Goal: Task Accomplishment & Management: Use online tool/utility

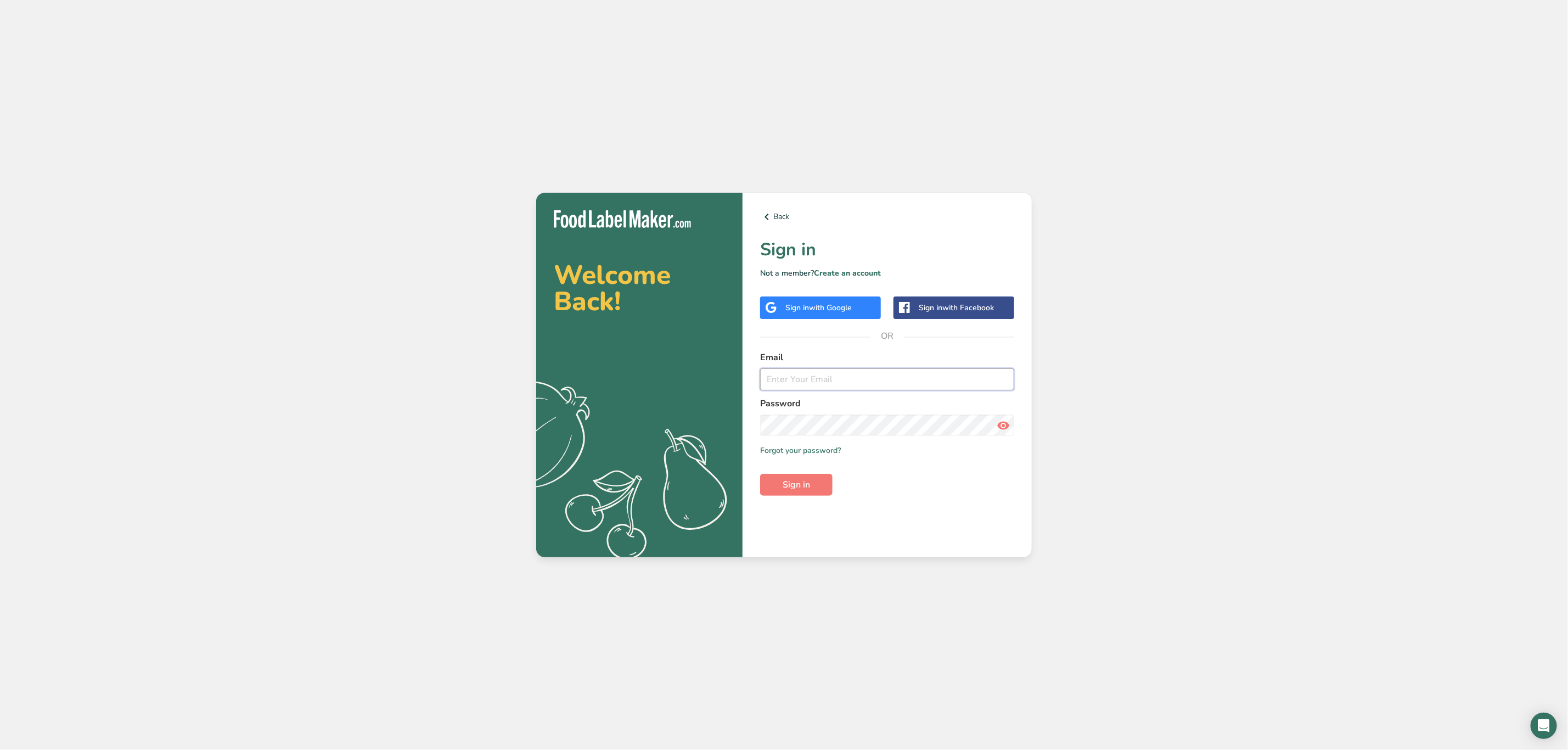
drag, startPoint x: 819, startPoint y: 379, endPoint x: 819, endPoint y: 393, distance: 14.0
click at [819, 379] on input "email" at bounding box center [887, 379] width 254 height 22
type input "kimberly.felipe@kommissary.com"
click at [796, 506] on div "Back Sign in Not a member? Create an account Sign in with Google Sign in with F…" at bounding box center [887, 375] width 289 height 365
click at [794, 497] on div "Back Sign in Not a member? Create an account Sign in with Google Sign in with F…" at bounding box center [887, 375] width 289 height 365
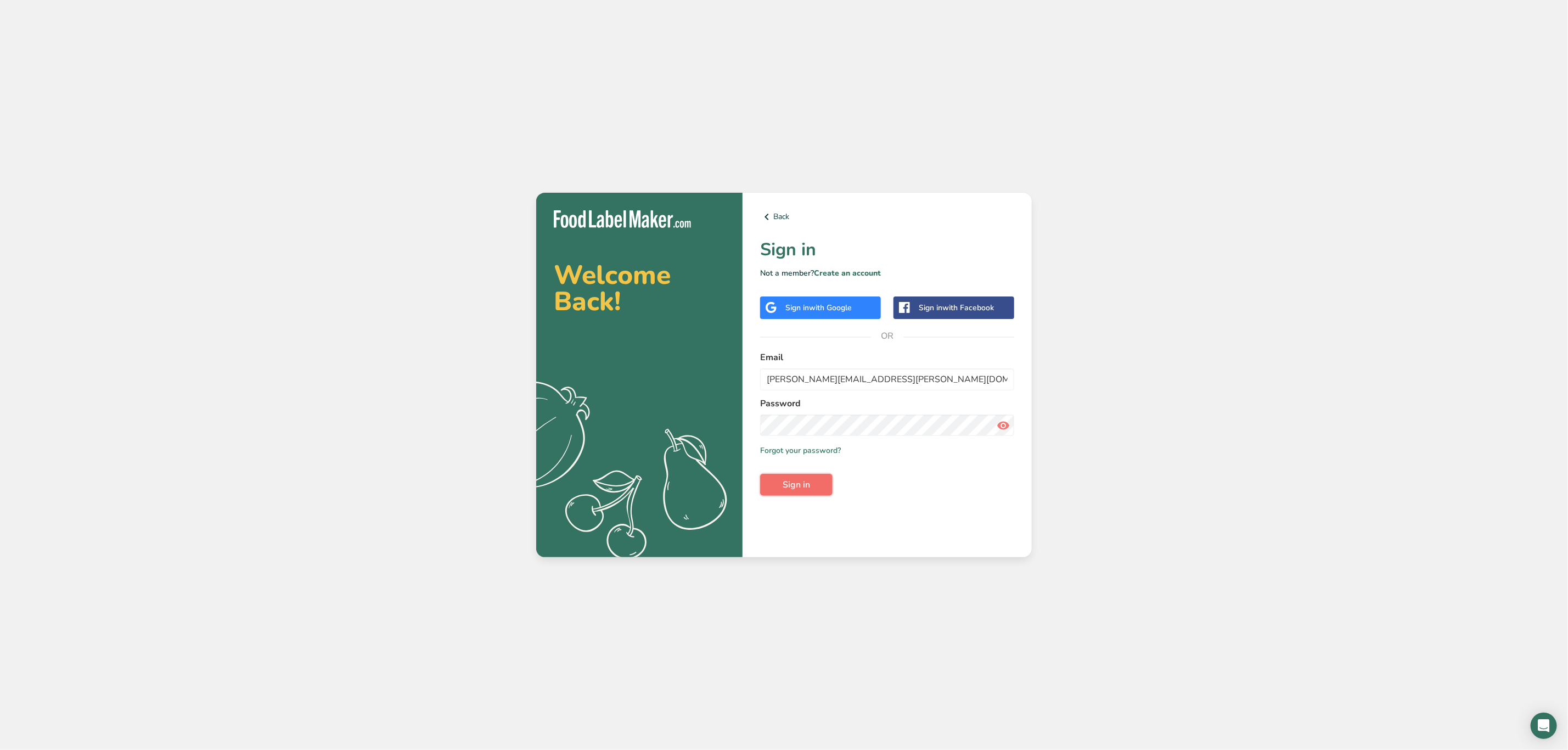
click at [798, 486] on span "Sign in" at bounding box center [796, 484] width 28 height 13
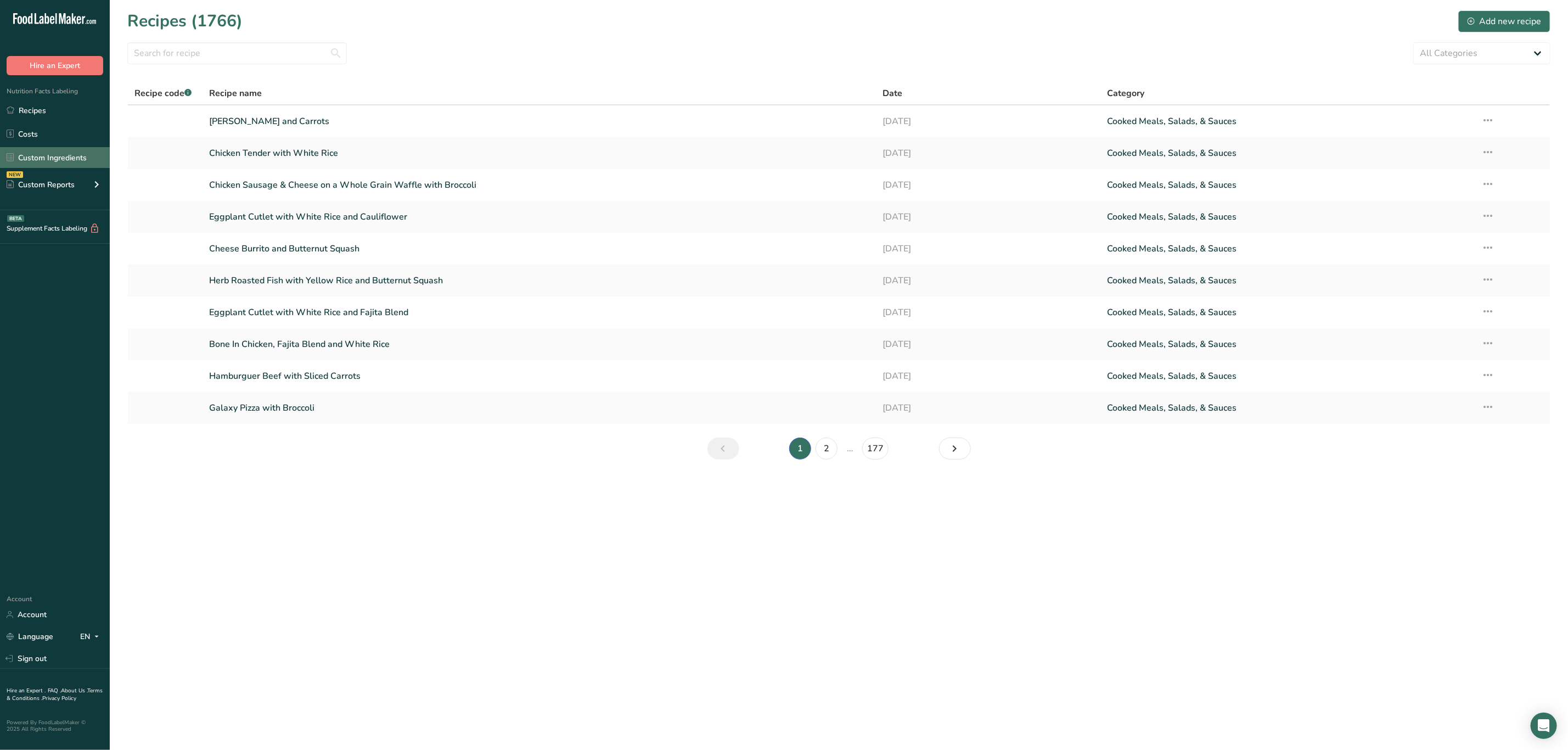
click at [63, 158] on link "Custom Ingredients" at bounding box center [55, 158] width 110 height 21
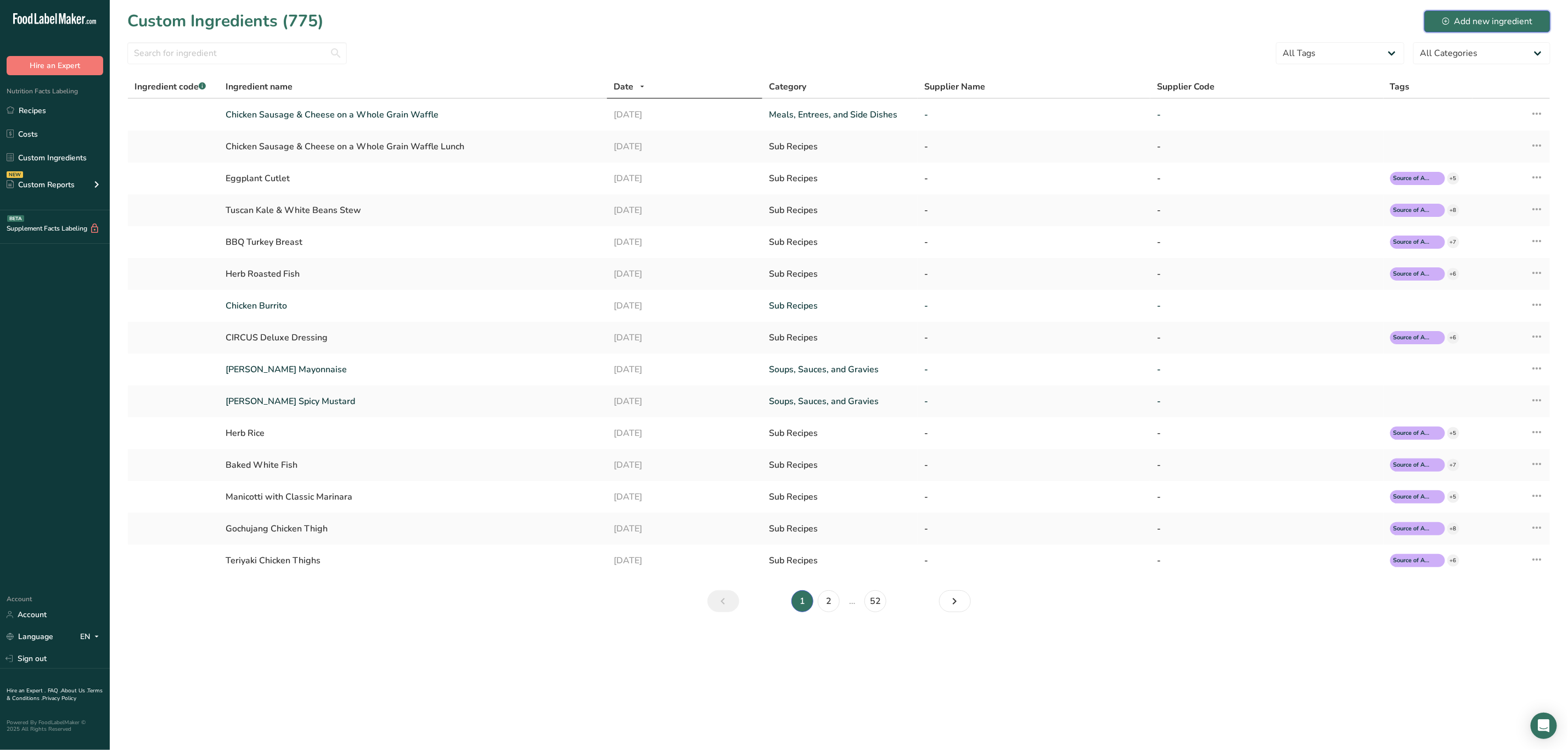
click at [1476, 18] on div "Add new ingredient" at bounding box center [1488, 21] width 90 height 13
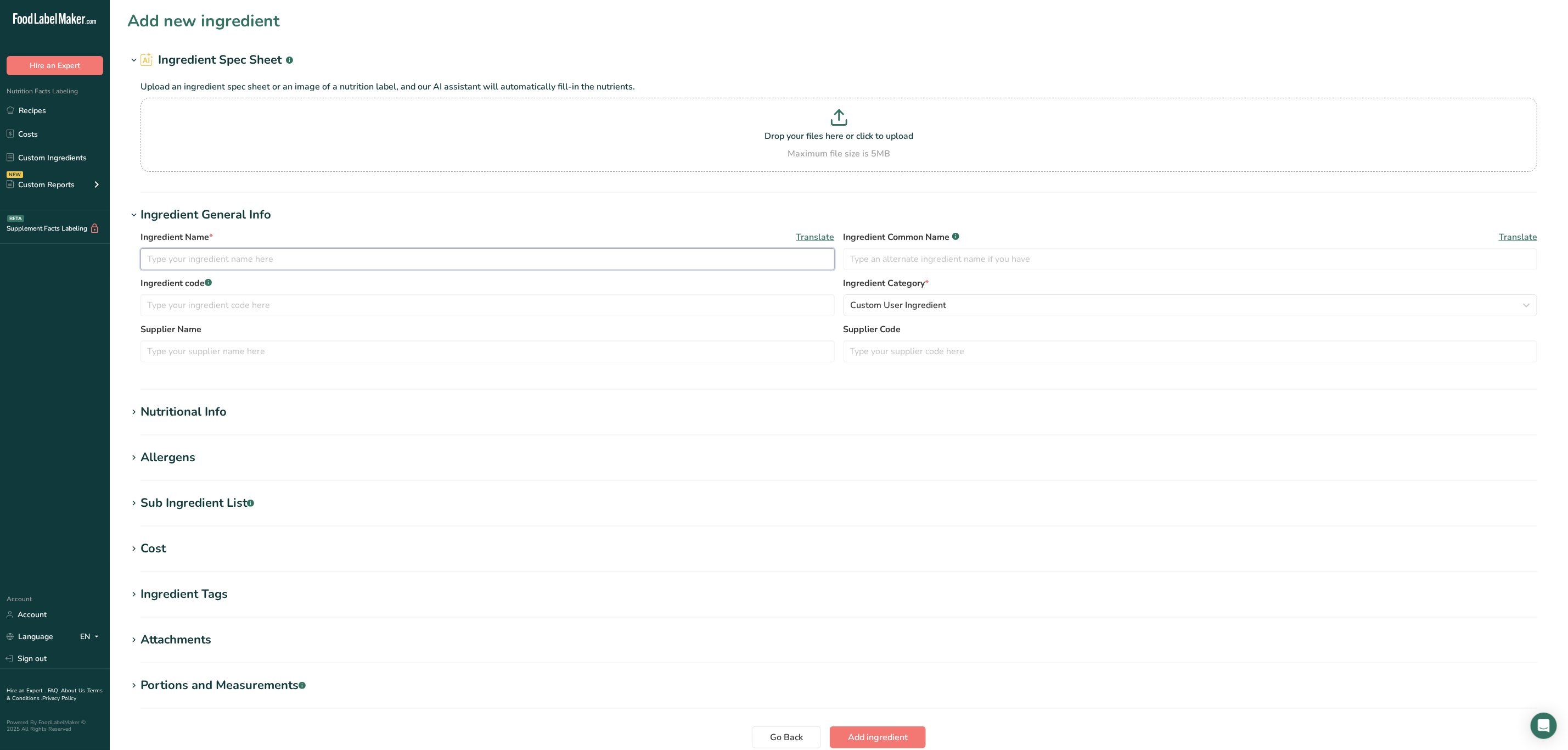
click at [304, 263] on input "text" at bounding box center [487, 259] width 694 height 22
click at [320, 269] on input "Italian Com" at bounding box center [487, 259] width 694 height 22
type input "Italian Combo Wrap"
click at [247, 263] on input "Italian Combo Wrap" at bounding box center [487, 259] width 694 height 22
click at [246, 305] on input "text" at bounding box center [487, 305] width 694 height 22
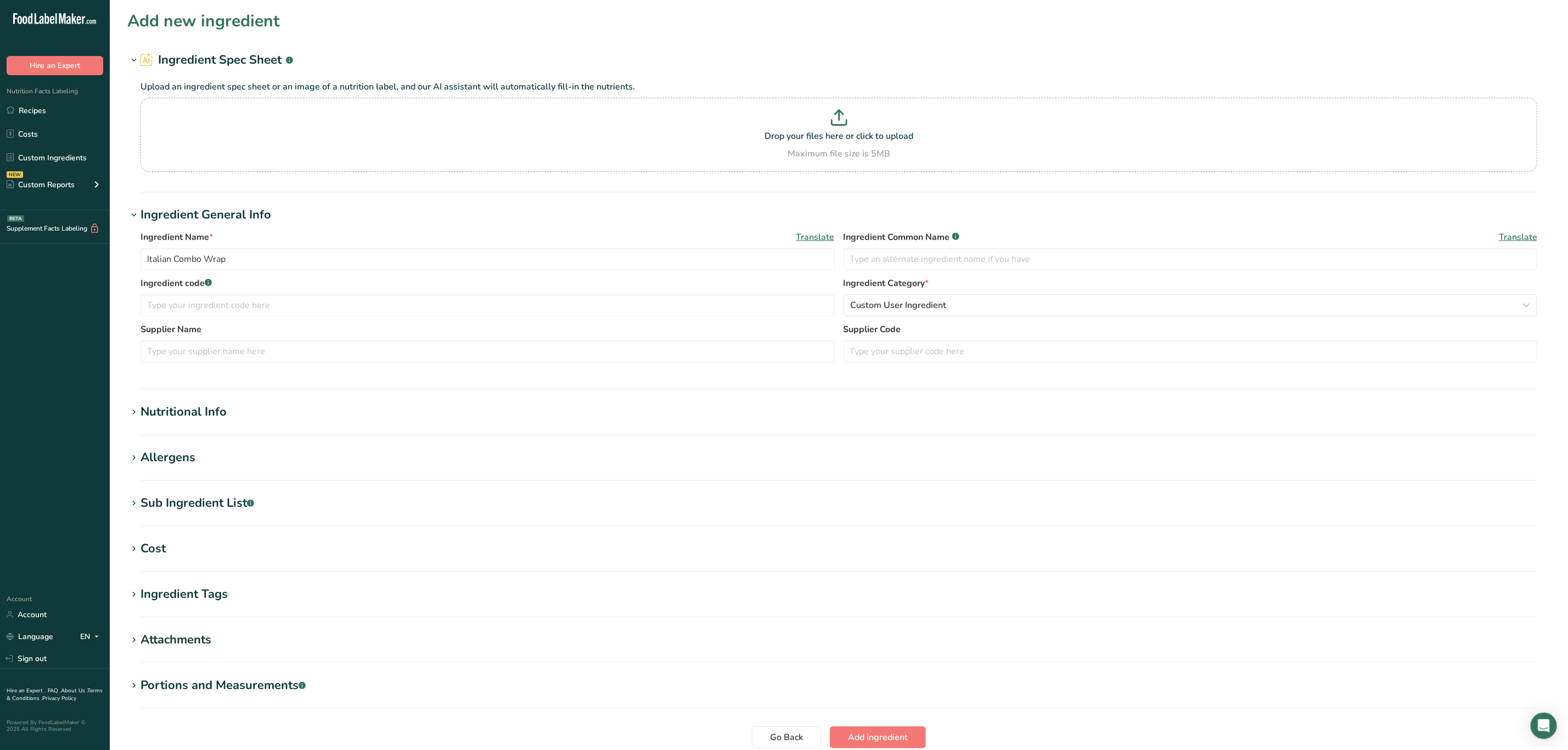
click at [908, 288] on label "Ingredient Category *" at bounding box center [1191, 283] width 694 height 13
click at [909, 298] on button "Custom User Ingredient" at bounding box center [1191, 305] width 694 height 22
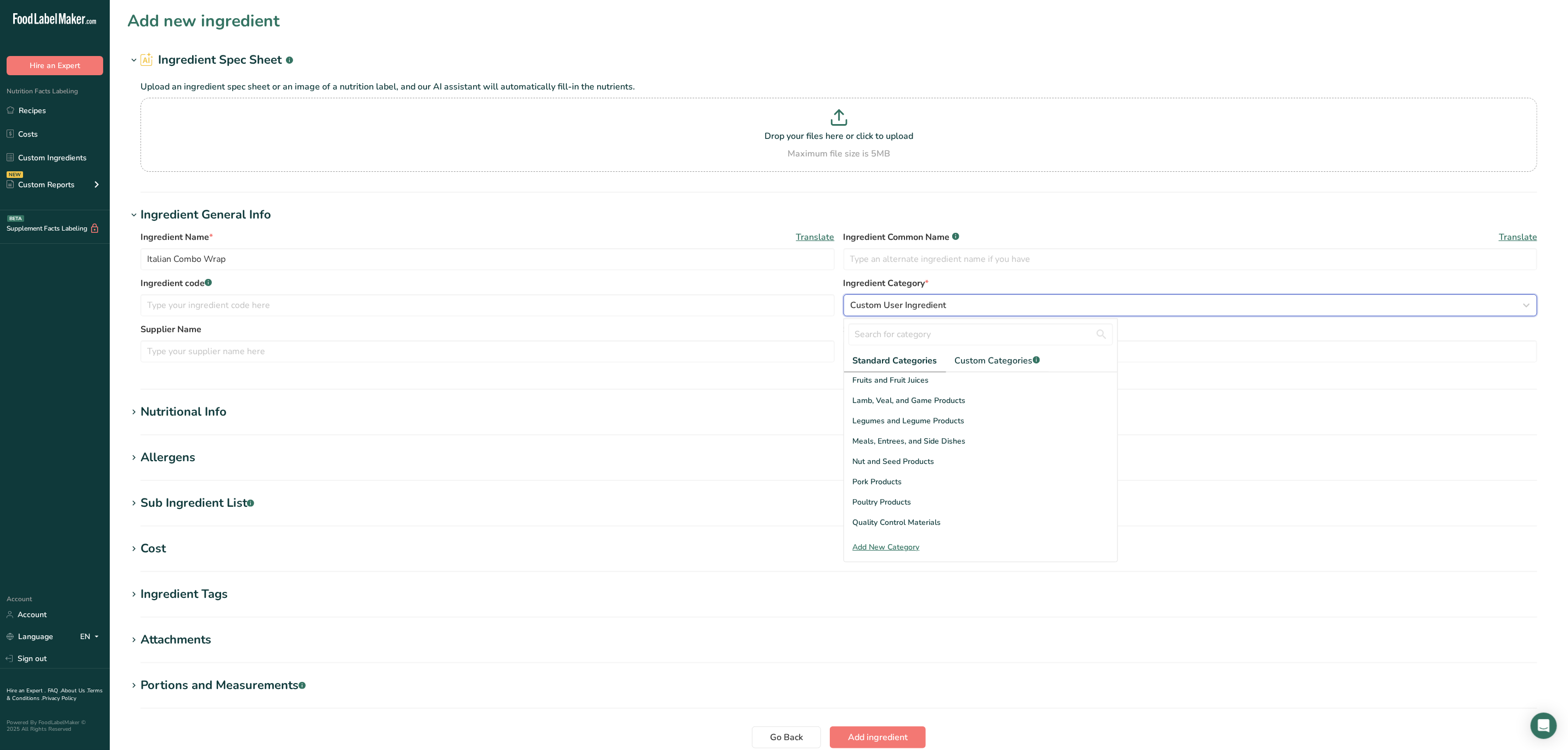
scroll to position [285, 0]
click at [974, 442] on div "Meals, Entrees, and Side Dishes" at bounding box center [981, 442] width 273 height 20
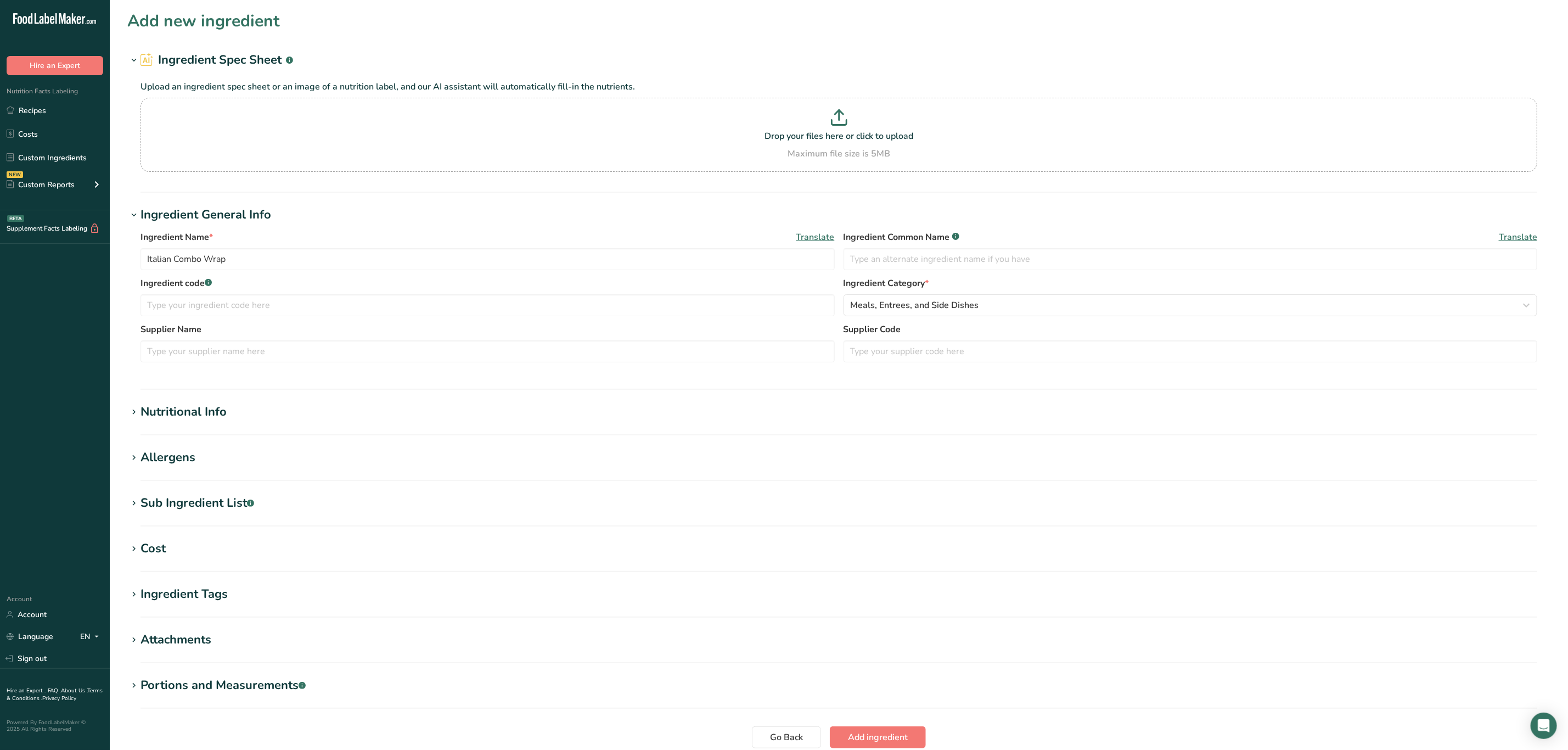
click at [198, 415] on div "Nutritional Info" at bounding box center [183, 412] width 86 height 18
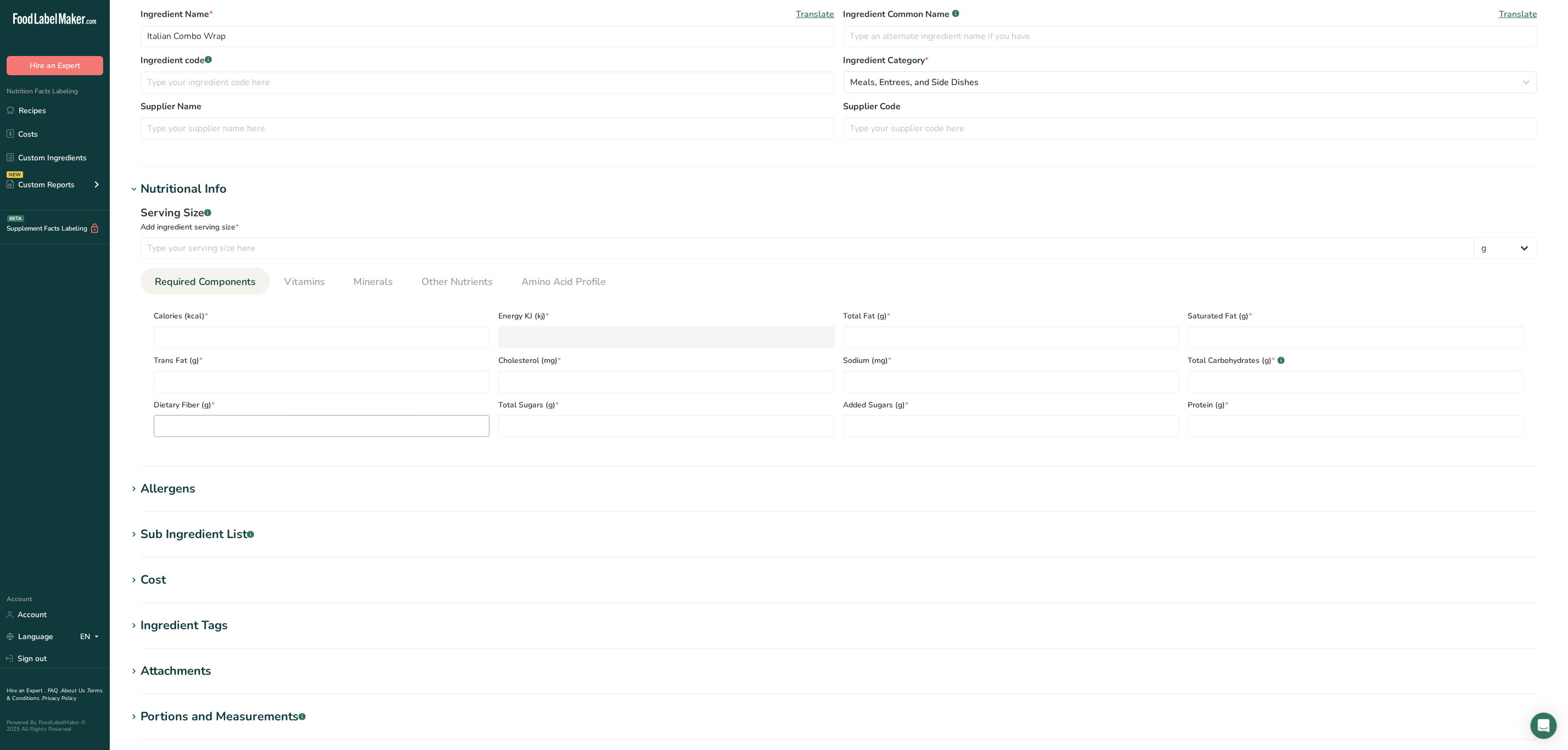
scroll to position [247, 0]
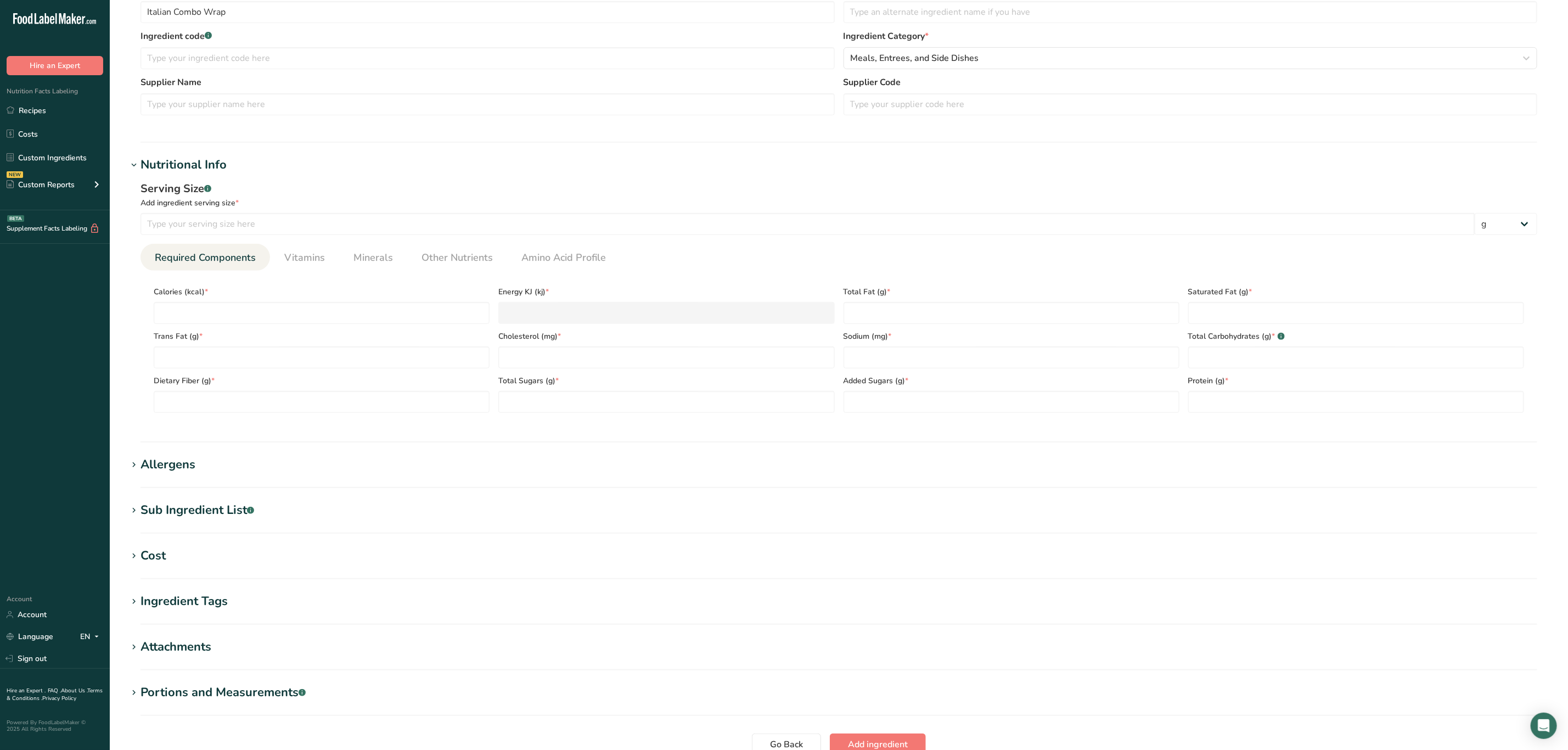
click at [147, 455] on section "Add new ingredient Ingredient Spec Sheet .a-a{fill:#347362;}.b-a{fill:#fff;} Up…" at bounding box center [839, 284] width 1459 height 1061
click at [175, 470] on div "Allergens" at bounding box center [168, 465] width 55 height 18
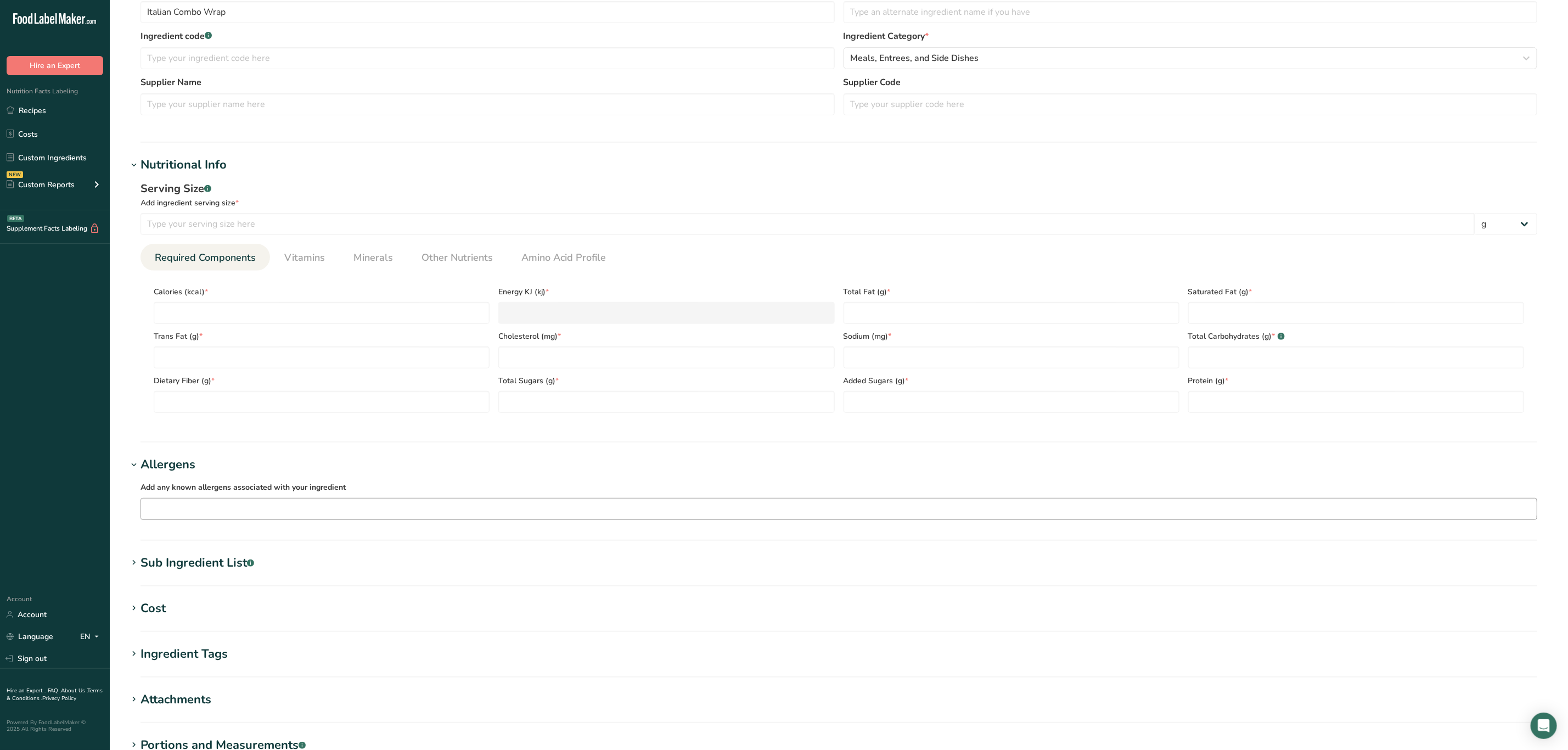
click at [233, 500] on div "Soy Tree Nuts Wheat Milk Eggs Fish Peanuts Sesame Crustaceans Sulphites Celery …" at bounding box center [839, 509] width 1397 height 22
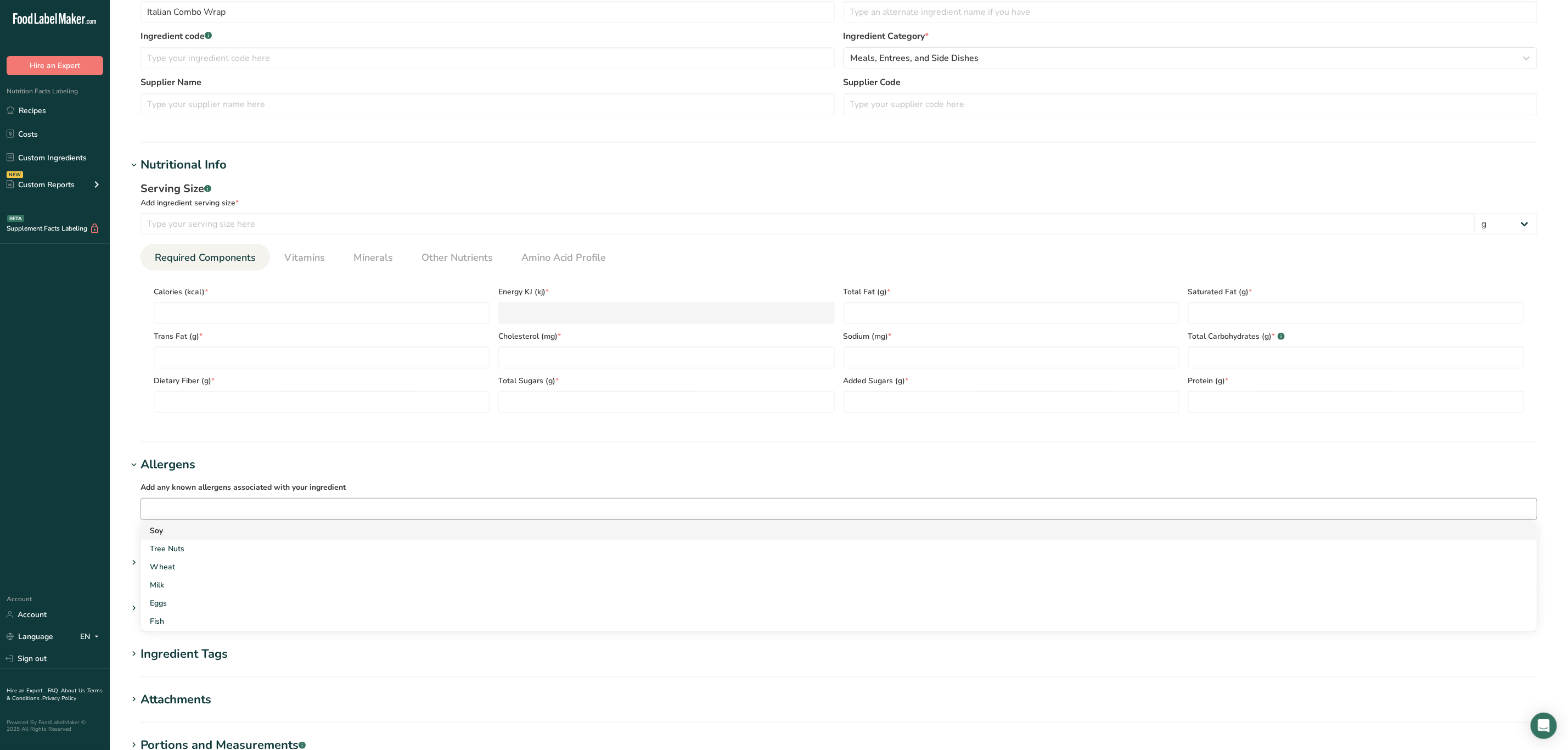
click at [211, 525] on div "Soy" at bounding box center [830, 530] width 1361 height 12
click at [206, 509] on input "text" at bounding box center [857, 509] width 1360 height 17
click at [216, 547] on div "Wheat" at bounding box center [830, 549] width 1361 height 12
click at [204, 550] on div "Milk" at bounding box center [830, 549] width 1361 height 12
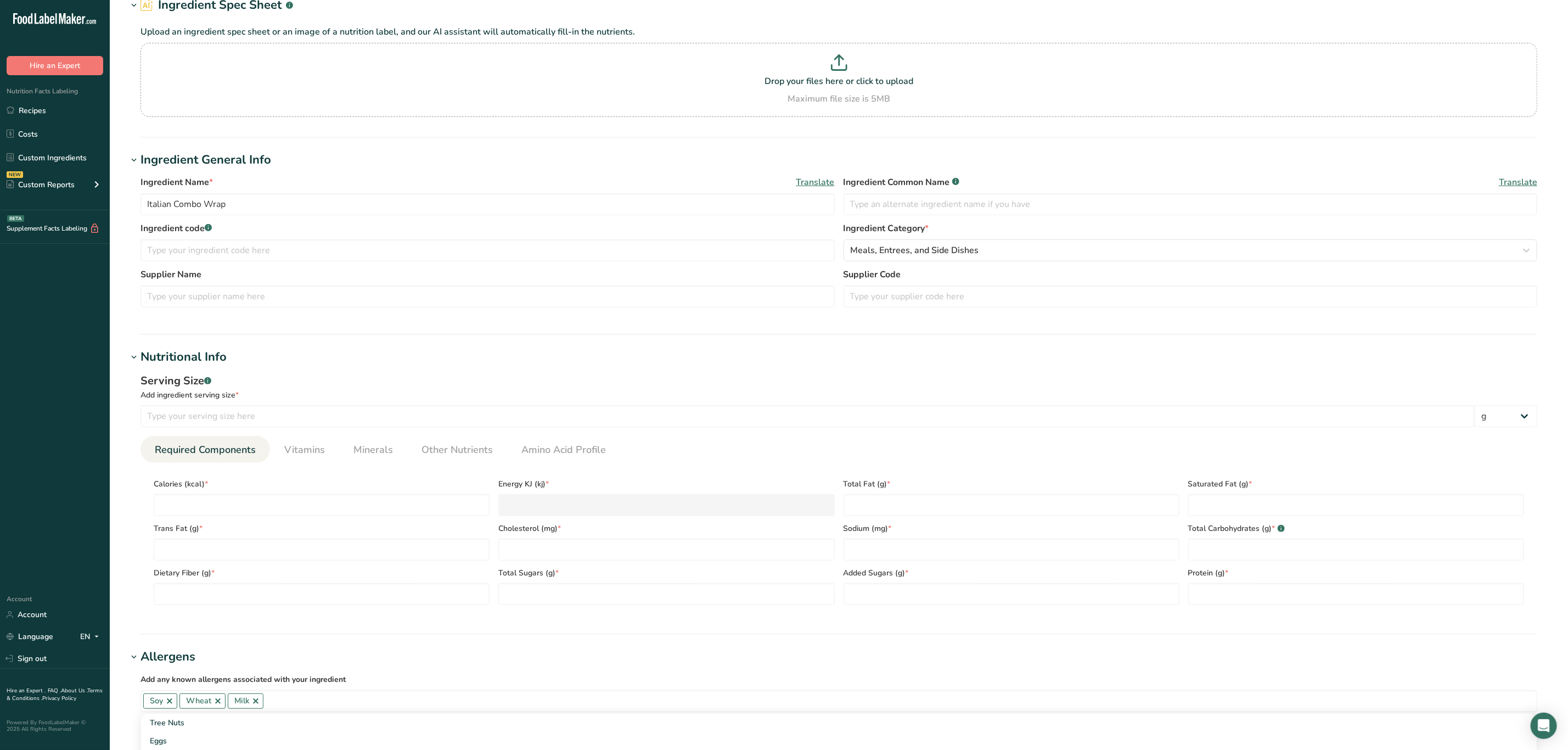
scroll to position [0, 0]
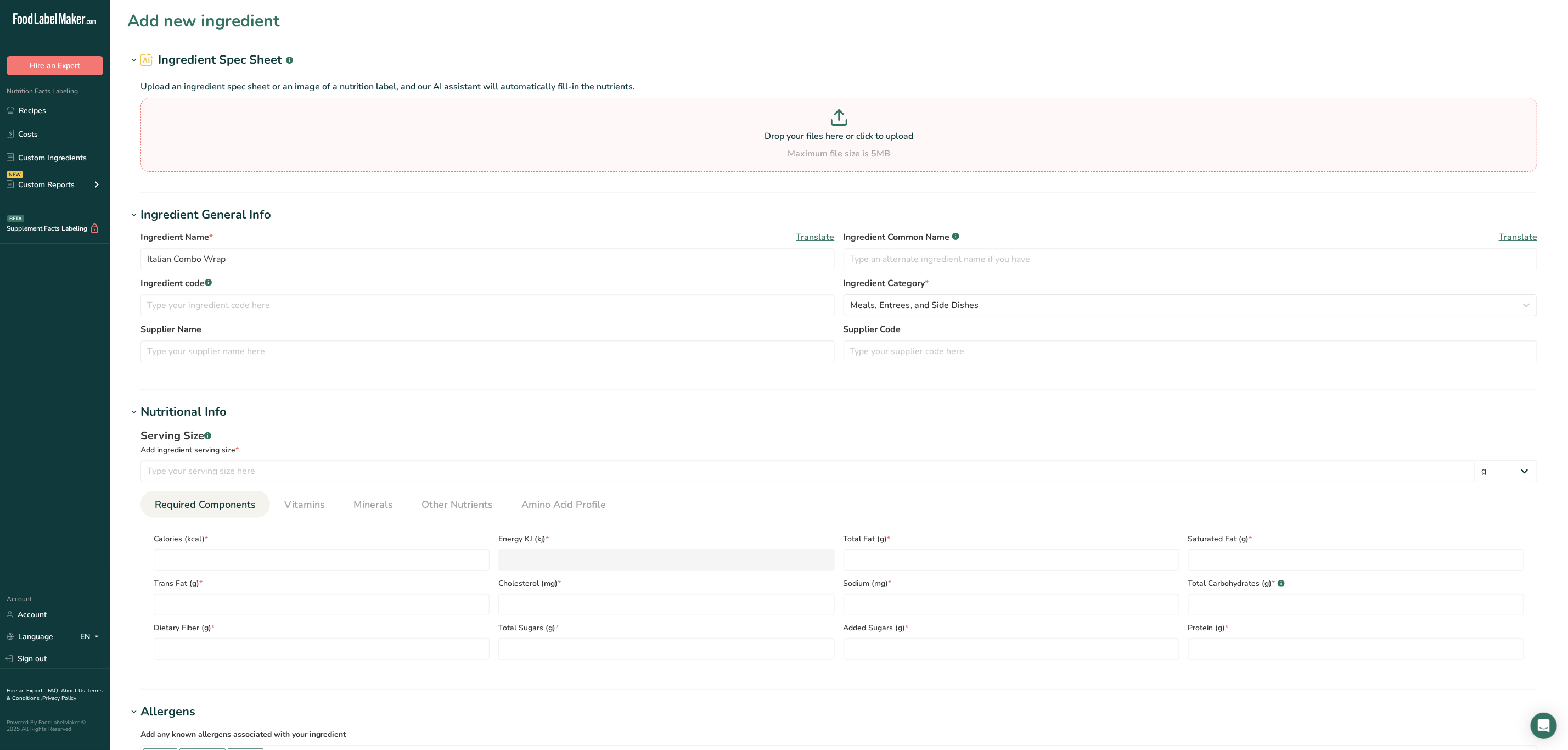
click at [191, 124] on p at bounding box center [838, 119] width 1391 height 20
click at [191, 124] on input "Drop your files here or click to upload Maximum file size is 5MB" at bounding box center [839, 134] width 1397 height 74
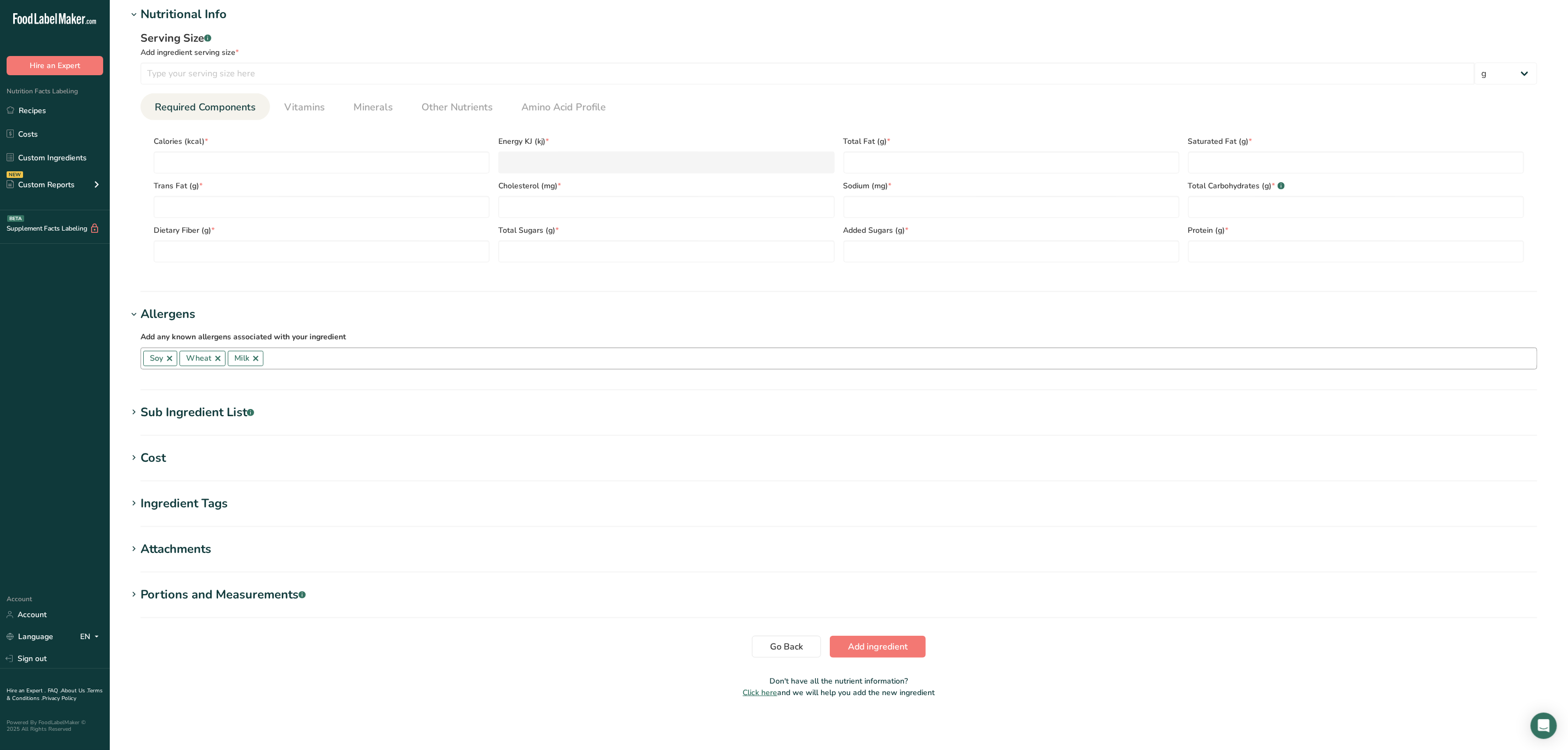
scroll to position [399, 0]
click at [221, 423] on section "Sub Ingredient List .a-a{fill:#347362;}.b-a{fill:#fff;} Translate" at bounding box center [839, 419] width 1423 height 33
click at [220, 419] on div "Sub Ingredient List .a-a{fill:#347362;}.b-a{fill:#fff;}" at bounding box center [197, 412] width 114 height 18
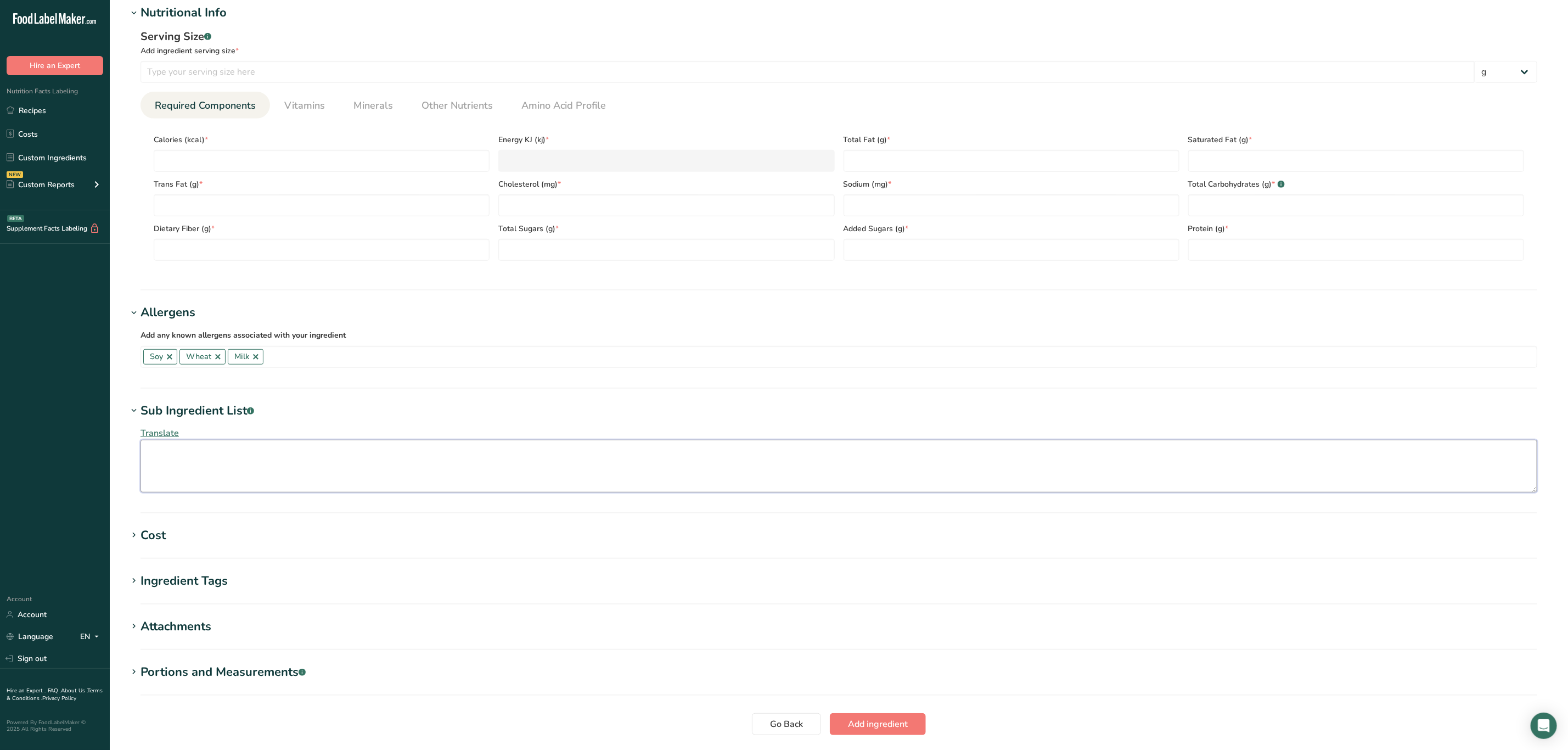
click at [206, 465] on textarea at bounding box center [839, 466] width 1397 height 53
paste textarea "Whole Wheat Flour; Water; Bleached Enriched Flour (Bleached Wheat Flour, Niacin…"
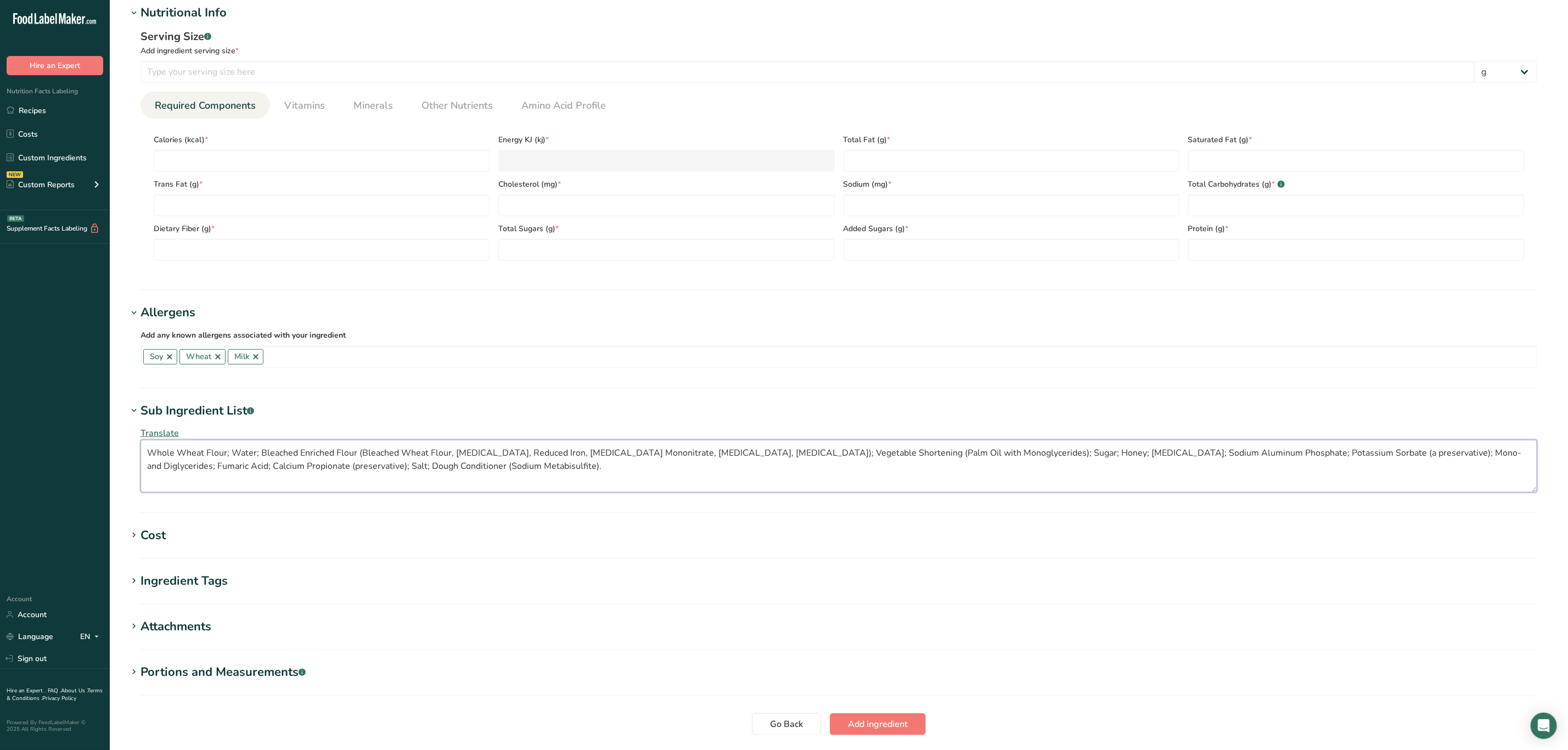
click at [282, 466] on textarea "Whole Wheat Flour; Water; Bleached Enriched Flour (Bleached Wheat Flour, Niacin…" at bounding box center [839, 466] width 1397 height 53
click at [284, 466] on textarea "Whole Wheat Flour; Water; Bleached Enriched Flour (Bleached Wheat Flour, Niacin…" at bounding box center [839, 466] width 1397 height 53
paste textarea "Tortilla (Whole Grain) / Wrap: Whole Wheat Flour; Water; Bleached Enriched Flou…"
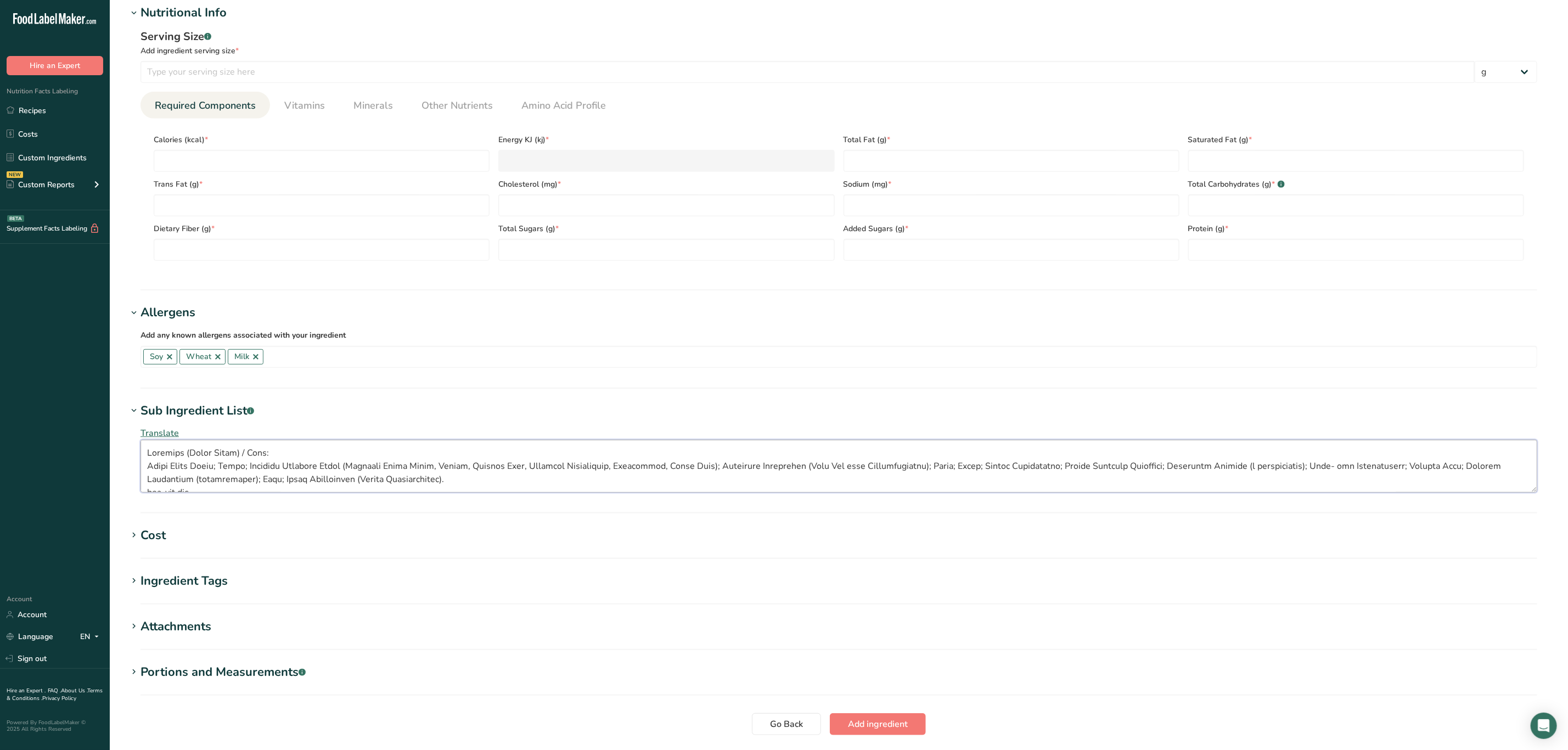
scroll to position [205, 0]
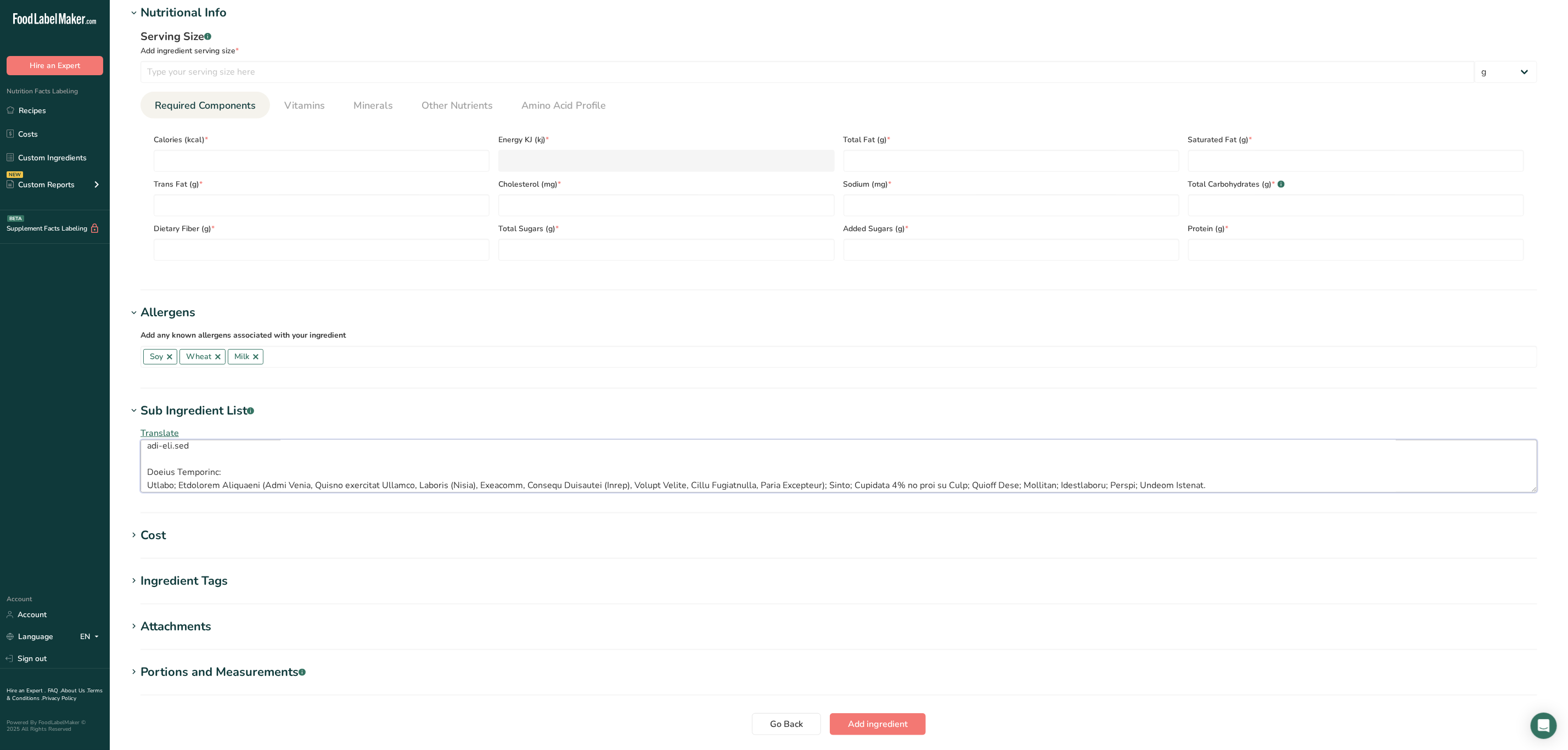
click at [147, 485] on textarea at bounding box center [839, 466] width 1397 height 53
click at [145, 476] on textarea at bounding box center [839, 466] width 1397 height 53
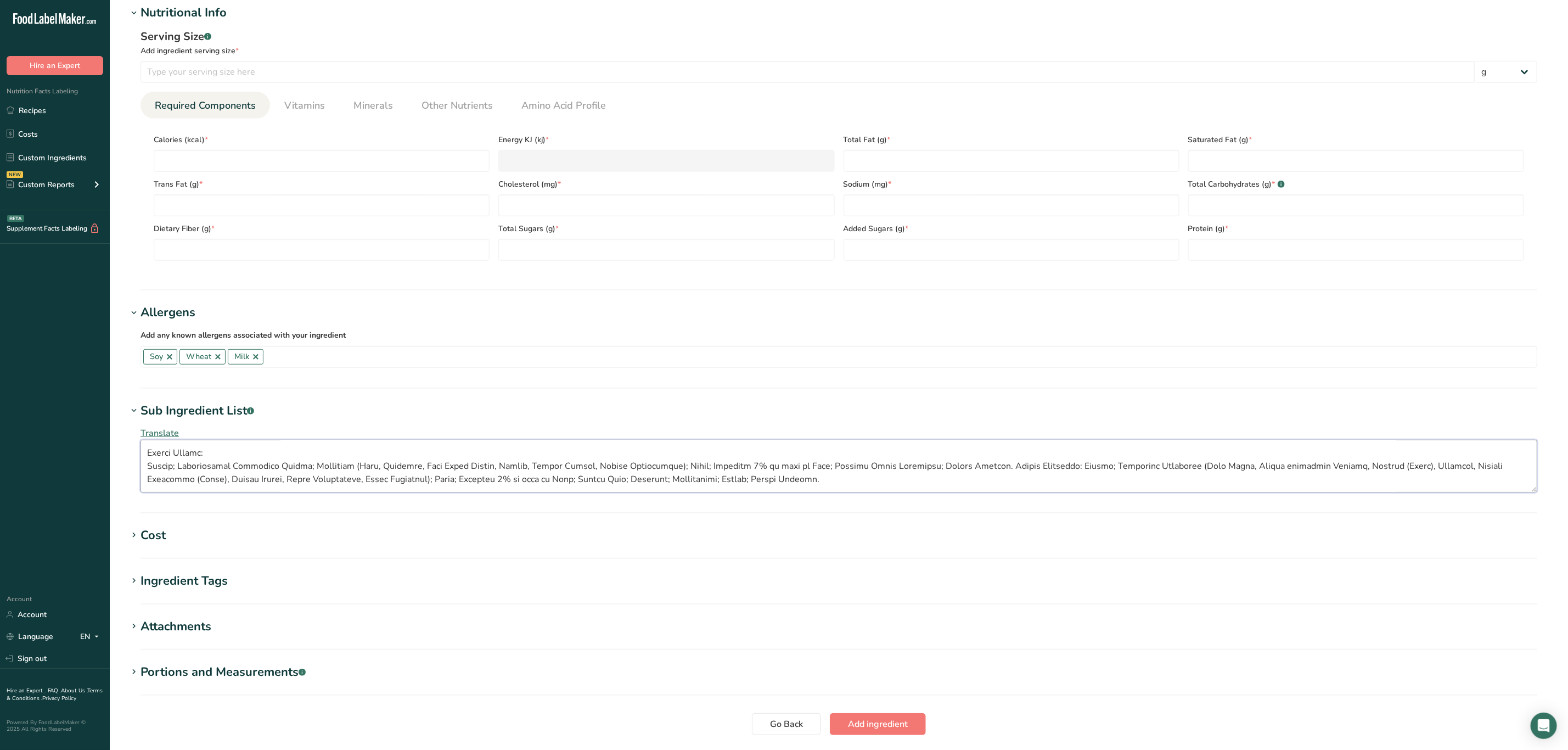
click at [147, 465] on textarea at bounding box center [839, 466] width 1397 height 53
click at [145, 466] on textarea at bounding box center [839, 466] width 1397 height 53
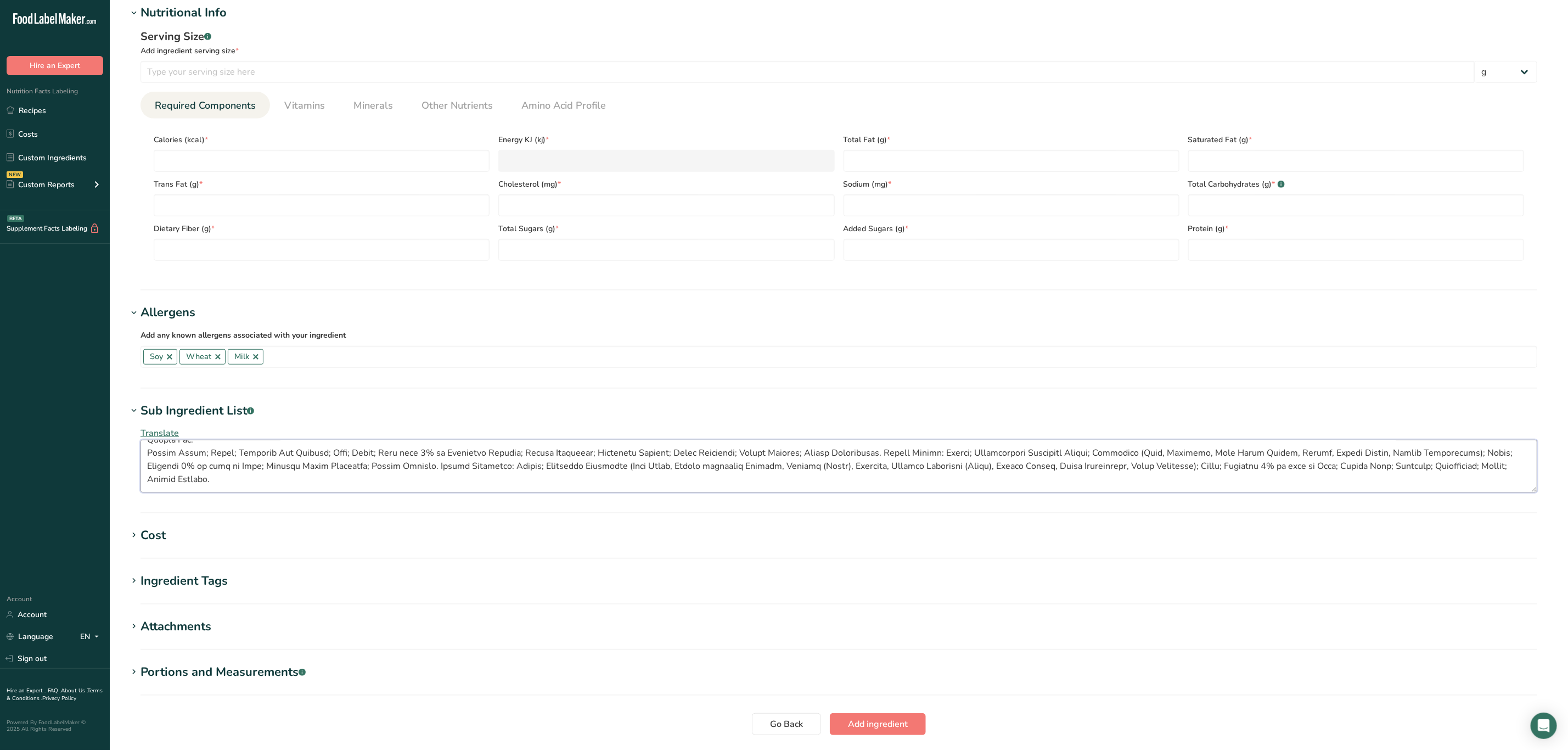
scroll to position [118, 0]
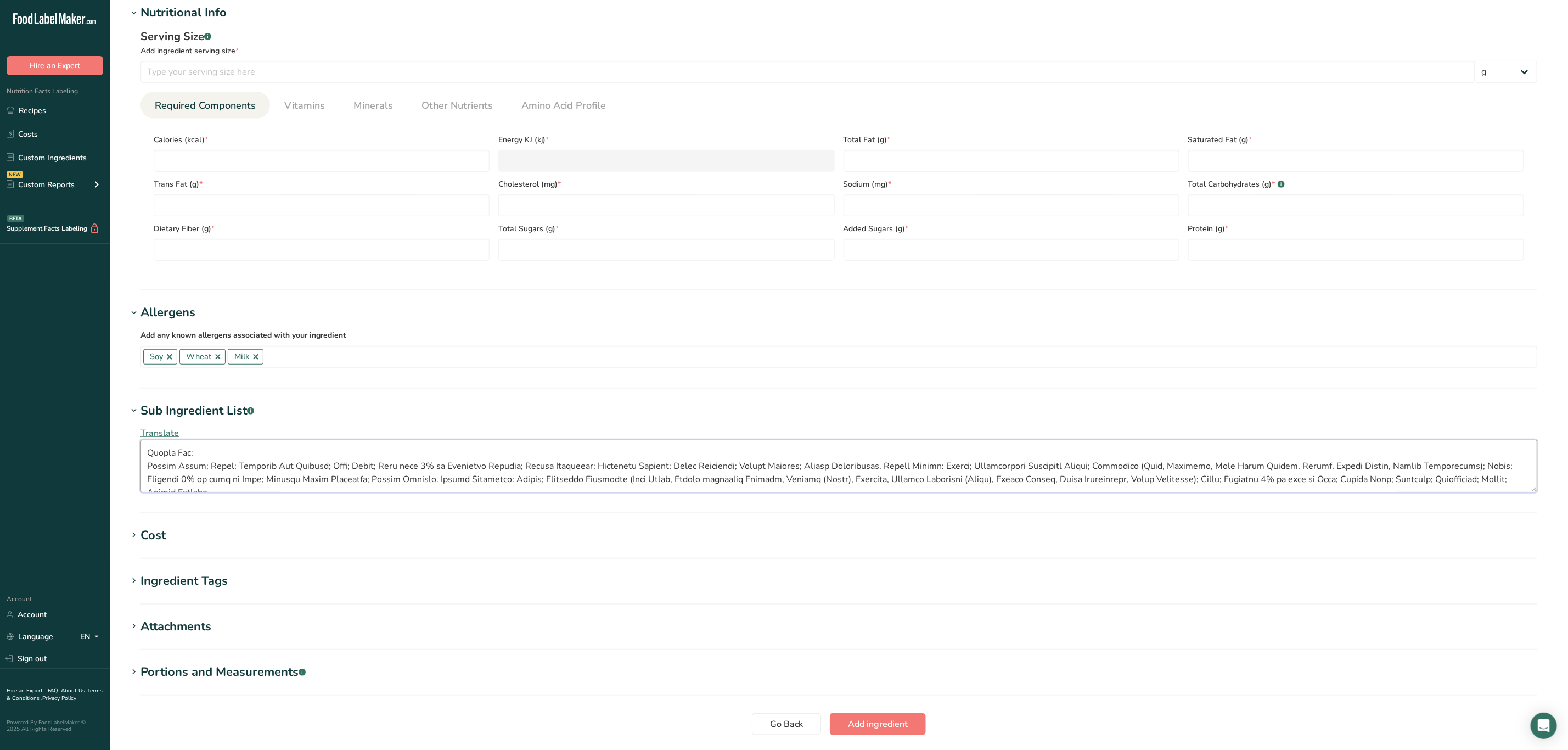
click at [142, 468] on textarea at bounding box center [839, 466] width 1397 height 53
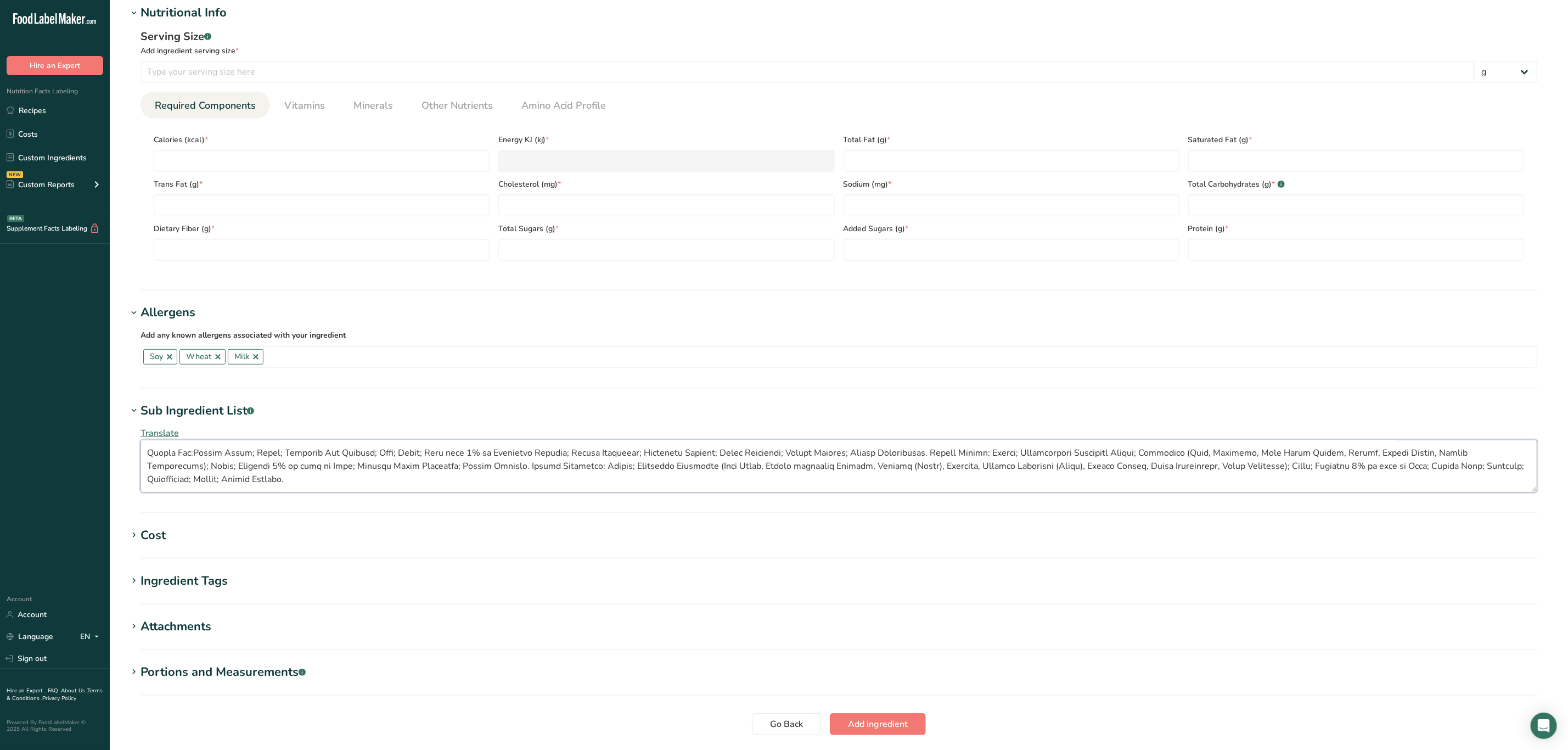
scroll to position [106, 0]
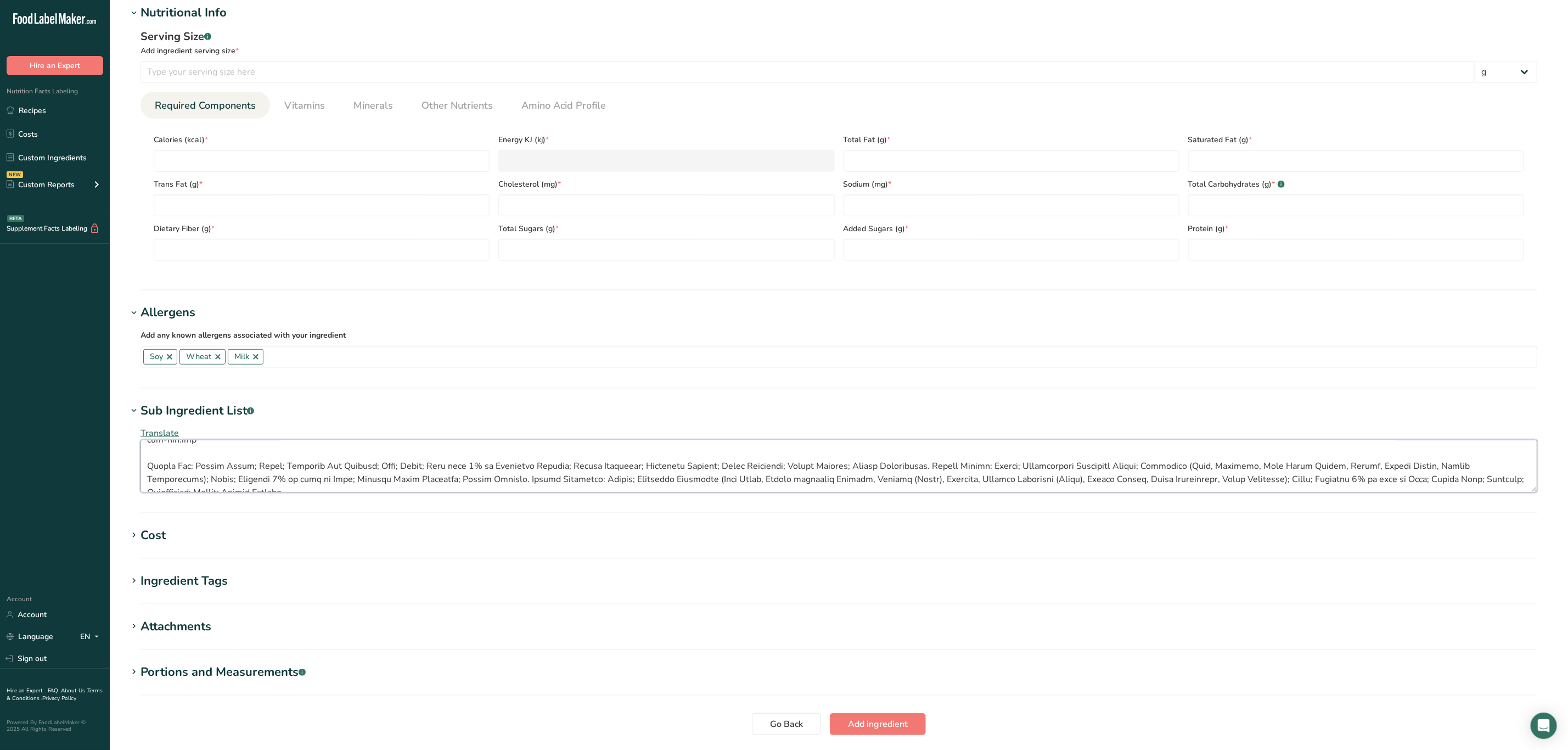
click at [143, 468] on textarea at bounding box center [839, 466] width 1397 height 53
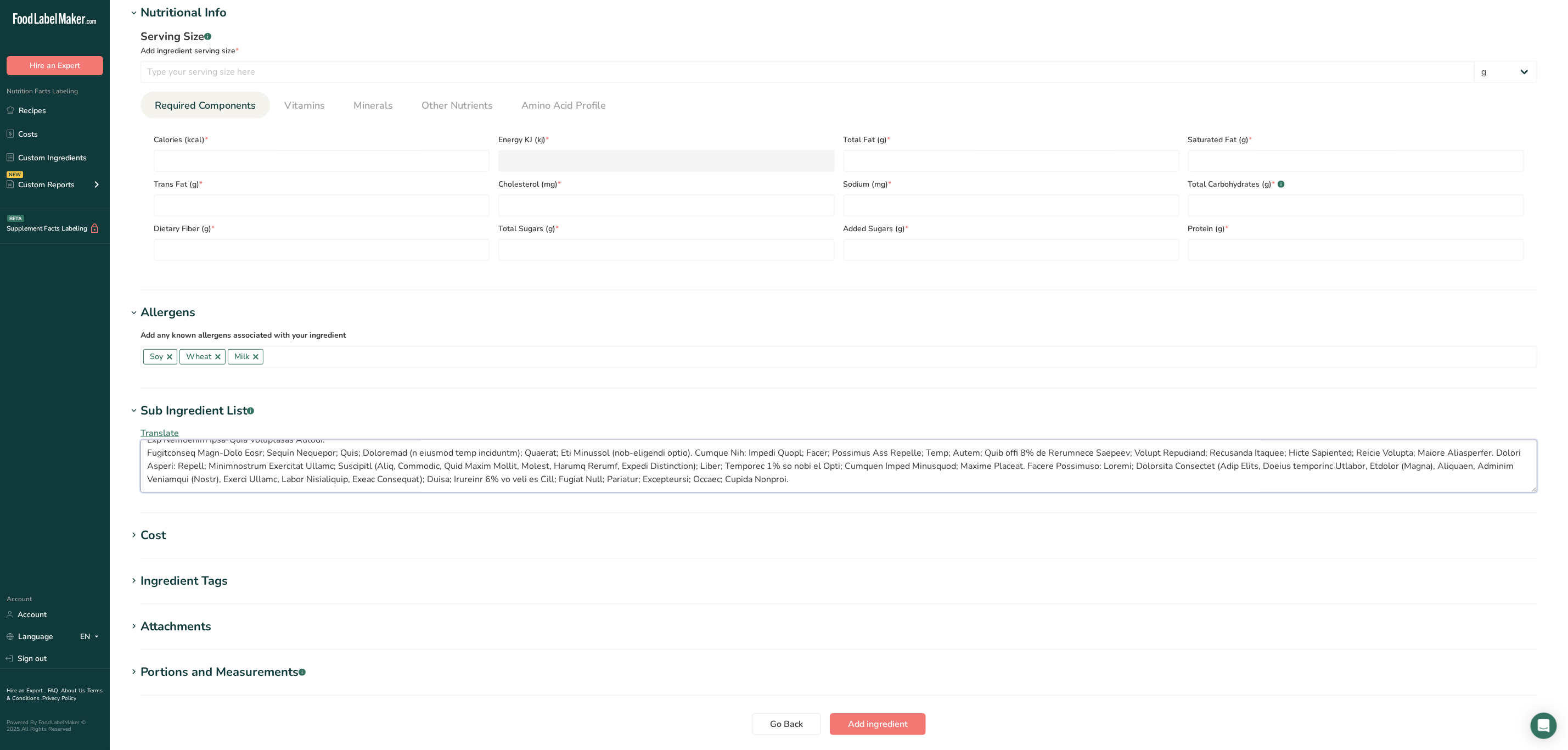
scroll to position [53, 0]
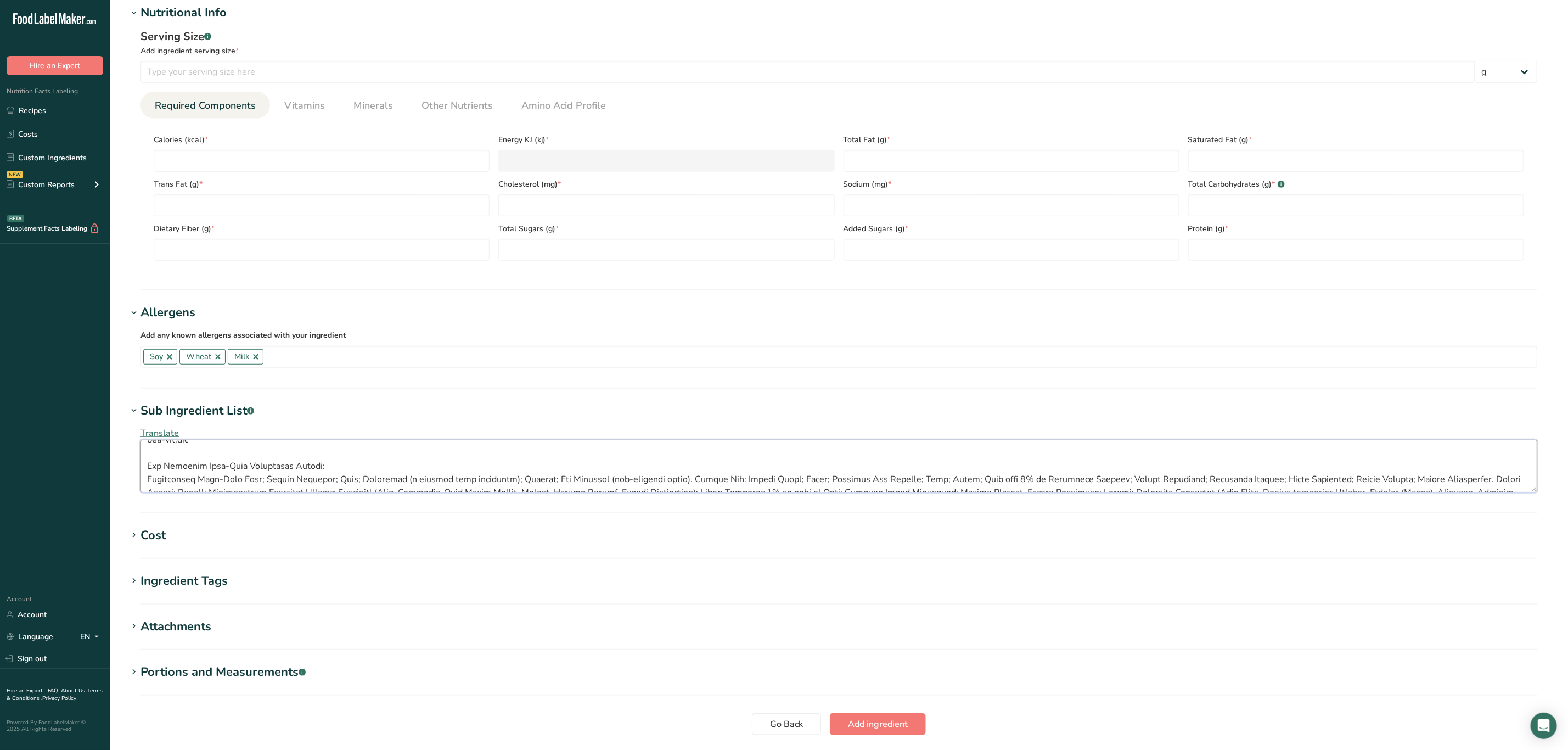
click at [142, 474] on textarea at bounding box center [839, 466] width 1397 height 53
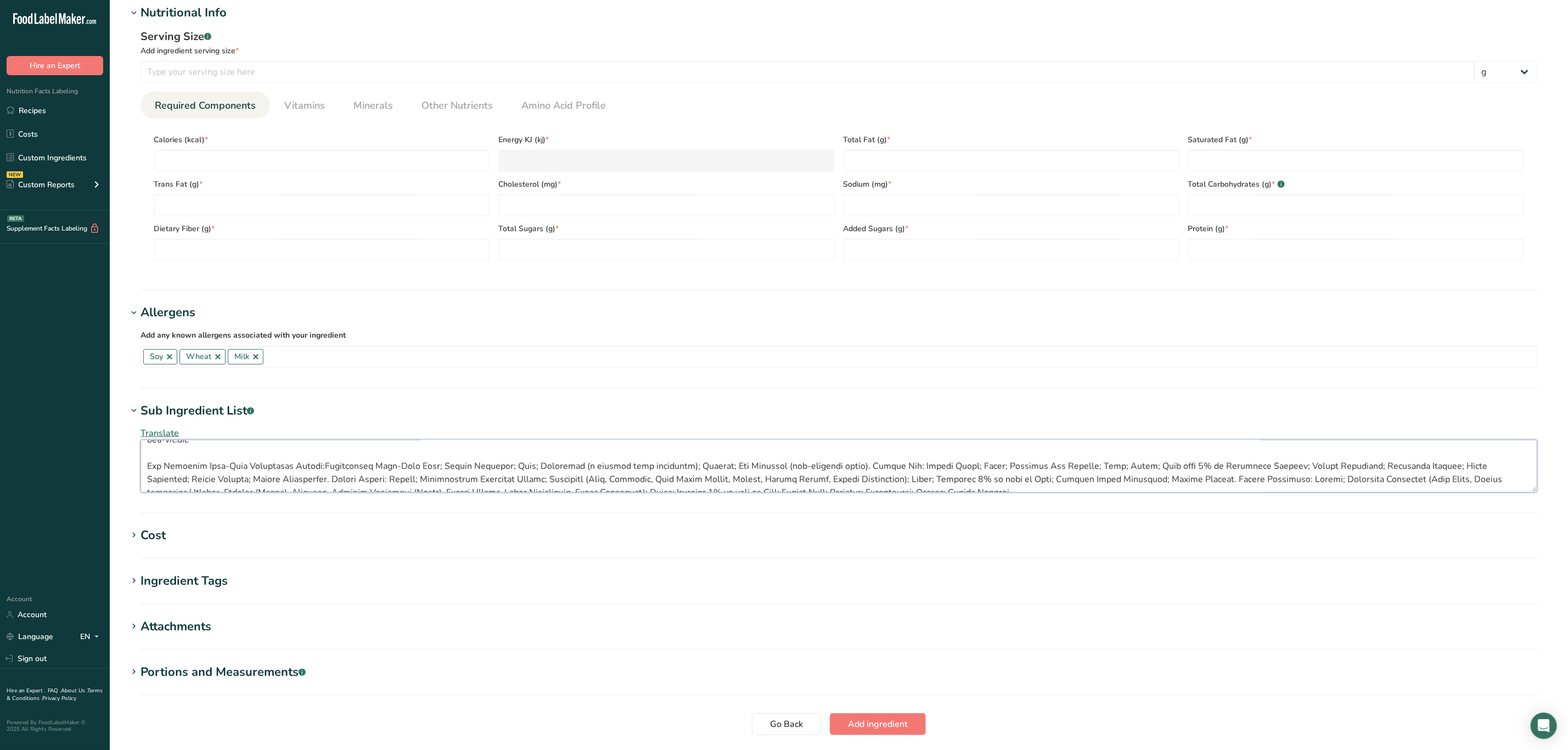
click at [145, 468] on textarea at bounding box center [839, 466] width 1397 height 53
click at [145, 461] on textarea at bounding box center [839, 466] width 1397 height 53
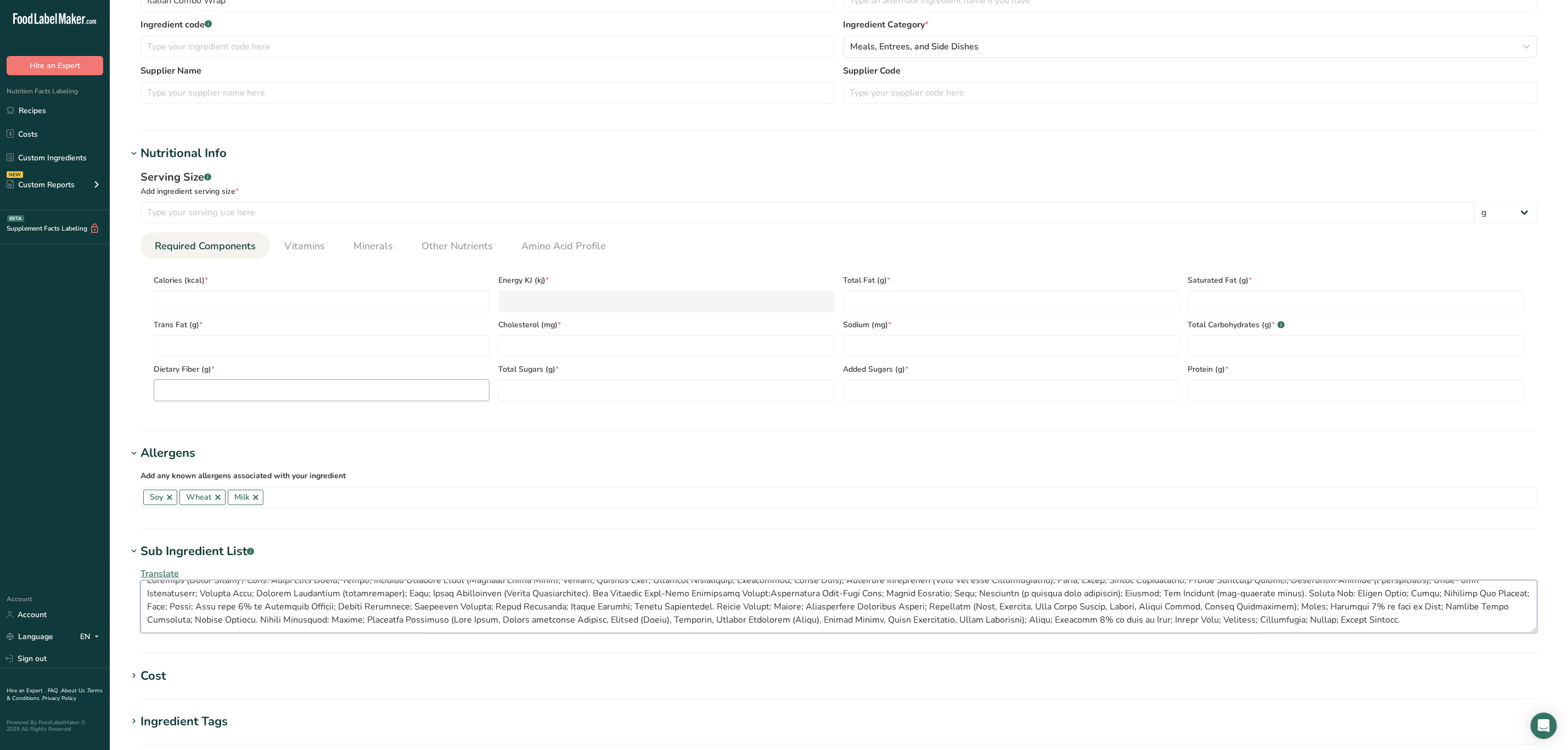
scroll to position [207, 0]
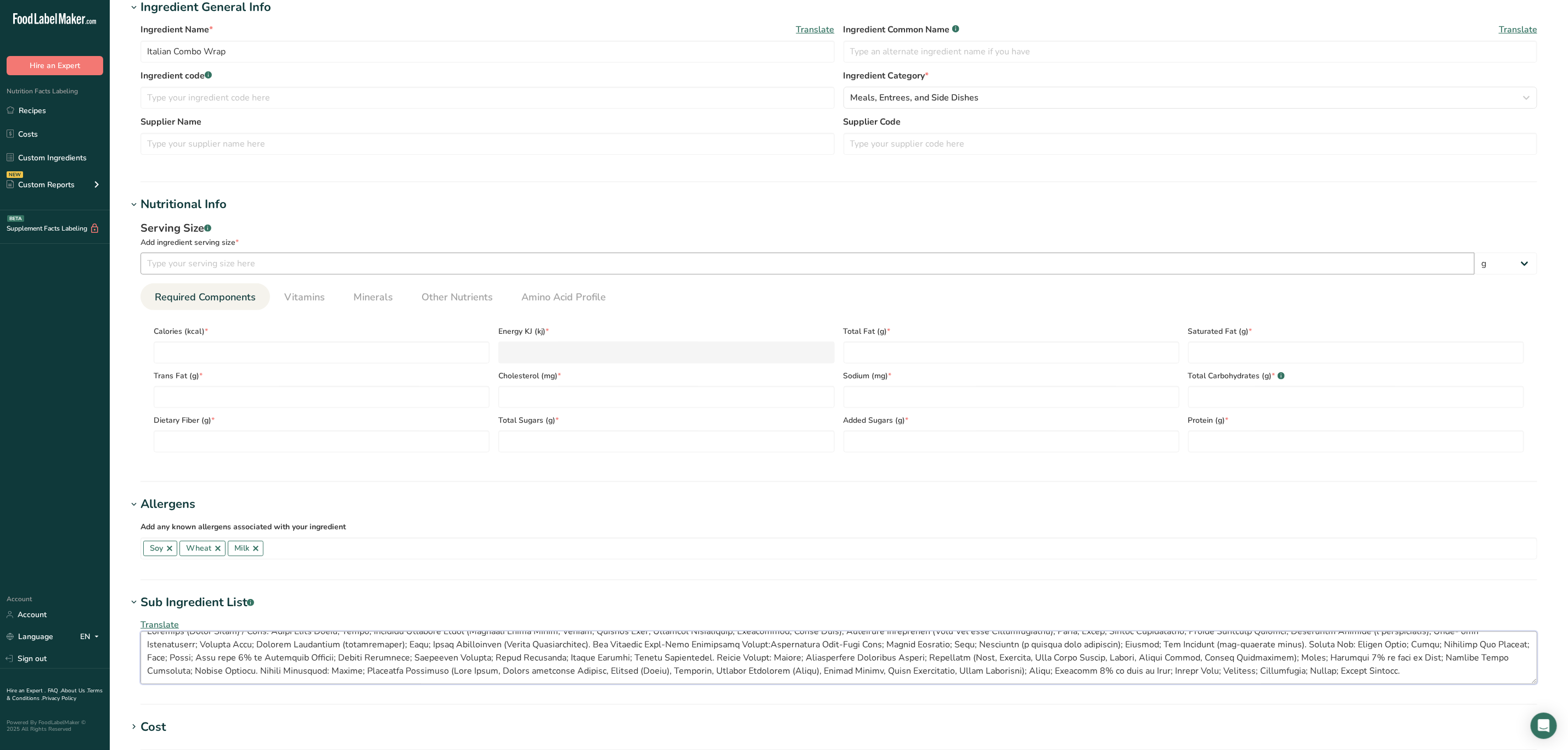
type textarea "Tortilla (Whole Grain) / Wrap: Whole Wheat Flour; Water; Bleached Enriched Flou…"
click at [172, 262] on input "number" at bounding box center [808, 263] width 1334 height 22
click at [326, 261] on input "number" at bounding box center [808, 263] width 1334 height 22
type input "99"
type input "2"
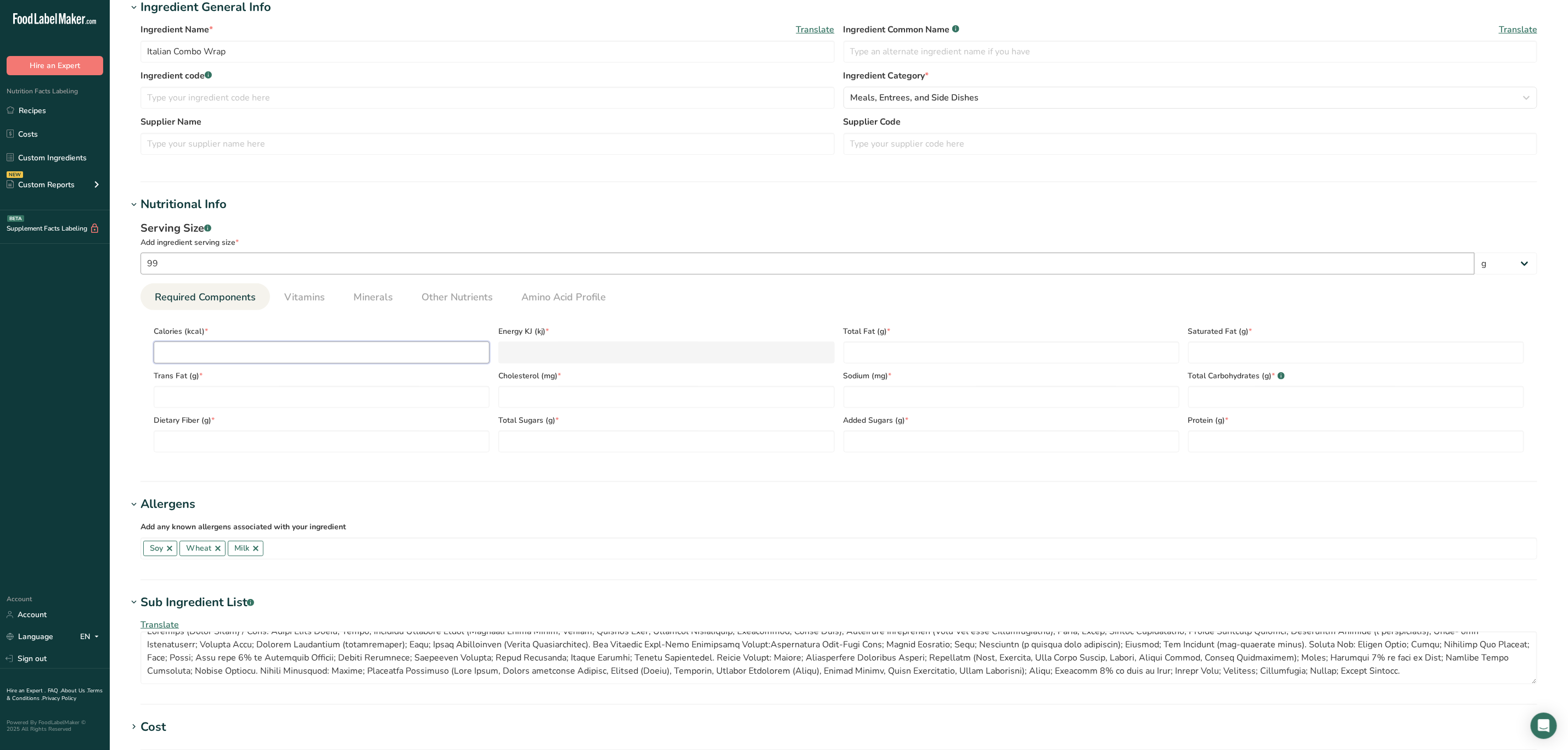
type KJ "8.4"
type input "24"
type KJ "100.4"
type input "240"
type KJ "1004.2"
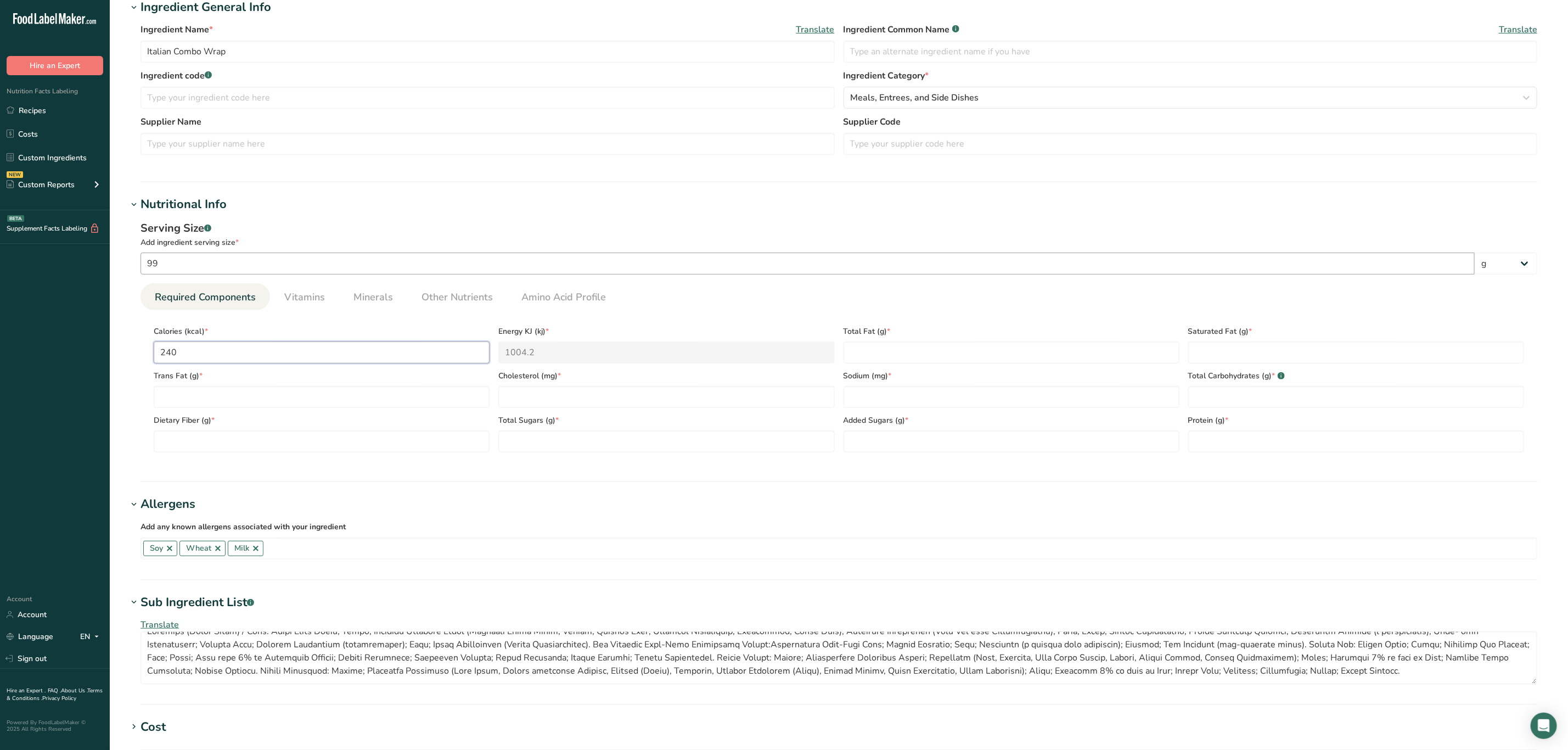
type input "240"
type Fat "12"
type Fat "6"
type Fat "0"
type input "3"
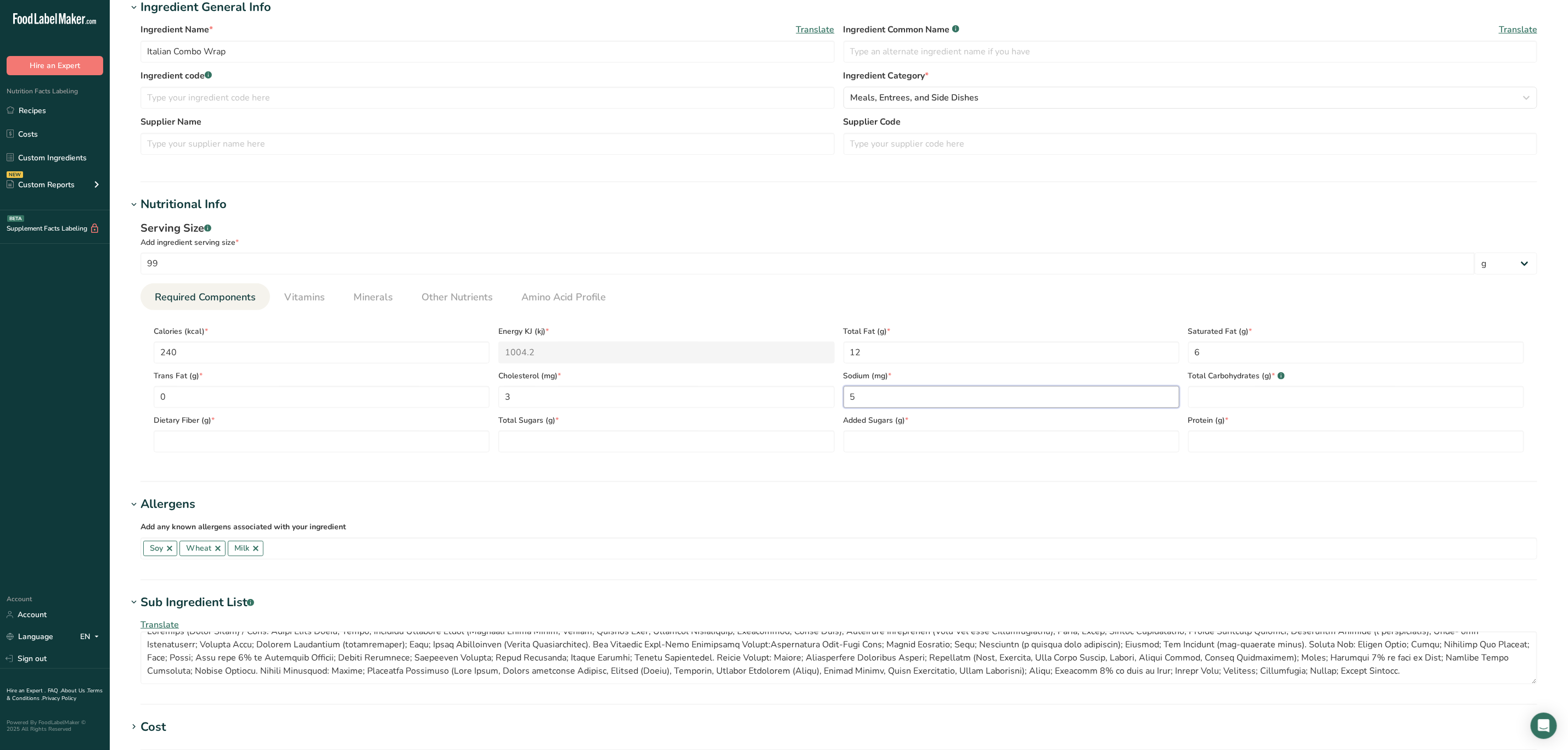
click at [850, 395] on input "5" at bounding box center [1011, 397] width 336 height 22
type input "35"
click at [512, 387] on input "3" at bounding box center [666, 397] width 336 height 22
type input "35"
type input "710"
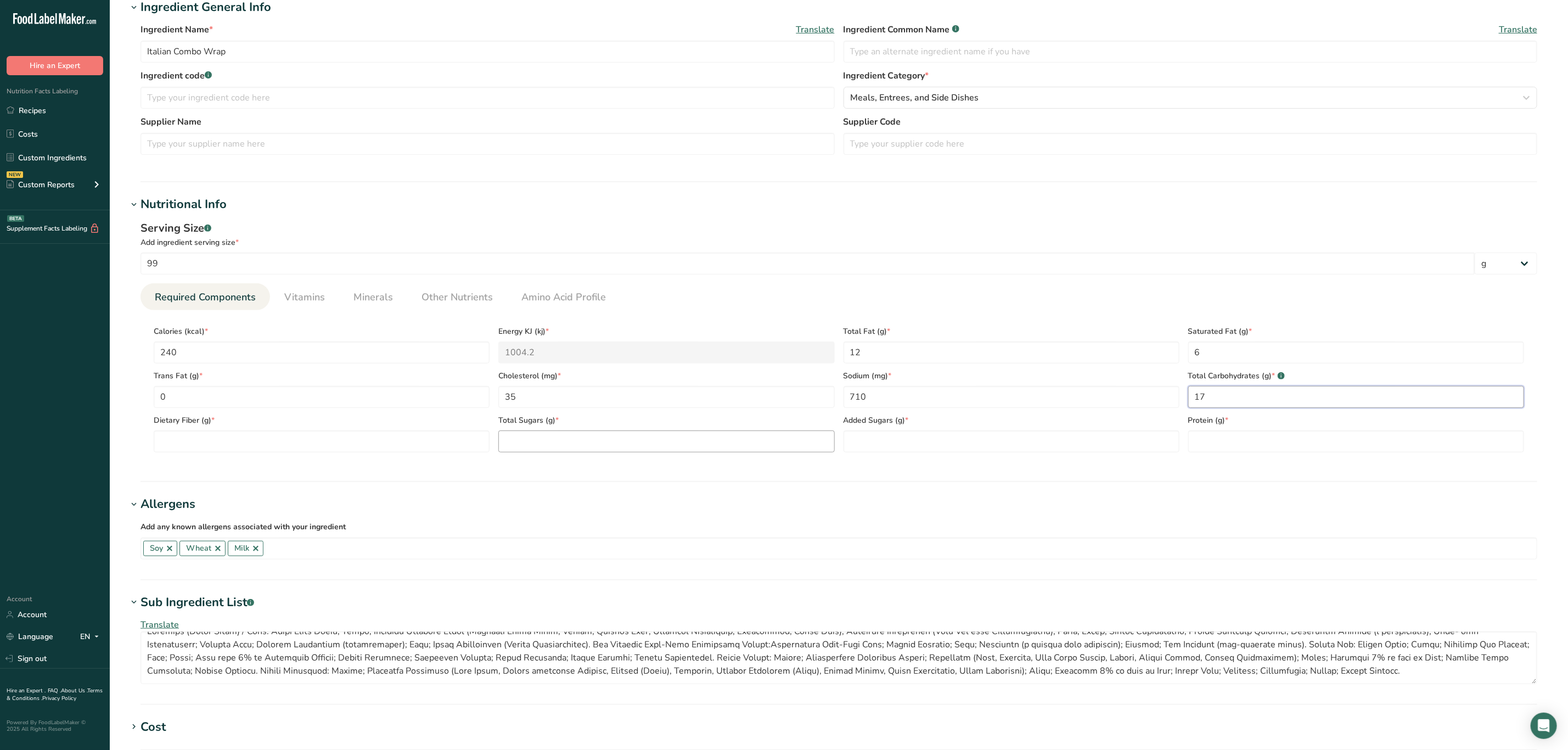
type Carbohydrates "17"
type Fiber "1"
type Sugars "2"
type Sugars "15"
type input "15"
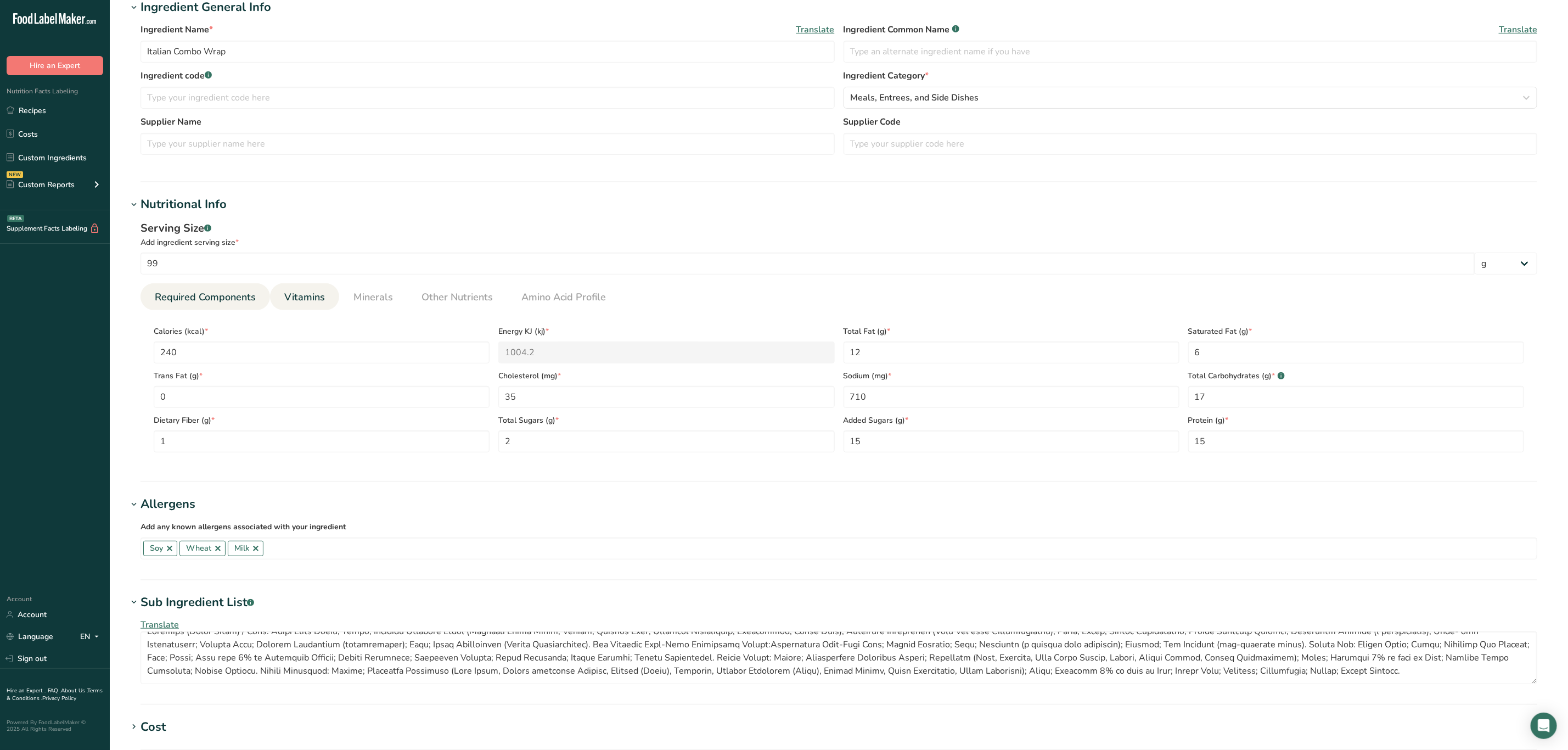
click at [306, 296] on span "Vitamins" at bounding box center [304, 297] width 41 height 15
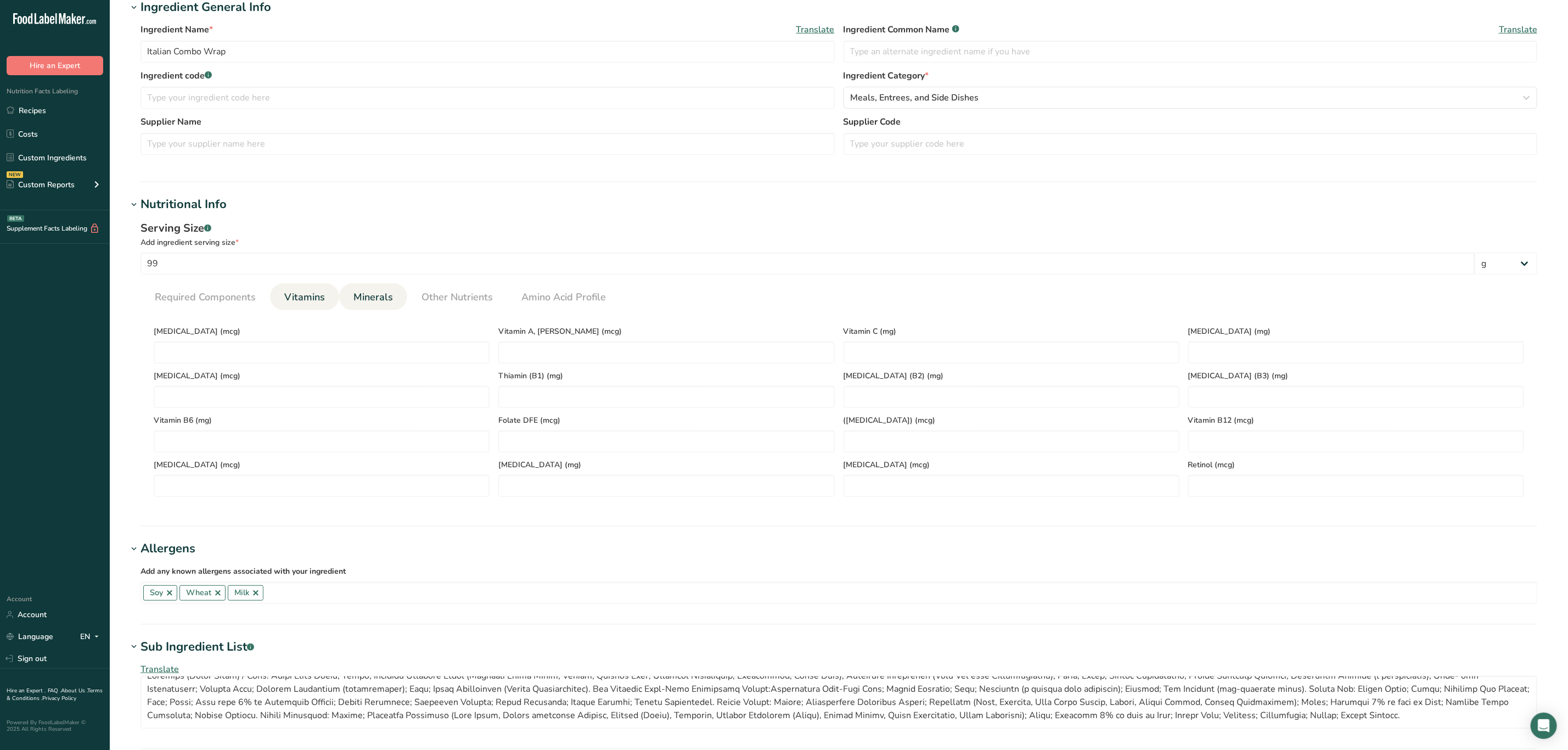
click at [357, 304] on span "Minerals" at bounding box center [373, 297] width 39 height 15
click at [564, 359] on input "number" at bounding box center [666, 352] width 336 height 22
type input "0"
type input "125"
click at [922, 346] on input "number" at bounding box center [1011, 352] width 336 height 22
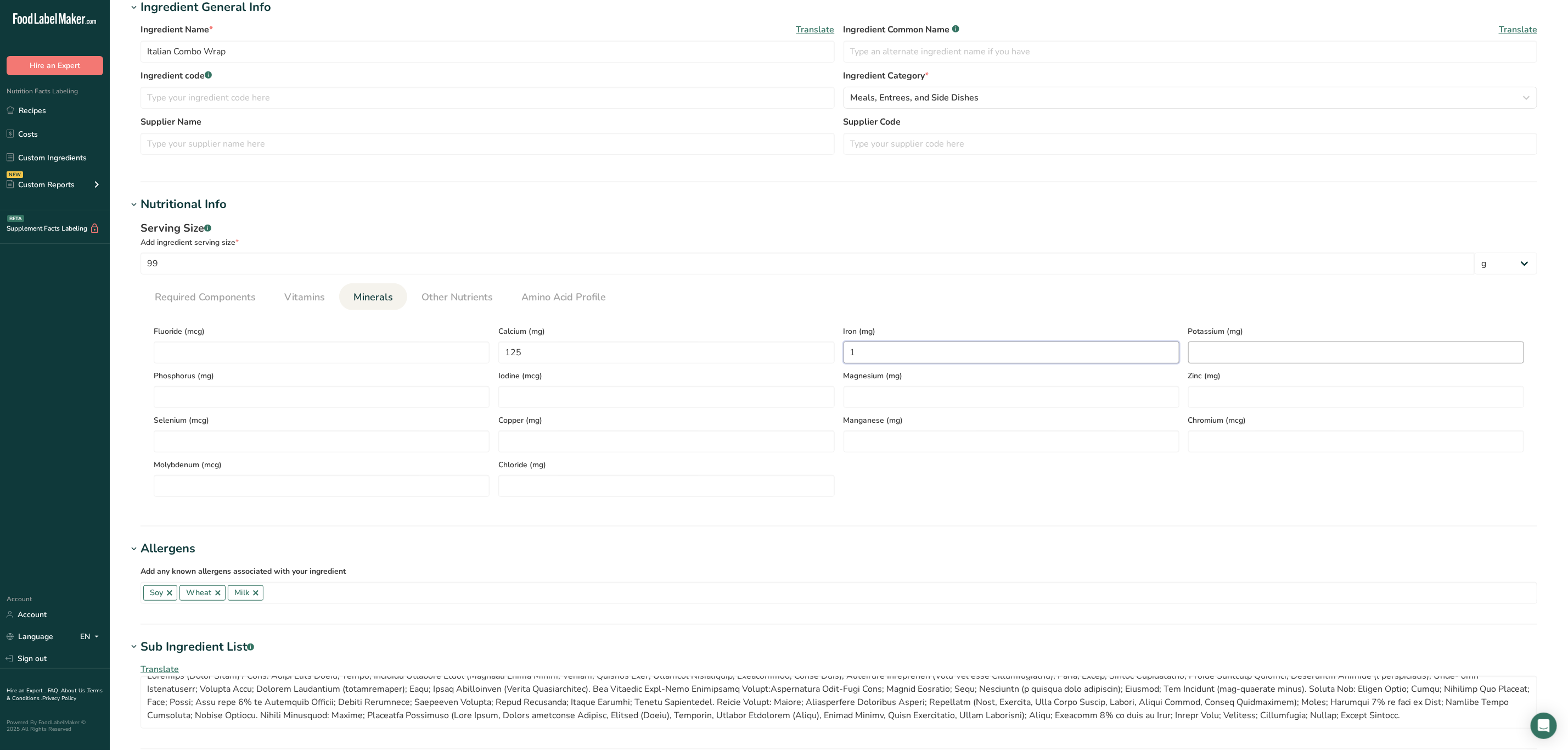
type input "1"
click at [1230, 352] on input "number" at bounding box center [1356, 352] width 336 height 22
type input "82"
drag, startPoint x: 716, startPoint y: 358, endPoint x: 468, endPoint y: 374, distance: 248.5
click at [468, 374] on div "Fluoride (mcg) Calcium (mg) 125 Iron (mg) 1 Potassium (mg) 82 Phosphorus (mg) I…" at bounding box center [839, 408] width 1380 height 178
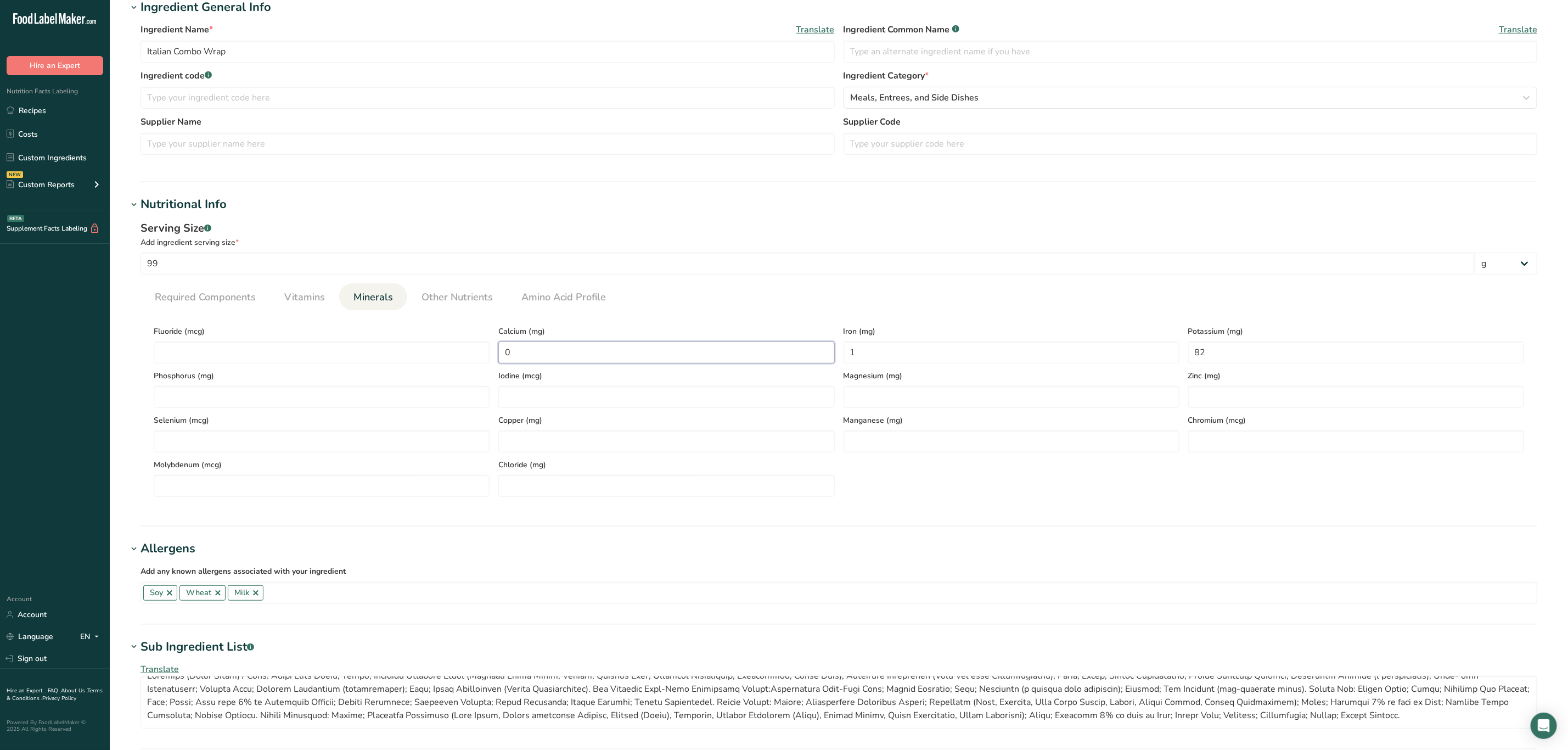
type input "0"
drag, startPoint x: 838, startPoint y: 351, endPoint x: 825, endPoint y: 351, distance: 13.0
click at [825, 351] on div "Fluoride (mcg) Calcium (mg) 0 Iron (mg) 1 Potassium (mg) 82 Phosphorus (mg) Iod…" at bounding box center [839, 408] width 1380 height 178
type input "0"
drag, startPoint x: 1214, startPoint y: 351, endPoint x: 1148, endPoint y: 362, distance: 66.9
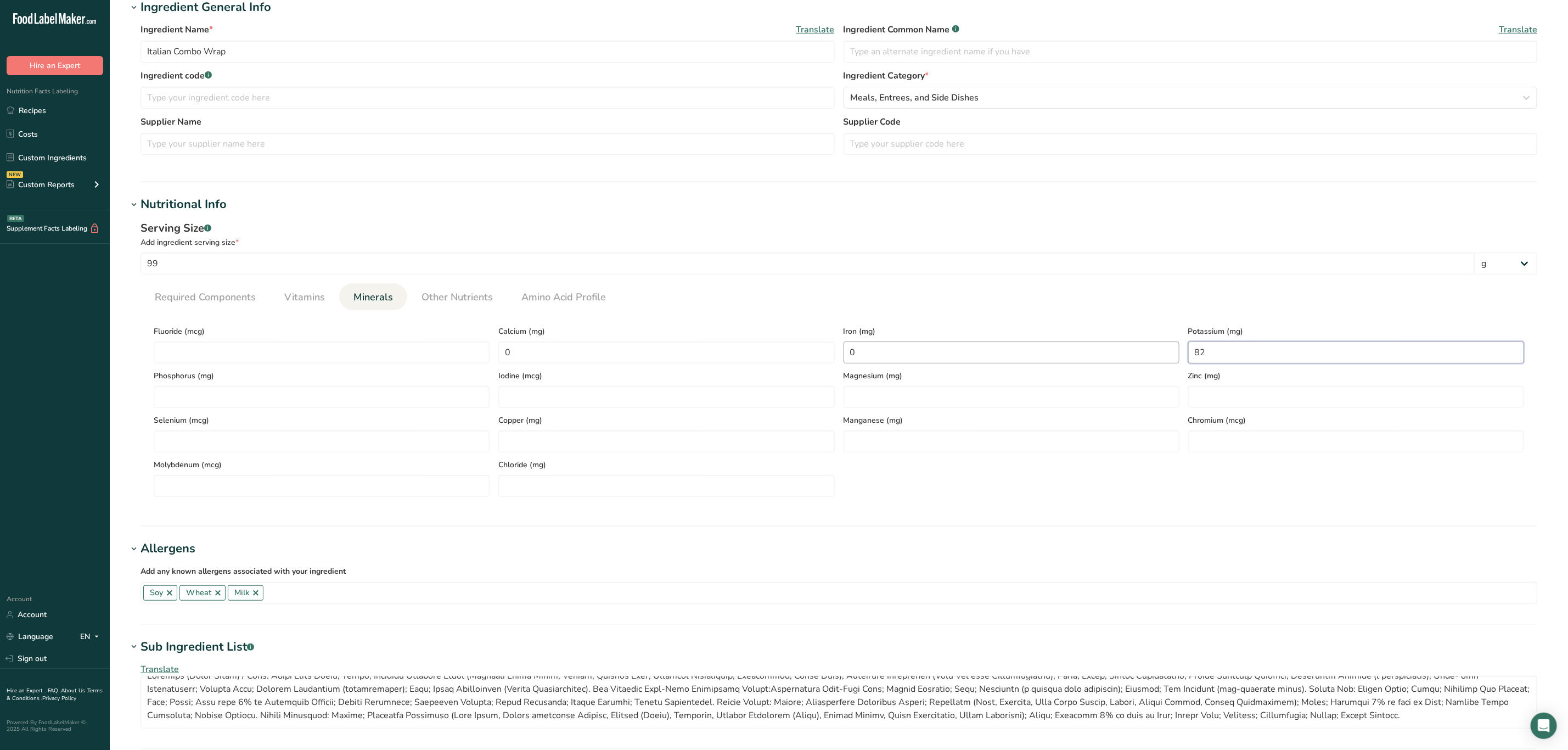
click at [1148, 362] on div "Fluoride (mcg) Calcium (mg) 0 Iron (mg) 0 Potassium (mg) 82 Phosphorus (mg) Iod…" at bounding box center [839, 408] width 1380 height 178
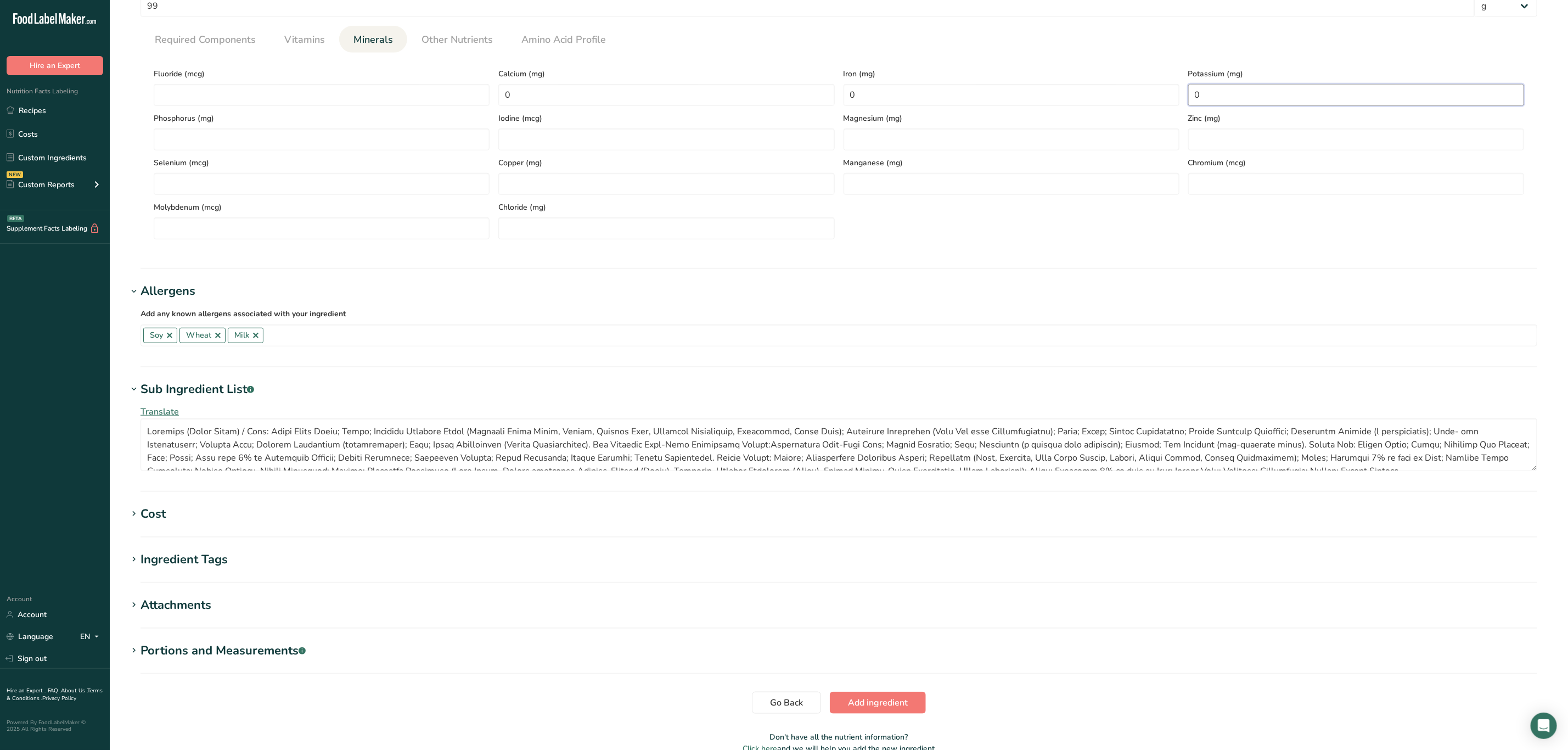
scroll to position [468, 0]
type input "0"
click at [884, 697] on span "Add ingredient" at bounding box center [878, 700] width 60 height 13
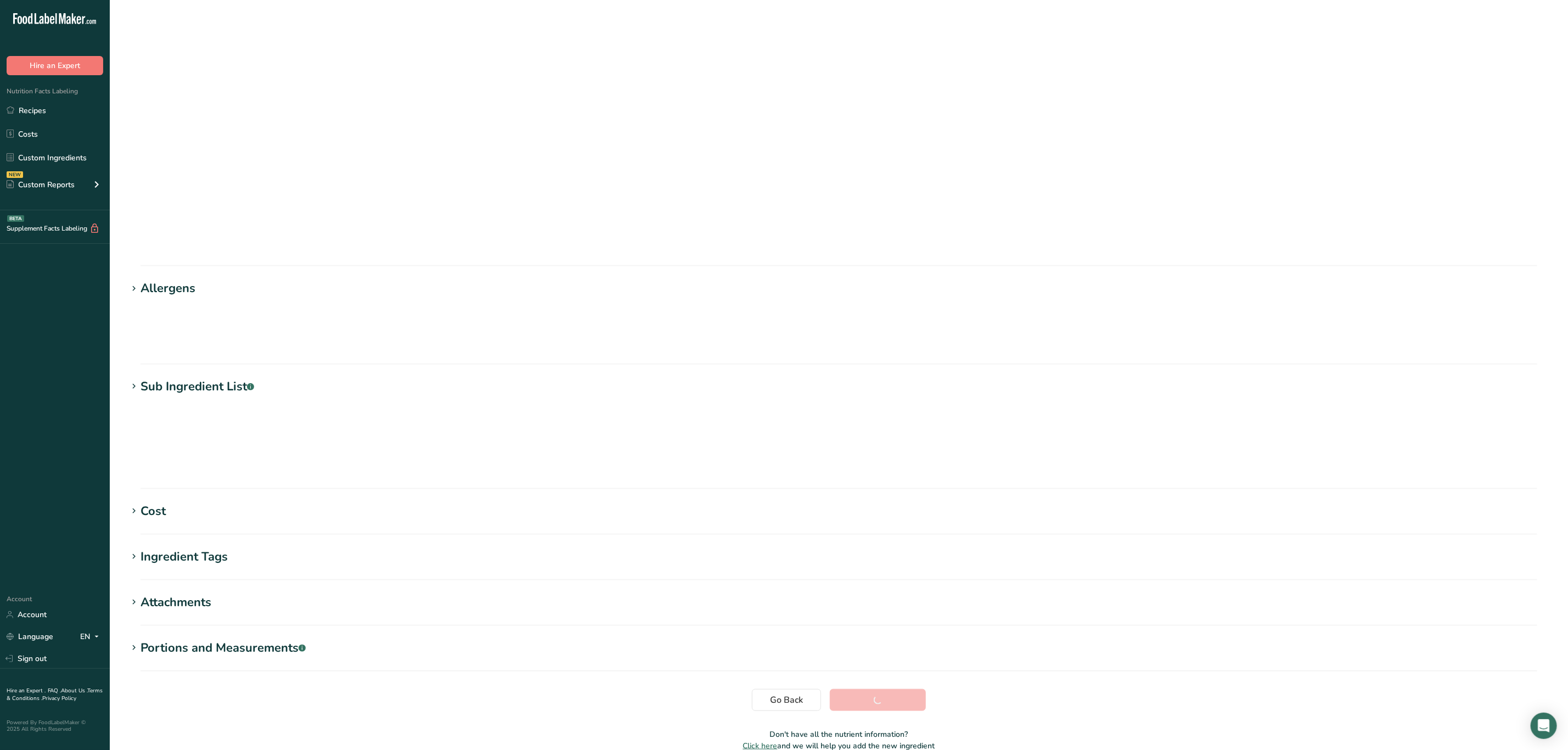
scroll to position [0, 0]
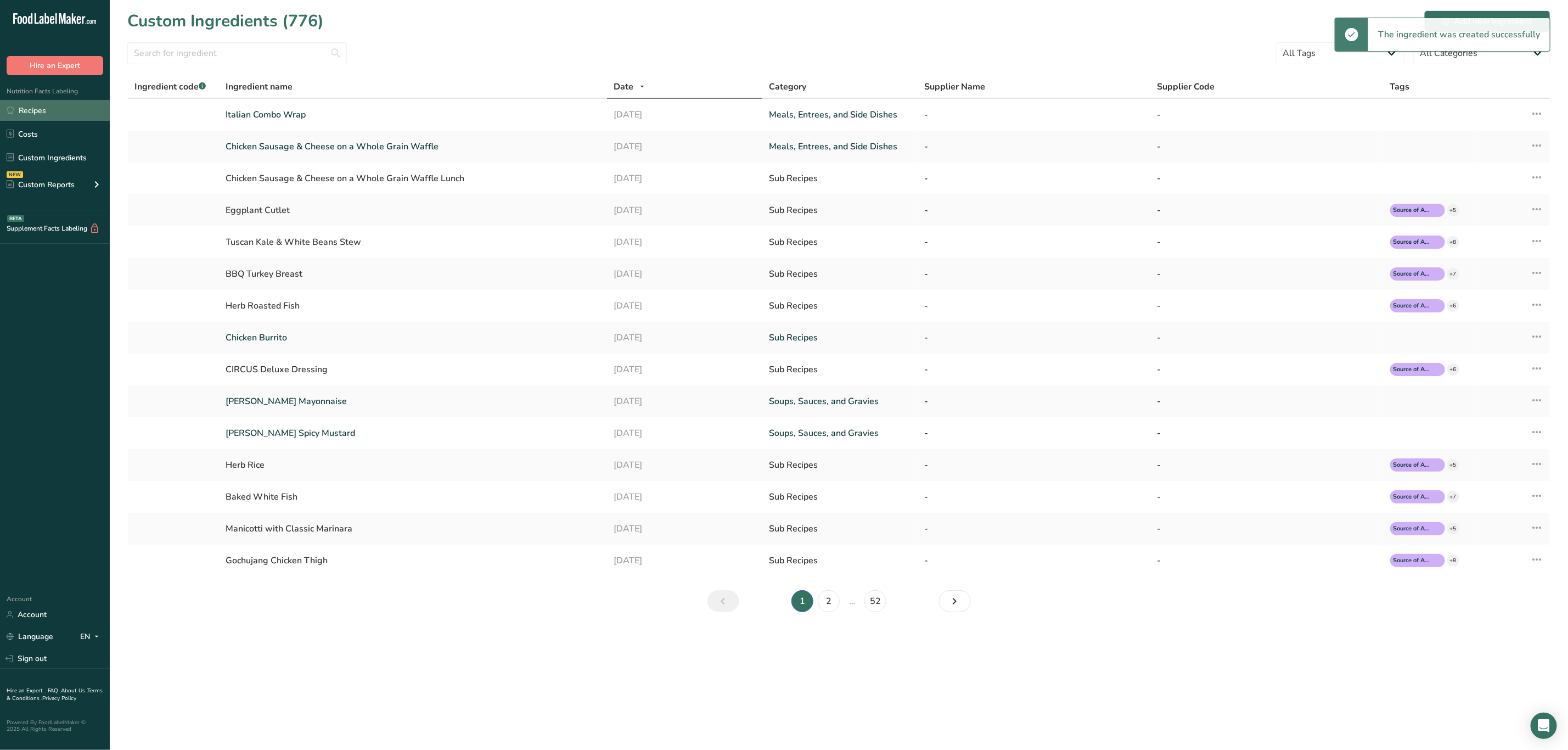
click at [66, 115] on link "Recipes" at bounding box center [55, 110] width 110 height 21
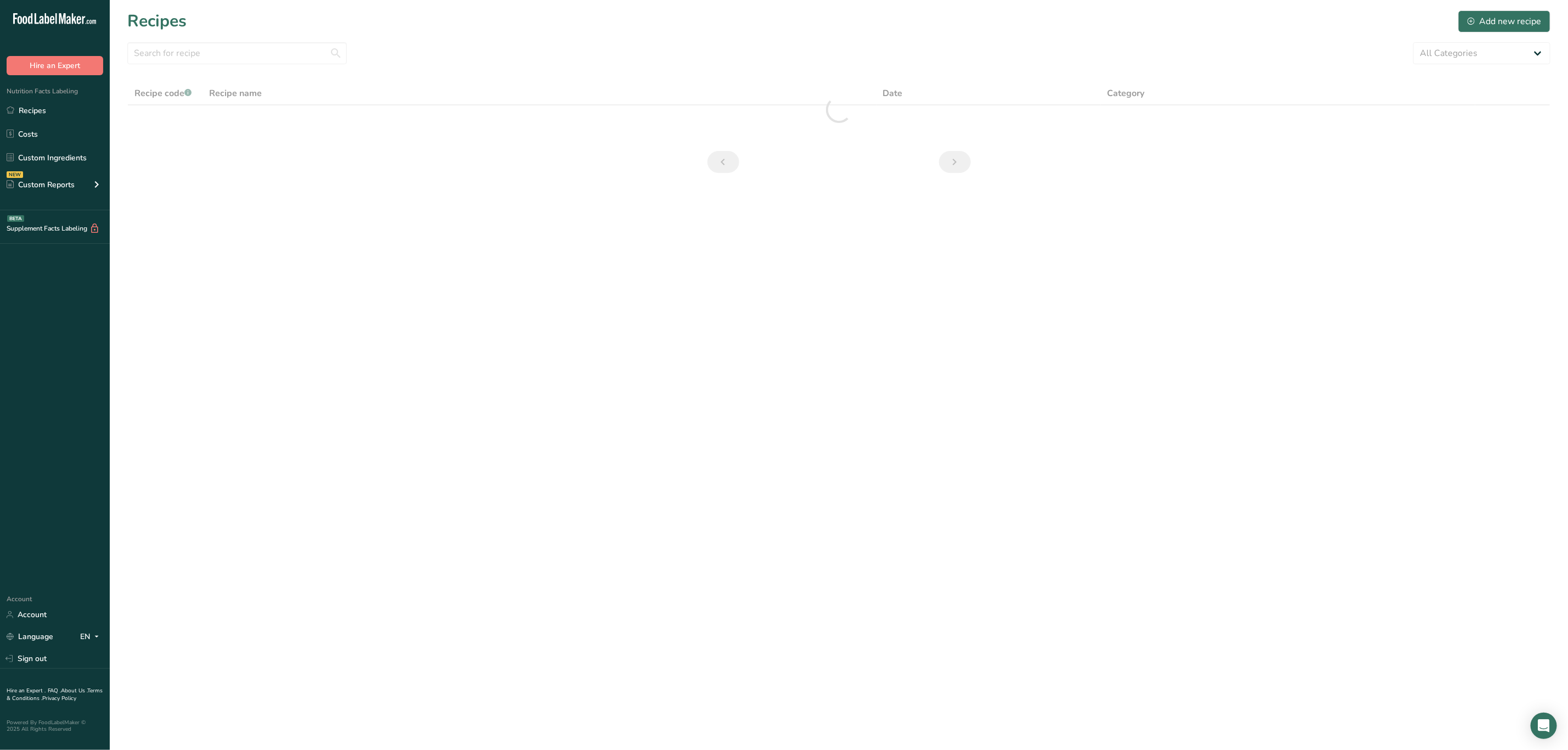
click at [1507, 9] on div "Recipes Add new recipe" at bounding box center [839, 21] width 1423 height 25
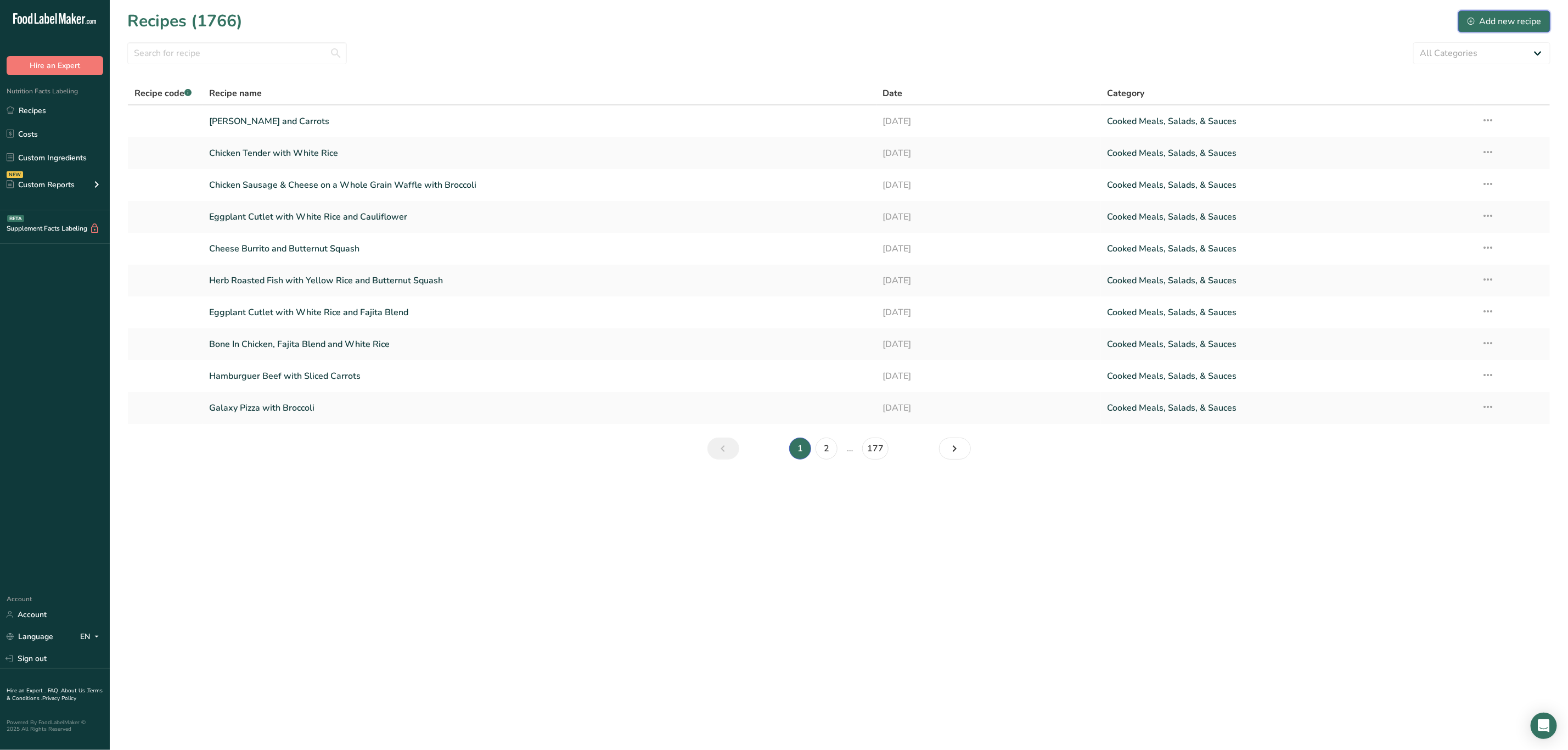
click at [1505, 10] on button "Add new recipe" at bounding box center [1505, 21] width 92 height 22
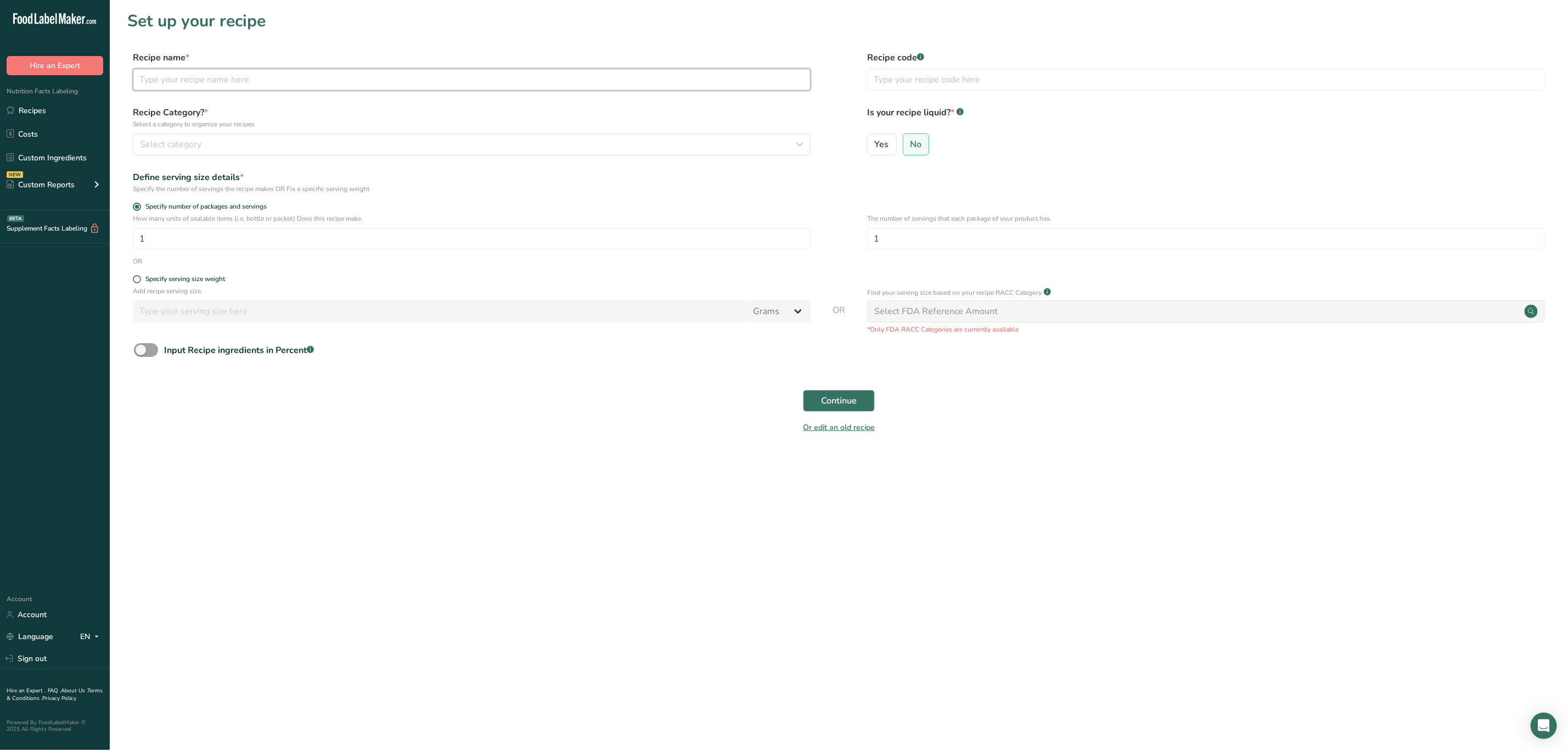
click at [582, 77] on input "text" at bounding box center [471, 80] width 678 height 22
type input "Italiam Combo Wrao"
click at [356, 145] on div "Select category" at bounding box center [468, 144] width 657 height 13
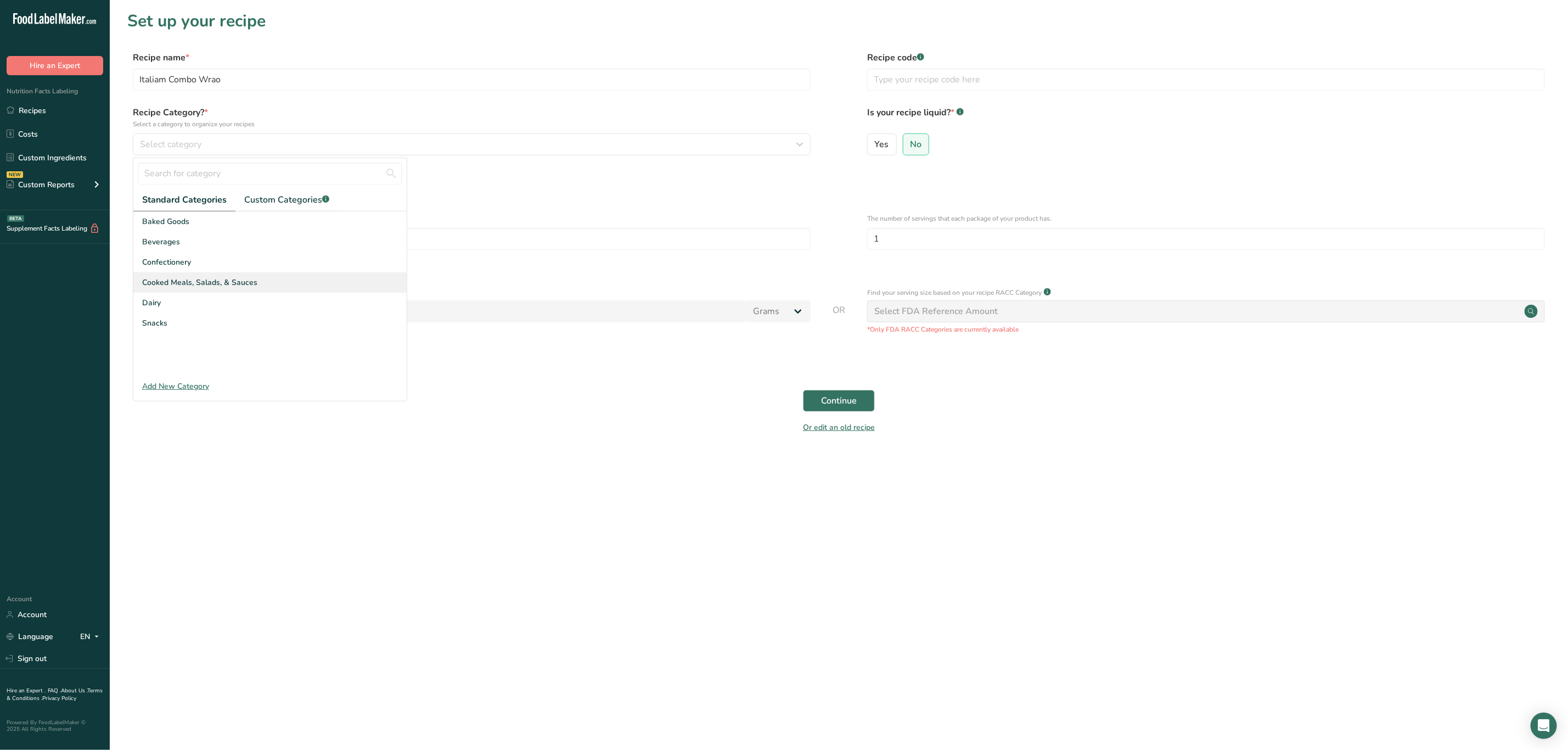
drag, startPoint x: 250, startPoint y: 277, endPoint x: 256, endPoint y: 274, distance: 6.7
click at [251, 277] on span "Cooked Meals, Salads, & Sauces" at bounding box center [200, 282] width 115 height 12
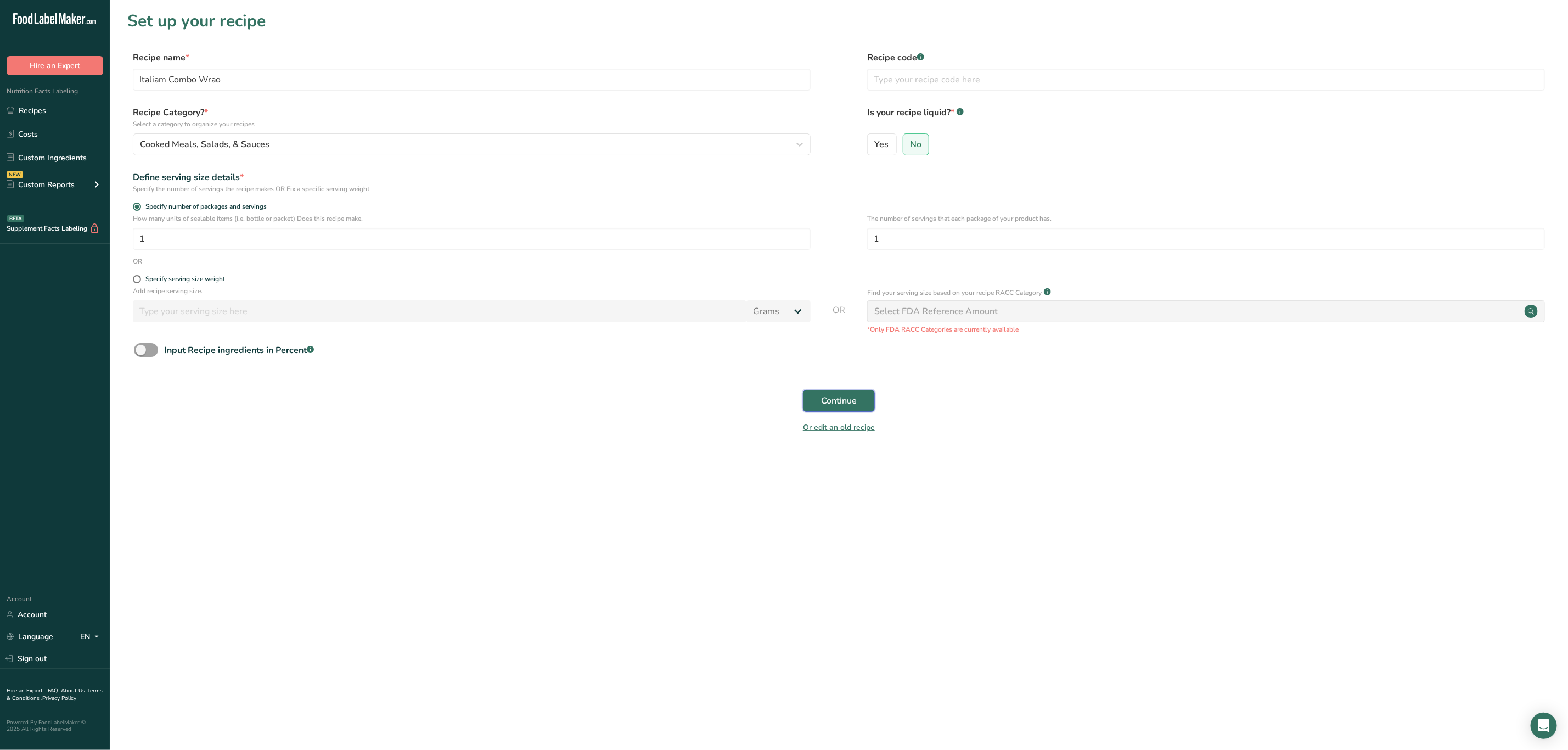
click at [839, 401] on span "Continue" at bounding box center [839, 400] width 36 height 13
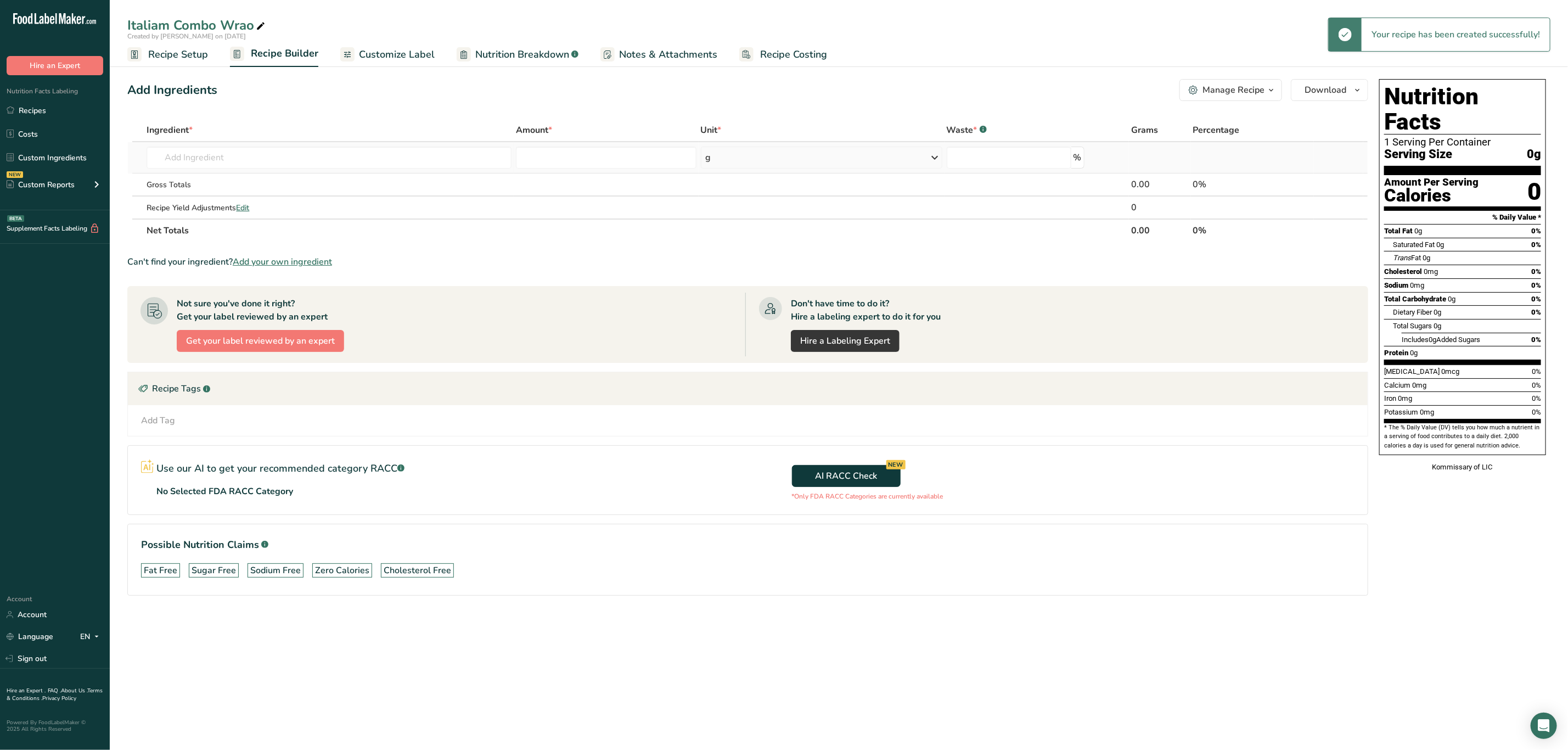
click at [271, 169] on td "Almond flour 1211 Milk, whole, 3.25% milkfat, without added vitamin A and vitam…" at bounding box center [329, 158] width 369 height 31
click at [274, 162] on input "text" at bounding box center [329, 158] width 365 height 22
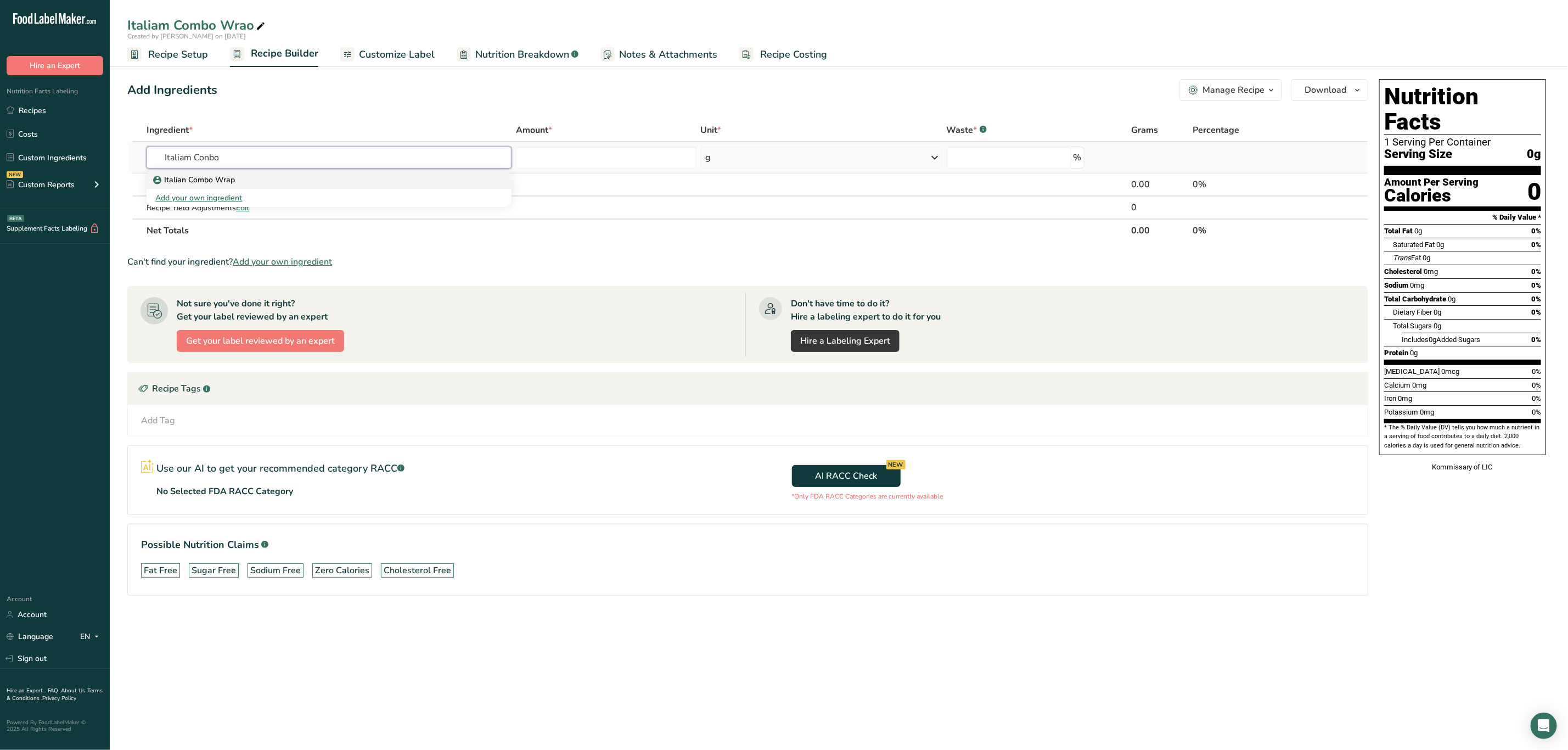
type input "Italiam Conbo"
click at [277, 174] on div "Italian Combo Wrap" at bounding box center [320, 180] width 330 height 12
type input "Italian Combo Wrap"
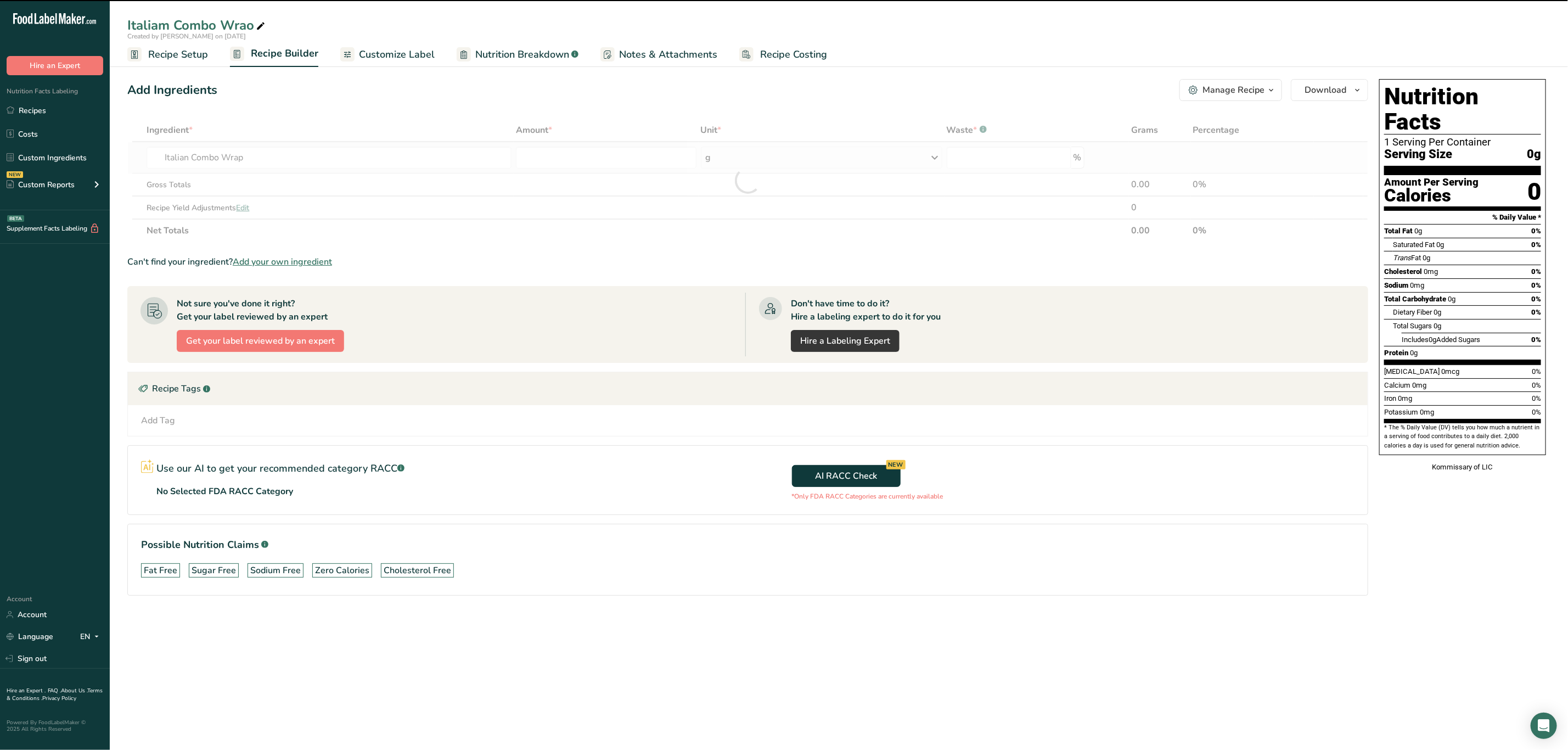
type input "0"
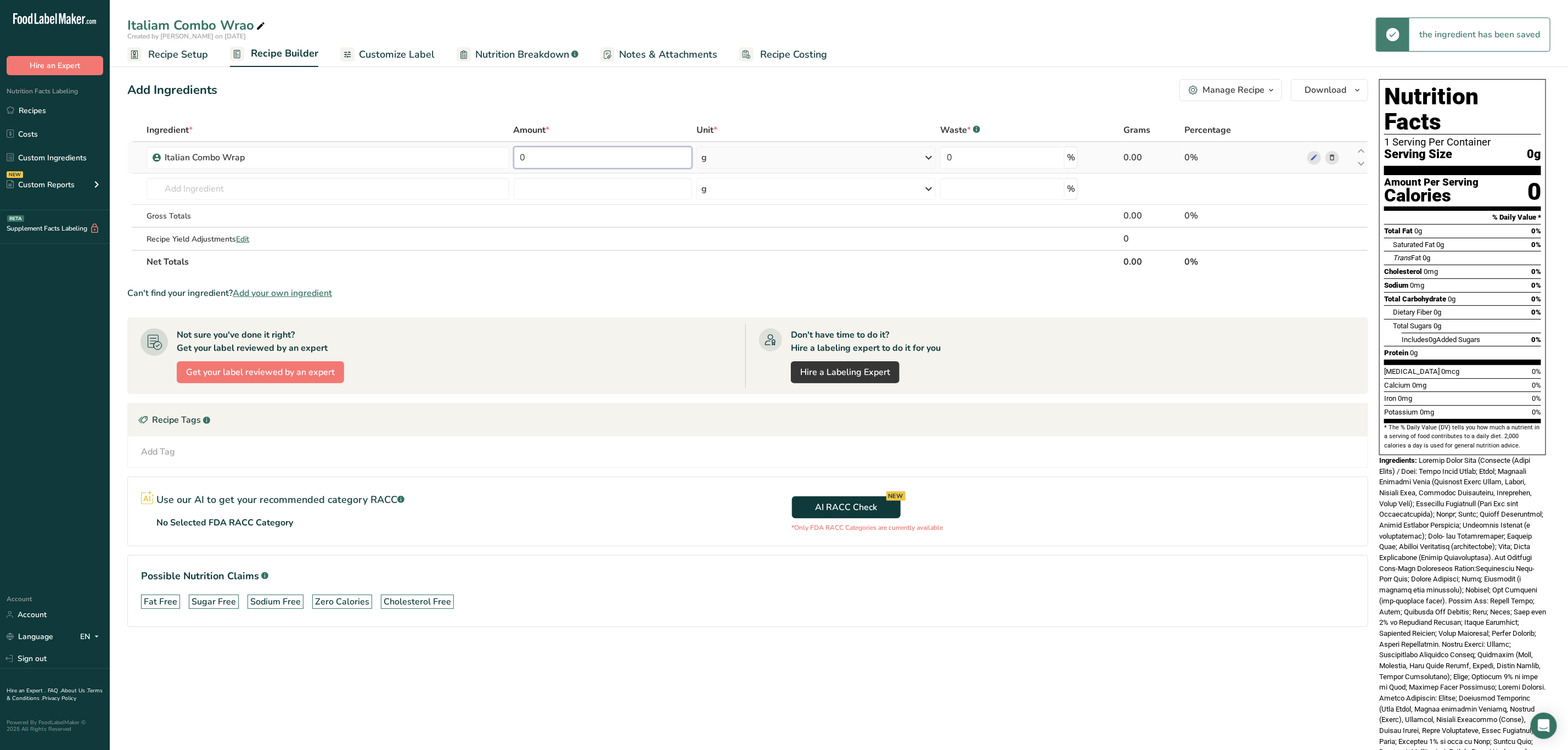
click at [608, 150] on input "0" at bounding box center [603, 158] width 179 height 22
type input "99"
click at [1354, 288] on div "Can't find your ingredient? Add your own ingredient" at bounding box center [748, 293] width 1241 height 13
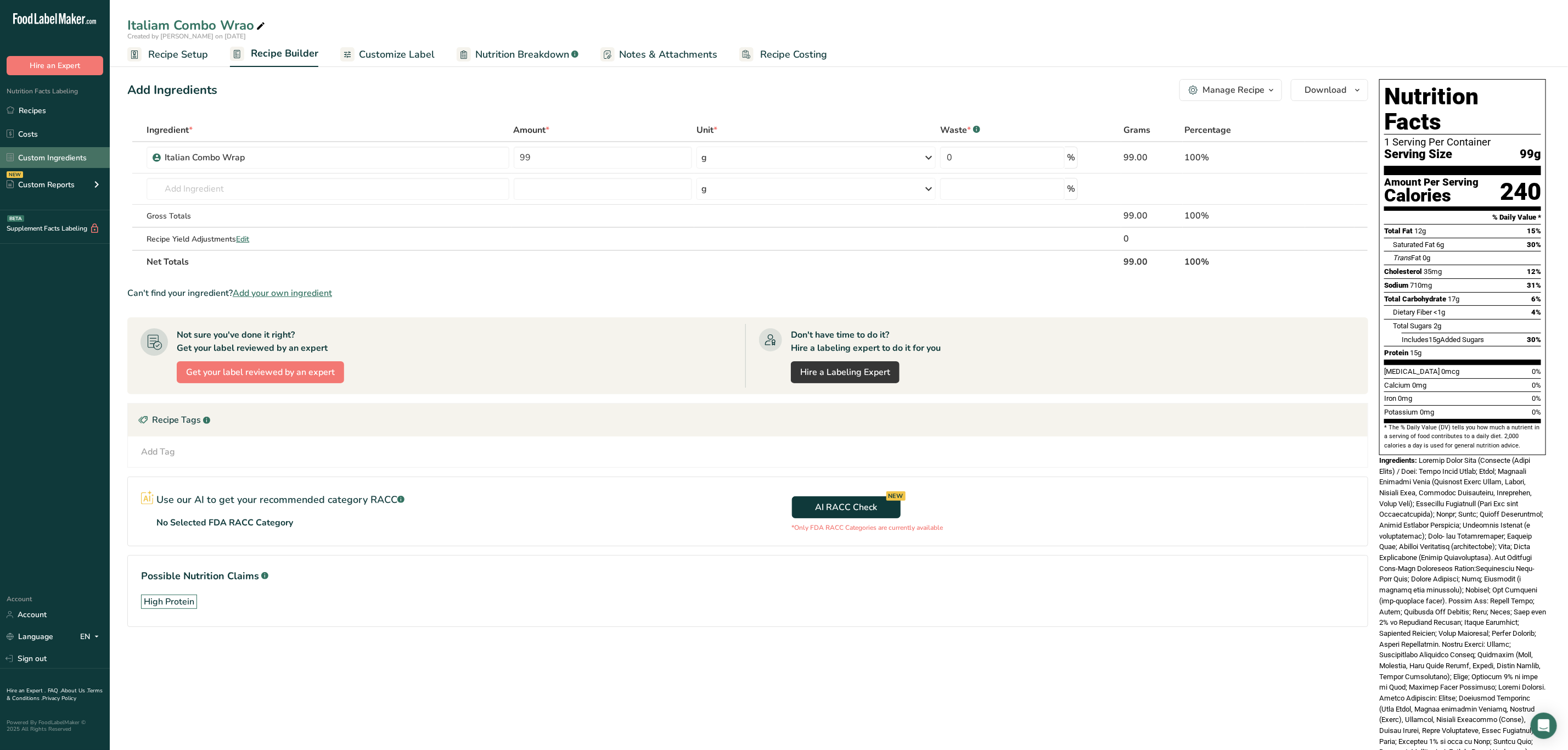
click at [61, 152] on link "Custom Ingredients" at bounding box center [55, 158] width 110 height 21
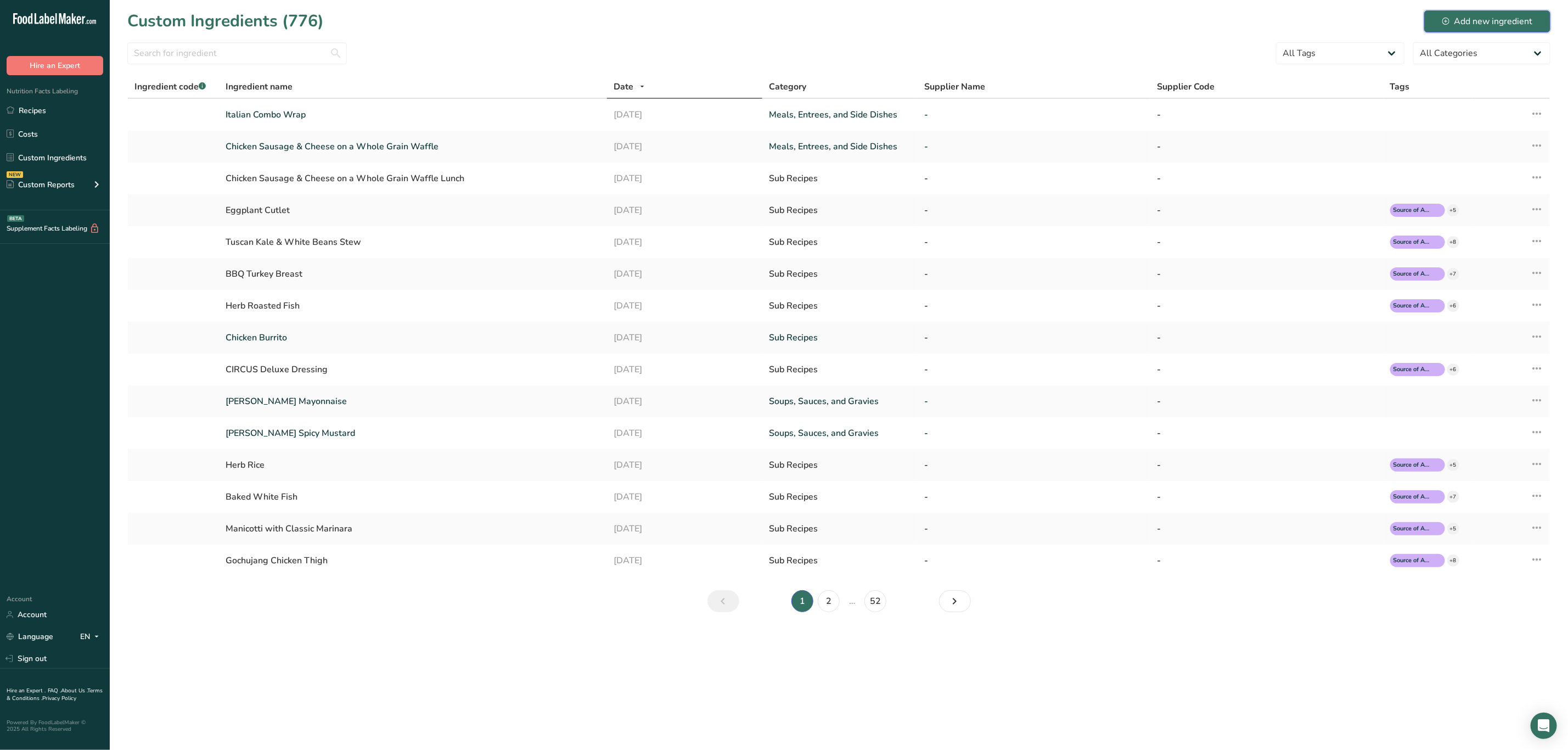
click at [1504, 20] on div "Add new ingredient" at bounding box center [1488, 21] width 90 height 13
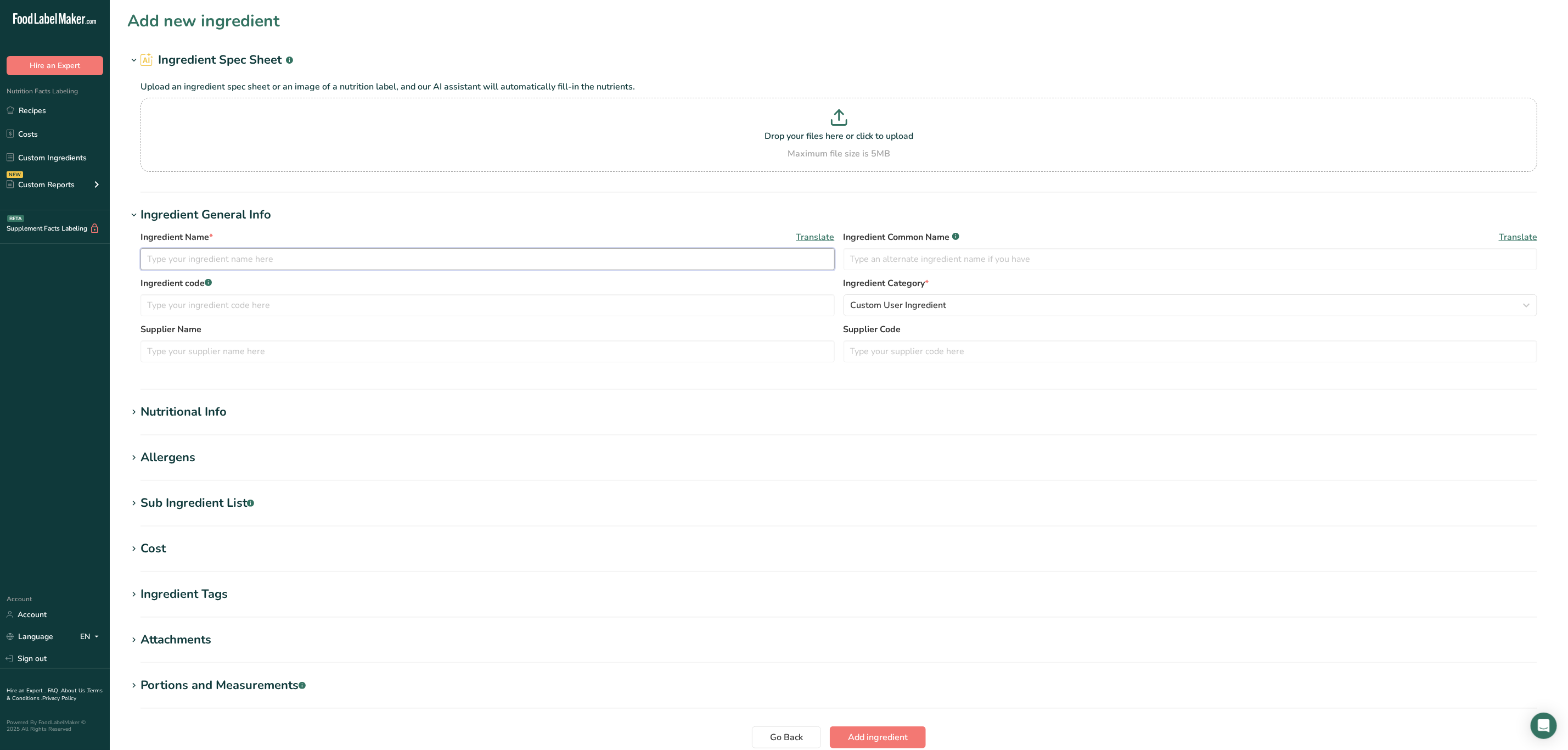
click at [270, 264] on input "text" at bounding box center [487, 259] width 694 height 22
type input "Turkey and Two Cheese Wrap"
click at [182, 456] on div "Allergens" at bounding box center [168, 458] width 55 height 18
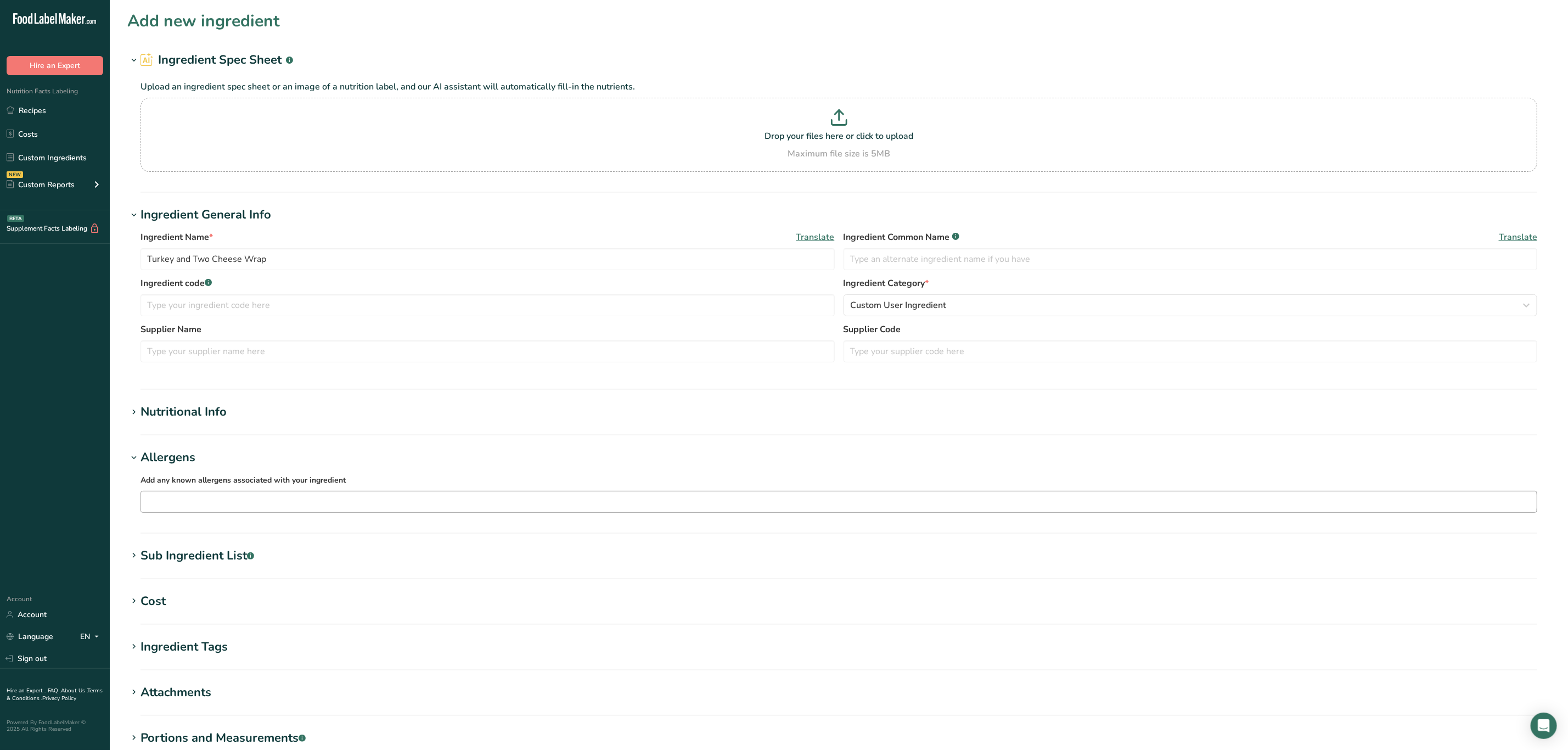
click at [198, 497] on input "text" at bounding box center [839, 501] width 1396 height 17
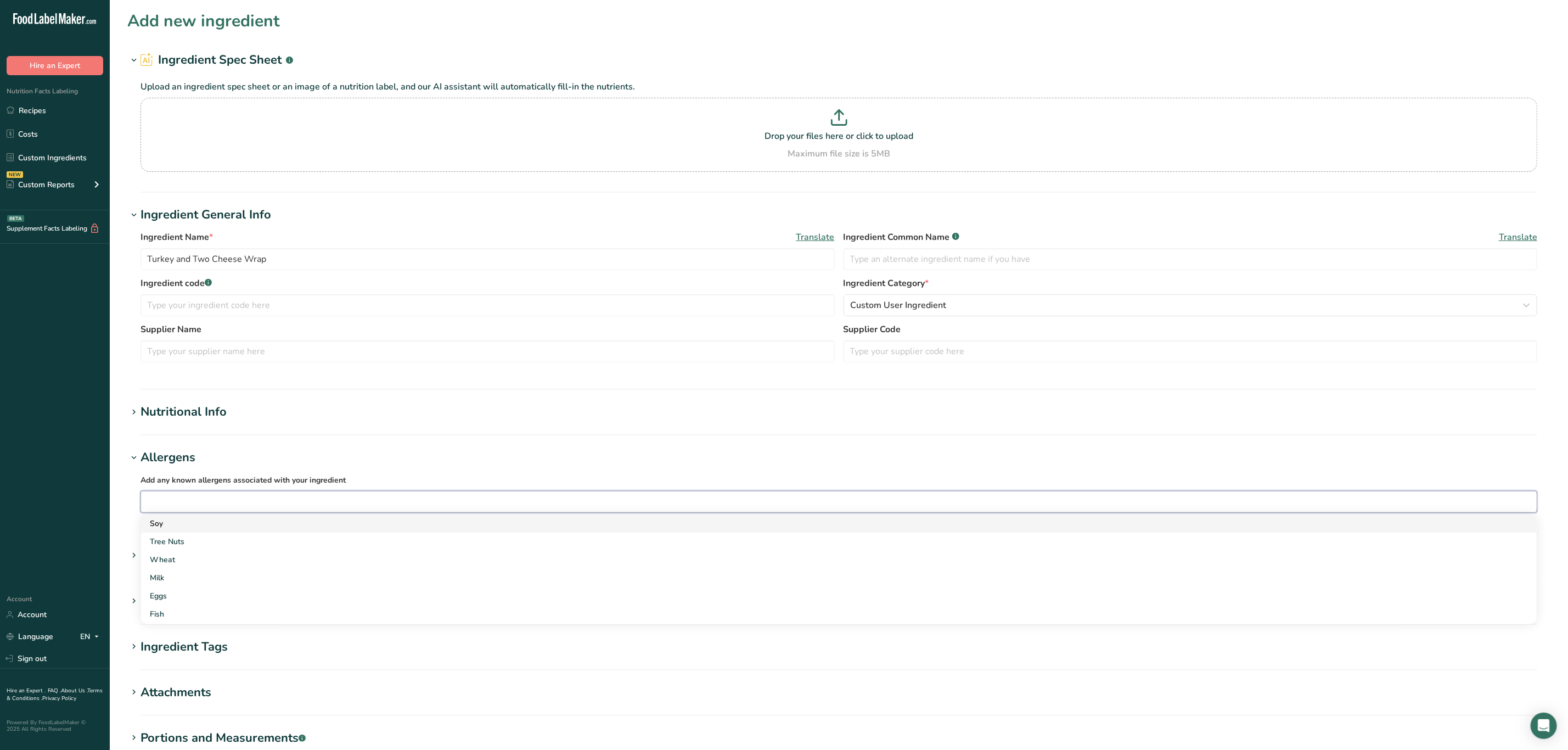
click at [190, 525] on div "Soy" at bounding box center [830, 523] width 1361 height 12
click at [193, 545] on div "Wheat" at bounding box center [830, 541] width 1361 height 12
click at [190, 547] on div "Milk" at bounding box center [830, 541] width 1361 height 12
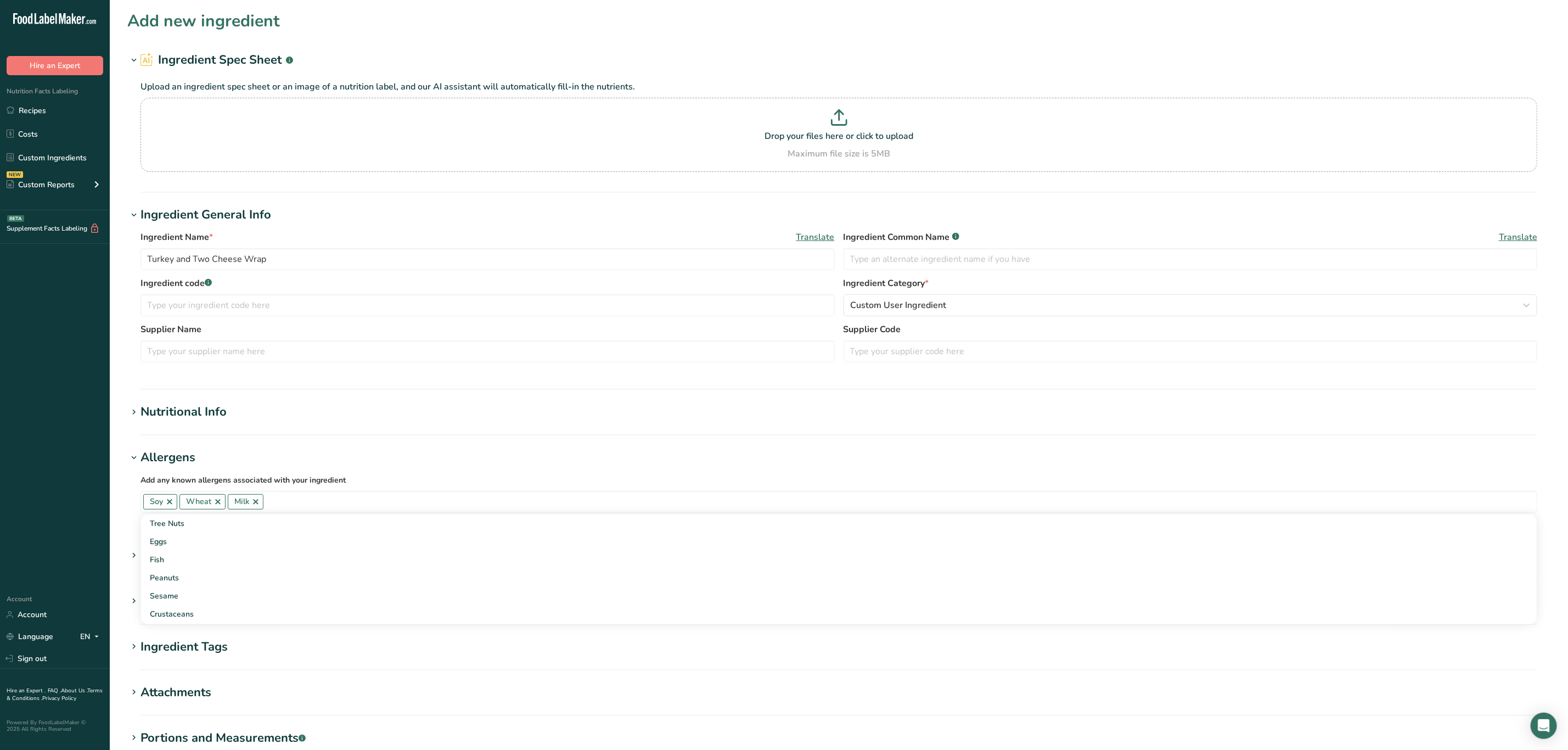
click at [117, 643] on section "Add new ingredient Ingredient Spec Sheet .a-a{fill:#347362;}.b-a{fill:#fff;} Up…" at bounding box center [839, 430] width 1459 height 859
click at [178, 557] on div "Sub Ingredient List .a-a{fill:#347362;}.b-a{fill:#fff;}" at bounding box center [197, 556] width 114 height 18
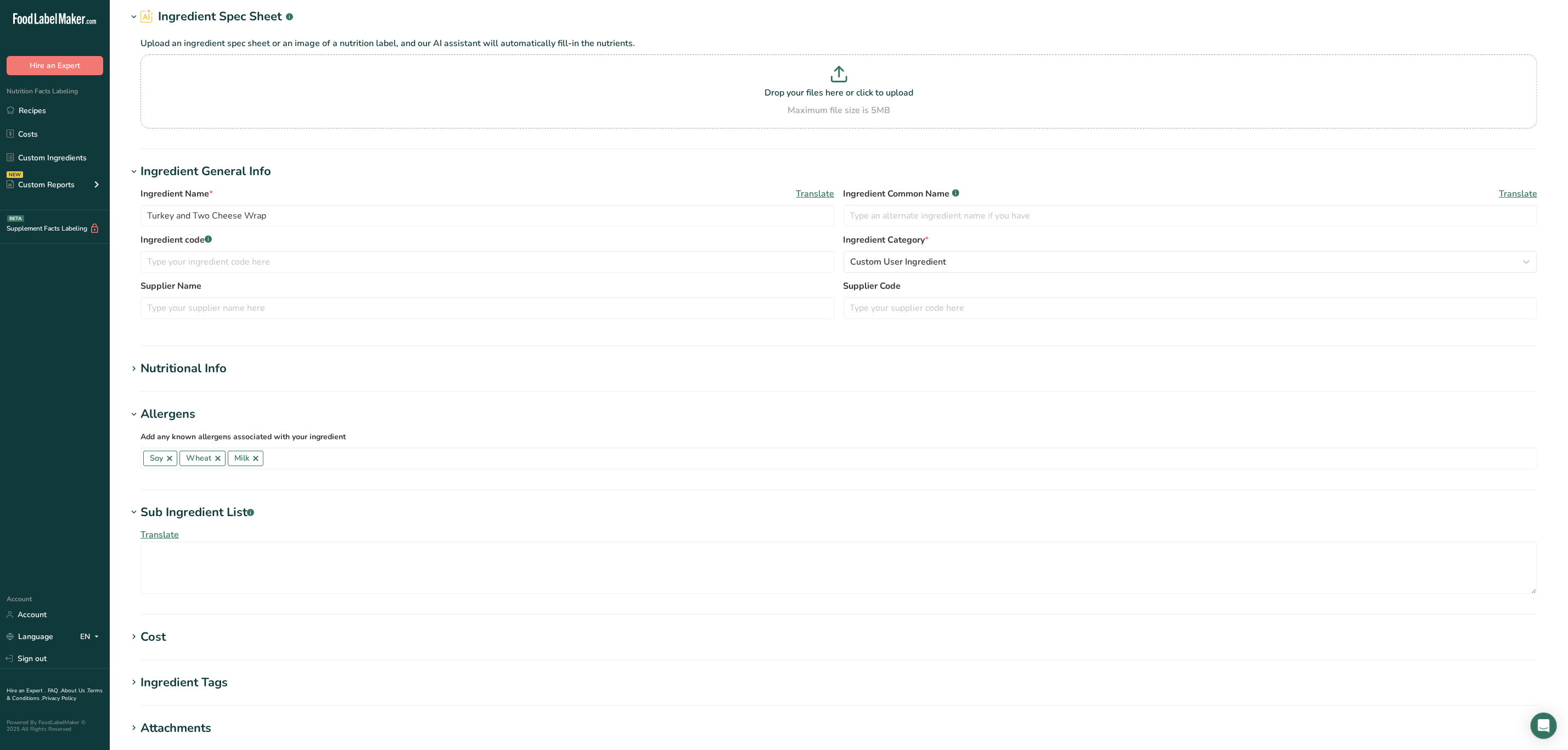
scroll to position [220, 0]
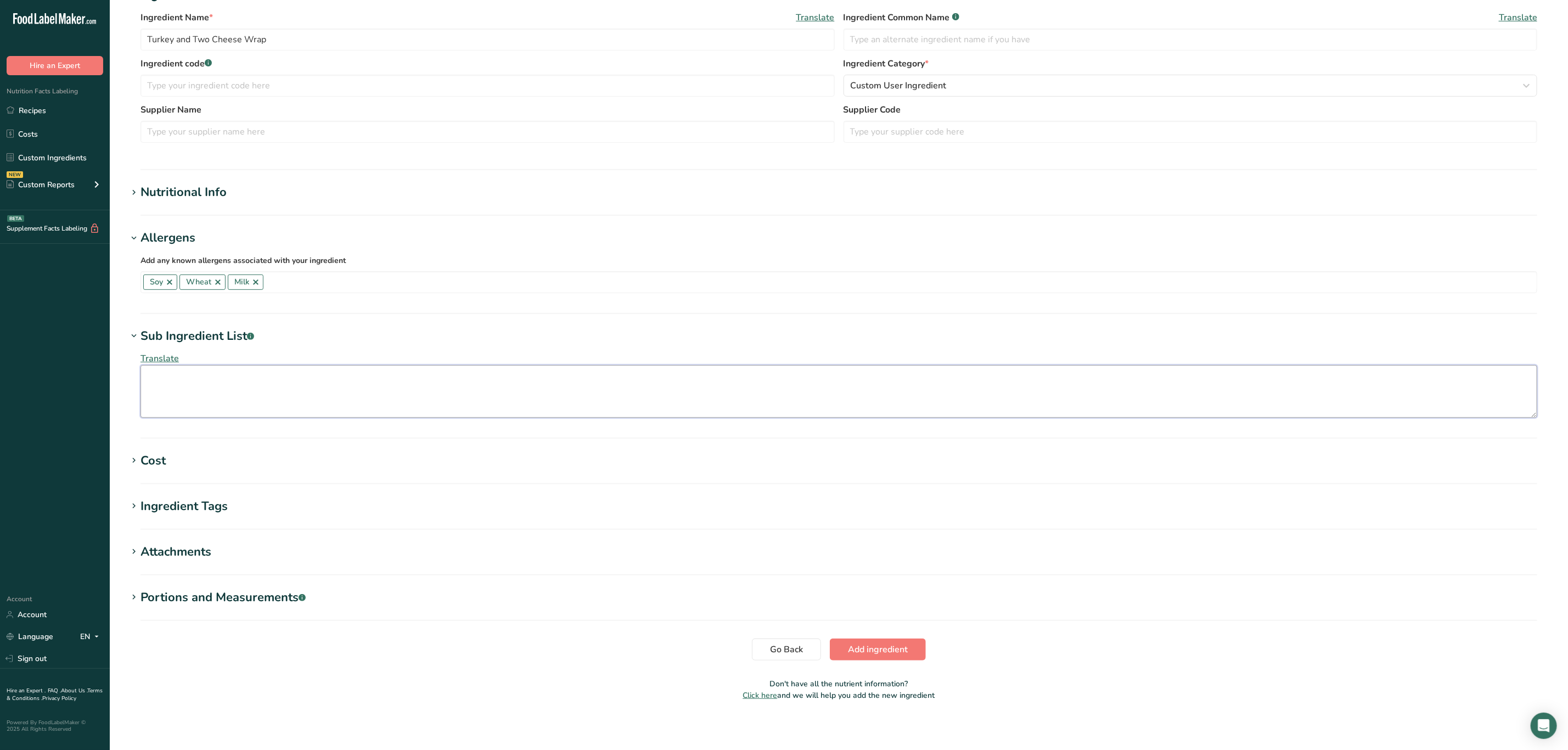
click at [366, 384] on textarea at bounding box center [839, 392] width 1397 height 53
drag, startPoint x: 193, startPoint y: 382, endPoint x: 0, endPoint y: 407, distance: 194.6
click at [0, 407] on div ".a-20{fill:#fff;} Hire an Expert Nutrition Facts Labeling Recipes Costs Custom …" at bounding box center [784, 267] width 1568 height 973
paste textarea "ortilla (Whole Grain) / Wrap: Whole Wheat Flour; Water; Bleached Enriched Flour…"
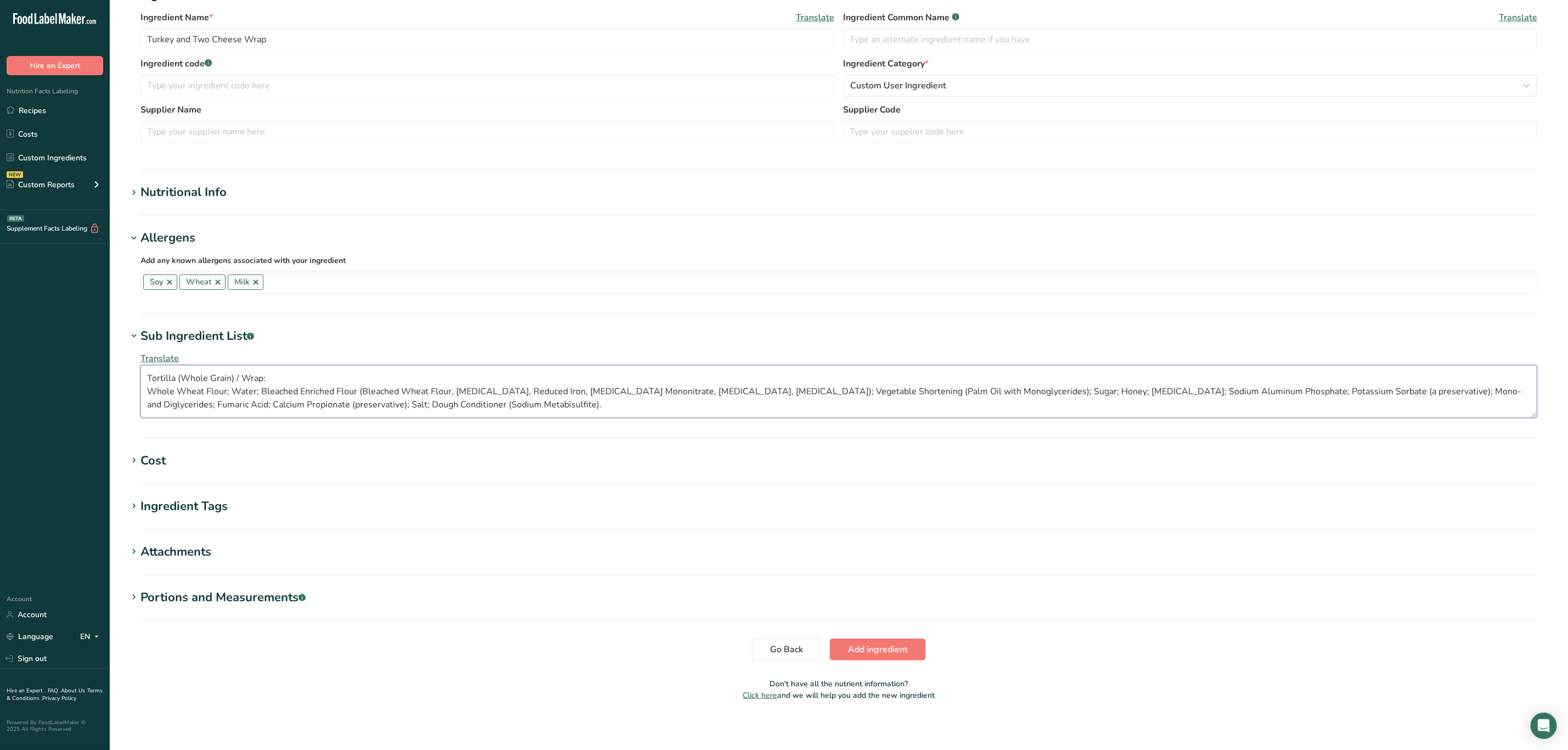
drag, startPoint x: 149, startPoint y: 387, endPoint x: 198, endPoint y: 408, distance: 53.3
click at [153, 393] on textarea "Tortilla (Whole Grain) / Wrap: Whole Wheat Flour; Water; Bleached Enriched Flou…" at bounding box center [839, 392] width 1397 height 53
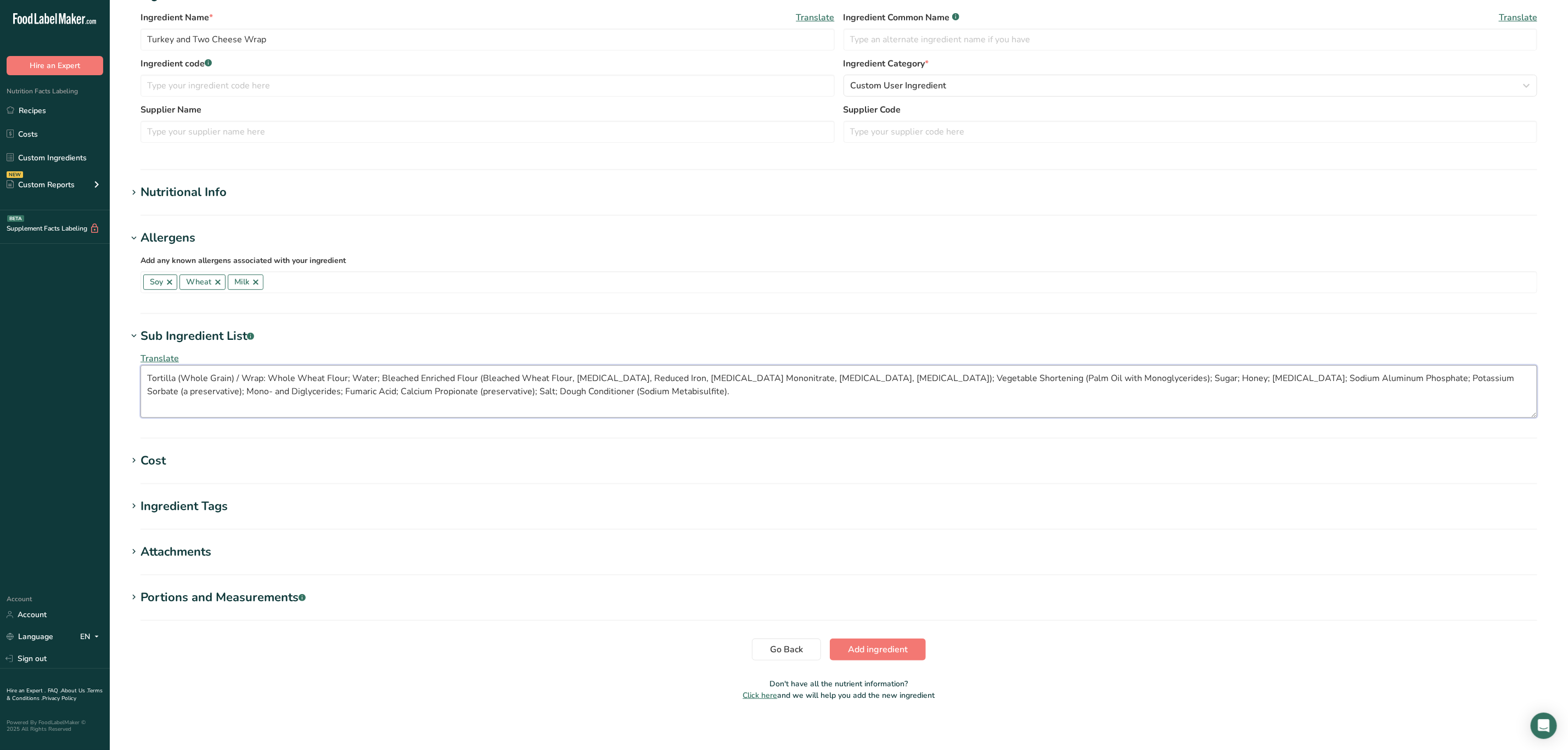
click at [620, 387] on textarea "Tortilla (Whole Grain) / Wrap: Whole Wheat Flour; Water; Bleached Enriched Flou…" at bounding box center [839, 392] width 1397 height 53
paste textarea "Low Moisture Part-Skim Mozzarella Cheese: Pasteurized Part-Skim Milk; Cheese Cu…"
click at [149, 403] on textarea "Tortilla (Whole Grain) / Wrap: Whole Wheat Flour; Water; Bleached Enriched Flou…" at bounding box center [839, 392] width 1397 height 53
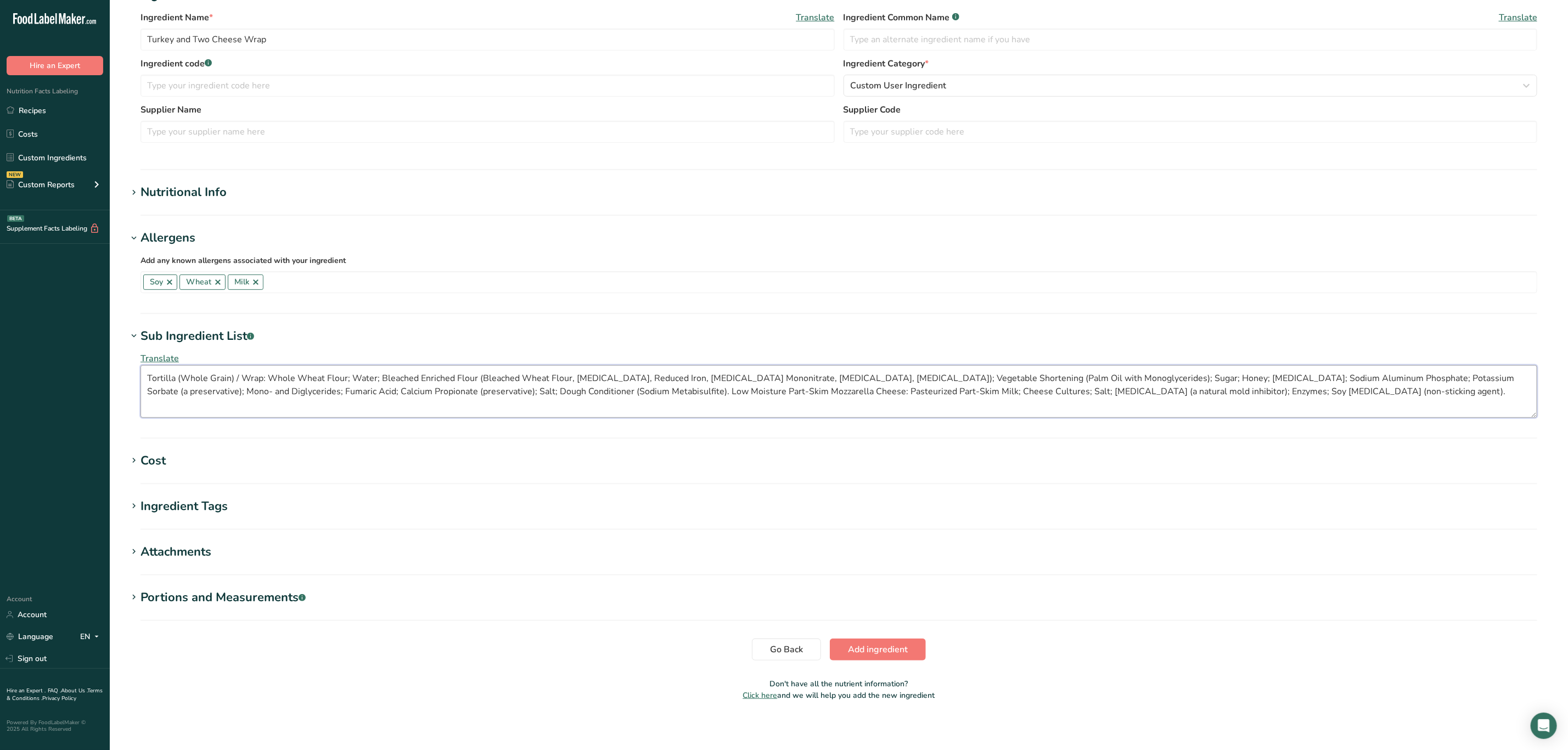
click at [1303, 396] on textarea "Tortilla (Whole Grain) / Wrap: Whole Wheat Flour; Water; Bleached Enriched Flou…" at bounding box center [839, 392] width 1397 height 53
paste textarea "Turkey Ham: Turkey Thigh; Water; Isolated Soy Protein; Salt; Sugar; Less than 2…"
drag, startPoint x: 145, startPoint y: 403, endPoint x: 152, endPoint y: 407, distance: 8.1
click at [147, 403] on textarea "Tortilla (Whole Grain) / Wrap: Whole Wheat Flour; Water; Bleached Enriched Flou…" at bounding box center [839, 392] width 1397 height 53
click at [701, 407] on textarea "Tortilla (Whole Grain) / Wrap: Whole Wheat Flour; Water; Bleached Enriched Flou…" at bounding box center [839, 392] width 1397 height 53
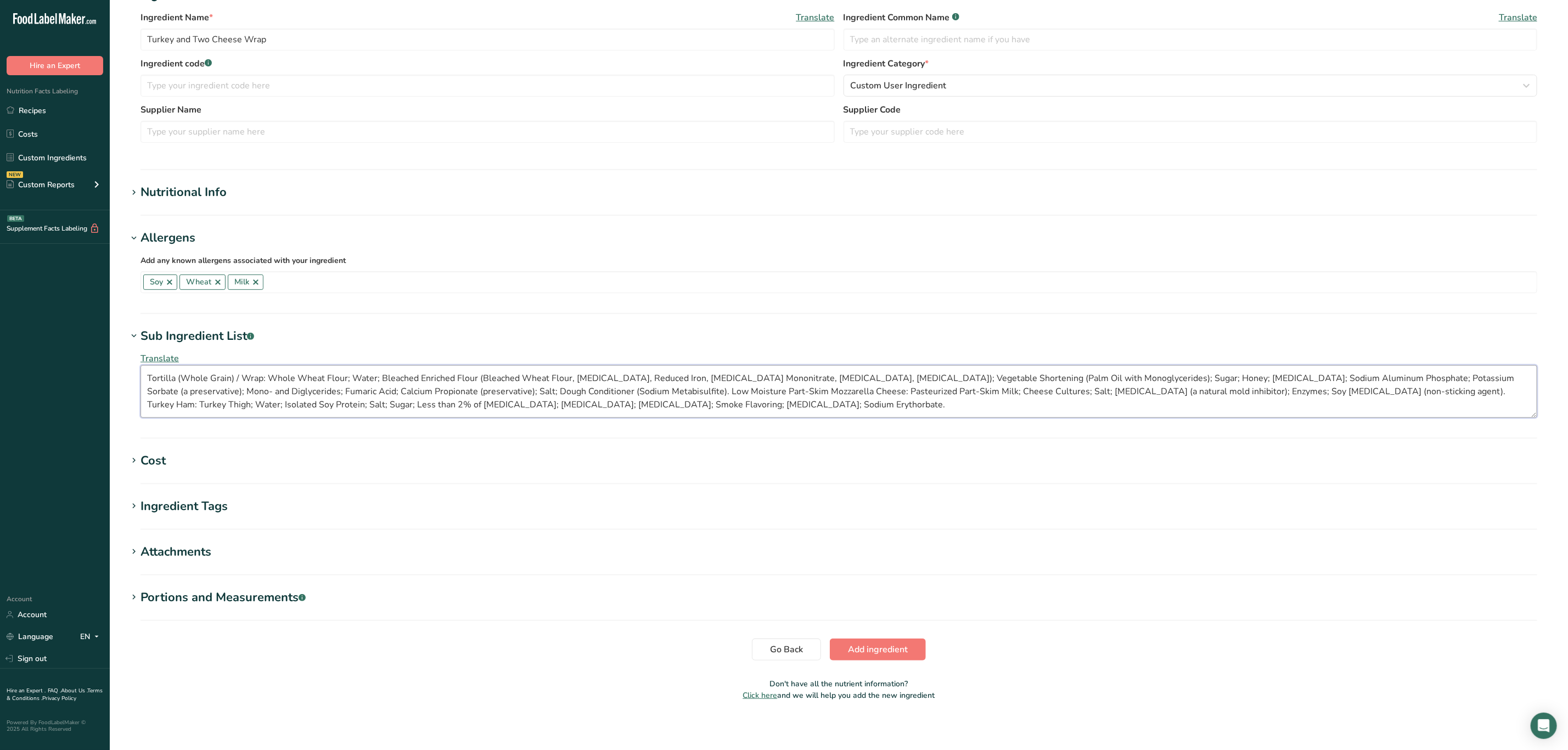
click at [692, 411] on textarea "Tortilla (Whole Grain) / Wrap: Whole Wheat Flour; Water; Bleached Enriched Flou…" at bounding box center [839, 392] width 1397 height 53
paste textarea "American Cheese:"
click at [759, 403] on textarea "Tortilla (Whole Grain) / Wrap: Whole Wheat Flour; Water; Bleached Enriched Flou…" at bounding box center [839, 392] width 1397 height 53
paste textarea "Pasteurized Milk Cheese Culture Salt Enzymes (sometimes rennet or vegetarian en…"
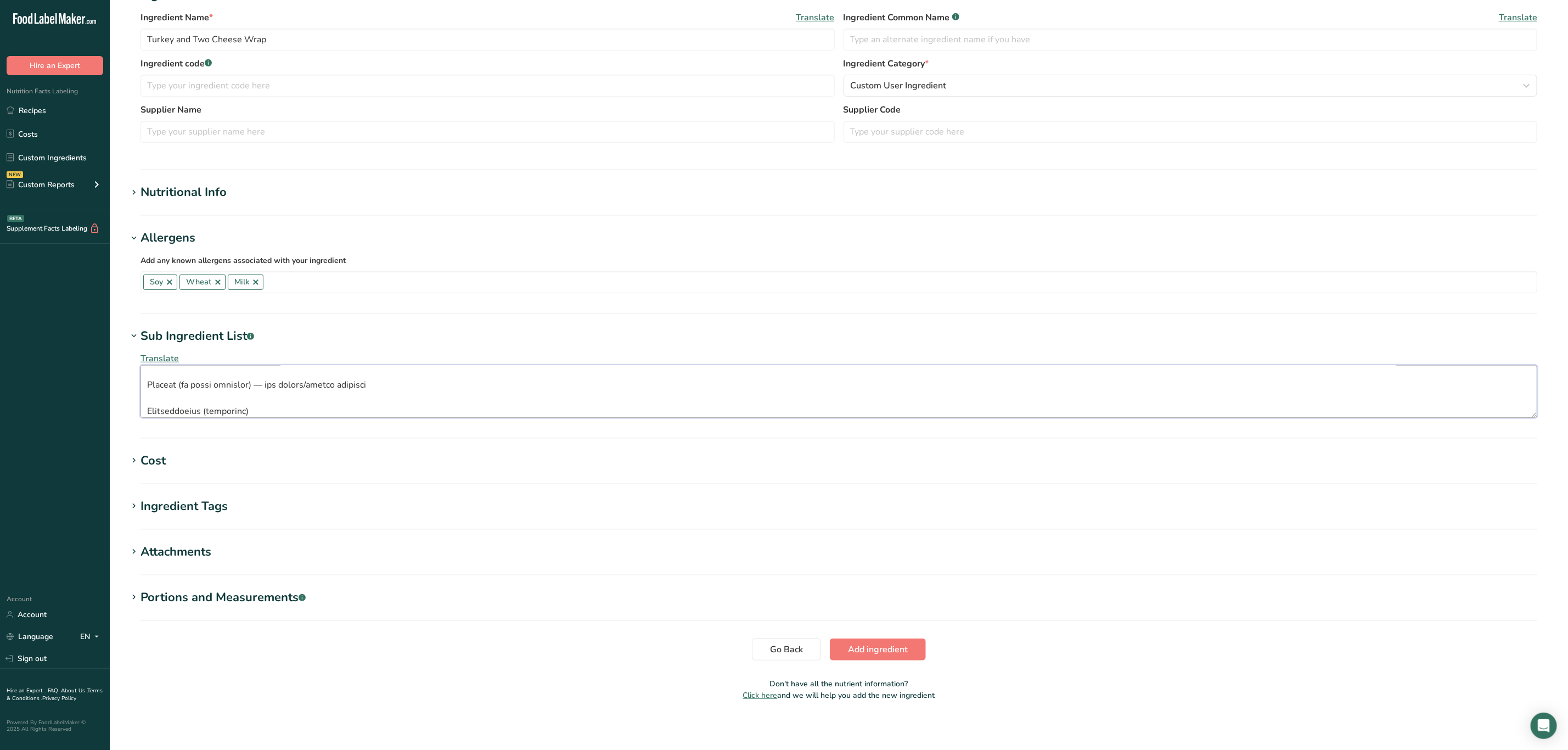
click at [145, 412] on textarea at bounding box center [839, 392] width 1397 height 53
click at [147, 409] on textarea at bounding box center [839, 392] width 1397 height 53
drag, startPoint x: 149, startPoint y: 403, endPoint x: 170, endPoint y: 455, distance: 56.1
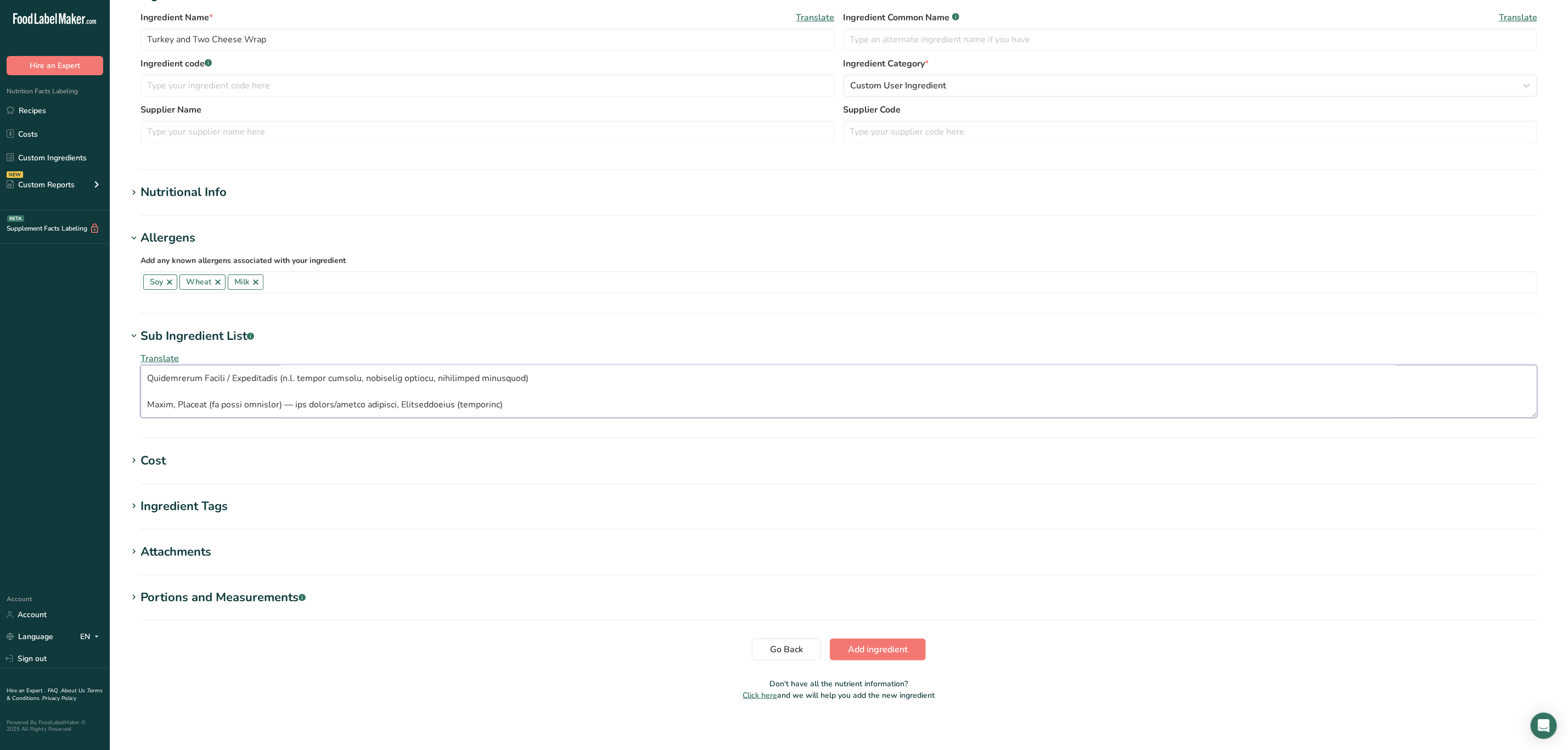
click at [149, 404] on textarea at bounding box center [839, 392] width 1397 height 53
drag, startPoint x: 150, startPoint y: 402, endPoint x: 153, endPoint y: 410, distance: 8.5
click at [152, 407] on textarea at bounding box center [839, 392] width 1397 height 53
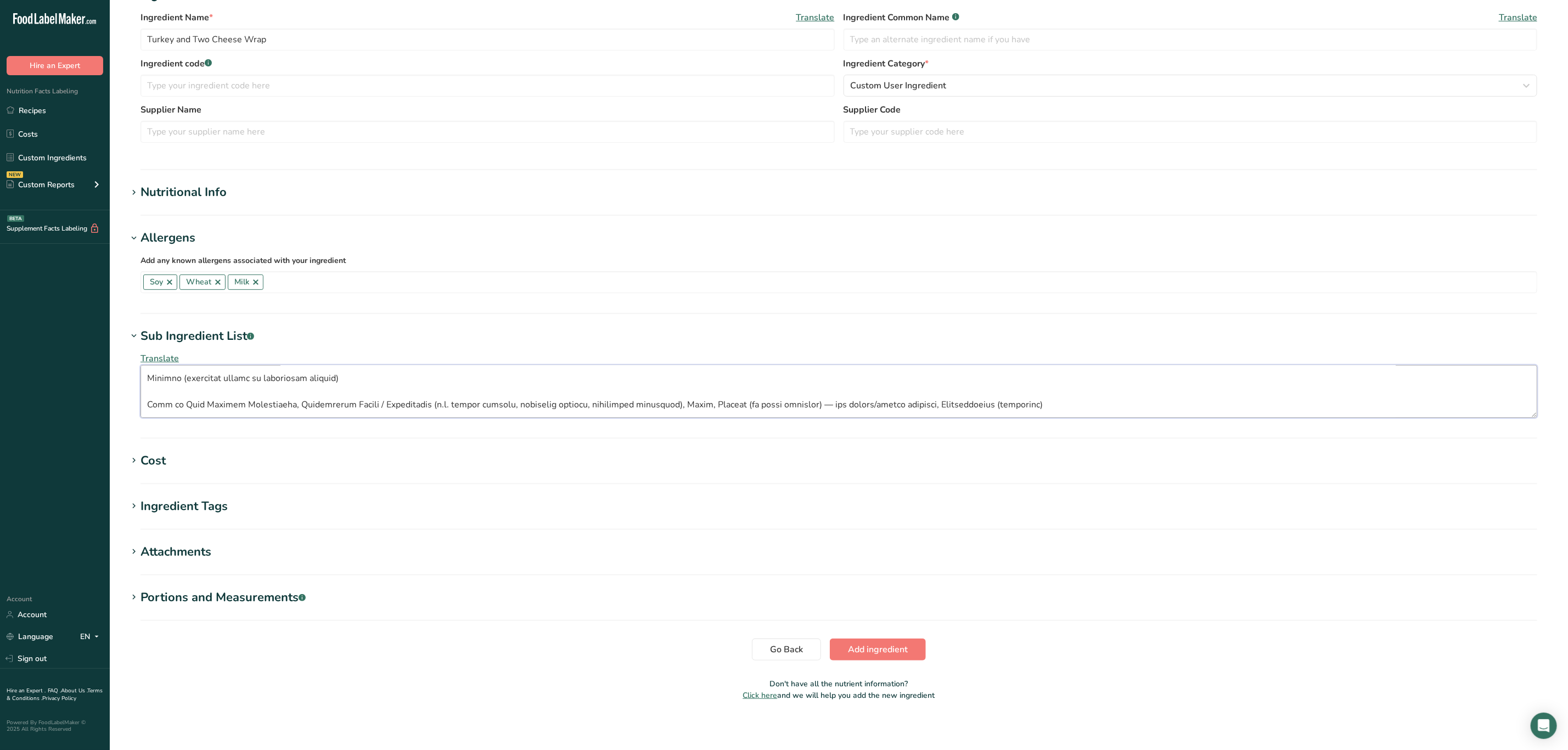
drag, startPoint x: 143, startPoint y: 405, endPoint x: 185, endPoint y: 444, distance: 57.3
click at [143, 407] on textarea at bounding box center [839, 392] width 1397 height 53
click at [145, 407] on textarea at bounding box center [839, 392] width 1397 height 53
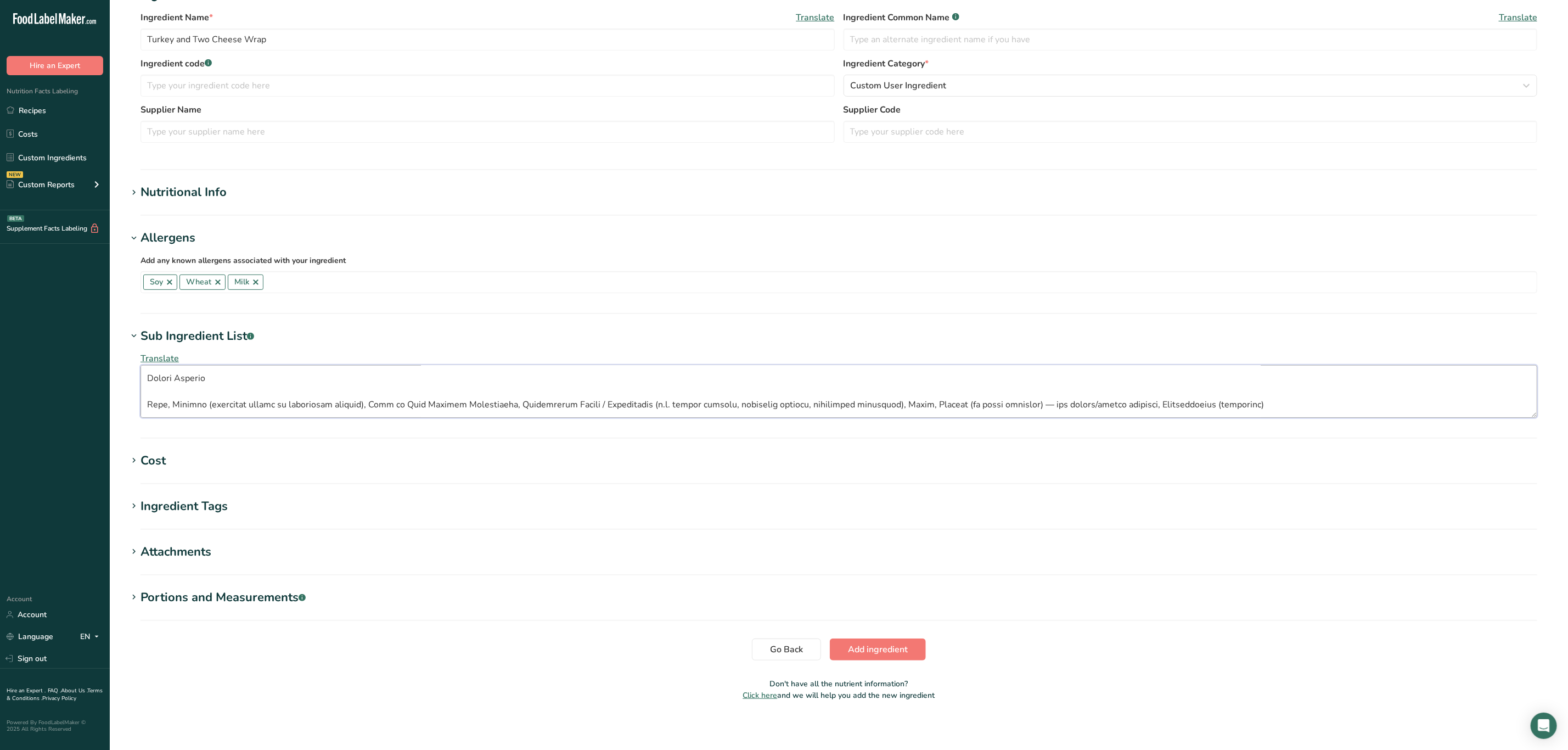
click at [145, 402] on textarea at bounding box center [839, 392] width 1397 height 53
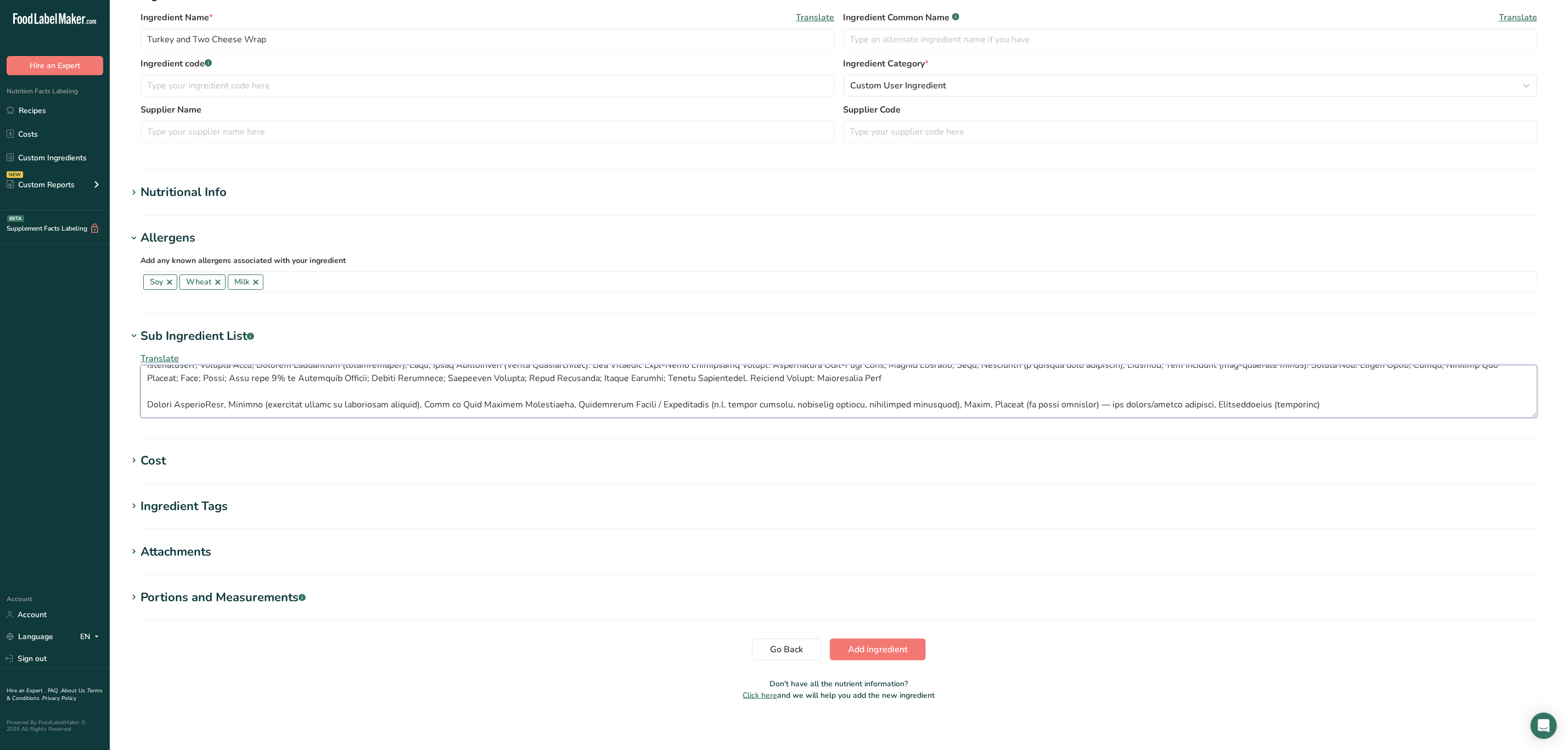
scroll to position [26, 0]
click at [147, 402] on textarea at bounding box center [839, 392] width 1397 height 53
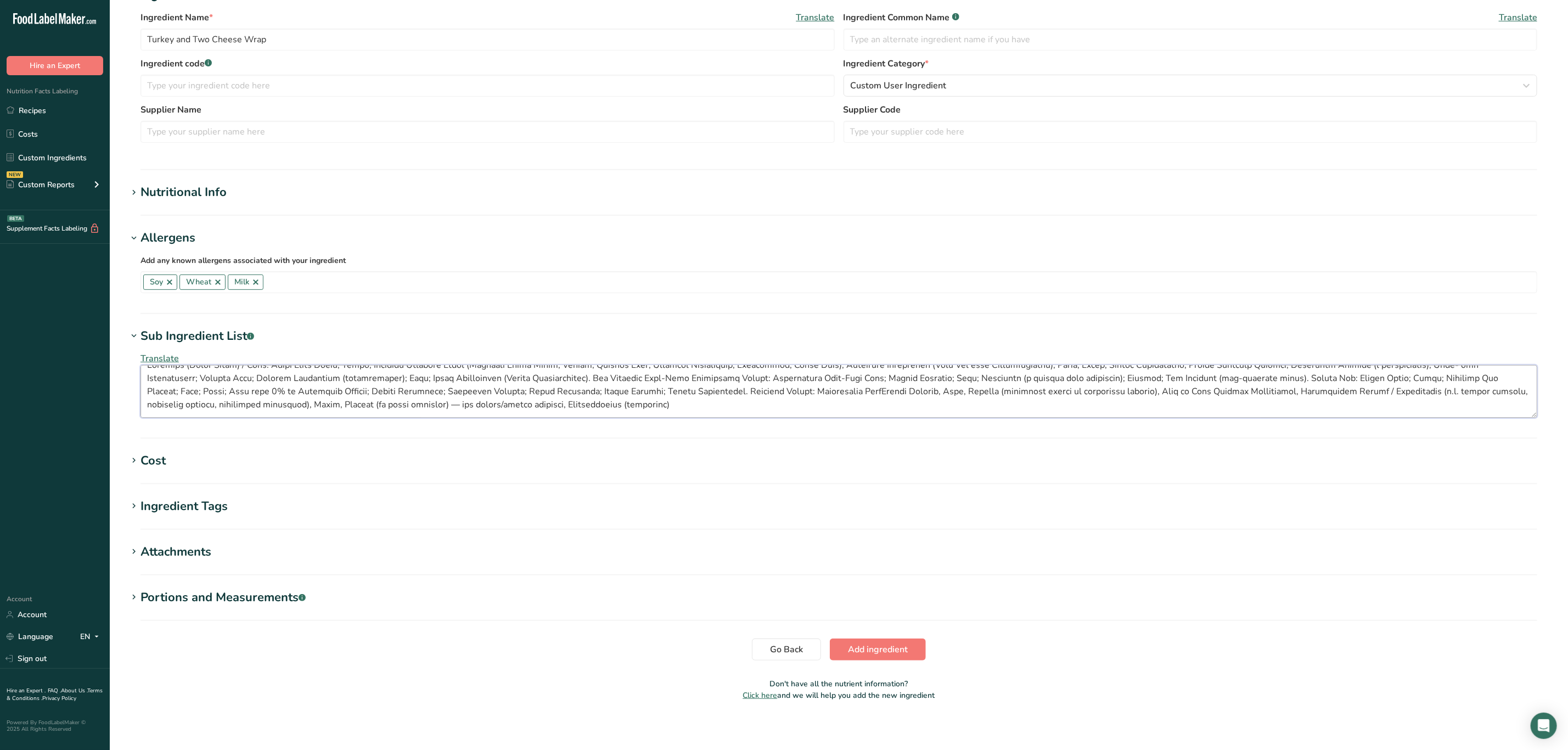
scroll to position [0, 0]
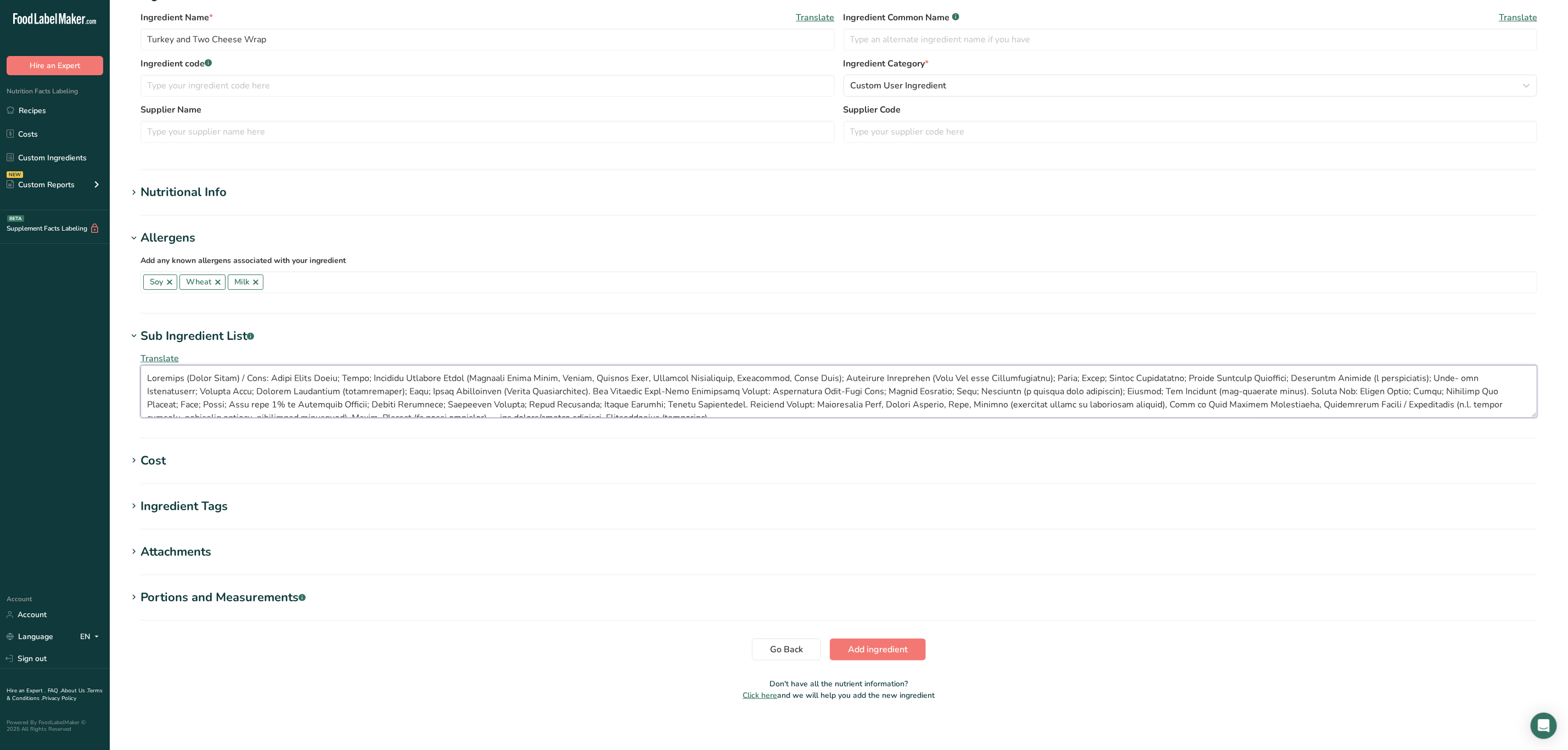
type textarea "Tortilla (Whole Grain) / Wrap: Whole Wheat Flour; Water; Bleached Enriched Flou…"
click at [204, 193] on div "Nutritional Info" at bounding box center [183, 193] width 86 height 18
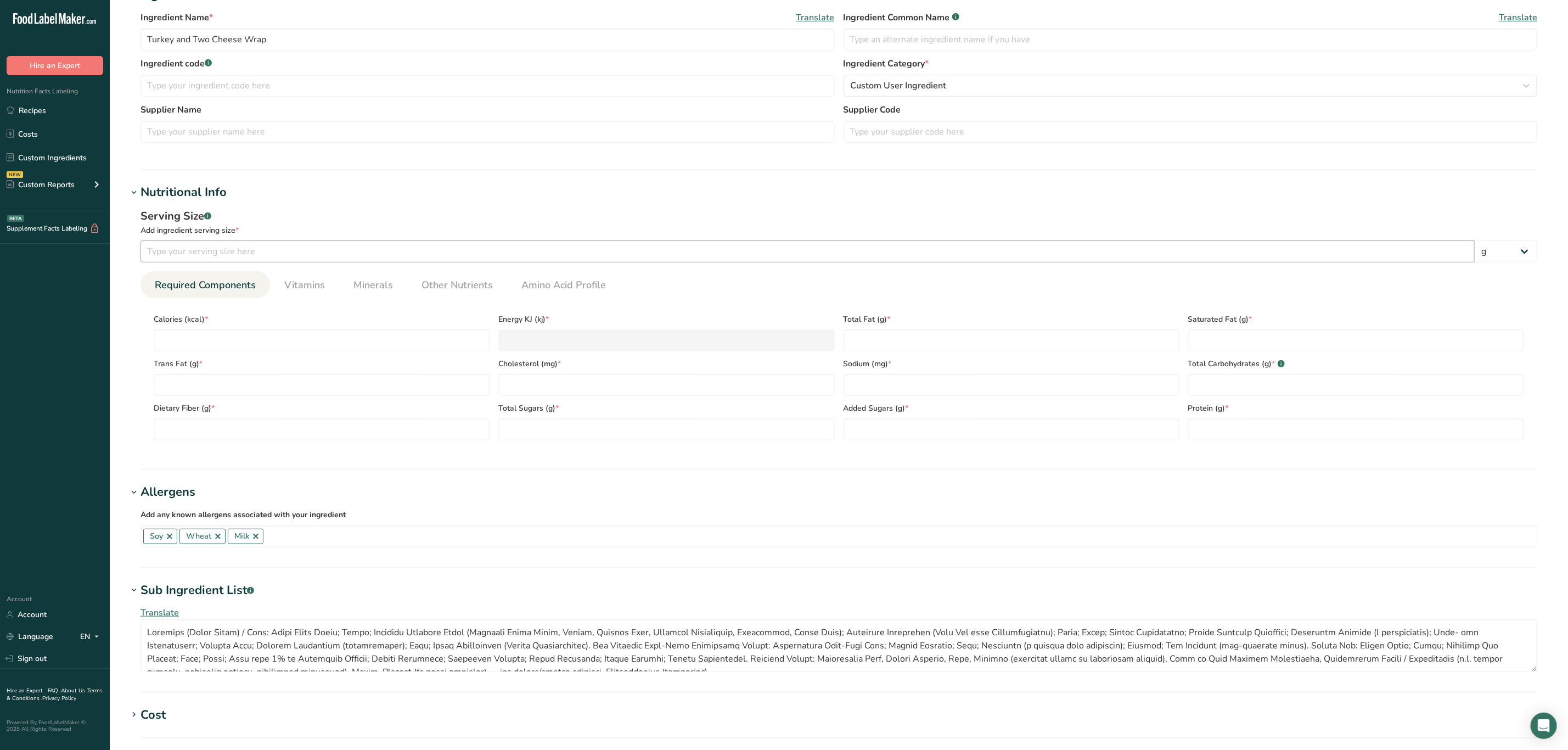
drag, startPoint x: 252, startPoint y: 234, endPoint x: 264, endPoint y: 254, distance: 23.3
click at [257, 242] on div "Serving Size .a-a{fill:#347362;}.b-a{fill:#fff;} Add ingredient serving size * …" at bounding box center [839, 235] width 1397 height 55
click at [265, 254] on input "number" at bounding box center [808, 252] width 1334 height 22
type input "3.5"
click at [1477, 242] on select "g kg mg mcg lb oz l mL fl oz tbsp tsp cup qt gallon" at bounding box center [1506, 252] width 63 height 22
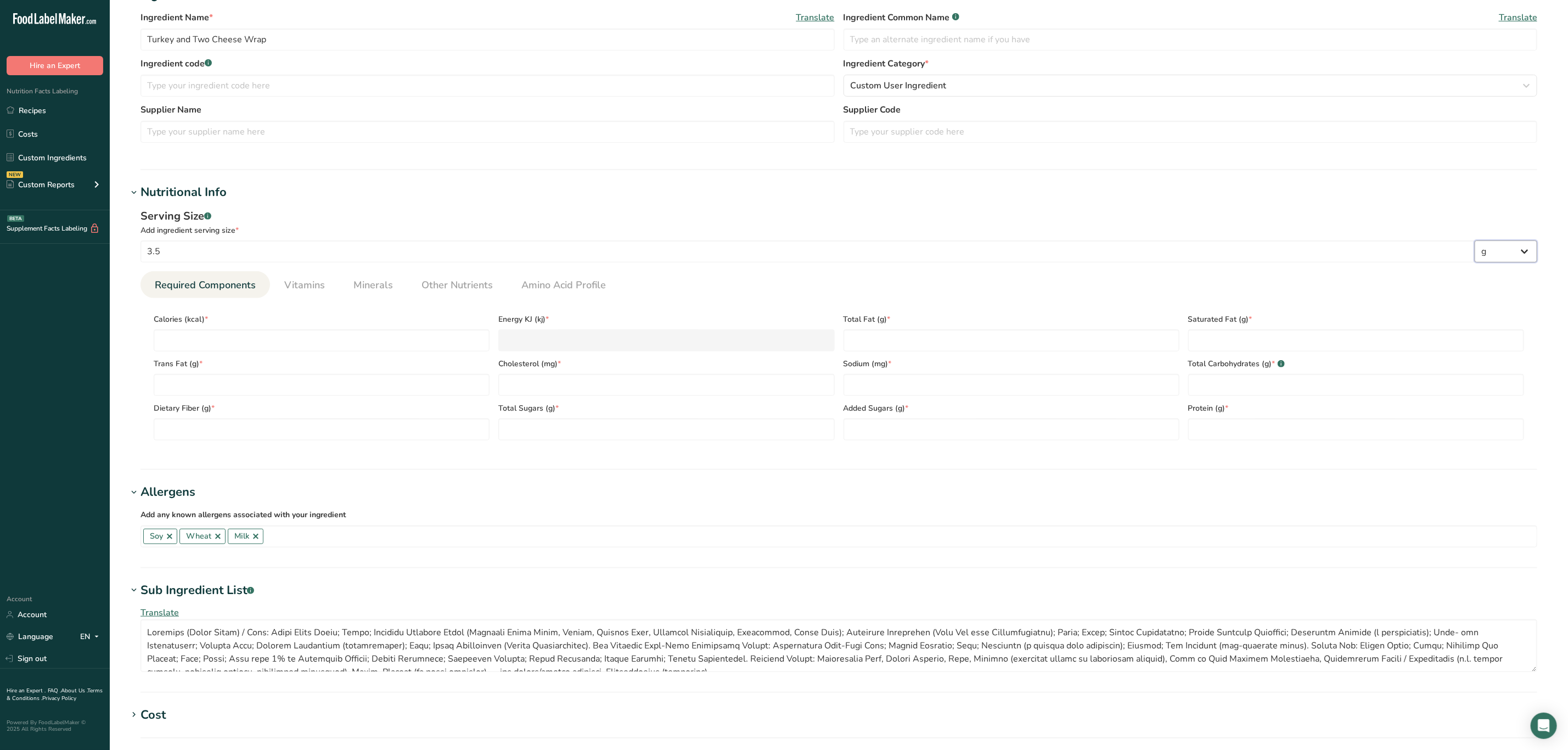
select select "5"
click at [1475, 241] on select "g kg mg mcg lb oz l mL fl oz tbsp tsp cup qt gallon" at bounding box center [1506, 252] width 63 height 22
click at [201, 341] on input "number" at bounding box center [321, 341] width 336 height 22
type input "2"
type KJ "8.4"
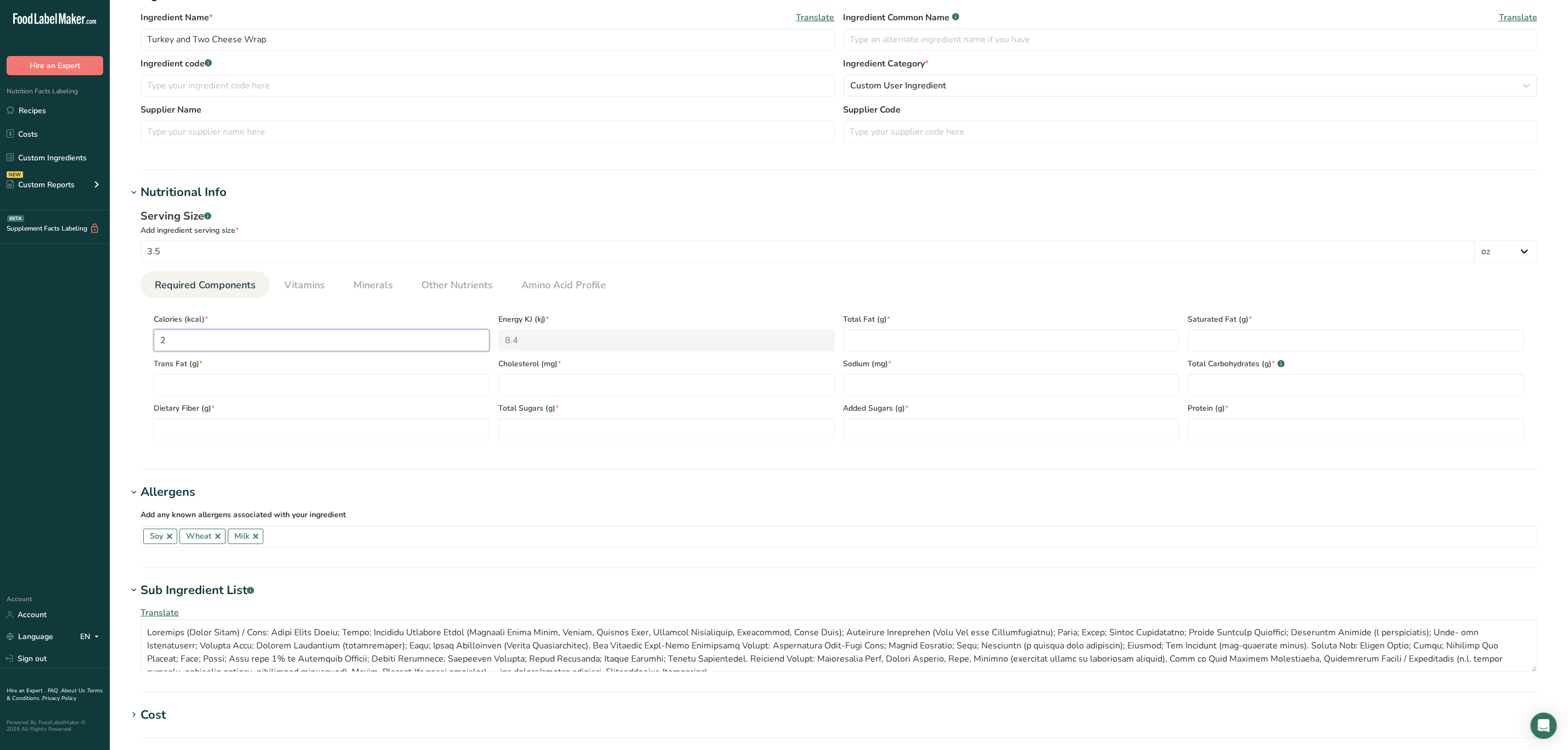
type input "24"
type KJ "100.4"
type input "240"
type KJ "1004.2"
type input "240"
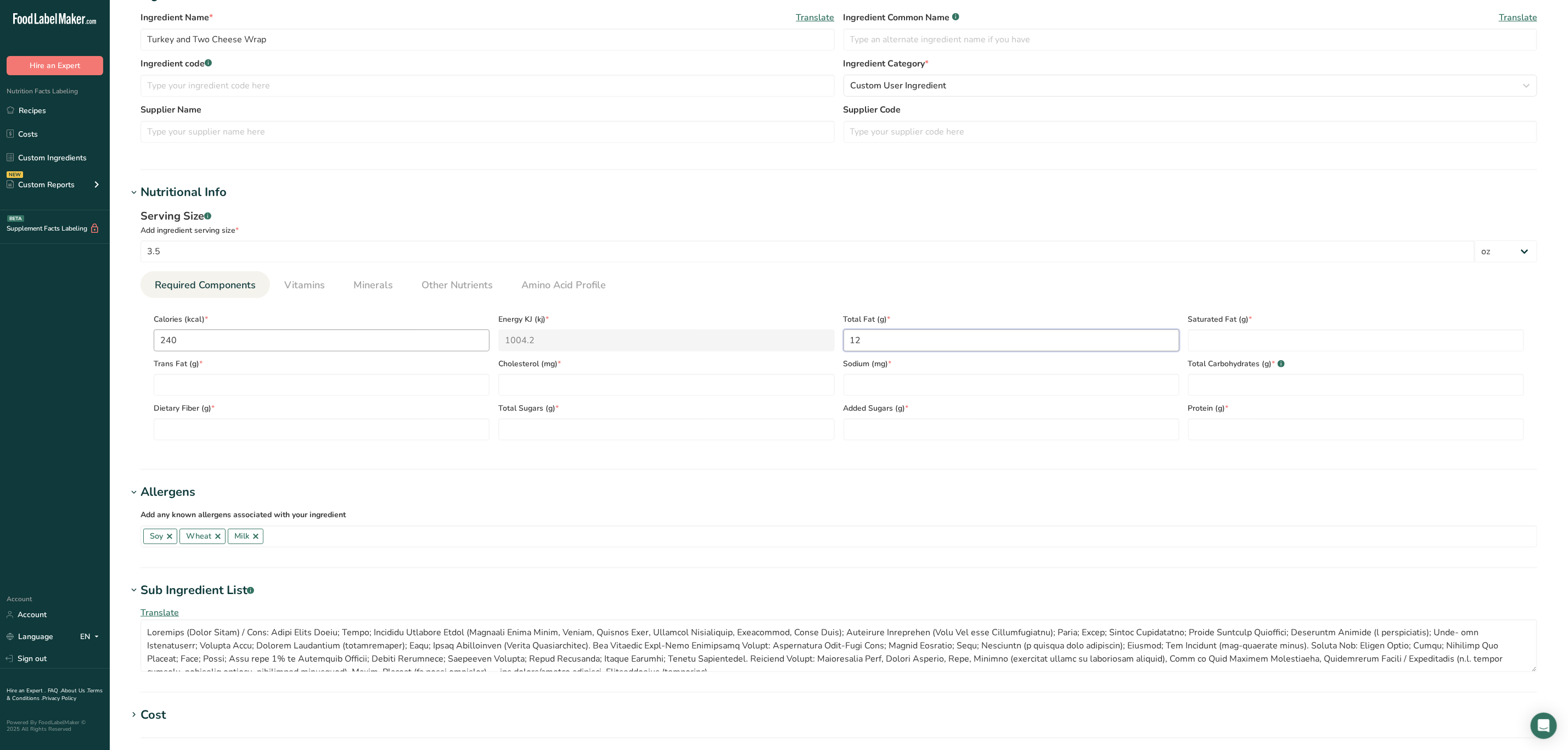
type Fat "12"
type Fat "5"
type Fat "0"
type input "0"
type input "760"
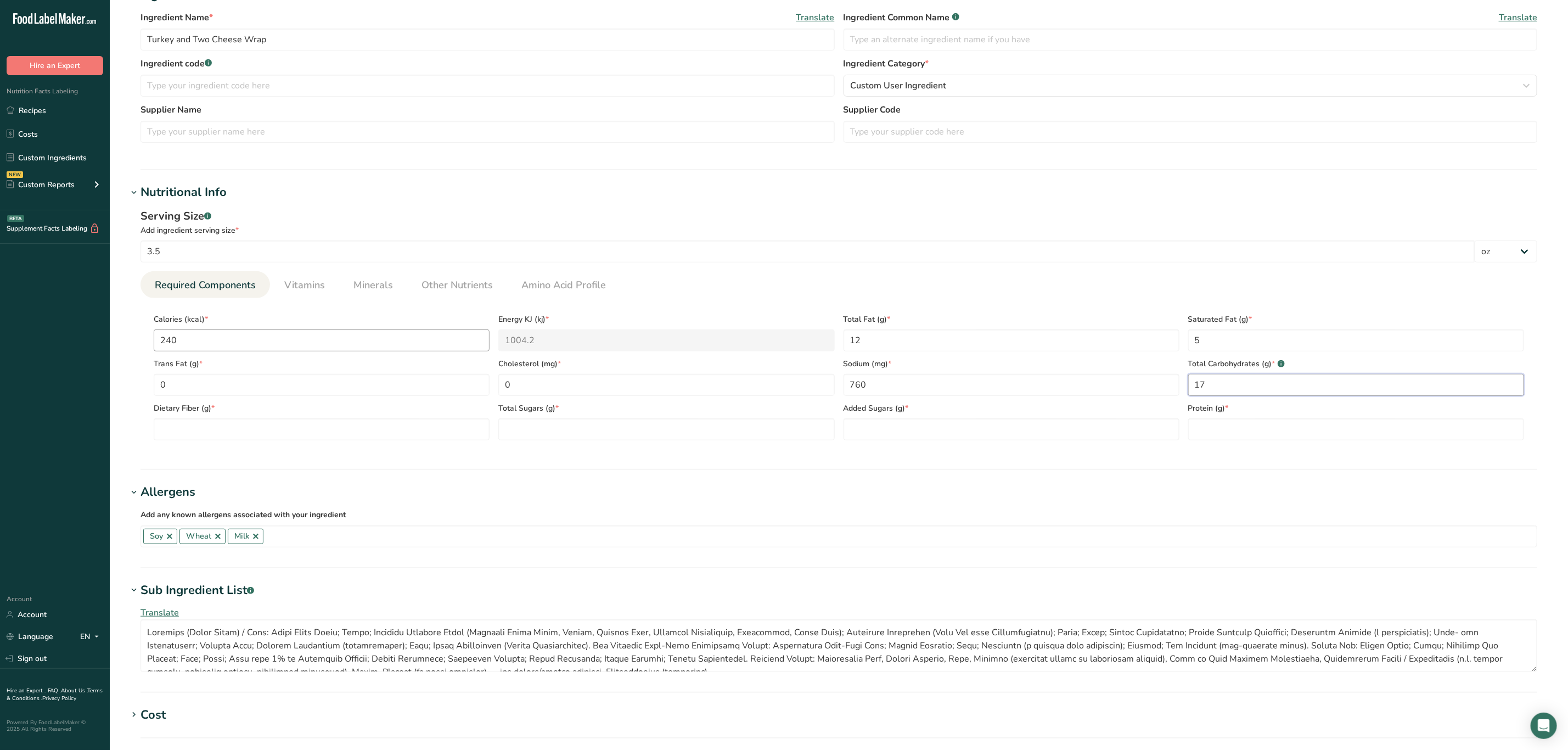
type Carbohydrates "17"
type Fiber "1"
type Sugars "2"
type Sugars "0"
type input "17"
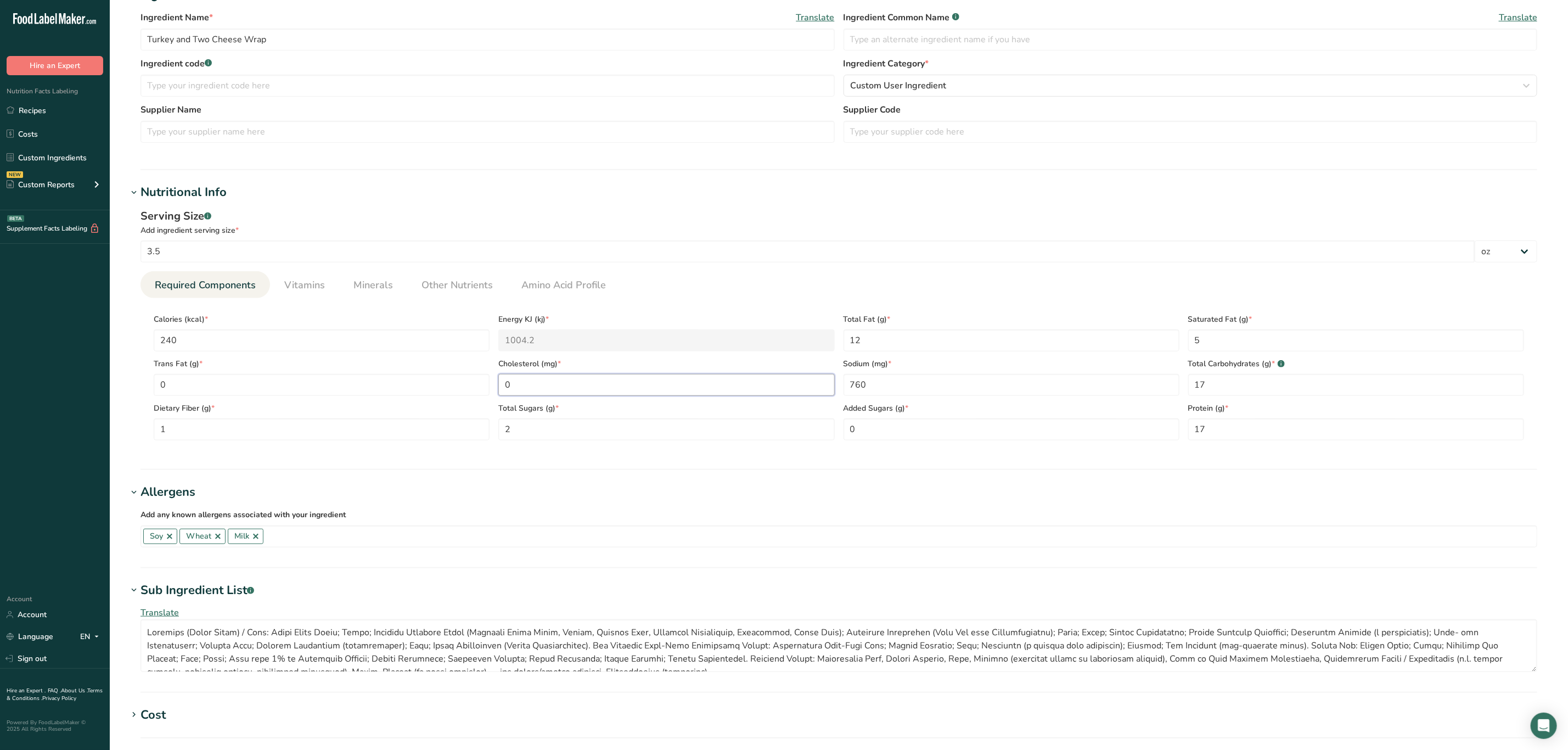
click at [603, 389] on input "0" at bounding box center [666, 385] width 336 height 22
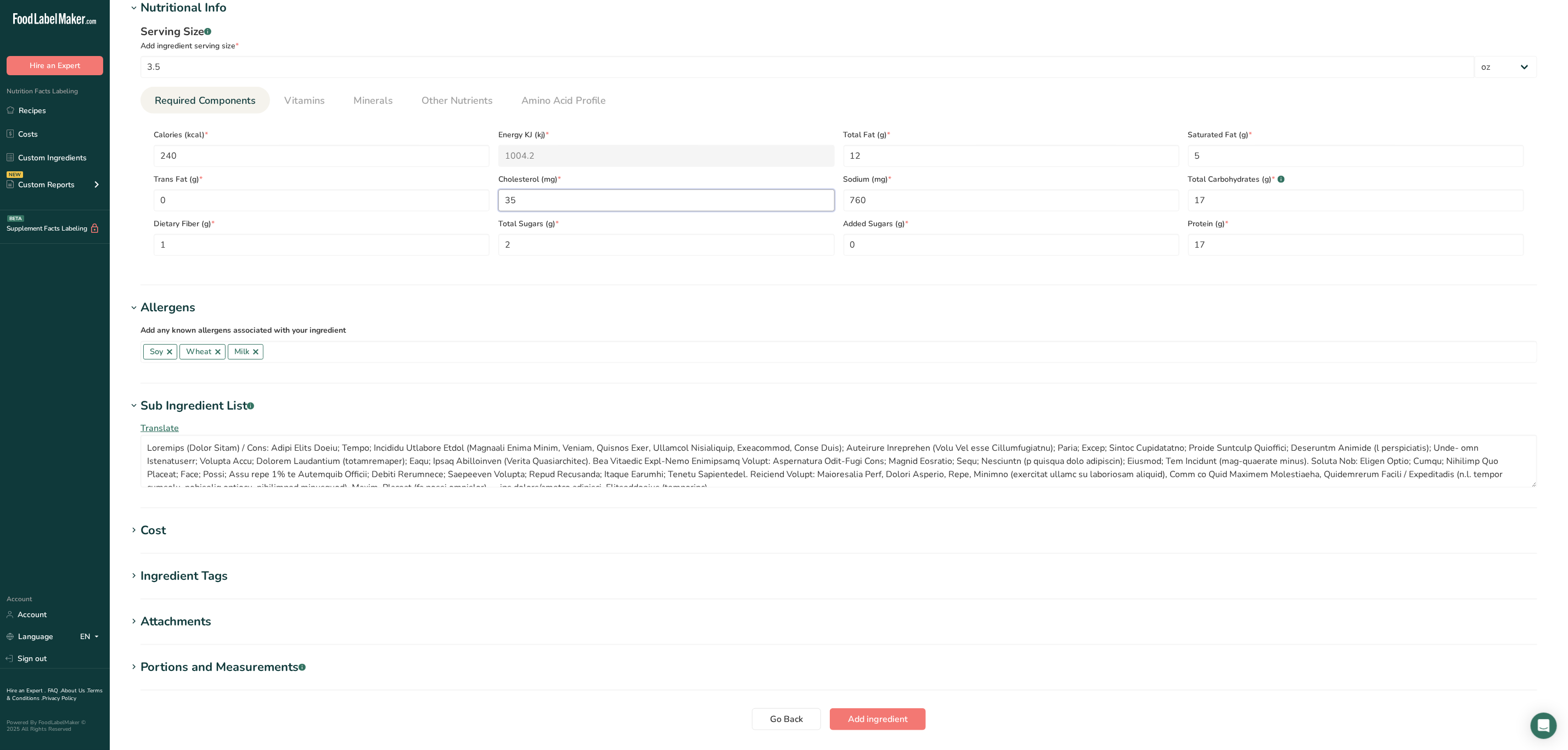
scroll to position [439, 0]
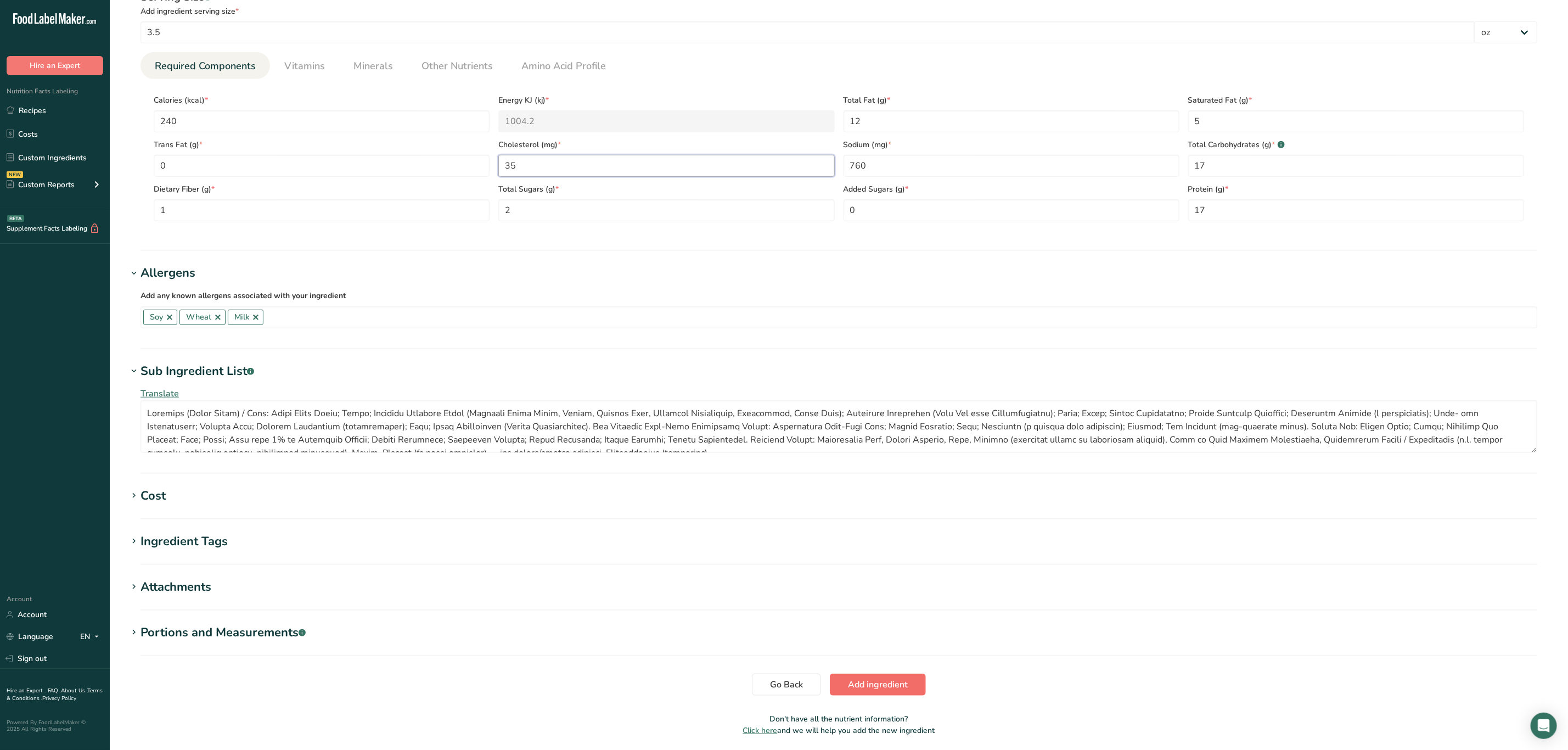
type input "35"
drag, startPoint x: 852, startPoint y: 690, endPoint x: 859, endPoint y: 684, distance: 9.2
click at [852, 689] on span "Add ingredient" at bounding box center [878, 684] width 60 height 13
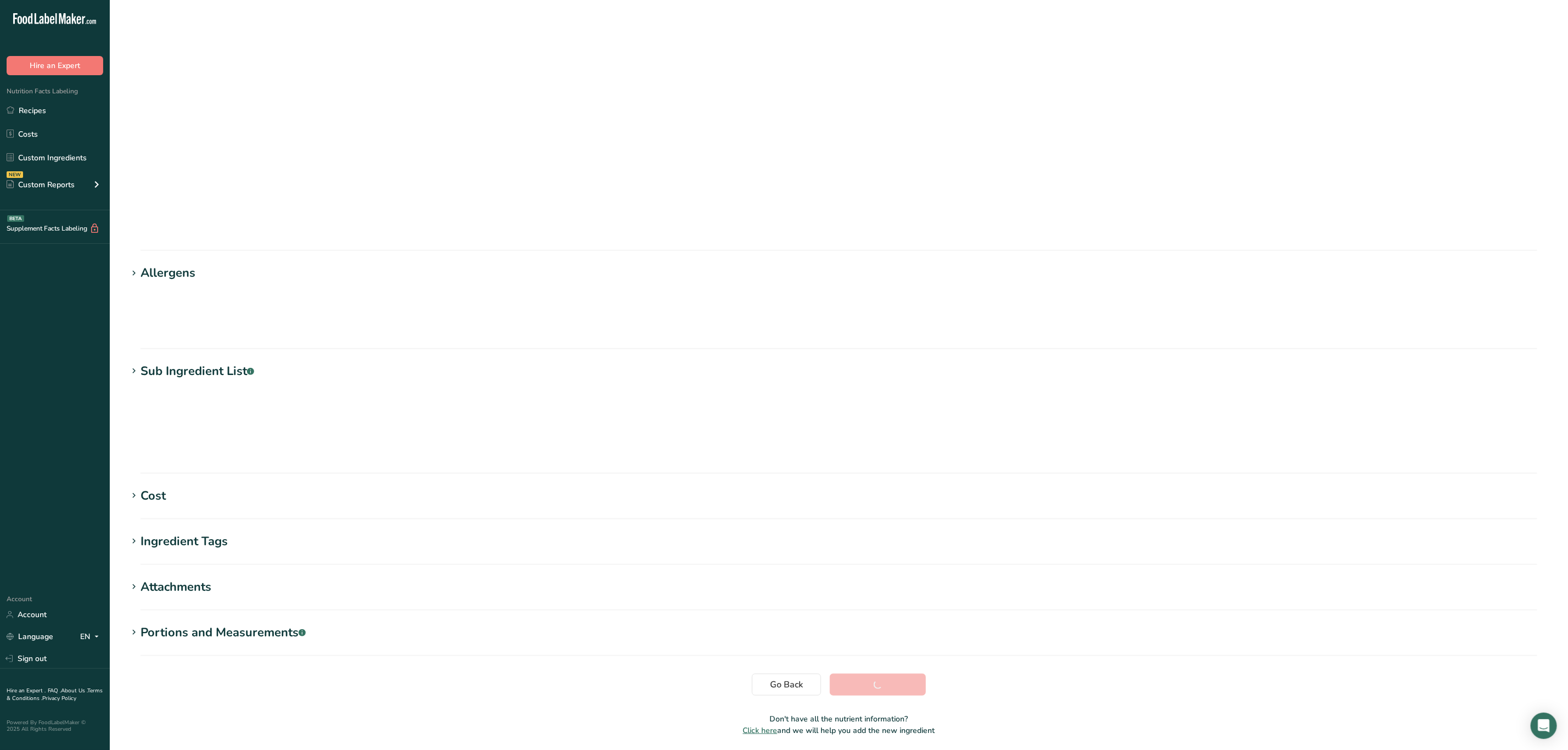
scroll to position [0, 0]
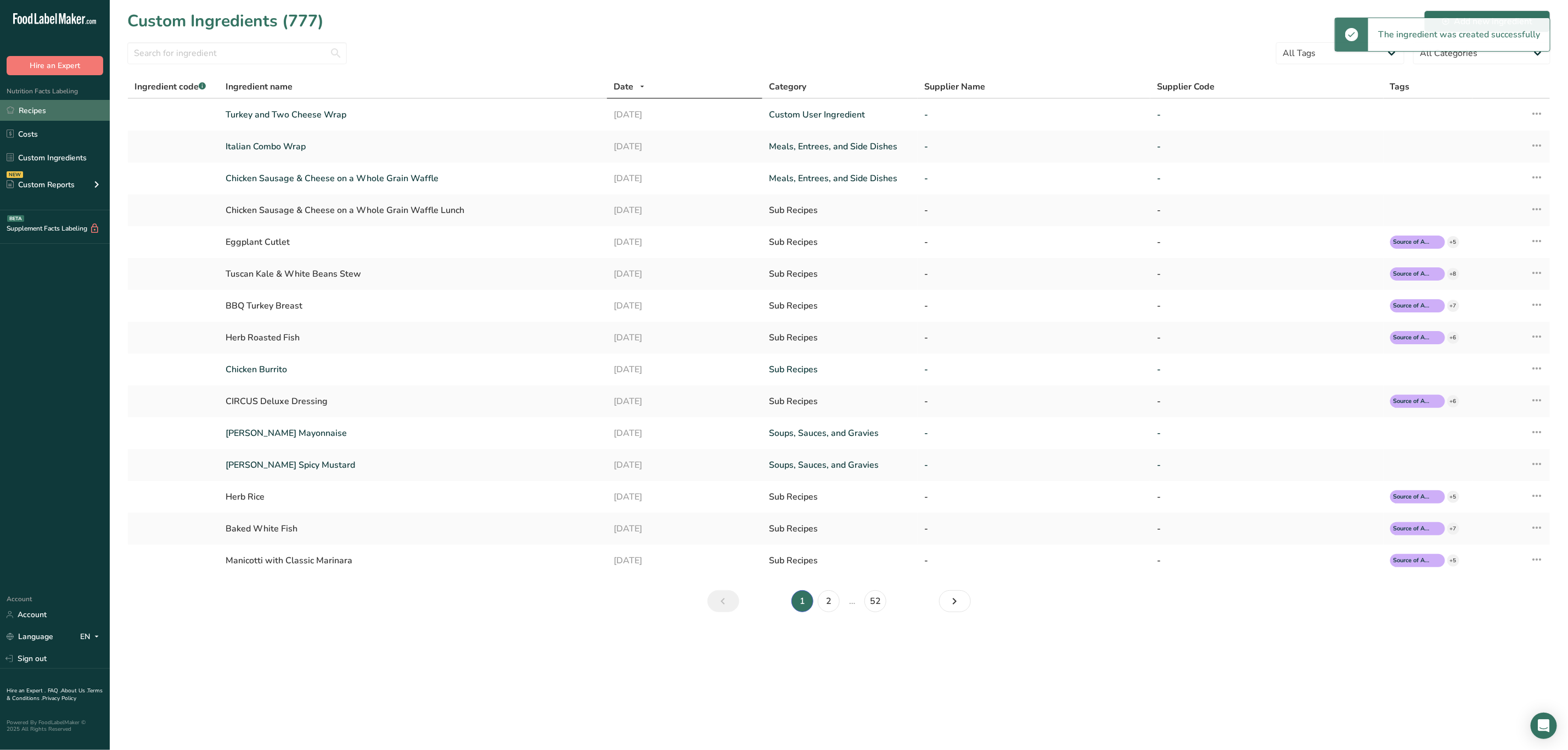
click at [55, 118] on link "Recipes" at bounding box center [55, 110] width 110 height 21
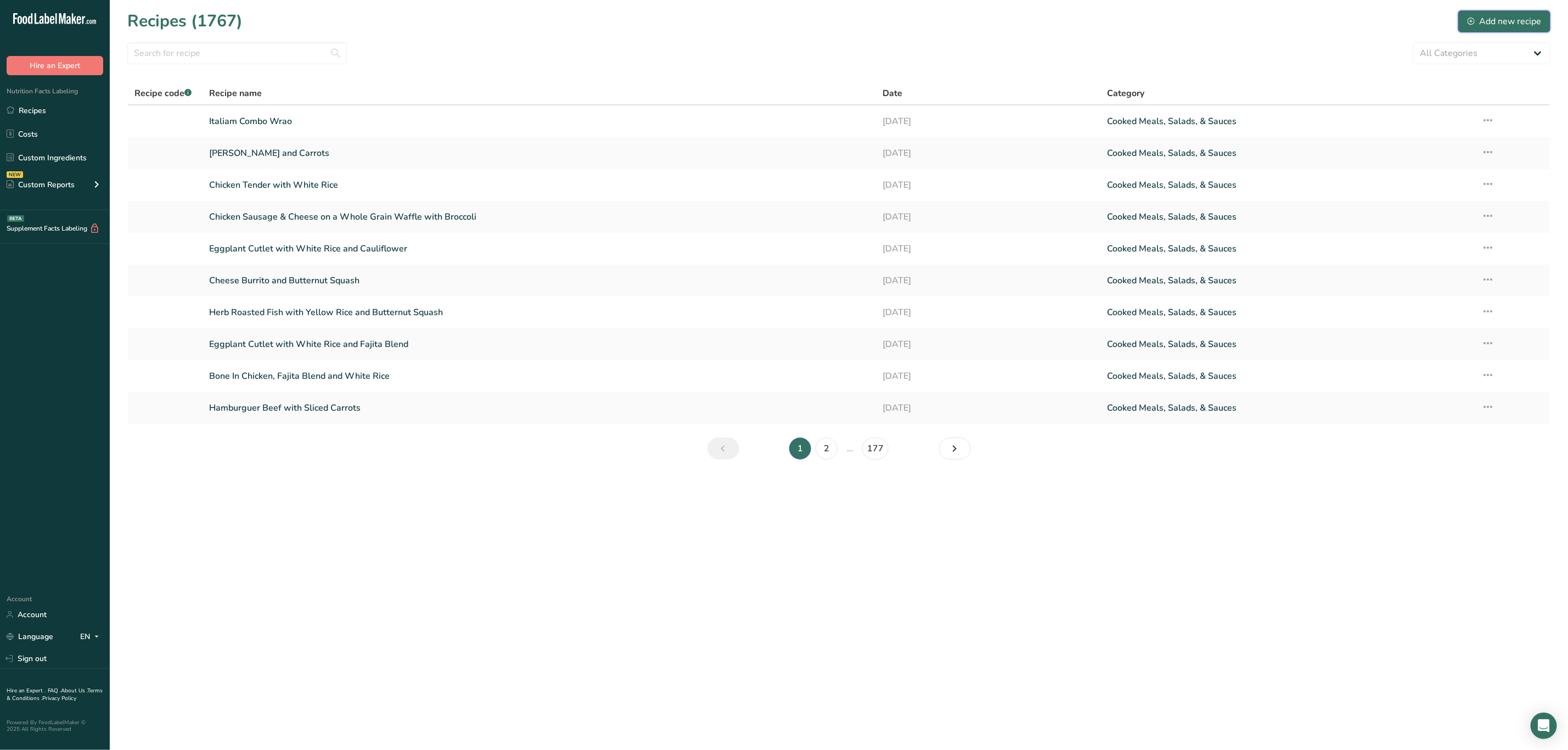
click at [1504, 18] on div "Add new recipe" at bounding box center [1505, 21] width 74 height 13
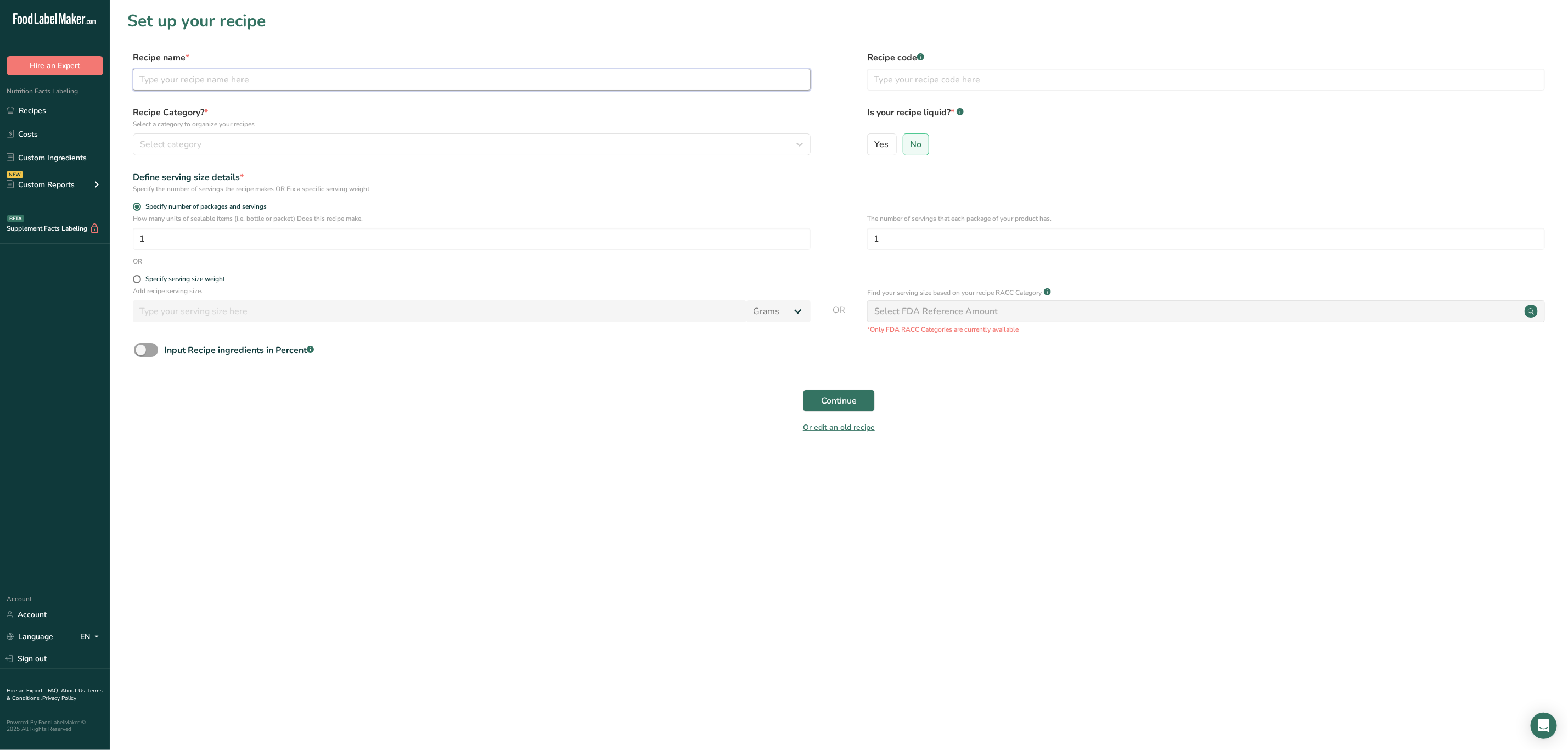
click at [367, 85] on input "text" at bounding box center [471, 80] width 678 height 22
type input "Turkey and Two Cheese Wrap"
click at [376, 138] on div "Select category" at bounding box center [468, 144] width 657 height 13
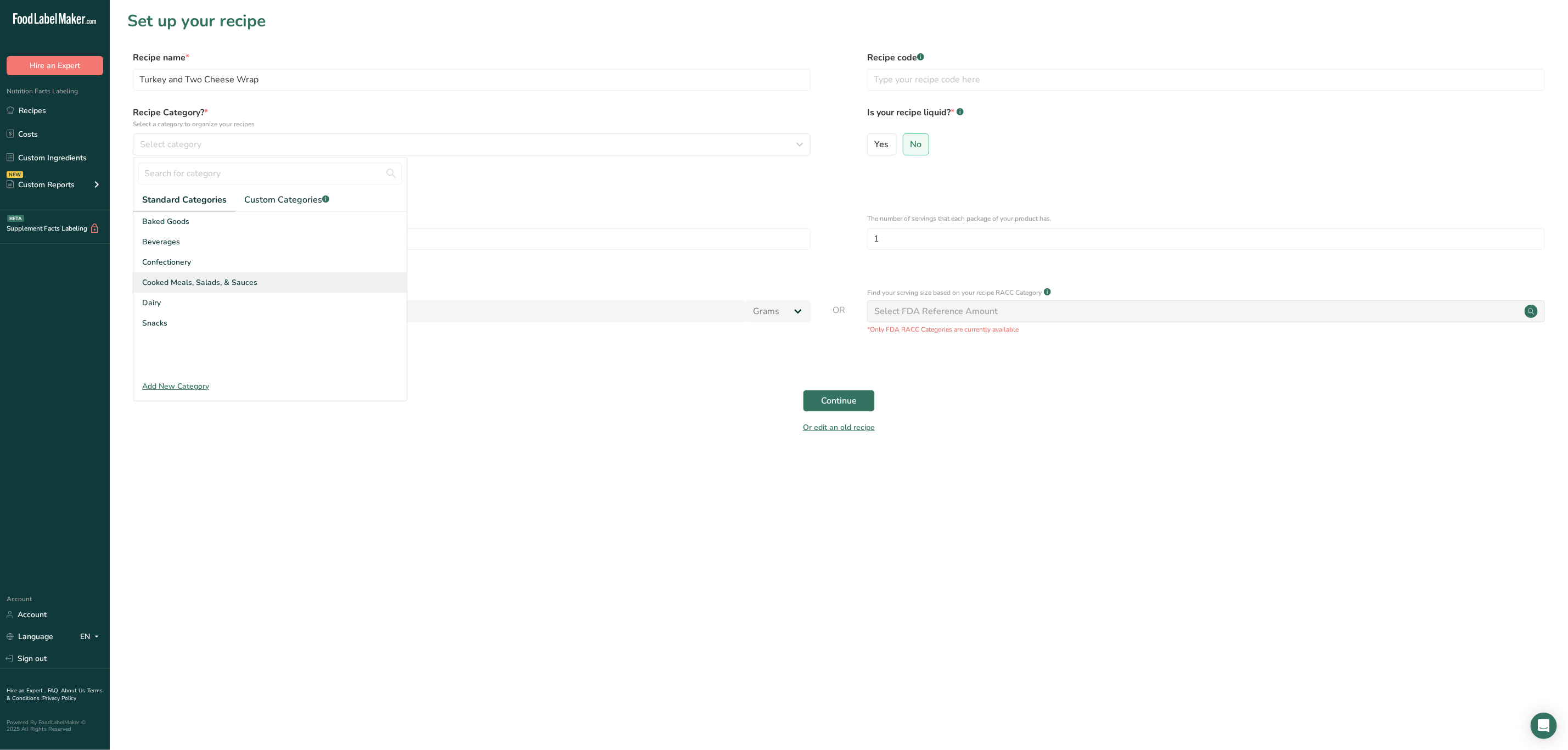
click at [284, 277] on div "Cooked Meals, Salads, & Sauces" at bounding box center [269, 282] width 273 height 20
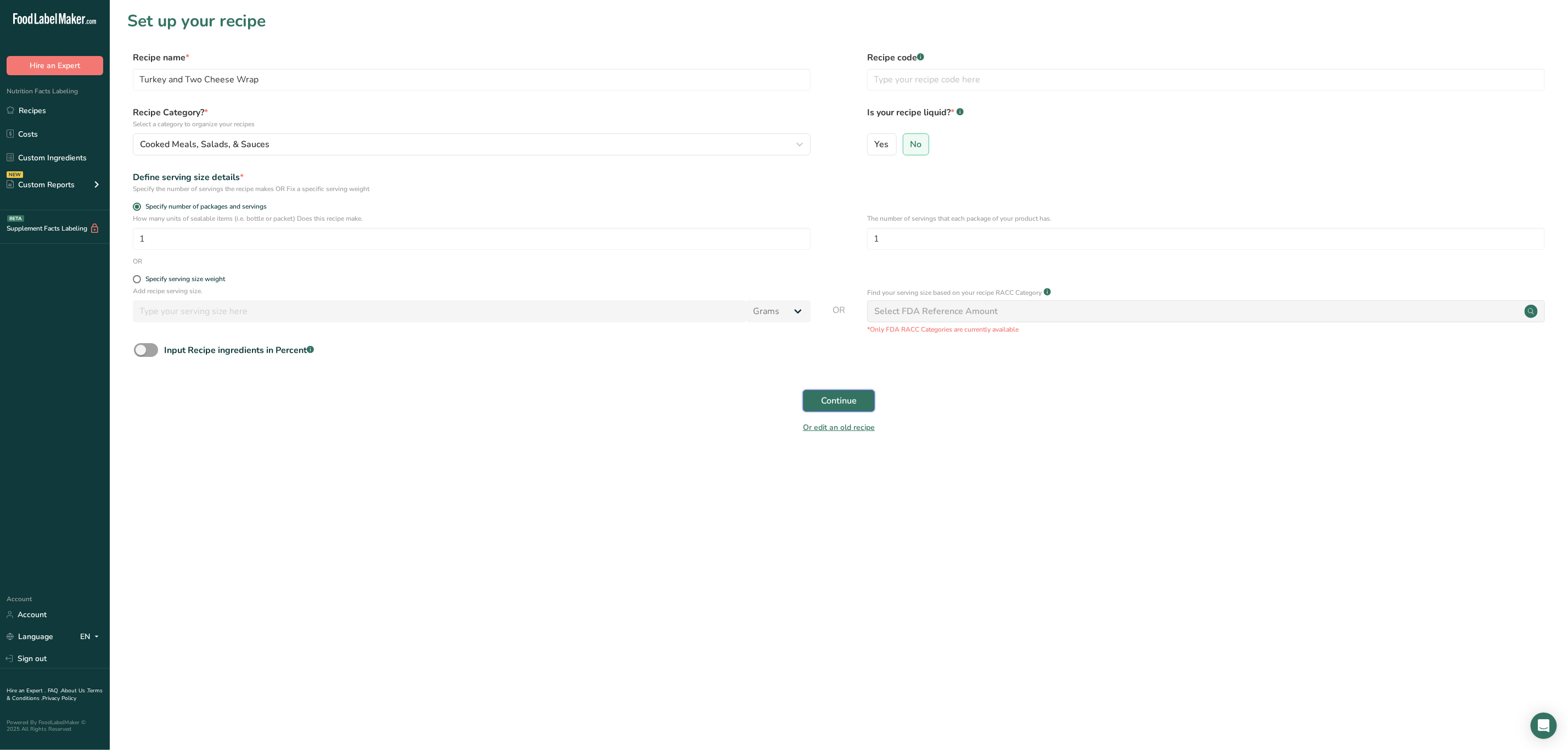
click at [838, 403] on span "Continue" at bounding box center [839, 400] width 36 height 13
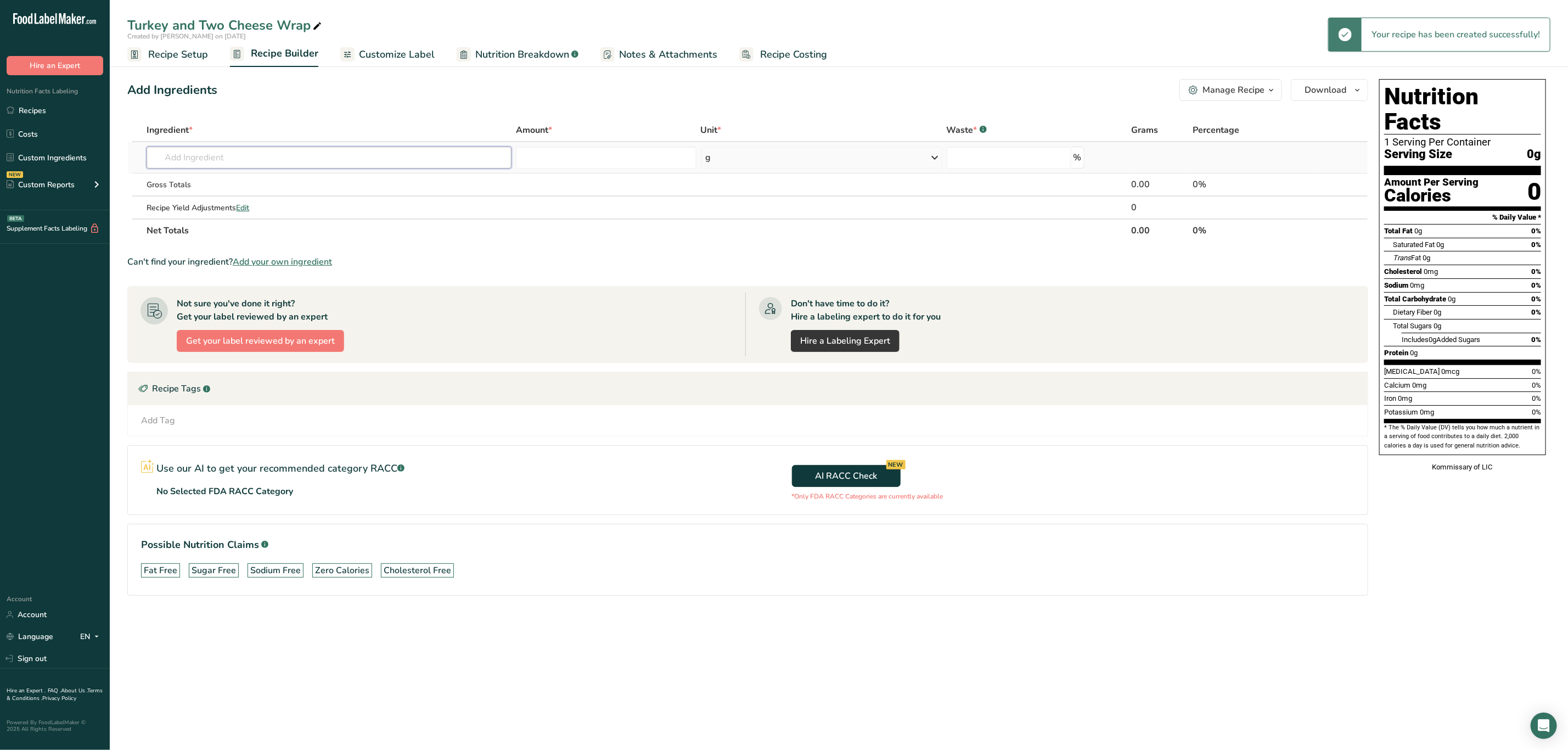
click at [263, 158] on input "text" at bounding box center [329, 158] width 365 height 22
type input "Turkey and Two"
click at [257, 174] on p "Turkey and Two Cheese Wrap" at bounding box center [213, 180] width 116 height 12
type input "Turkey and Two Cheese Wrap"
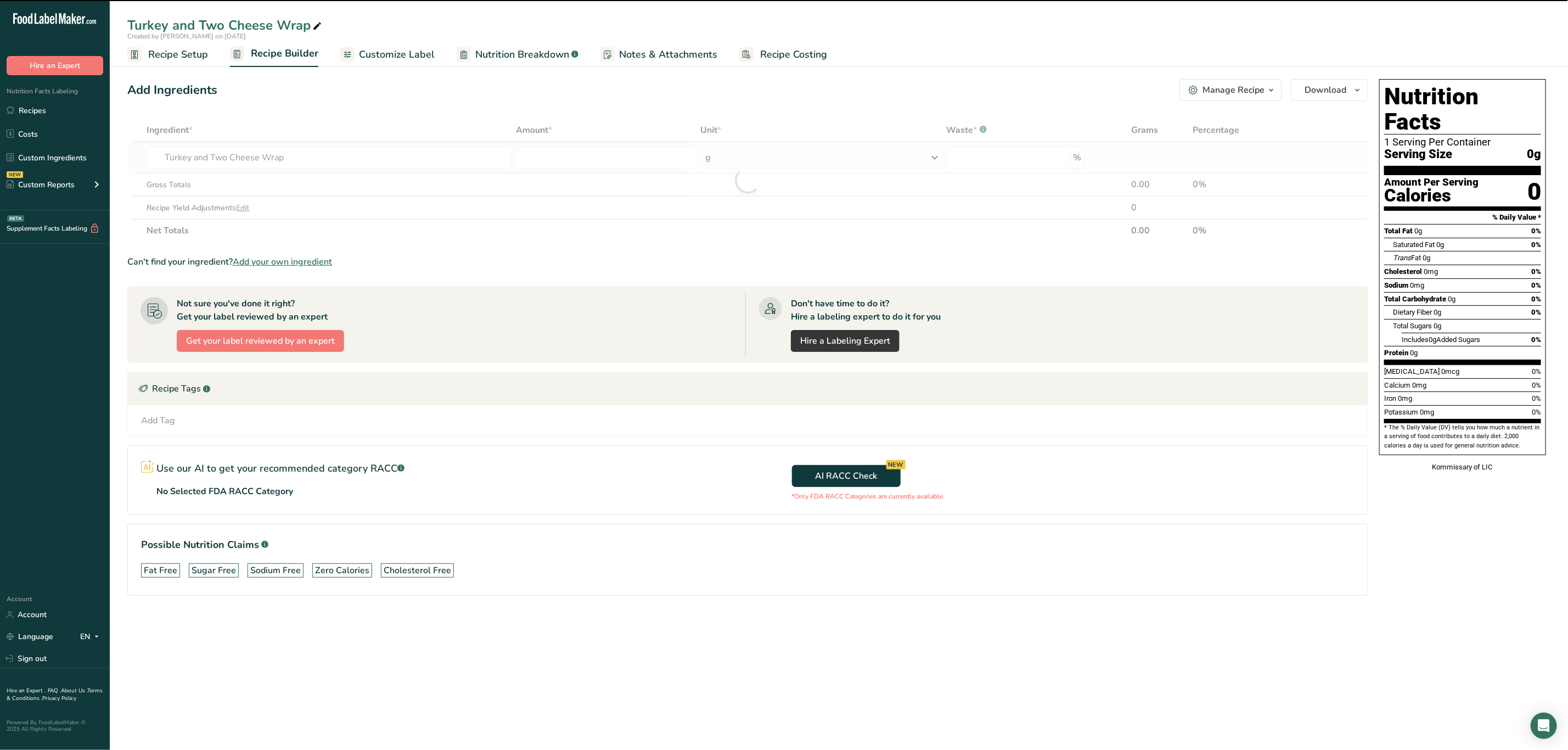
type input "0"
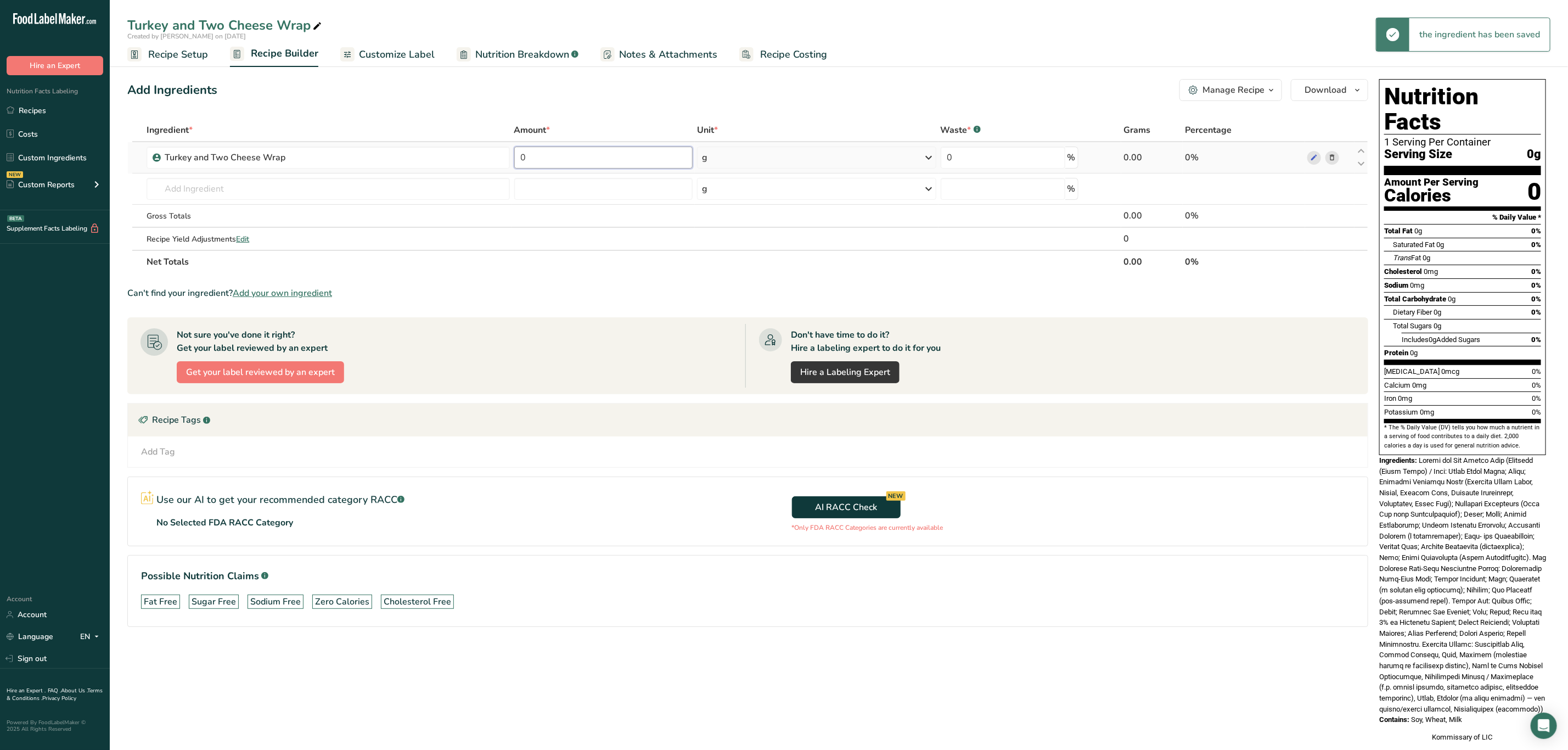
click at [567, 149] on input "0" at bounding box center [603, 158] width 179 height 22
click at [629, 170] on div "Ingredient * Amount * Unit * Waste * .a-a{fill:#347362;}.b-a{fill:#fff;} Grams …" at bounding box center [748, 196] width 1241 height 155
click at [633, 149] on input "0" at bounding box center [603, 158] width 179 height 22
type input "99"
click at [1100, 217] on div "Ingredient * Amount * Unit * Waste * .a-a{fill:#347362;}.b-a{fill:#fff;} Grams …" at bounding box center [748, 196] width 1241 height 155
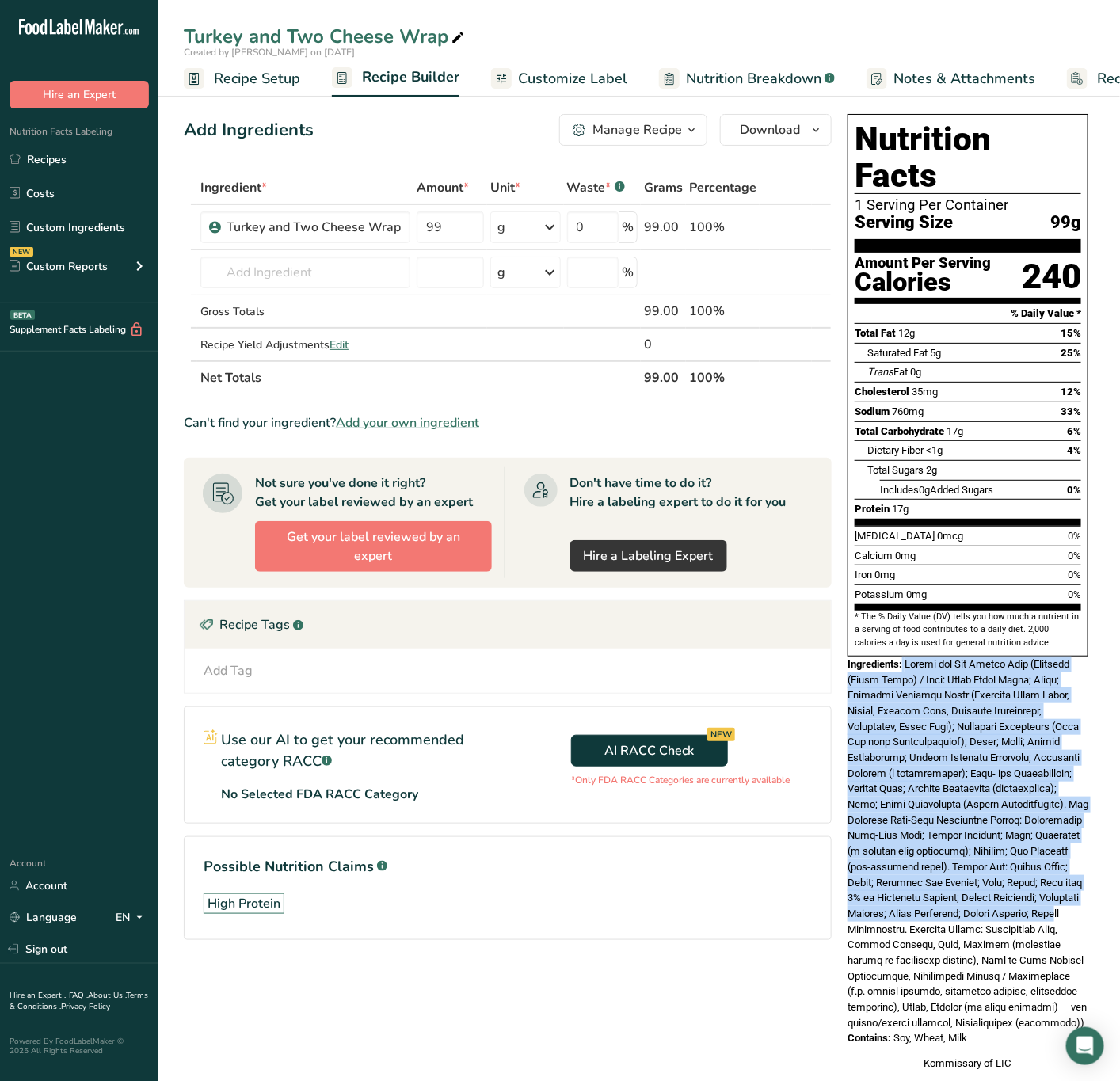
drag, startPoint x: 904, startPoint y: 629, endPoint x: 932, endPoint y: 766, distance: 139.8
click at [920, 853] on div "Ingredients:" at bounding box center [968, 843] width 241 height 374
click at [905, 658] on span at bounding box center [968, 843] width 241 height 371
drag, startPoint x: 910, startPoint y: 630, endPoint x: 977, endPoint y: 829, distance: 210.0
click at [977, 829] on span at bounding box center [968, 843] width 241 height 371
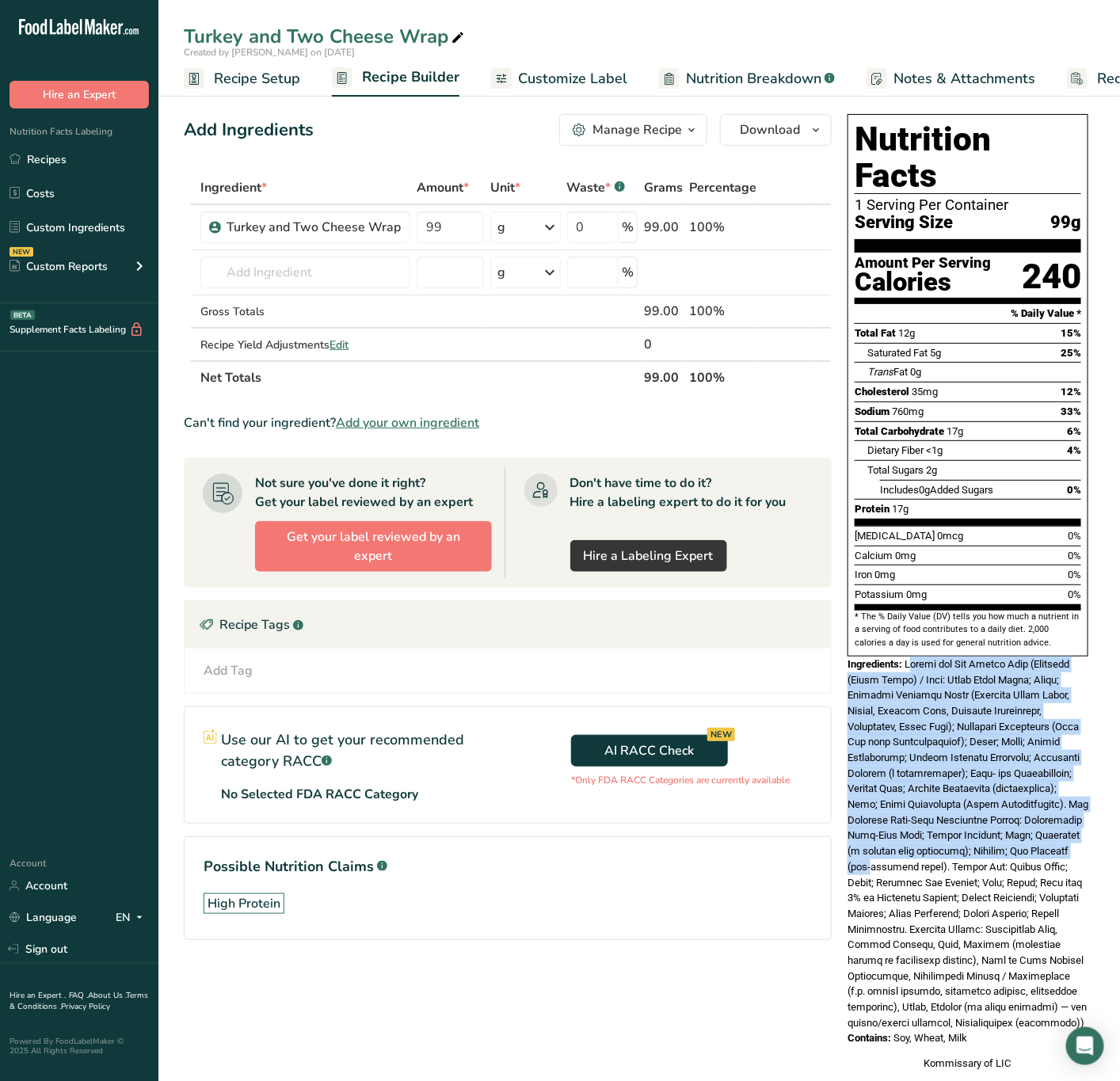
drag, startPoint x: 908, startPoint y: 630, endPoint x: 1019, endPoint y: 1024, distance: 409.3
click at [1019, 1024] on div "Nutrition Facts 1 Serving Per Container Serving Size 99g Amount Per Serving Cal…" at bounding box center [968, 593] width 253 height 970
copy div "Turkey and Two Cheese Wrap (Tortilla (Whole Grain) / Wrap: Whole Wheat Flour; W…"
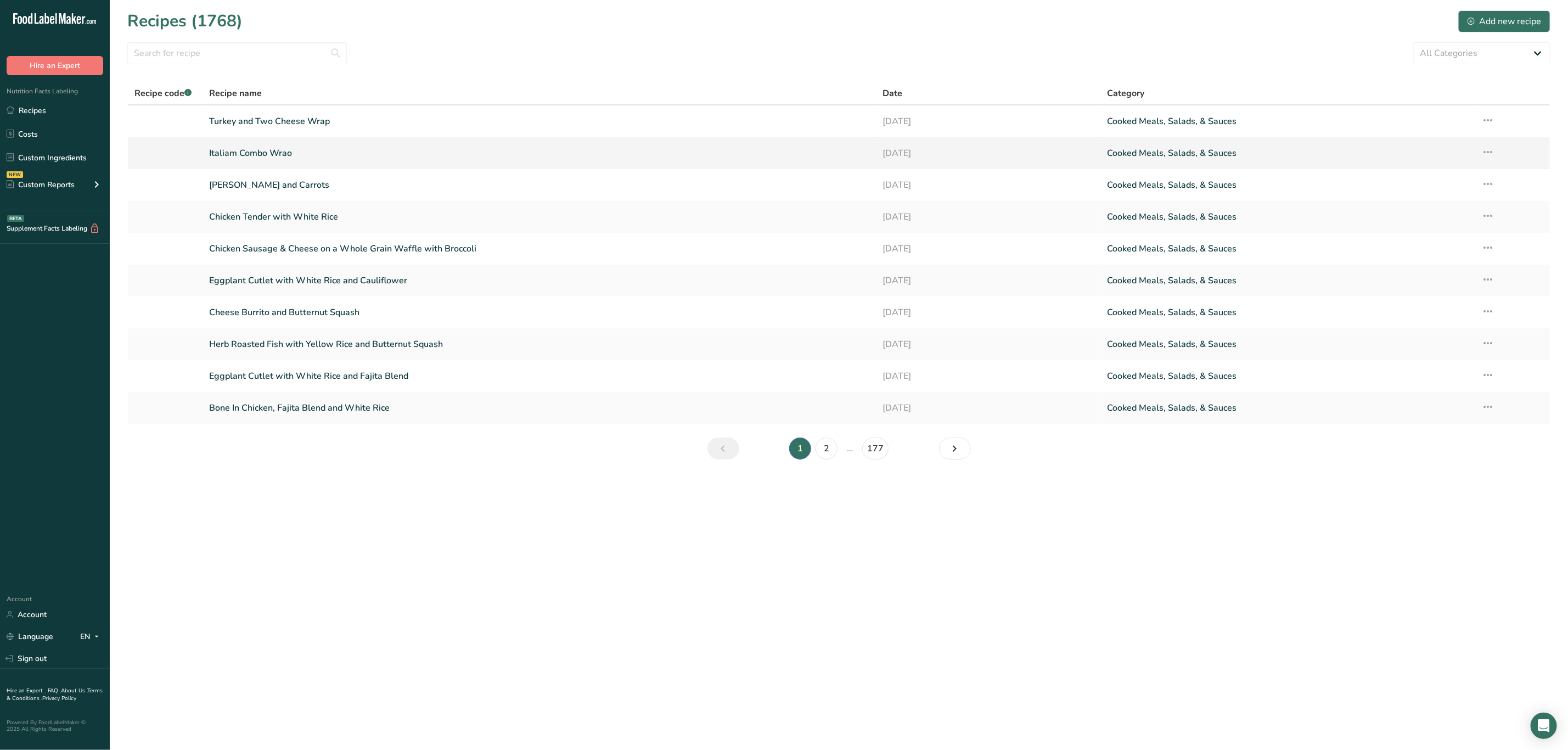
click at [246, 158] on link "Italiam Combo Wrao" at bounding box center [539, 153] width 660 height 23
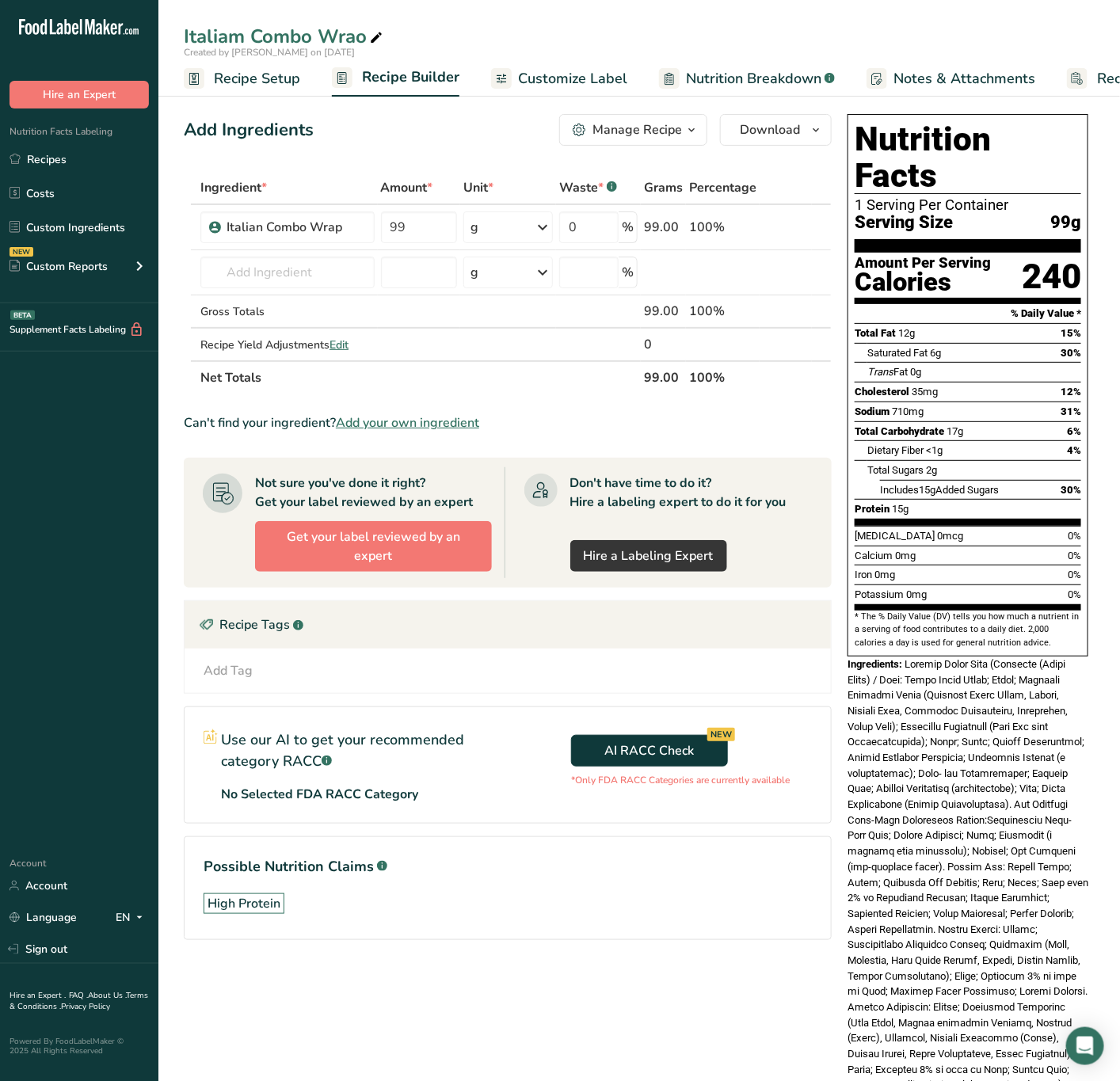
click at [381, 36] on icon at bounding box center [376, 37] width 14 height 22
type input "Italiam Combo Wrap"
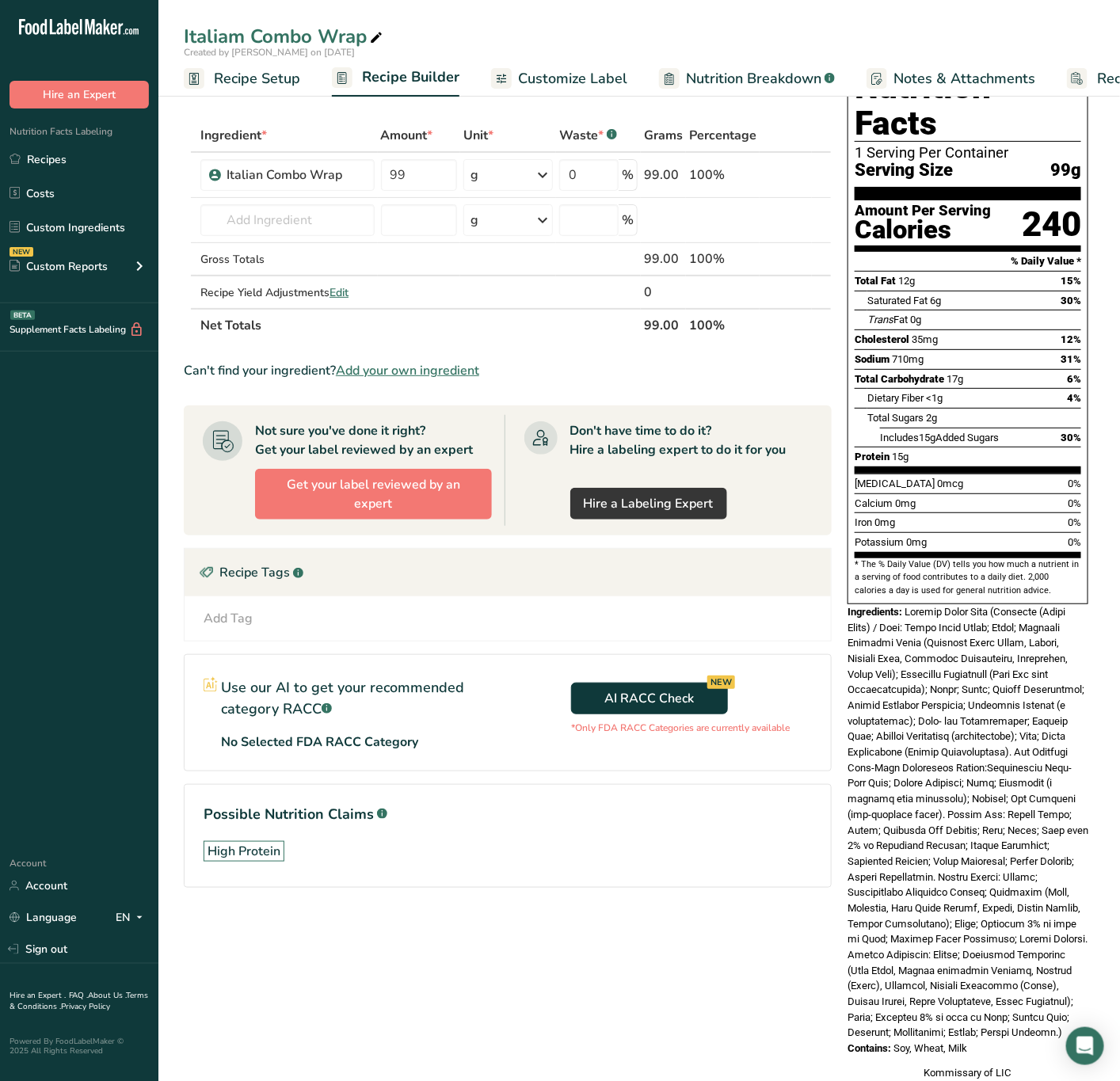
scroll to position [79, 0]
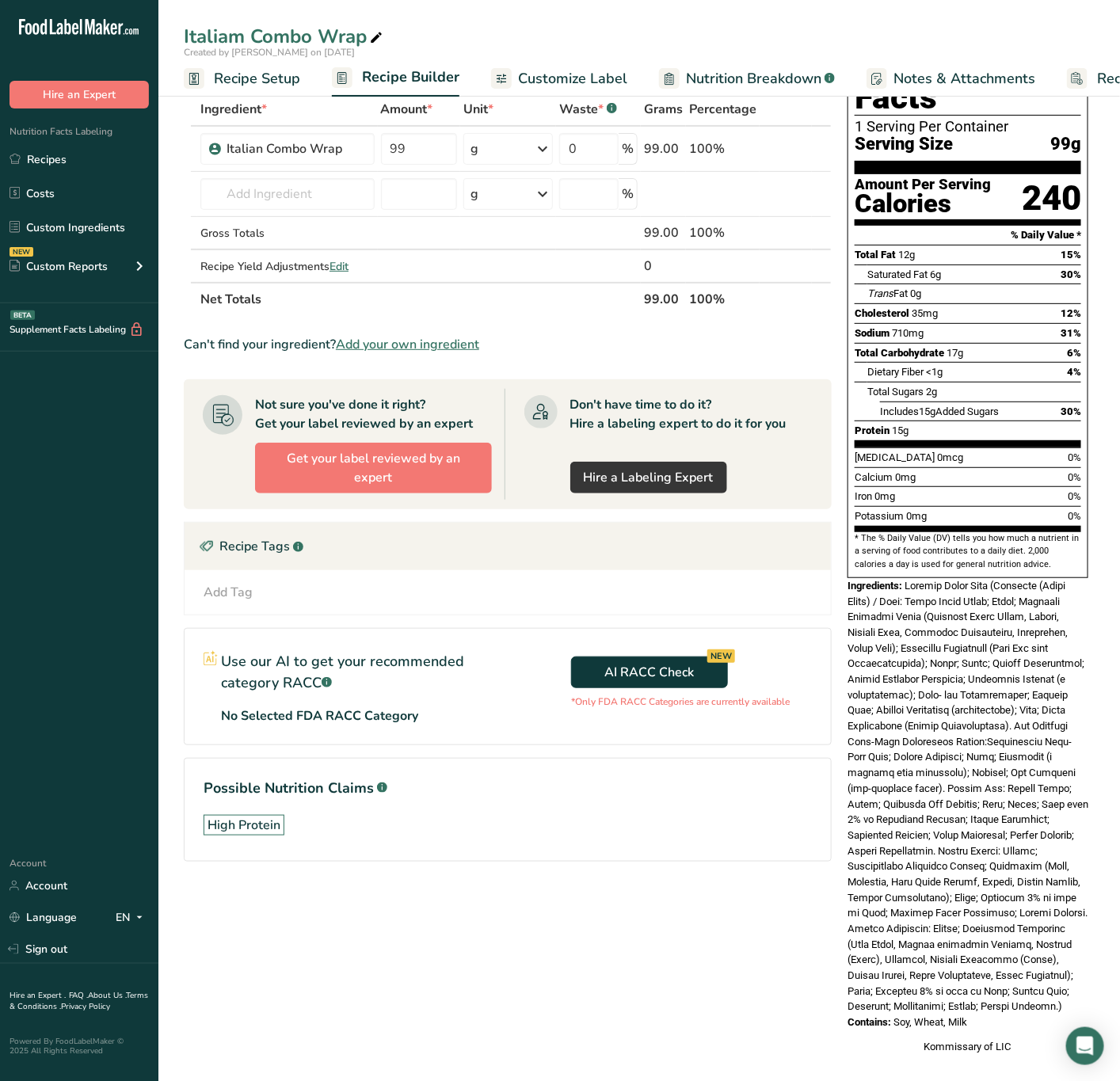
drag, startPoint x: 908, startPoint y: 550, endPoint x: 1055, endPoint y: 984, distance: 458.2
click at [1055, 984] on div "Nutrition Facts 1 Serving Per Container Serving Size 99g Amount Per Serving Cal…" at bounding box center [968, 545] width 253 height 1032
copy div "Italian Combo Wrap (Tortilla (Whole Grain) / Wrap: Whole Wheat Flour; Water; Bl…"
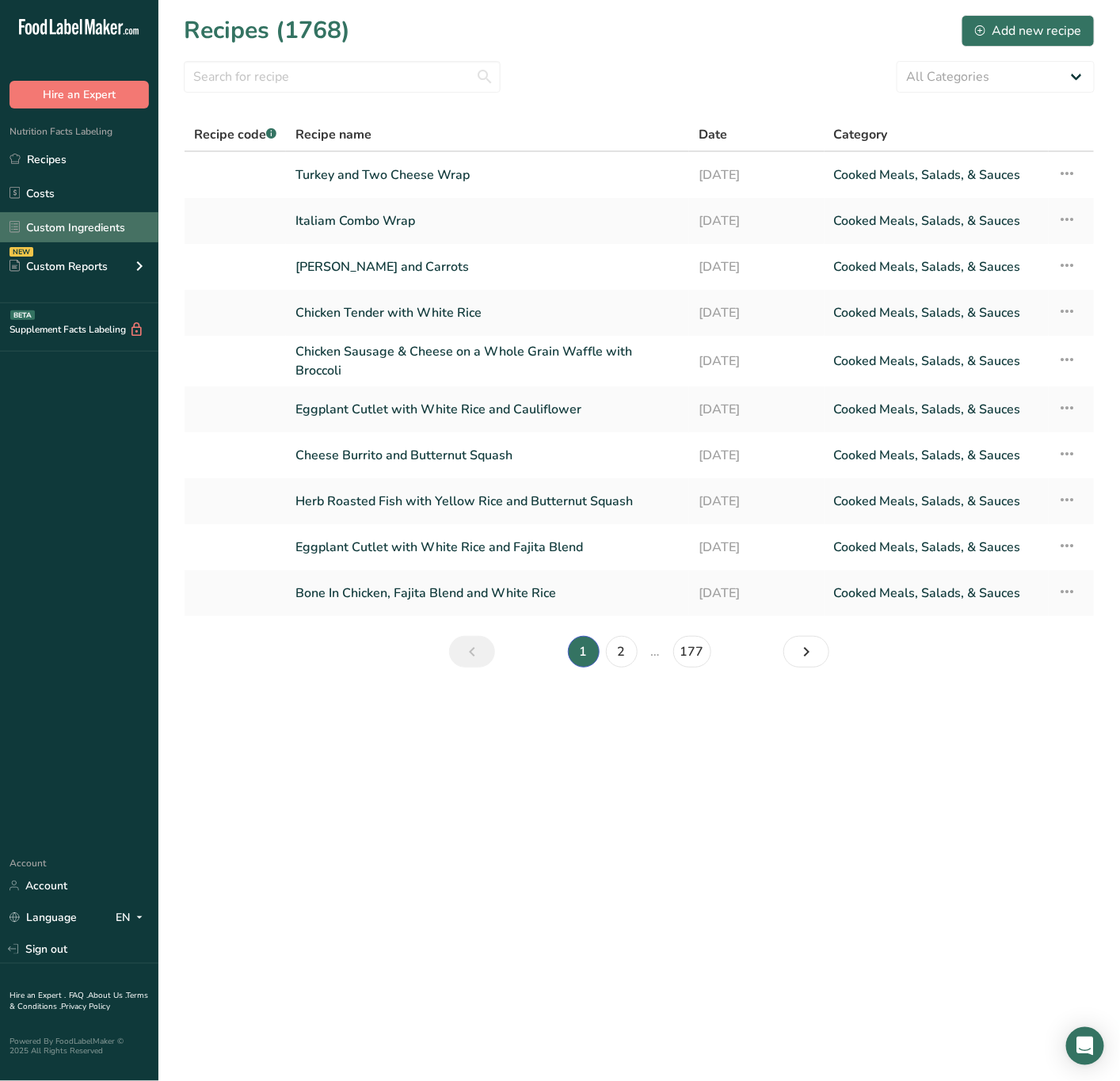
click at [70, 228] on link "Custom Ingredients" at bounding box center [79, 228] width 158 height 30
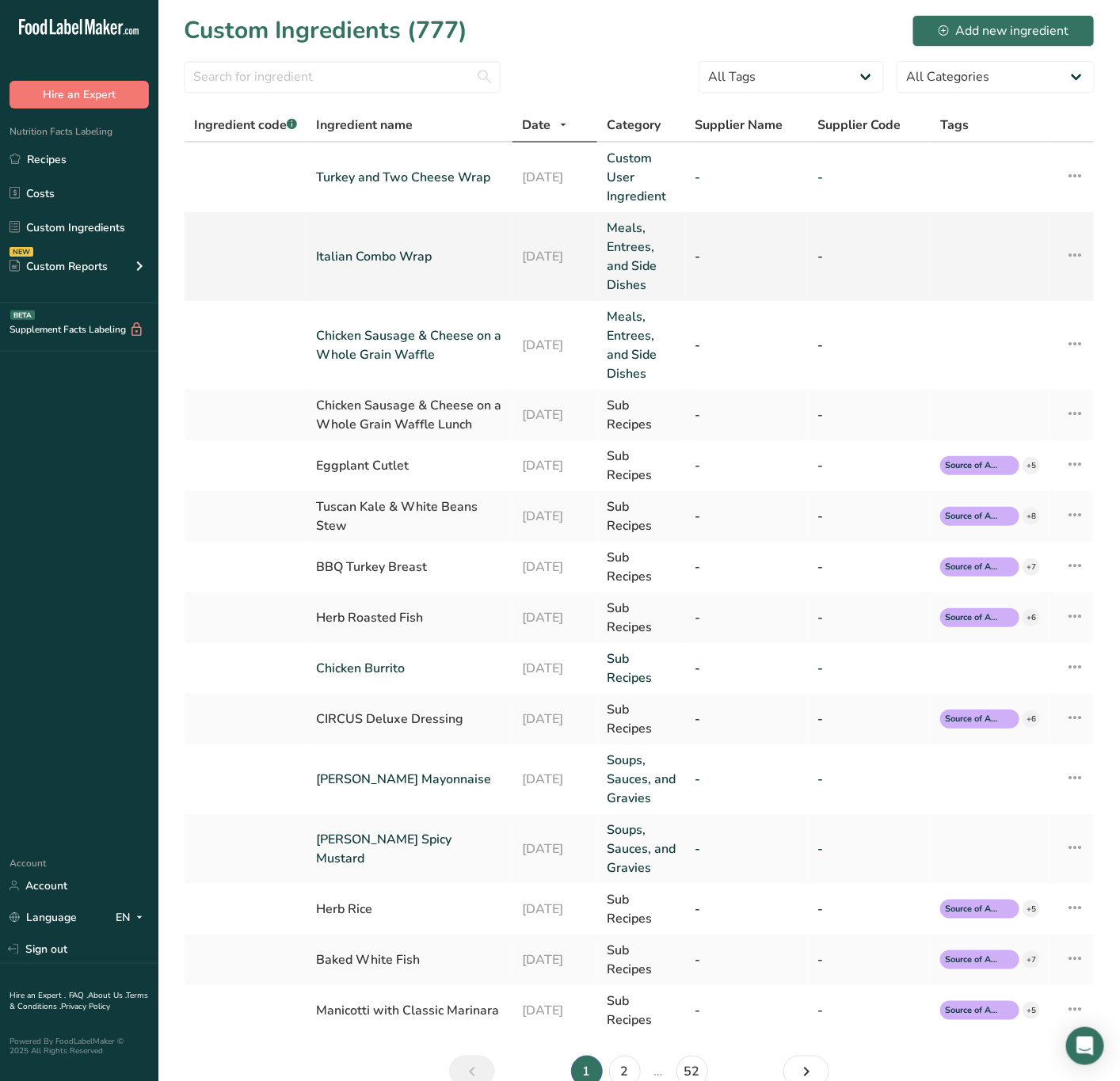
click at [381, 258] on link "Italian Combo Wrap" at bounding box center [409, 256] width 187 height 19
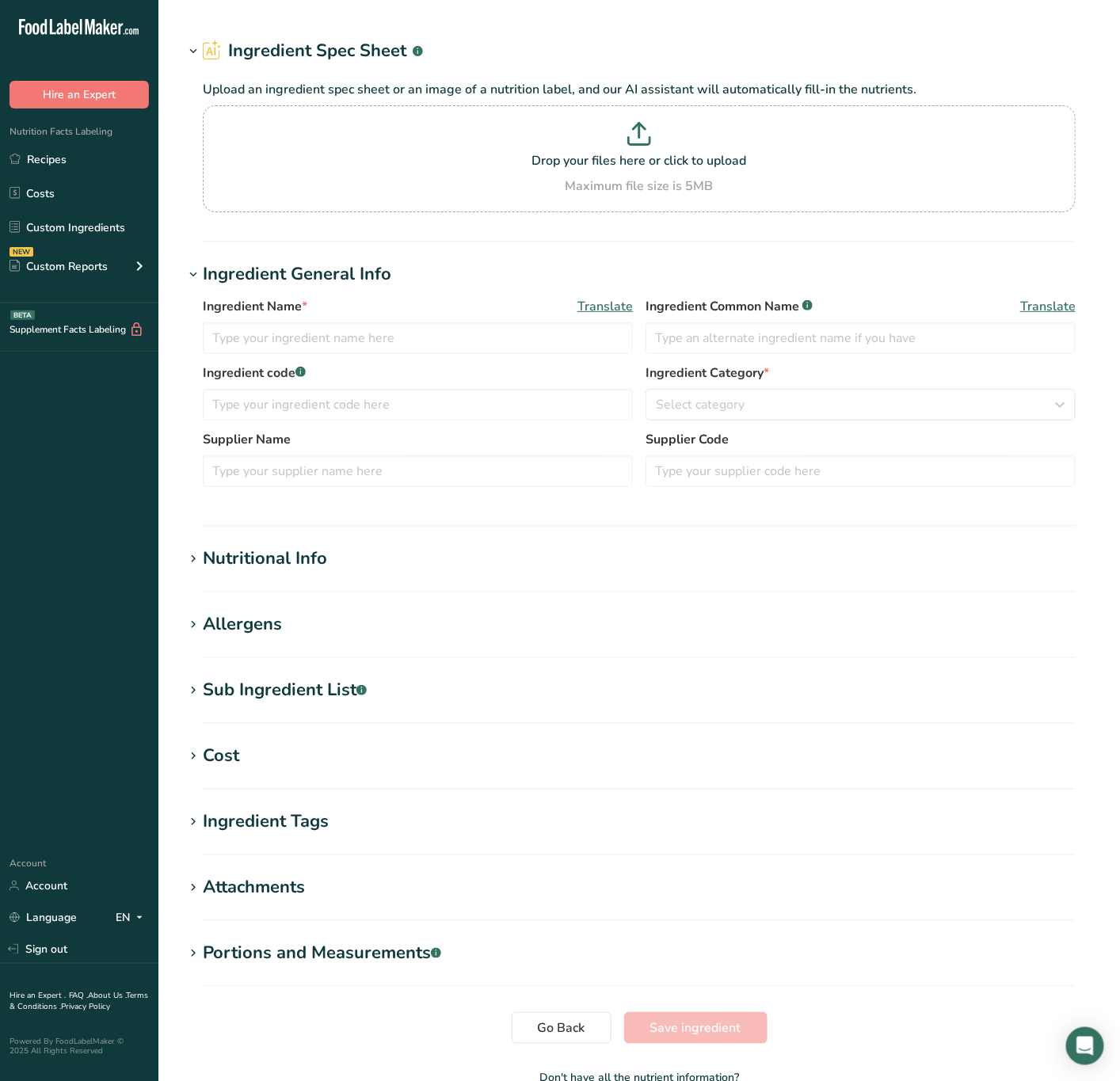
type input "Italian Combo Wrap"
type input "99"
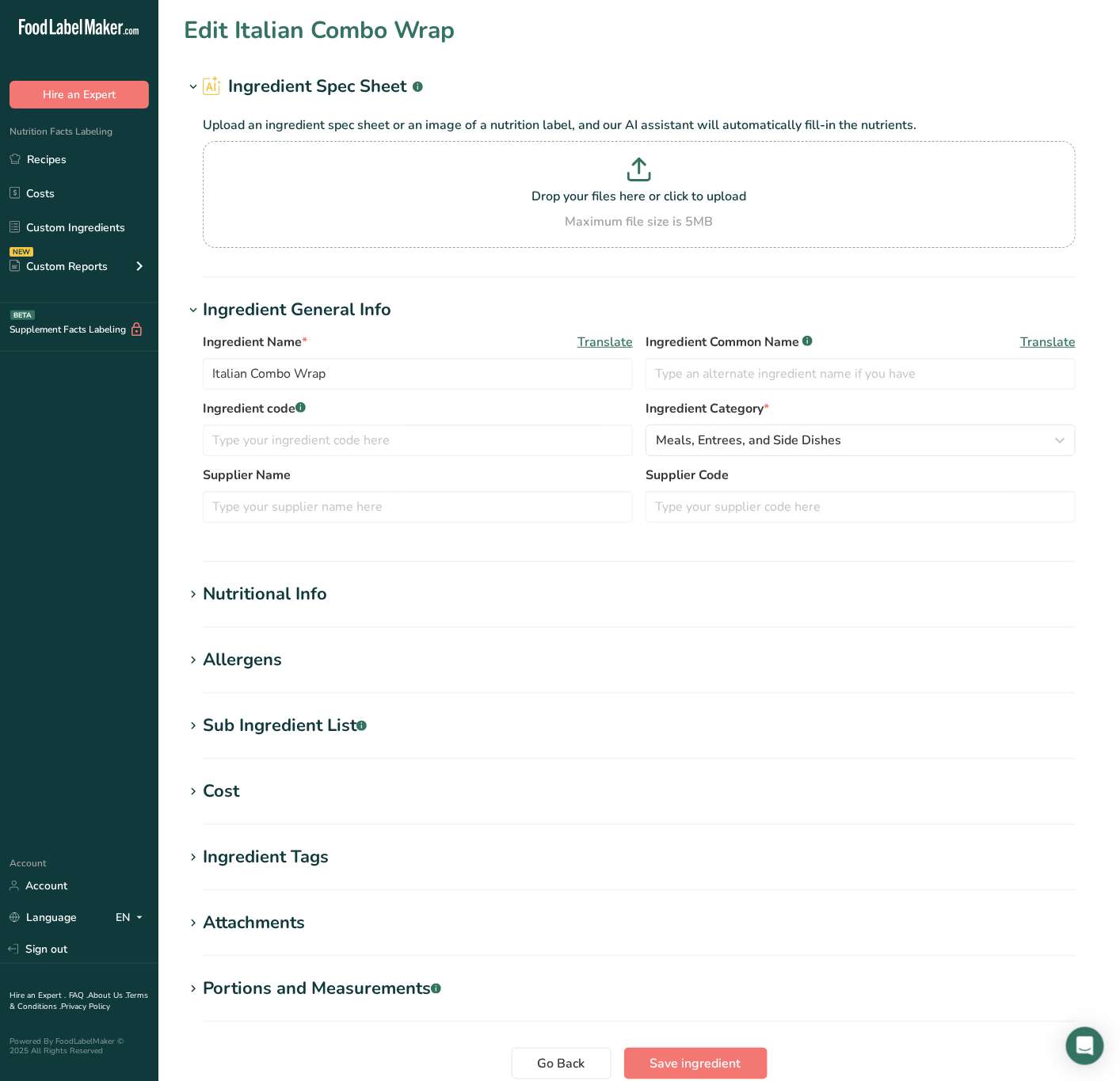
click at [255, 578] on section "Edit Italian Combo Wrap Ingredient Spec Sheet .a-a{fill:#347362;}.b-a{fill:#fff…" at bounding box center [639, 582] width 962 height 1163
click at [259, 592] on div "Nutritional Info" at bounding box center [265, 595] width 124 height 27
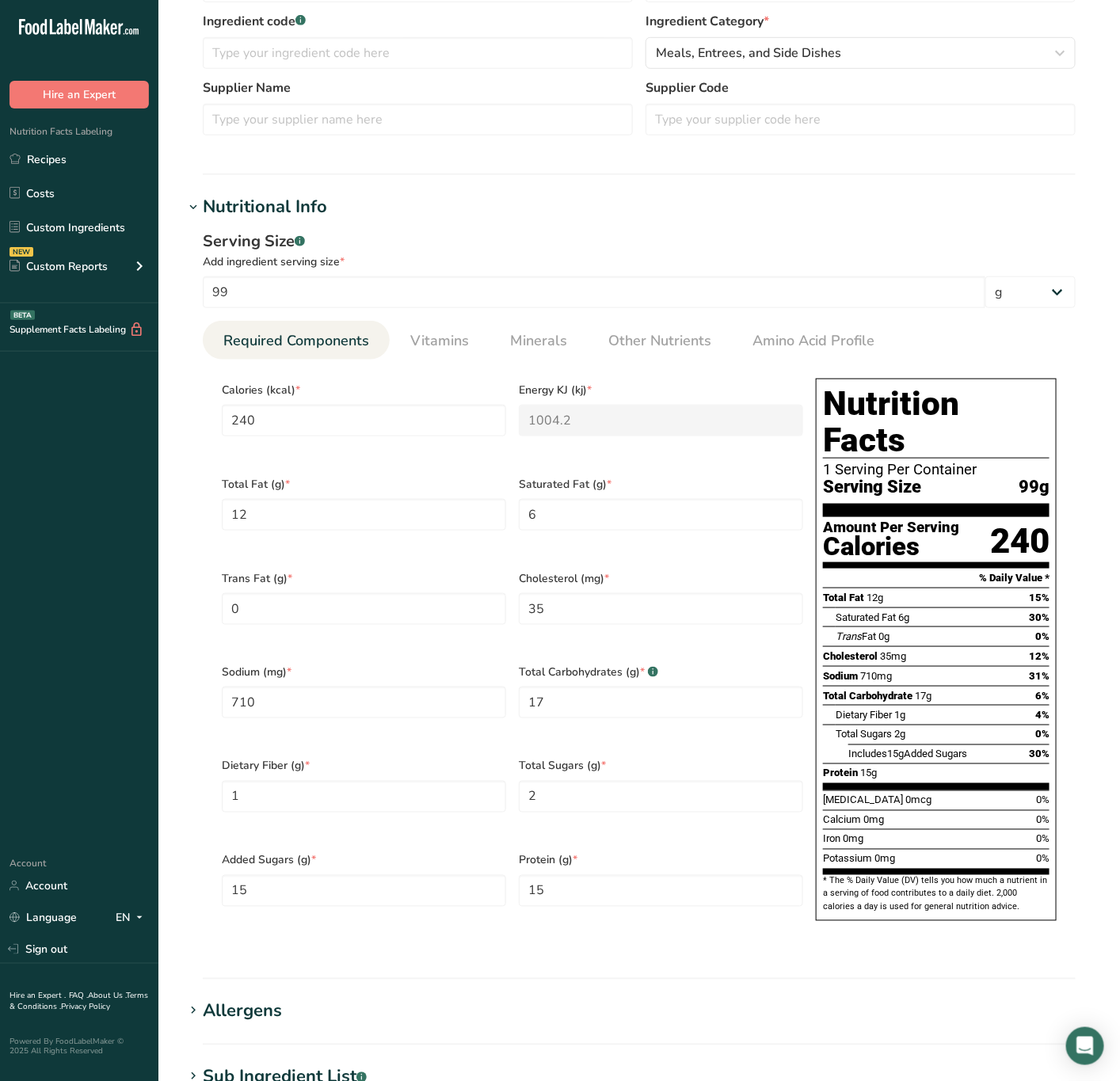
scroll to position [395, 0]
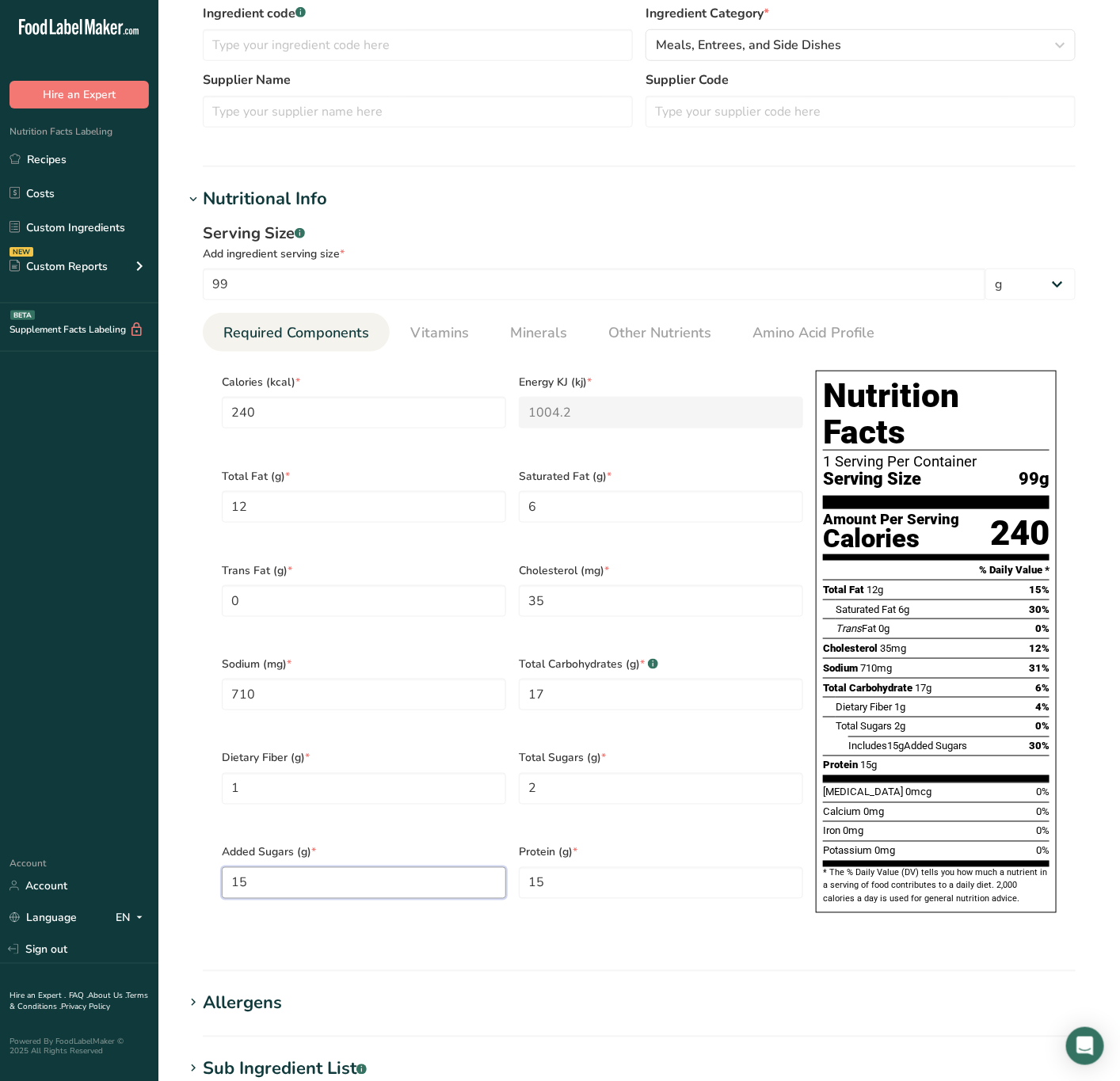
drag, startPoint x: 394, startPoint y: 856, endPoint x: -3, endPoint y: 925, distance: 403.0
click at [0, 925] on html ".a-20{fill:#fff;} Hire an Expert Nutrition Facts Labeling Recipes Costs Custom …" at bounding box center [560, 582] width 1120 height 1953
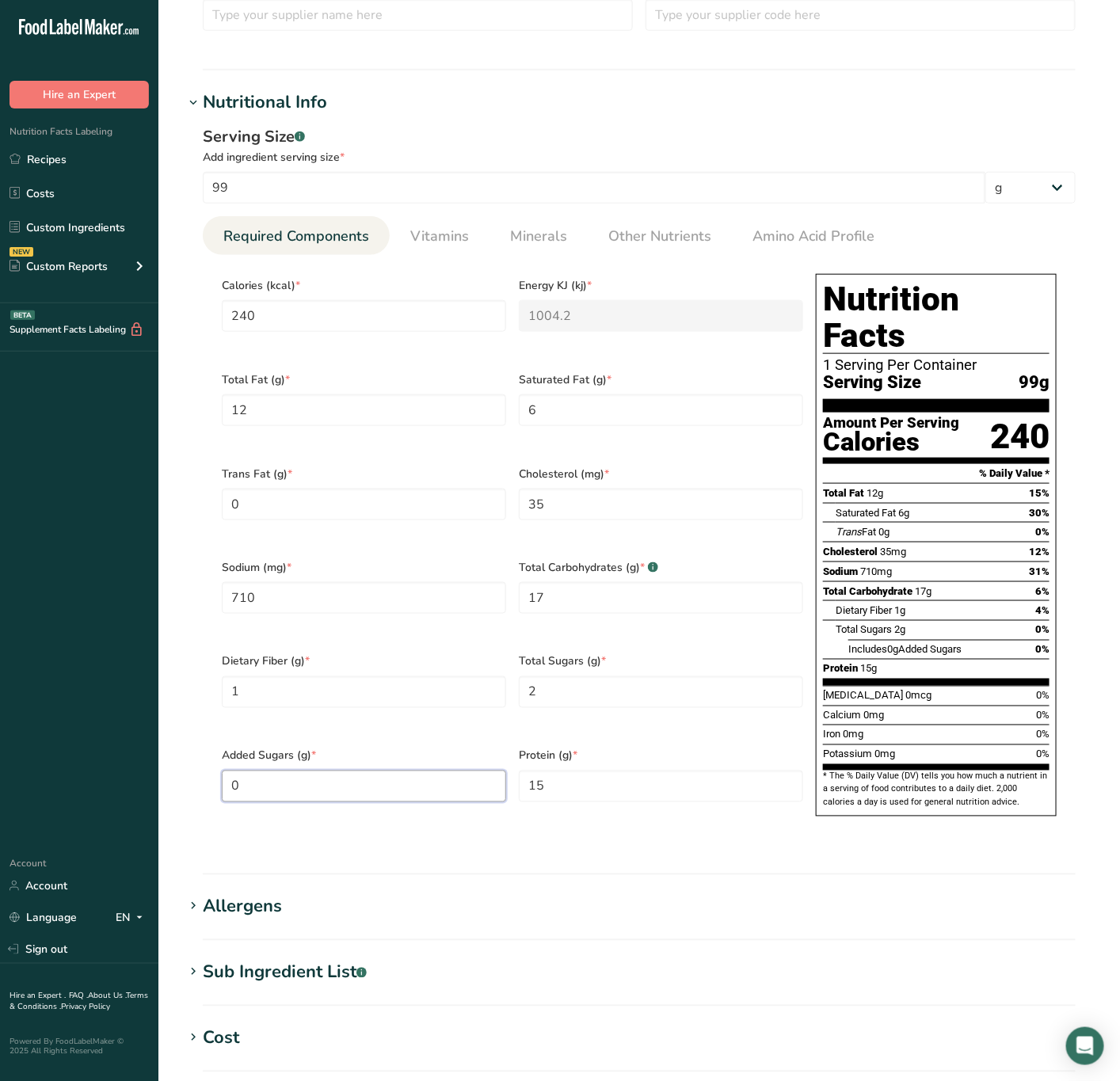
scroll to position [791, 0]
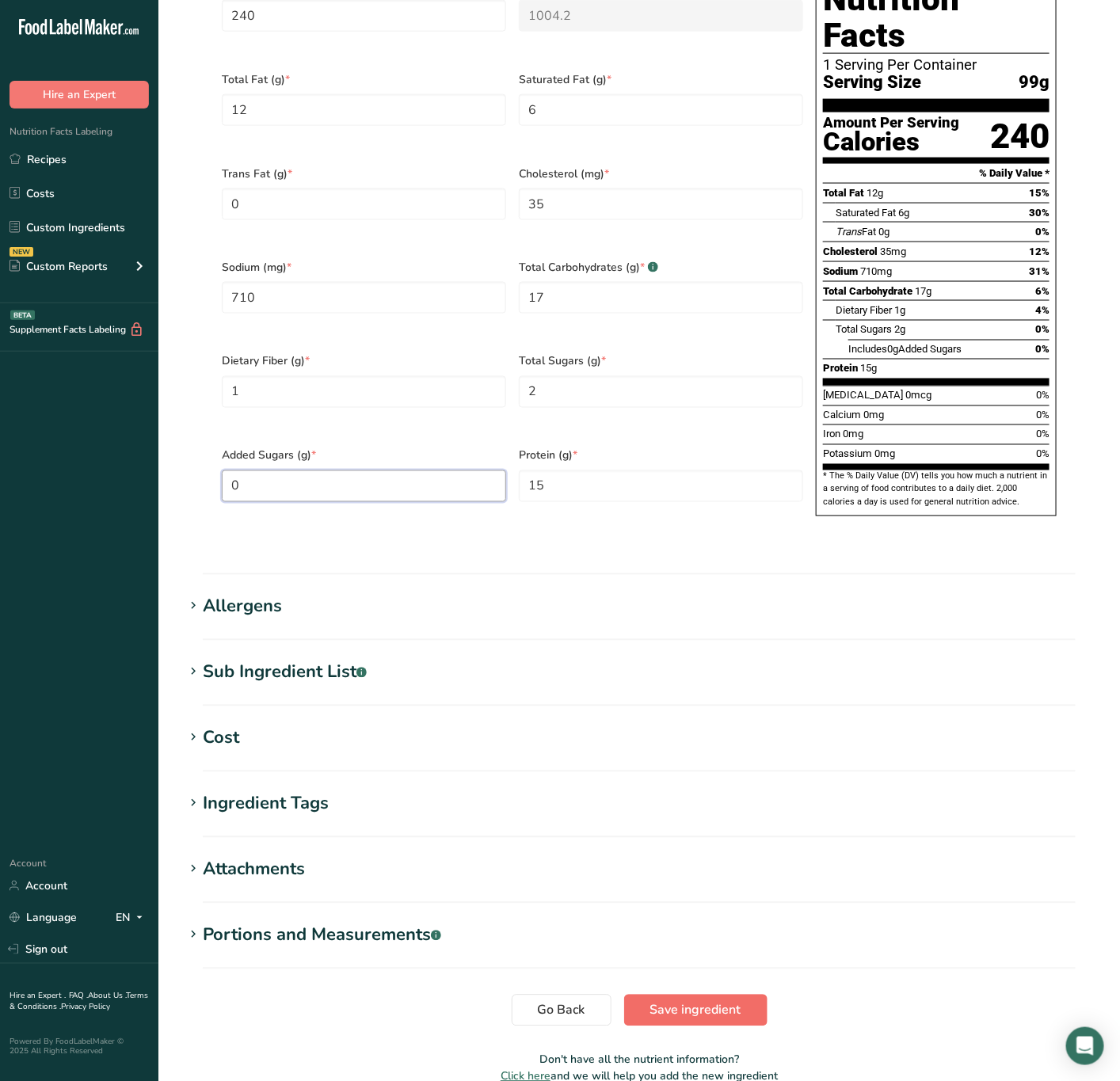
type Sugars "0"
click at [724, 1001] on span "Save ingredient" at bounding box center [695, 1010] width 91 height 19
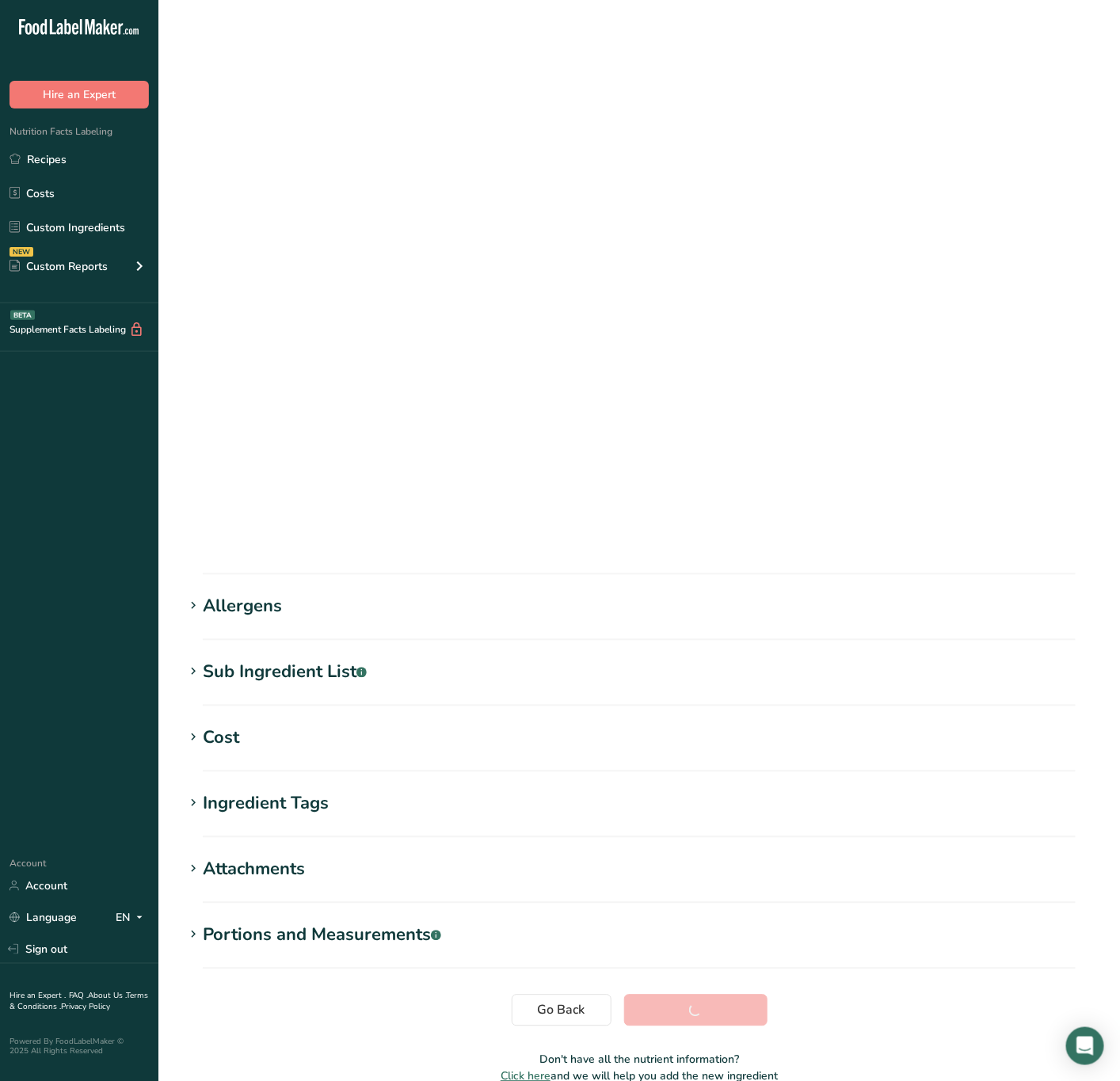
scroll to position [0, 0]
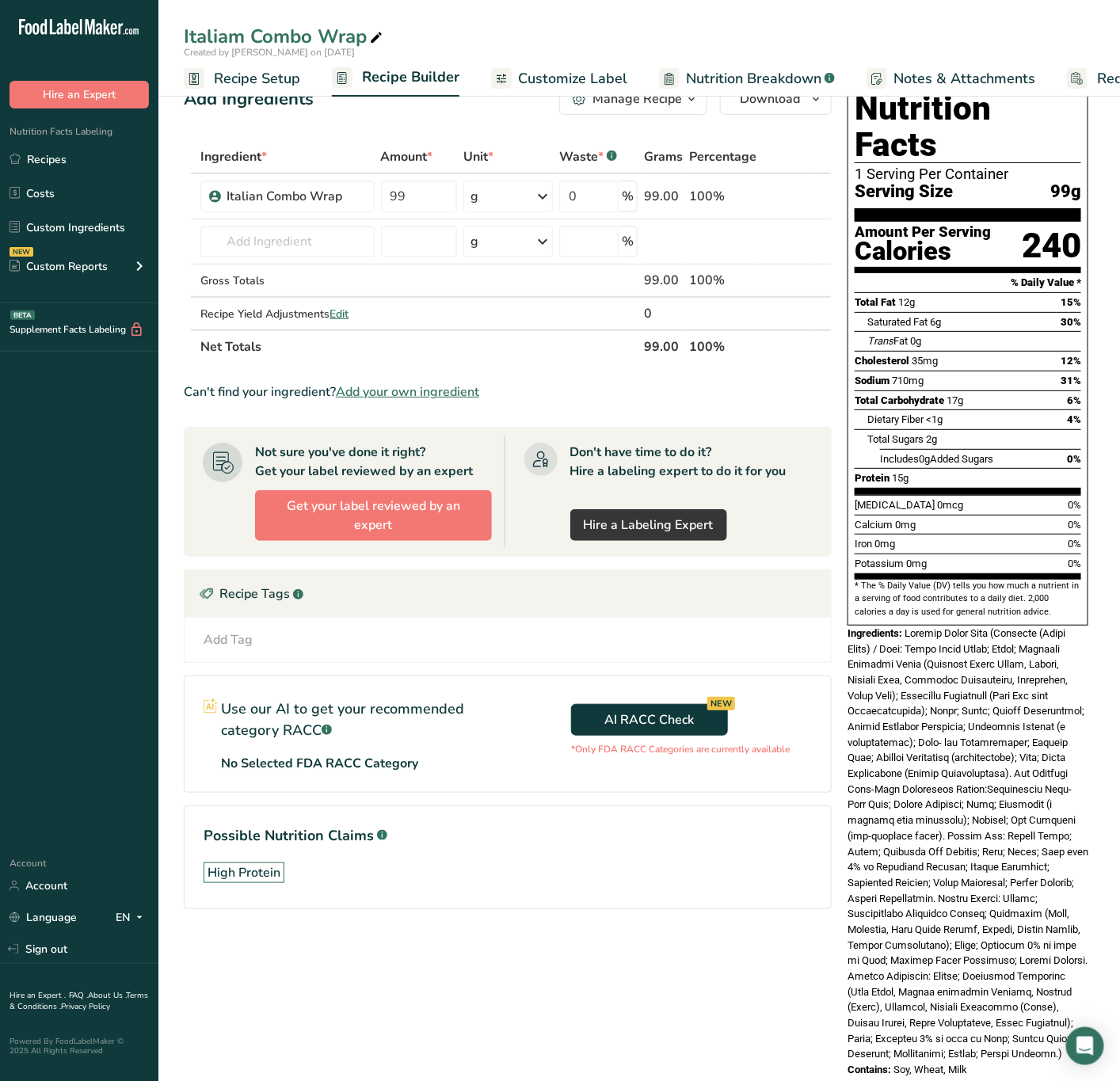
scroll to position [39, 0]
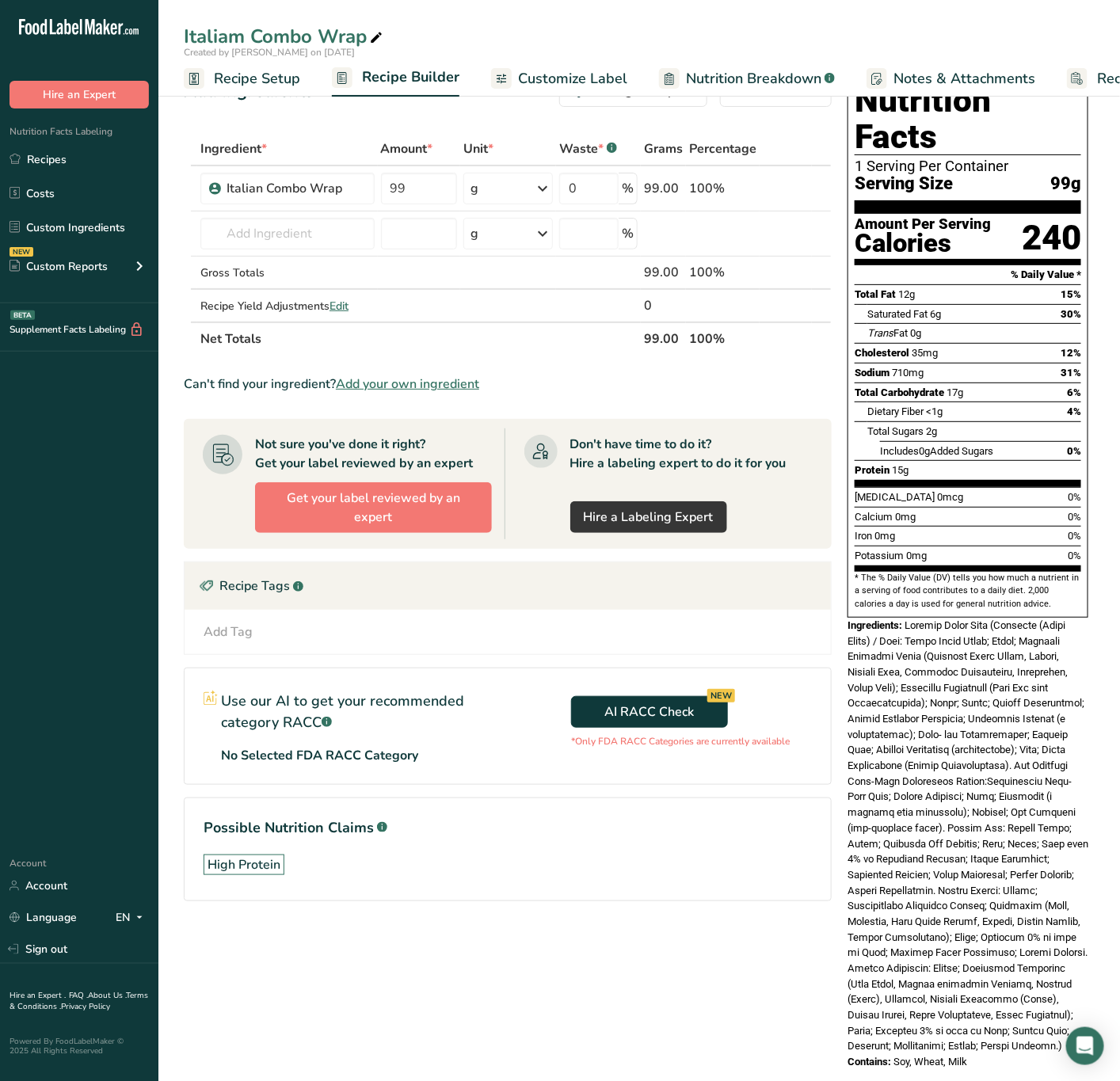
drag, startPoint x: 48, startPoint y: 165, endPoint x: 259, endPoint y: 117, distance: 216.4
click at [50, 165] on link "Recipes" at bounding box center [79, 159] width 158 height 30
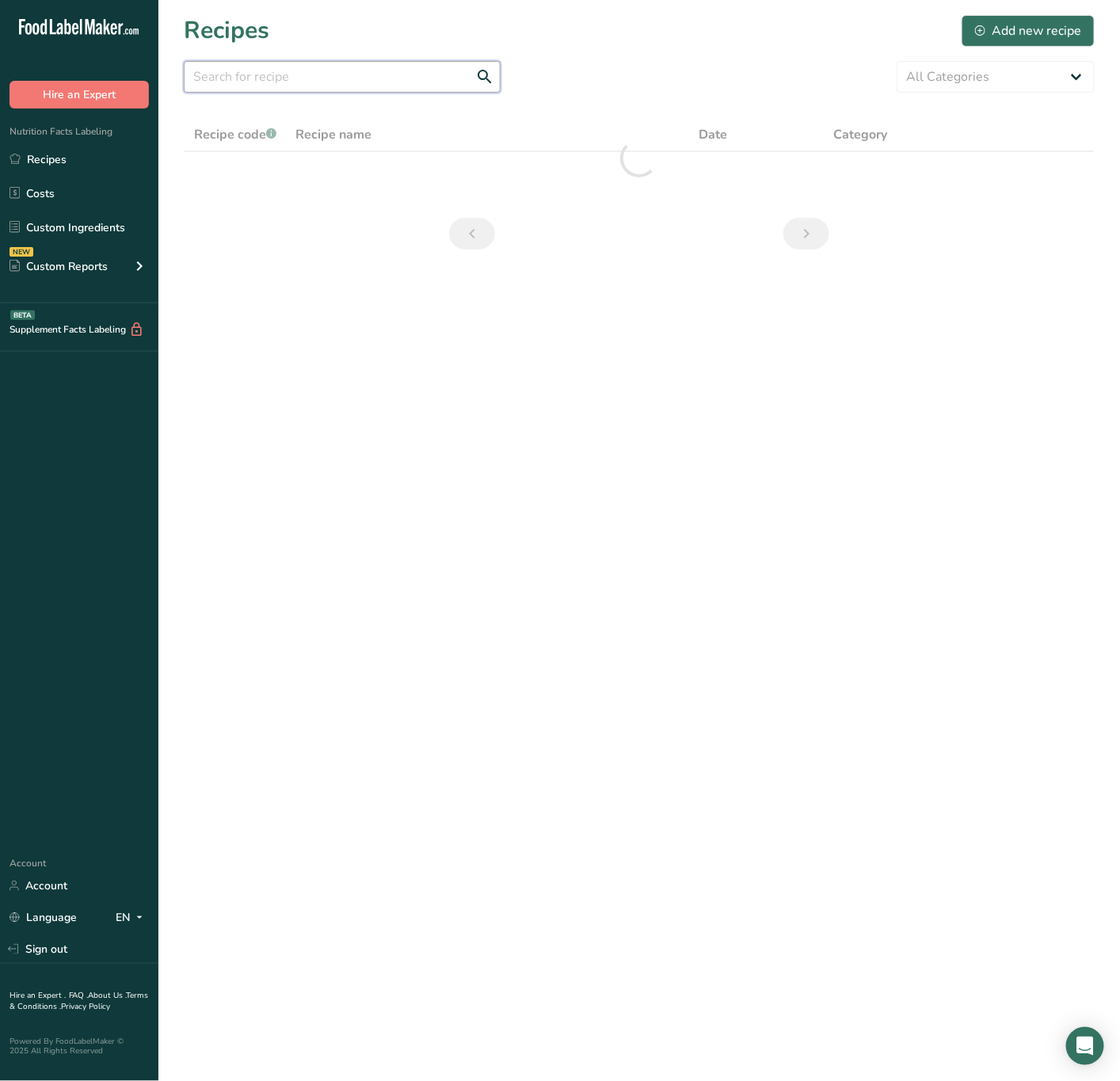
click at [412, 81] on input "text" at bounding box center [343, 77] width 317 height 32
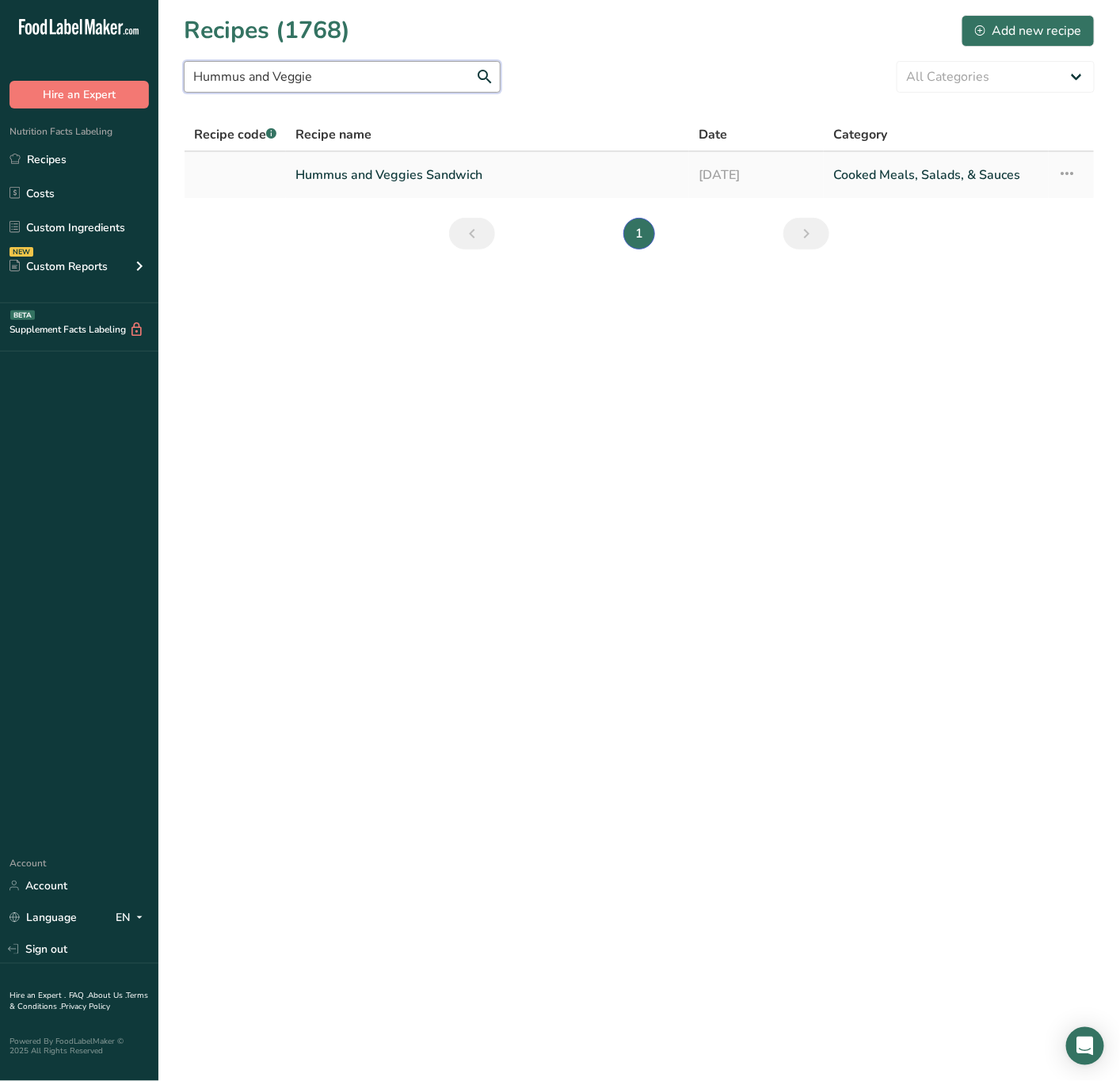
type input "Hummus and Veggie"
click at [442, 169] on link "Hummus and Veggies Sandwich" at bounding box center [488, 175] width 384 height 34
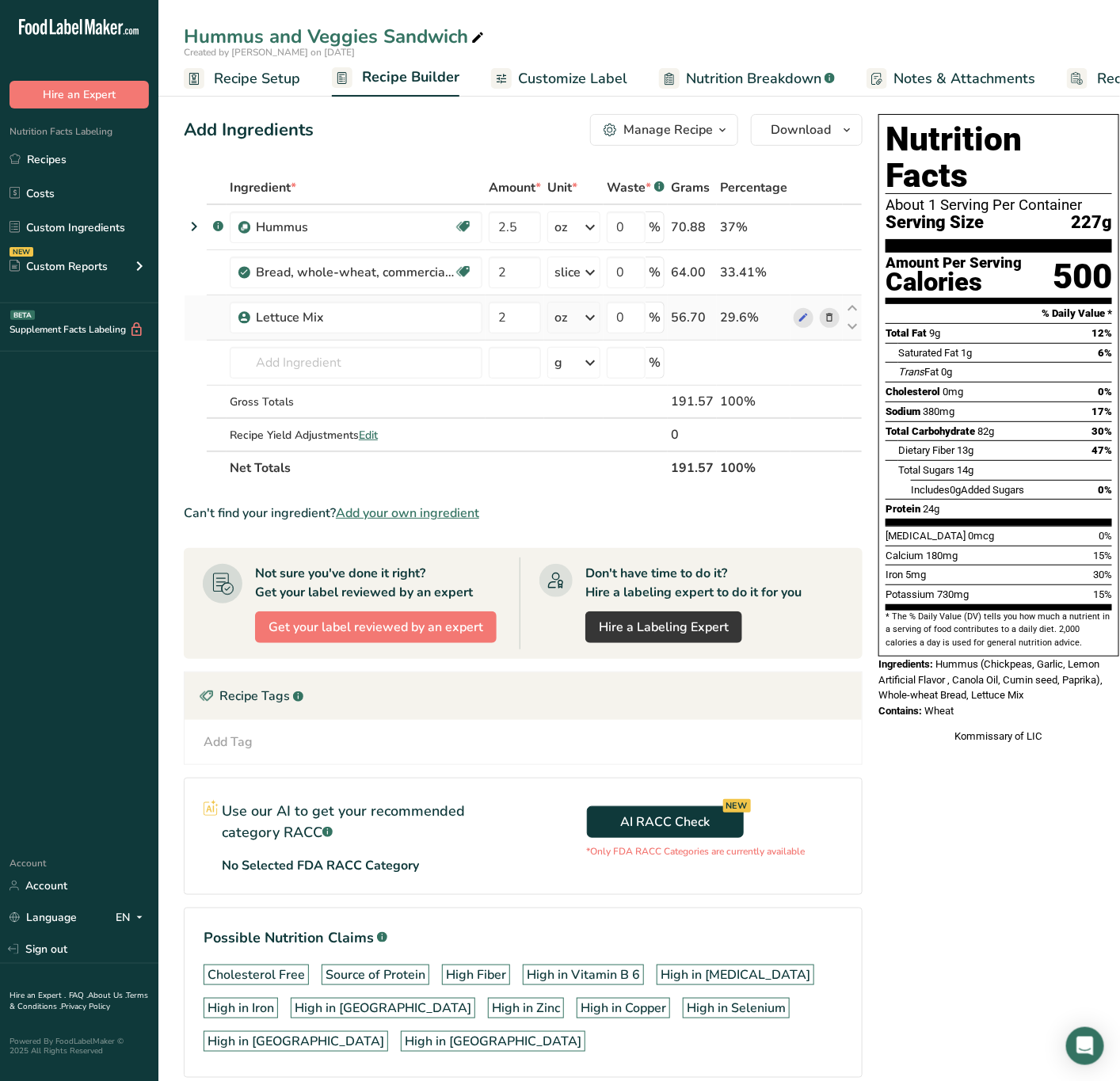
click at [830, 319] on icon at bounding box center [830, 318] width 12 height 17
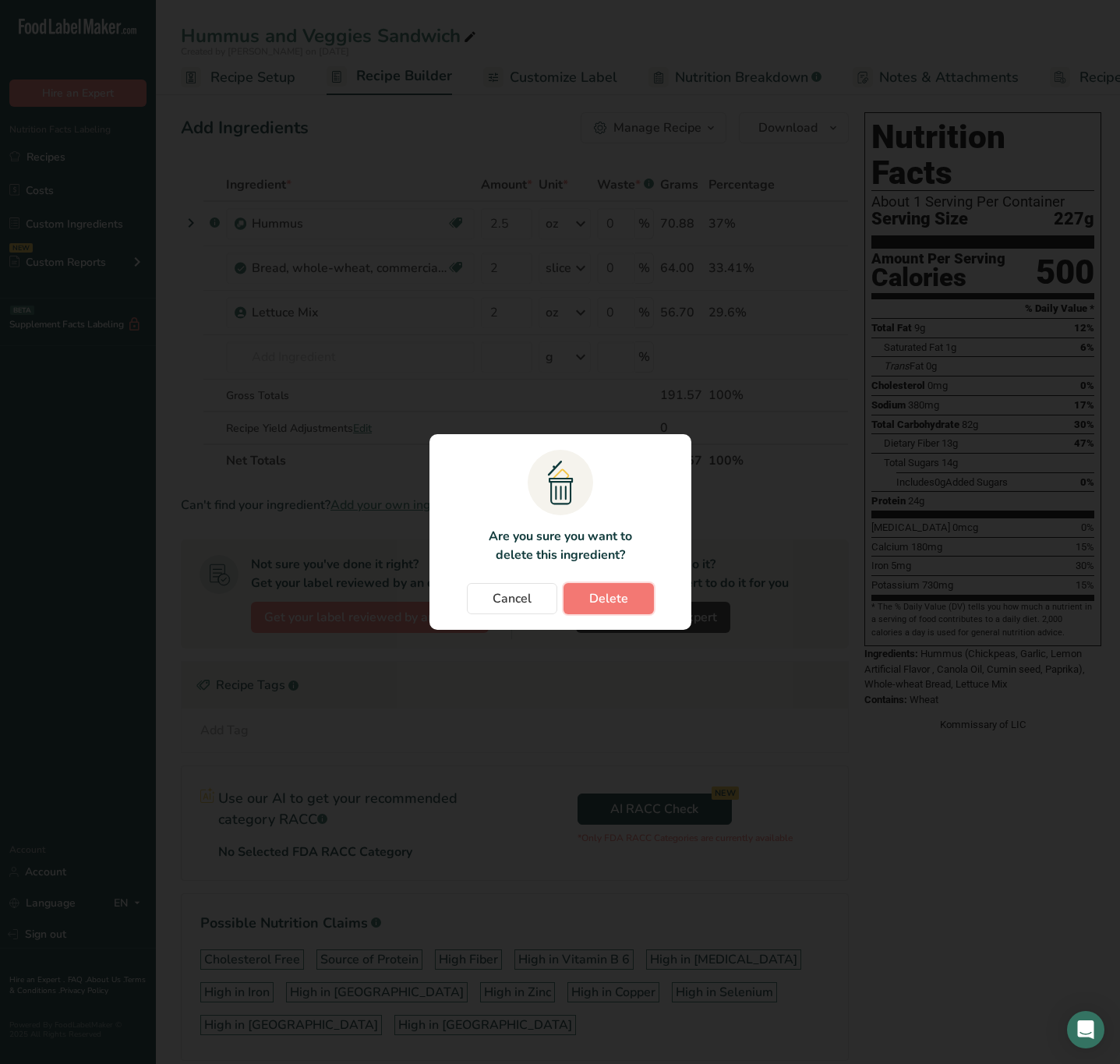
click at [611, 596] on span "Delete" at bounding box center [608, 598] width 39 height 18
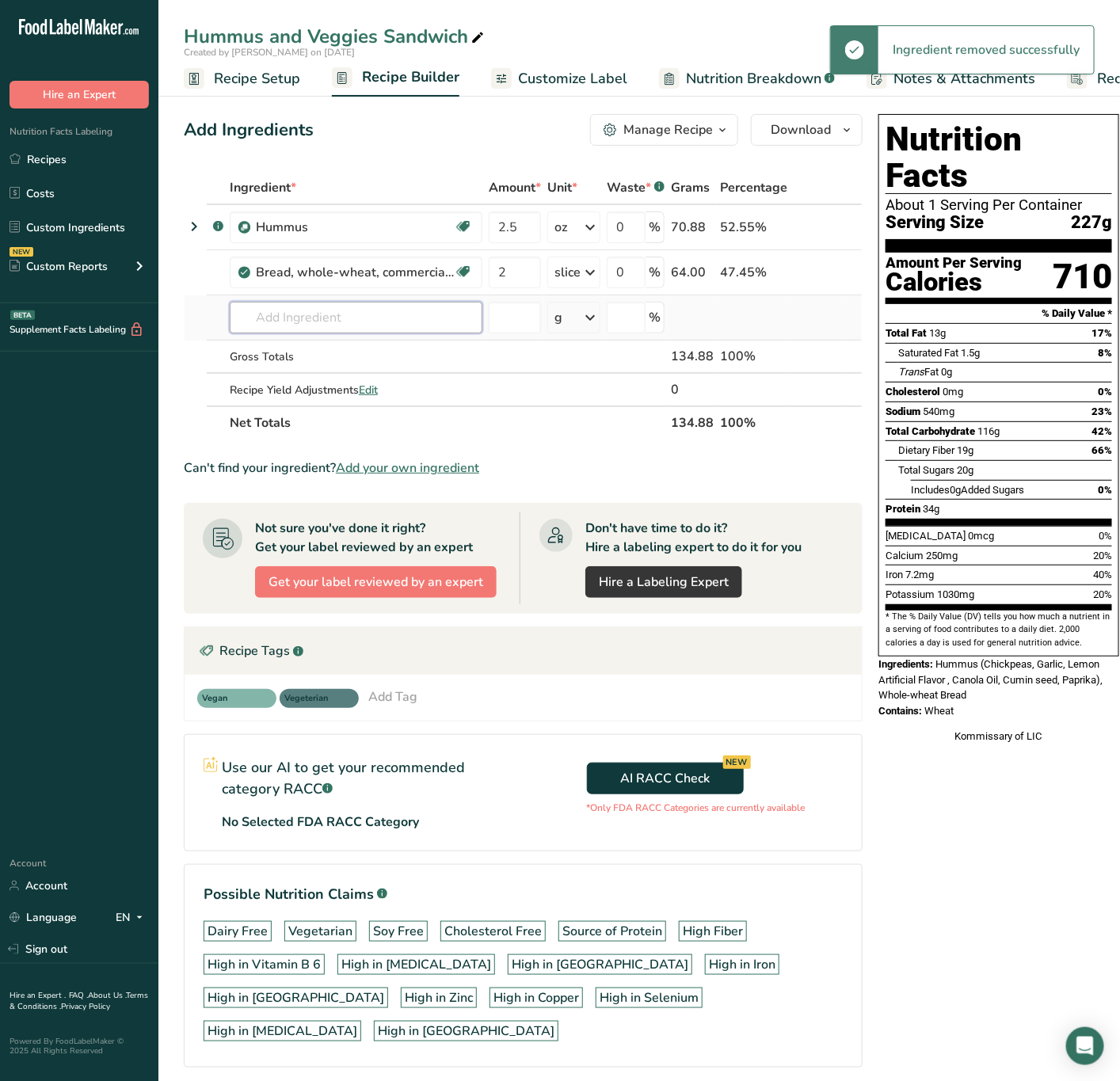
click at [316, 328] on input "text" at bounding box center [355, 318] width 252 height 32
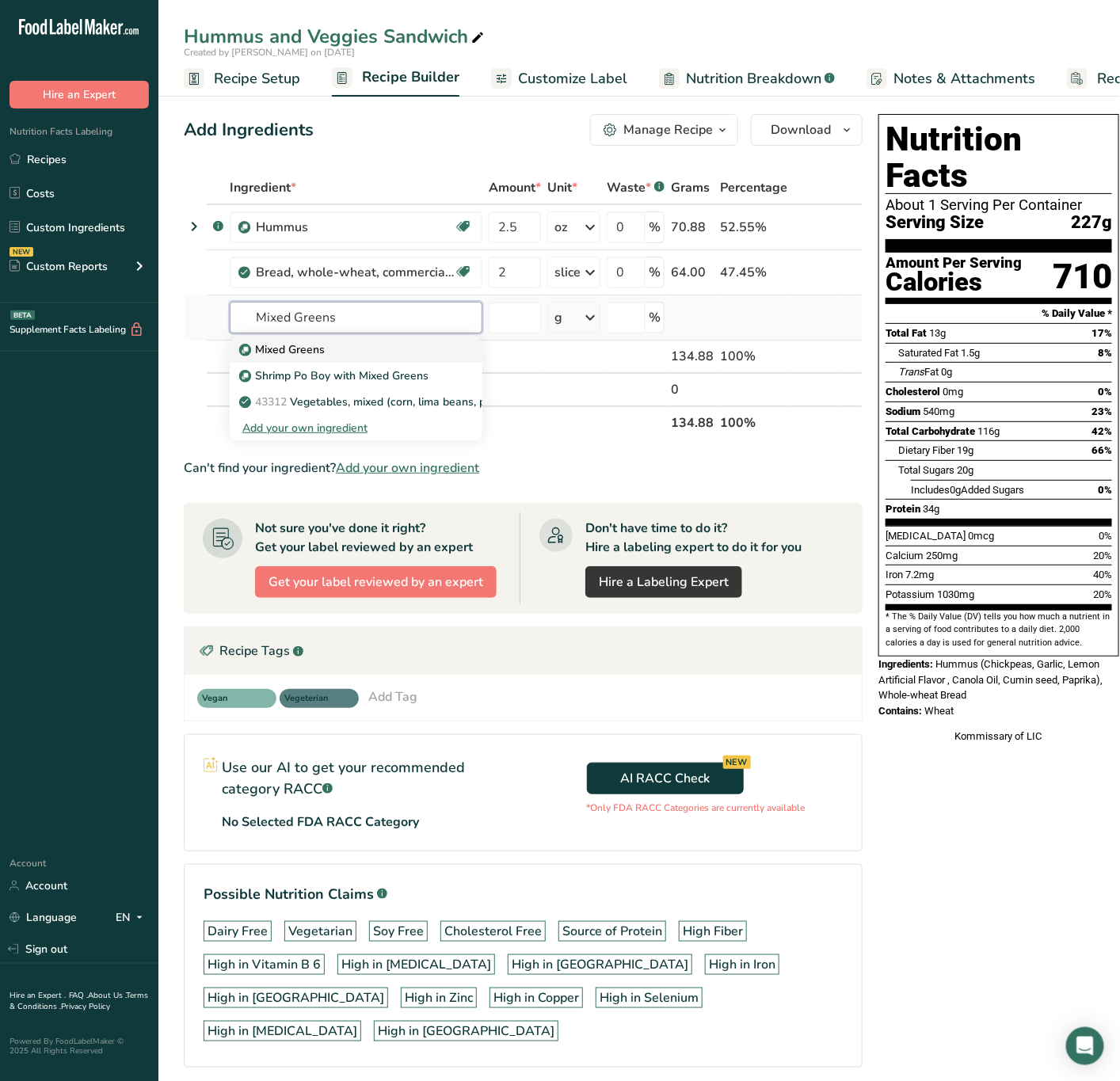
type input "Mixed Greens"
click at [331, 342] on div "Mixed Greens" at bounding box center [344, 350] width 202 height 17
type input "Mixed Greens"
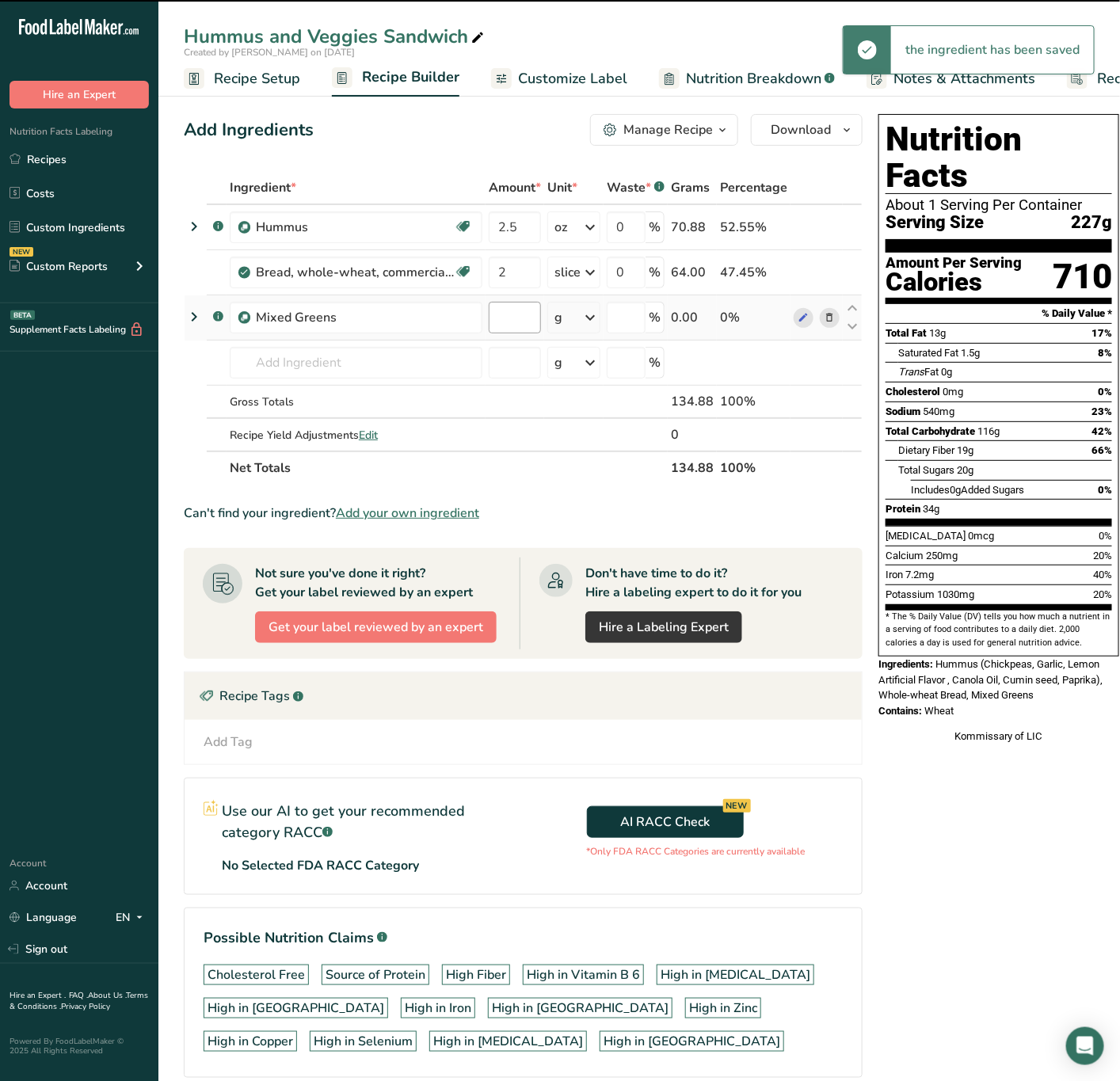
type input "0"
click at [511, 319] on input "0" at bounding box center [514, 318] width 52 height 32
type input "2"
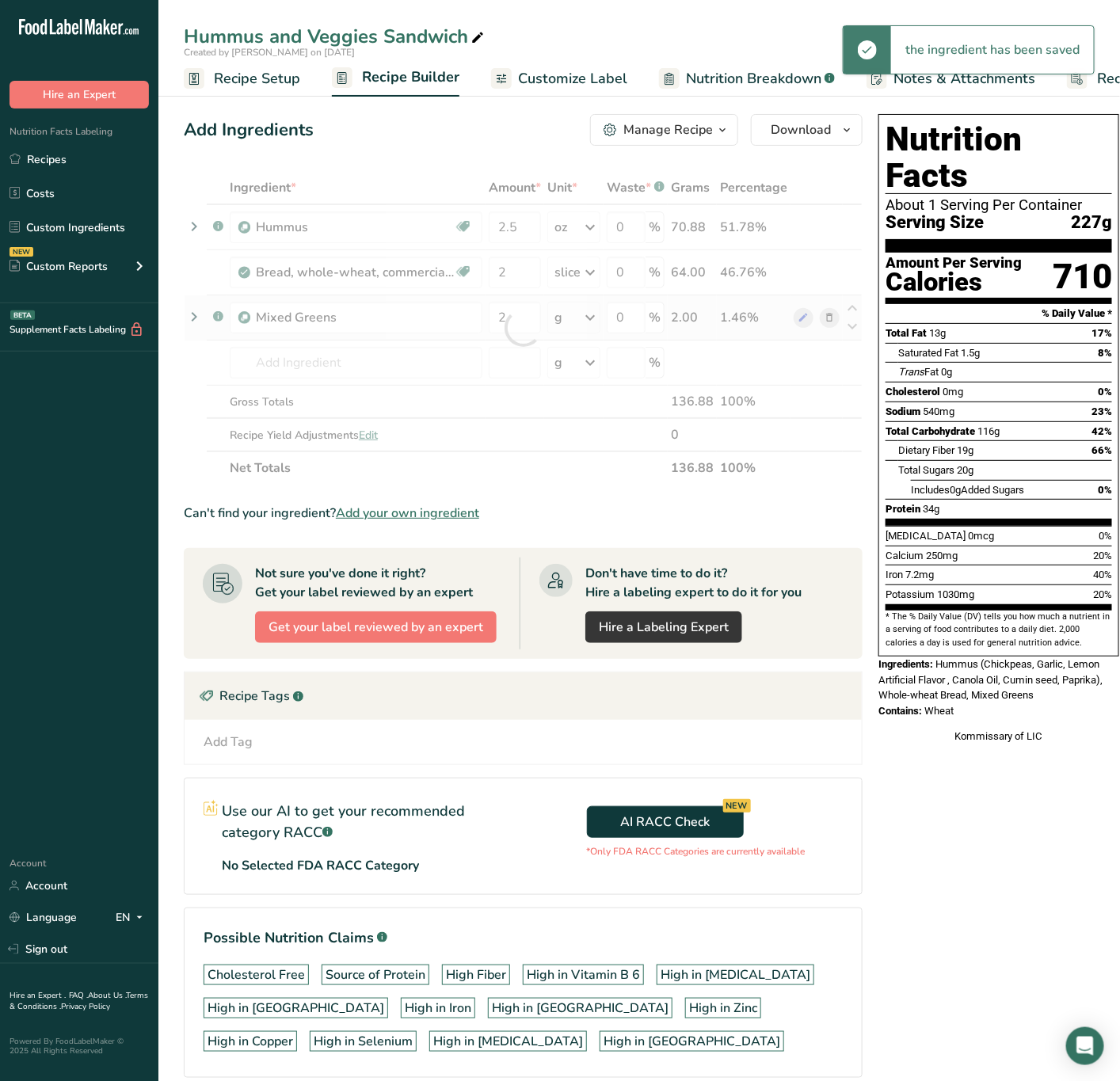
click at [601, 317] on div "Ingredient * Amount * Unit * Waste * .a-a{fill:#347362;}.b-a{fill:#fff;} Grams …" at bounding box center [523, 328] width 679 height 313
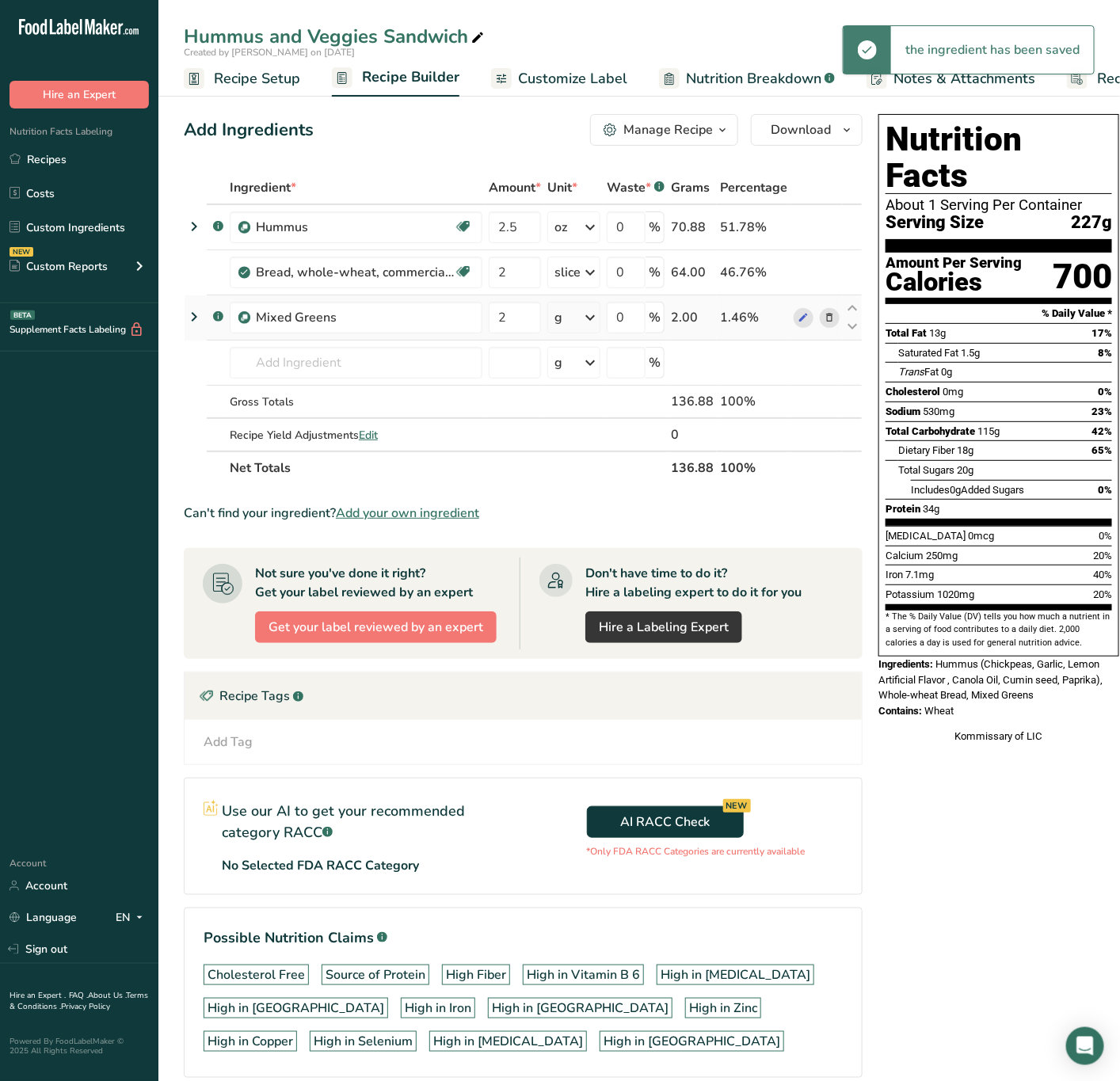
click at [590, 317] on icon at bounding box center [590, 318] width 19 height 28
click at [599, 438] on div "See more" at bounding box center [623, 443] width 133 height 17
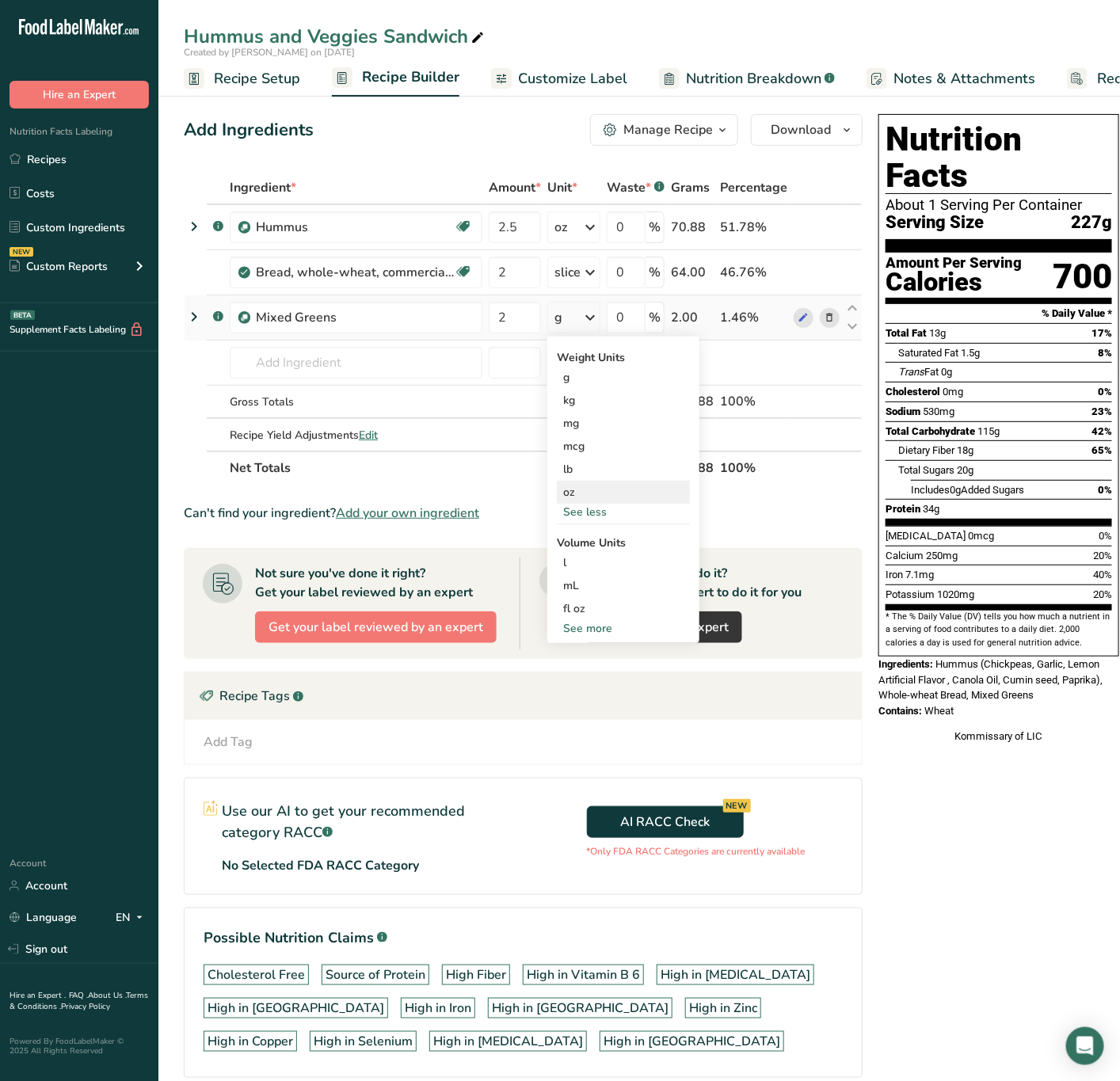
click at [583, 492] on div "oz" at bounding box center [623, 492] width 133 height 23
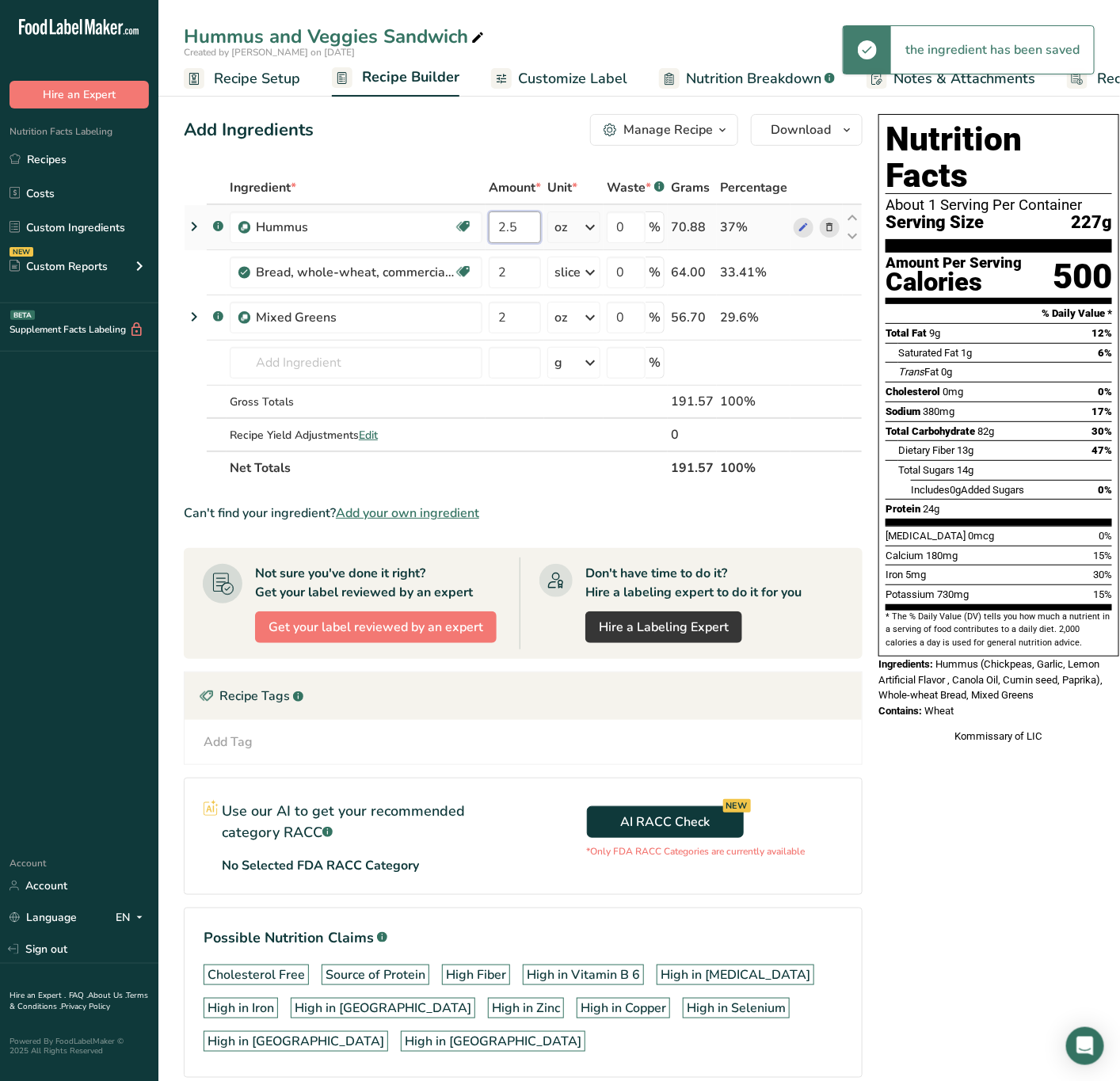
drag, startPoint x: 526, startPoint y: 230, endPoint x: 490, endPoint y: 236, distance: 36.5
click at [490, 236] on input "2.5" at bounding box center [514, 228] width 52 height 32
type input "2"
click at [589, 487] on section "Ingredient * Amount * Unit * Waste * .a-a{fill:#347362;}.b-a{fill:#fff;} Grams …" at bounding box center [523, 637] width 679 height 932
drag, startPoint x: 217, startPoint y: 72, endPoint x: 312, endPoint y: 148, distance: 121.7
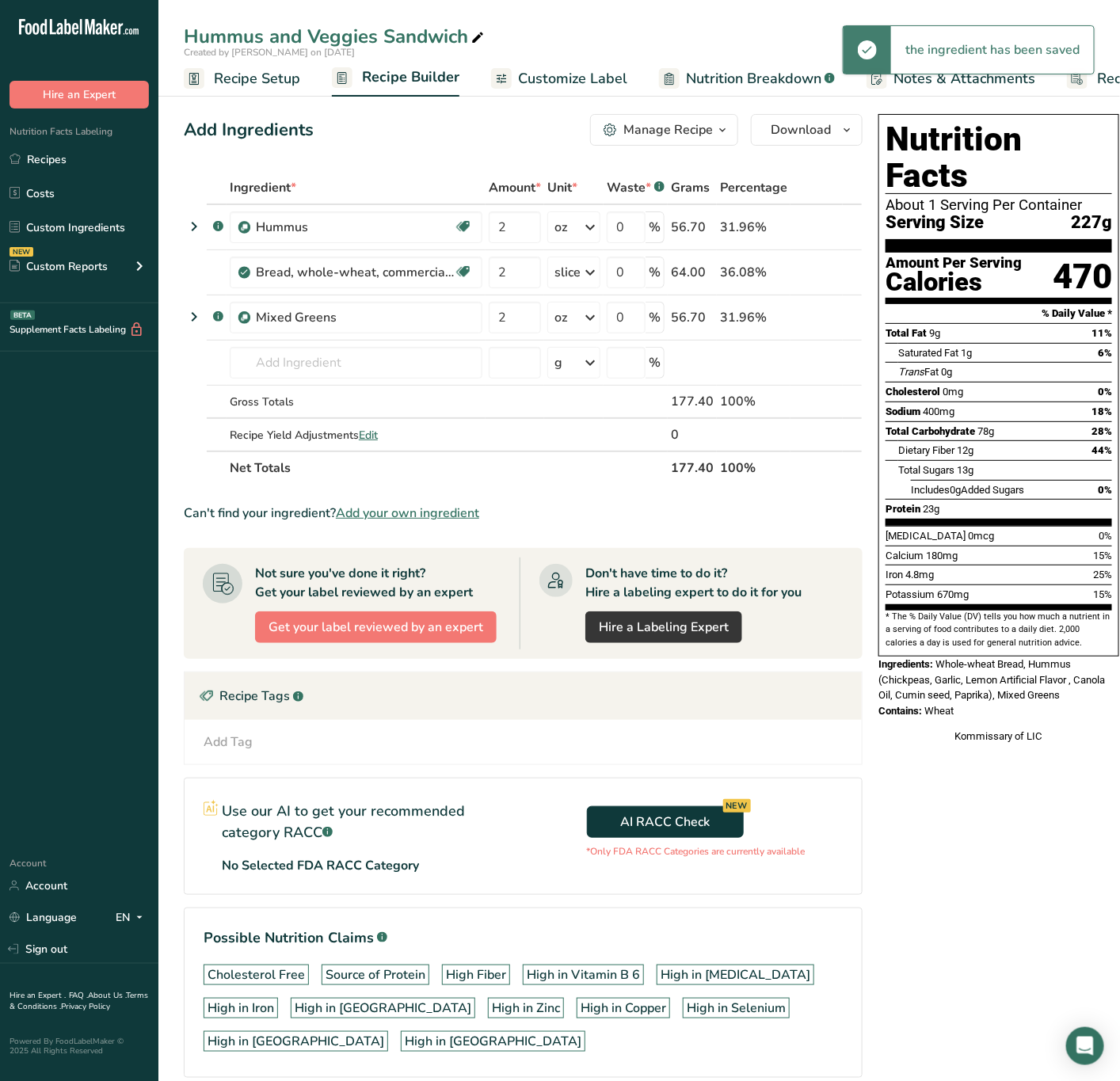
click at [219, 71] on span "Recipe Setup" at bounding box center [257, 79] width 86 height 21
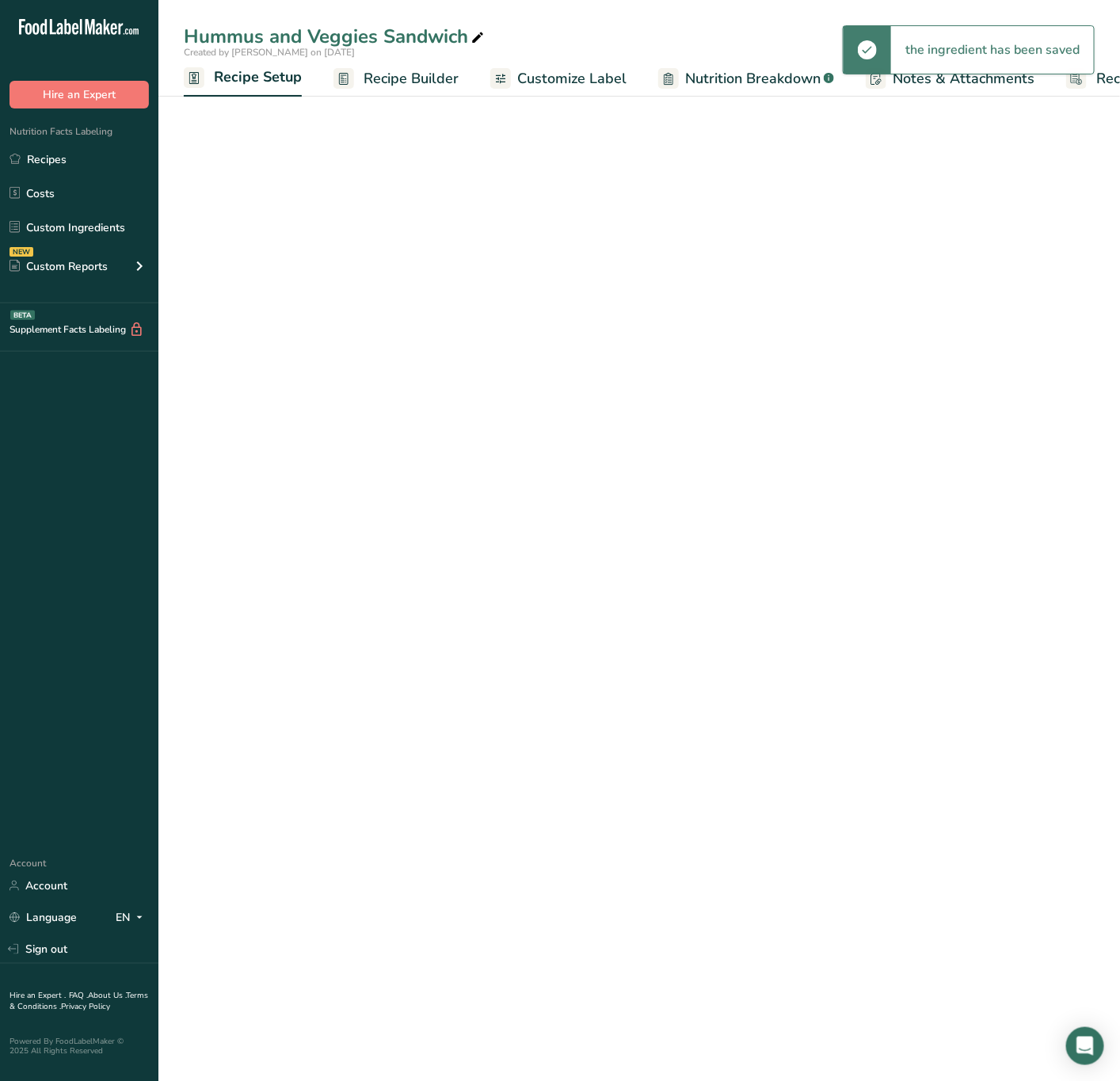
scroll to position [0, 5]
select select "5"
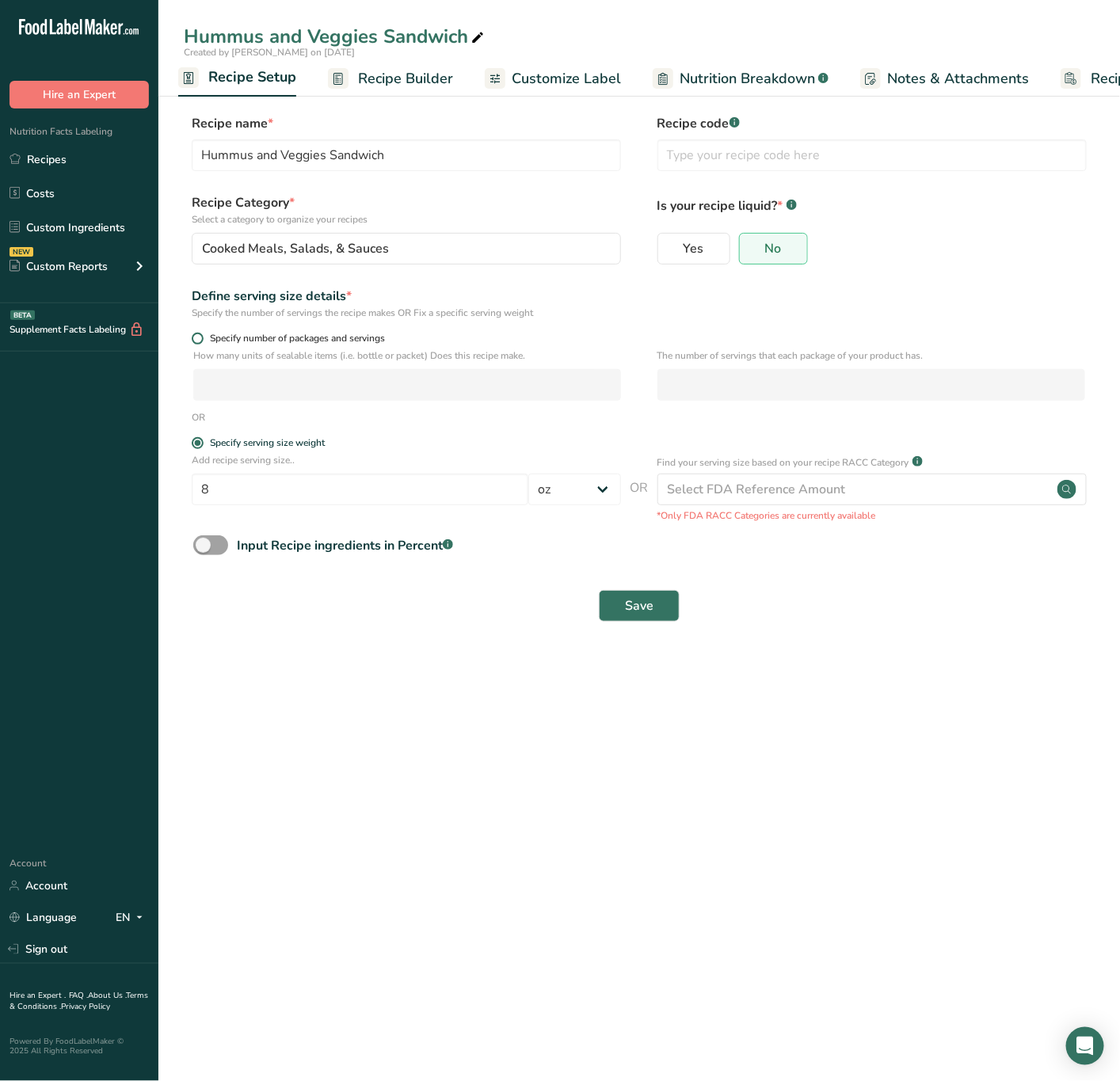
click at [233, 337] on span "Specify number of packages and servings" at bounding box center [294, 338] width 182 height 12
click at [202, 337] on input "Specify number of packages and servings" at bounding box center [197, 339] width 11 height 11
radio input "true"
radio input "false"
select select "0"
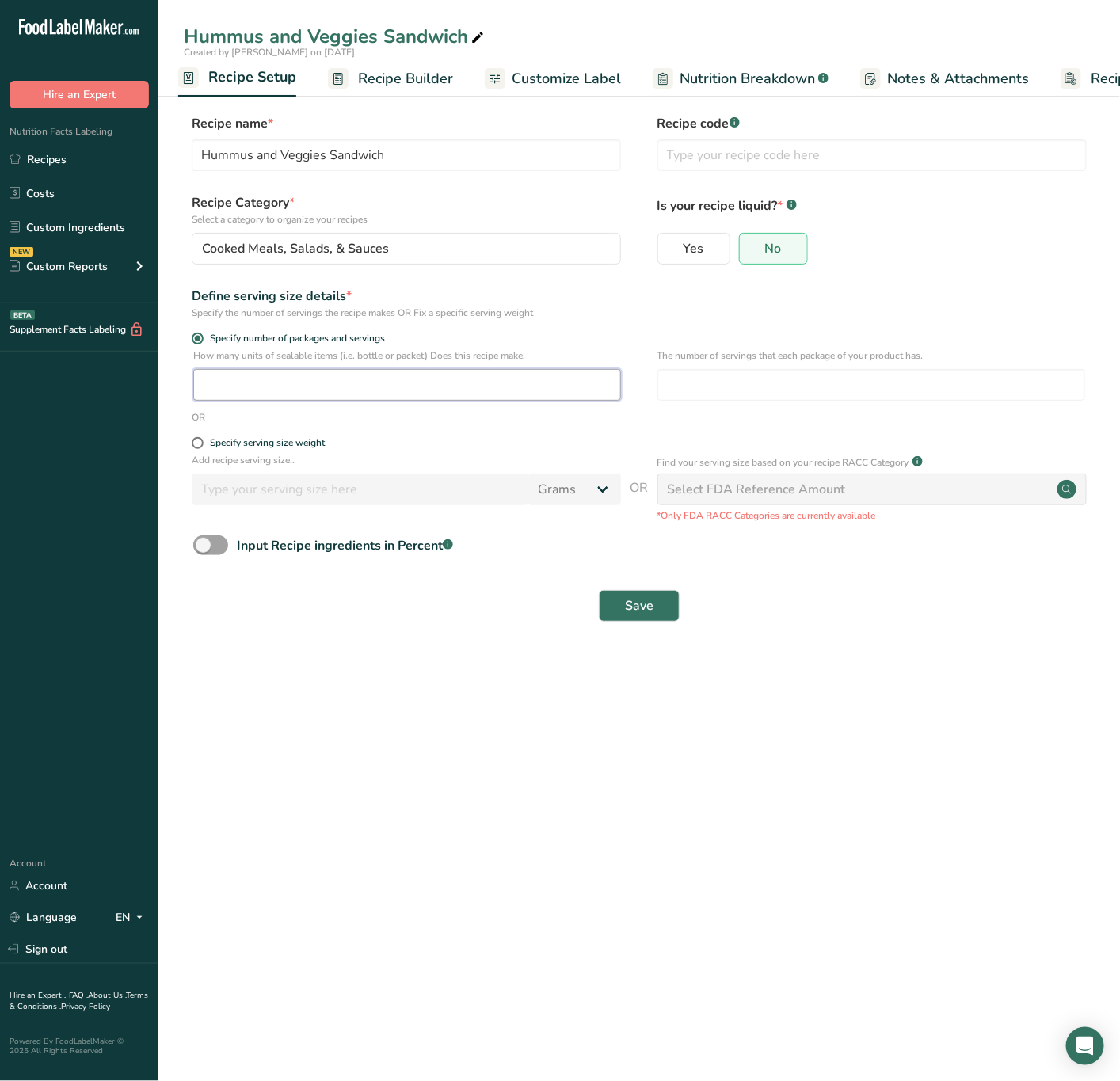
click at [272, 374] on input "number" at bounding box center [406, 385] width 428 height 32
type input "1"
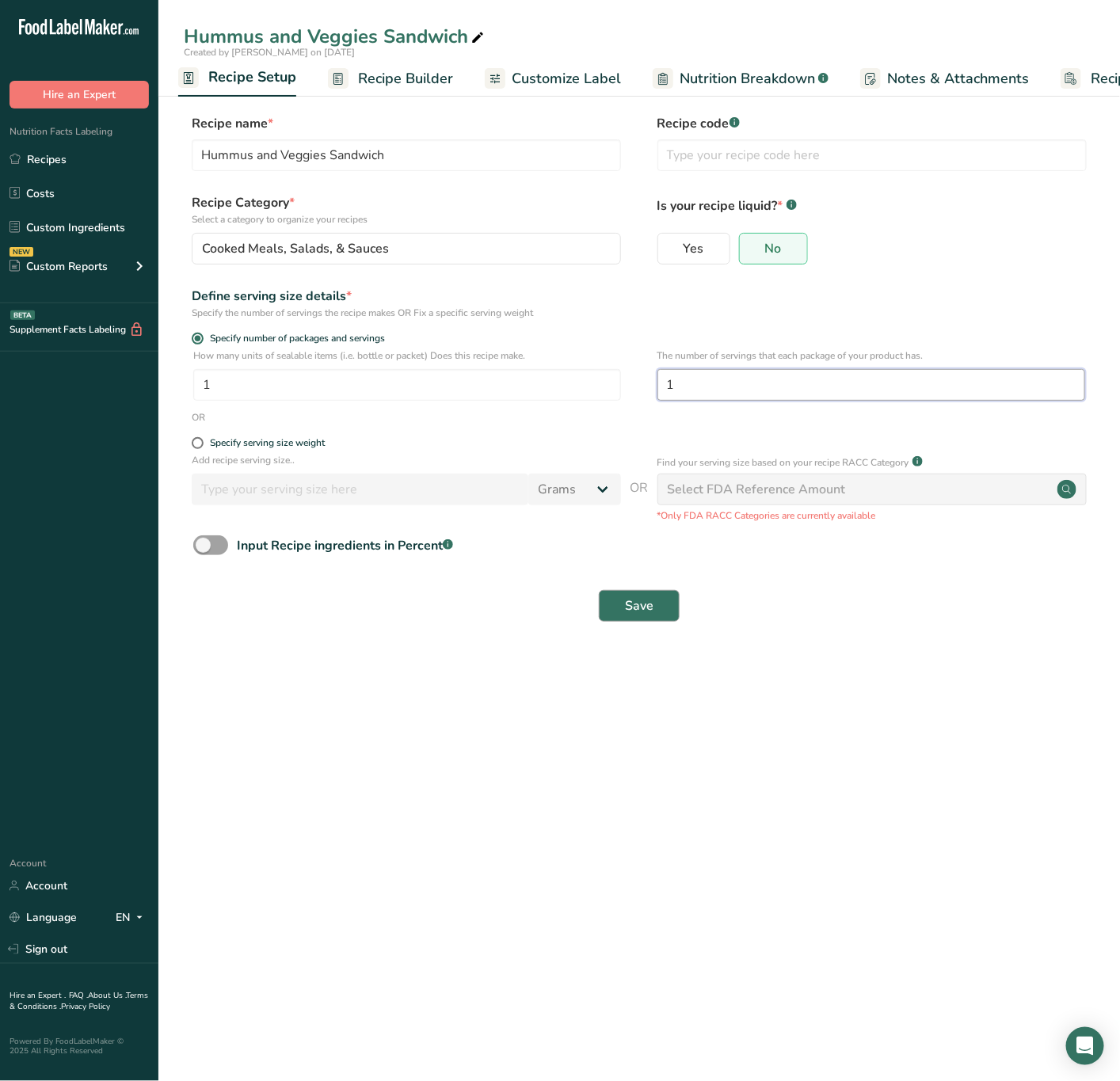
type input "1"
click at [630, 606] on span "Save" at bounding box center [639, 606] width 28 height 19
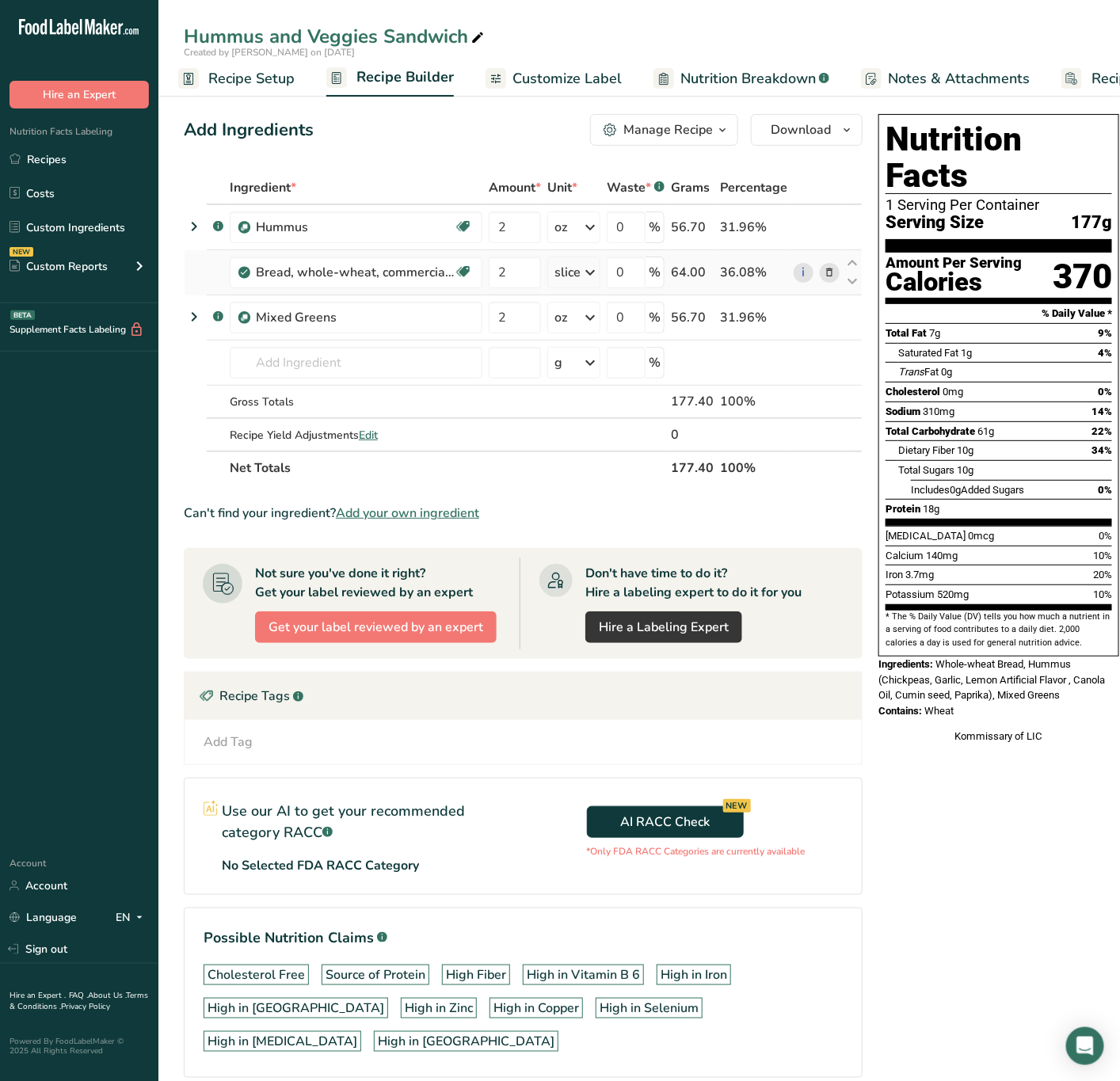
scroll to position [39, 0]
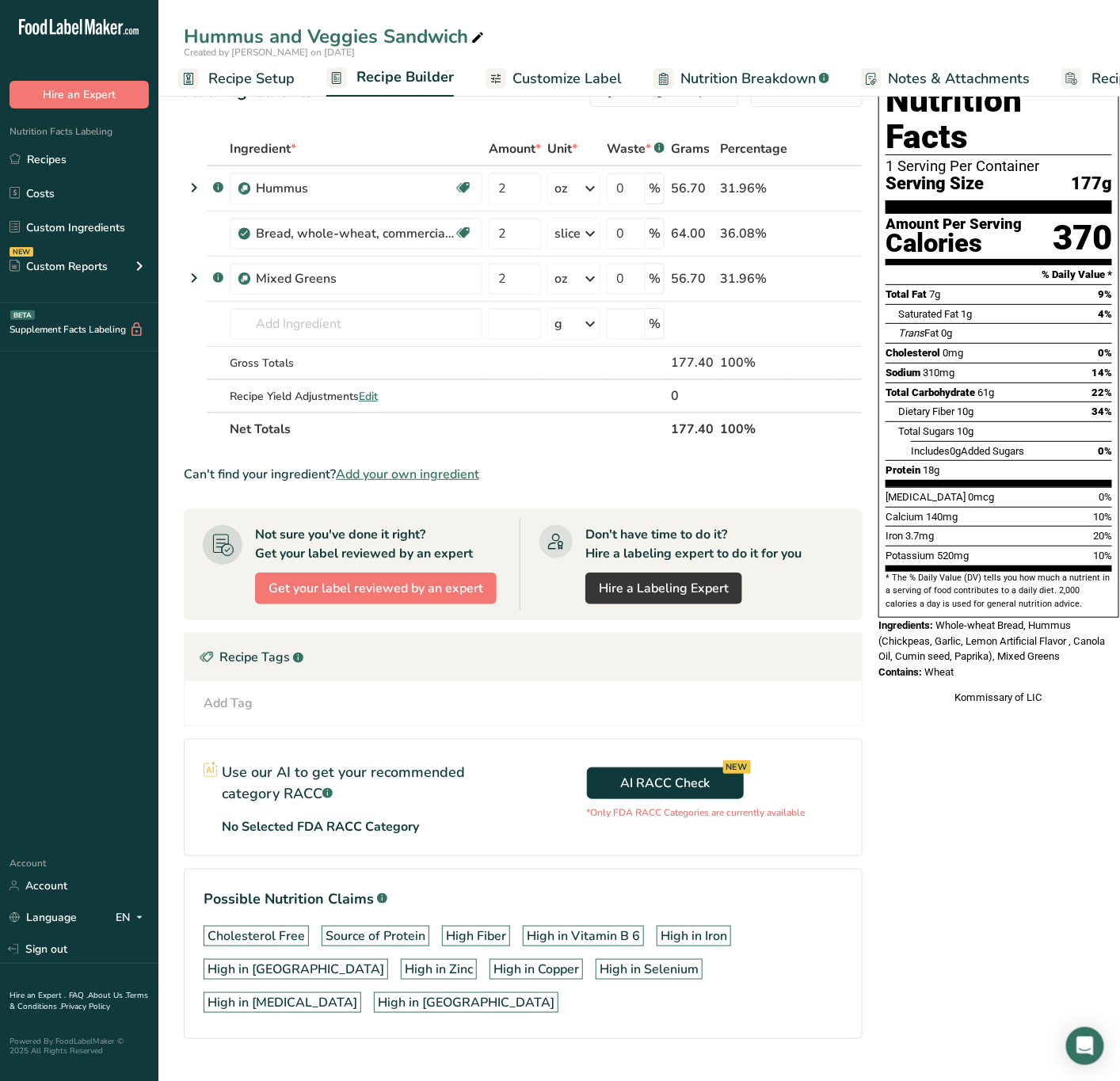
drag, startPoint x: 936, startPoint y: 590, endPoint x: 967, endPoint y: 639, distance: 58.0
click at [968, 639] on div "Nutrition Facts 1 Serving Per Container Serving Size 177g Amount Per Serving Ca…" at bounding box center [999, 390] width 253 height 642
copy div "Whole-wheat Bread, Hummus (Chickpeas, Garlic, Lemon Artificial Flavor , Canola …"
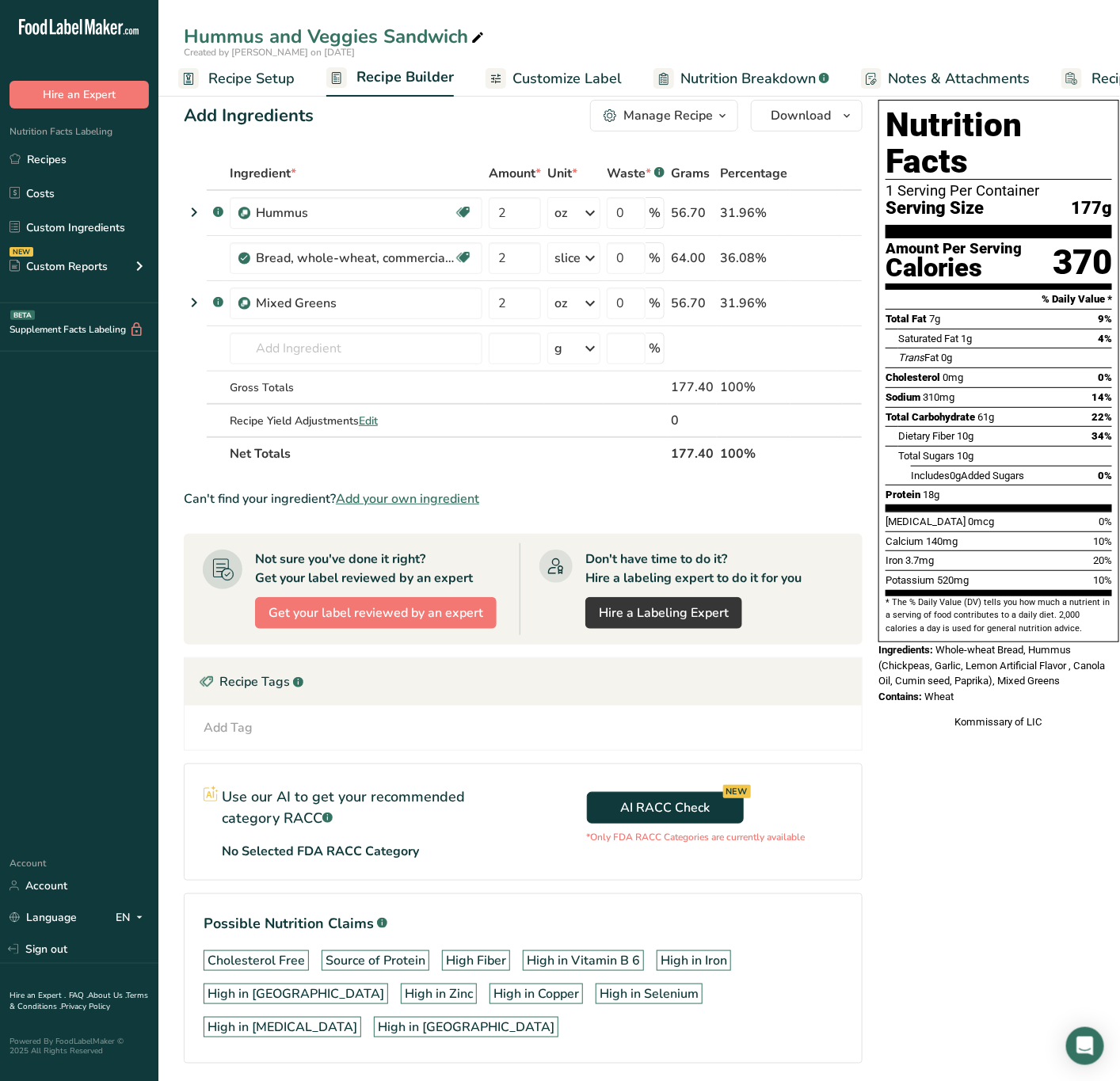
scroll to position [0, 0]
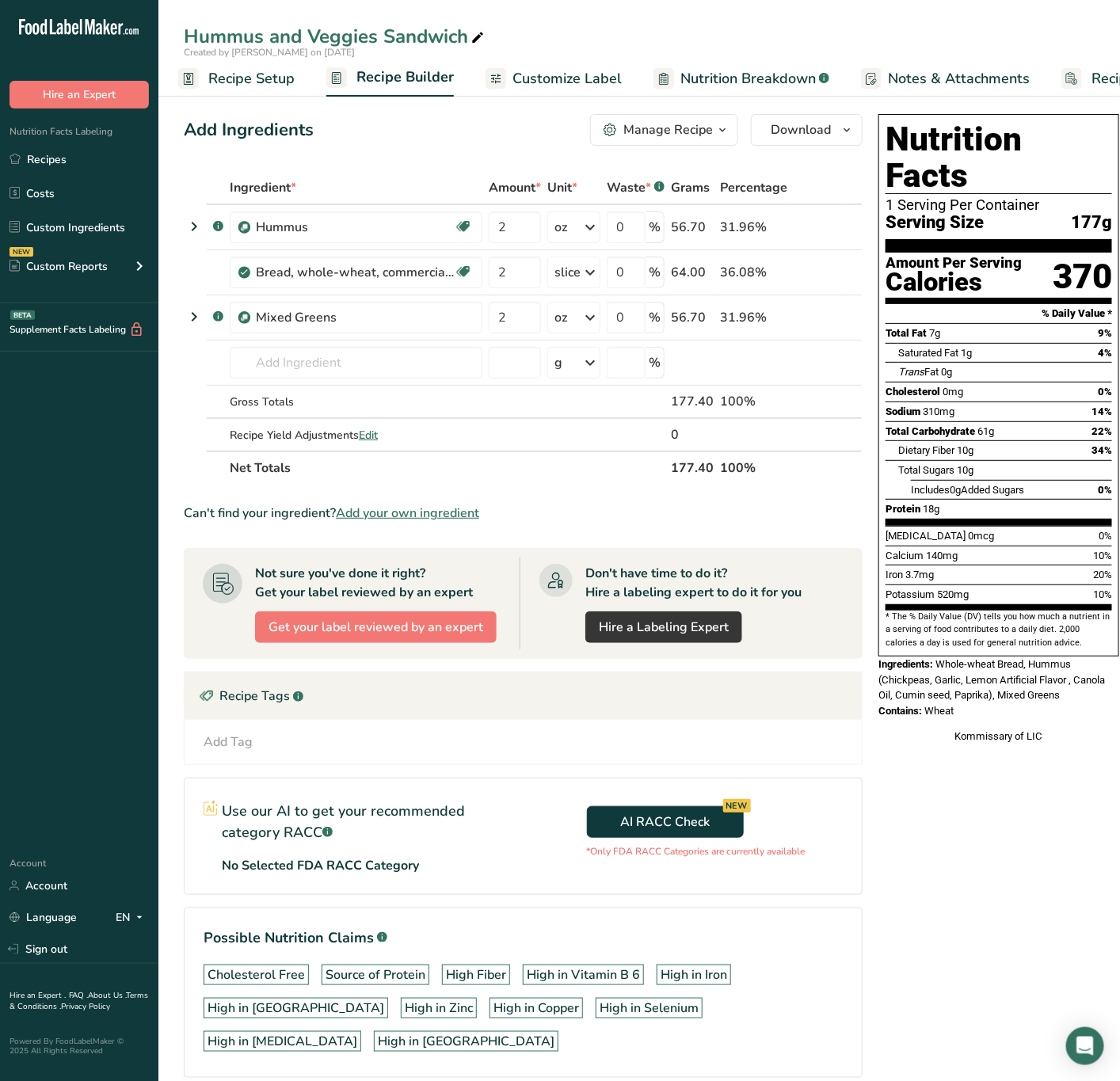
click at [998, 663] on span "Whole-wheat Bread, Hummus (Chickpeas, Garlic, Lemon Artificial Flavor , Canola …" at bounding box center [992, 679] width 227 height 42
click at [73, 151] on link "Recipes" at bounding box center [79, 159] width 158 height 30
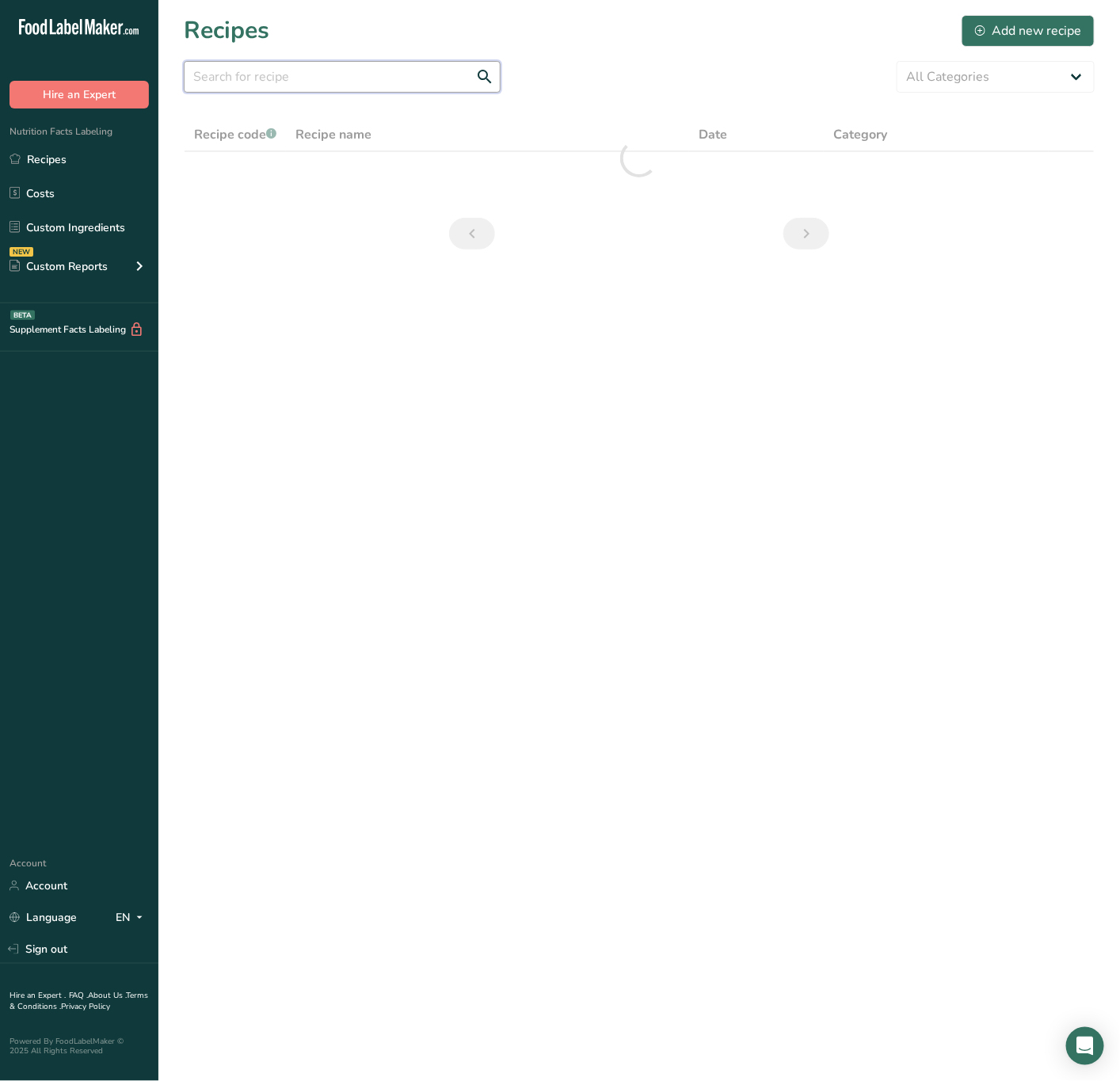
click at [425, 73] on input "text" at bounding box center [343, 77] width 317 height 32
type input "T"
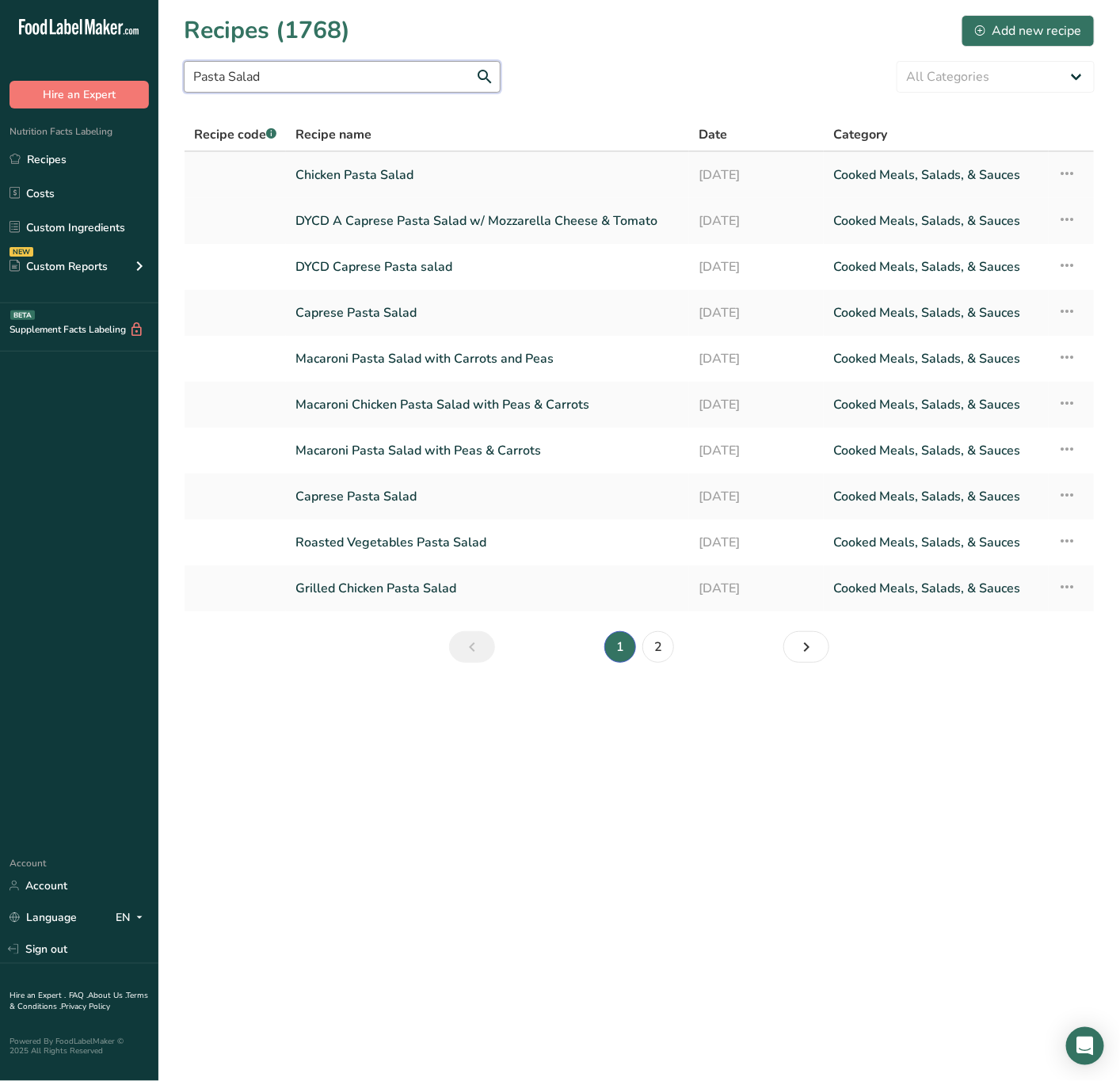
type input "Pasta Salad"
click at [393, 174] on link "Chicken Pasta Salad" at bounding box center [488, 175] width 384 height 34
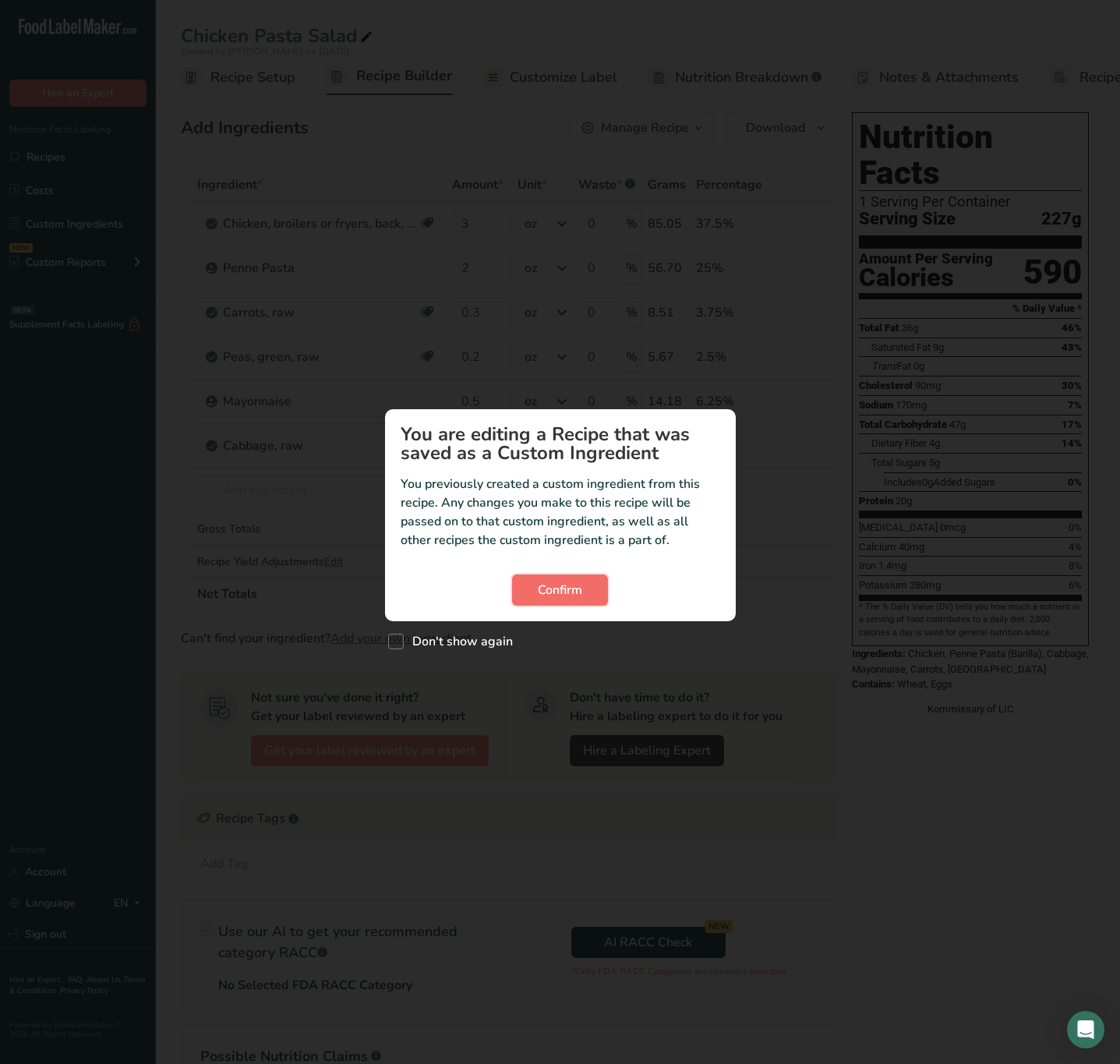
click at [576, 587] on span "Confirm" at bounding box center [560, 589] width 44 height 18
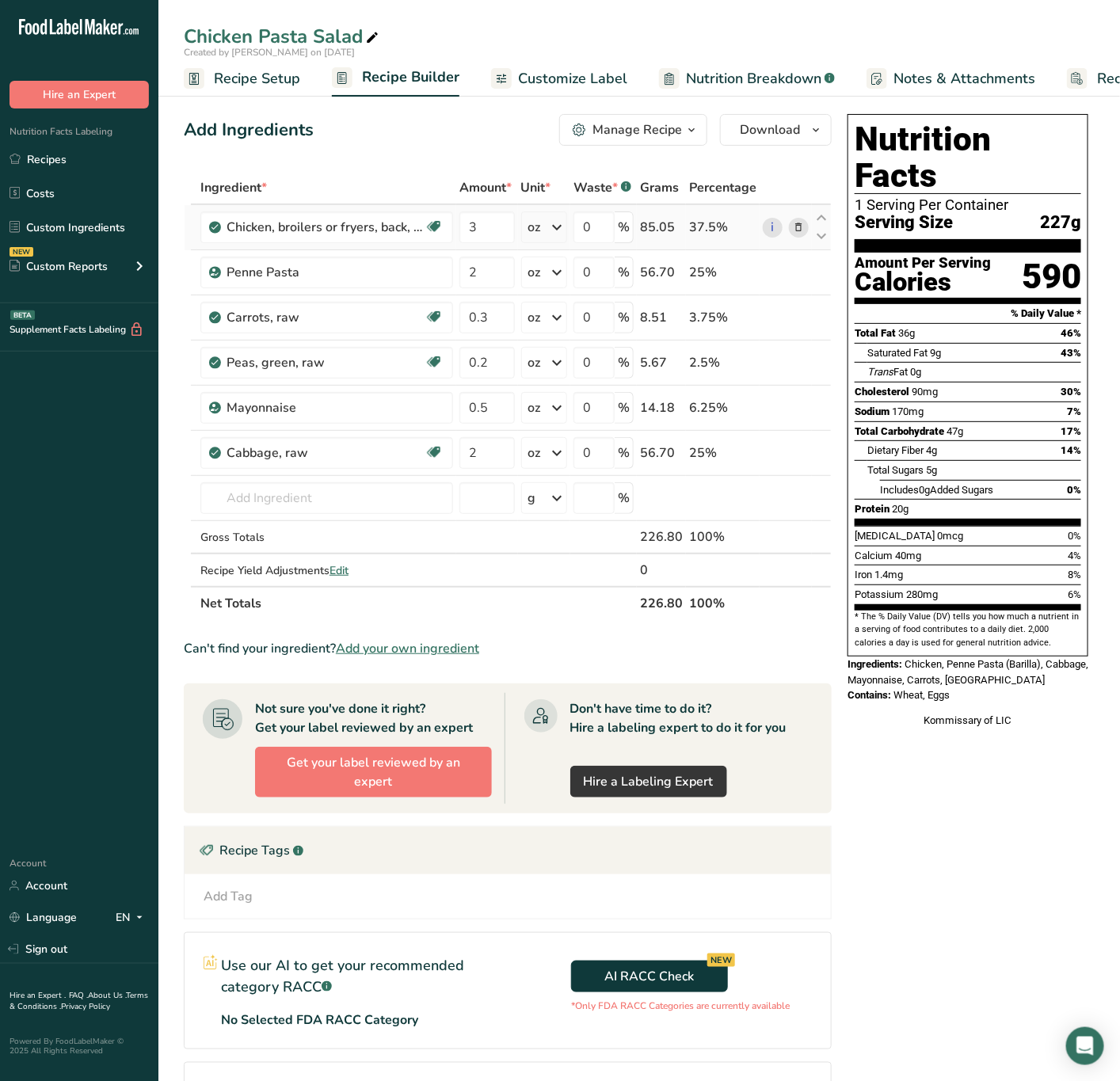
click at [800, 227] on icon at bounding box center [798, 228] width 12 height 17
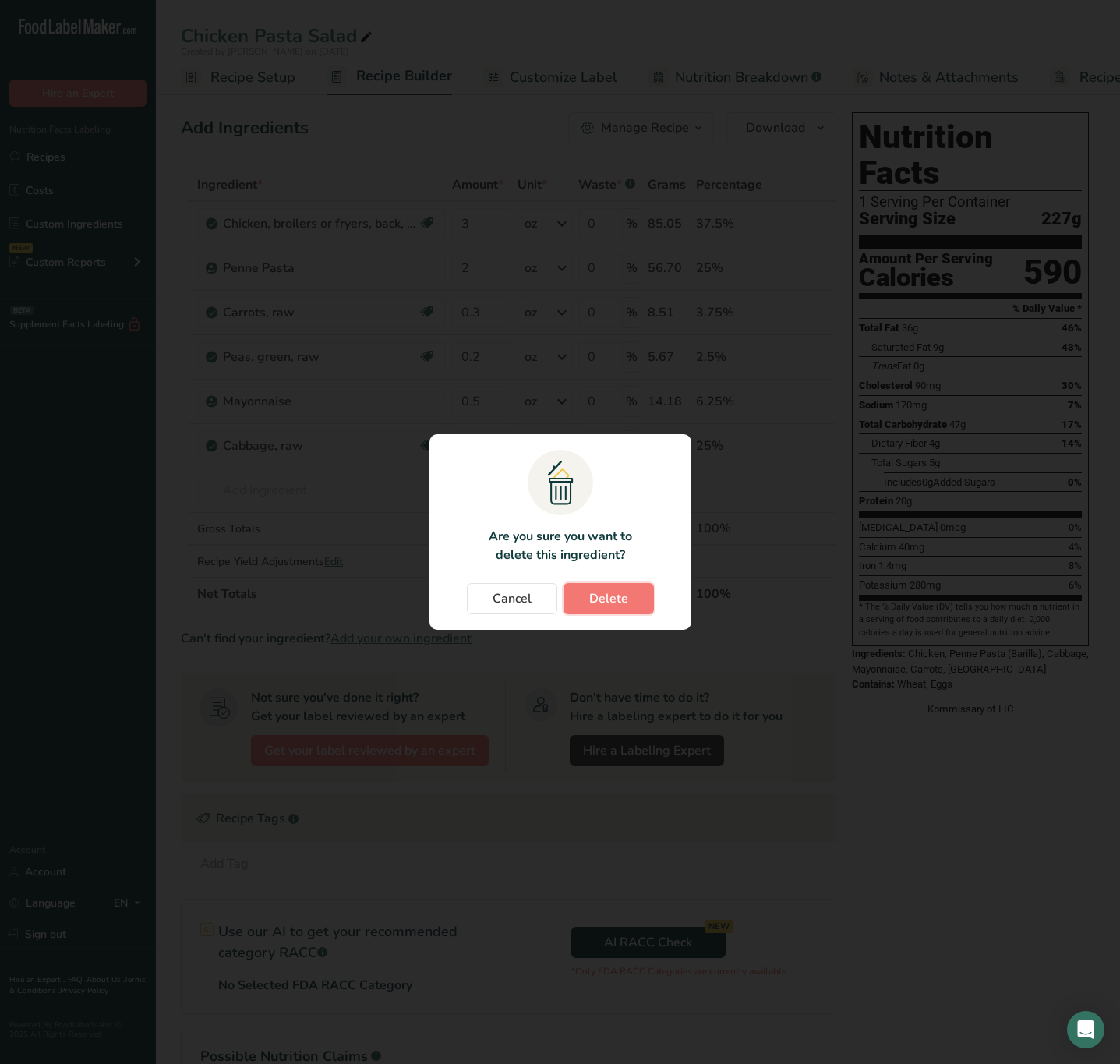
click at [594, 613] on button "Delete" at bounding box center [609, 599] width 91 height 31
type input "2"
type input "0.3"
type input "0.2"
type input "0.5"
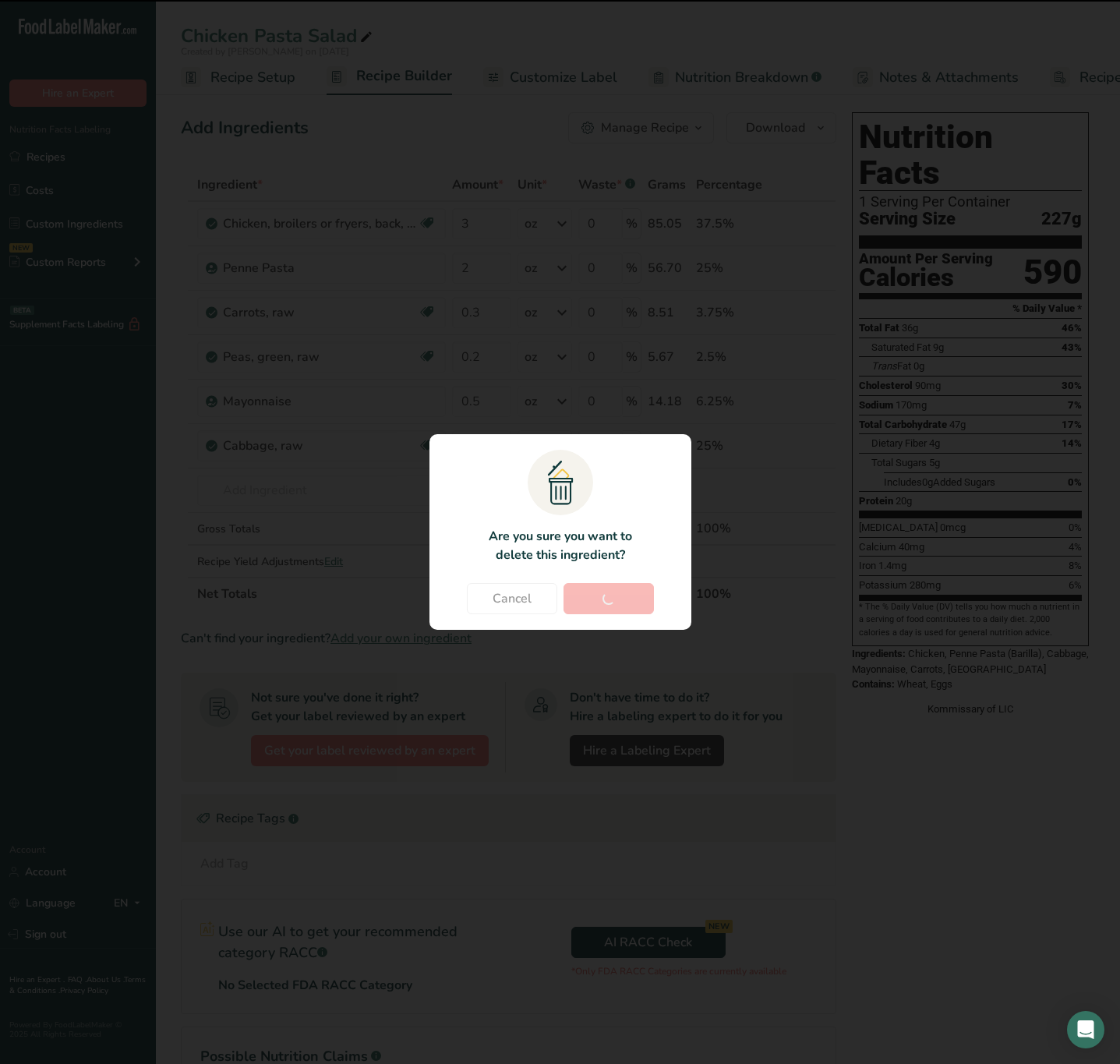
type input "2"
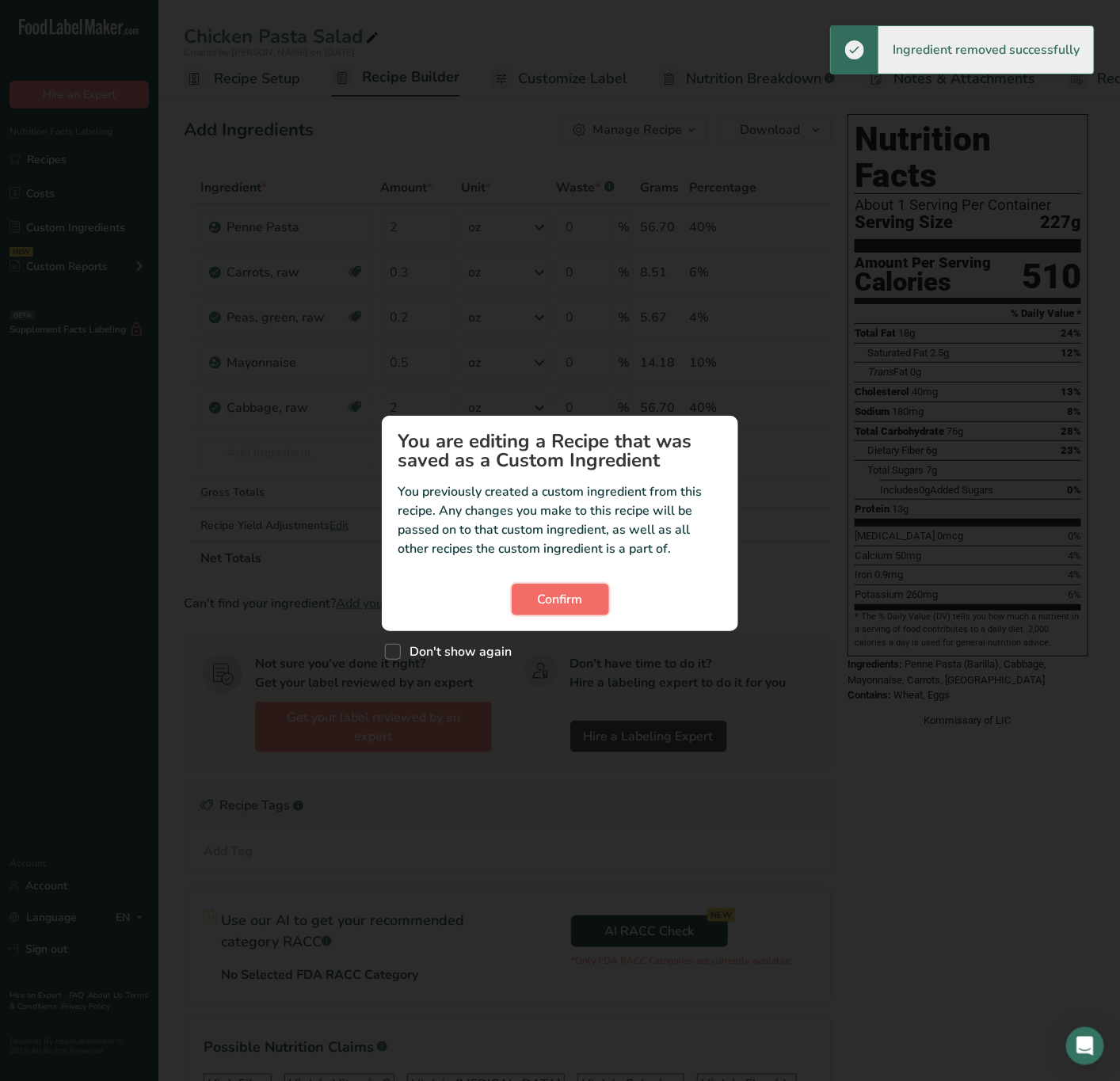
click at [545, 604] on span "Confirm" at bounding box center [560, 598] width 45 height 19
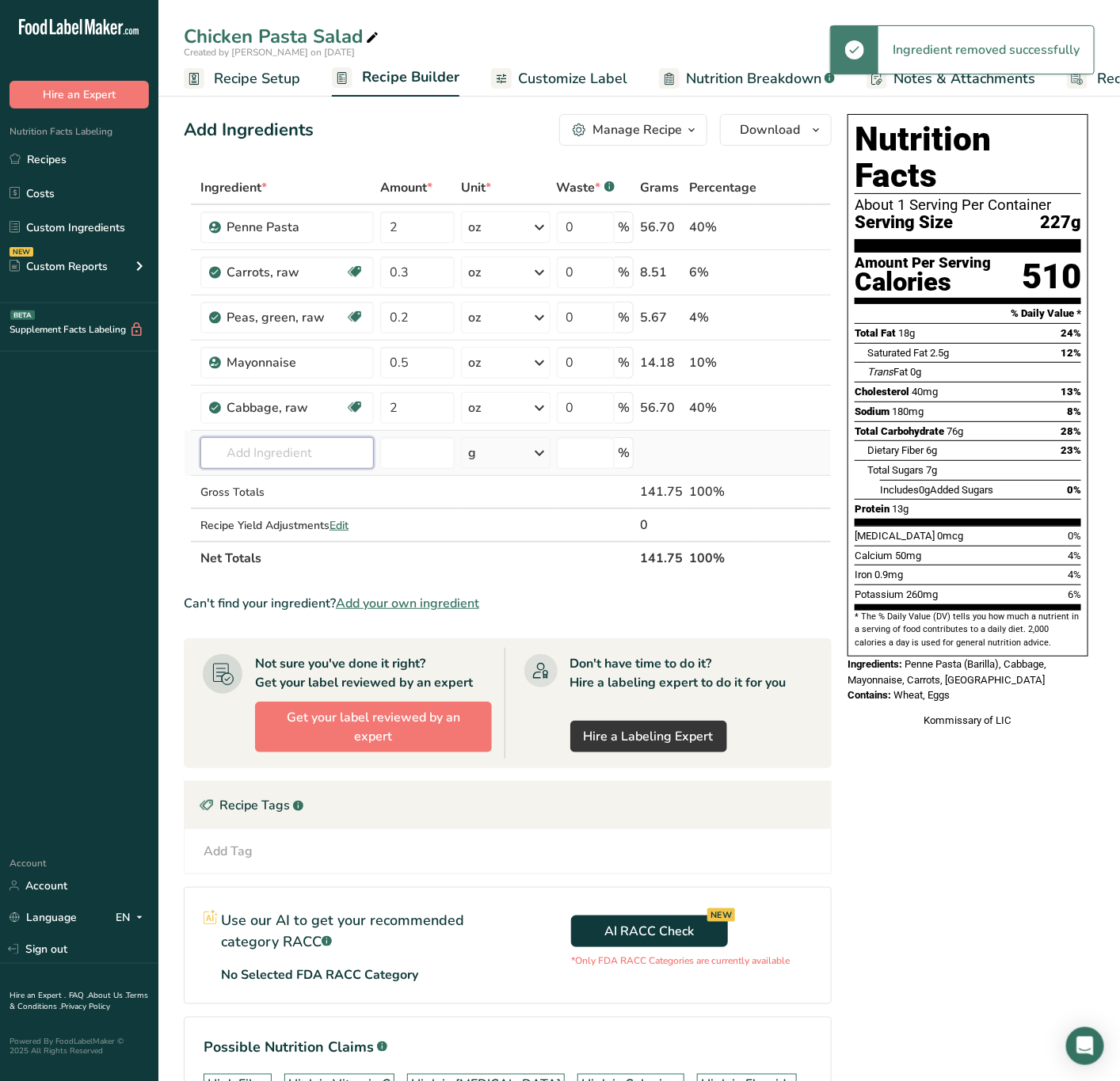
click at [281, 463] on input "text" at bounding box center [287, 453] width 174 height 32
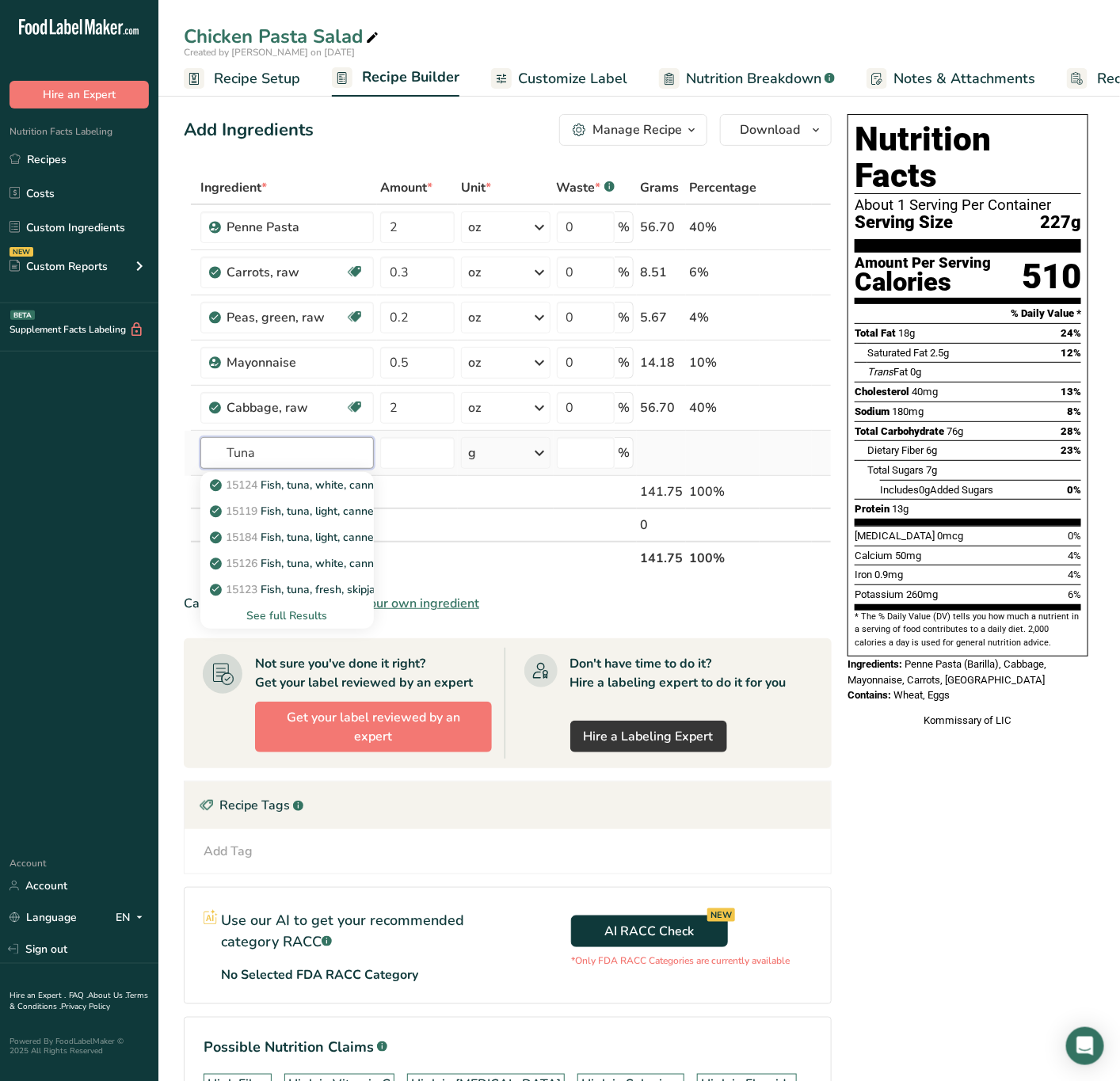
type input "Tuna"
click at [309, 624] on div "See full Results" at bounding box center [287, 615] width 148 height 17
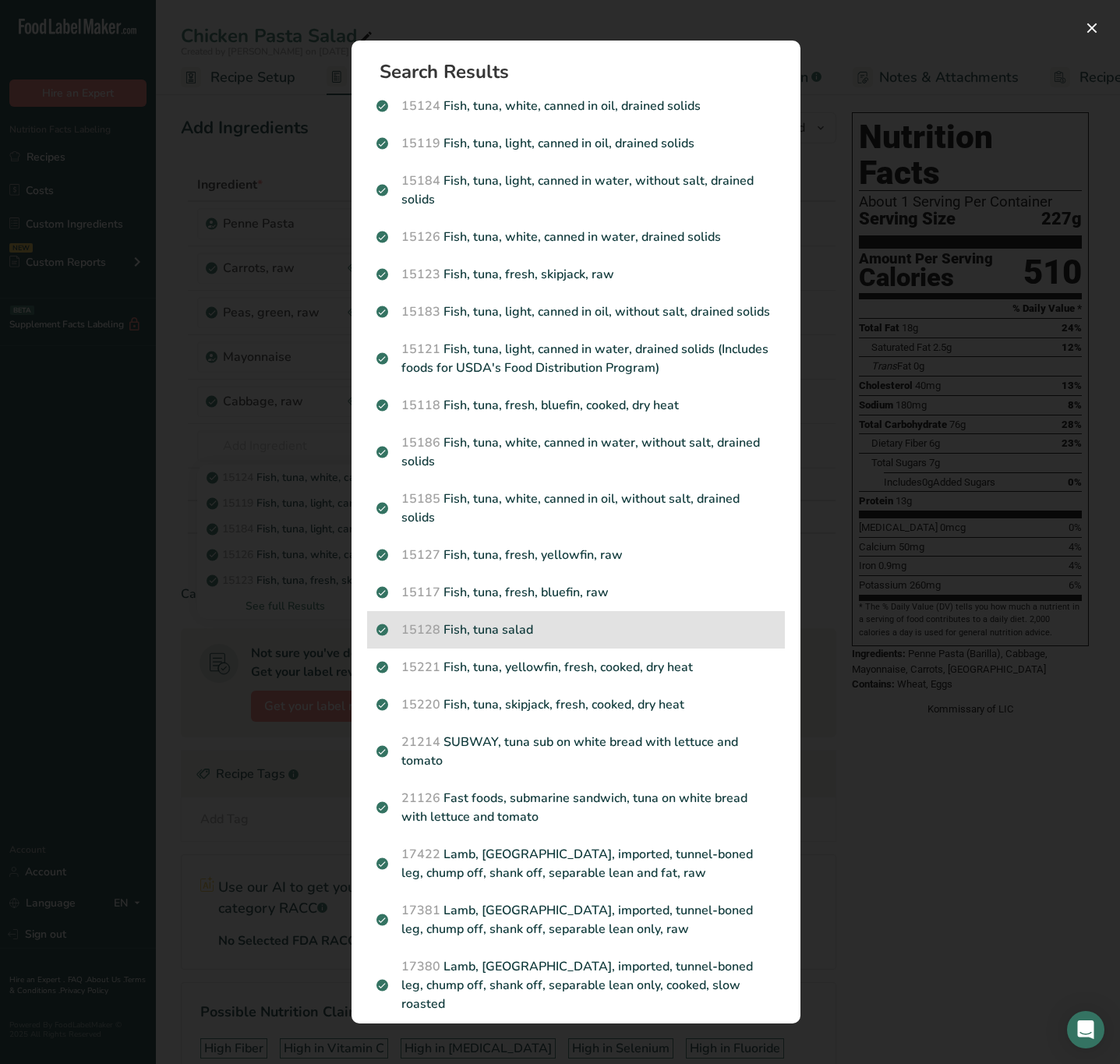
click at [679, 639] on p "15128 Fish, tuna salad" at bounding box center [576, 629] width 399 height 18
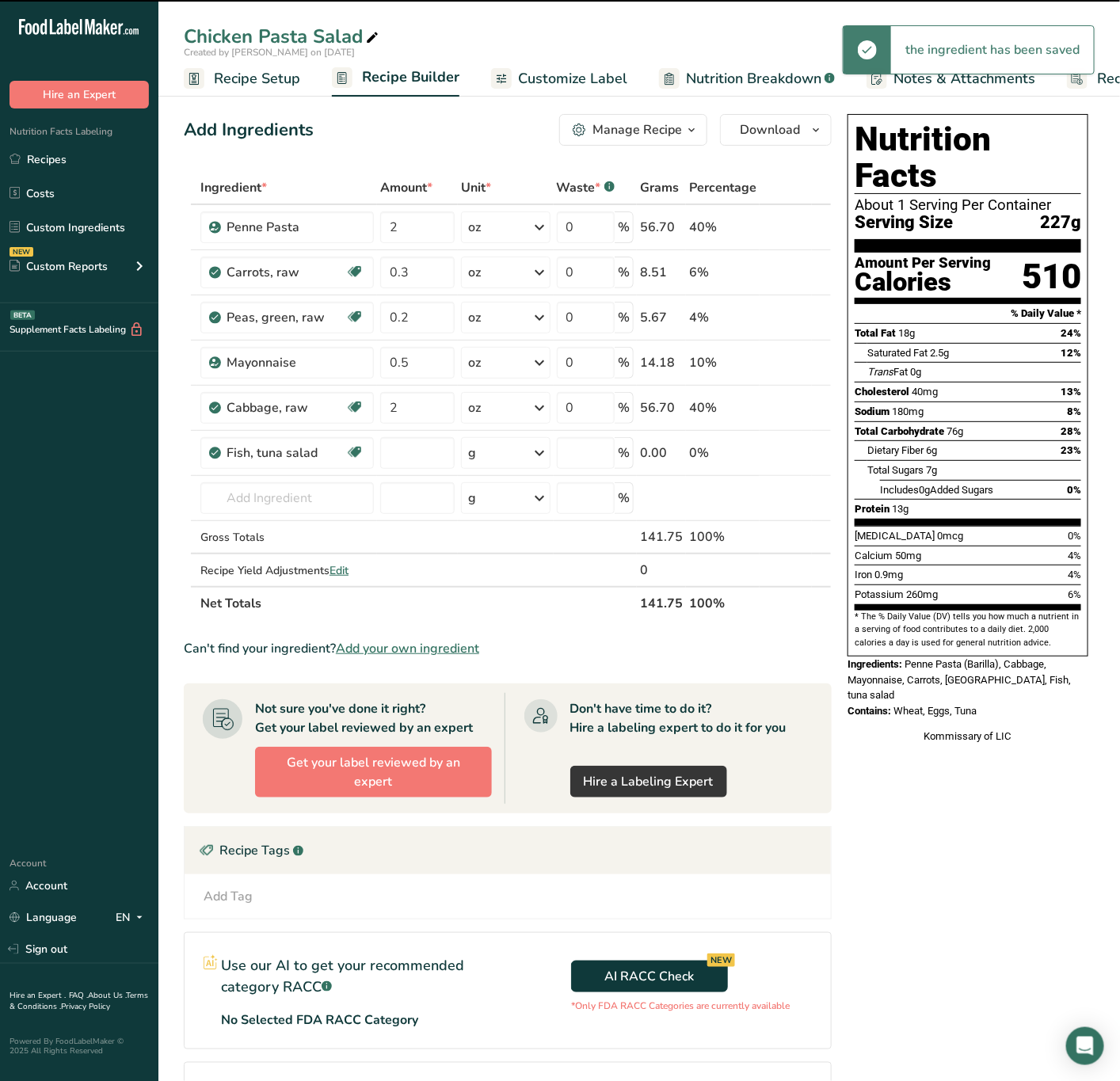
type input "0"
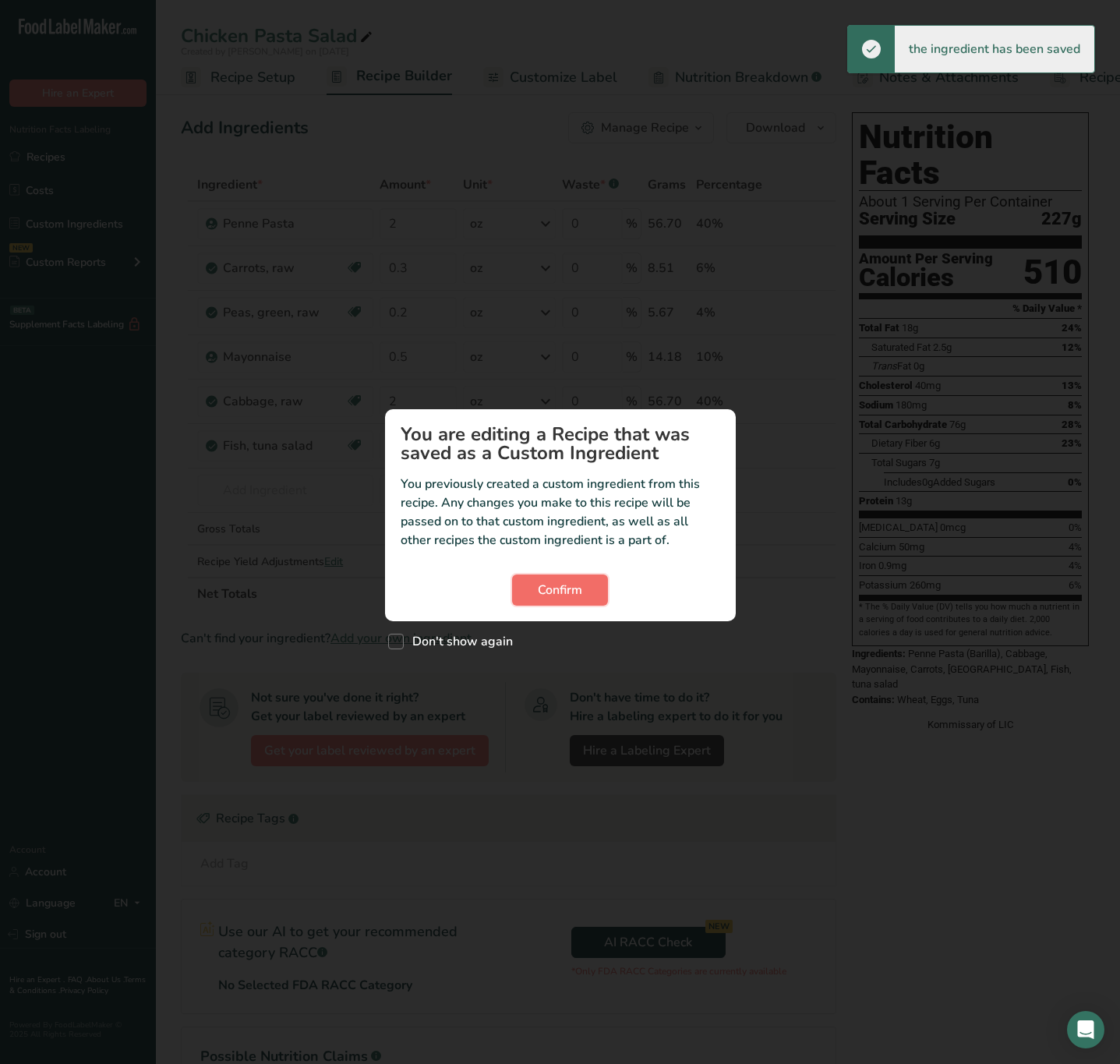
click at [564, 583] on span "Confirm" at bounding box center [560, 589] width 44 height 18
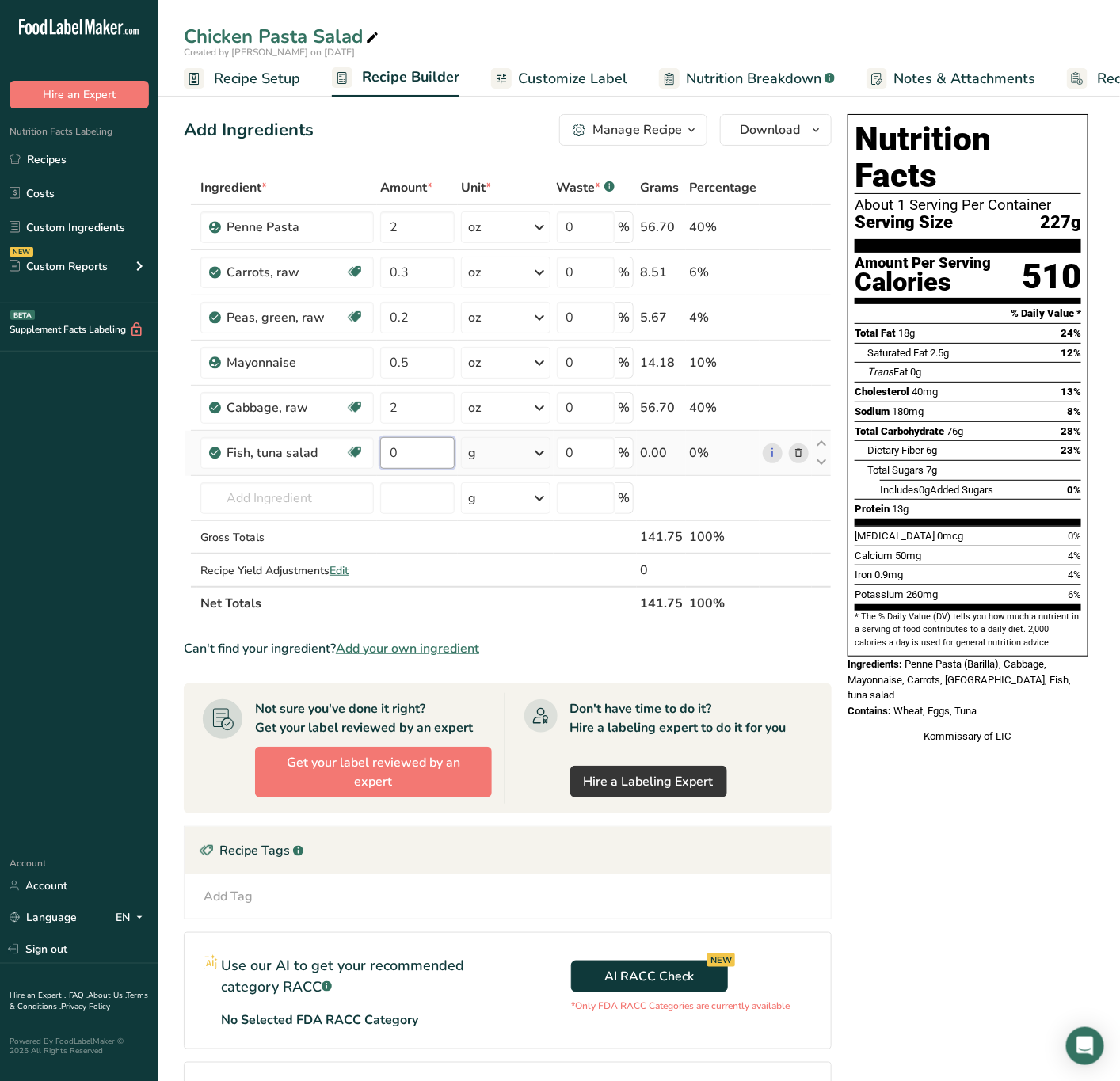
click at [404, 454] on input "0" at bounding box center [417, 453] width 75 height 32
type input "2"
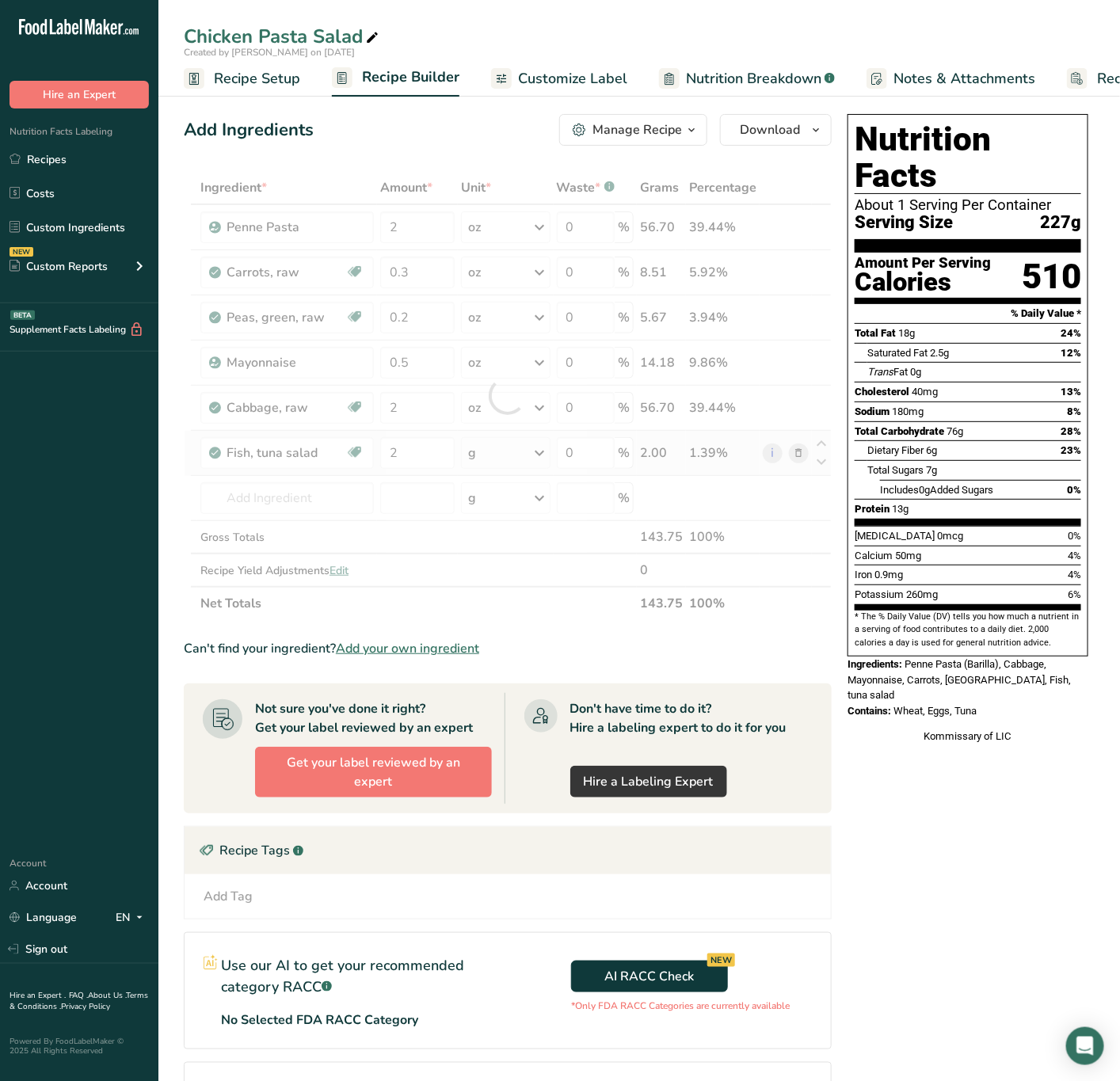
click at [494, 445] on div "Ingredient * Amount * Unit * Waste * .a-a{fill:#347362;}.b-a{fill:#fff;} Grams …" at bounding box center [508, 395] width 648 height 449
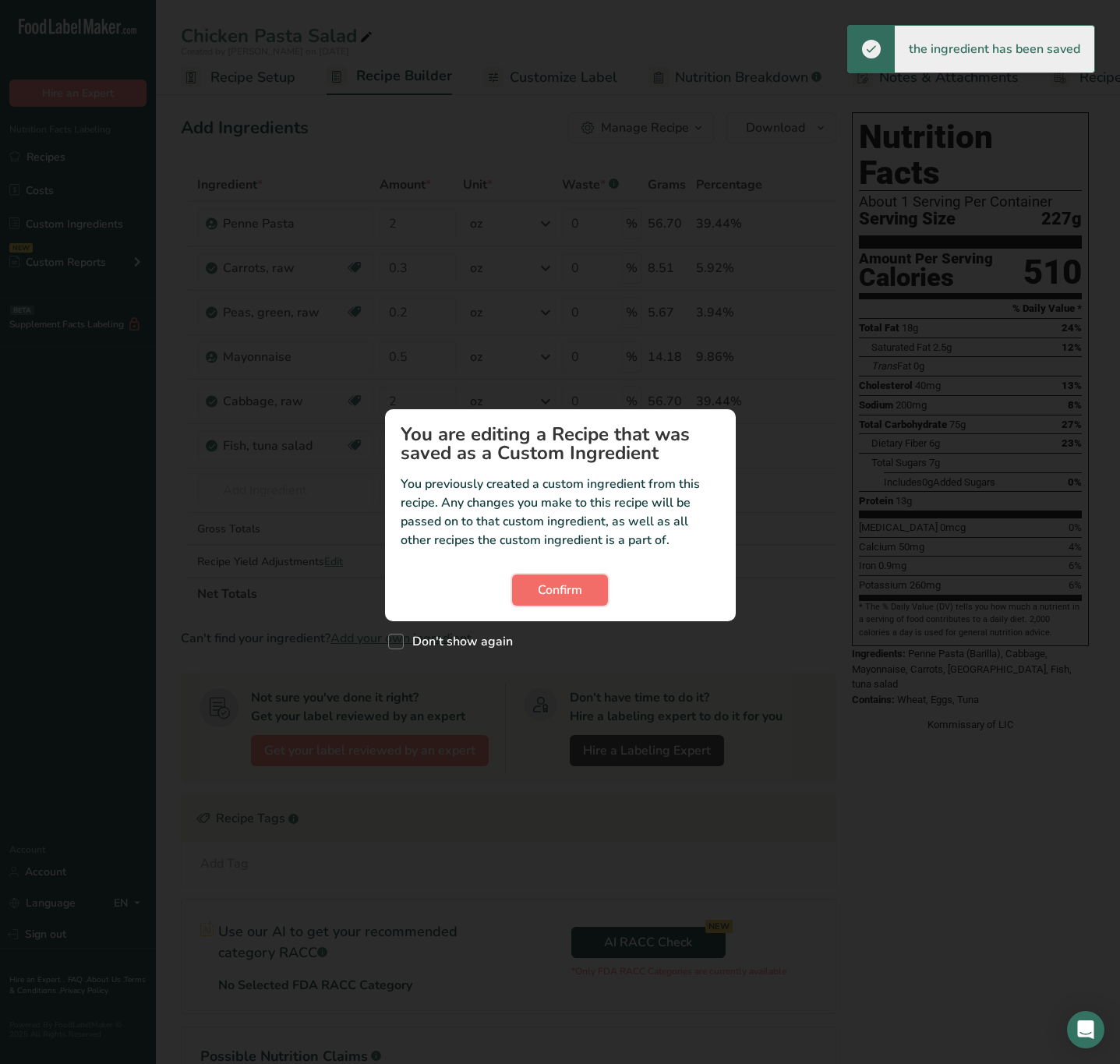
click at [567, 597] on button "Confirm" at bounding box center [560, 590] width 96 height 31
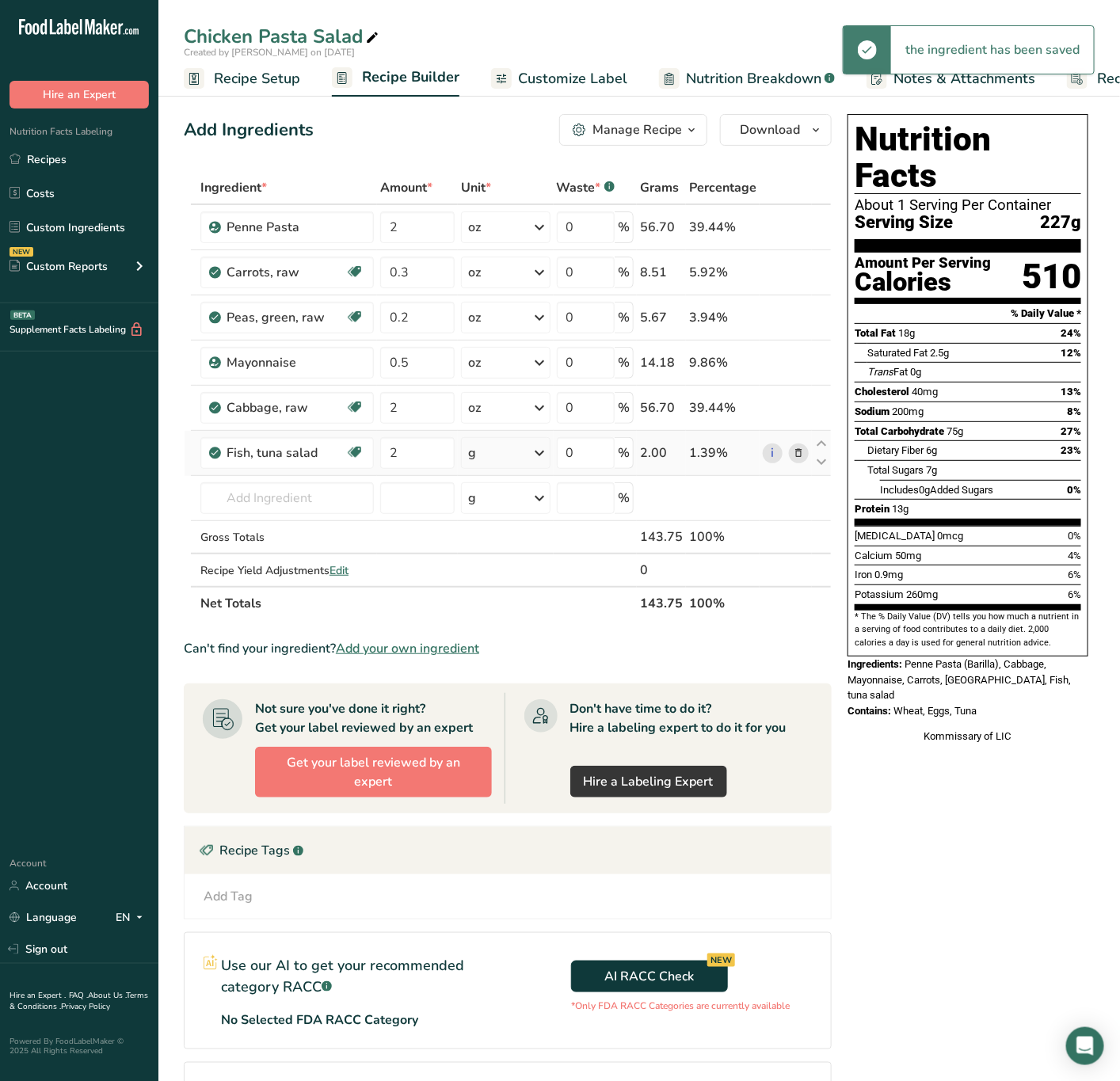
click at [514, 450] on div "g" at bounding box center [506, 453] width 89 height 32
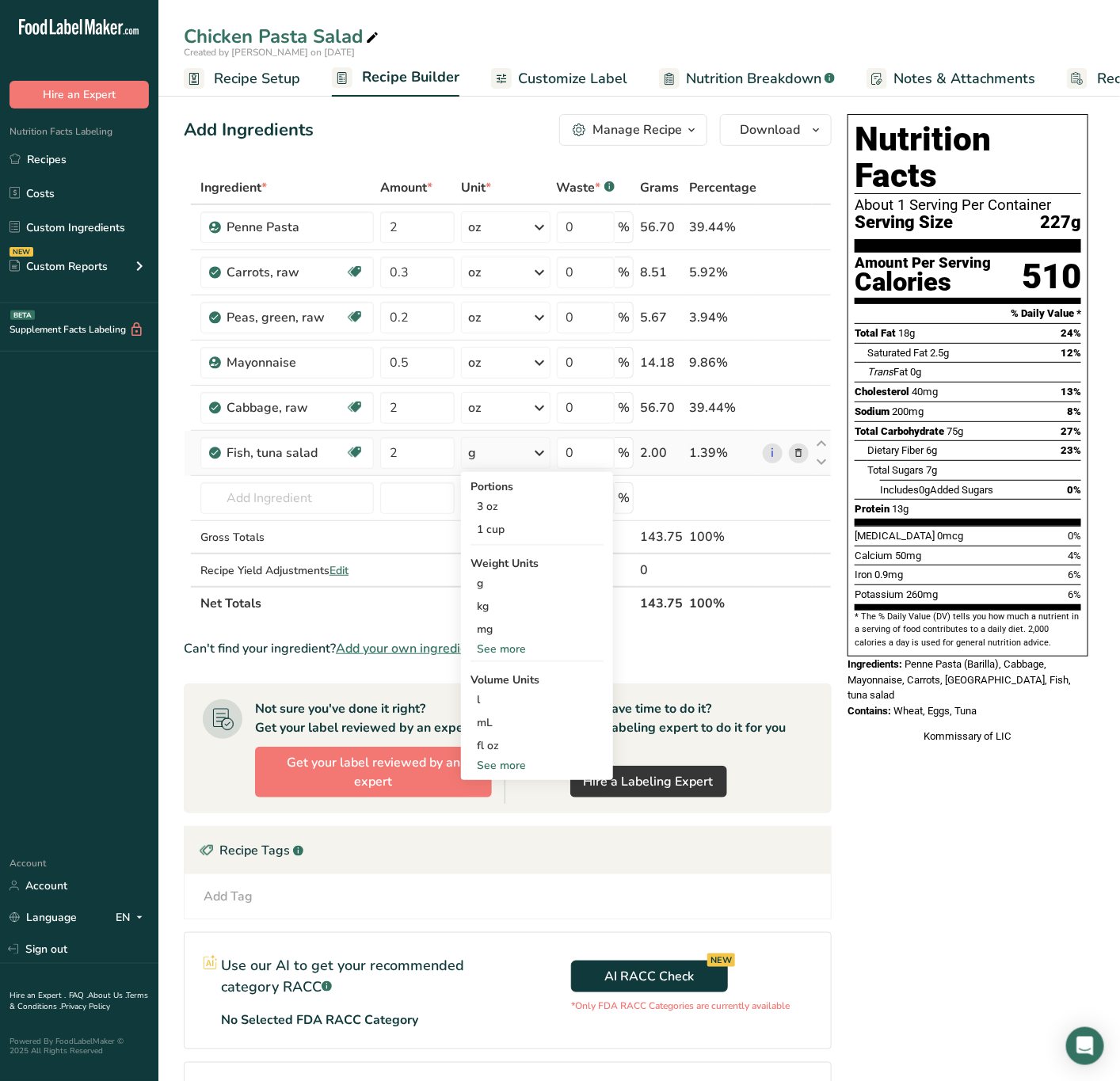
click at [501, 656] on div "Portions 3 oz 1 cup Weight Units g kg mg See more Volume Units l Volume units r…" at bounding box center [537, 626] width 152 height 308
click at [502, 651] on div "See more" at bounding box center [537, 649] width 133 height 17
click at [512, 685] on div "lb" at bounding box center [537, 676] width 133 height 23
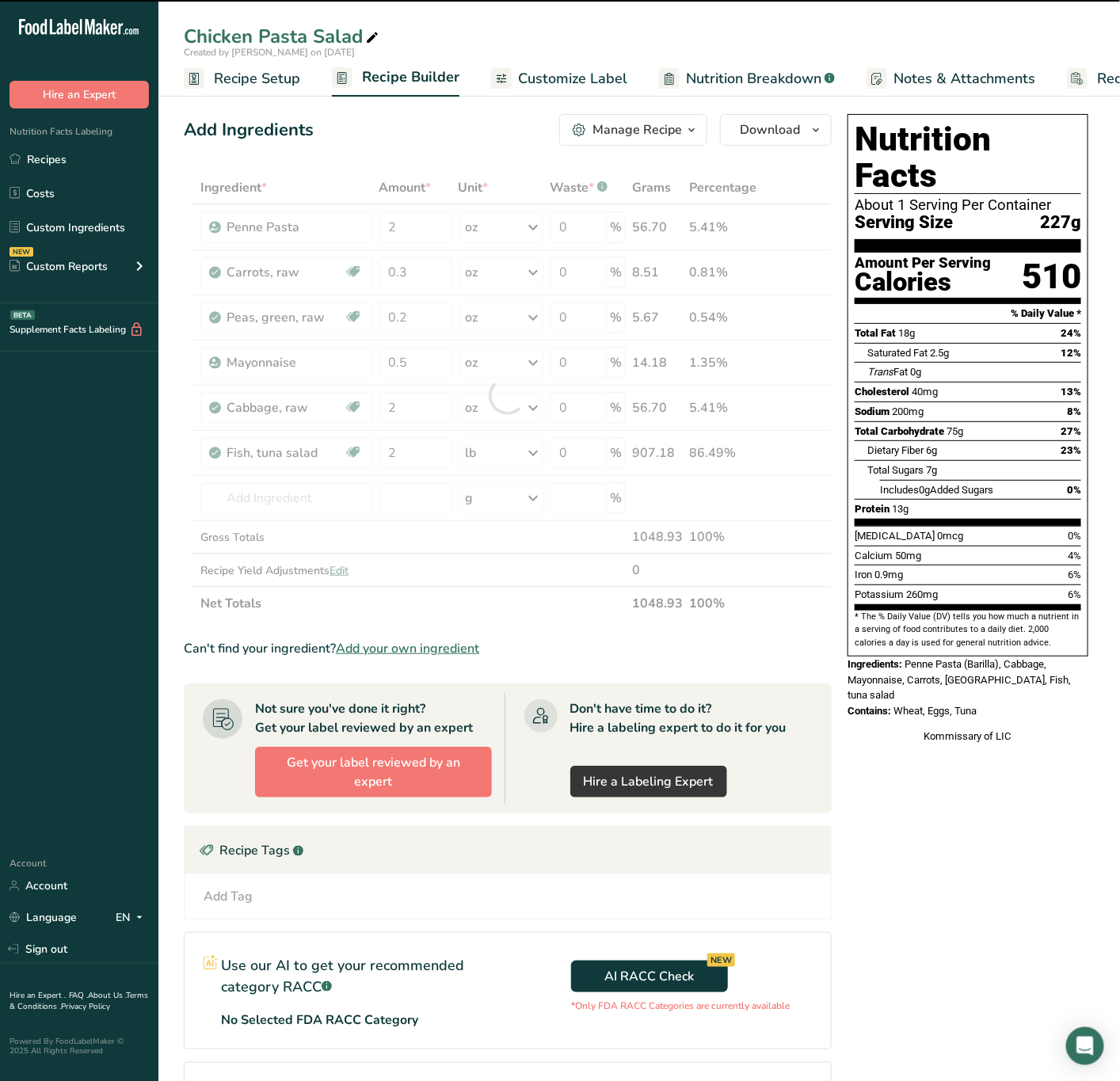
click at [505, 454] on div at bounding box center [508, 395] width 648 height 449
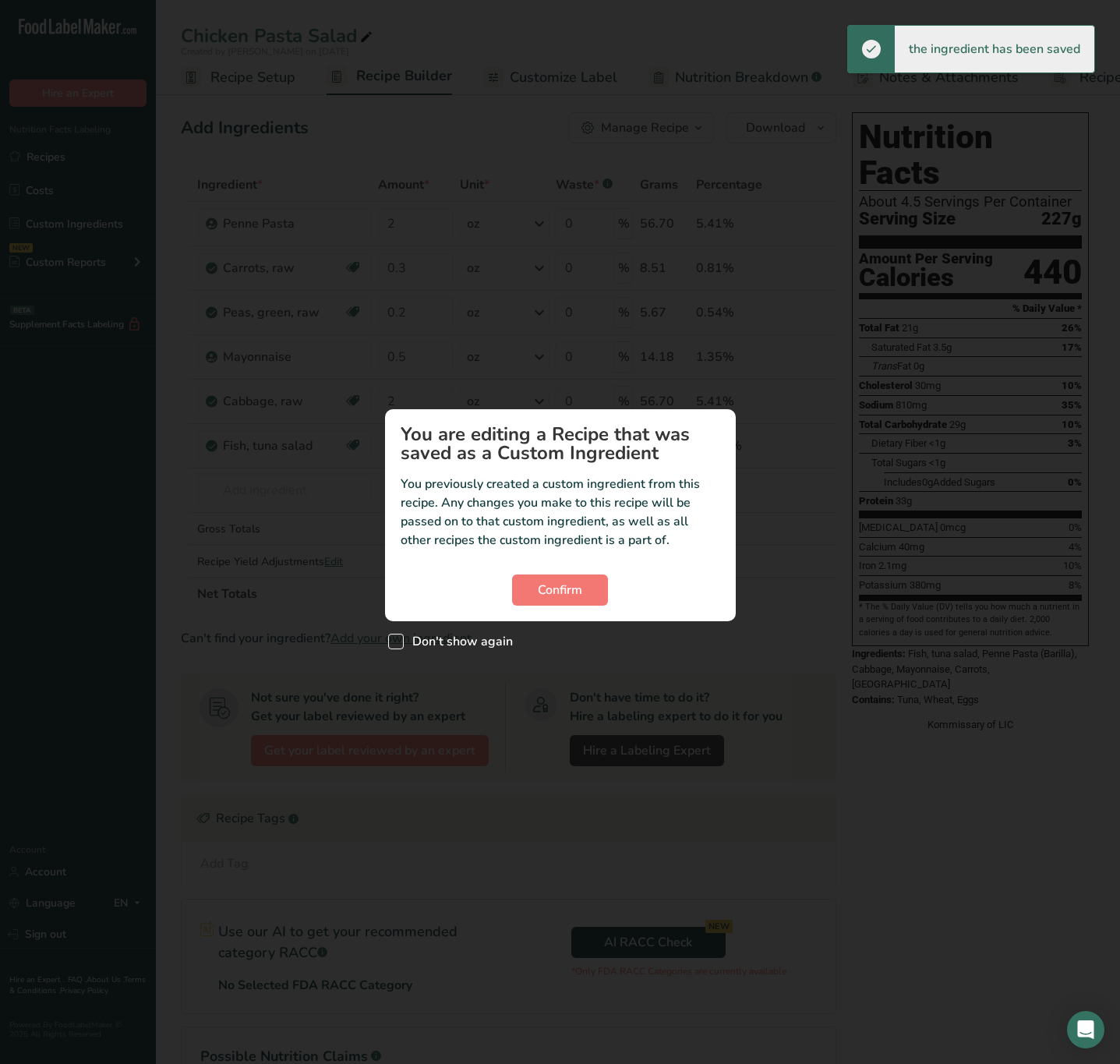
click at [461, 634] on span "Don't show again" at bounding box center [458, 641] width 109 height 16
click at [398, 637] on input "Don't show again" at bounding box center [393, 642] width 10 height 10
checkbox input "true"
click at [550, 587] on span "Confirm" at bounding box center [560, 589] width 44 height 18
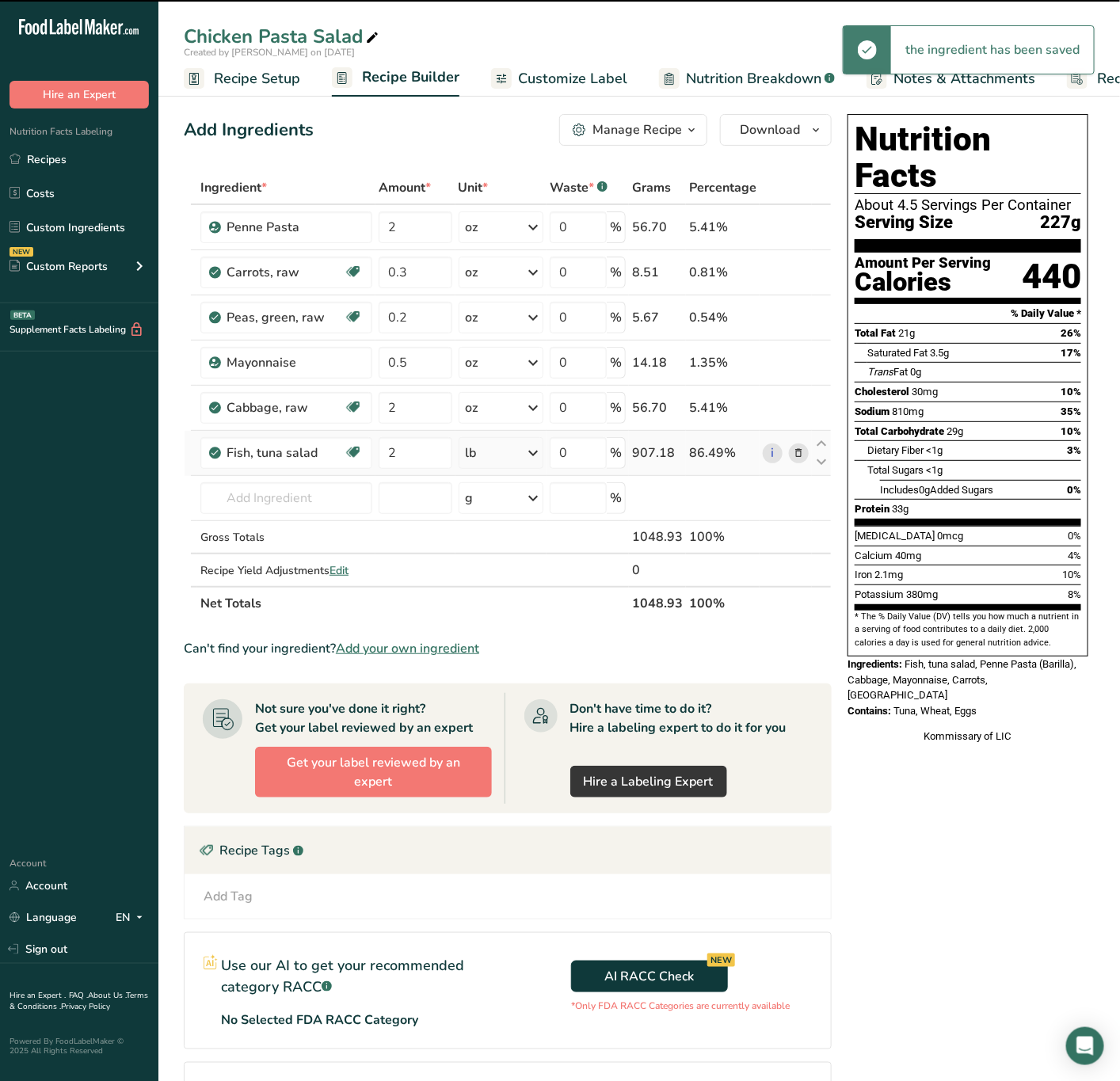
click at [525, 445] on div "lb" at bounding box center [501, 453] width 86 height 32
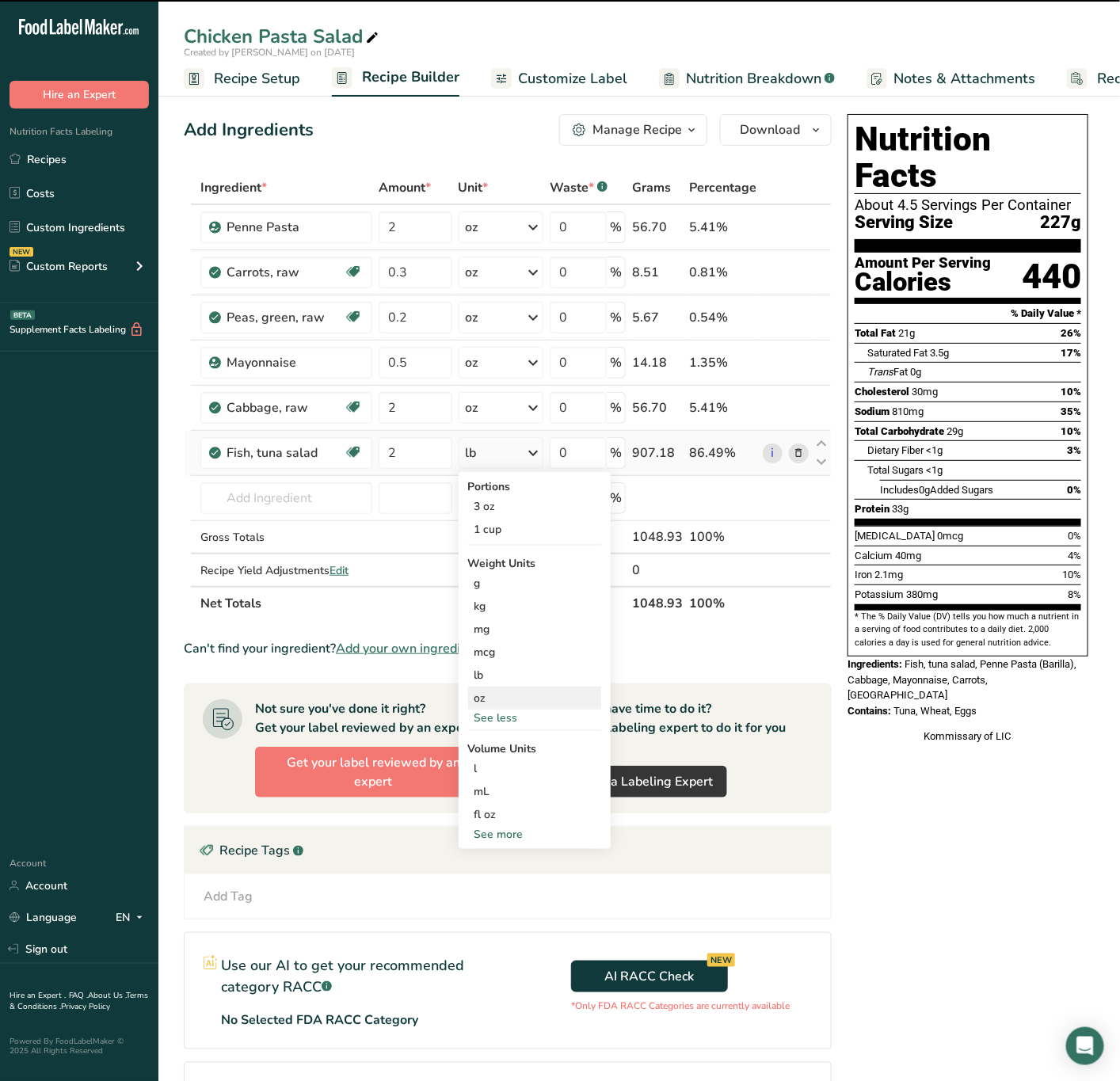
click at [487, 699] on div "oz" at bounding box center [535, 698] width 133 height 23
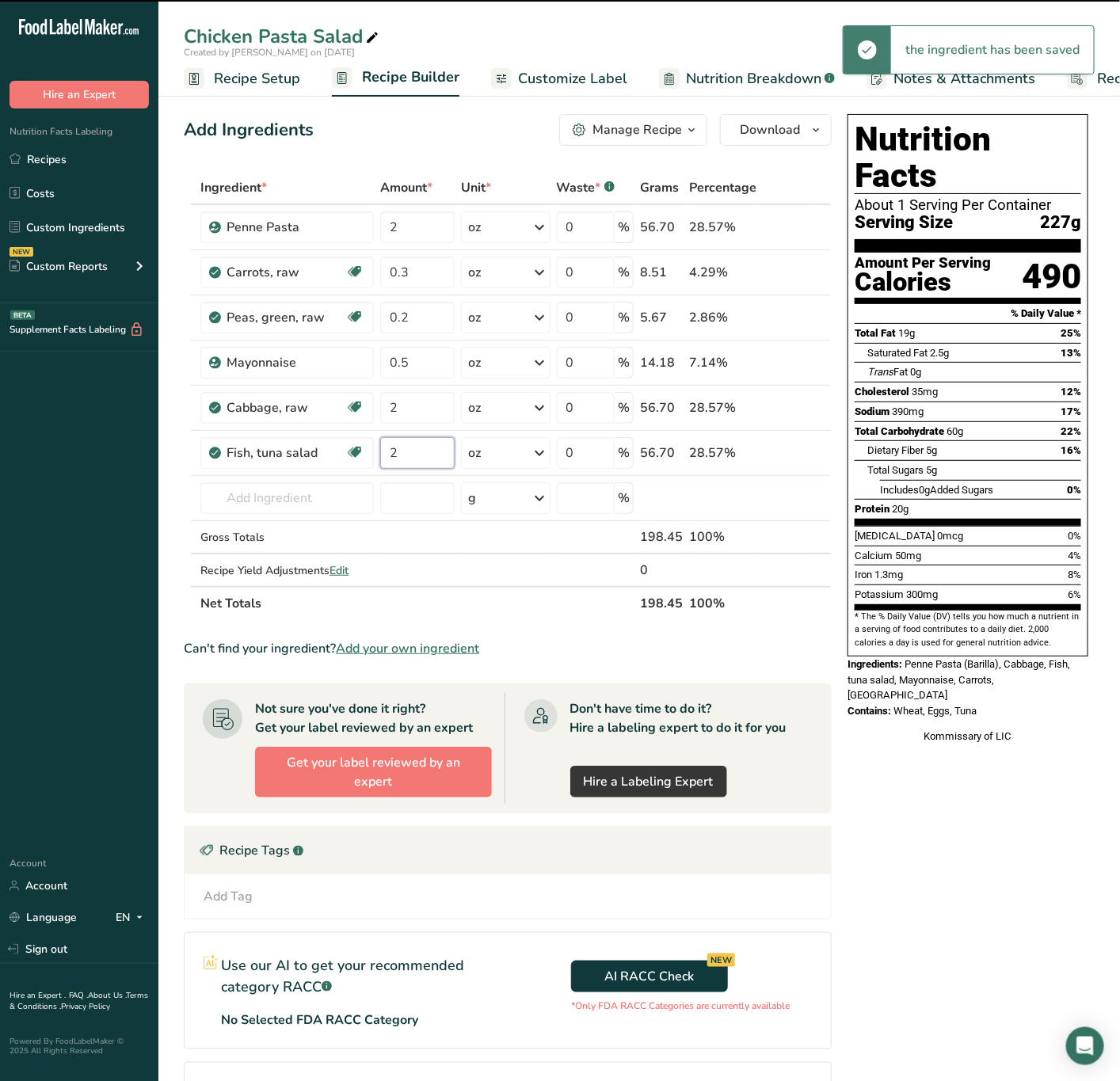
click at [412, 452] on input "2" at bounding box center [417, 453] width 75 height 32
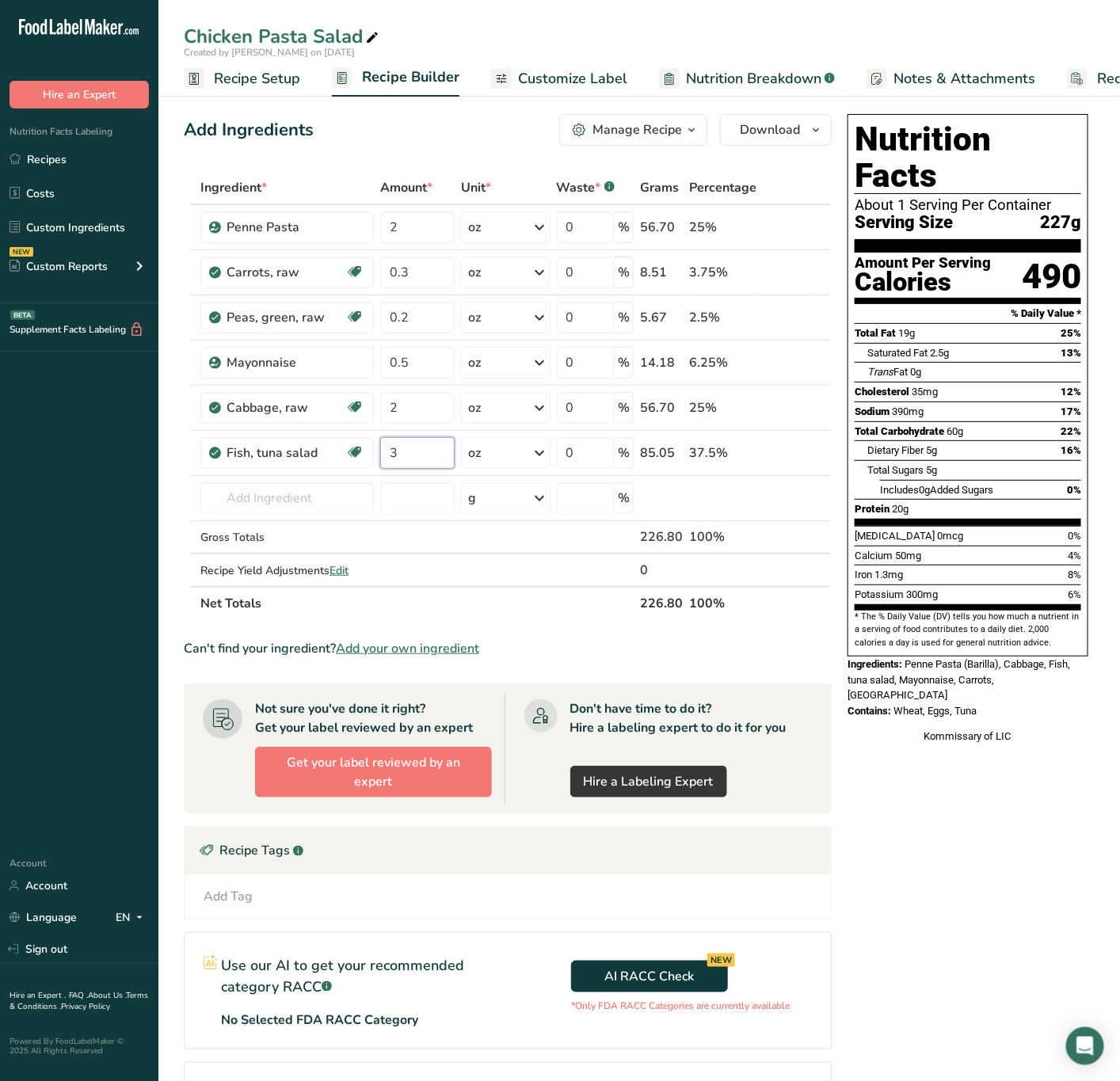
type input "3"
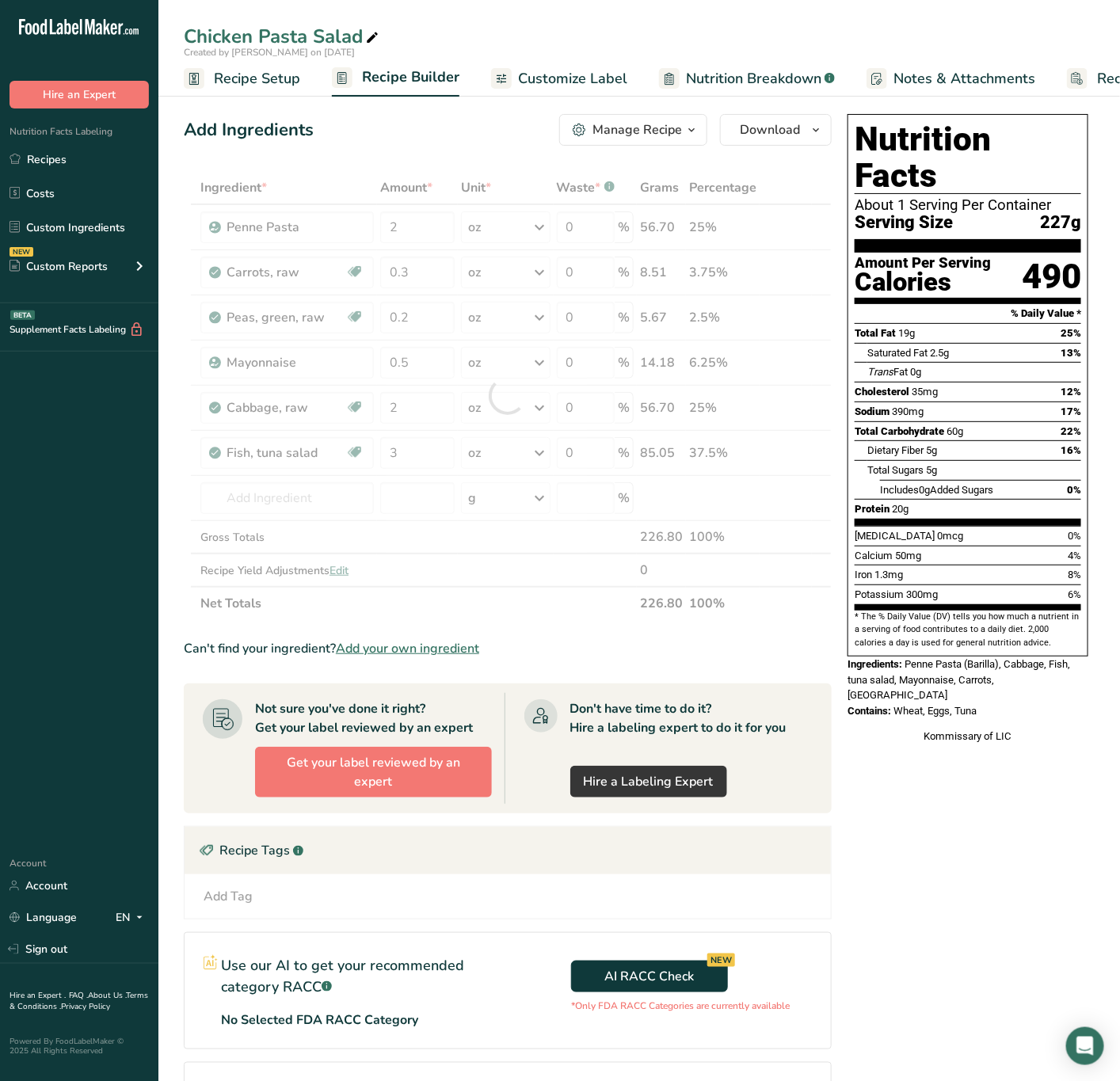
click at [862, 729] on div "Kommissary of LIC" at bounding box center [968, 737] width 241 height 16
click at [251, 71] on span "Recipe Setup" at bounding box center [257, 79] width 86 height 21
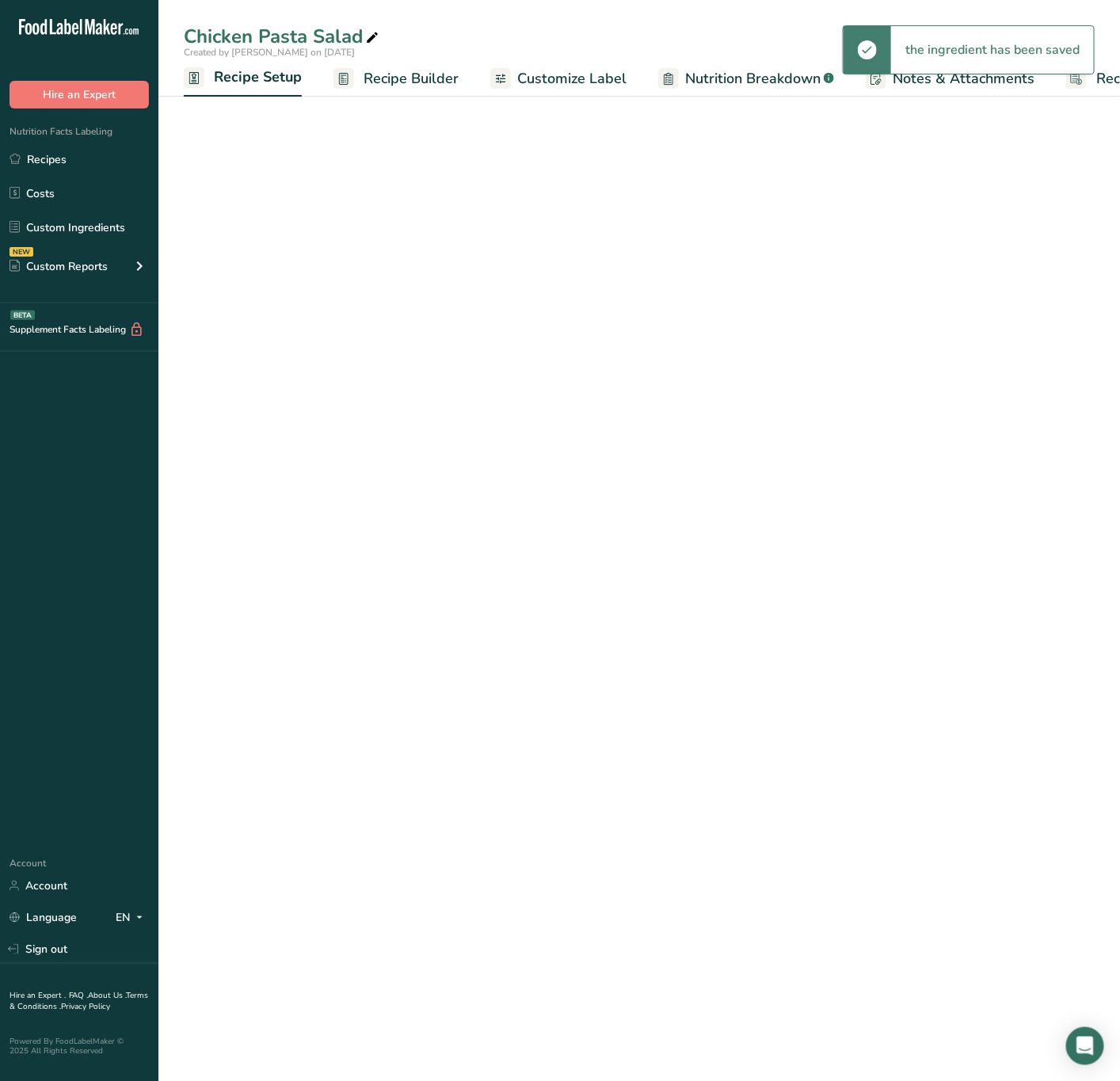
scroll to position [0, 5]
select select "5"
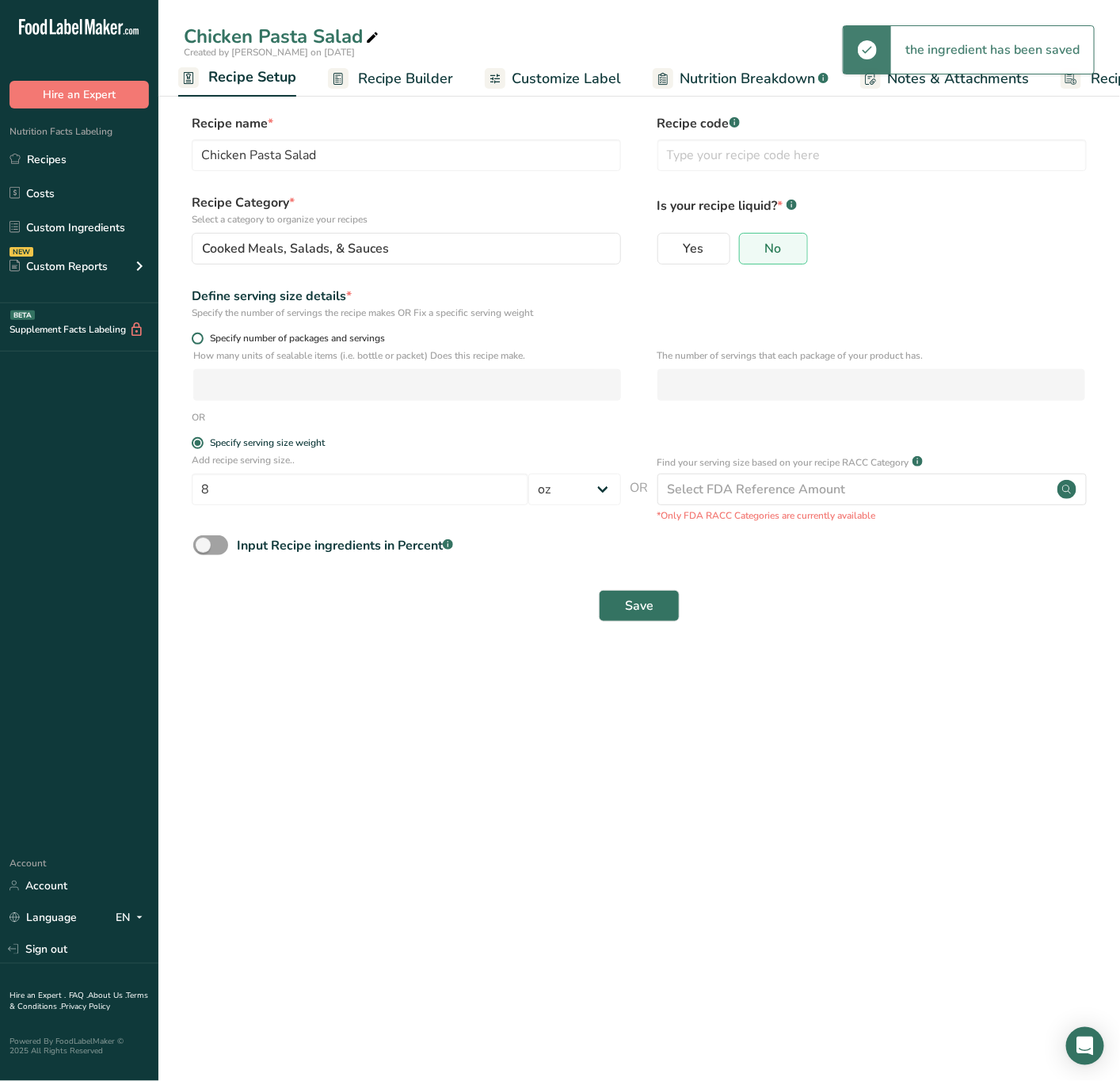
click at [206, 342] on span "Specify number of packages and servings" at bounding box center [294, 338] width 182 height 12
click at [202, 342] on input "Specify number of packages and servings" at bounding box center [197, 339] width 11 height 11
radio input "true"
radio input "false"
select select "0"
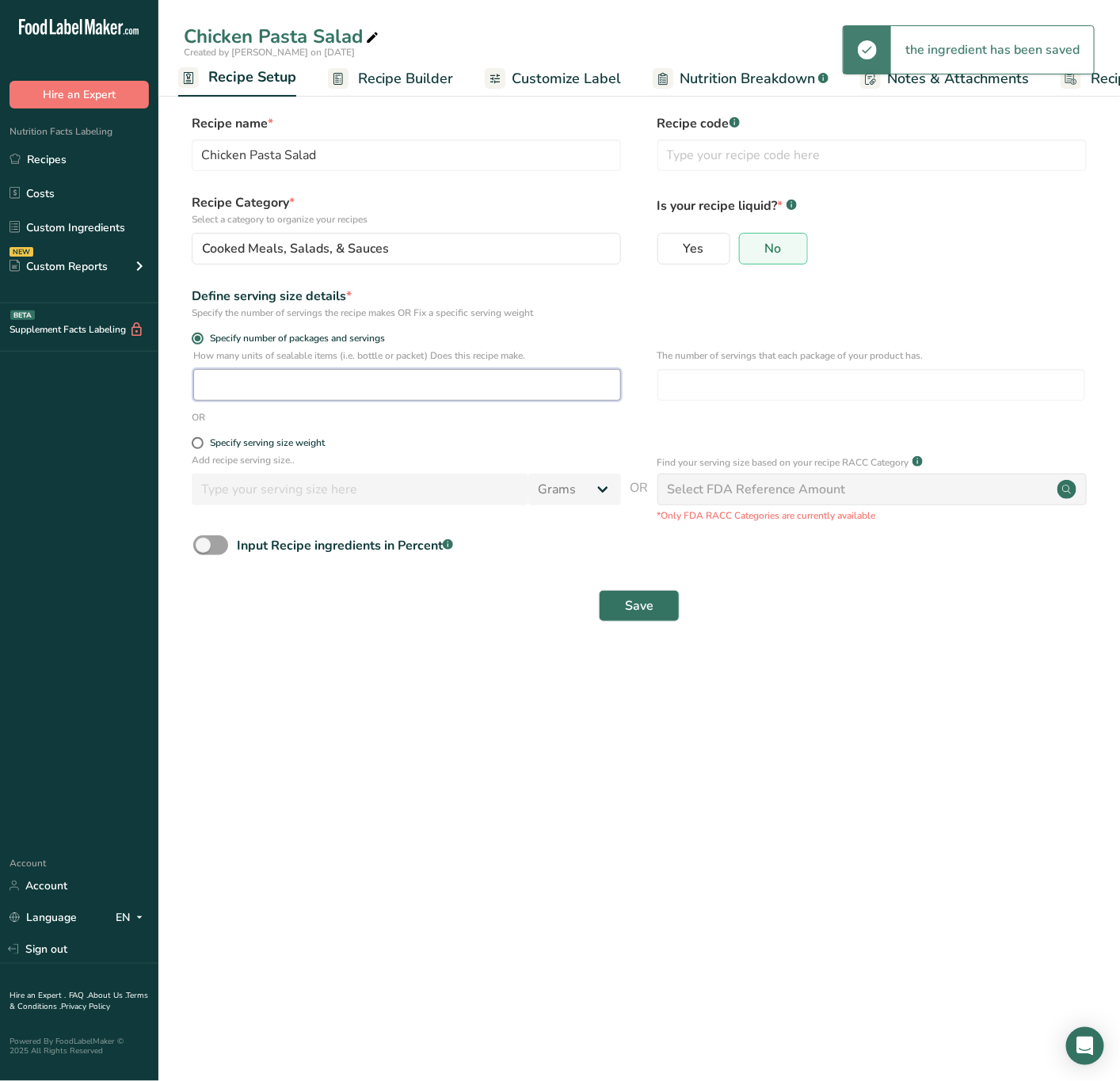
click at [233, 387] on input "number" at bounding box center [406, 385] width 428 height 32
type input "1"
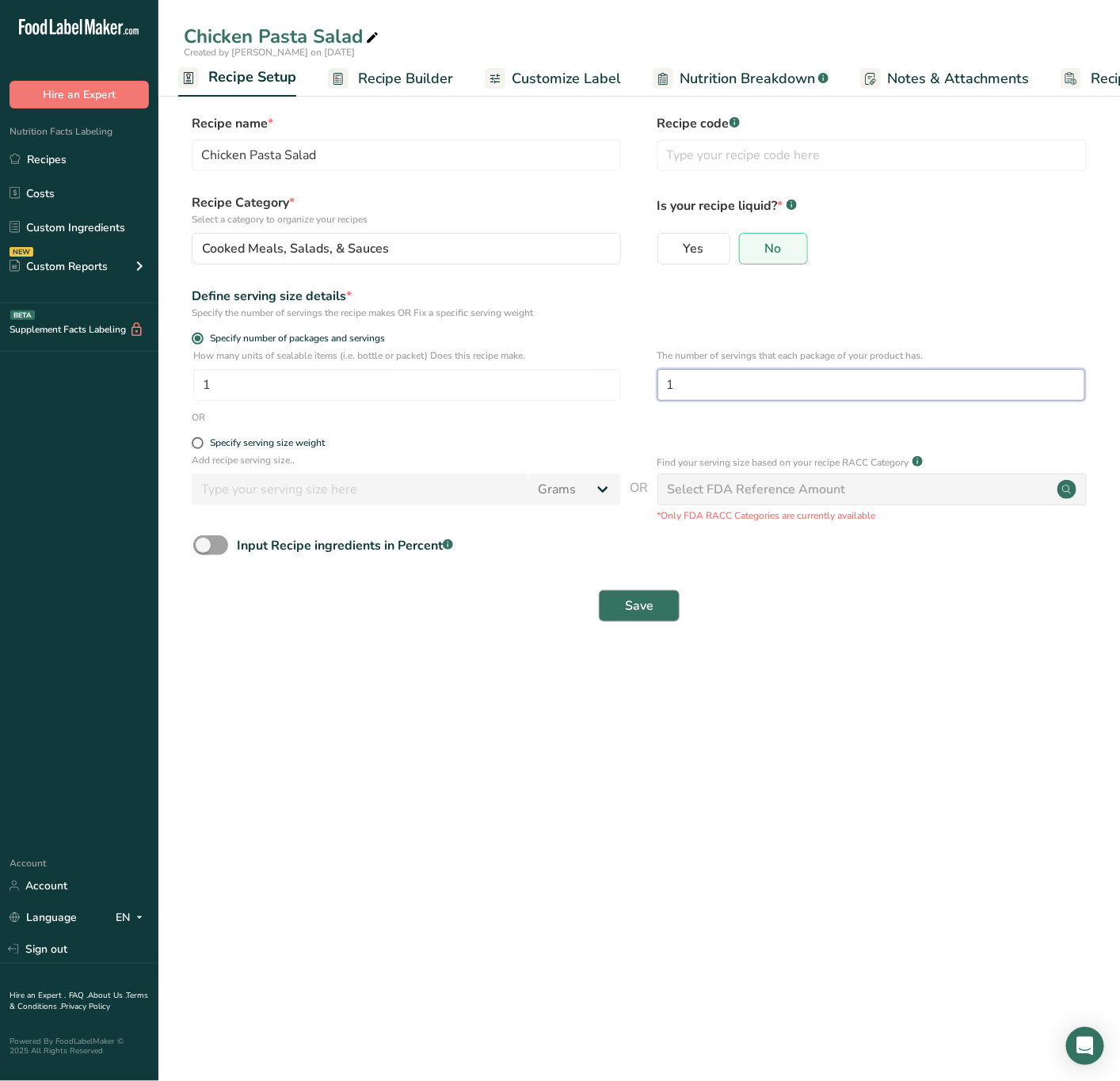
type input "1"
click at [644, 599] on span "Save" at bounding box center [639, 606] width 28 height 19
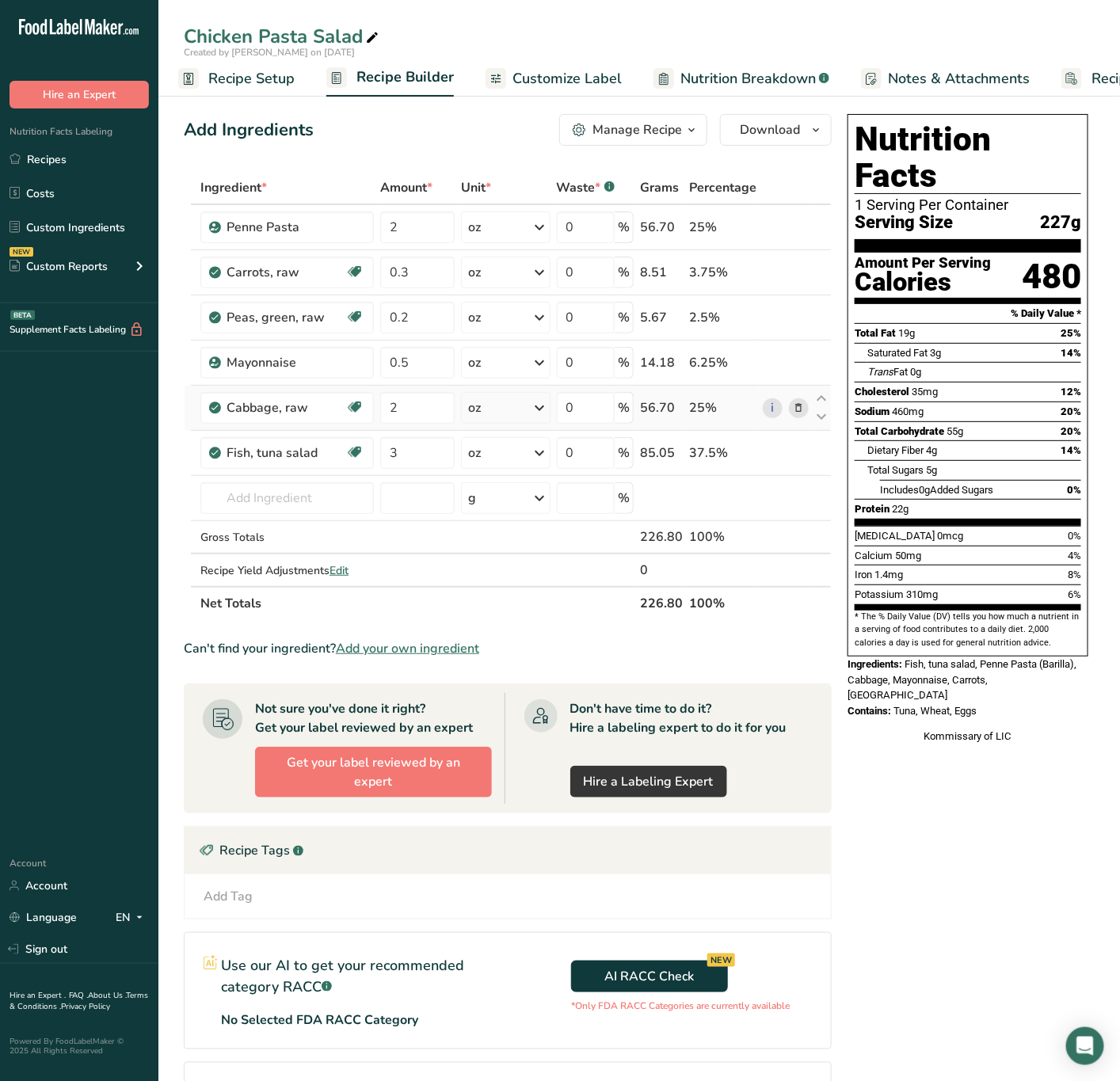
click at [792, 412] on icon at bounding box center [798, 408] width 12 height 17
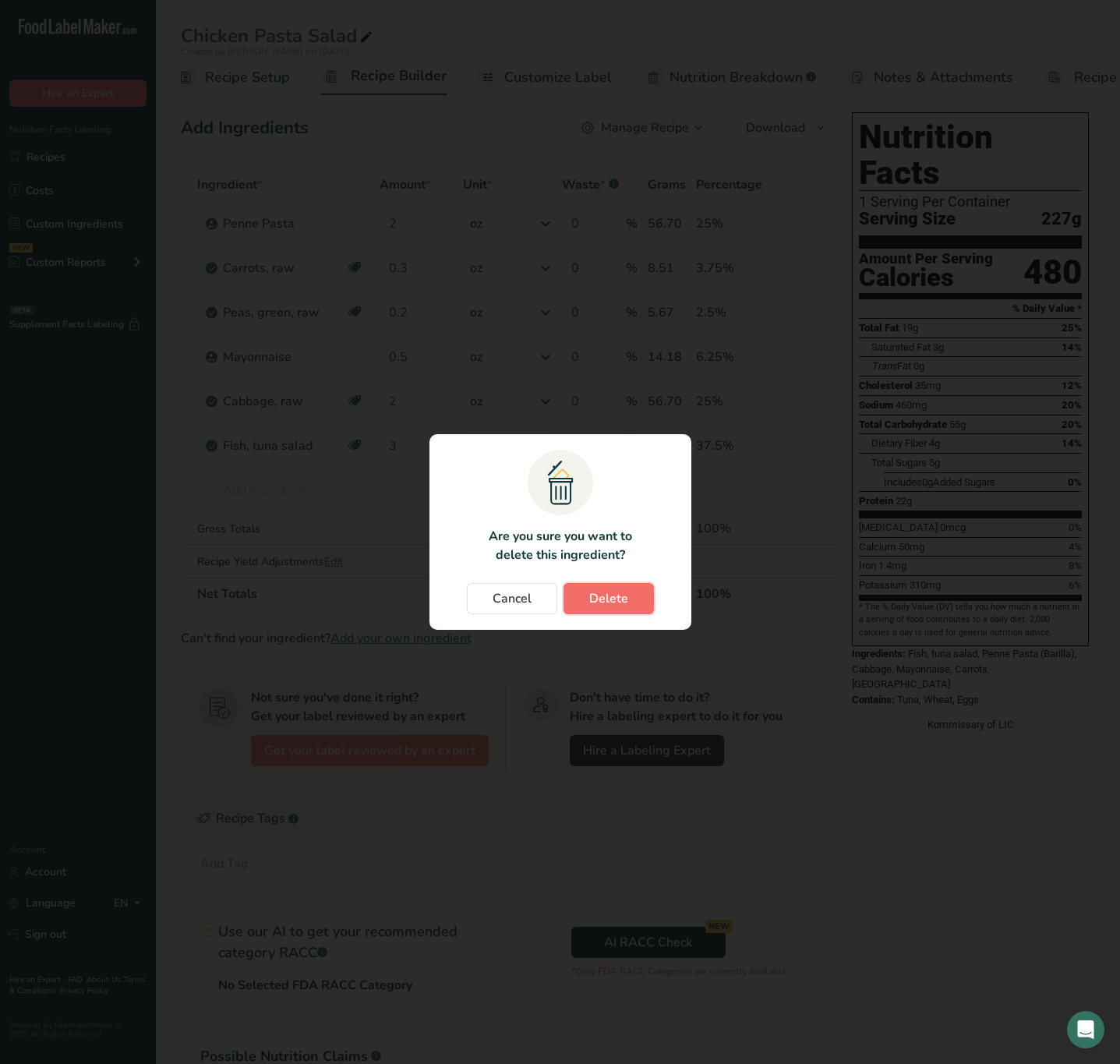
click at [624, 599] on span "Delete" at bounding box center [608, 598] width 39 height 18
type input "3"
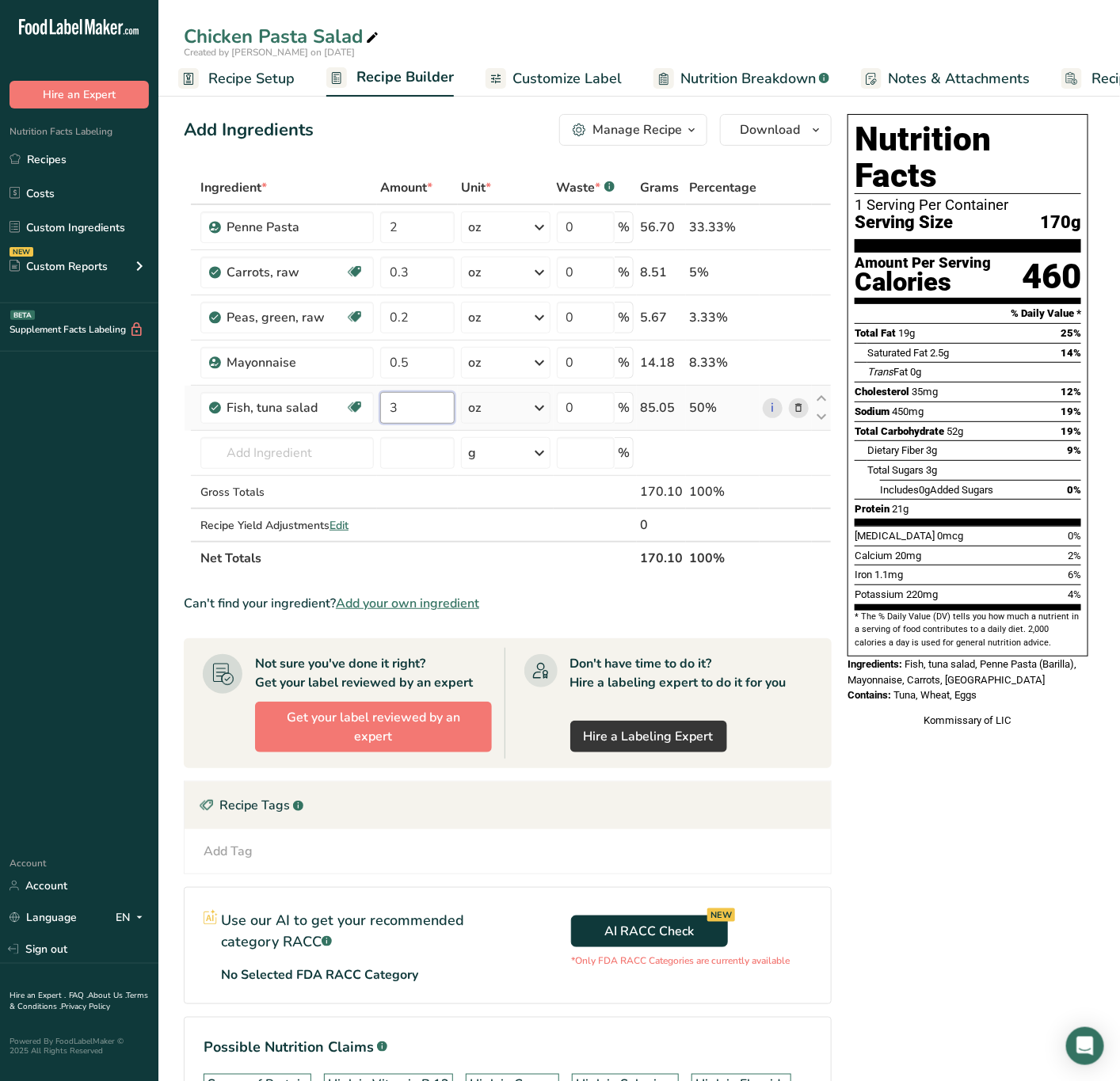
click at [404, 405] on input "3" at bounding box center [417, 408] width 75 height 32
type input "2"
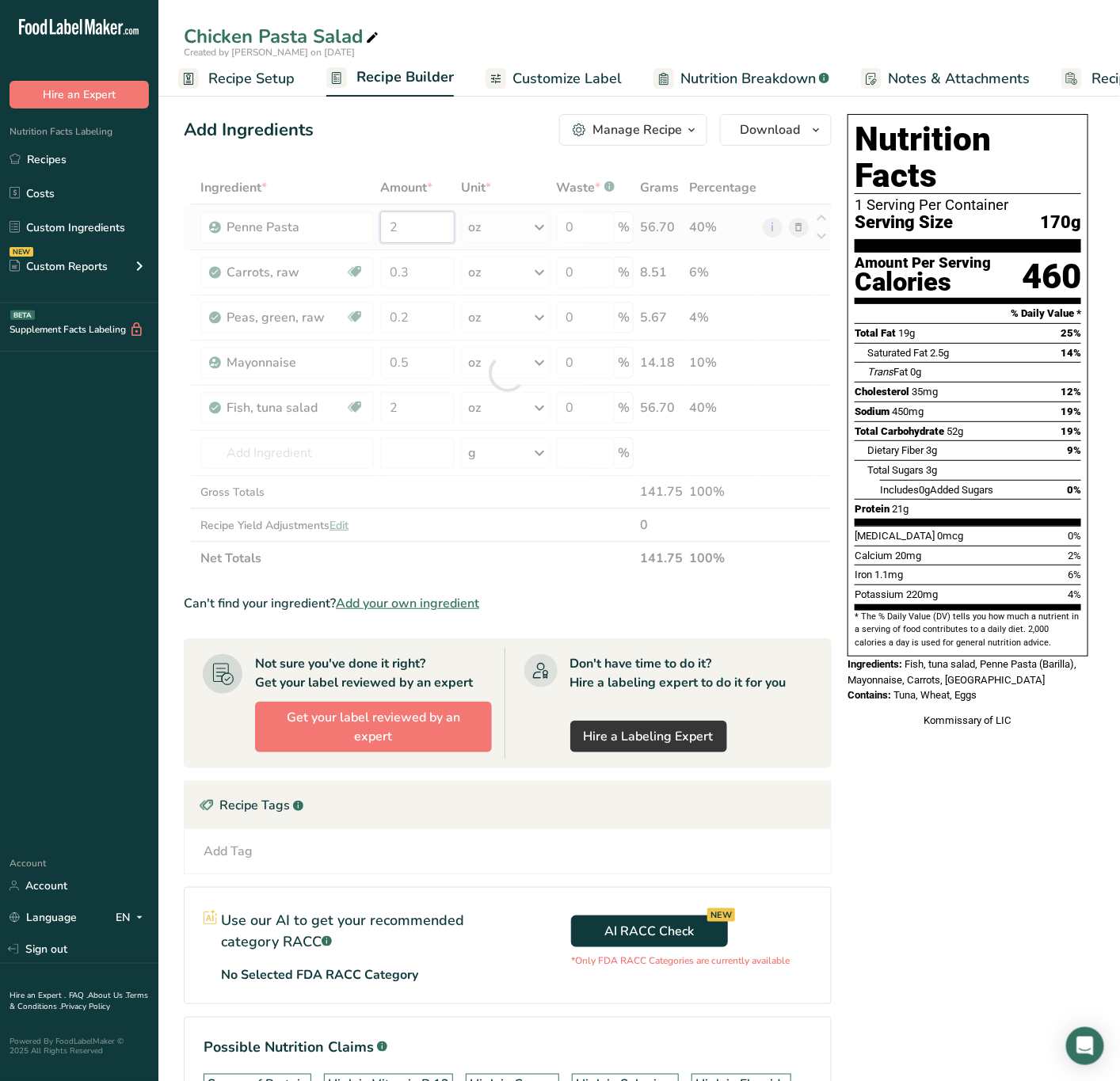
click at [438, 228] on div "Ingredient * Amount * Unit * Waste * .a-a{fill:#347362;}.b-a{fill:#fff;} Grams …" at bounding box center [508, 373] width 648 height 404
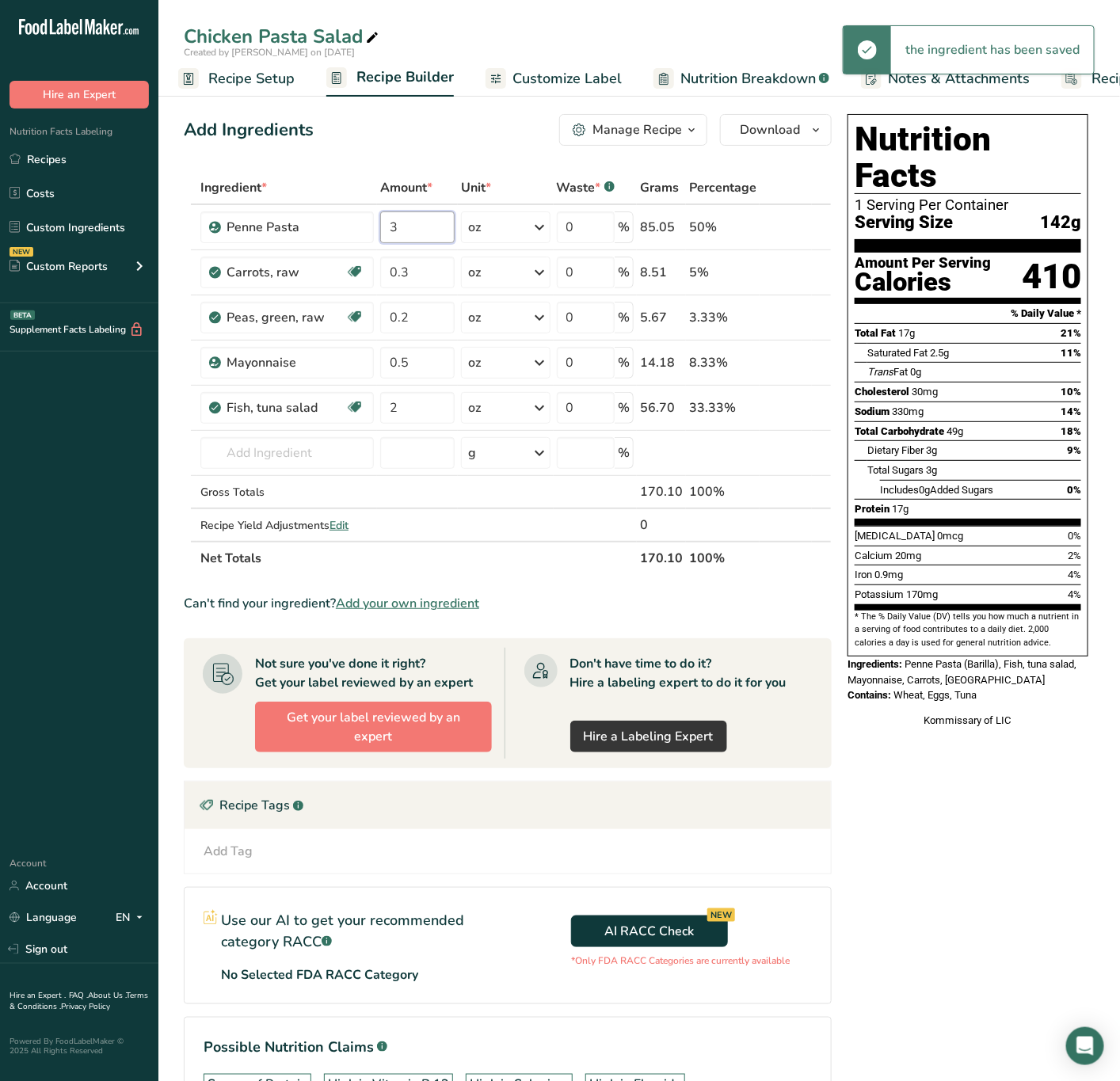
type input "3"
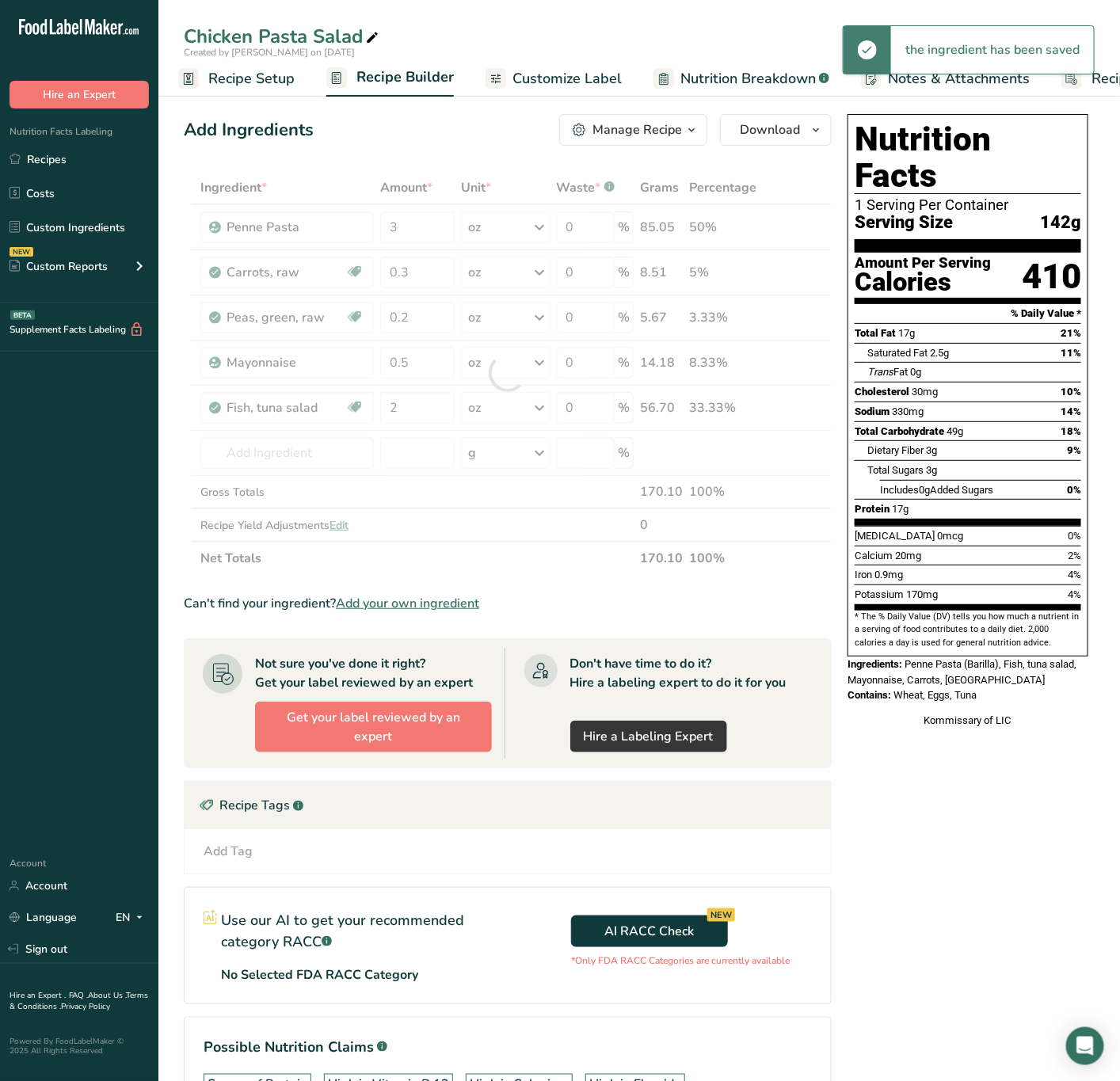
click at [505, 566] on div "Ingredient * Amount * Unit * Waste * .a-a{fill:#347362;}.b-a{fill:#fff;} Grams …" at bounding box center [508, 373] width 648 height 404
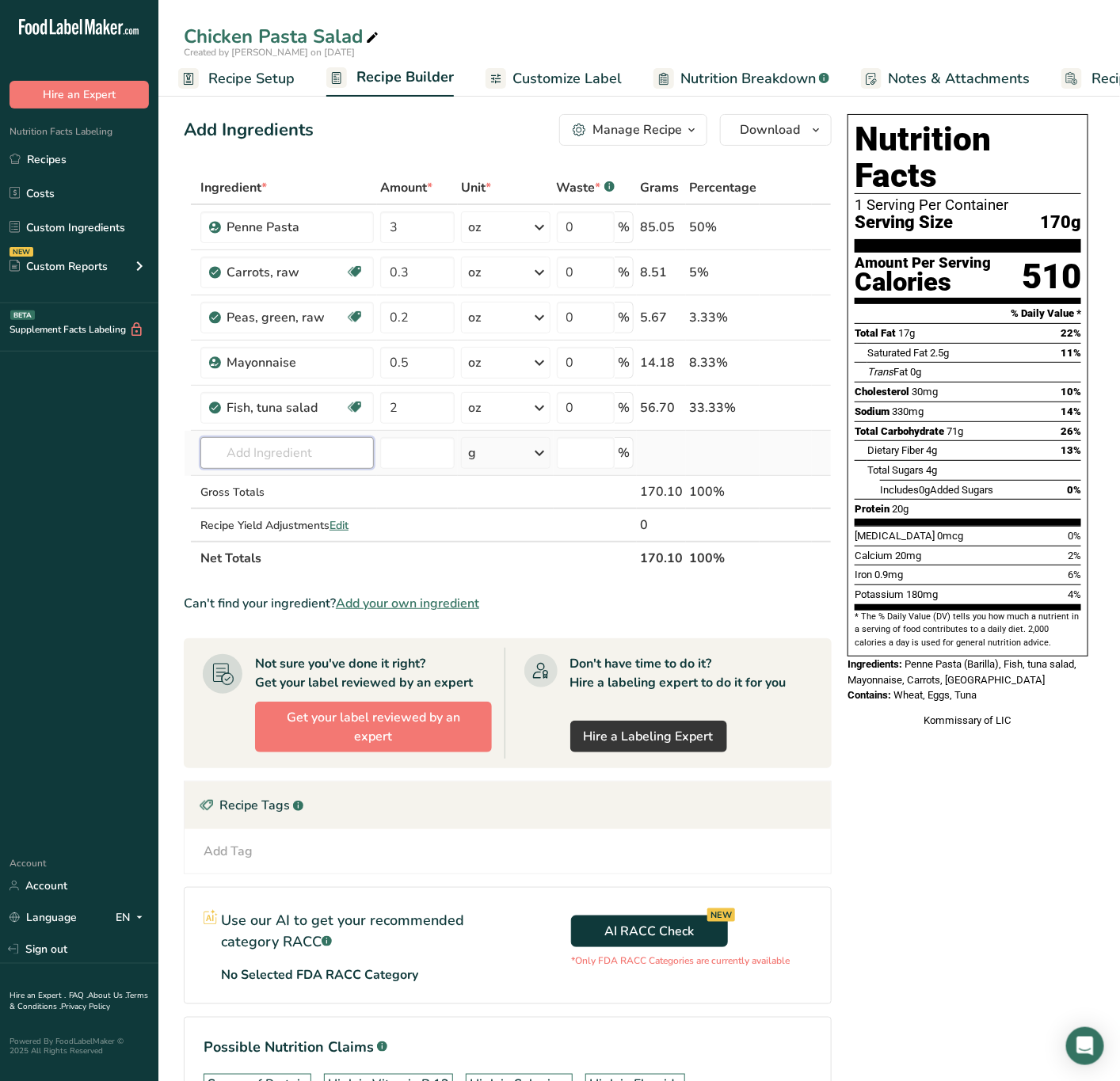
click at [290, 446] on input "text" at bounding box center [287, 453] width 174 height 32
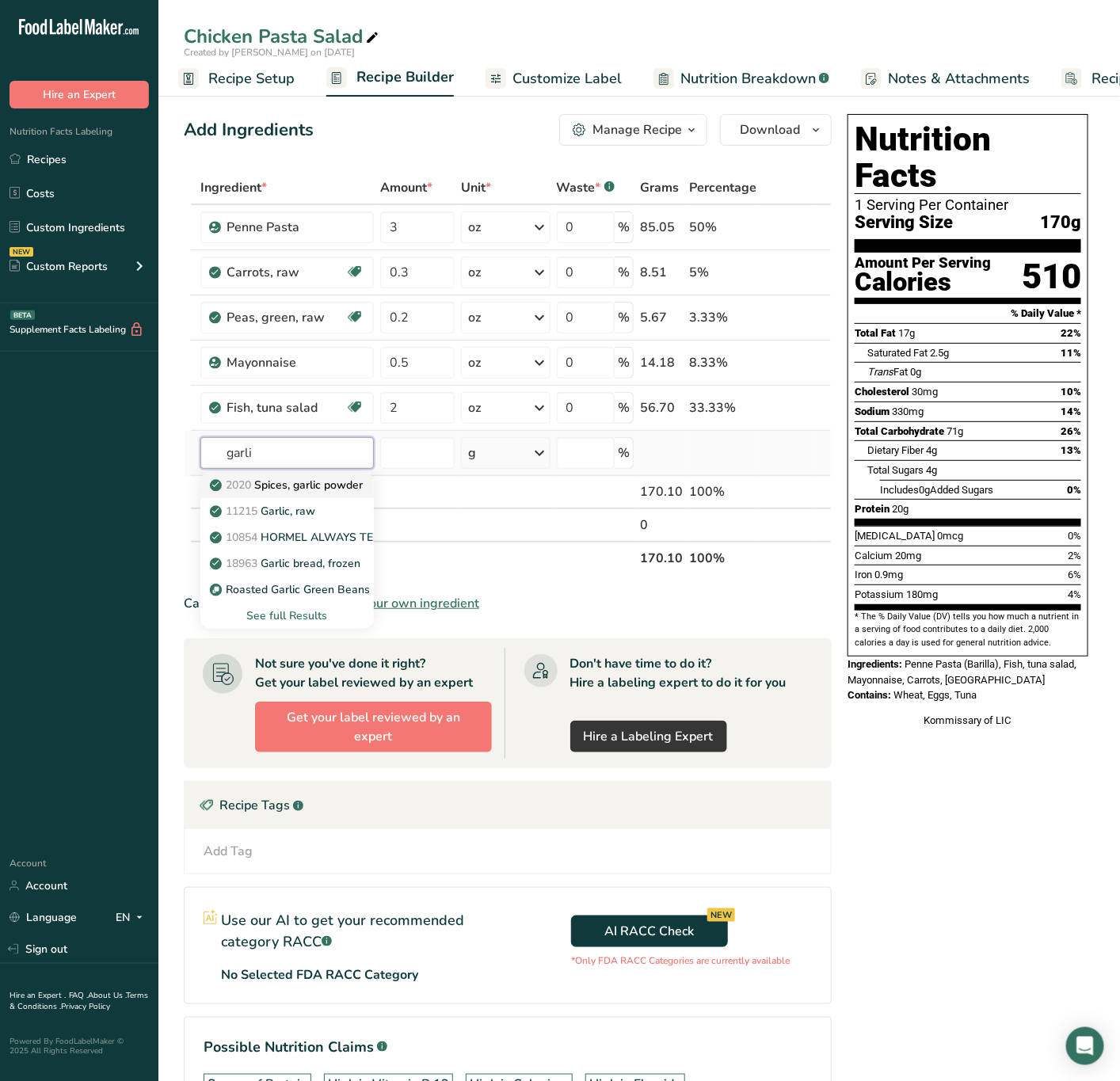
type input "garli"
click at [323, 484] on p "2020 Spices, garlic powder" at bounding box center [288, 484] width 150 height 17
type input "Spices, garlic powder"
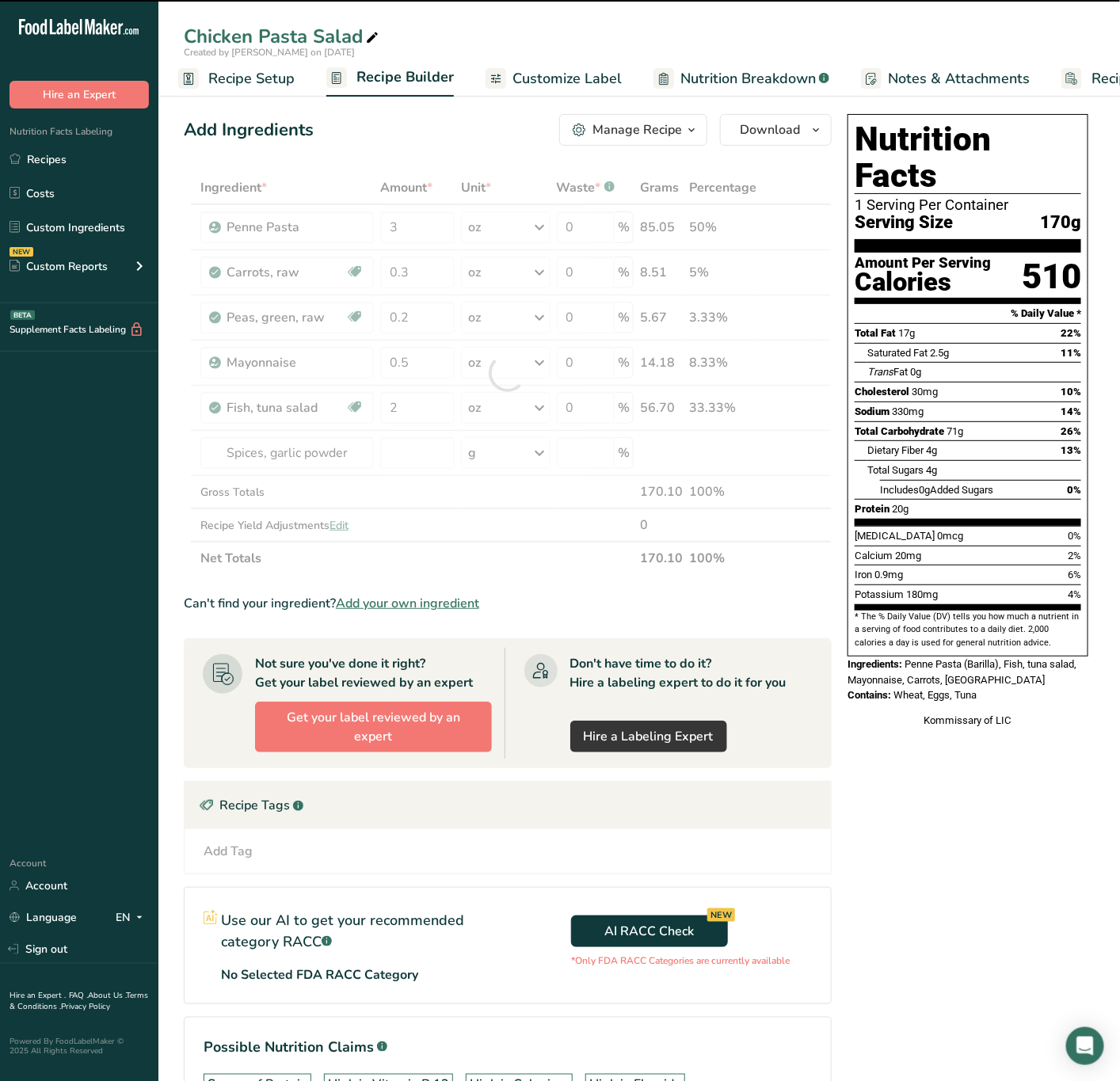
type input "0"
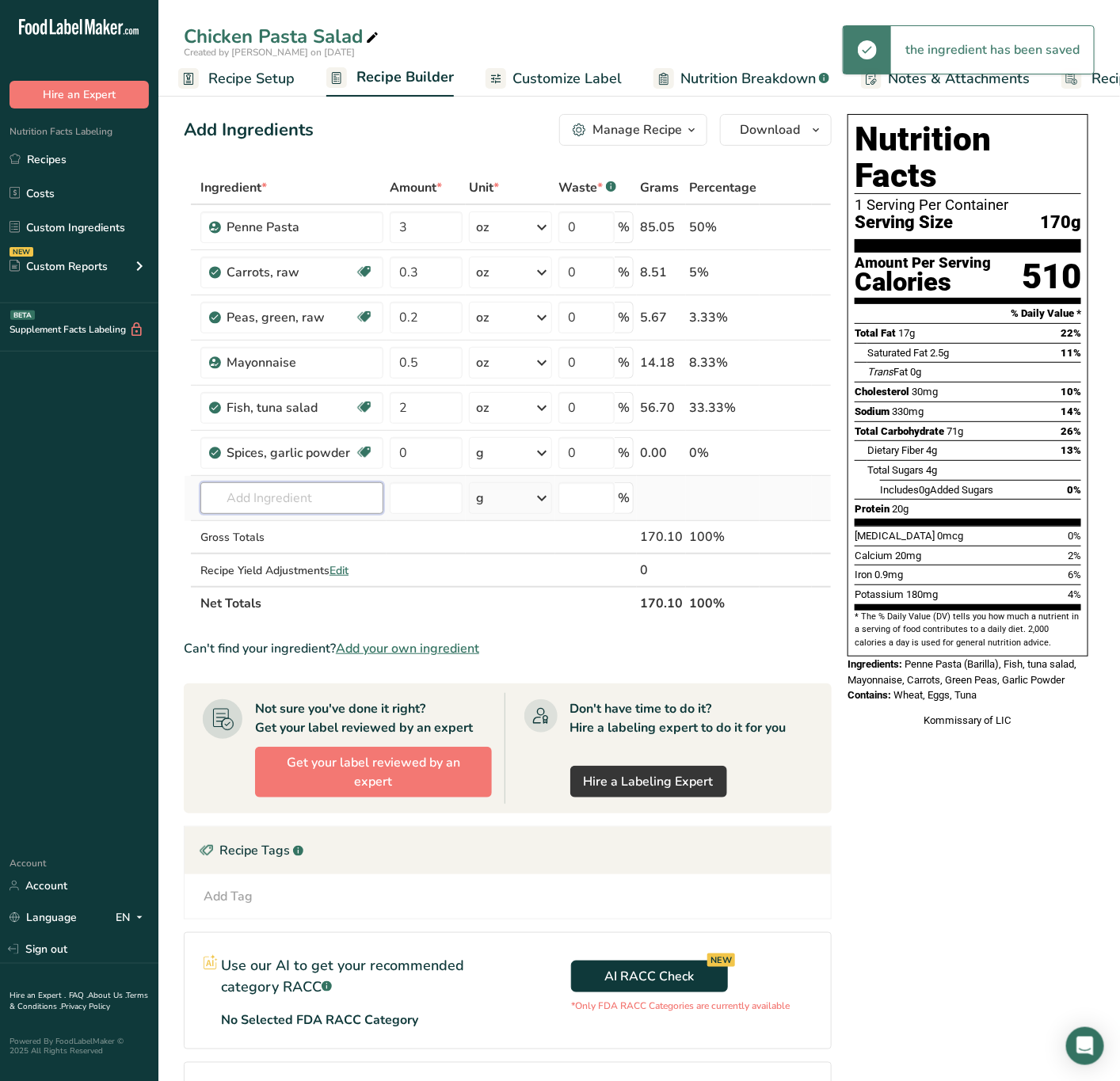
click at [300, 513] on input "text" at bounding box center [291, 498] width 183 height 32
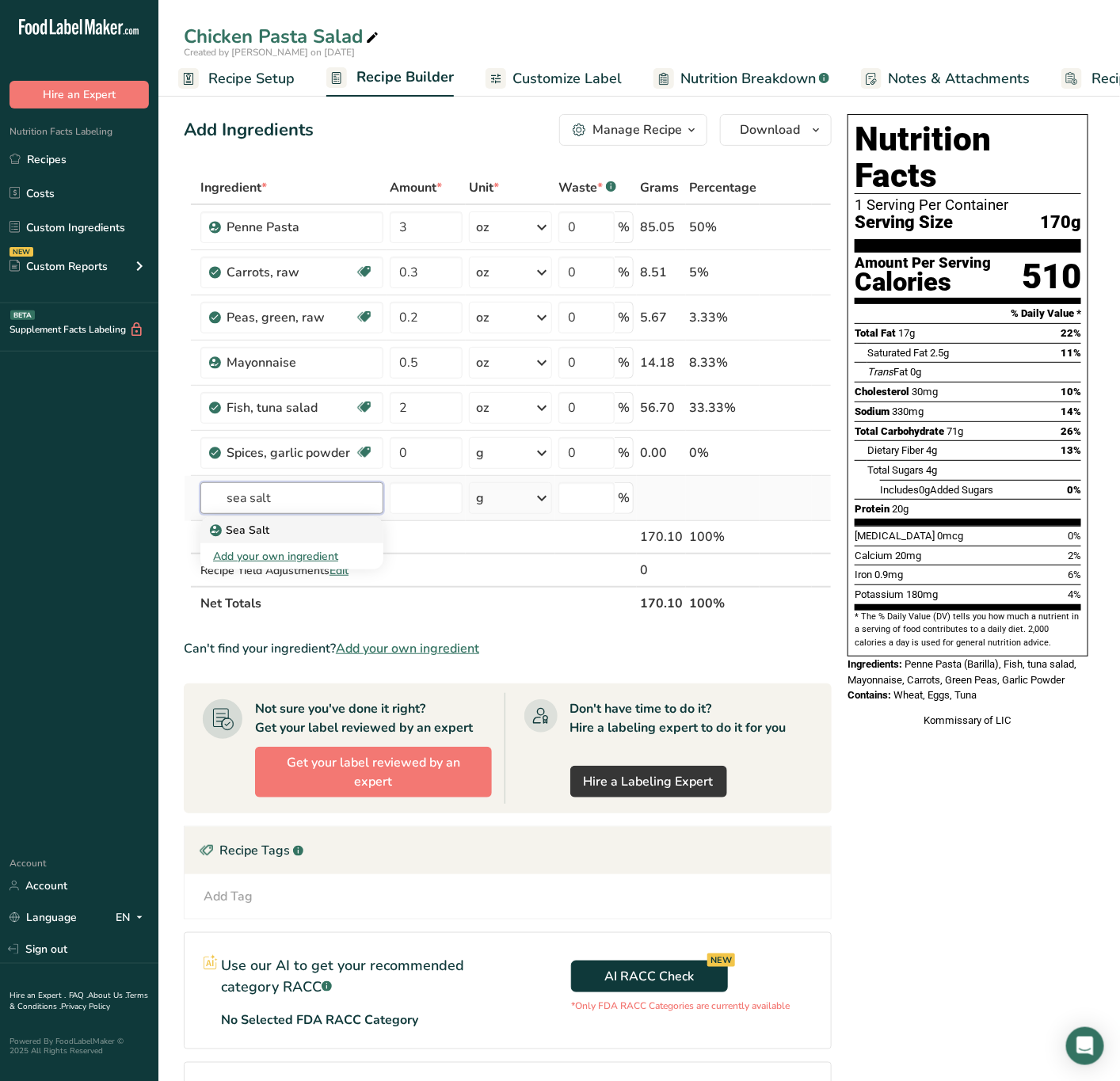
type input "sea salt"
click at [314, 535] on div "Sea Salt" at bounding box center [279, 529] width 132 height 17
type input "Sea Salt"
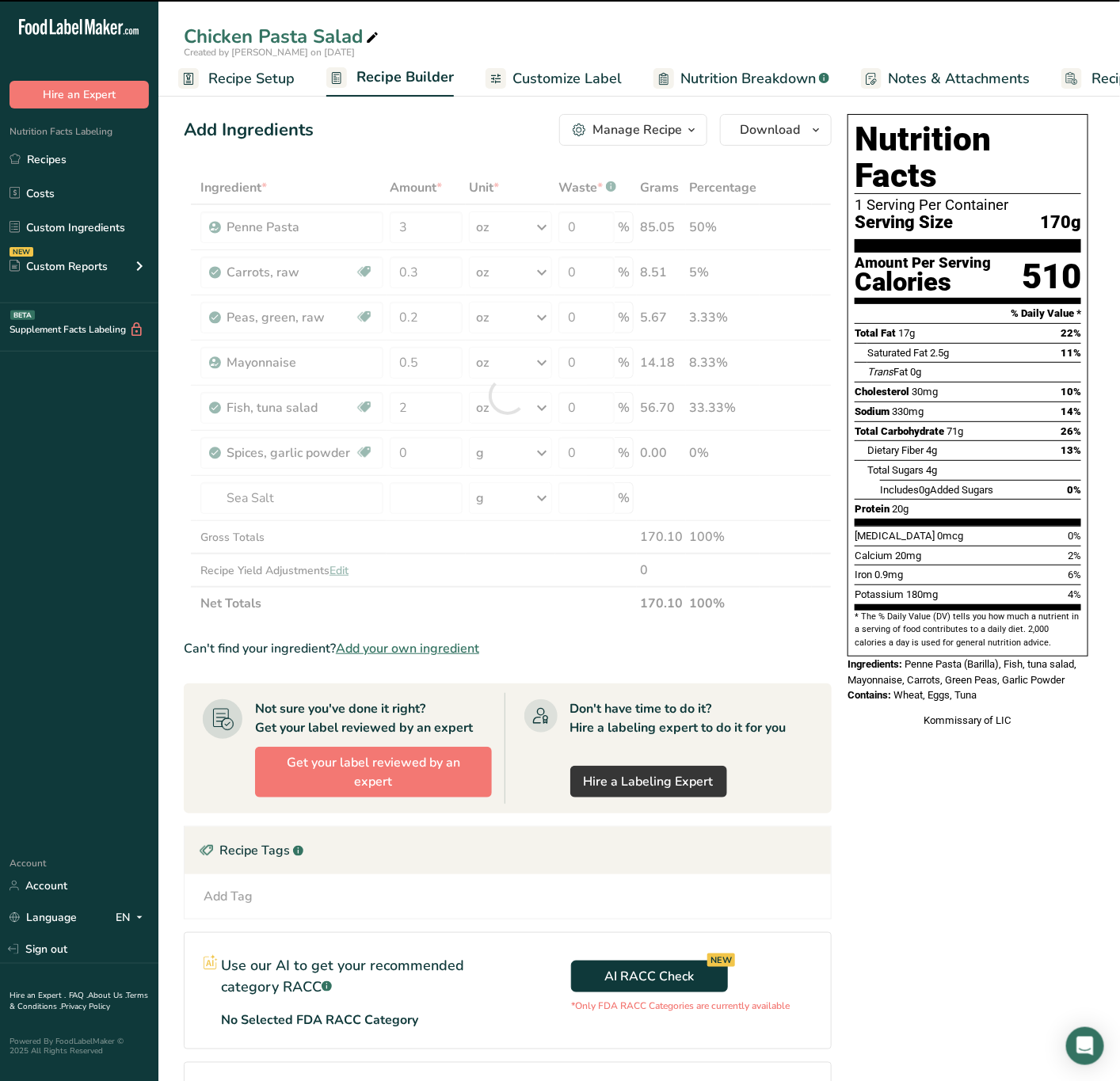
type input "0"
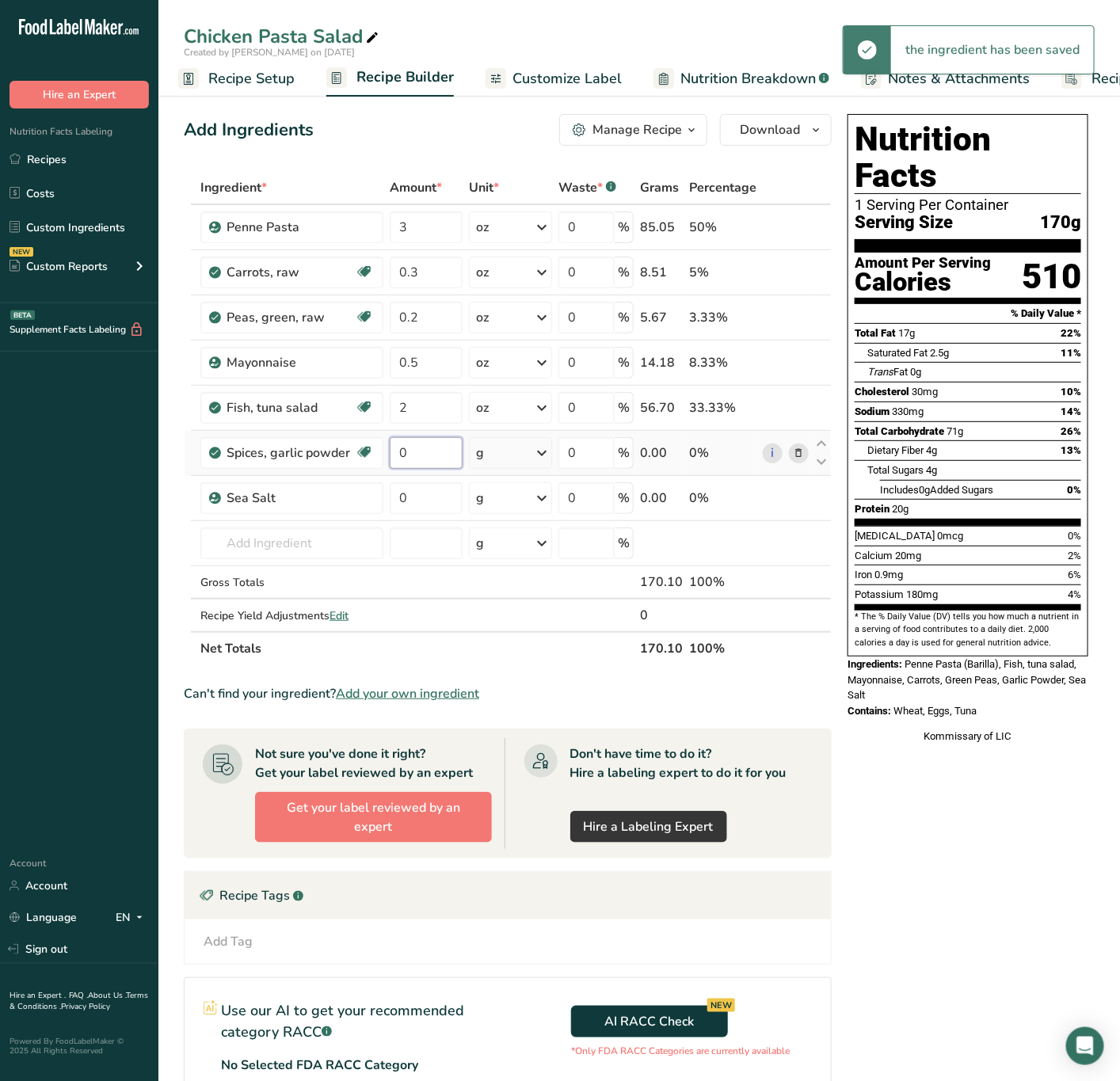
click at [416, 450] on input "0" at bounding box center [425, 453] width 72 height 32
type input "1"
click at [985, 769] on div "Nutrition Facts 1 Serving Per Container Serving Size 170g Amount Per Serving Ca…" at bounding box center [968, 684] width 253 height 1154
click at [231, 32] on div "Chicken Pasta Salad" at bounding box center [283, 36] width 198 height 28
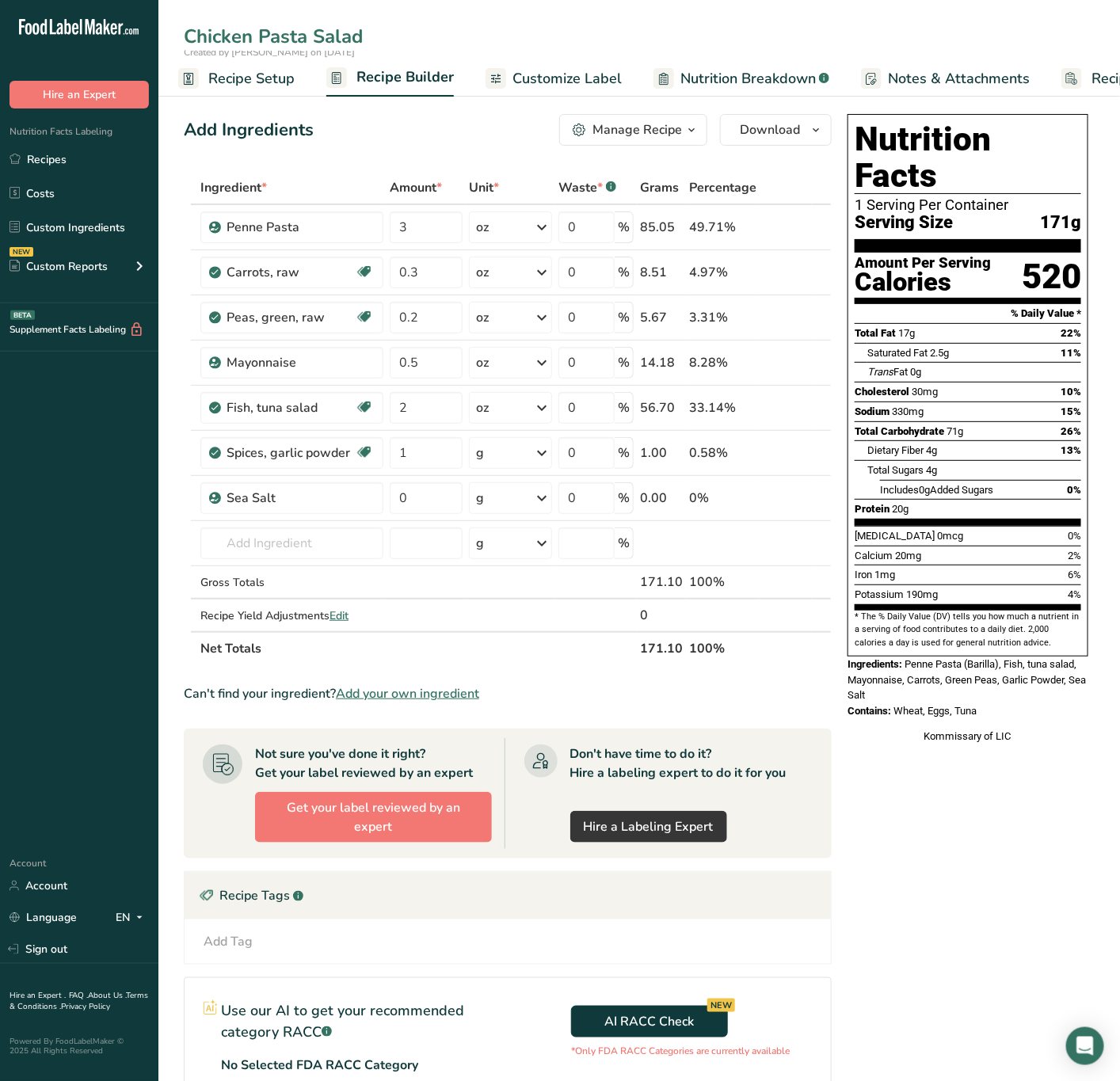
click at [231, 32] on input "Chicken Pasta Salad" at bounding box center [639, 36] width 911 height 28
type input "Tuna Pasta Salad"
click at [941, 729] on div "Kommissary of LIC" at bounding box center [968, 737] width 241 height 16
drag, startPoint x: 908, startPoint y: 629, endPoint x: 995, endPoint y: 680, distance: 100.8
click at [995, 680] on div "Nutrition Facts 1 Serving Per Container Serving Size 171g Amount Per Serving Ca…" at bounding box center [968, 429] width 253 height 642
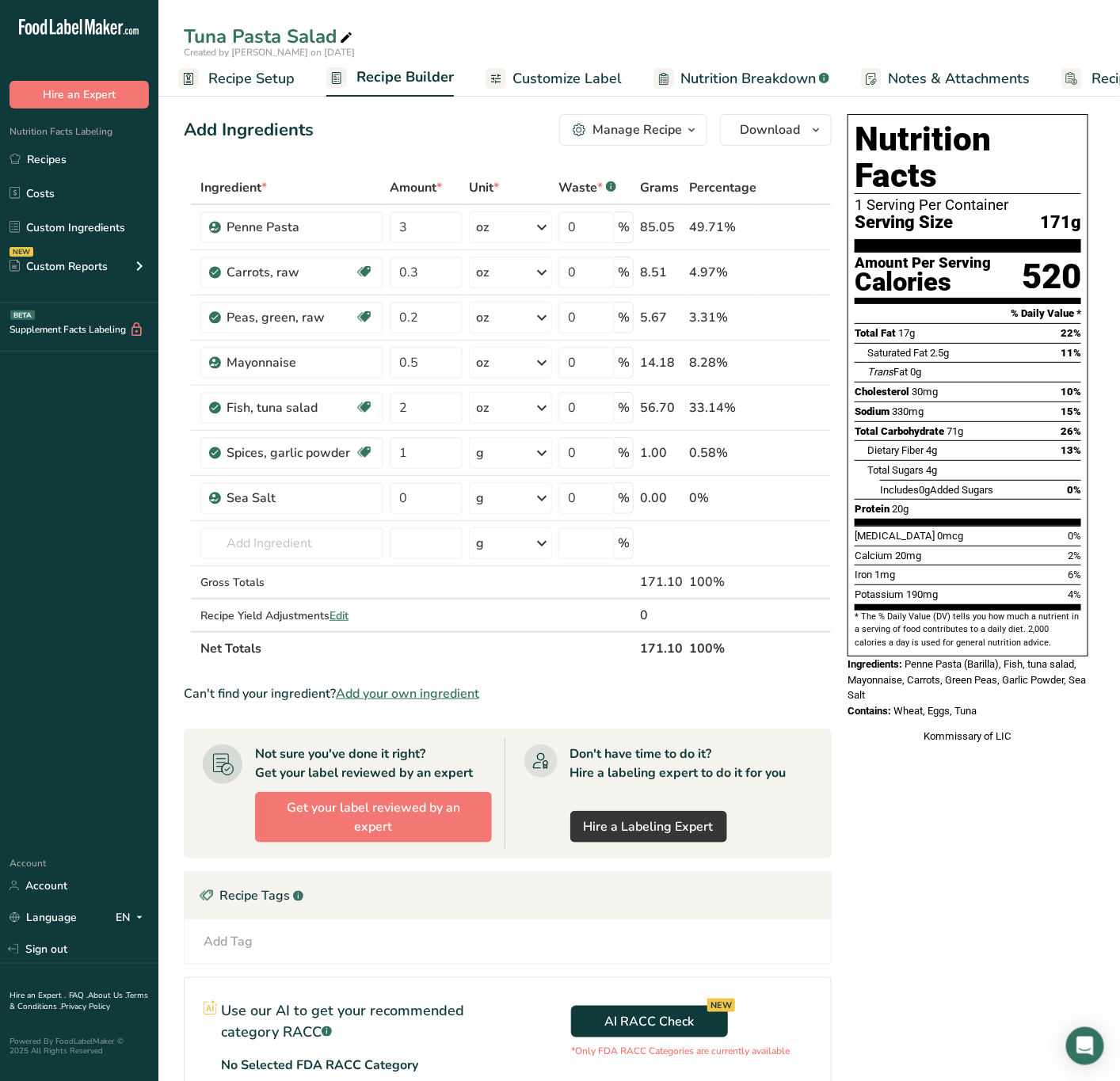
copy div "Penne Pasta (Barilla), Fish, tuna salad, Mayonnaise, Carrots, Green Peas, Garli…"
click at [234, 533] on input "text" at bounding box center [291, 544] width 183 height 32
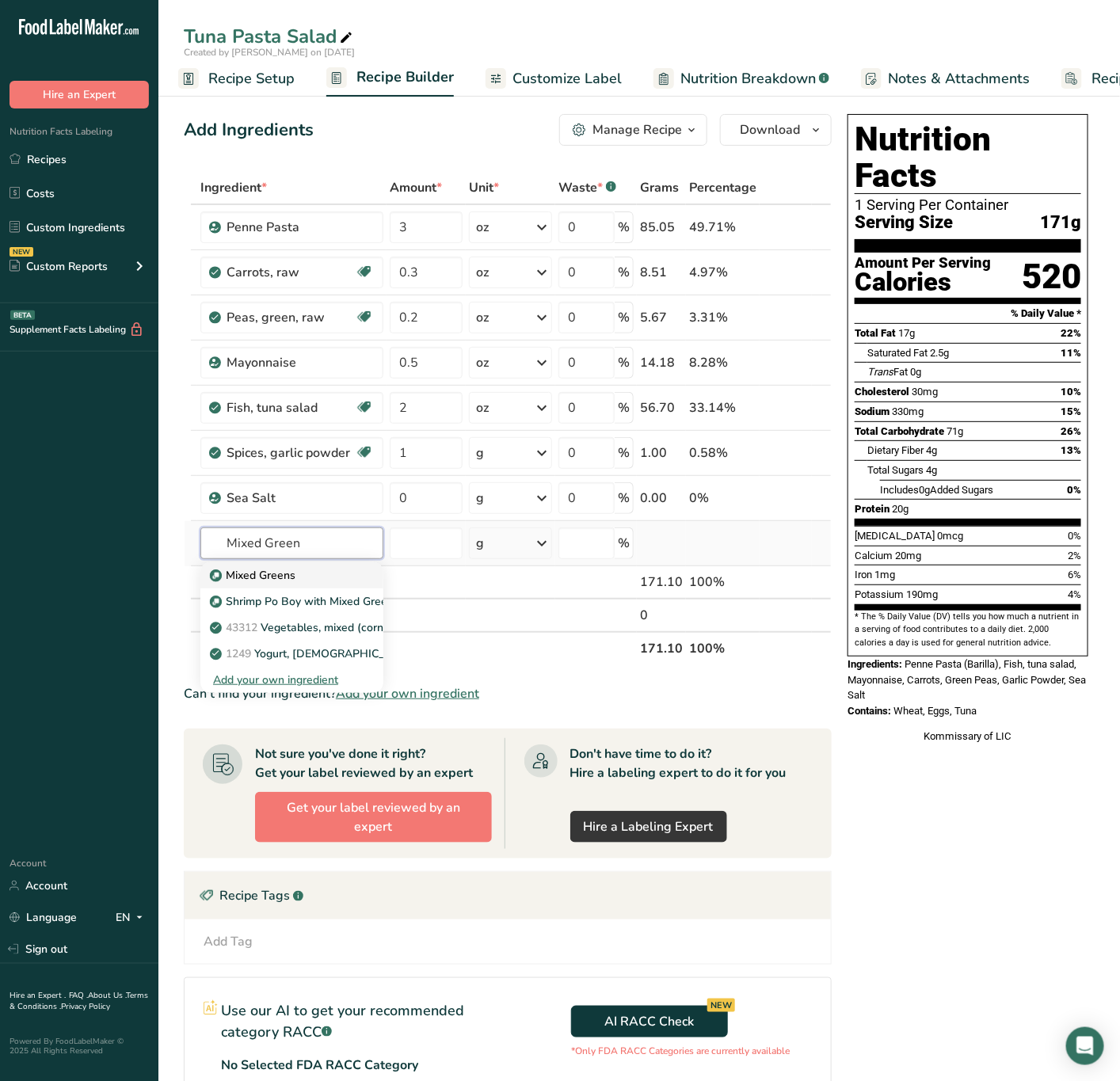
type input "Mixed Green"
click at [330, 571] on div "Mixed Greens" at bounding box center [279, 575] width 132 height 17
type input "Mixed Greens"
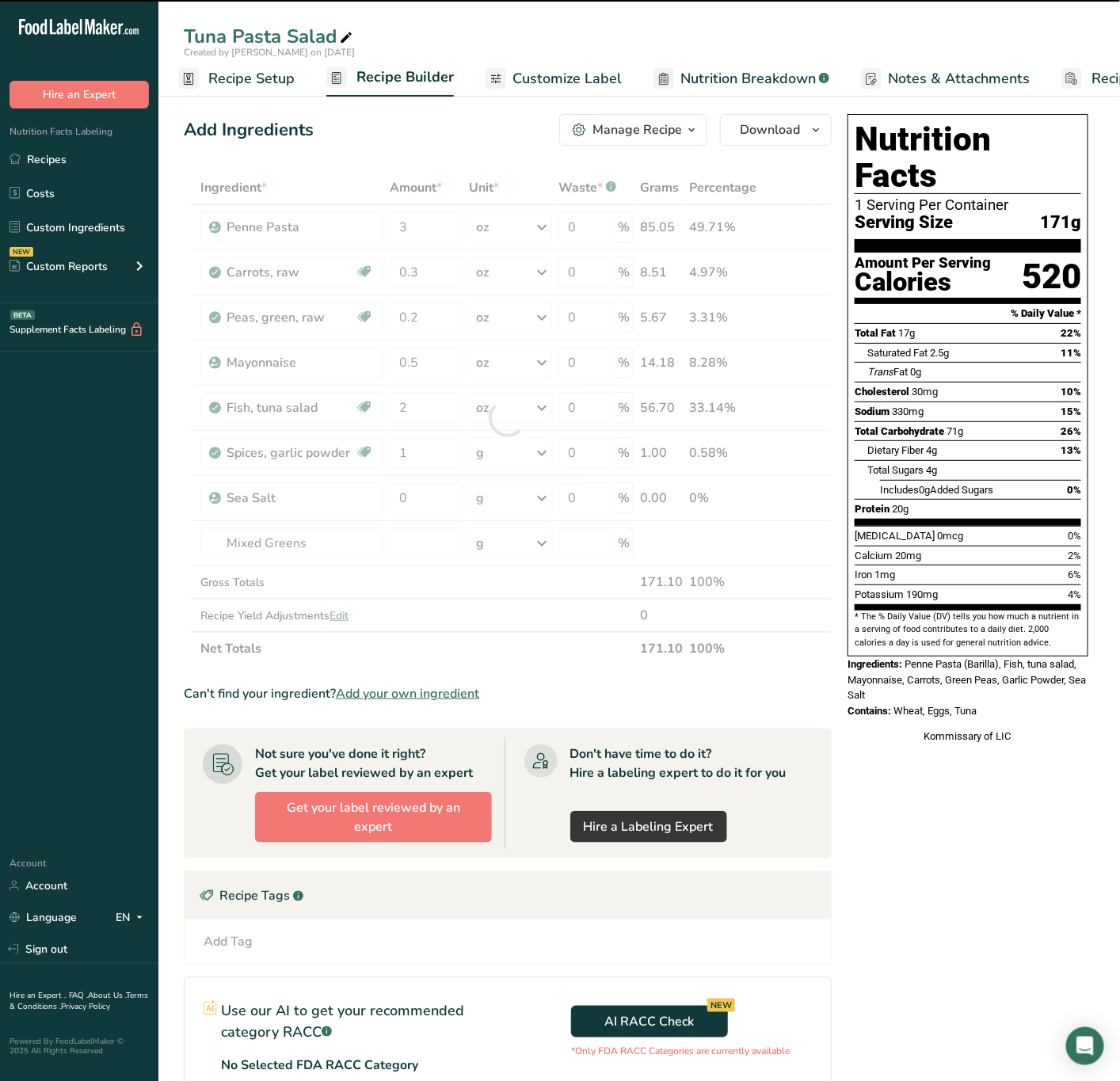
type input "0"
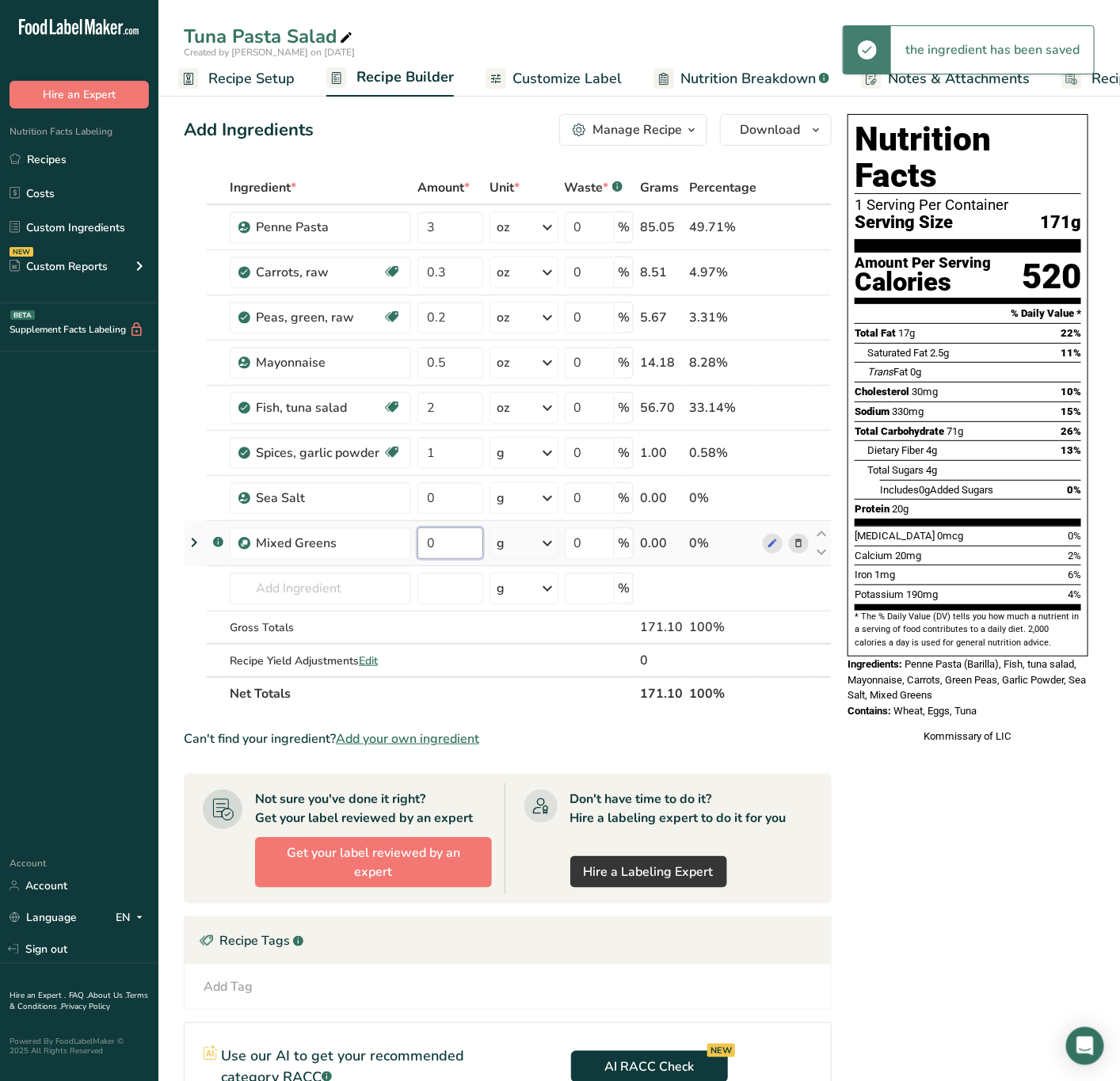
click at [423, 552] on input "0" at bounding box center [450, 544] width 66 height 32
drag, startPoint x: 473, startPoint y: 544, endPoint x: 444, endPoint y: 543, distance: 29.0
click at [469, 544] on input "20" at bounding box center [450, 544] width 66 height 32
type input "2"
click at [514, 547] on div "Ingredient * Amount * Unit * Waste * .a-a{fill:#347362;}.b-a{fill:#fff;} Grams …" at bounding box center [508, 440] width 648 height 539
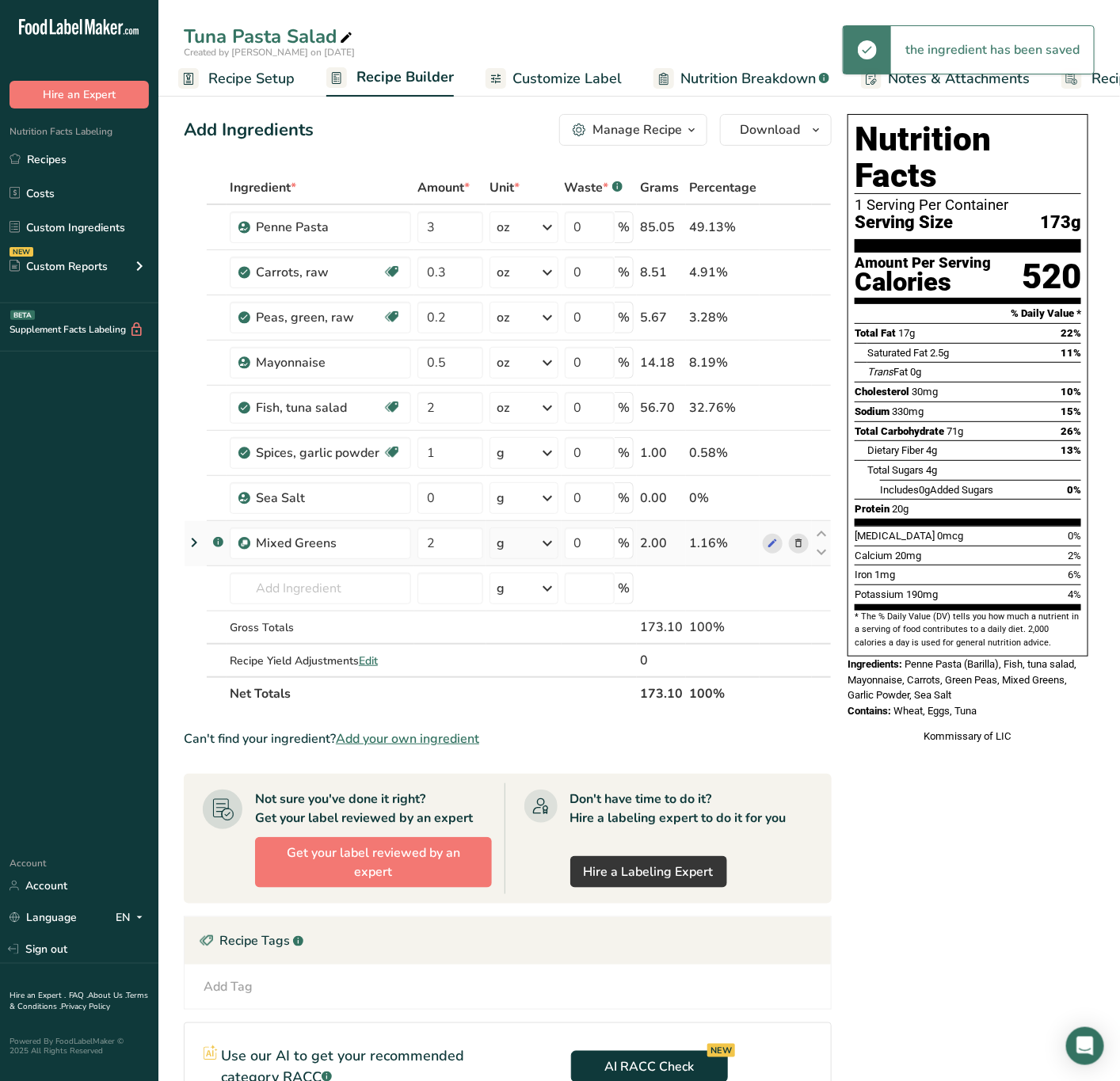
click at [515, 547] on div "g" at bounding box center [524, 544] width 69 height 32
click at [535, 671] on div "See more" at bounding box center [566, 668] width 133 height 17
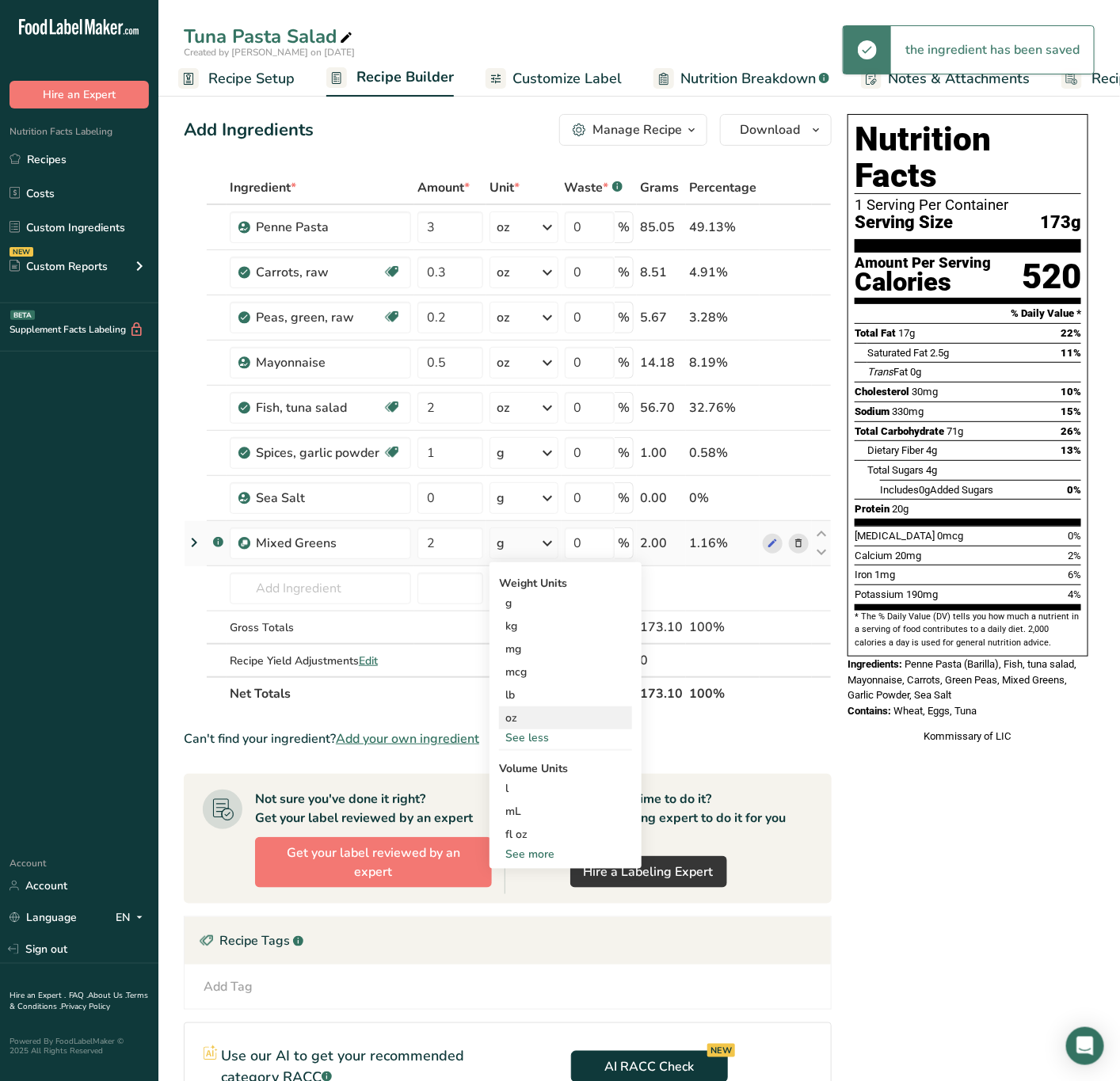
click at [518, 721] on div "oz" at bounding box center [566, 718] width 133 height 23
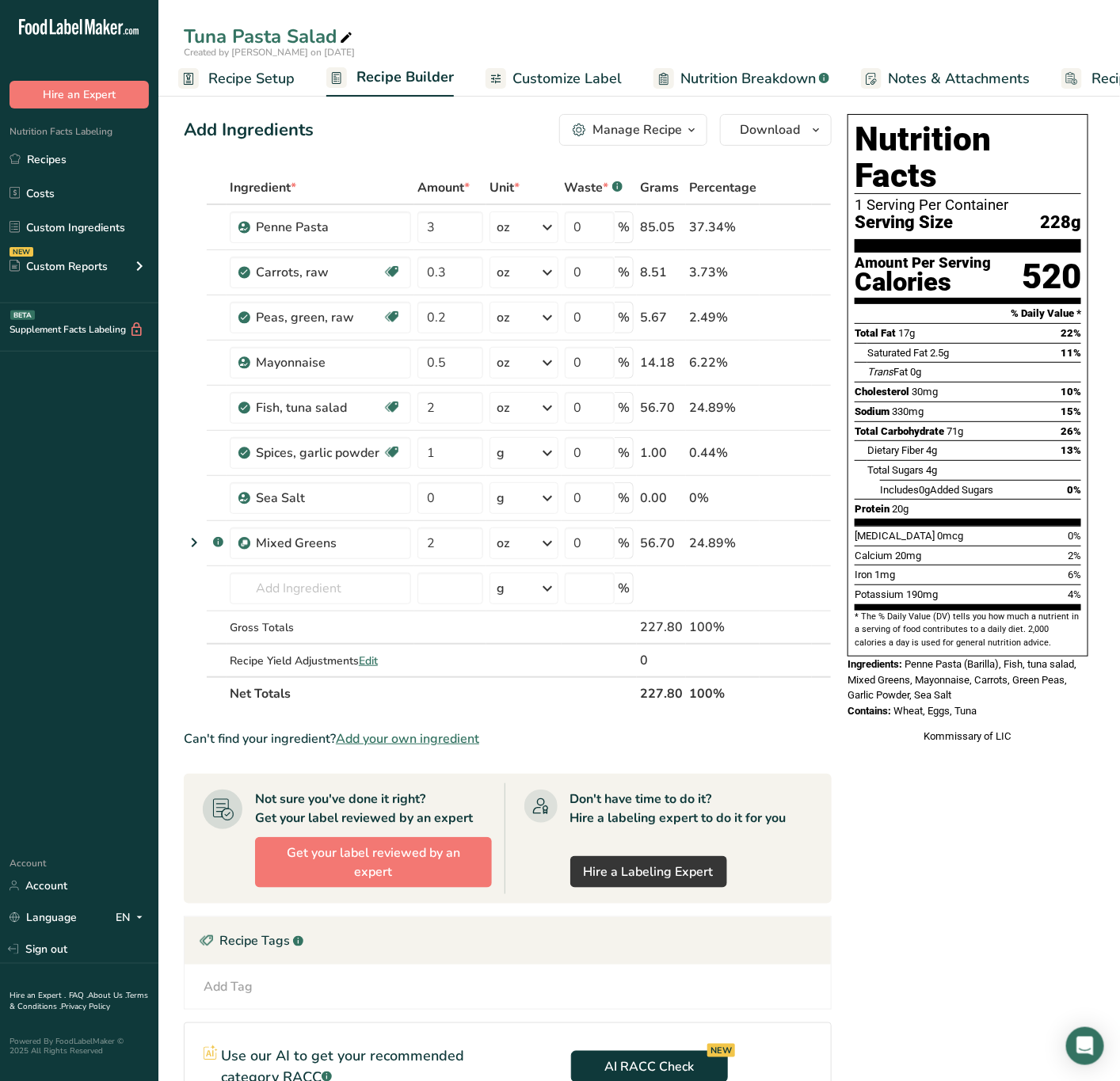
drag, startPoint x: 908, startPoint y: 630, endPoint x: 1020, endPoint y: 682, distance: 123.5
click at [1020, 682] on div "Nutrition Facts 1 Serving Per Container Serving Size 228g Amount Per Serving Ca…" at bounding box center [968, 429] width 253 height 642
copy div "Penne Pasta (Barilla), Fish, tuna salad, Mixed Greens, Mayonnaise, Carrots, Gre…"
click at [58, 144] on link "Recipes" at bounding box center [79, 159] width 158 height 30
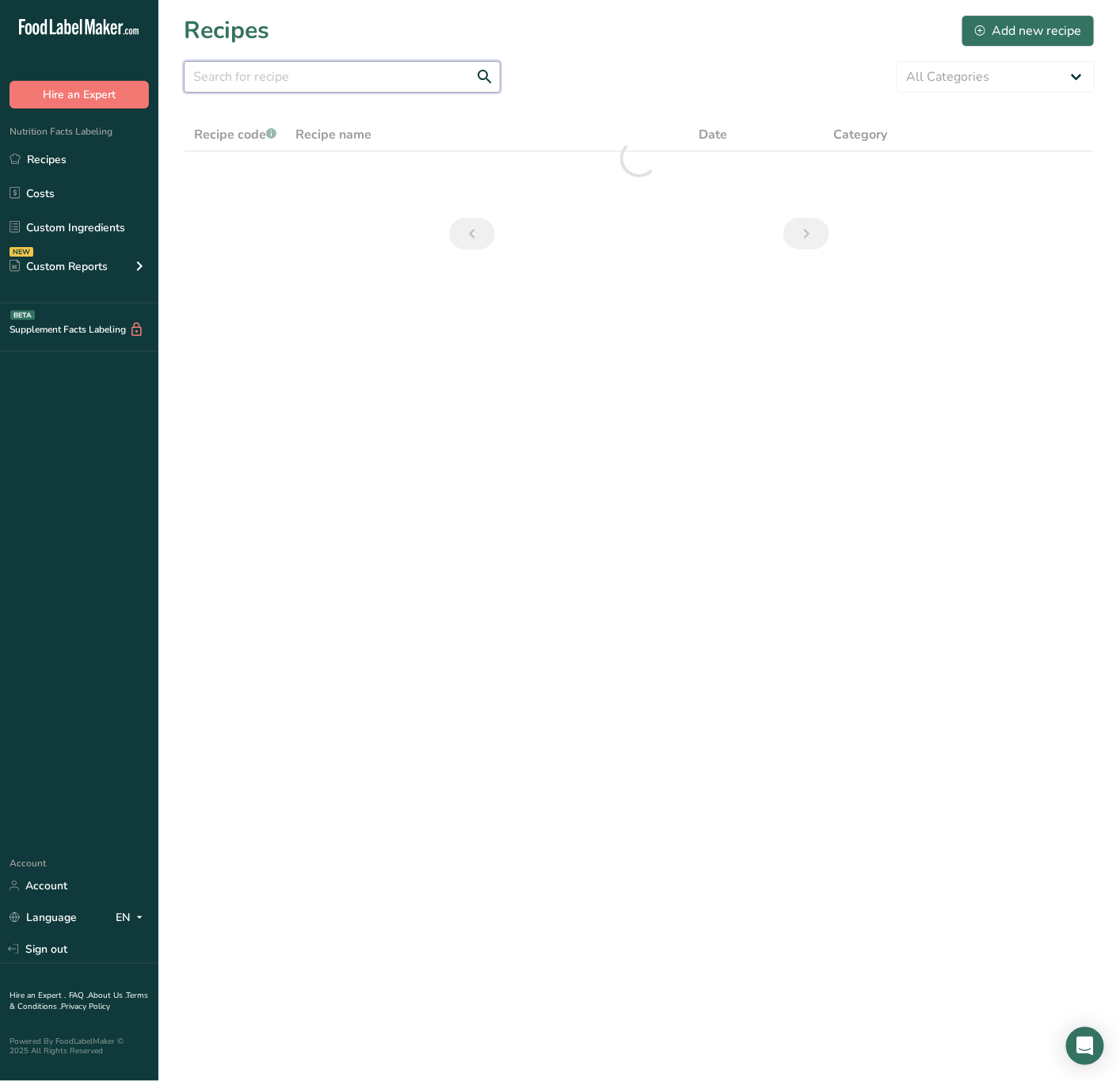
click at [355, 77] on input "text" at bounding box center [343, 77] width 317 height 32
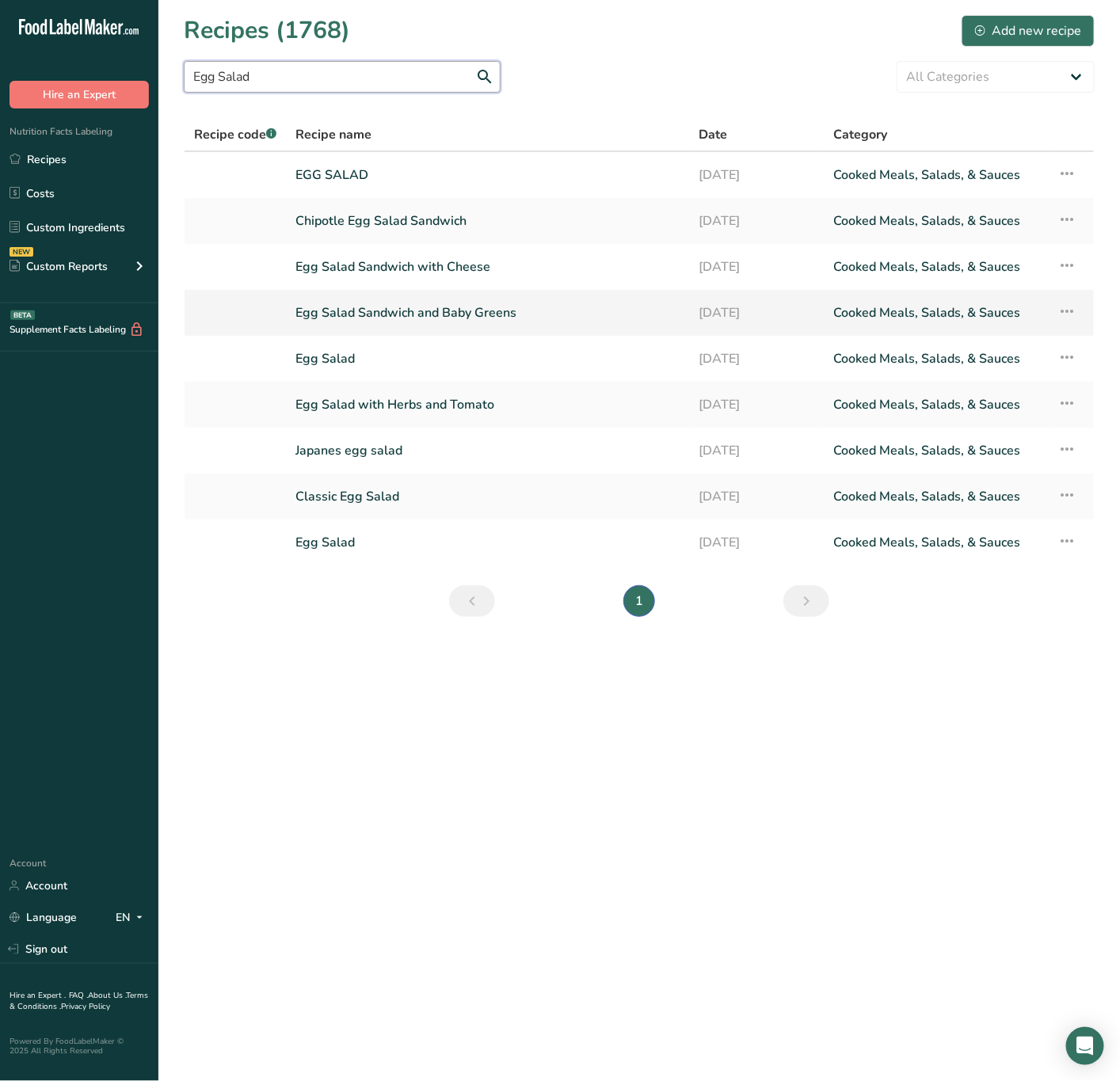
type input "Egg Salad"
click at [490, 312] on link "Egg Salad Sandwich and Baby Greens" at bounding box center [488, 313] width 384 height 34
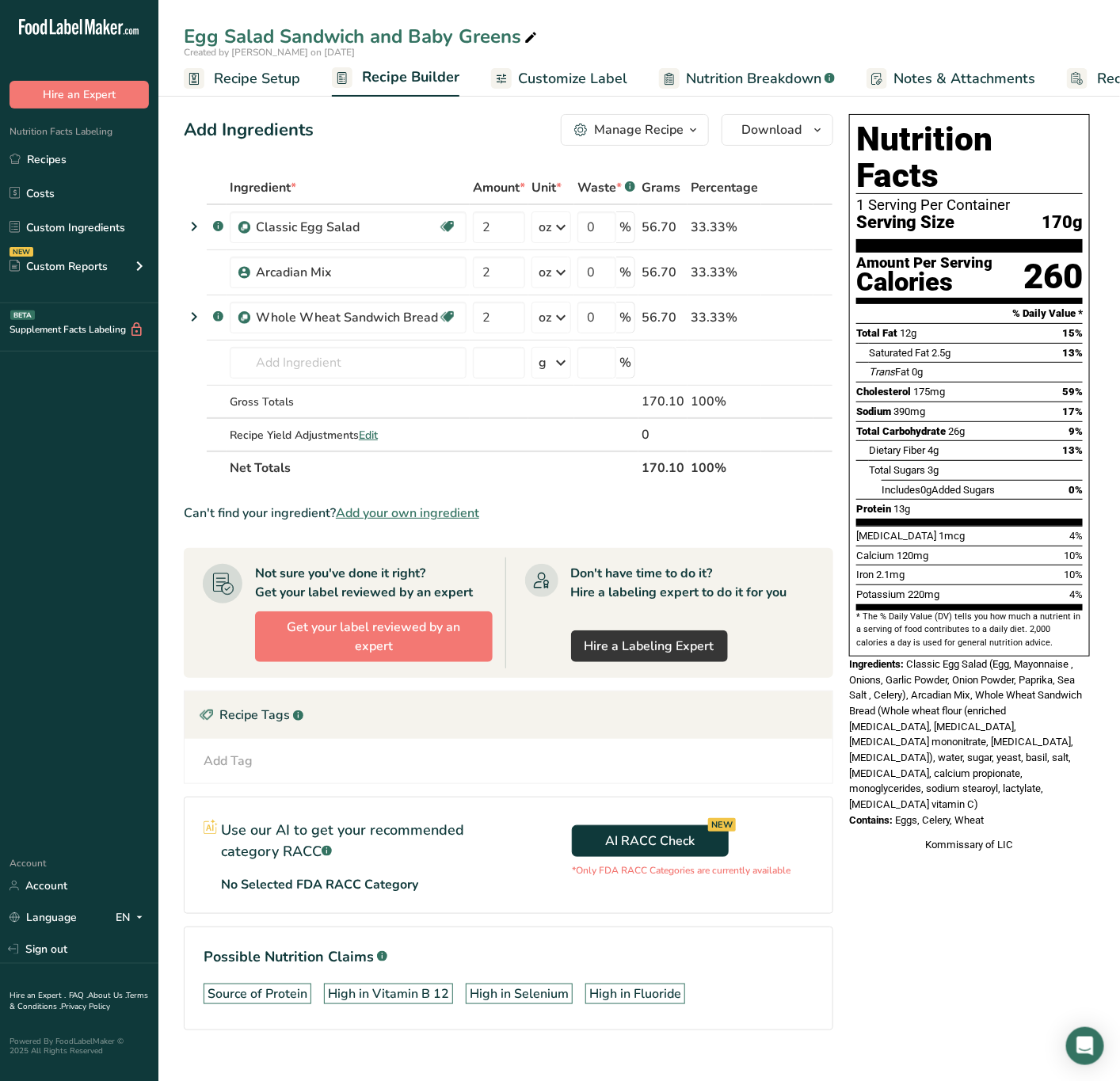
drag, startPoint x: 908, startPoint y: 630, endPoint x: 1017, endPoint y: 749, distance: 161.4
click at [1017, 749] on div "Nutrition Facts 1 Serving Per Container Serving Size 170g Amount Per Serving Ca…" at bounding box center [969, 483] width 253 height 752
copy div "Classic Egg Salad (Egg, Mayonnaise , Onions, Garlic Powder, Onion Powder, Papri…"
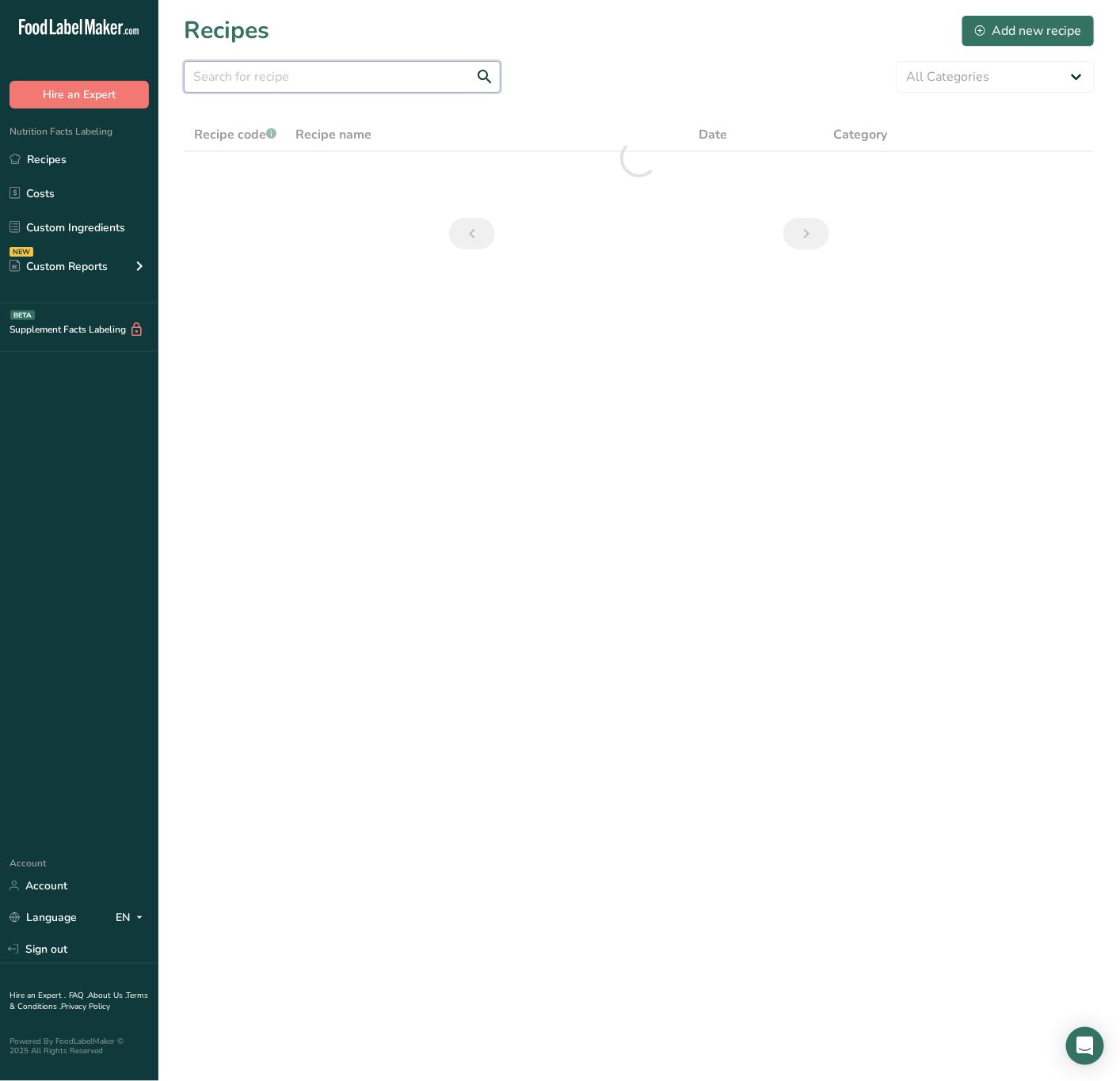
click at [295, 86] on input "text" at bounding box center [343, 77] width 317 height 32
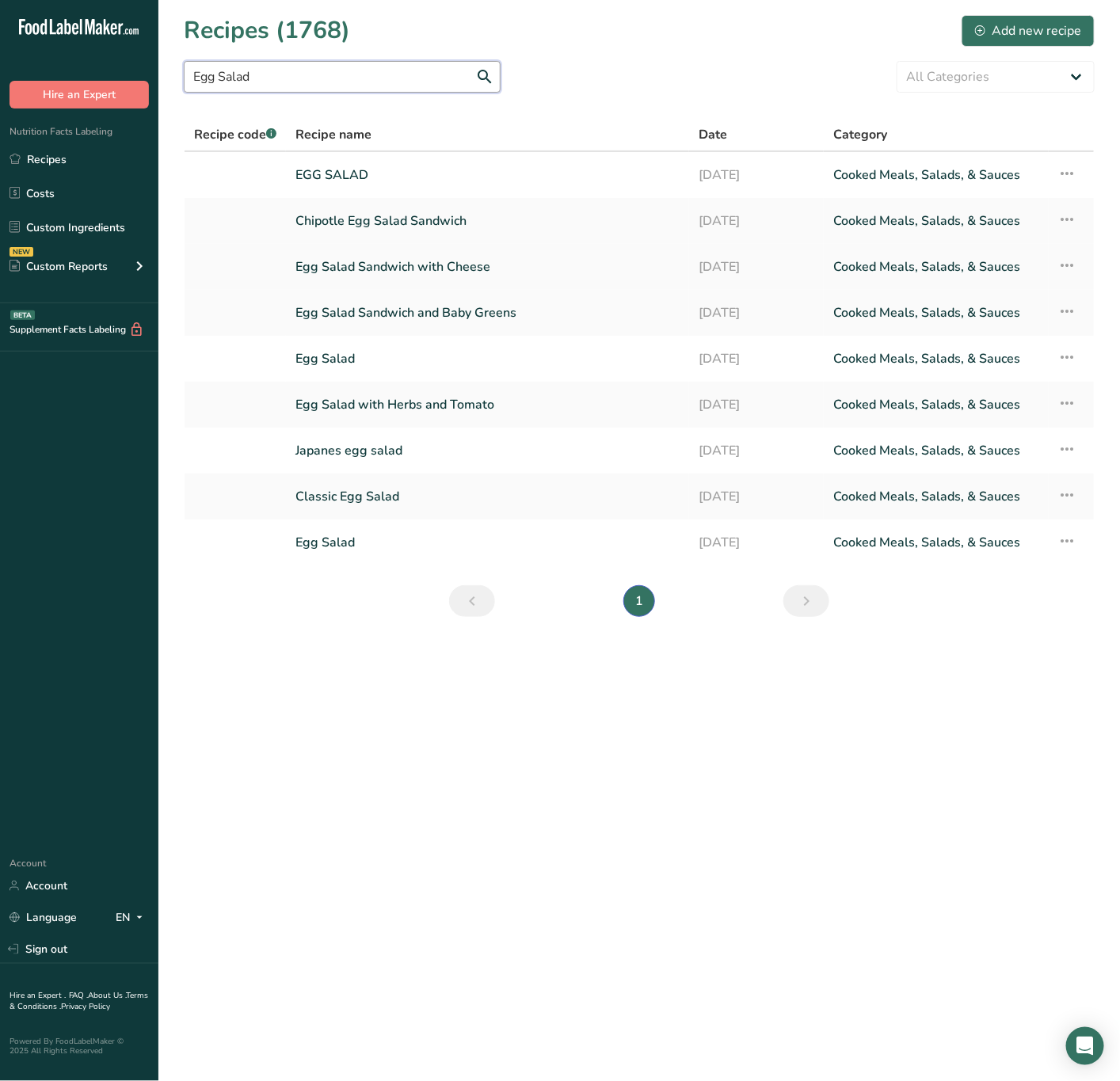
type input "Egg Salad"
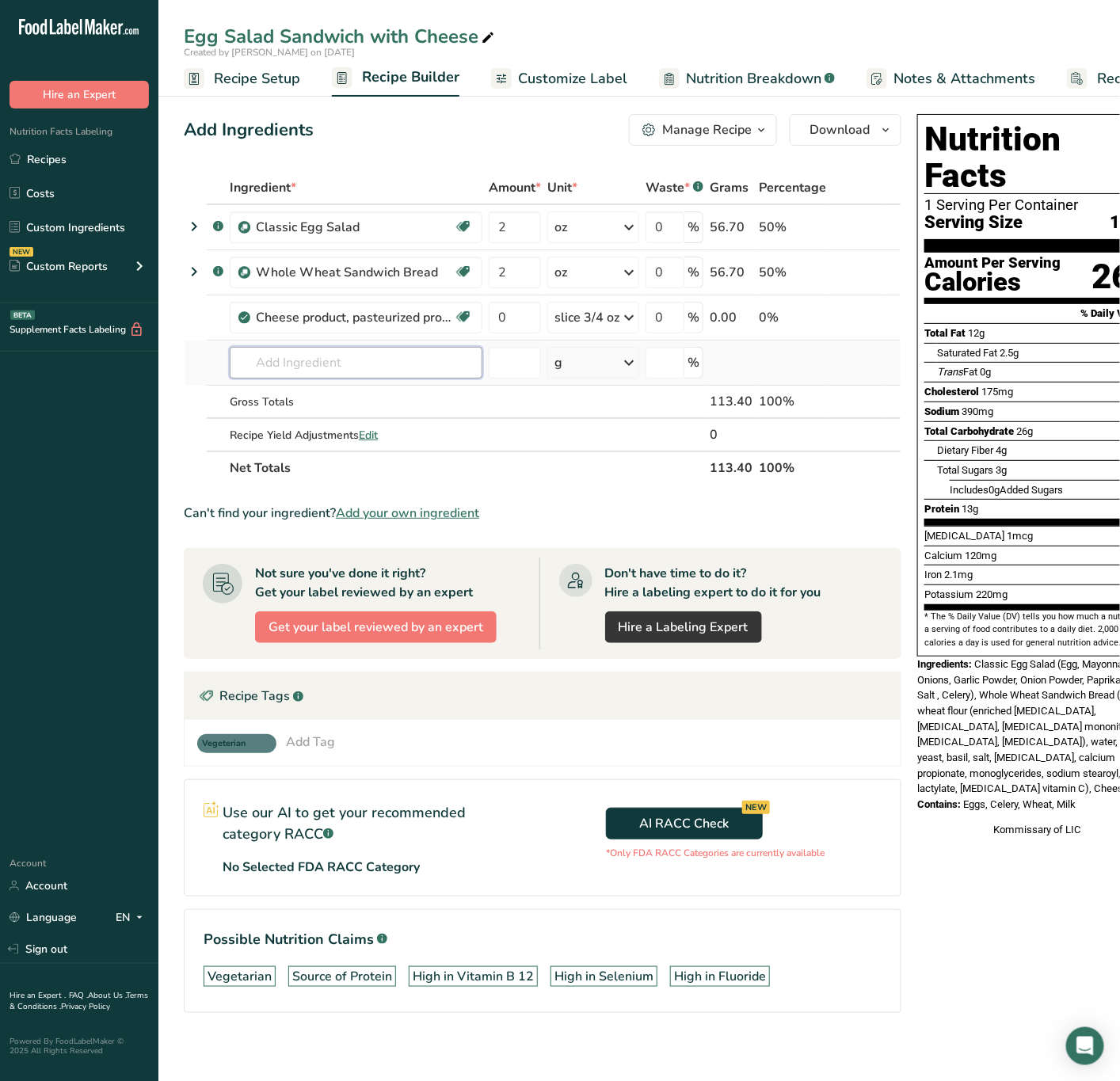
click at [413, 367] on input "text" at bounding box center [355, 363] width 252 height 32
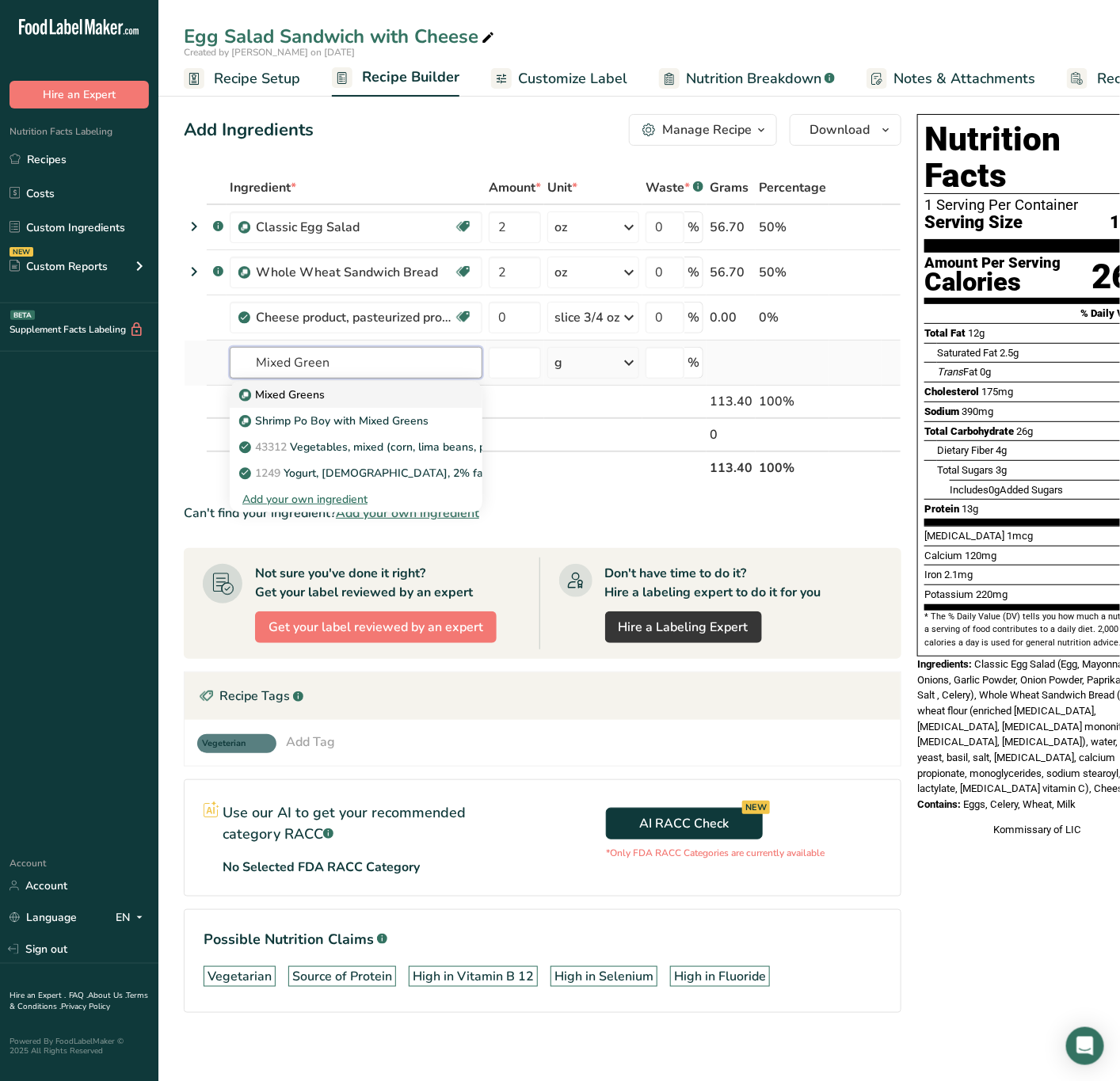
type input "Mixed Green"
click at [390, 400] on div "Mixed Greens" at bounding box center [344, 394] width 202 height 17
type input "Mixed Greens"
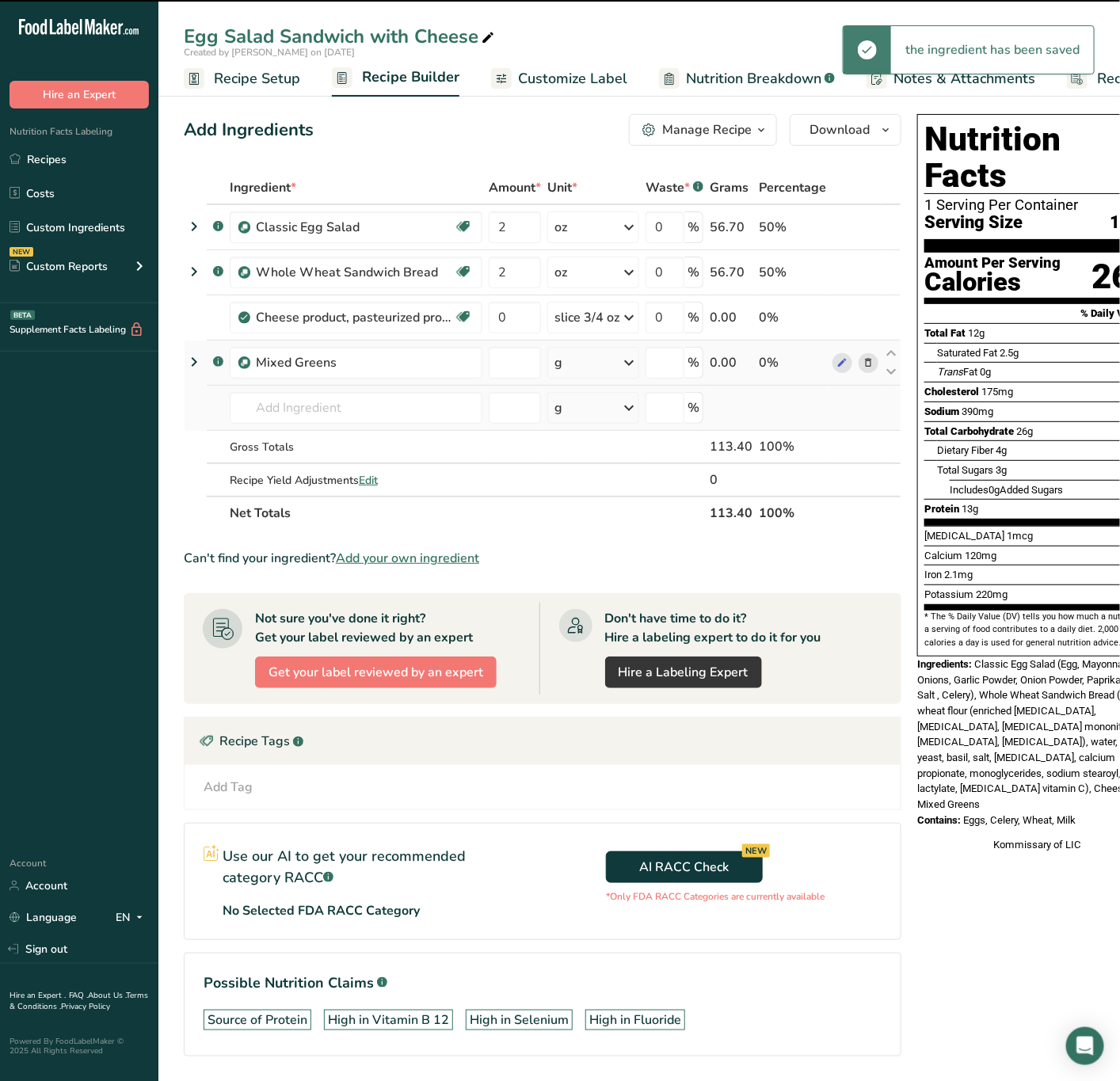
type input "0"
click at [536, 367] on input "0" at bounding box center [514, 363] width 52 height 32
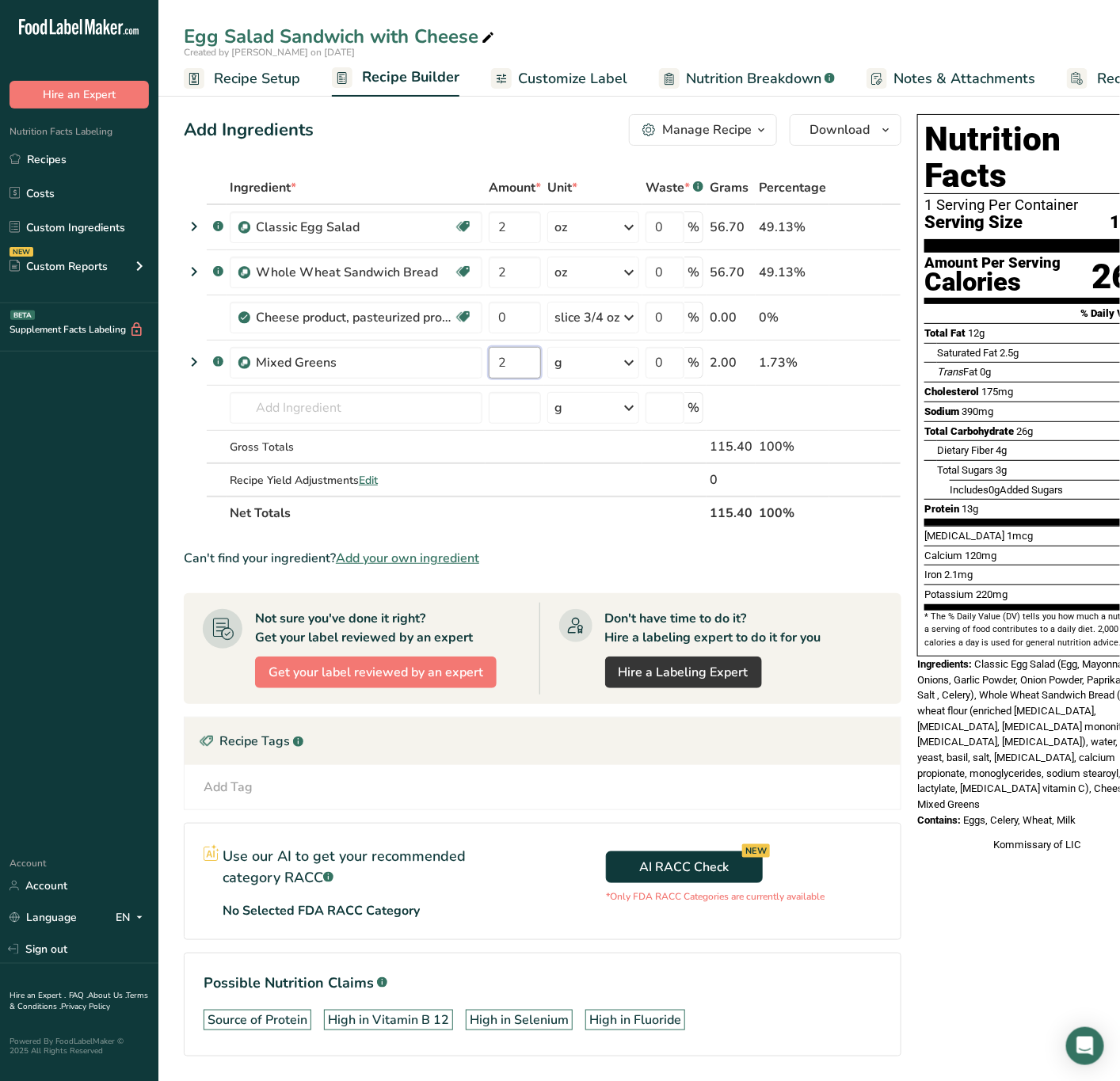
type input "2"
click at [599, 543] on section "Ingredient * Amount * Unit * Waste * .a-a{fill:#347362;}.b-a{fill:#fff;} Grams …" at bounding box center [543, 626] width 717 height 911
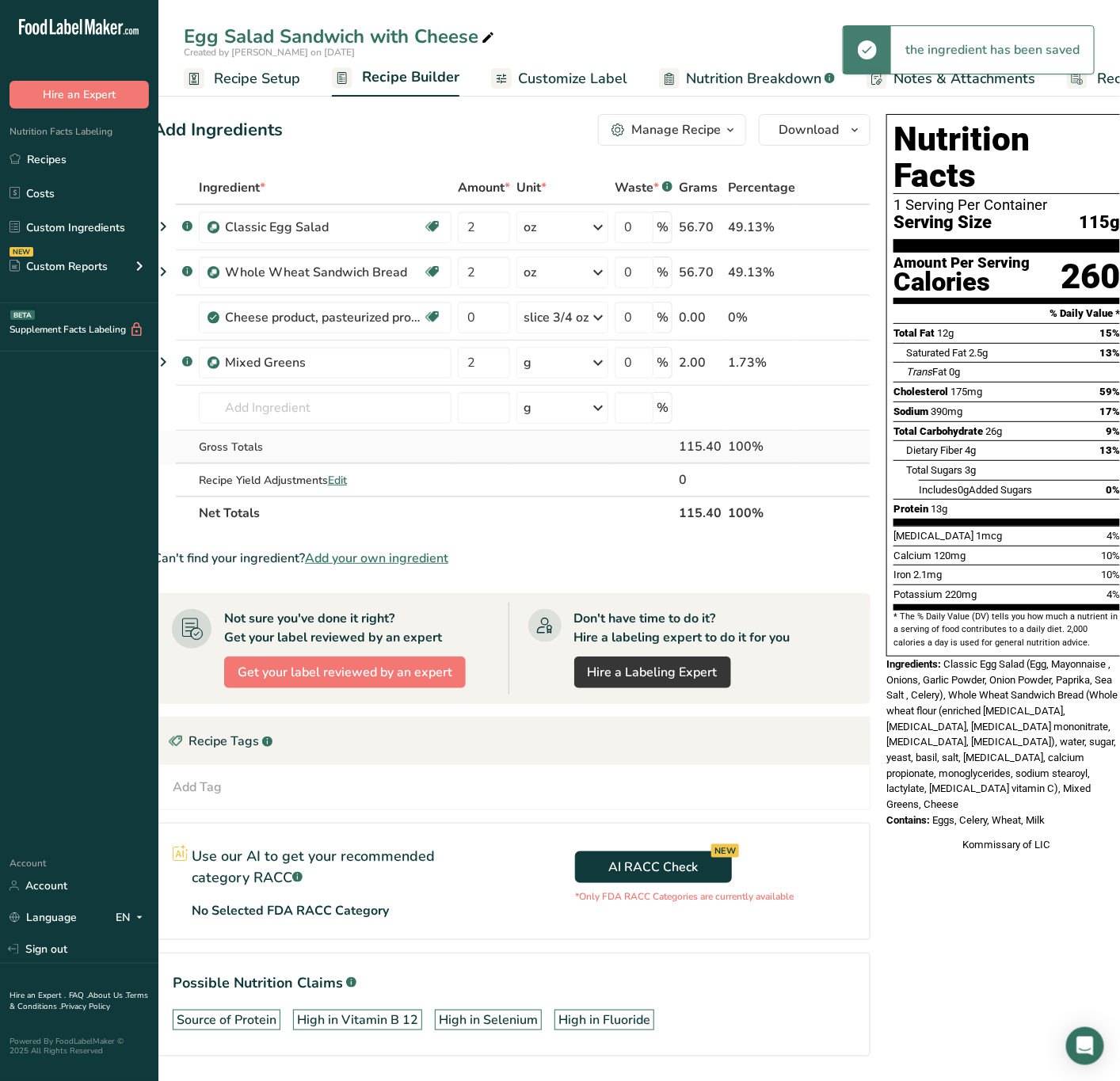
scroll to position [0, 42]
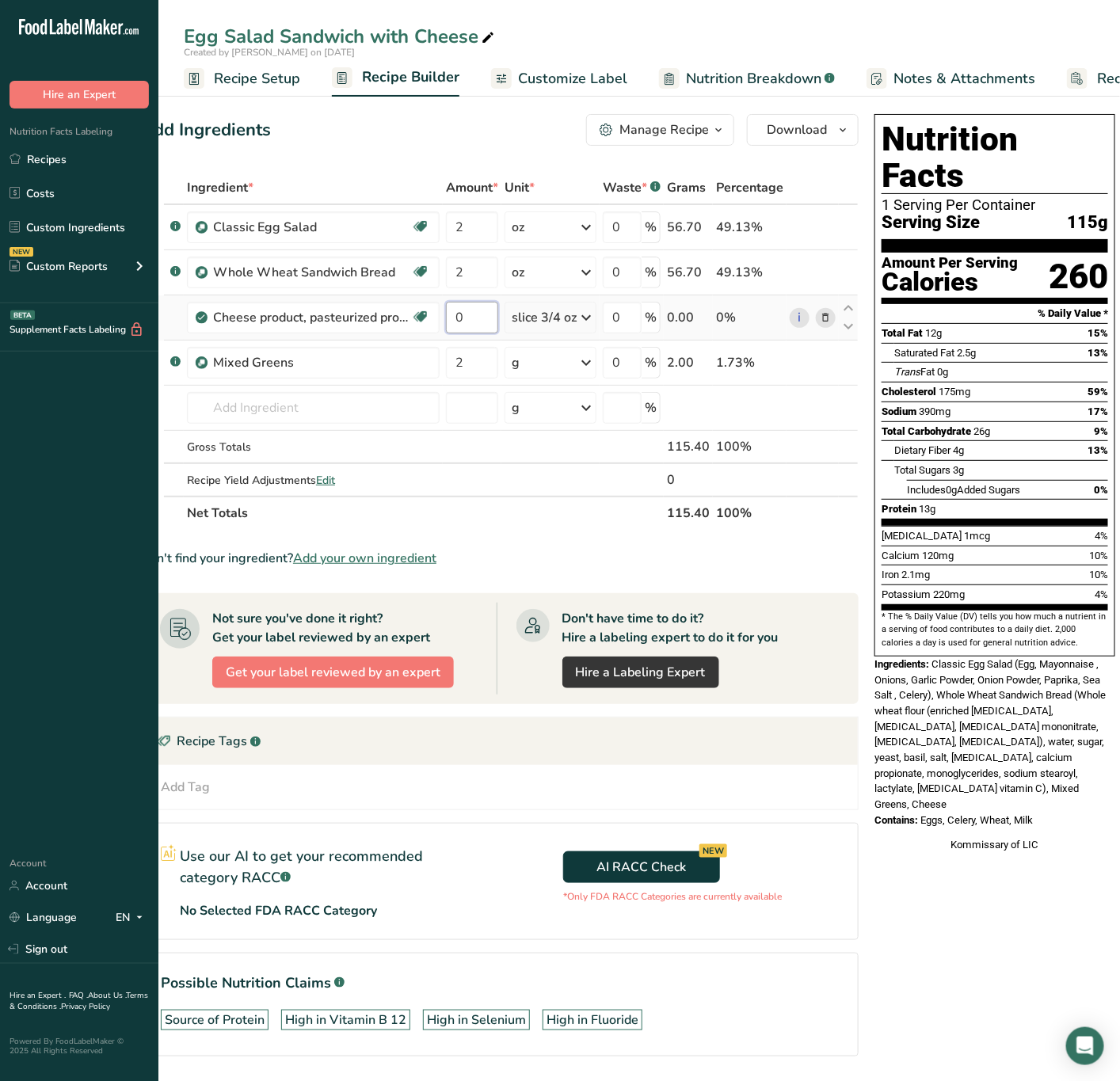
click at [477, 319] on input "0" at bounding box center [472, 318] width 52 height 32
type input "1"
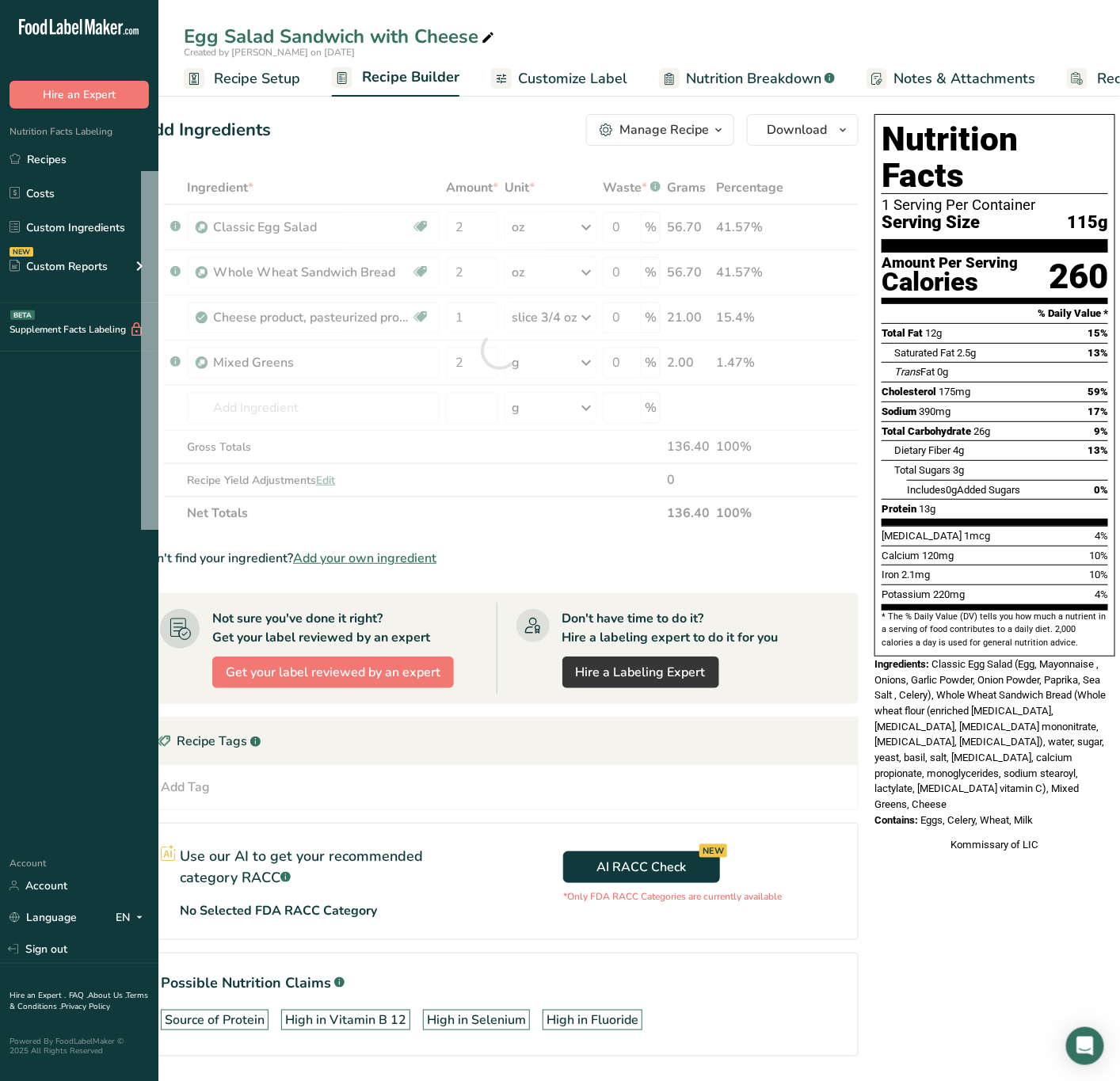
click at [943, 701] on div "Ingredients: Classic Egg Salad (Egg, Mayonnaise , Onions, Garlic Powder, Onion …" at bounding box center [994, 734] width 241 height 156
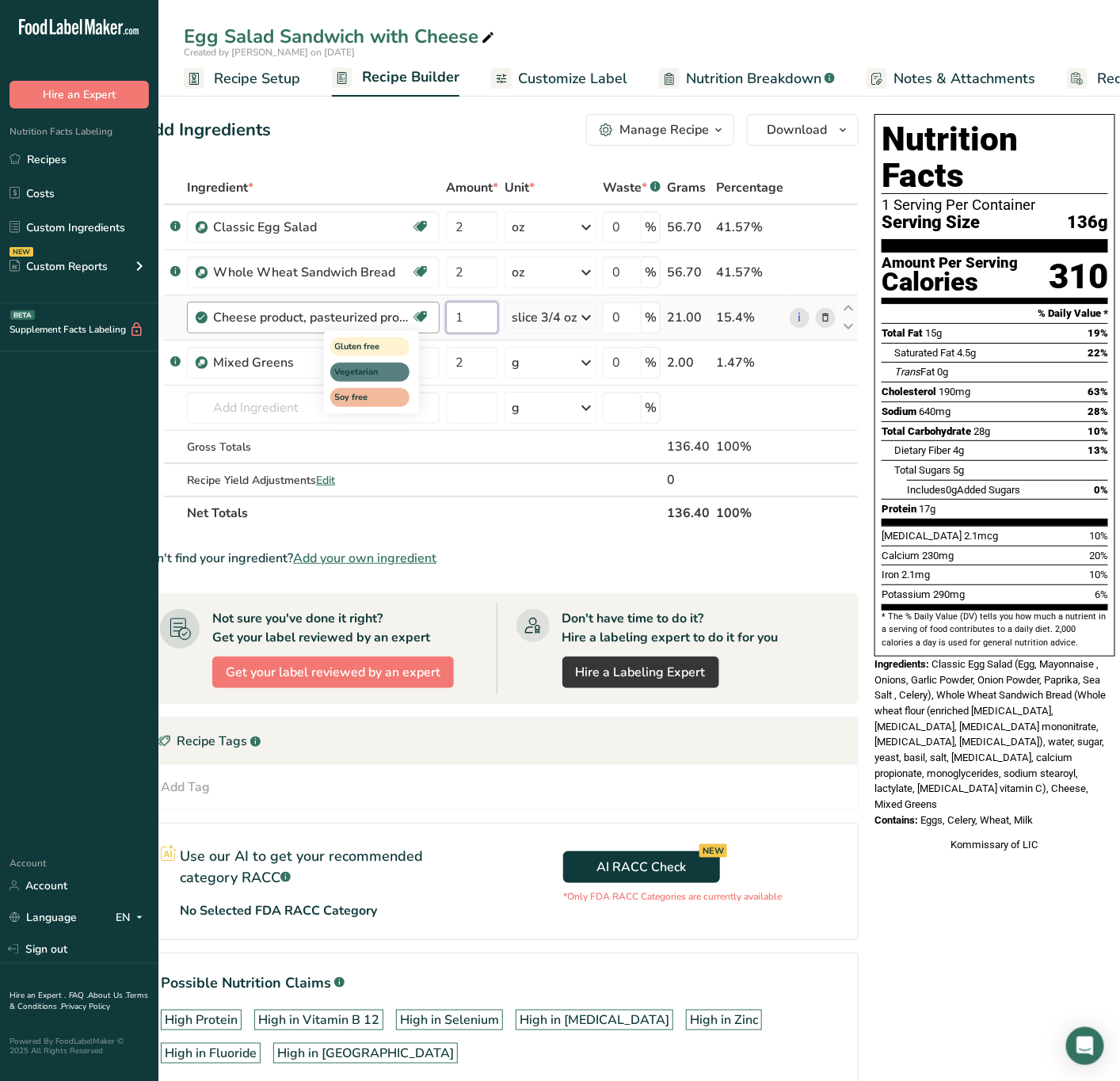
drag, startPoint x: 476, startPoint y: 326, endPoint x: 416, endPoint y: 306, distance: 63.2
click at [416, 306] on tr "Cheese product, pasteurized process, American, reduced fat, fortified with [MED…" at bounding box center [499, 318] width 716 height 45
click at [347, 394] on div "Ingredient * Amount * Unit * Waste * .a-a{fill:#347362;}.b-a{fill:#fff;} Grams …" at bounding box center [499, 350] width 717 height 359
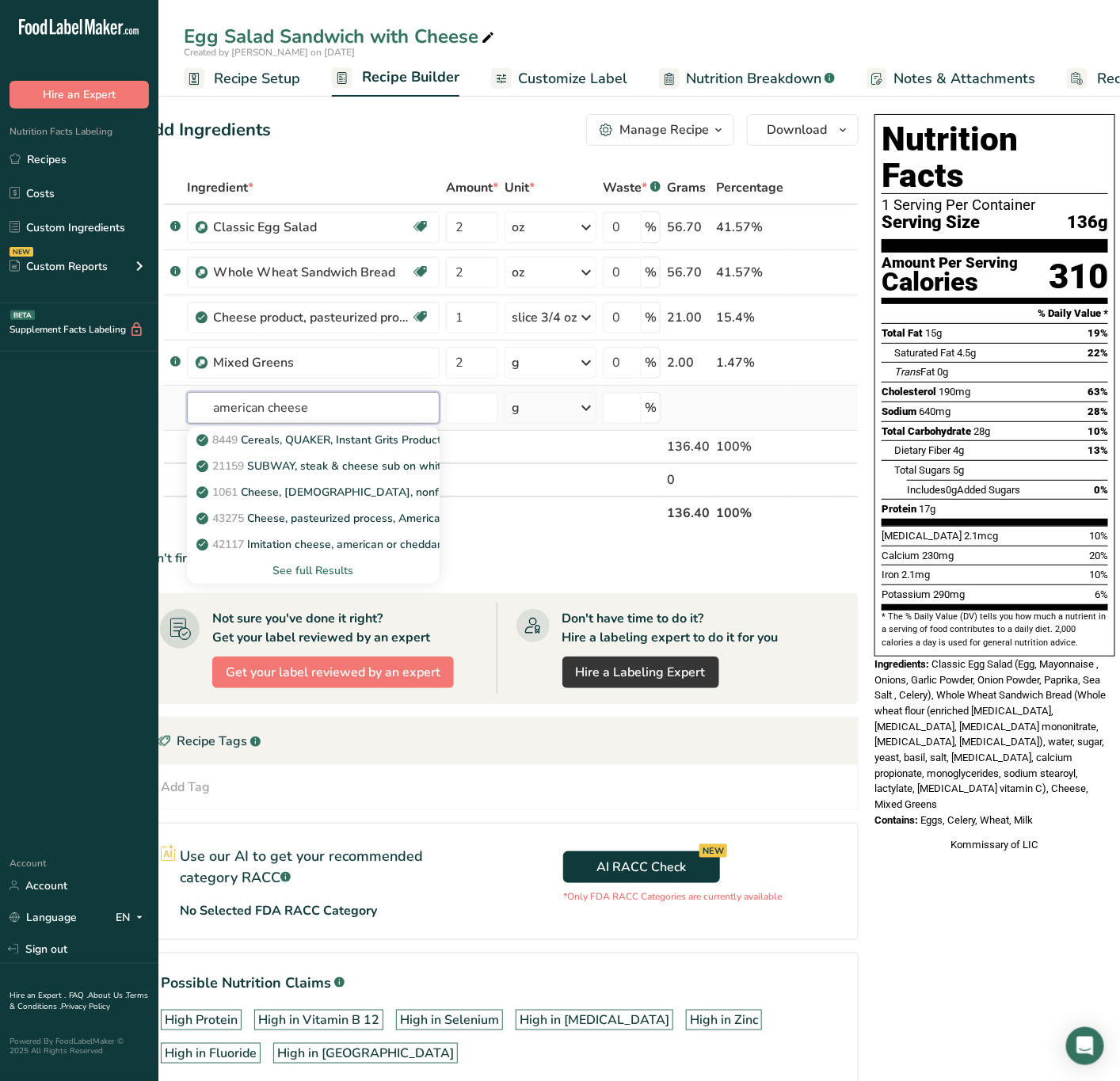
type input "american cheese"
click at [331, 567] on div "See full Results" at bounding box center [313, 570] width 228 height 17
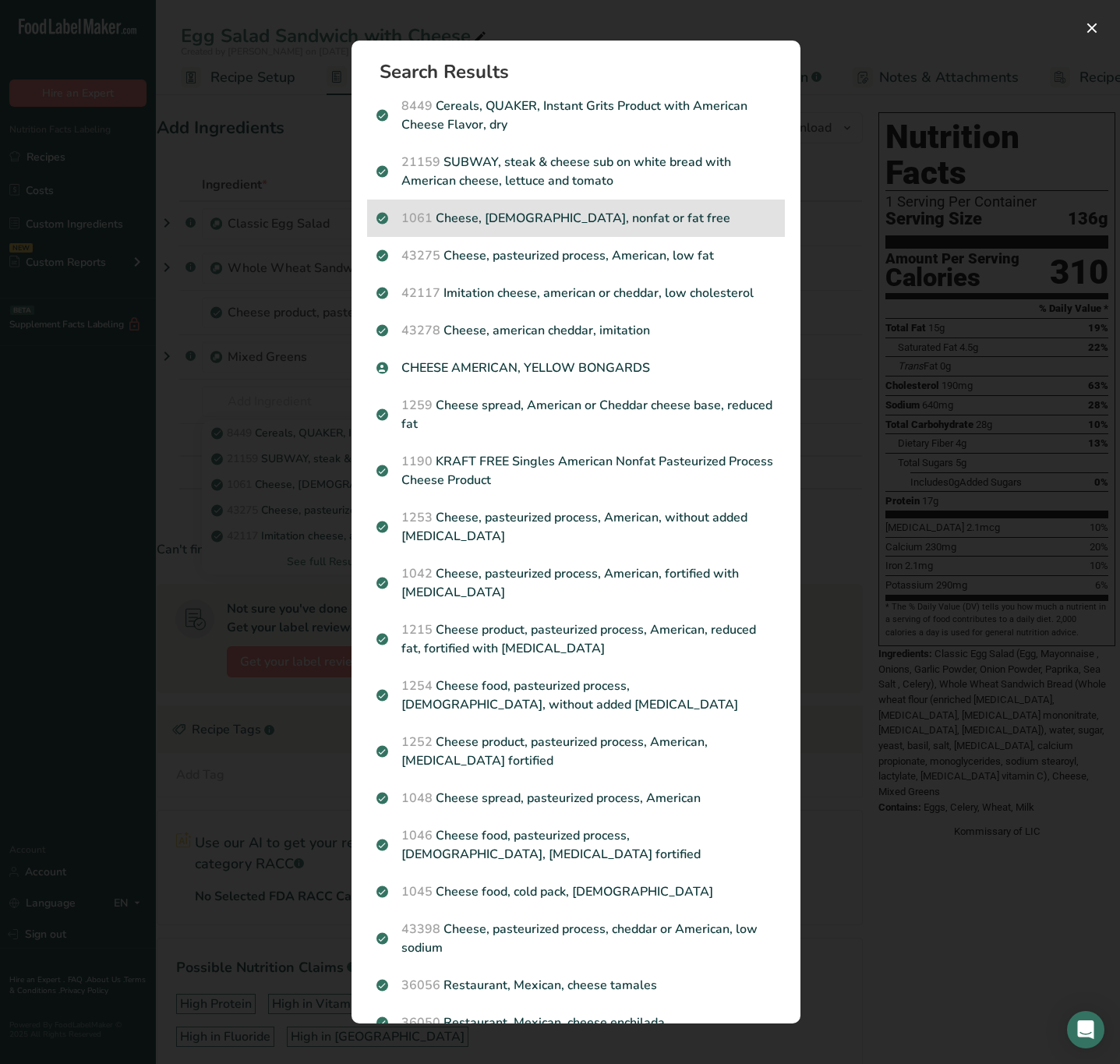
click at [528, 225] on p "1061 Cheese, [DEMOGRAPHIC_DATA], nonfat or fat free" at bounding box center [576, 218] width 399 height 18
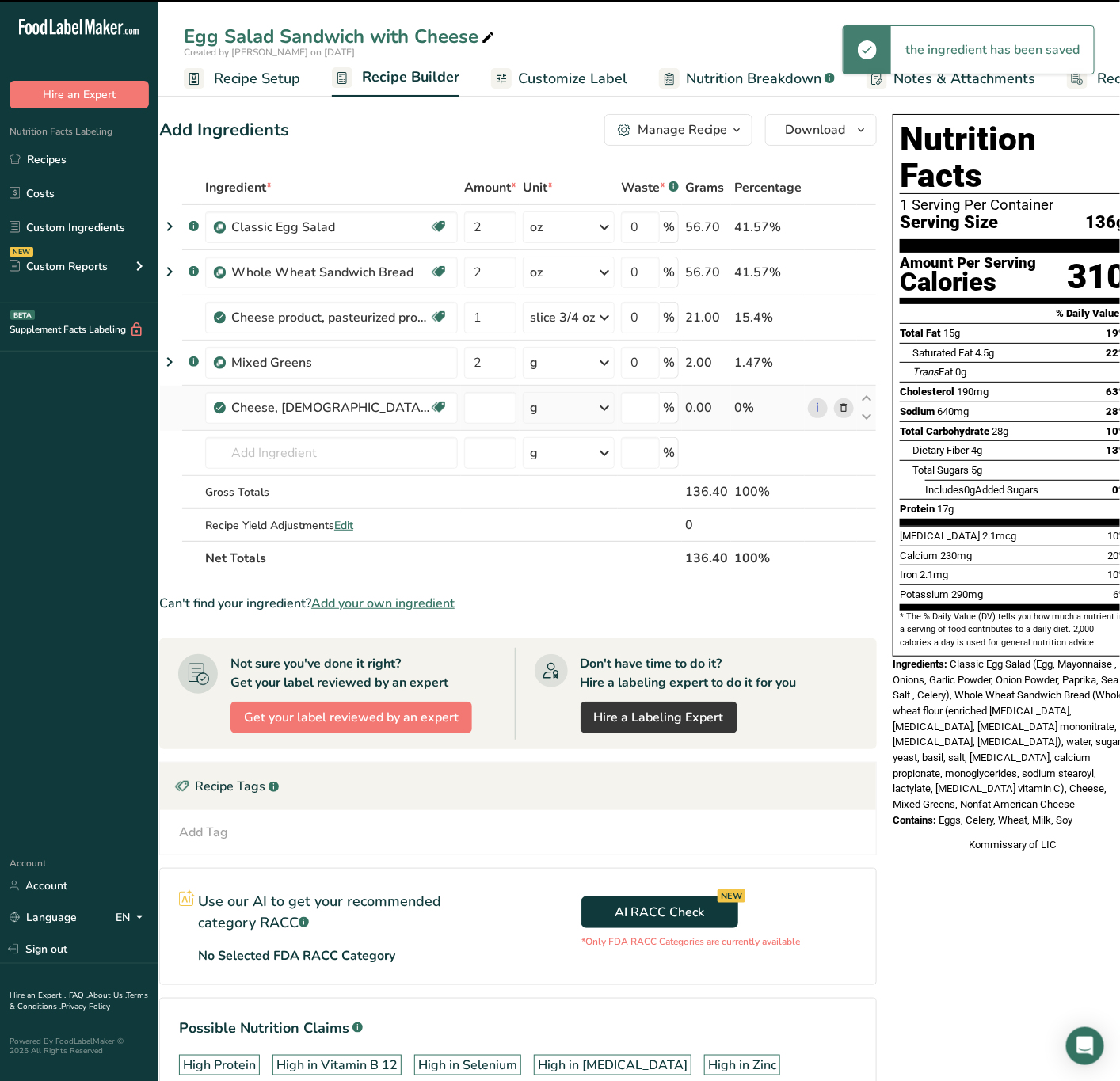
type input "0"
click at [581, 414] on div "g" at bounding box center [568, 408] width 92 height 32
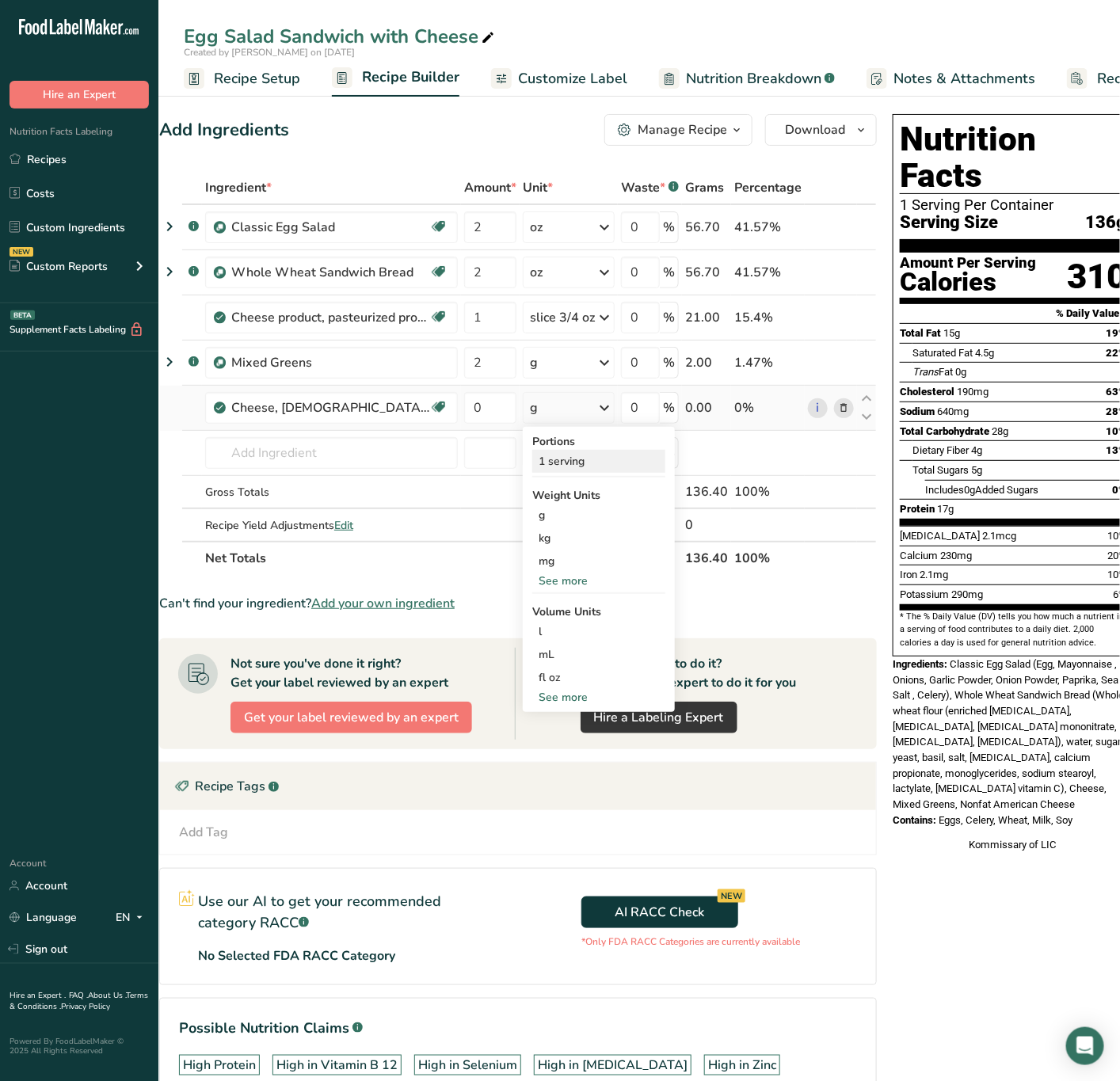
click at [590, 461] on div "1 serving" at bounding box center [599, 461] width 133 height 23
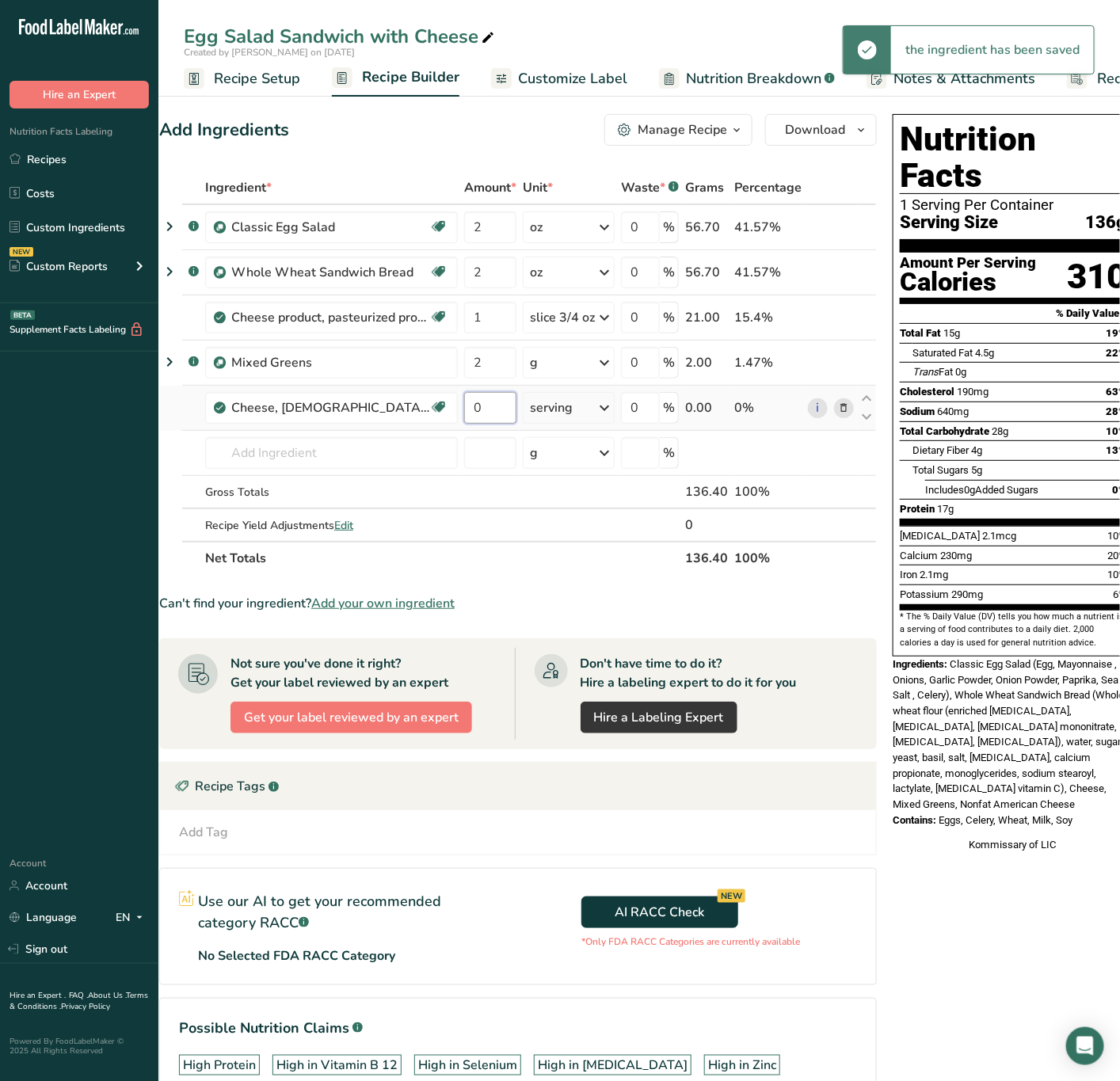
click at [490, 409] on input "0" at bounding box center [490, 408] width 52 height 32
type input "1"
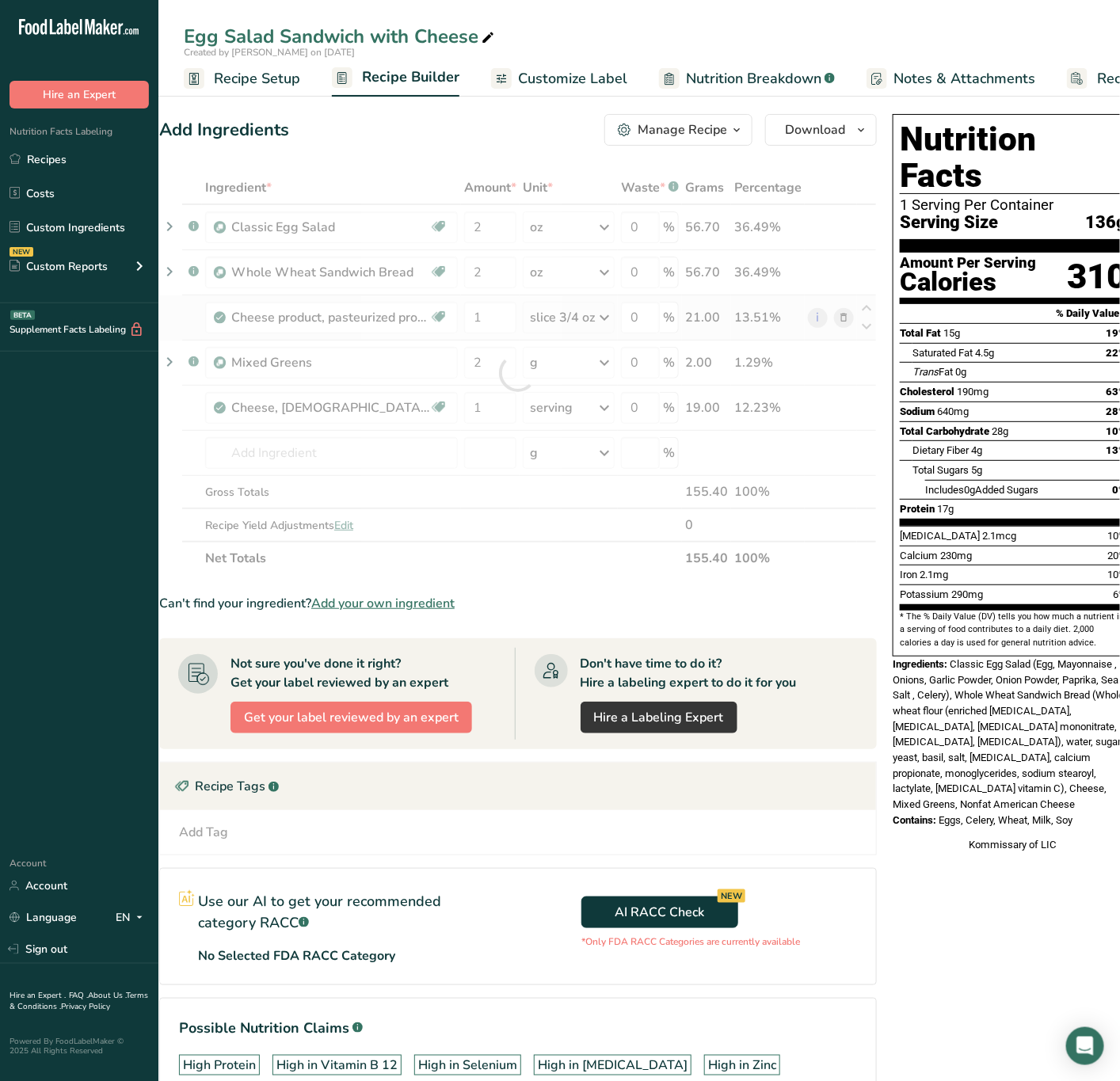
click at [839, 317] on div "Ingredient * Amount * Unit * Waste * .a-a{fill:#347362;}.b-a{fill:#fff;} Grams …" at bounding box center [518, 373] width 717 height 404
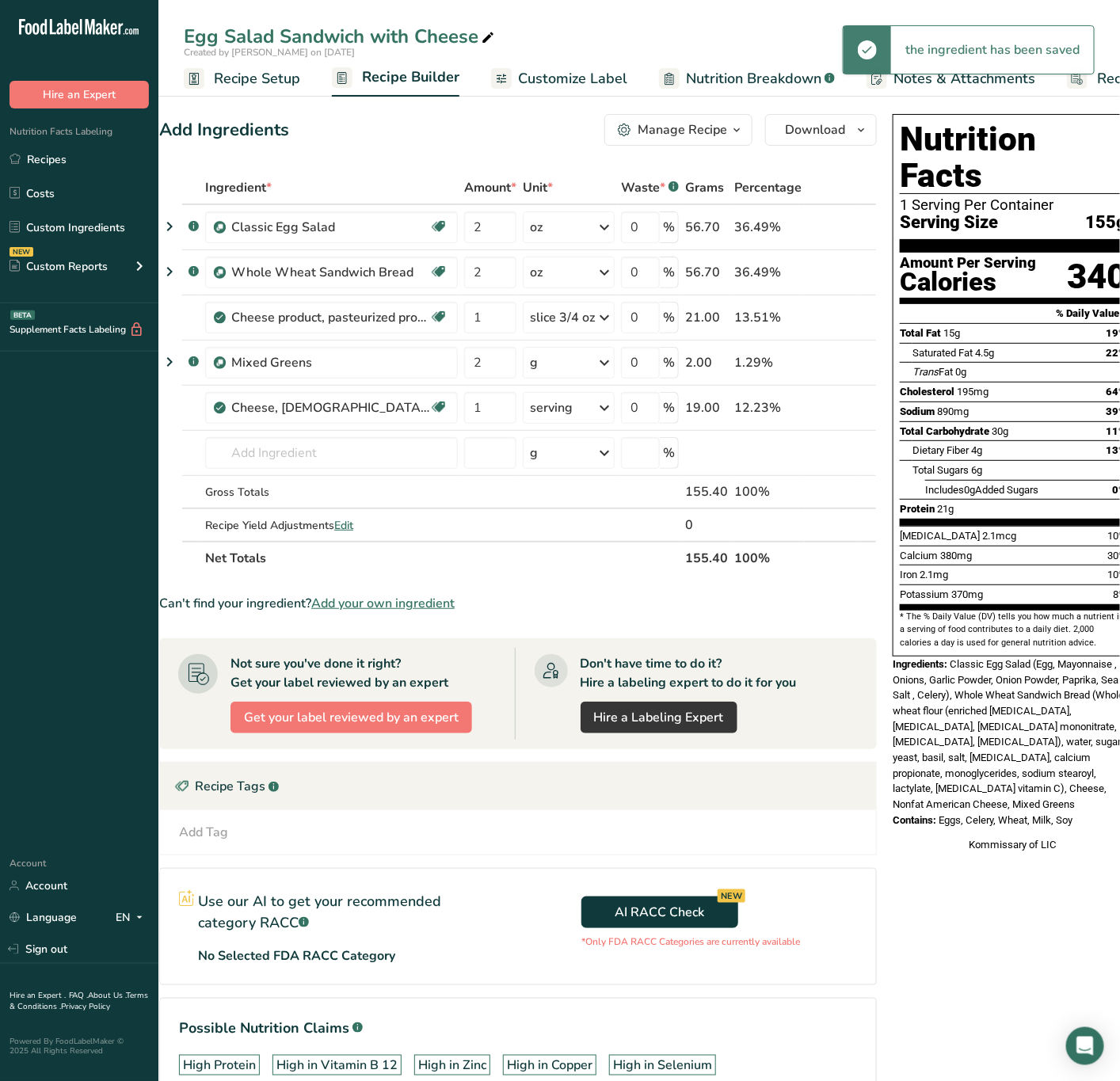
click at [842, 319] on icon at bounding box center [844, 318] width 12 height 17
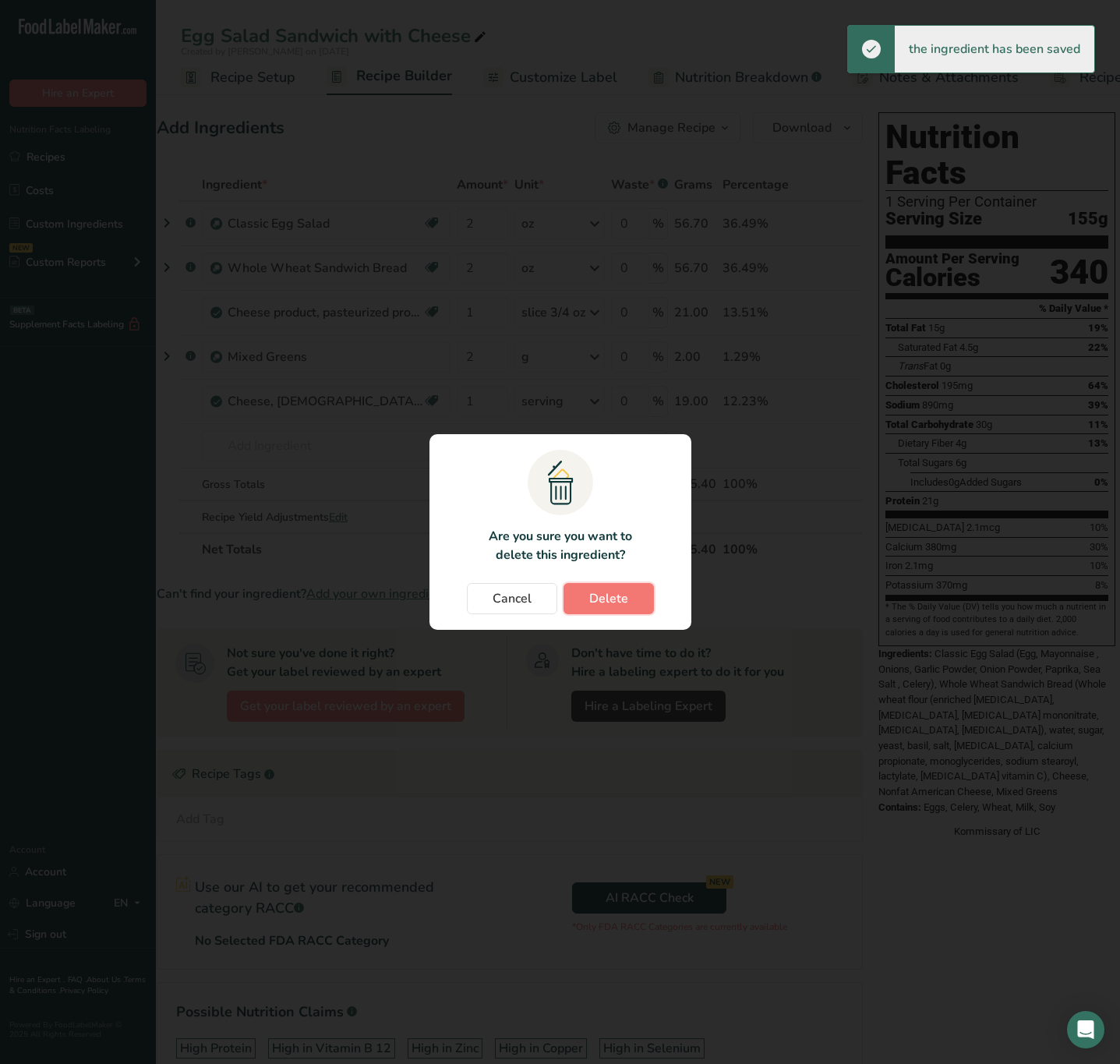
click at [620, 587] on button "Delete" at bounding box center [609, 599] width 91 height 31
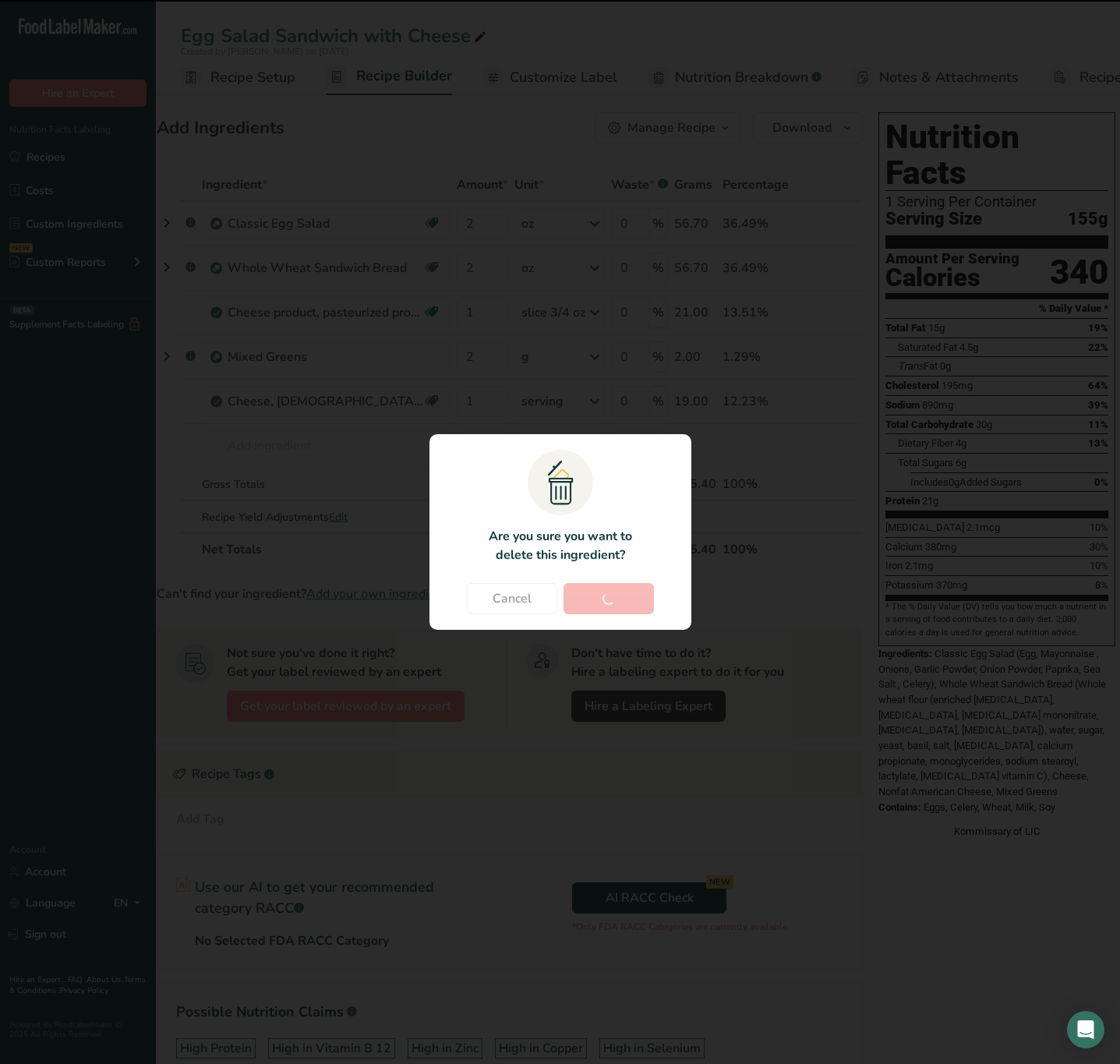
type input "2"
type input "1"
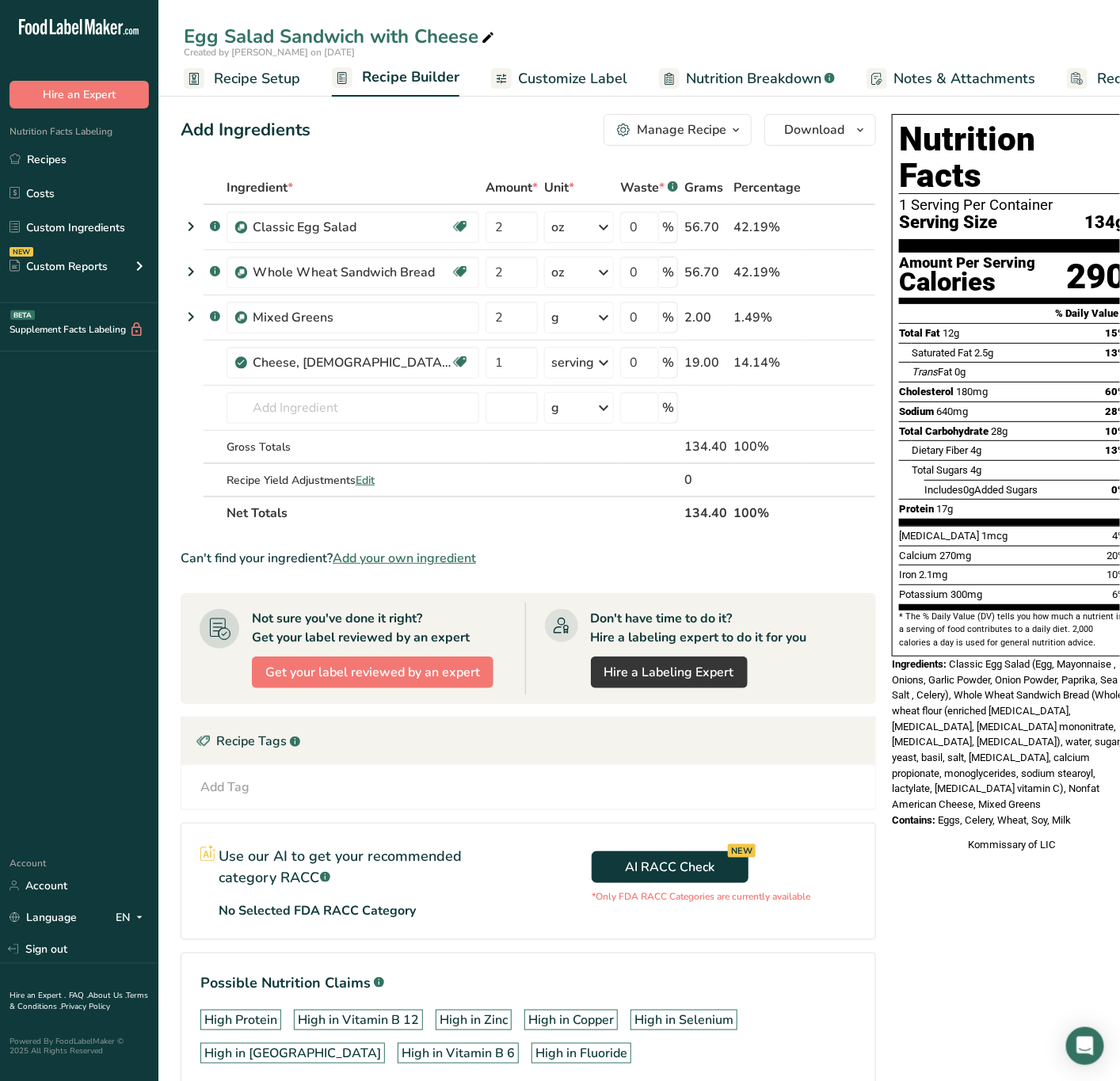
scroll to position [0, 21]
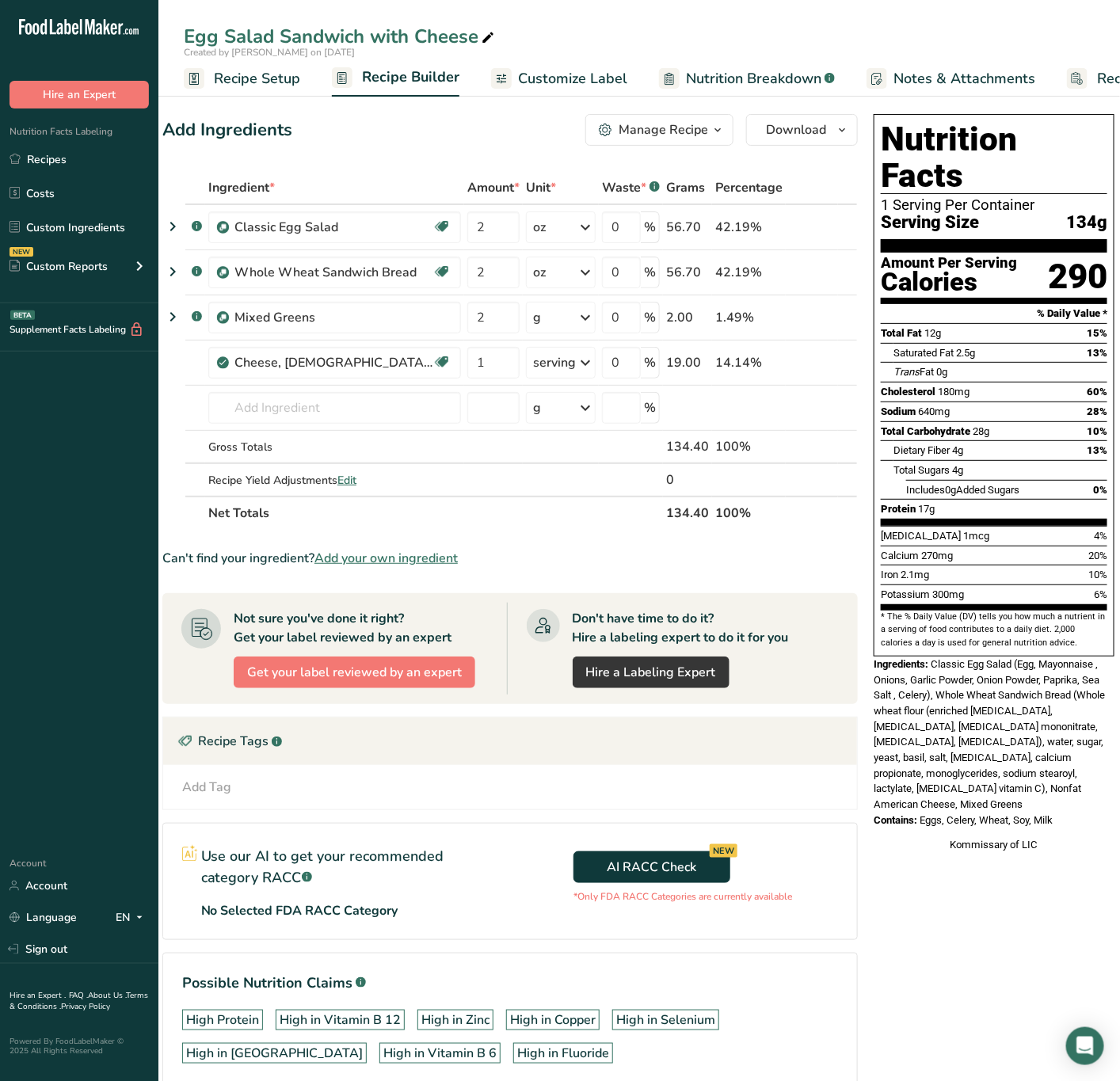
drag, startPoint x: 948, startPoint y: 699, endPoint x: 954, endPoint y: 679, distance: 20.9
click at [948, 699] on span "Classic Egg Salad (Egg, Mayonnaise , Onions, Garlic Powder, Onion Powder, Papri…" at bounding box center [989, 734] width 231 height 152
drag, startPoint x: 930, startPoint y: 633, endPoint x: 1065, endPoint y: 772, distance: 193.8
click at [1065, 772] on div "Nutrition Facts 1 Serving Per Container Serving Size 134g Amount Per Serving Ca…" at bounding box center [993, 483] width 253 height 752
copy div "Classic Egg Salad (Egg, Mayonnaise , Onions, Garlic Powder, Onion Powder, Papri…"
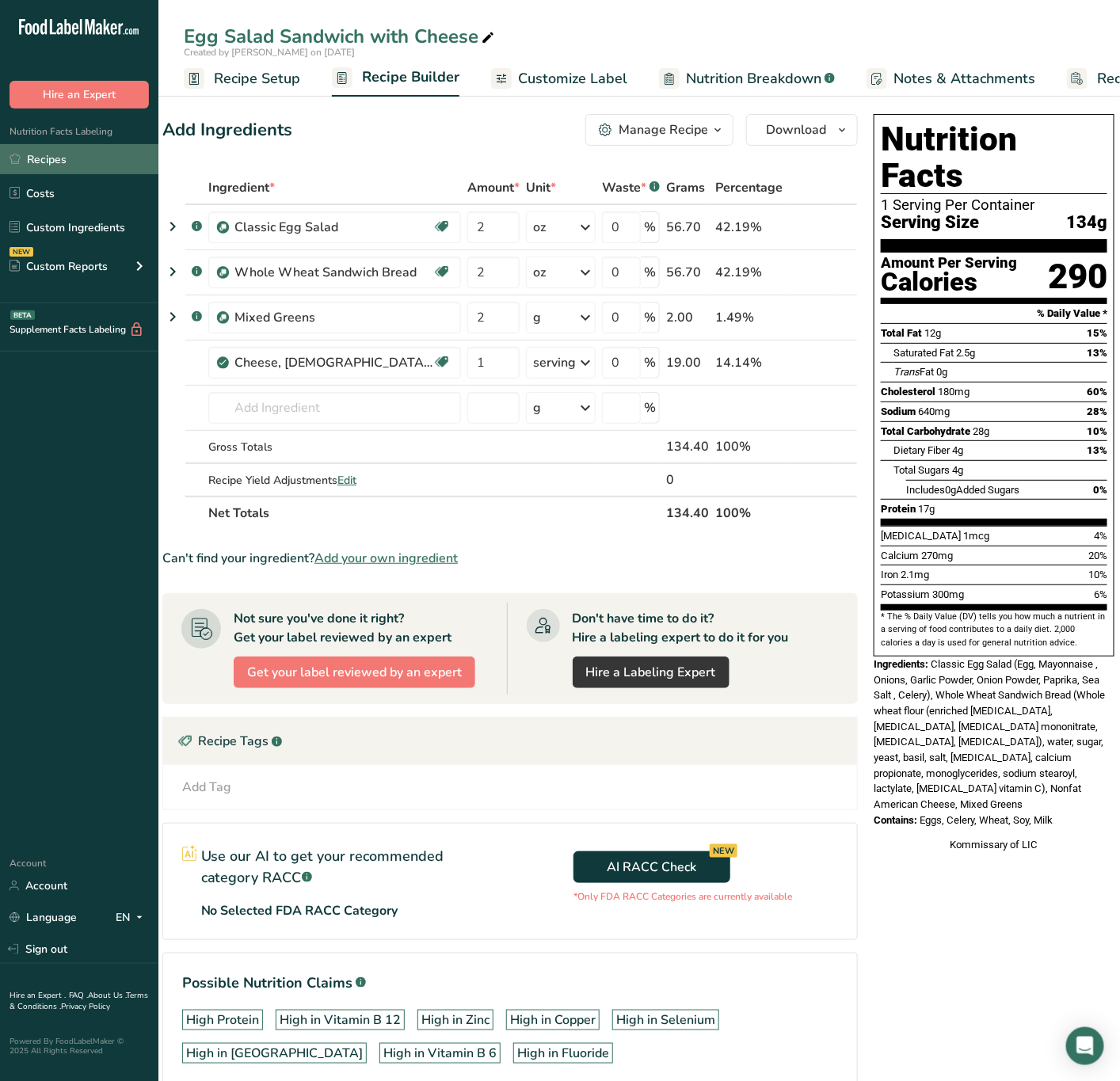
drag, startPoint x: 98, startPoint y: 143, endPoint x: 86, endPoint y: 162, distance: 22.5
click at [98, 143] on div "Nutrition Facts Labeling Recipes Costs Custom Ingredients NEW Custom Reports Me…" at bounding box center [79, 206] width 158 height 195
click at [84, 164] on link "Recipes" at bounding box center [79, 159] width 158 height 30
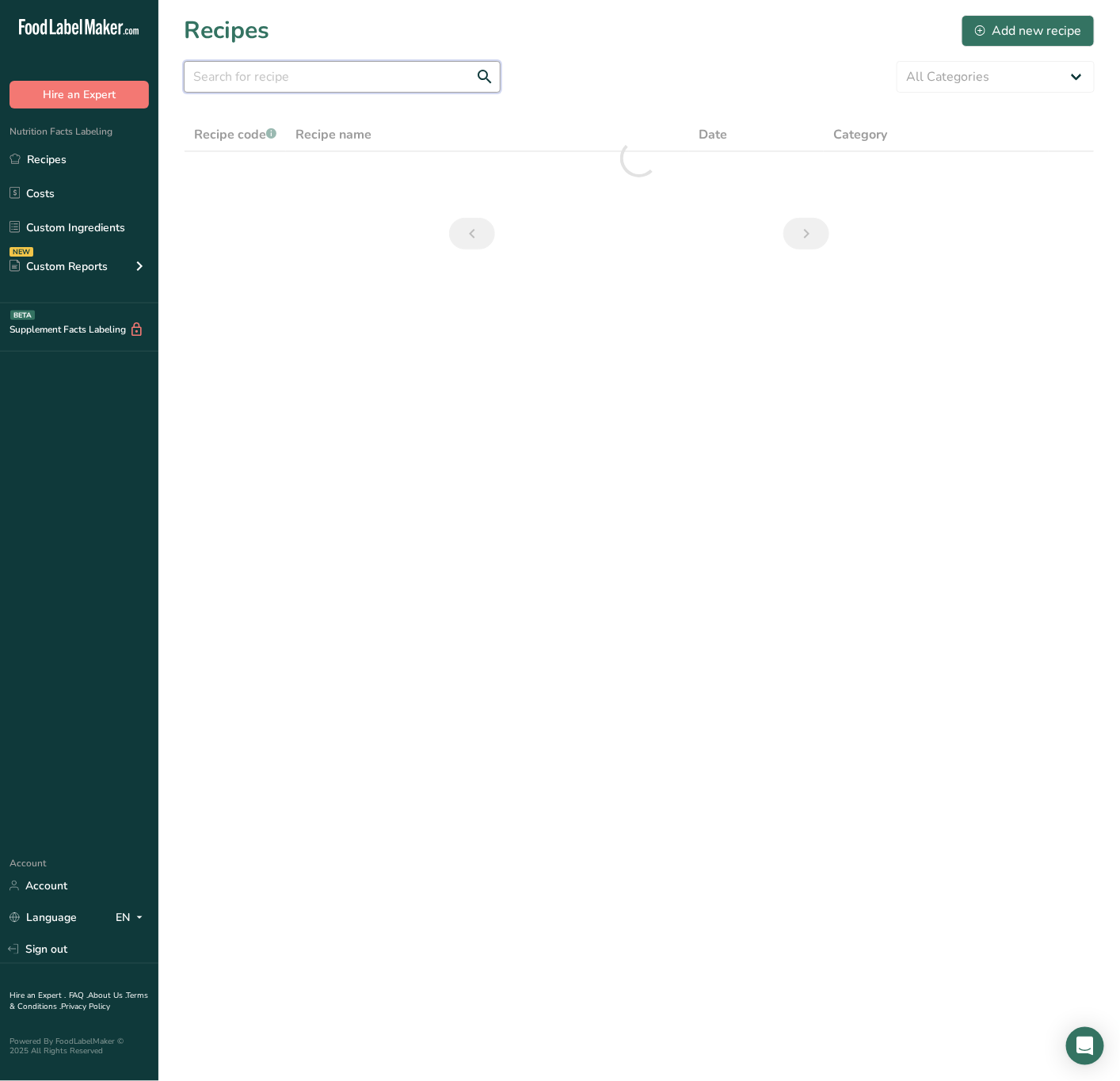
click at [313, 74] on input "text" at bounding box center [343, 77] width 317 height 32
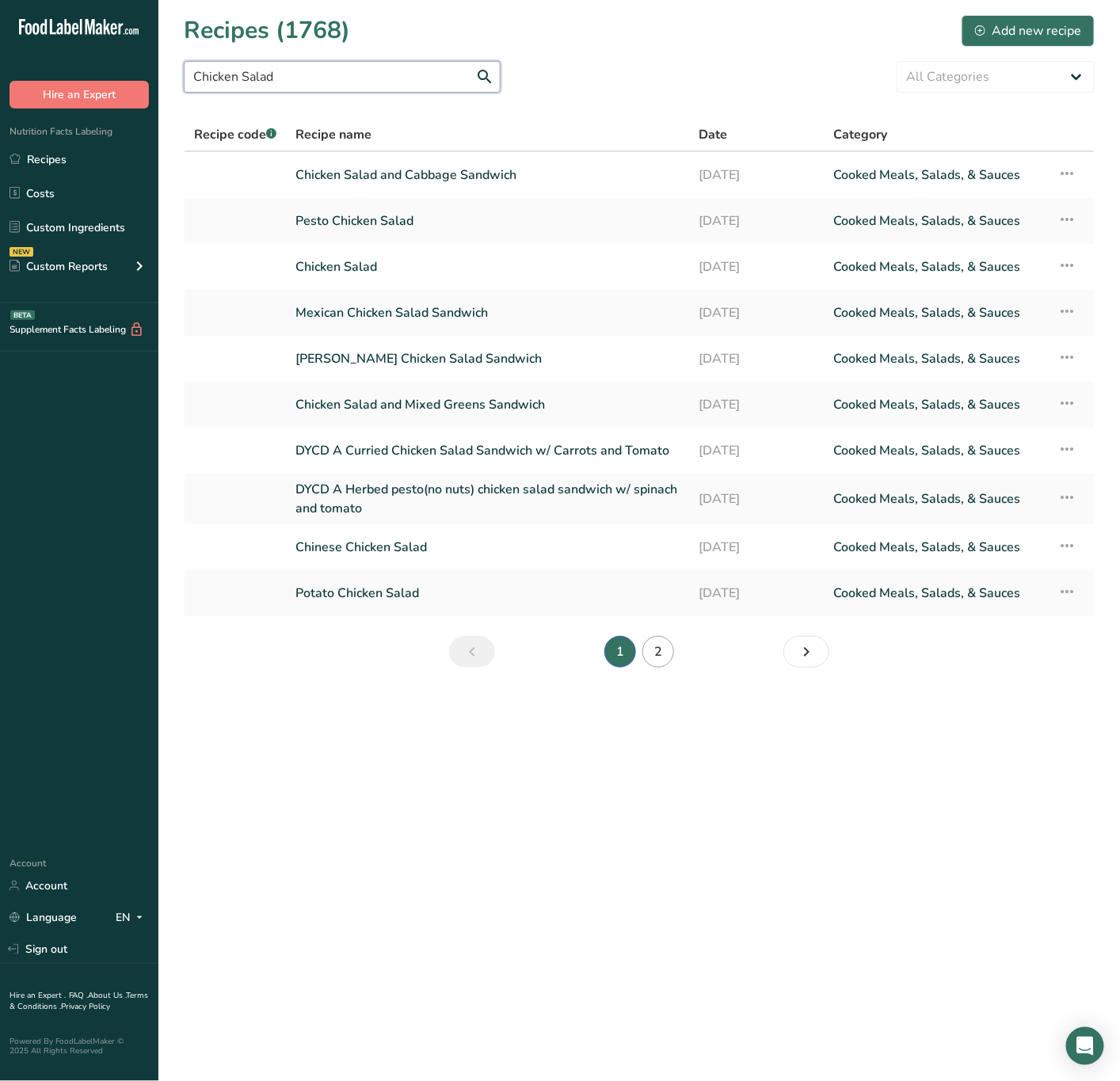
type input "Chicken Salad"
click at [647, 653] on link "2" at bounding box center [658, 652] width 32 height 32
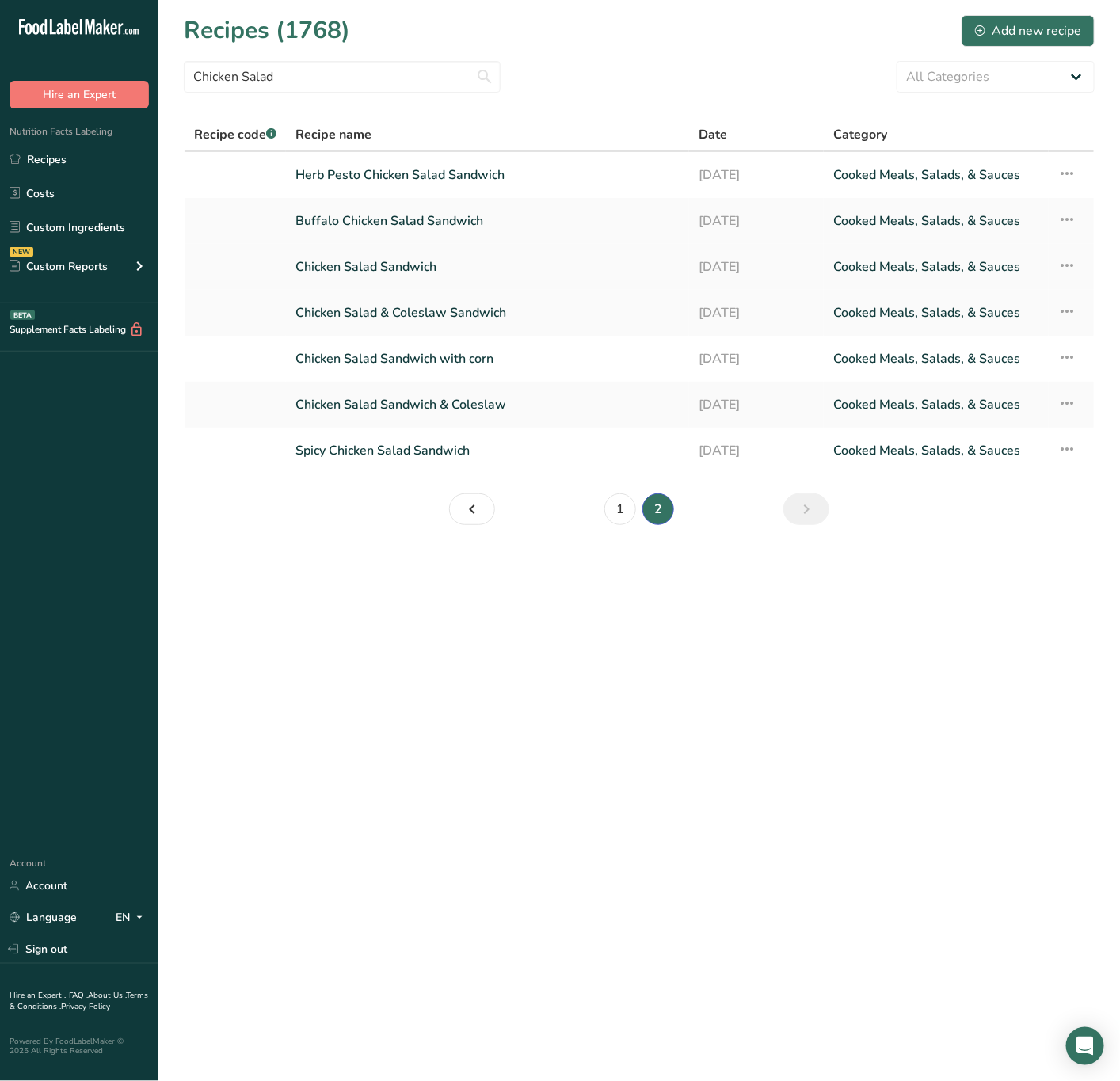
click at [409, 271] on link "Chicken Salad Sandwich" at bounding box center [488, 267] width 384 height 34
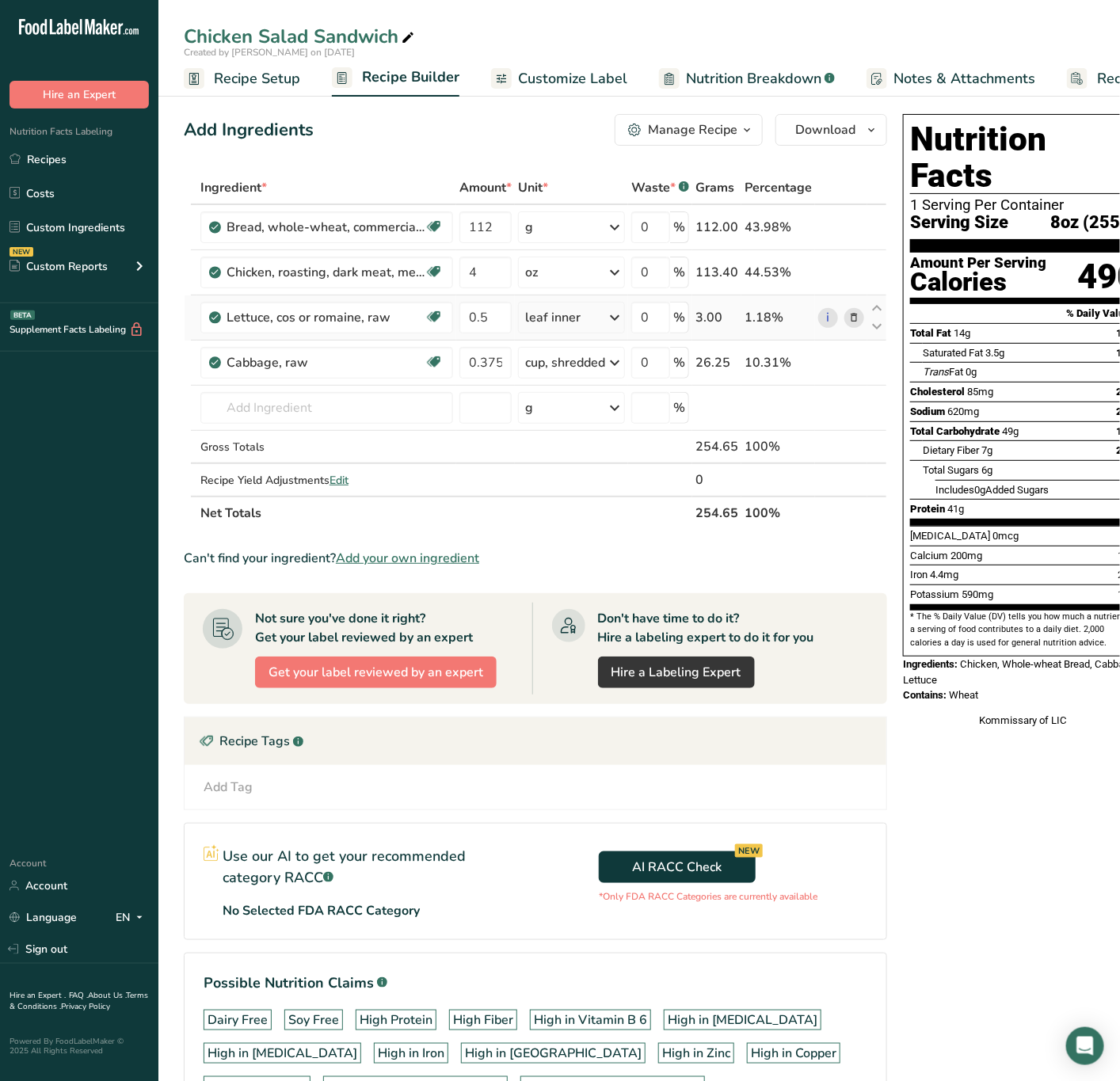
click at [856, 316] on icon at bounding box center [854, 318] width 12 height 17
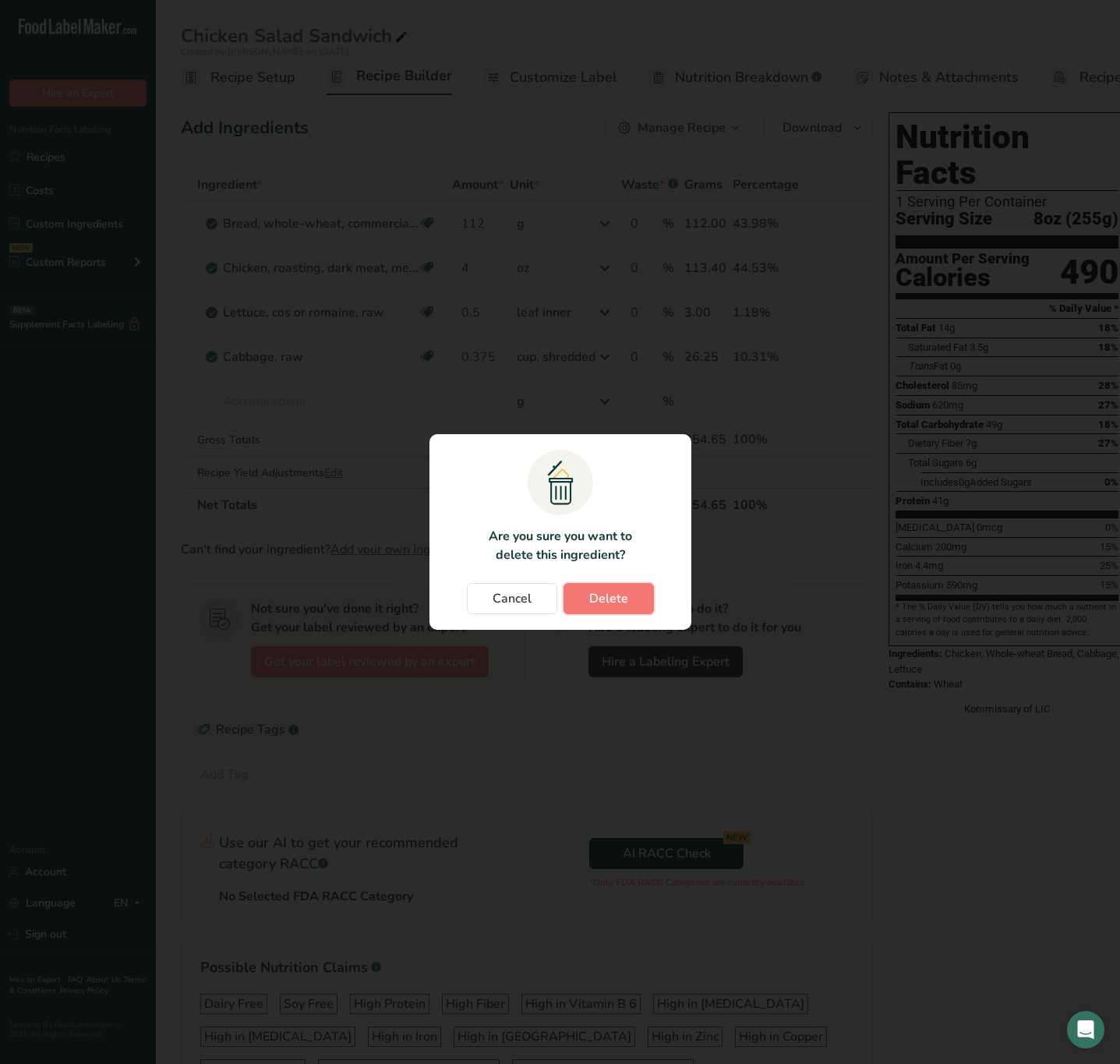
click at [648, 587] on button "Delete" at bounding box center [609, 599] width 91 height 31
type input "0.375"
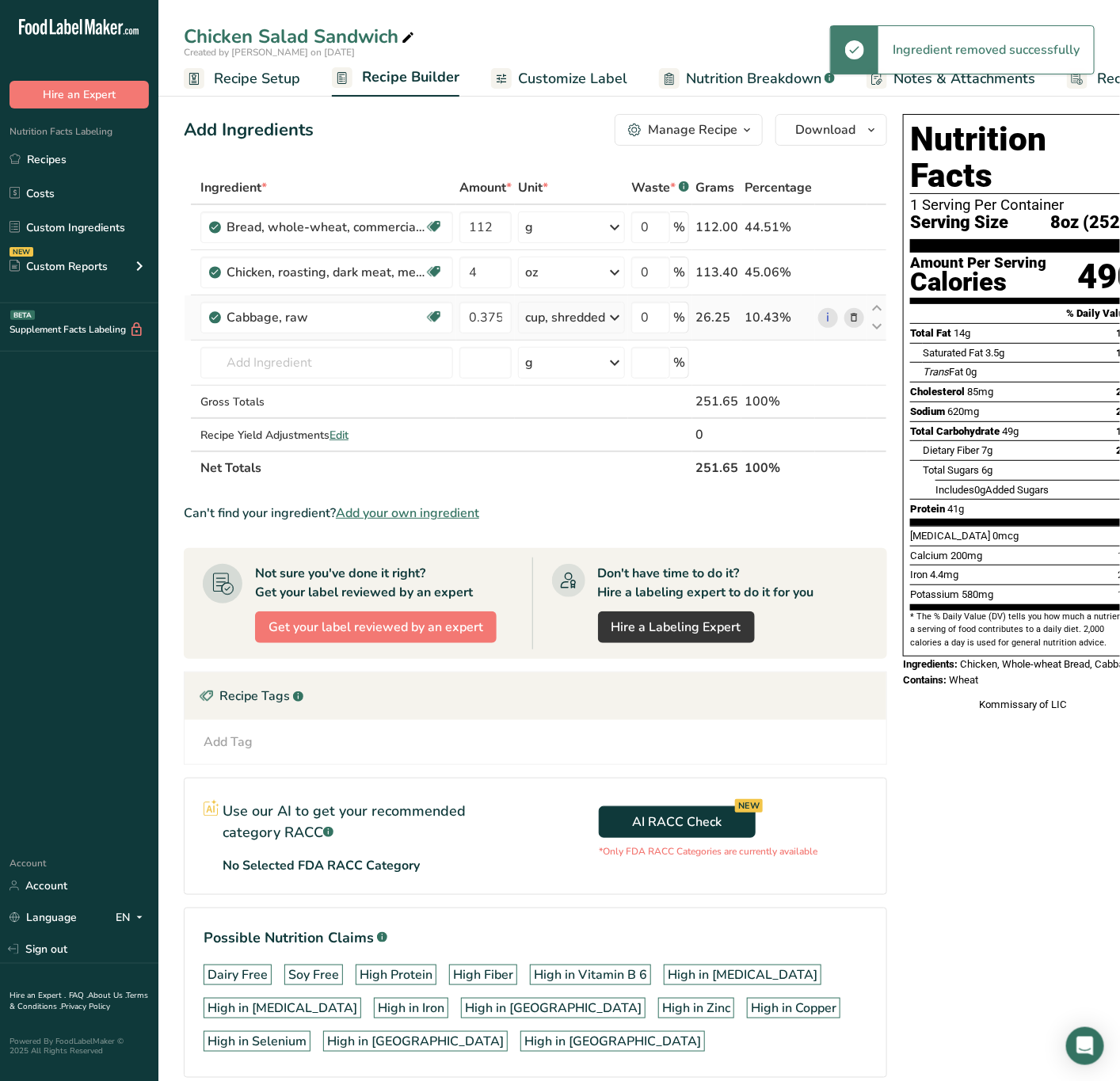
click at [849, 314] on icon at bounding box center [854, 318] width 12 height 17
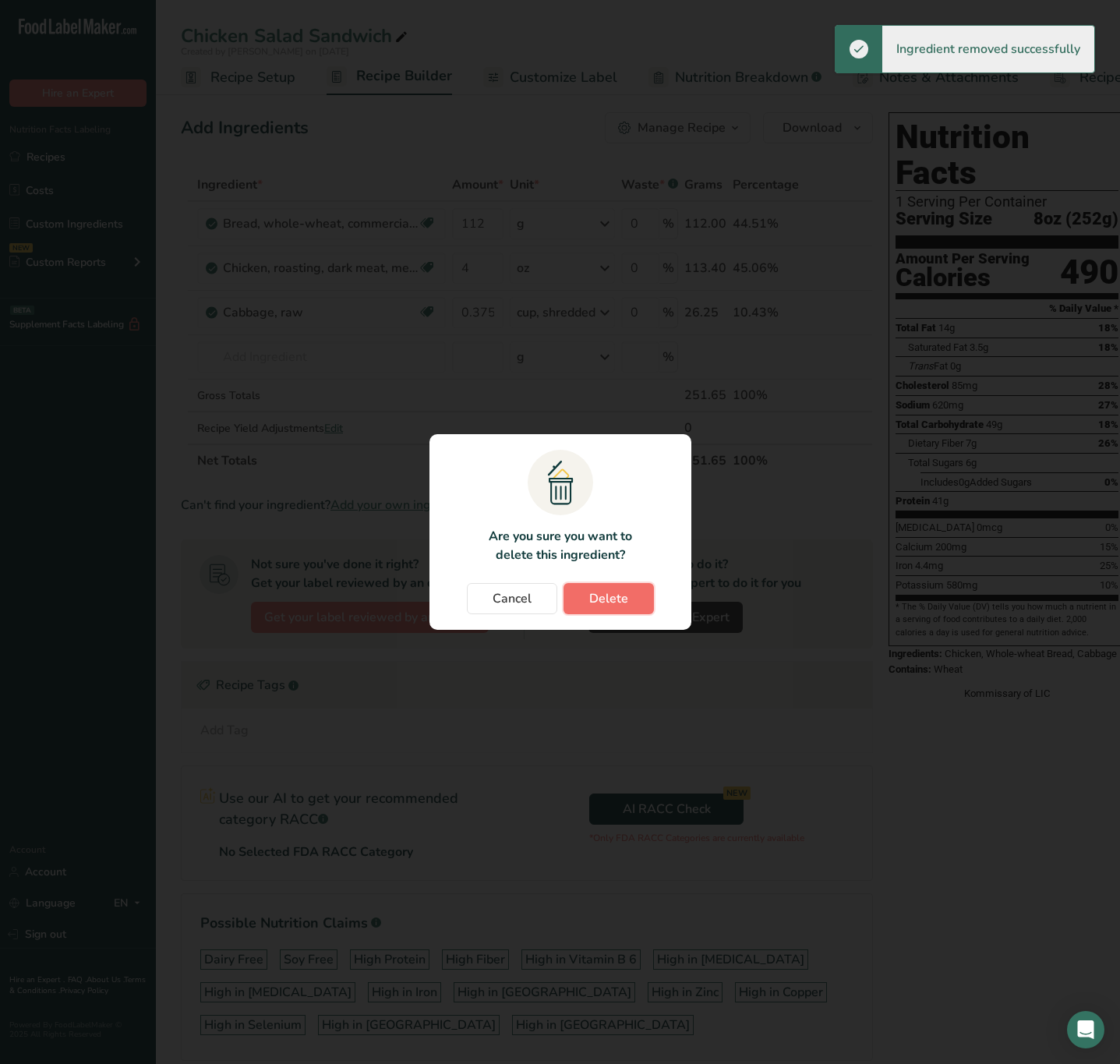
click at [631, 600] on button "Delete" at bounding box center [609, 599] width 91 height 31
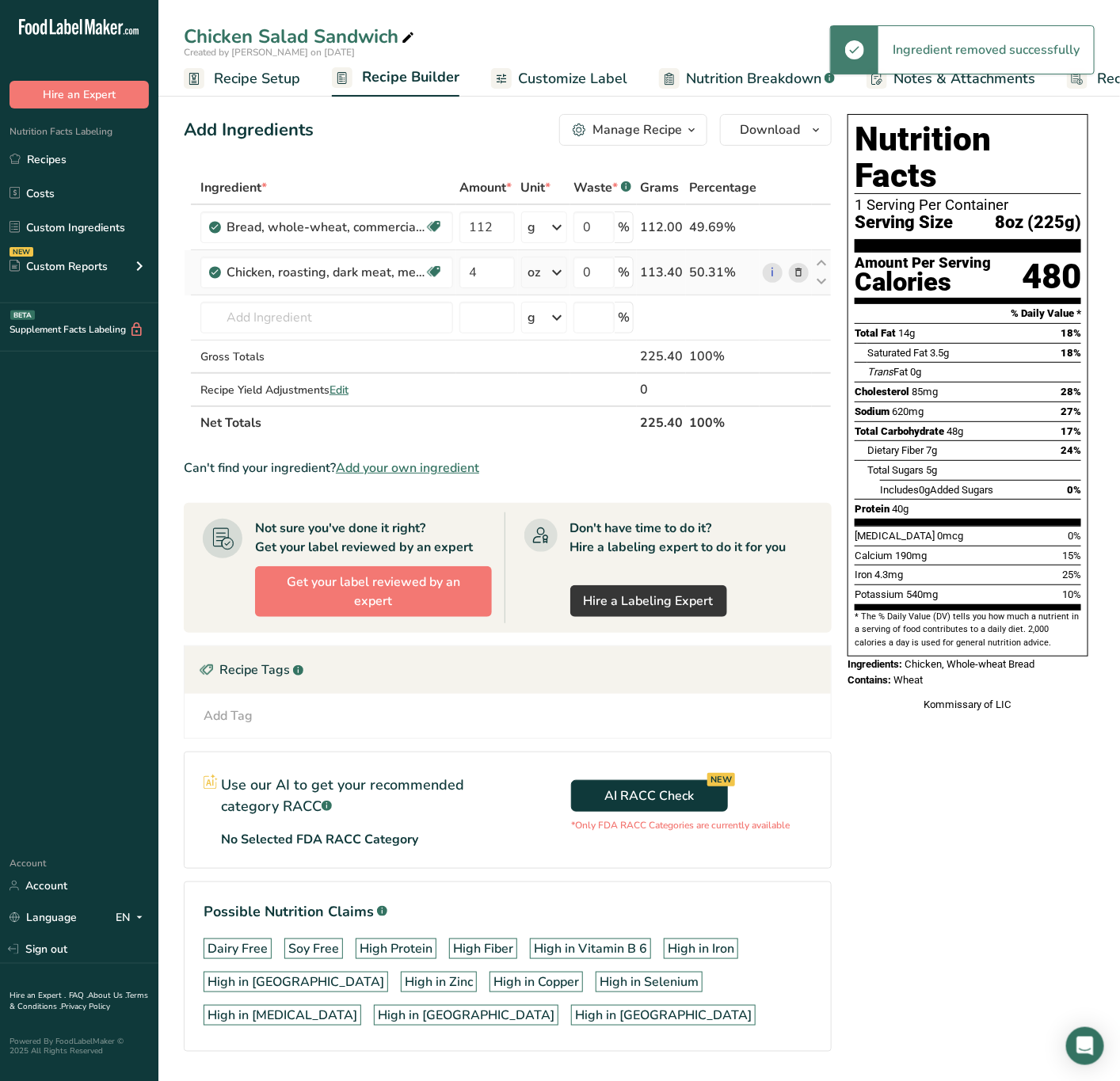
click at [799, 272] on icon at bounding box center [798, 273] width 12 height 17
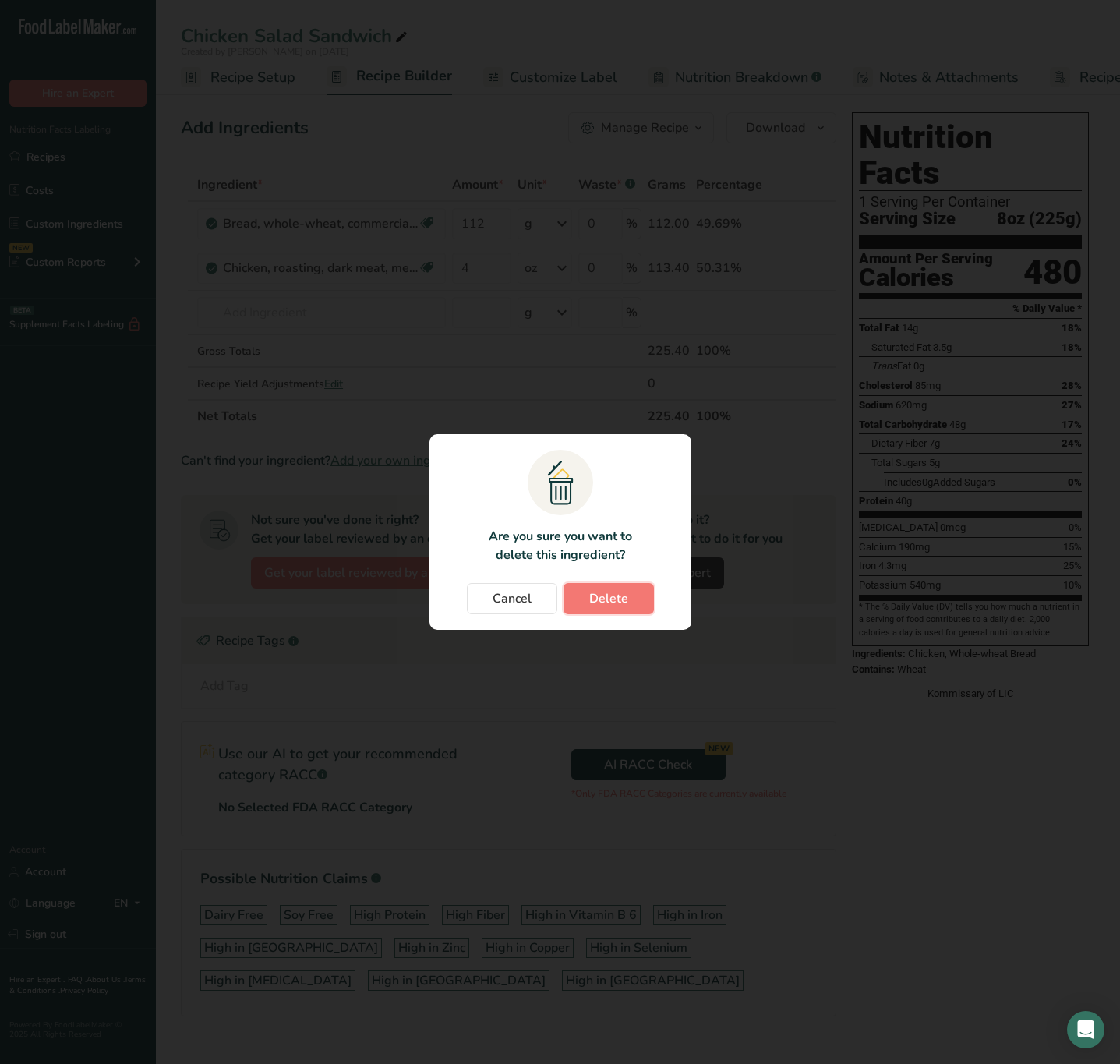
drag, startPoint x: 617, startPoint y: 600, endPoint x: 613, endPoint y: 583, distance: 17.5
click at [615, 596] on span "Delete" at bounding box center [608, 598] width 39 height 18
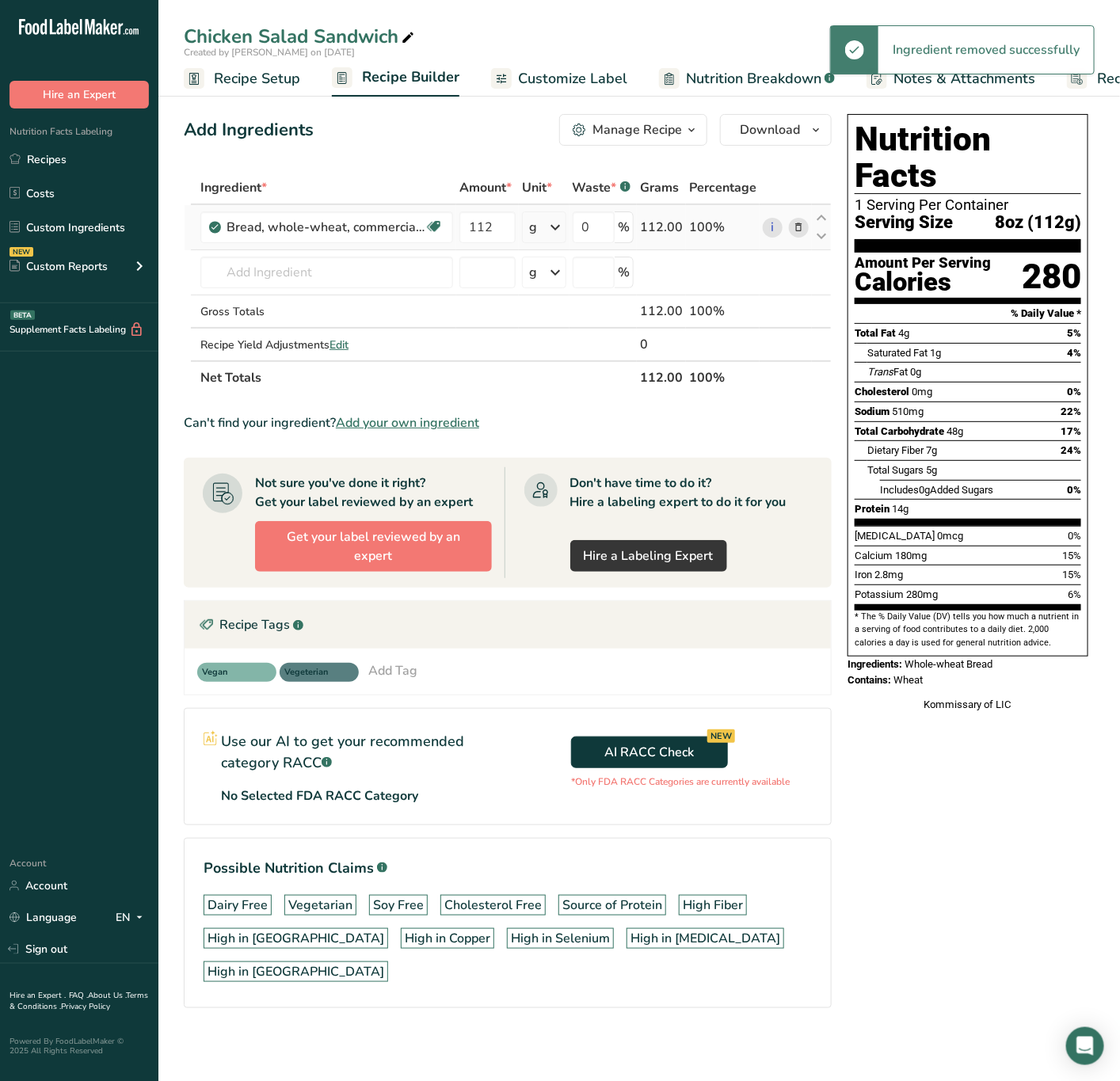
click at [792, 223] on span at bounding box center [798, 227] width 19 height 19
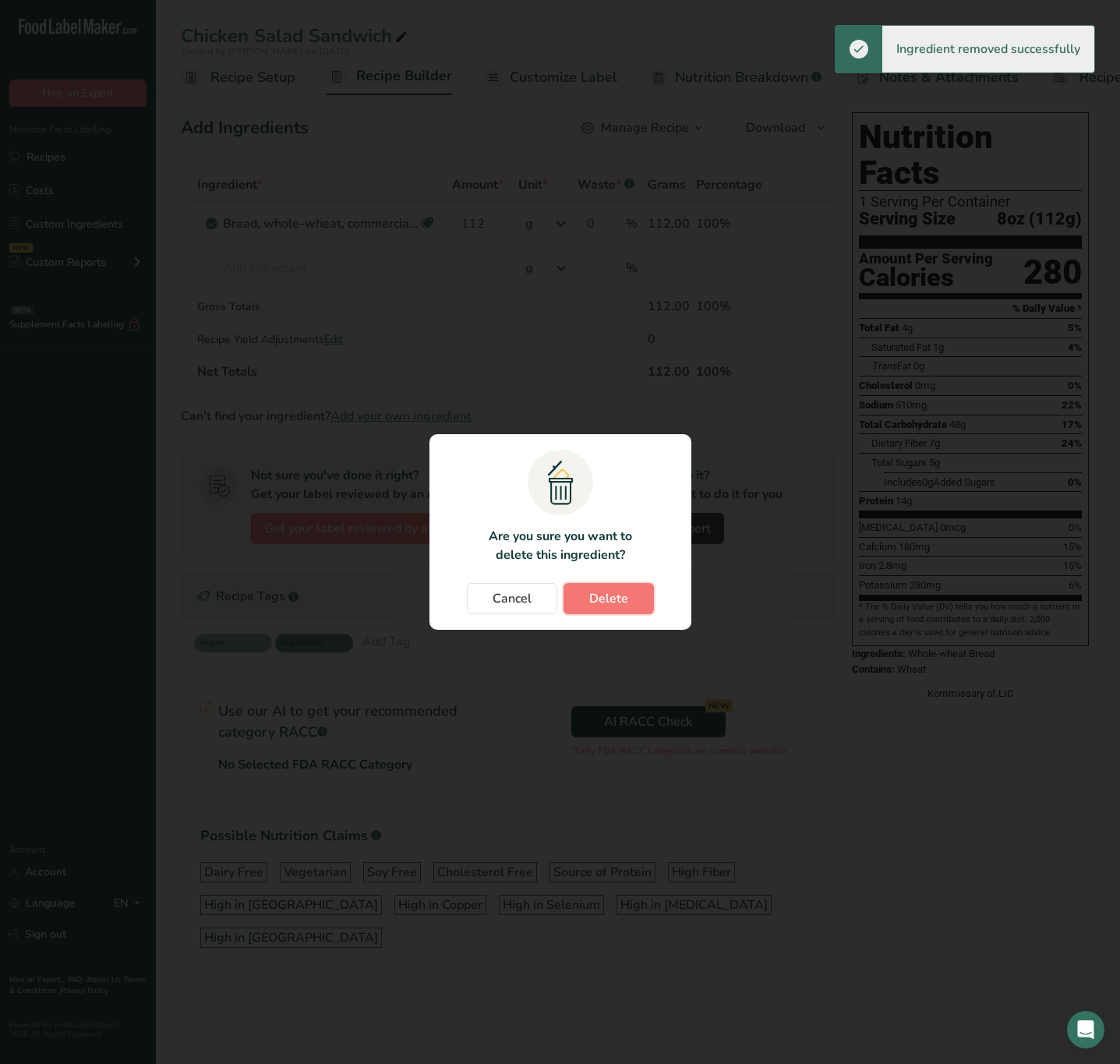
drag, startPoint x: 625, startPoint y: 602, endPoint x: 269, endPoint y: 344, distance: 439.7
click at [617, 587] on button "Delete" at bounding box center [609, 599] width 91 height 31
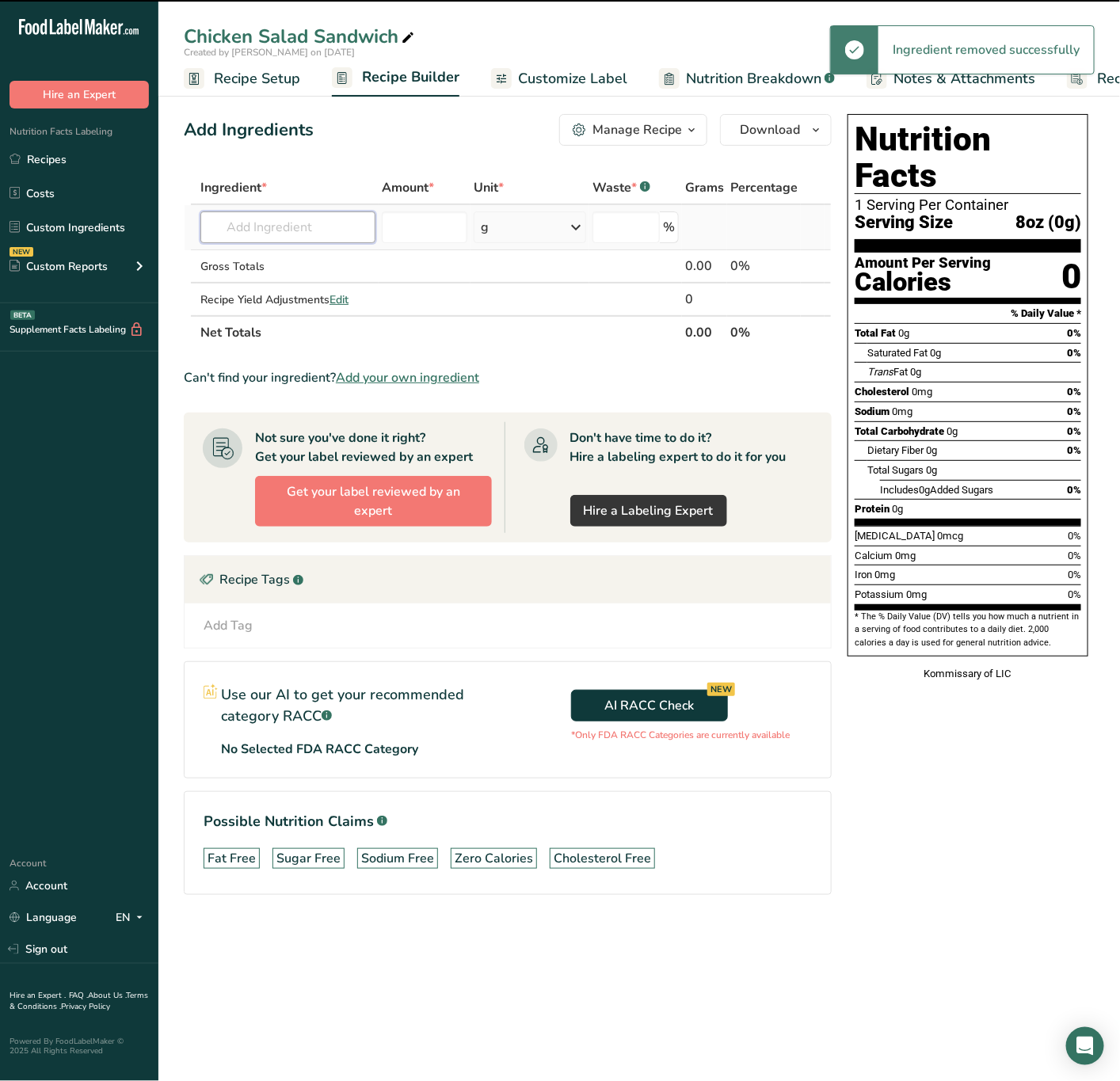
click at [302, 234] on input "text" at bounding box center [288, 228] width 175 height 32
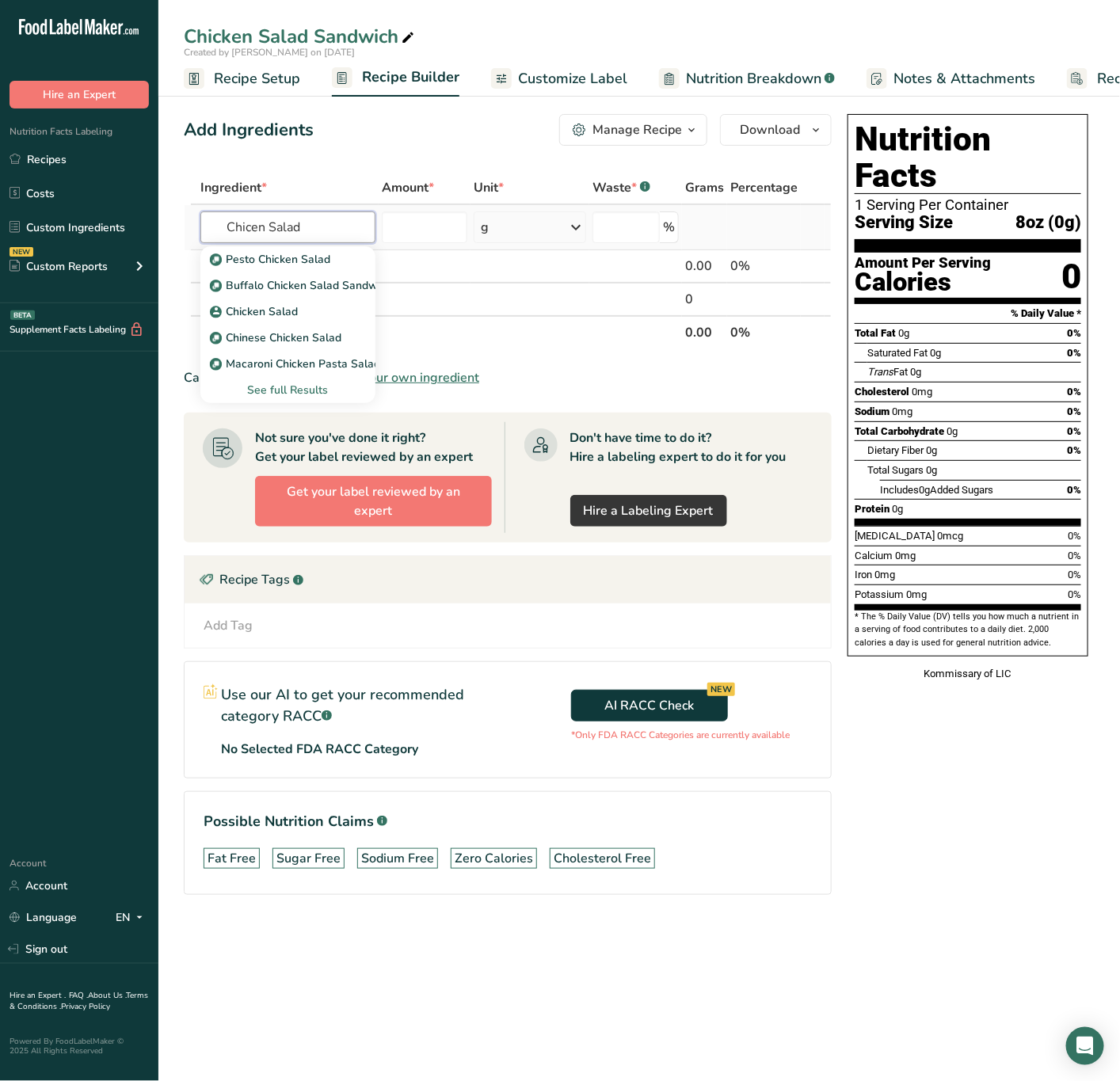
type input "Chicen Salad"
click at [306, 388] on div "See full Results" at bounding box center [288, 390] width 150 height 17
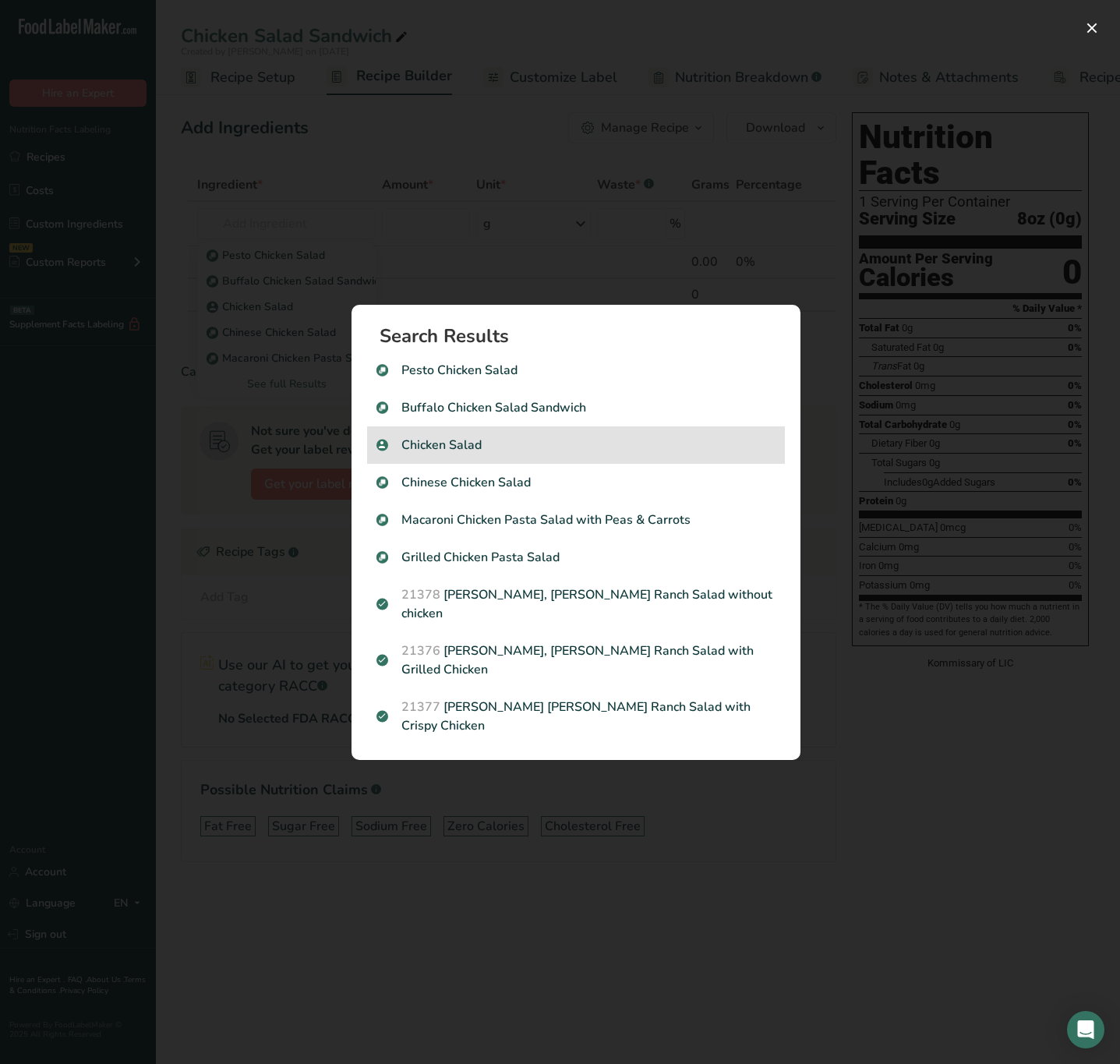
click at [609, 454] on p "Chicken Salad" at bounding box center [576, 444] width 399 height 18
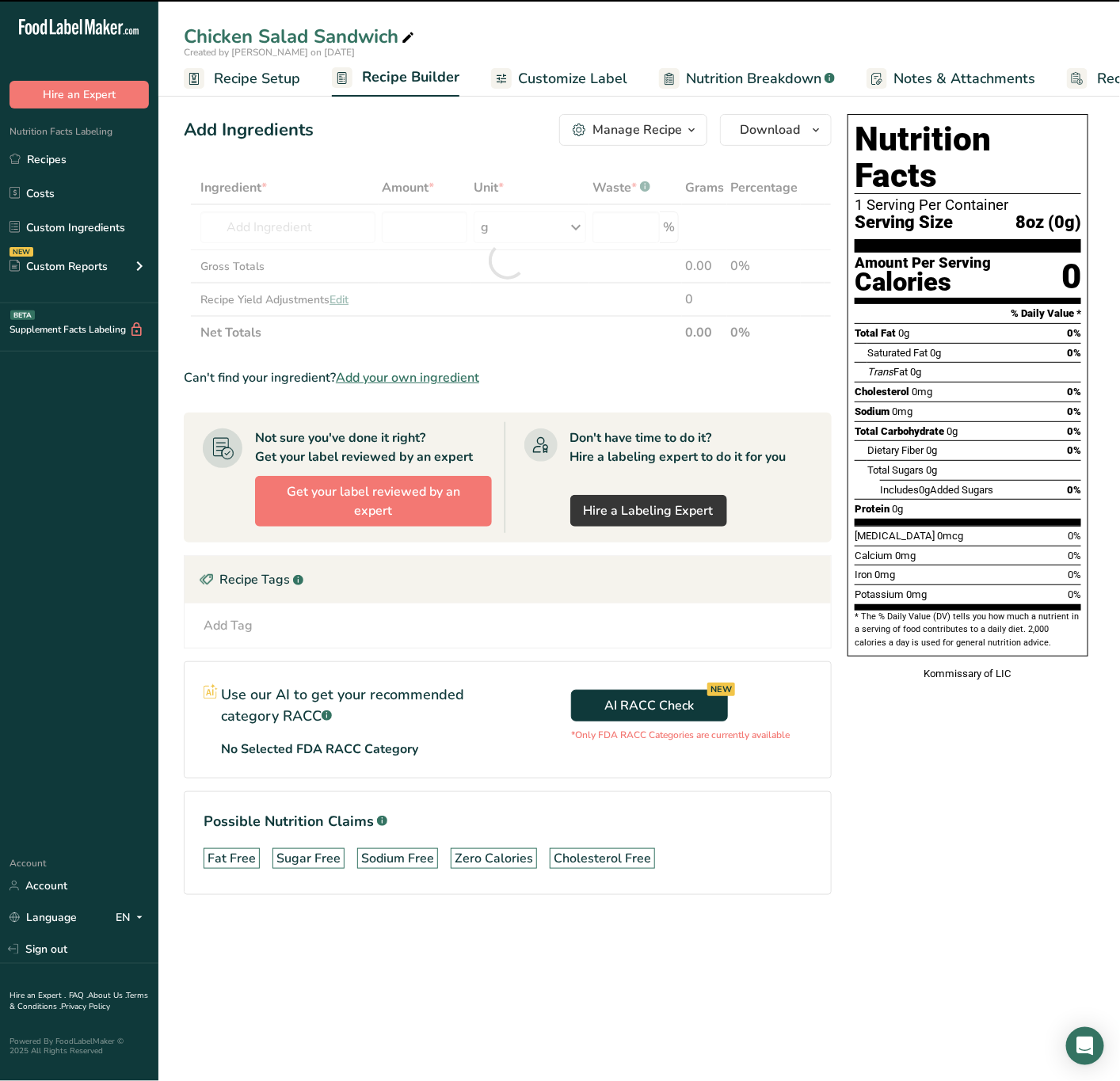
type input "0"
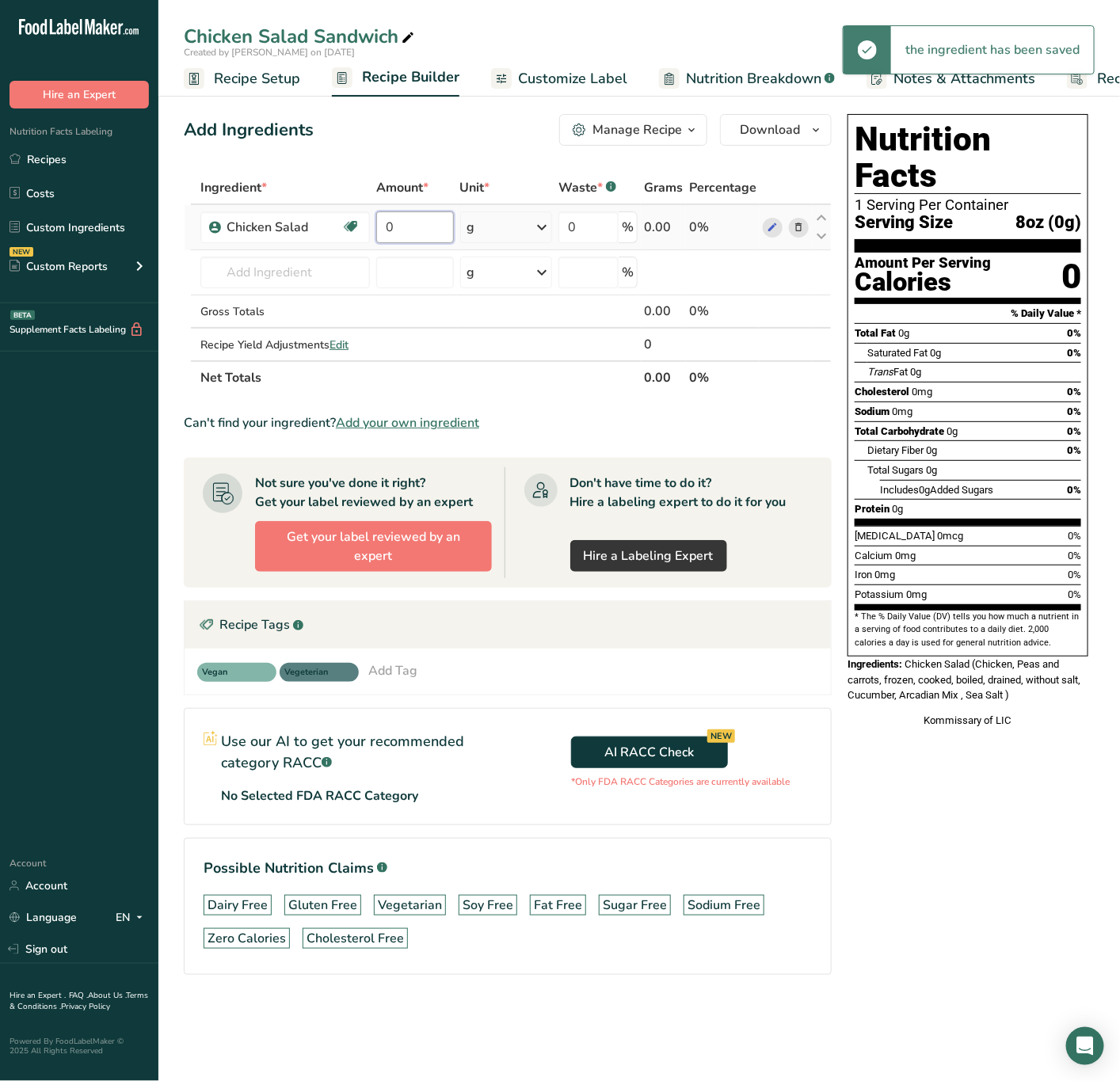
click at [421, 220] on input "0" at bounding box center [414, 228] width 77 height 32
type input "3"
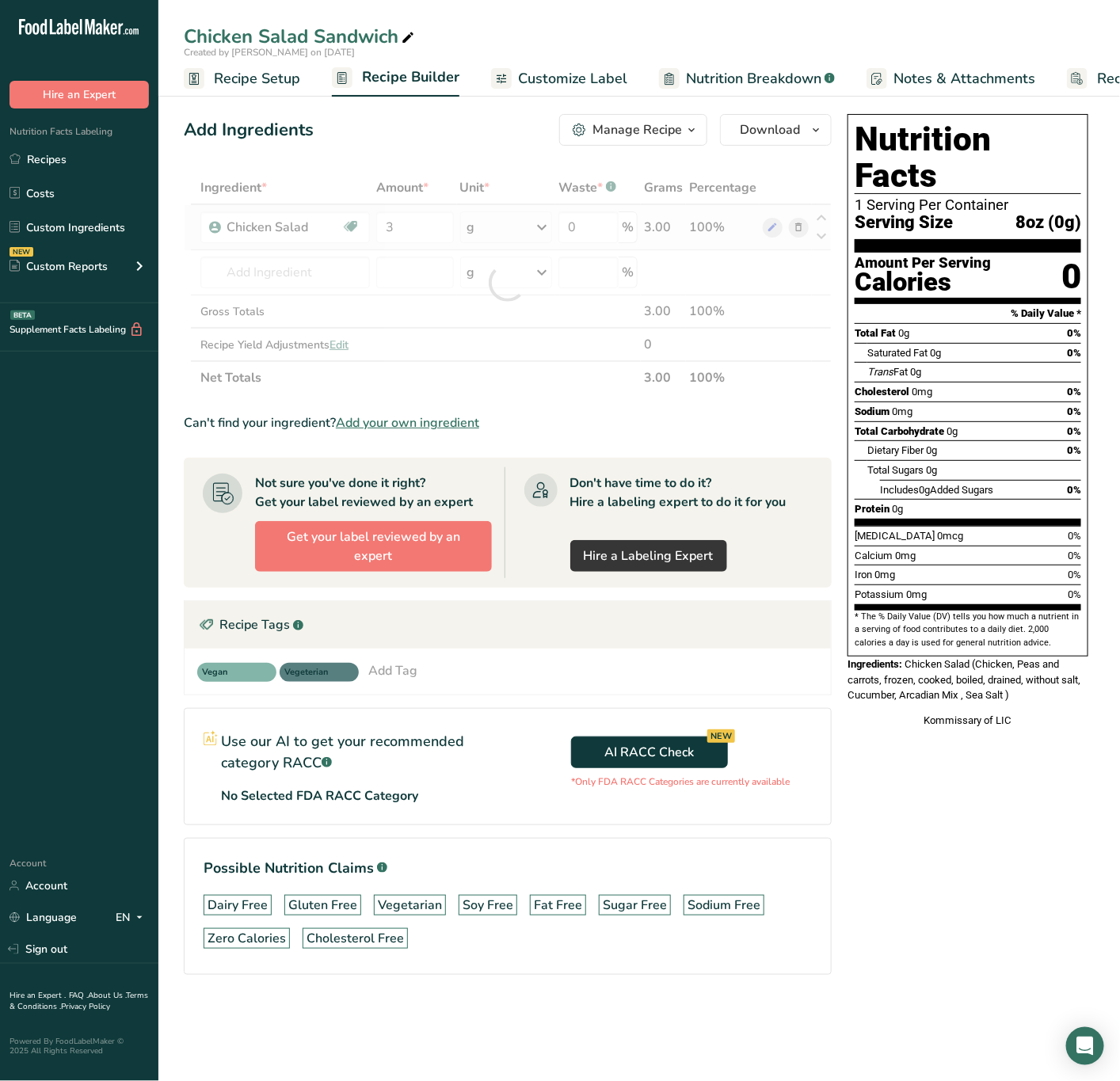
click at [514, 226] on div "Ingredient * Amount * Unit * Waste * .a-a{fill:#347362;}.b-a{fill:#fff;} Grams …" at bounding box center [508, 282] width 648 height 223
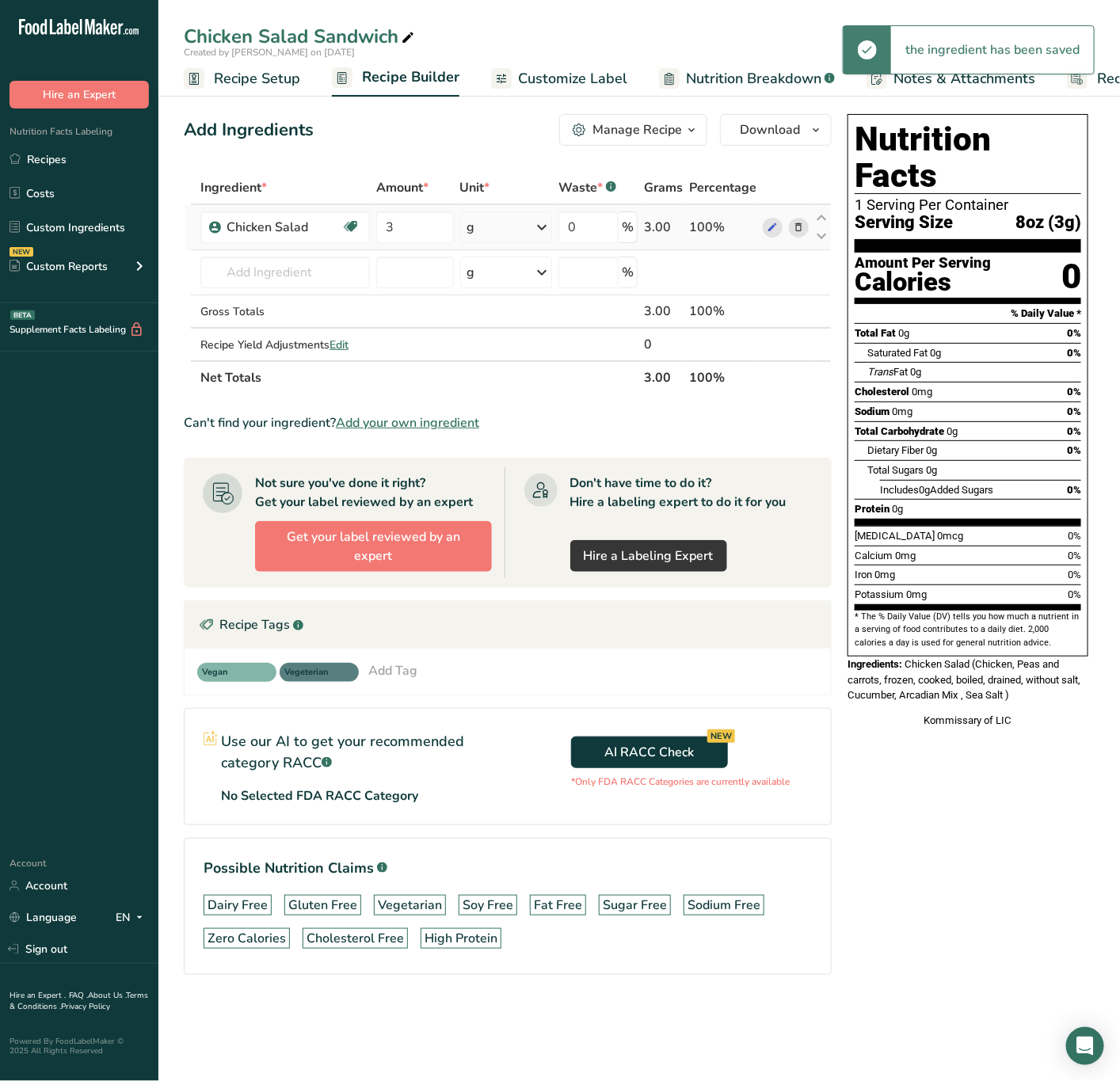
click at [523, 237] on div "g" at bounding box center [506, 228] width 92 height 32
click at [505, 344] on div "See more" at bounding box center [536, 352] width 133 height 17
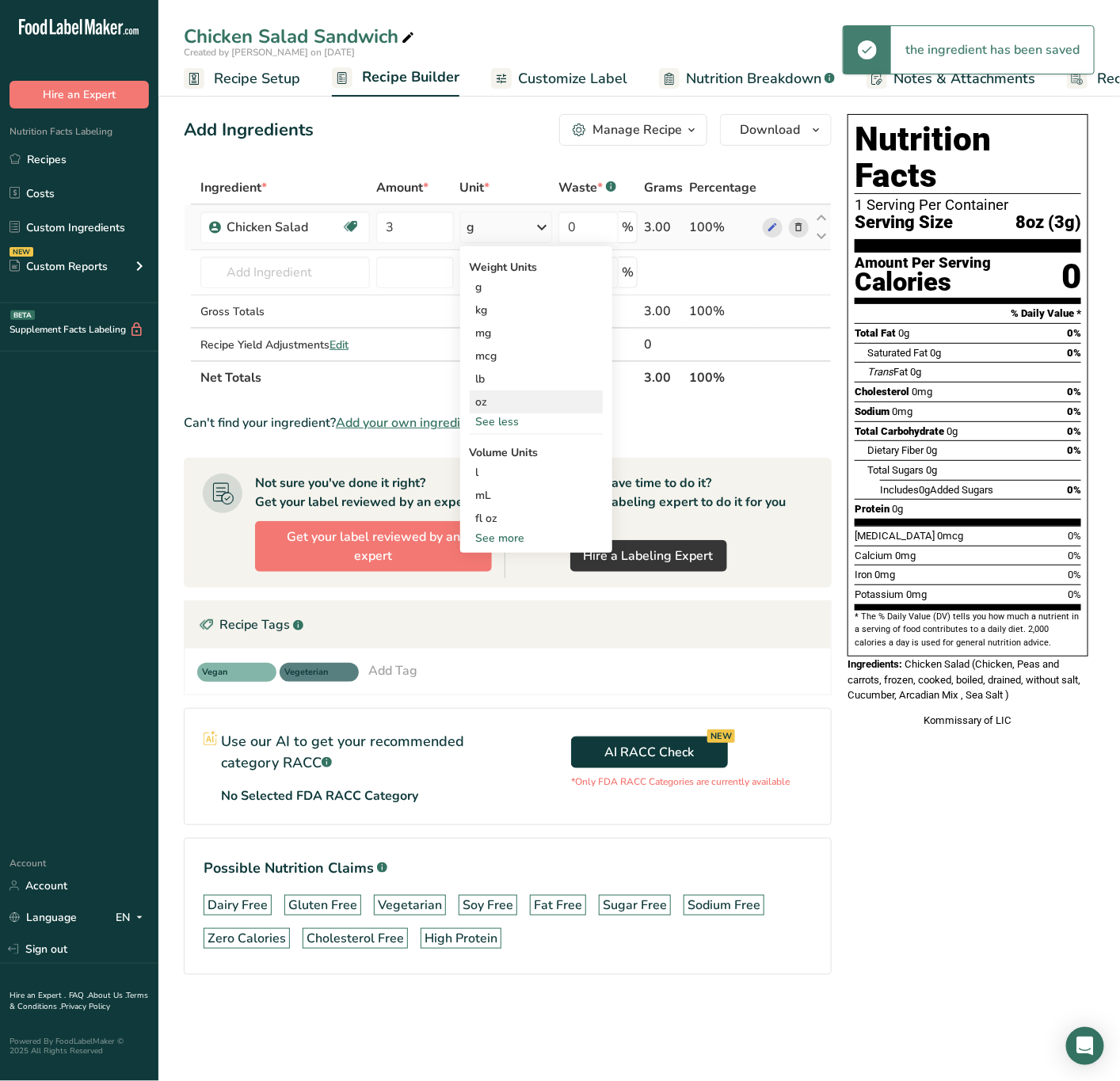
click at [502, 400] on div "oz" at bounding box center [536, 402] width 133 height 23
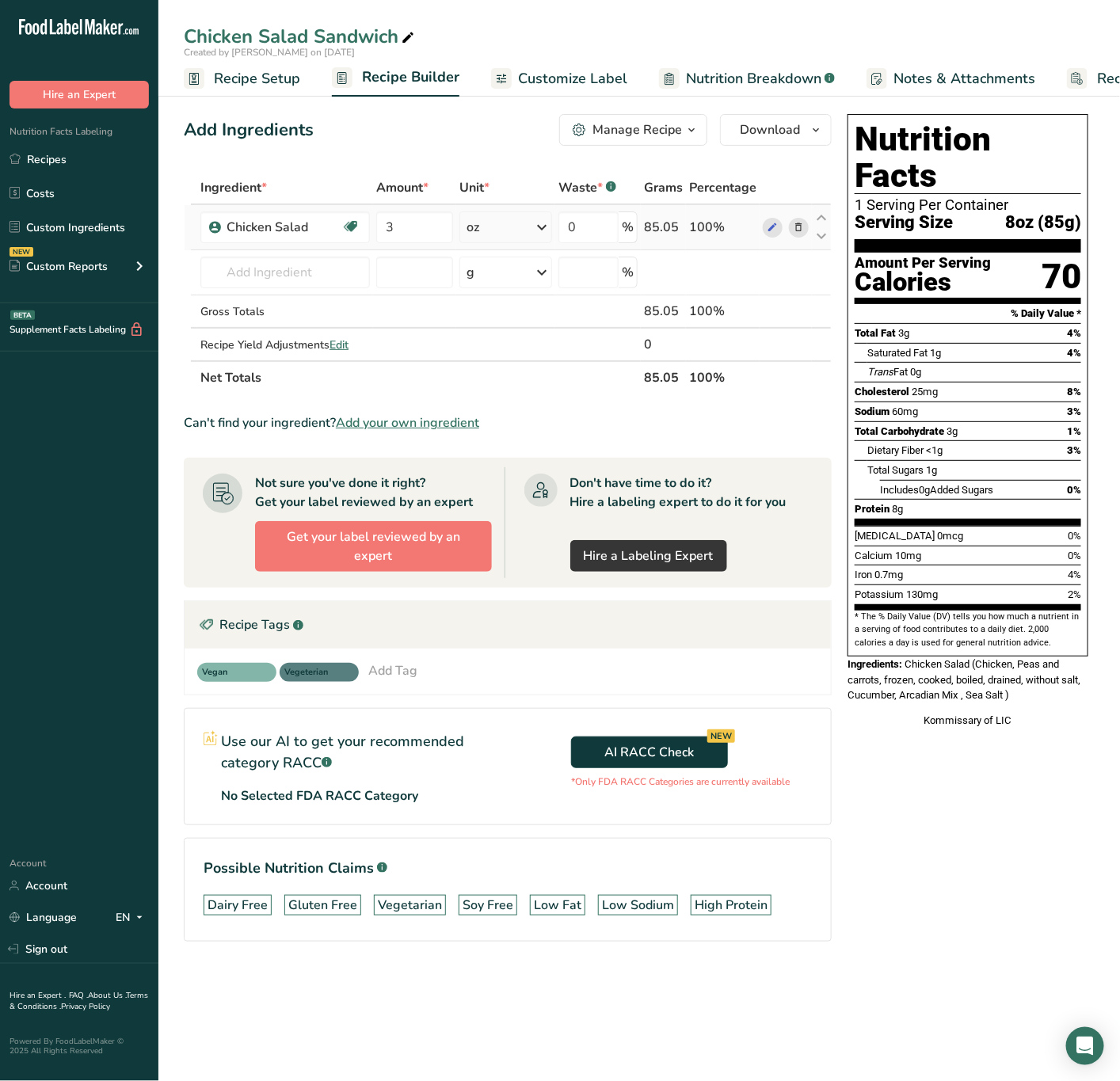
click at [797, 220] on icon at bounding box center [798, 228] width 12 height 17
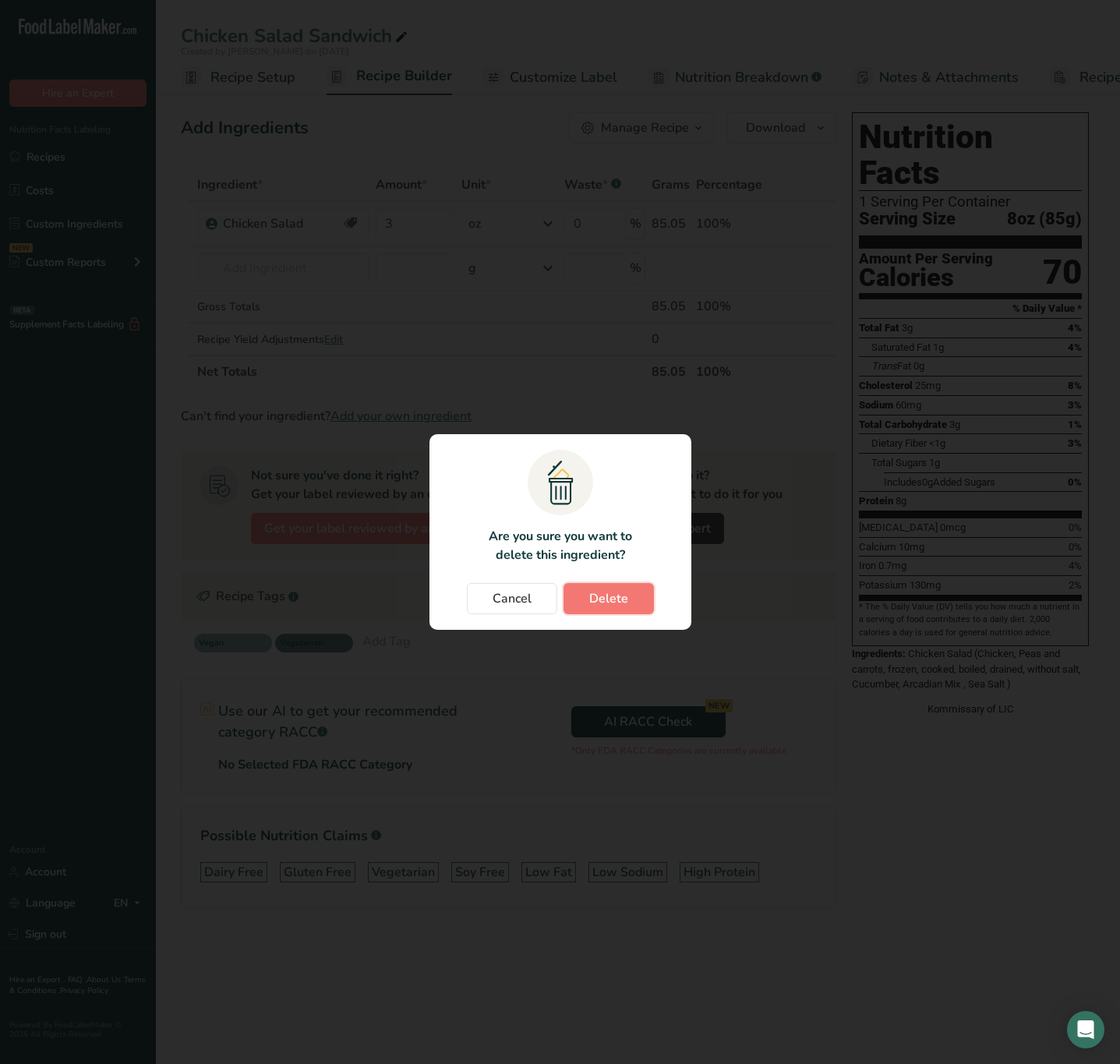
drag, startPoint x: 641, startPoint y: 607, endPoint x: 482, endPoint y: 437, distance: 232.8
click at [637, 603] on button "Delete" at bounding box center [609, 599] width 91 height 31
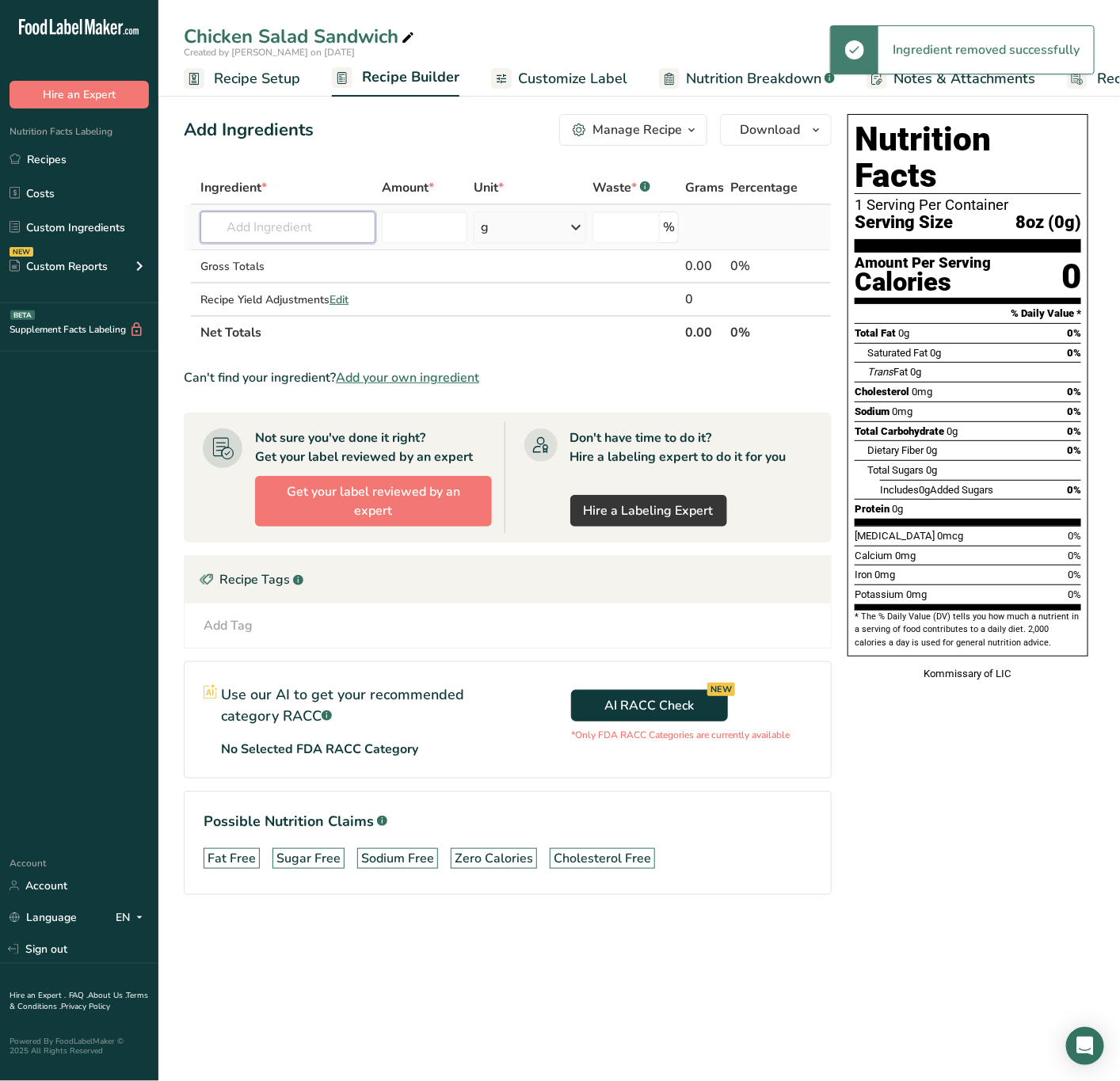
click at [292, 233] on input "text" at bounding box center [288, 228] width 175 height 32
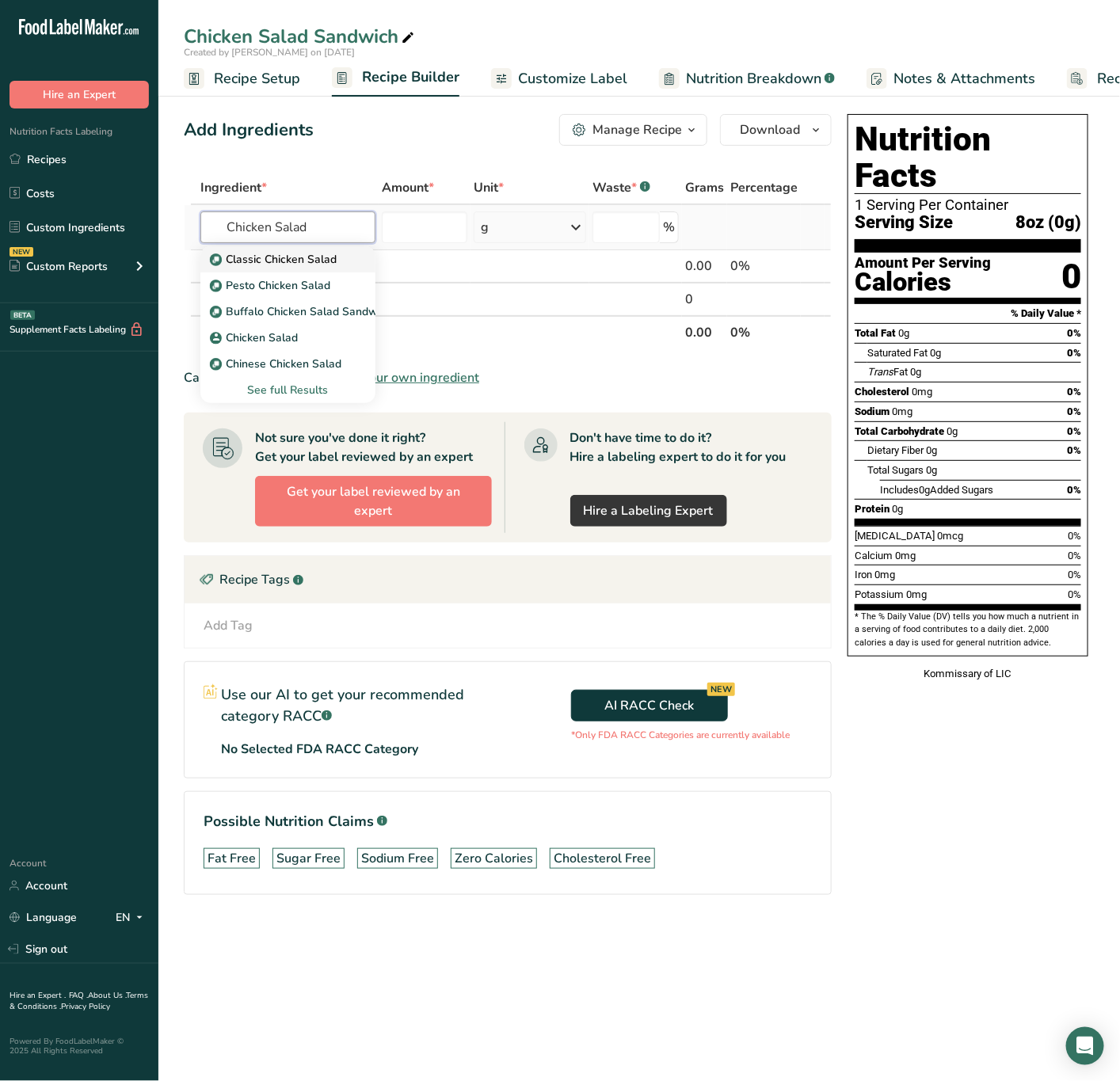
type input "Chicken Salad"
click at [314, 262] on p "Classic Chicken Salad" at bounding box center [275, 259] width 124 height 17
type input "Classic Chicken Salad"
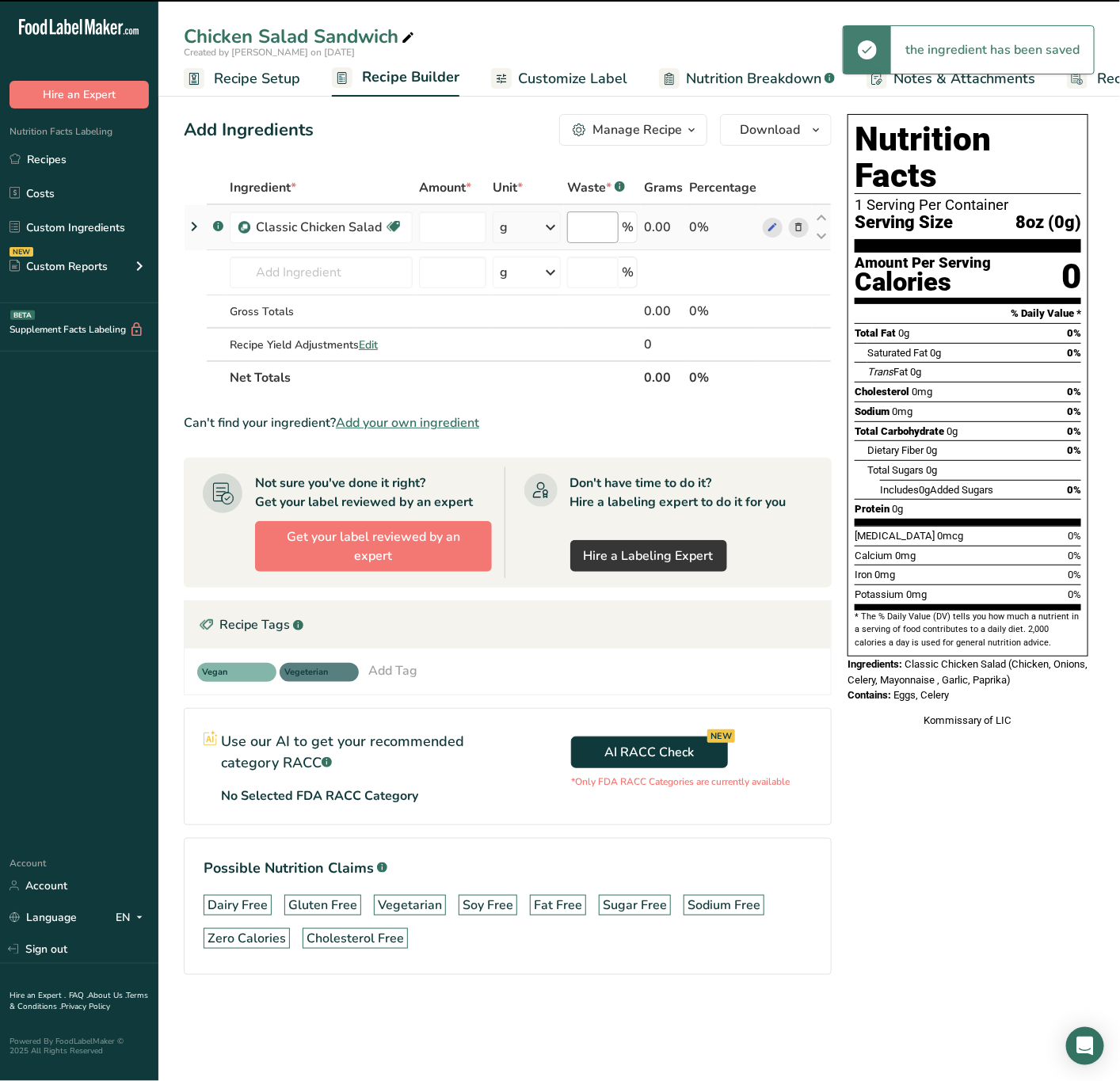
type input "0"
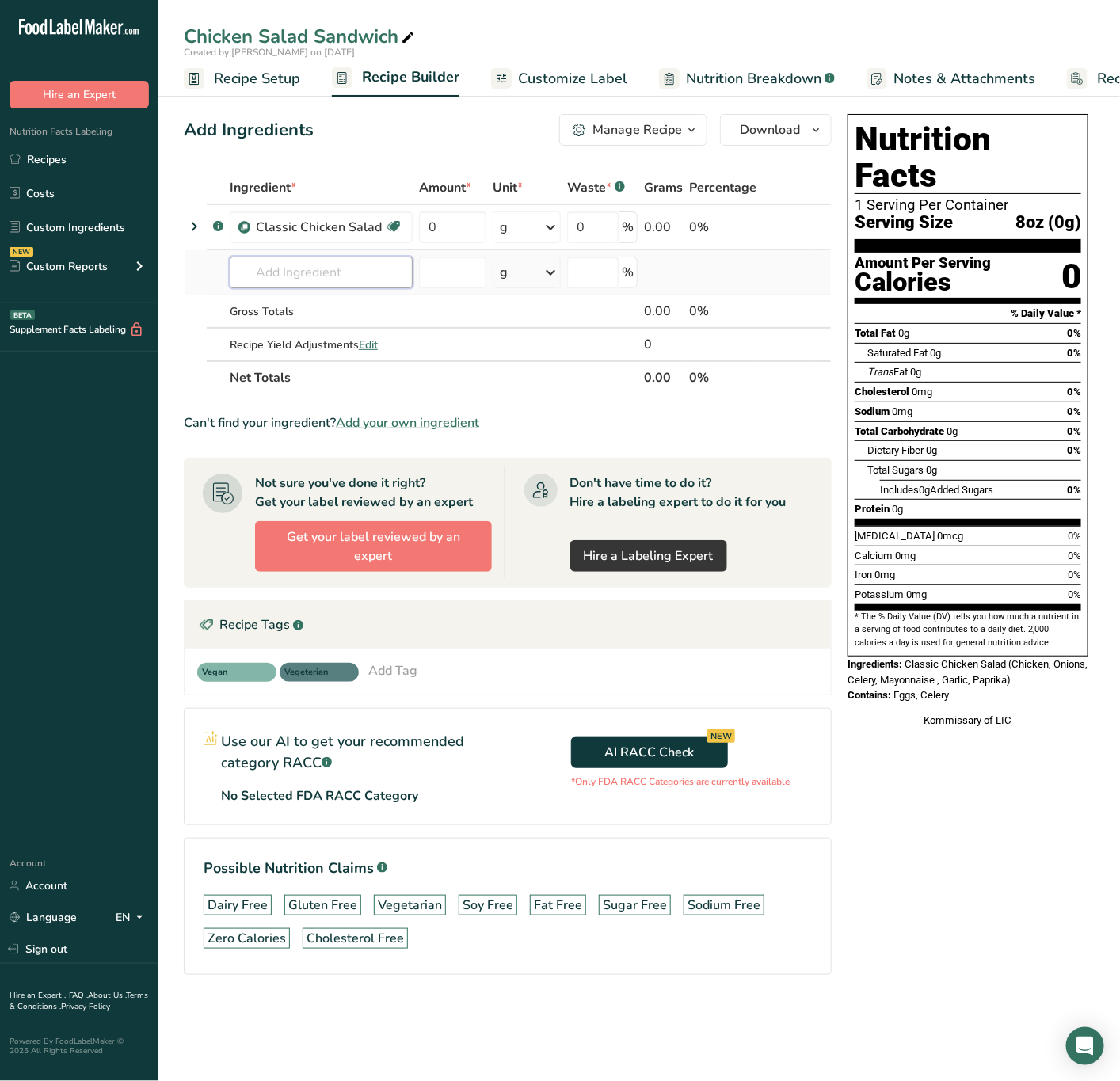
click at [354, 269] on input "text" at bounding box center [321, 273] width 183 height 32
type input "Mixed Greens"
click at [399, 306] on link "Mixed Greens" at bounding box center [321, 305] width 183 height 27
type input "Mixed Greens"
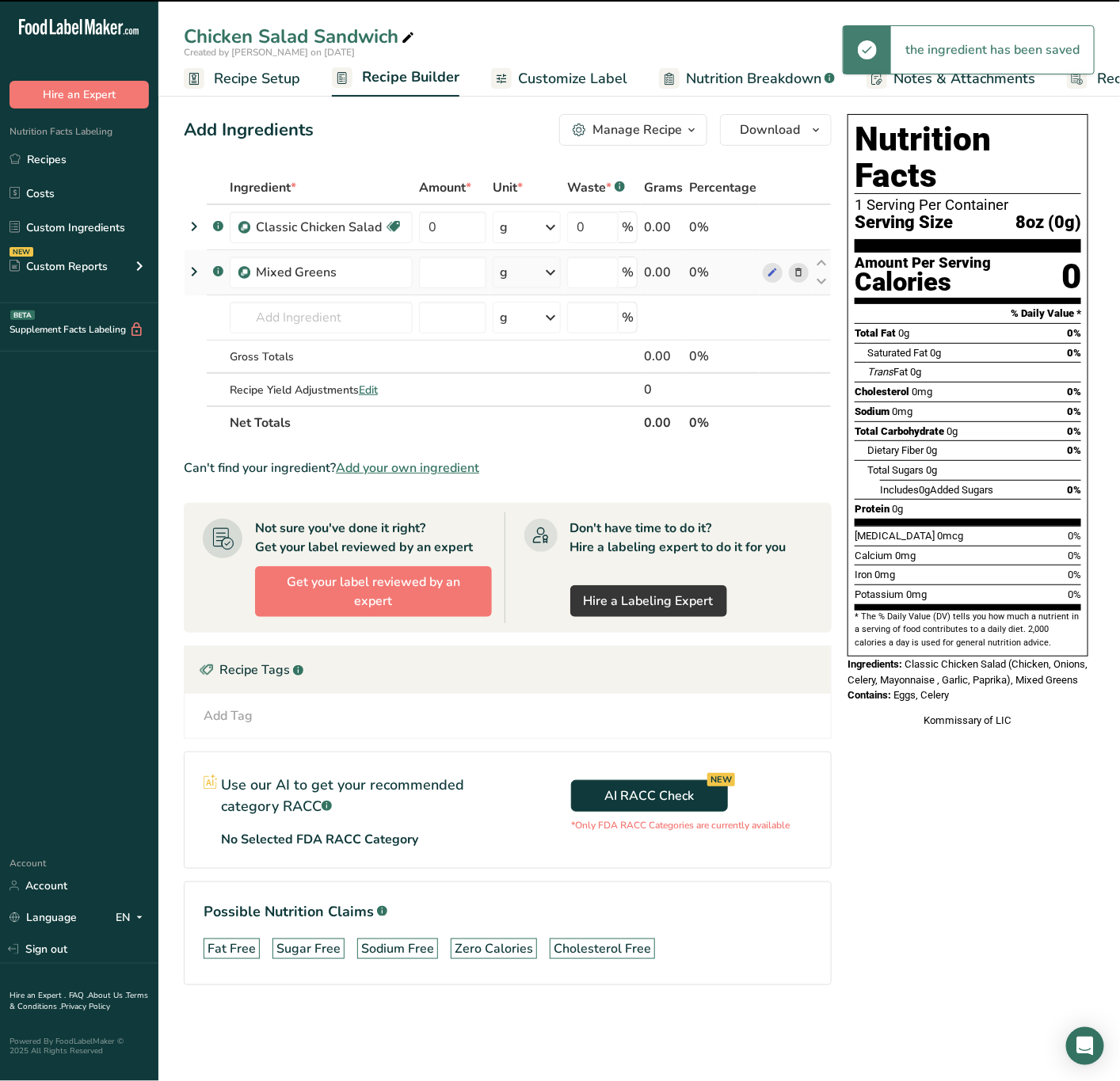
type input "0"
click at [362, 313] on input "text" at bounding box center [321, 318] width 183 height 32
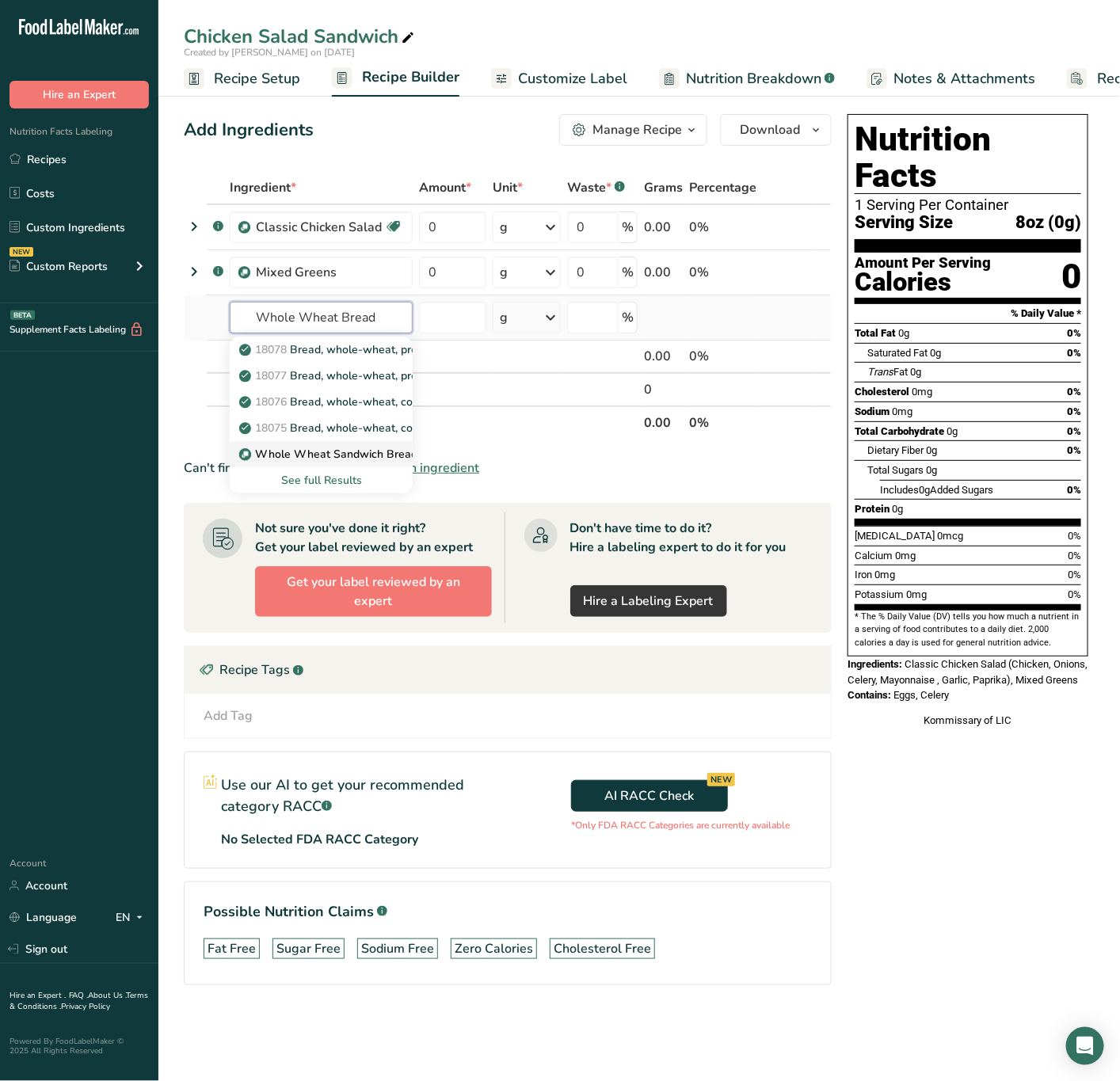
type input "Whole Wheat Bread"
click at [402, 449] on p "Whole Wheat Sandwich Bread" at bounding box center [330, 454] width 175 height 17
type input "Whole Wheat Sandwich Bread"
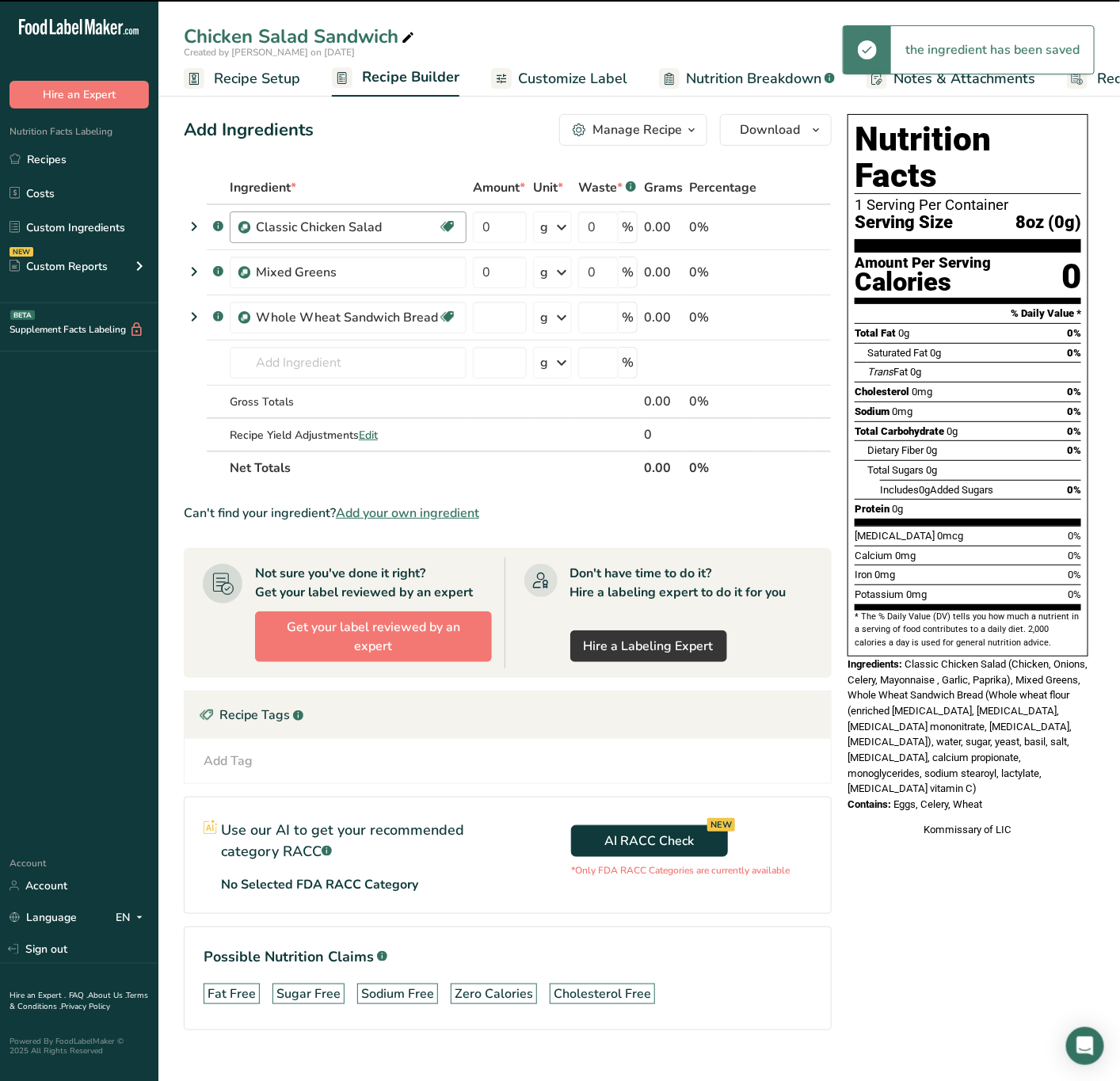
type input "0"
click at [464, 220] on div "Classic Chicken Salad Source of Antioxidants [MEDICAL_DATA] Effect Dairy free G…" at bounding box center [347, 228] width 236 height 32
click at [481, 233] on input "0" at bounding box center [499, 228] width 54 height 32
click at [497, 228] on input "0" at bounding box center [499, 228] width 54 height 32
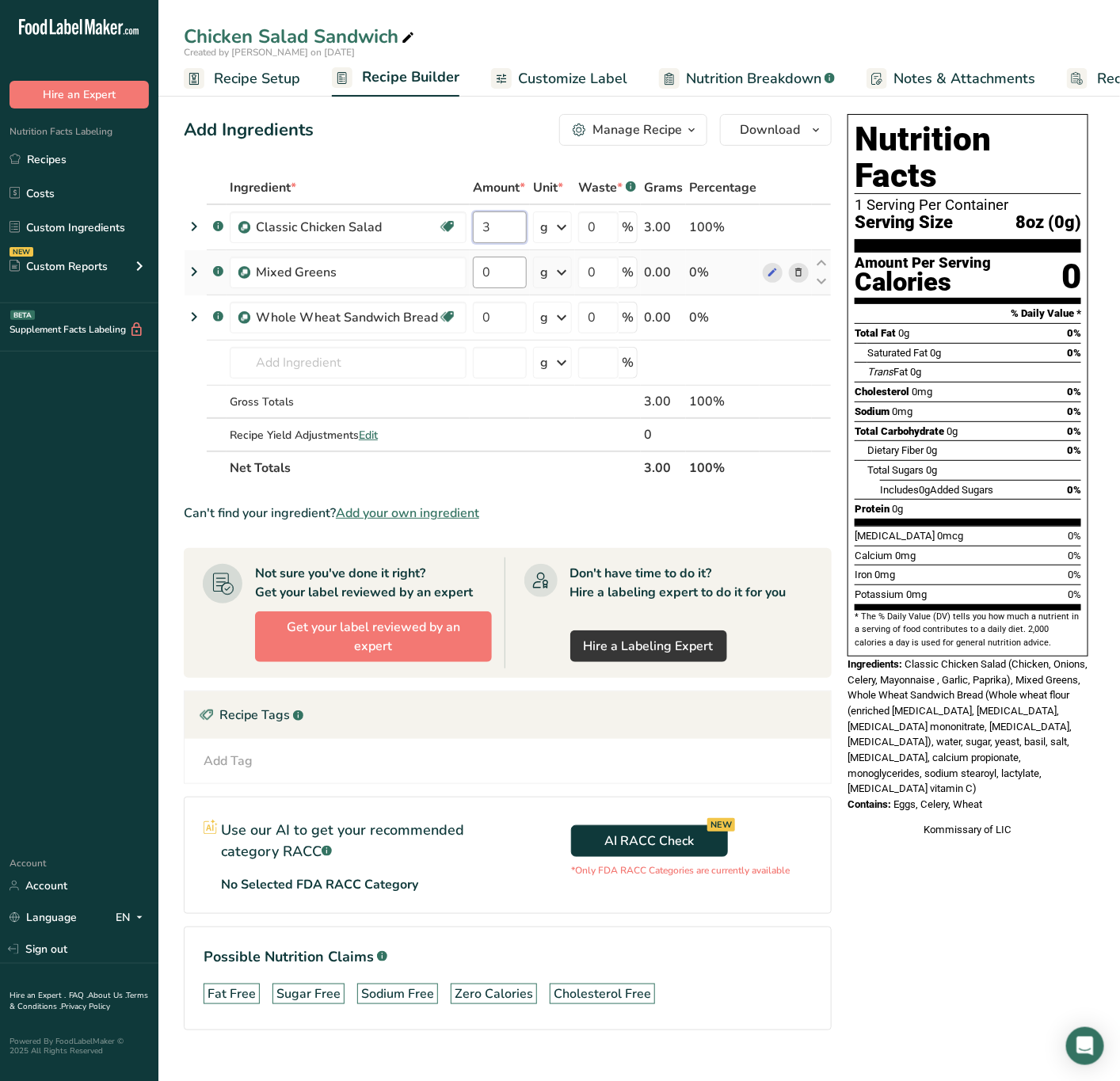
type input "3"
click at [515, 278] on div "Ingredient * Amount * Unit * Waste * .a-a{fill:#347362;}.b-a{fill:#fff;} Grams …" at bounding box center [508, 328] width 648 height 313
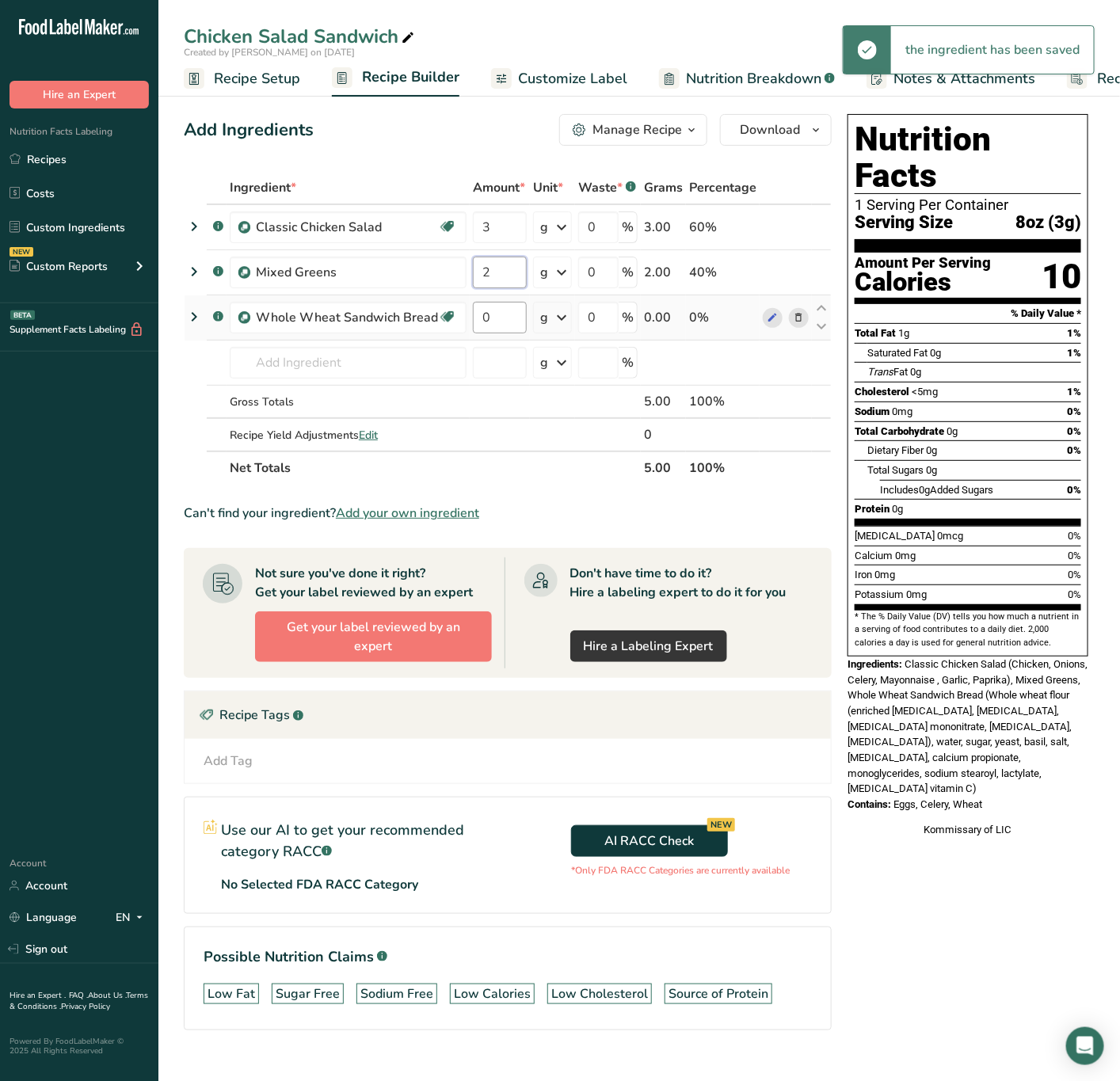
type input "2"
click at [509, 312] on div "Ingredient * Amount * Unit * Waste * .a-a{fill:#347362;}.b-a{fill:#fff;} Grams …" at bounding box center [508, 328] width 648 height 313
type input "2"
click at [553, 317] on div "Ingredient * Amount * Unit * Waste * .a-a{fill:#347362;}.b-a{fill:#fff;} Grams …" at bounding box center [508, 328] width 648 height 313
click at [559, 317] on icon at bounding box center [560, 318] width 19 height 28
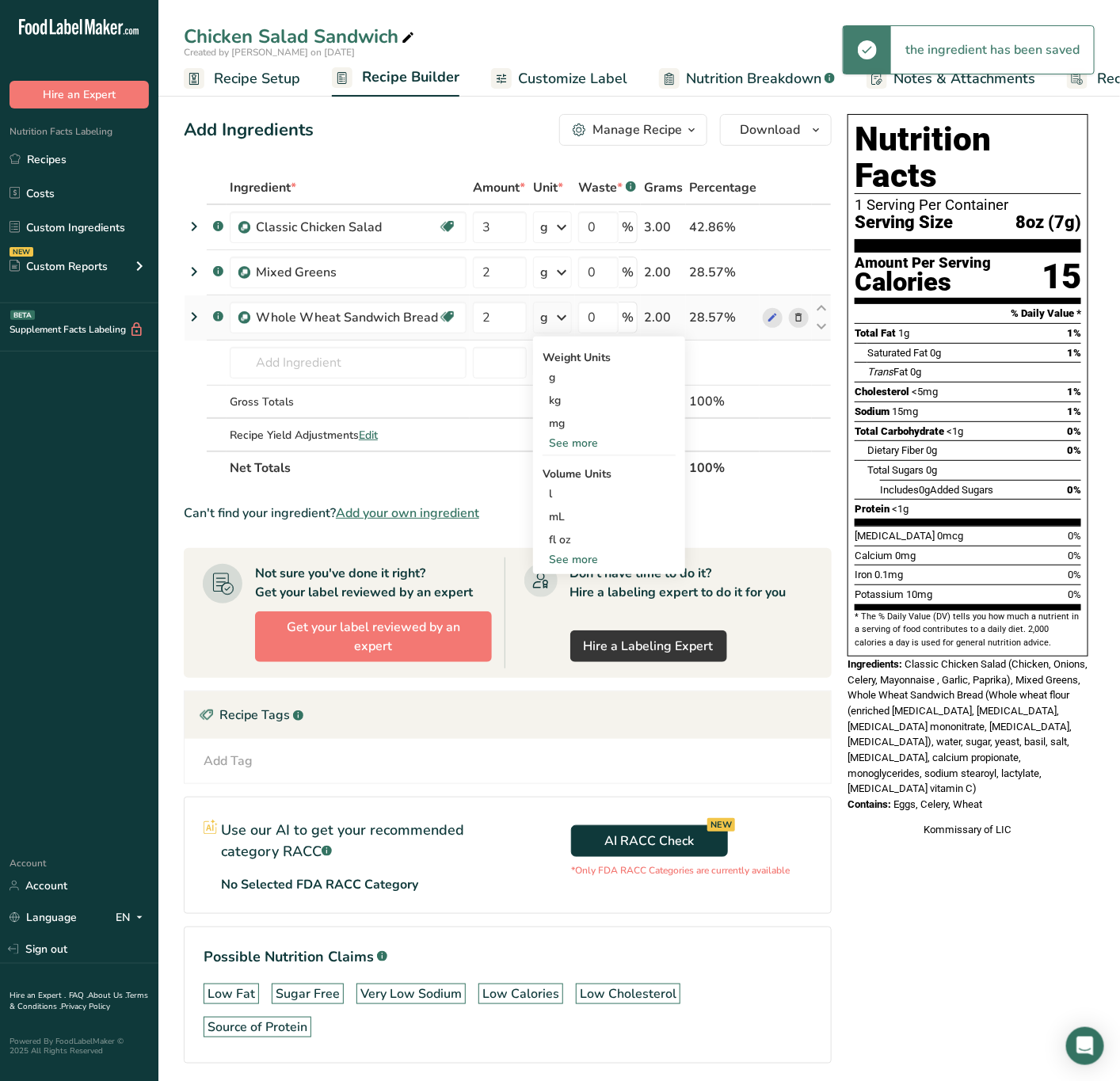
click at [582, 443] on div "See more" at bounding box center [609, 443] width 133 height 17
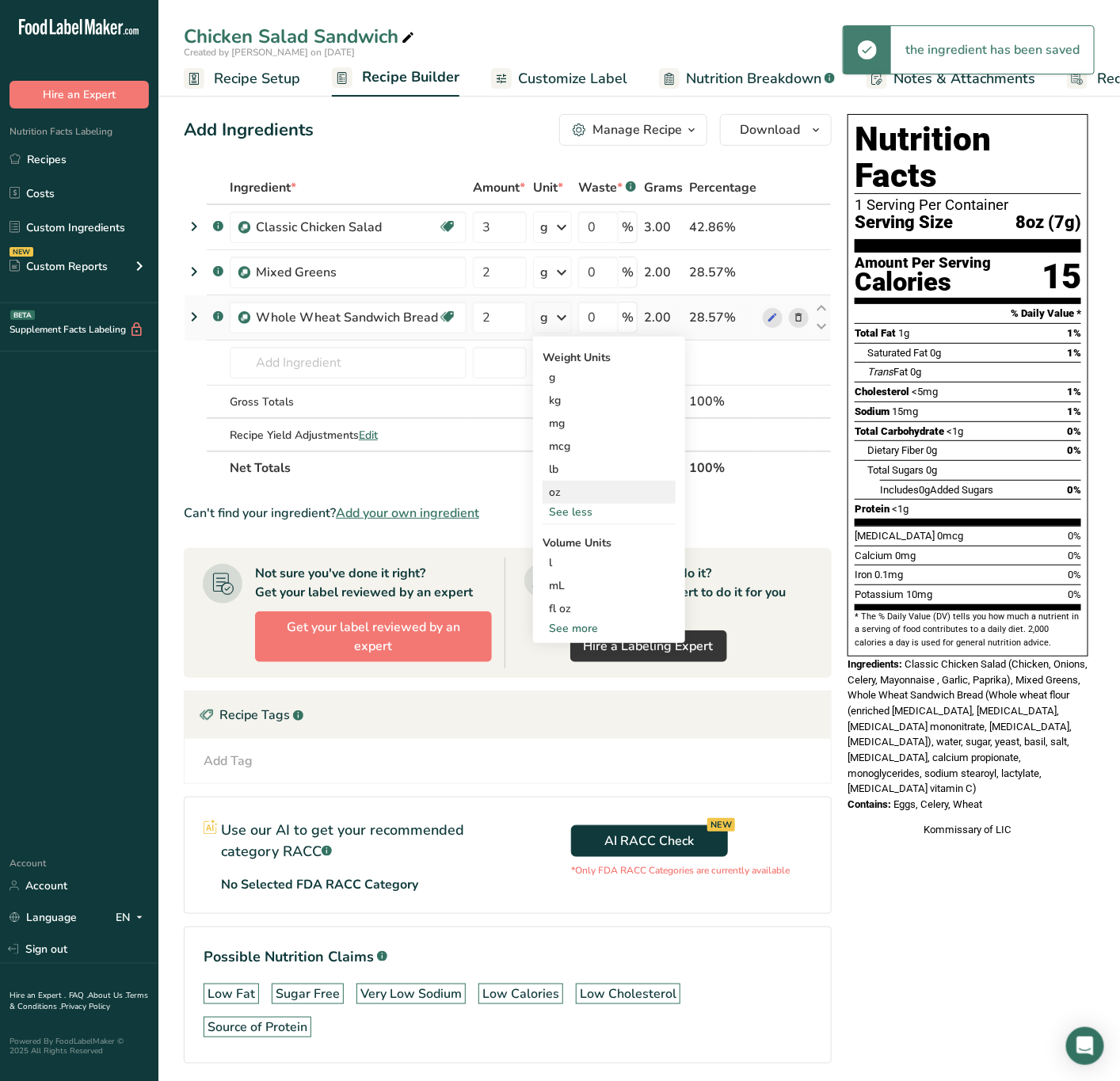
click at [599, 490] on div "oz" at bounding box center [609, 492] width 133 height 23
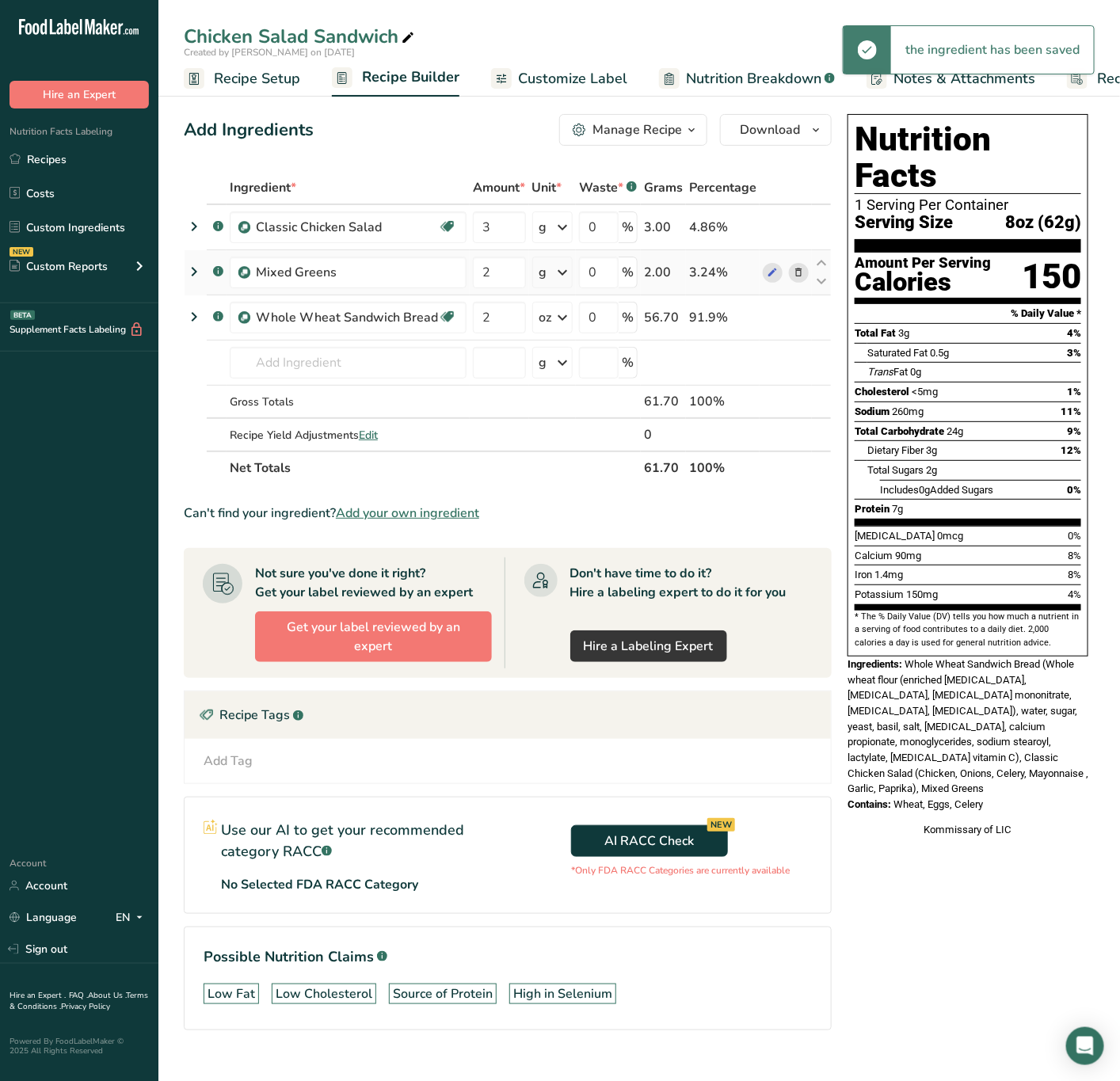
click at [559, 274] on icon at bounding box center [561, 273] width 19 height 28
click at [588, 394] on div "See more" at bounding box center [608, 398] width 133 height 17
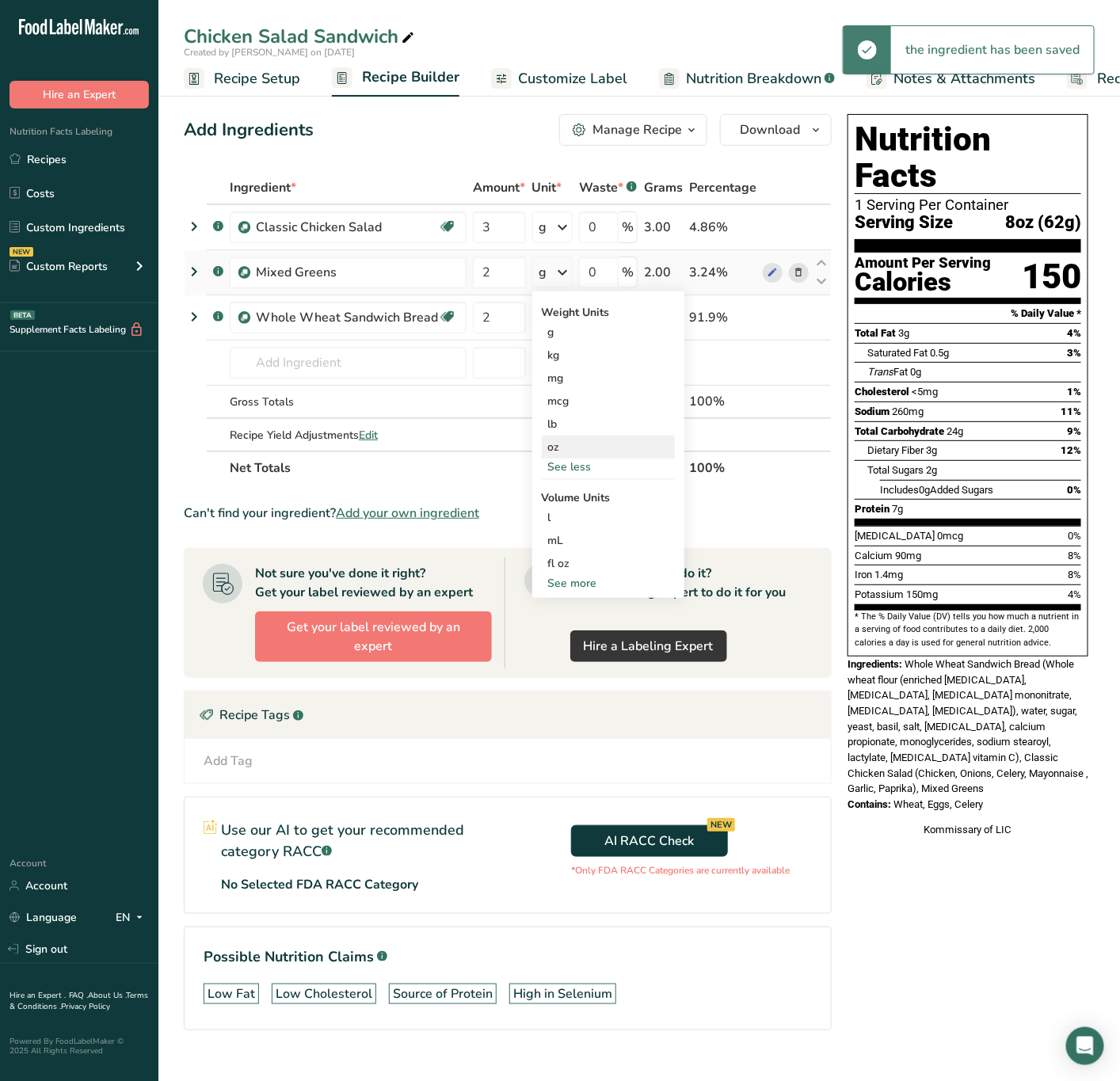
click at [574, 436] on div "oz" at bounding box center [608, 447] width 133 height 23
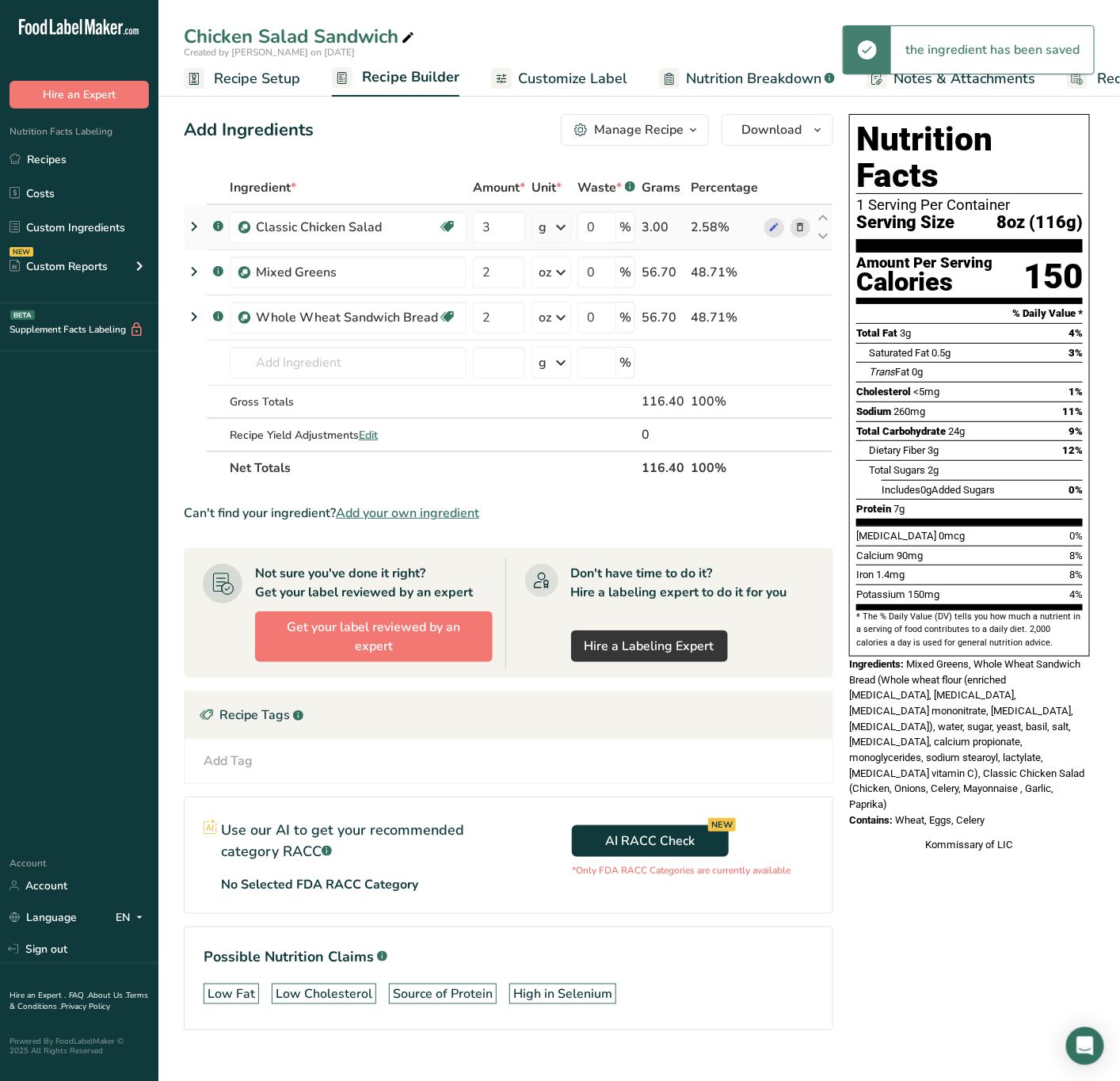
click at [561, 227] on icon at bounding box center [560, 228] width 19 height 28
click at [580, 394] on div "oz" at bounding box center [607, 402] width 133 height 23
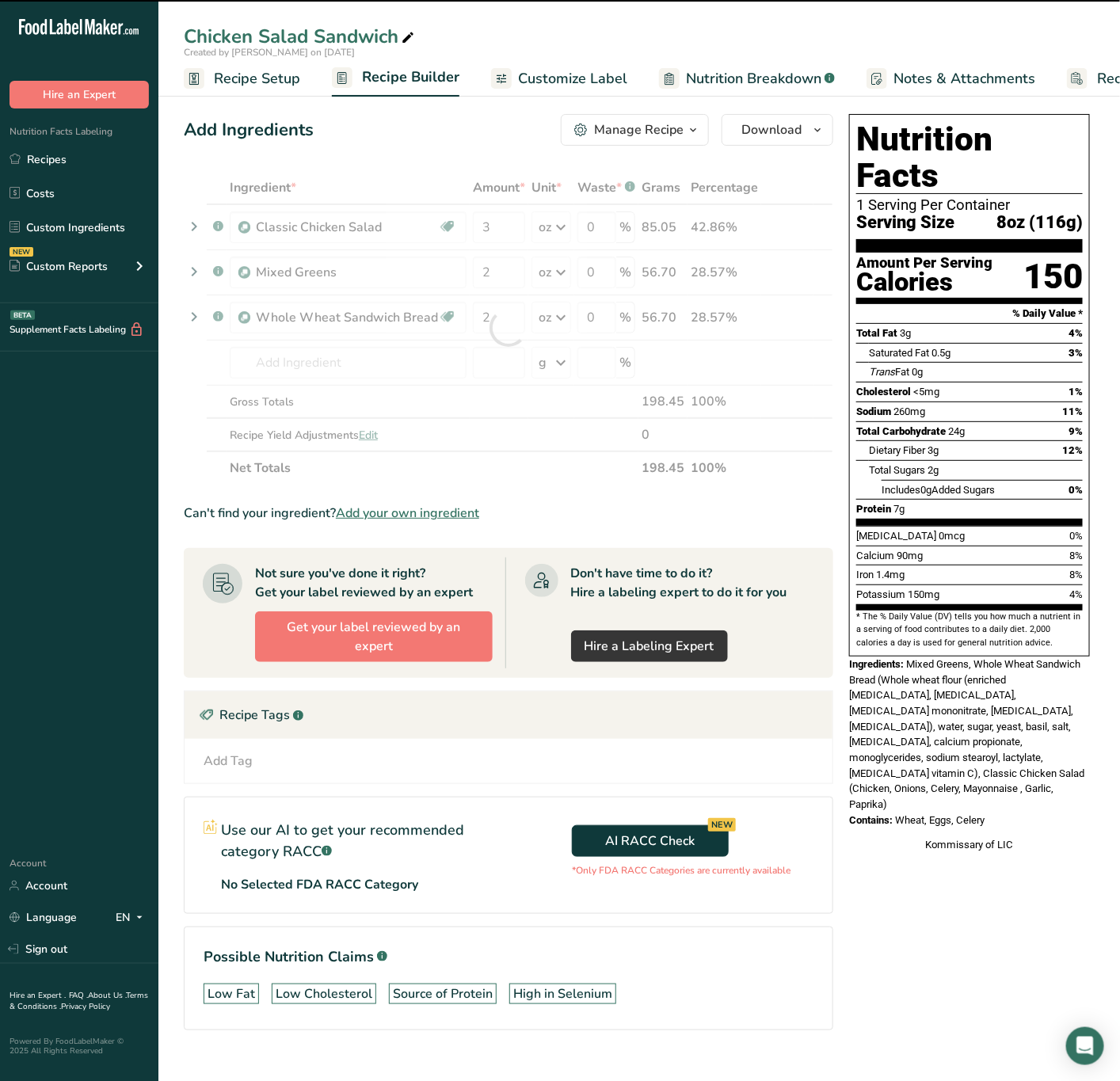
click at [268, 76] on span "Recipe Setup" at bounding box center [257, 79] width 86 height 21
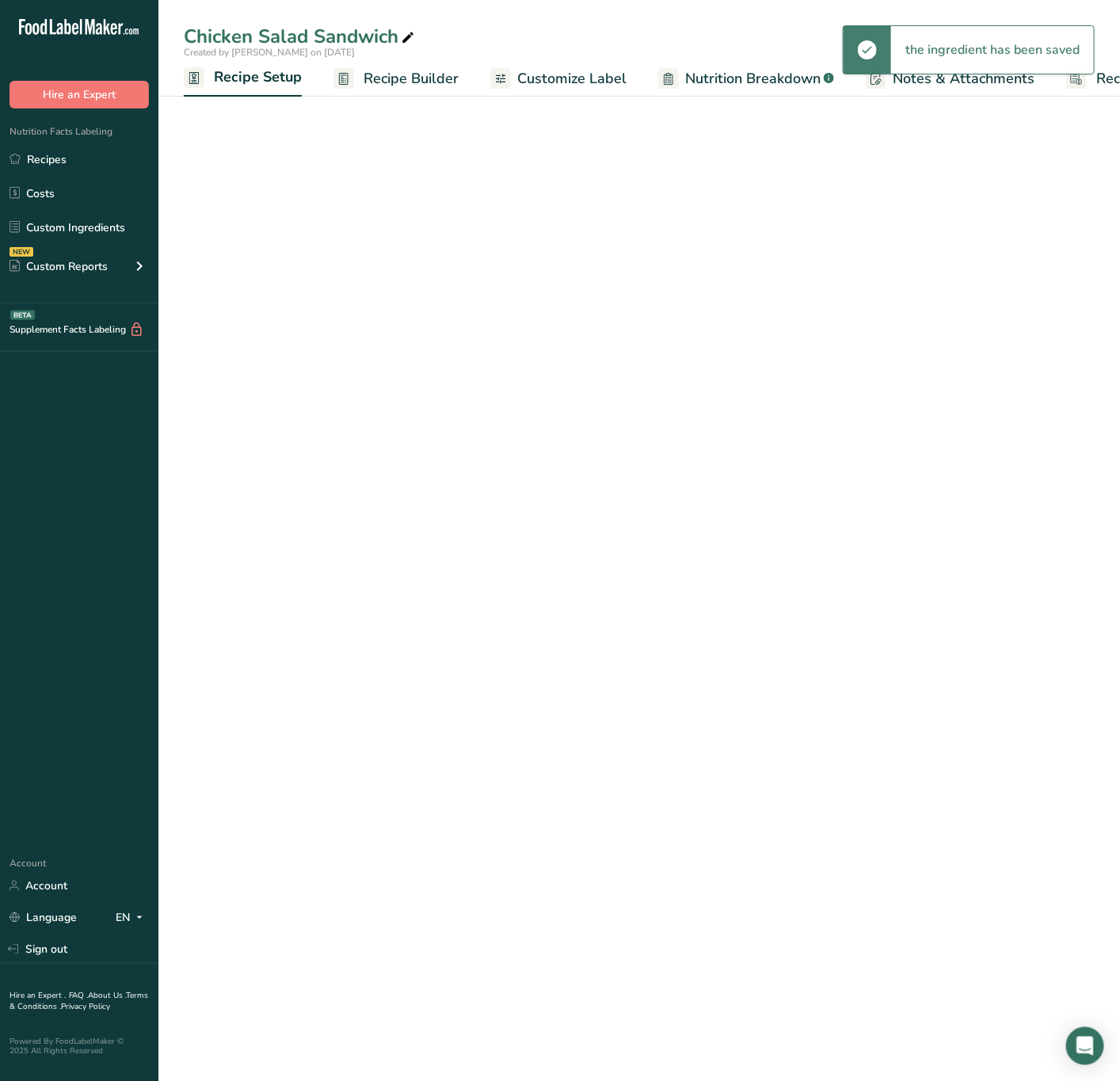
scroll to position [0, 5]
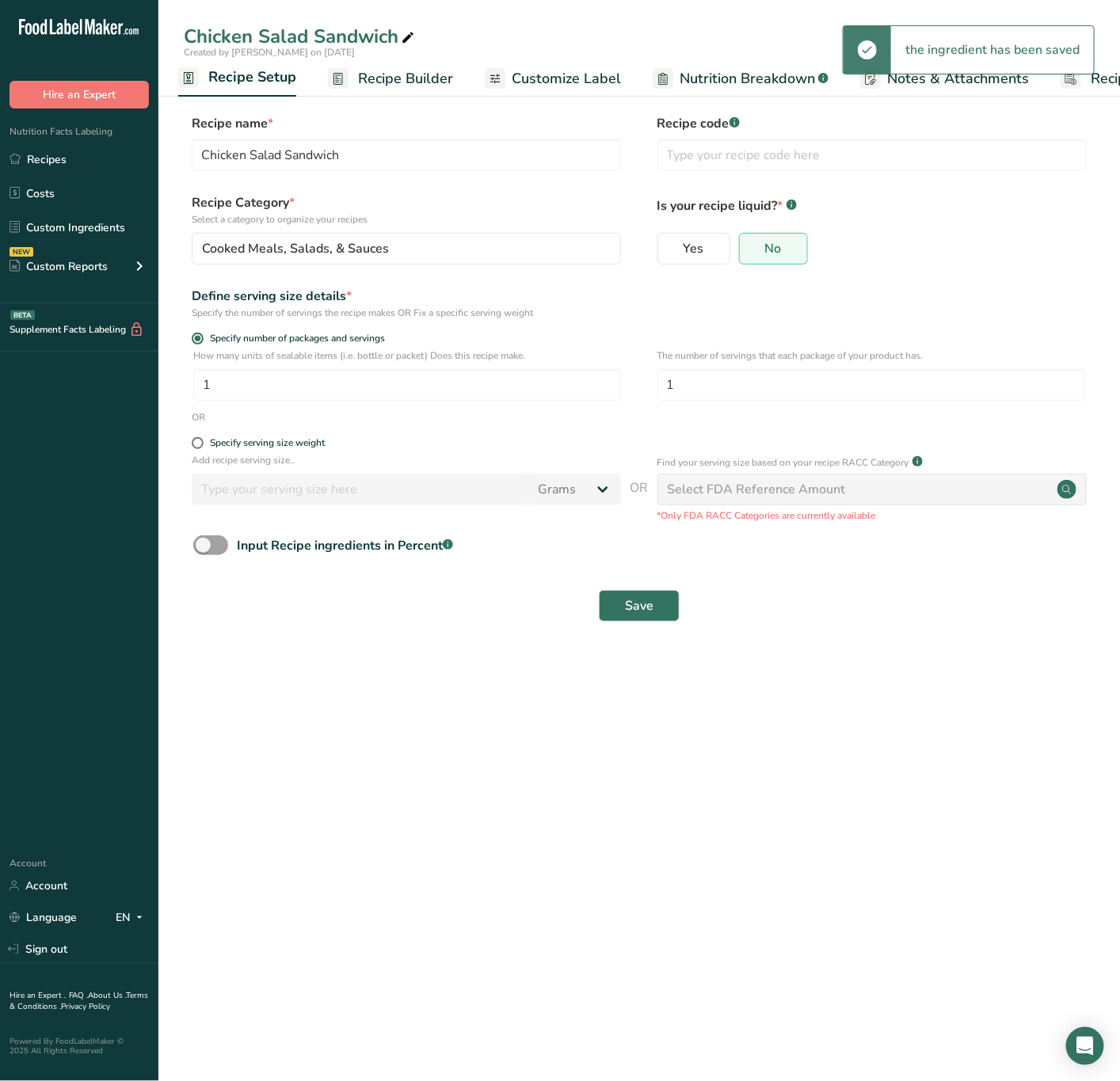
click at [268, 76] on span "Recipe Setup" at bounding box center [251, 77] width 88 height 21
click at [559, 73] on span "Customize Label" at bounding box center [566, 79] width 109 height 21
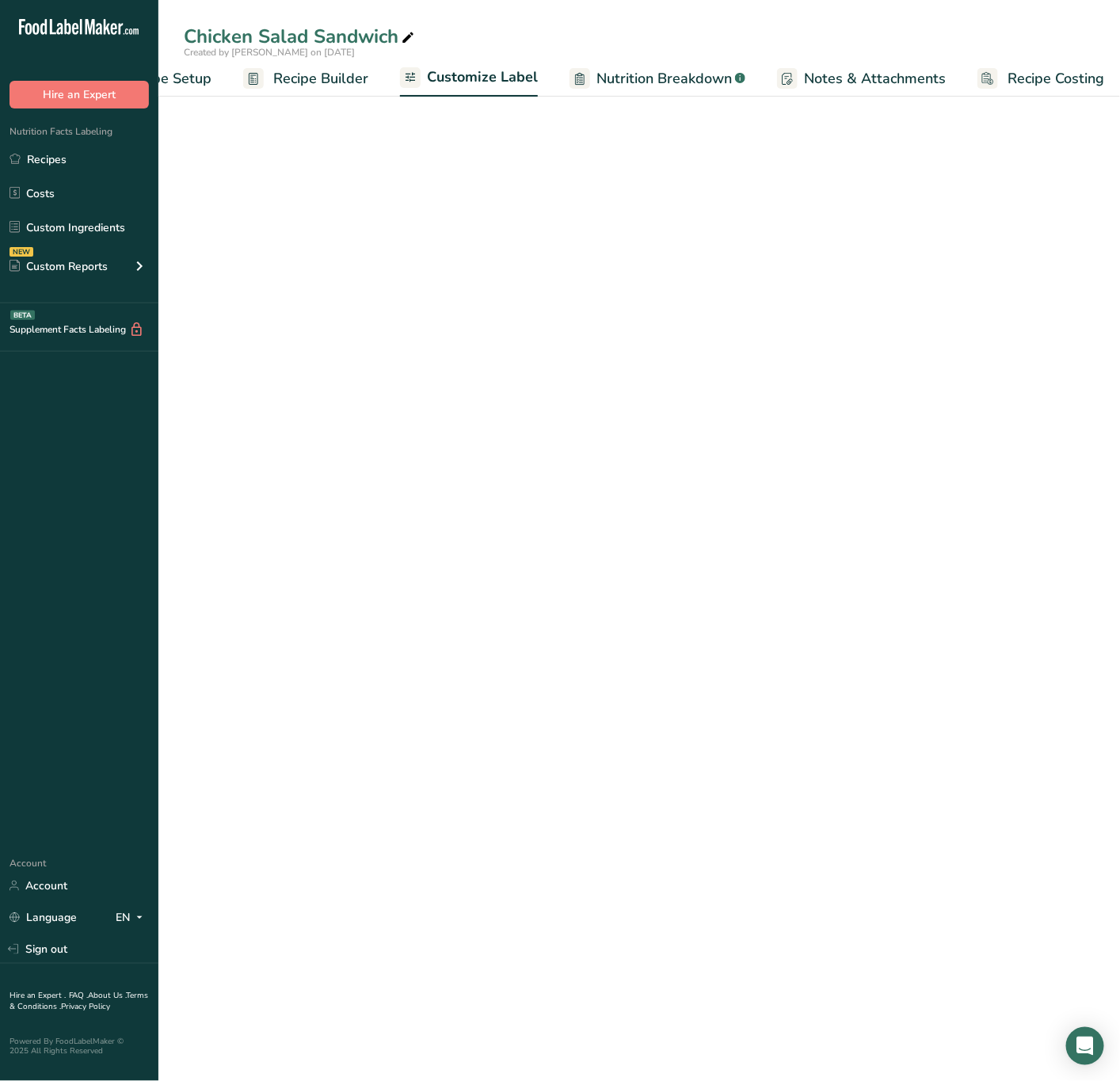
scroll to position [0, 97]
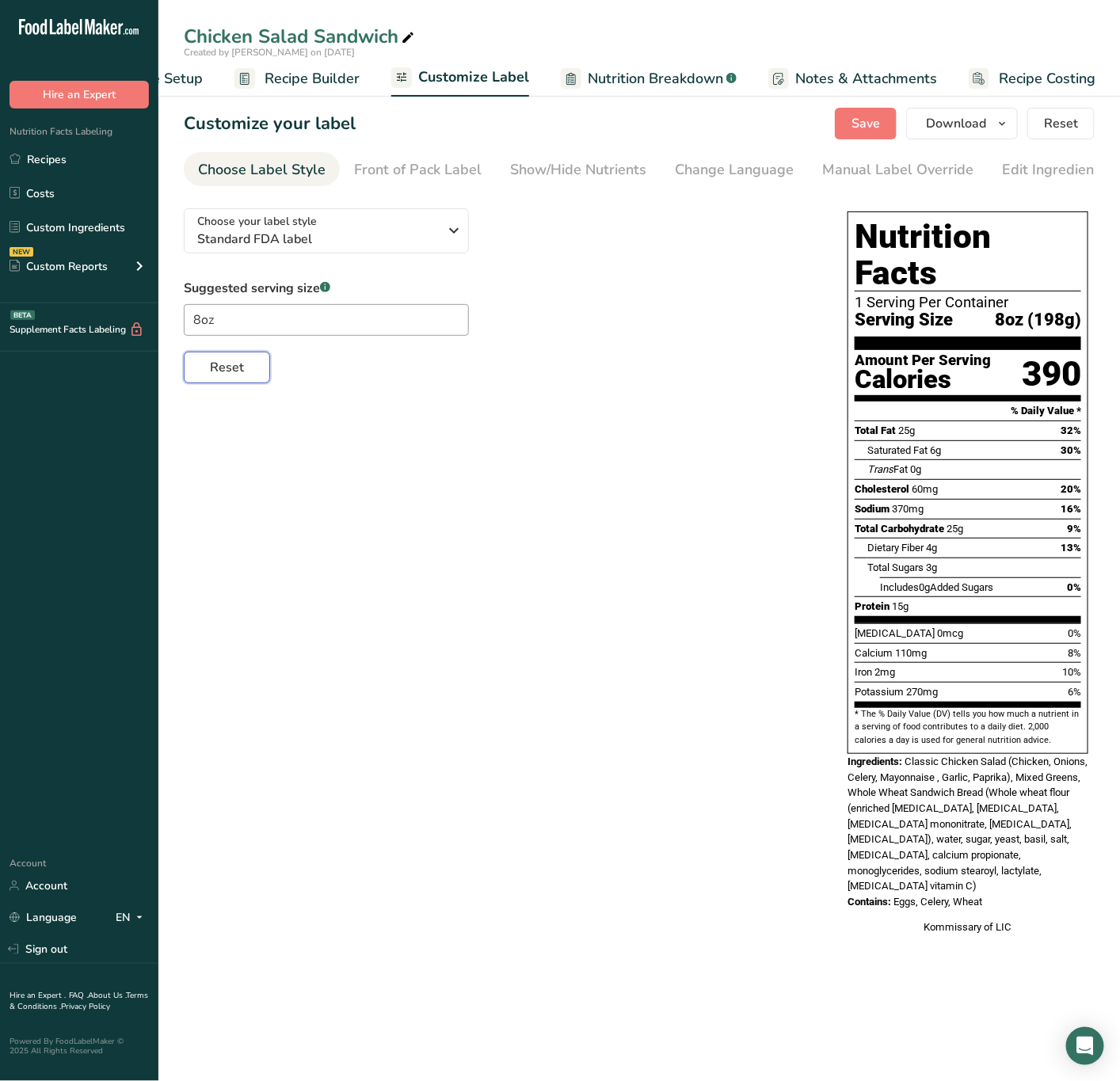
click at [243, 371] on button "Reset" at bounding box center [227, 367] width 86 height 32
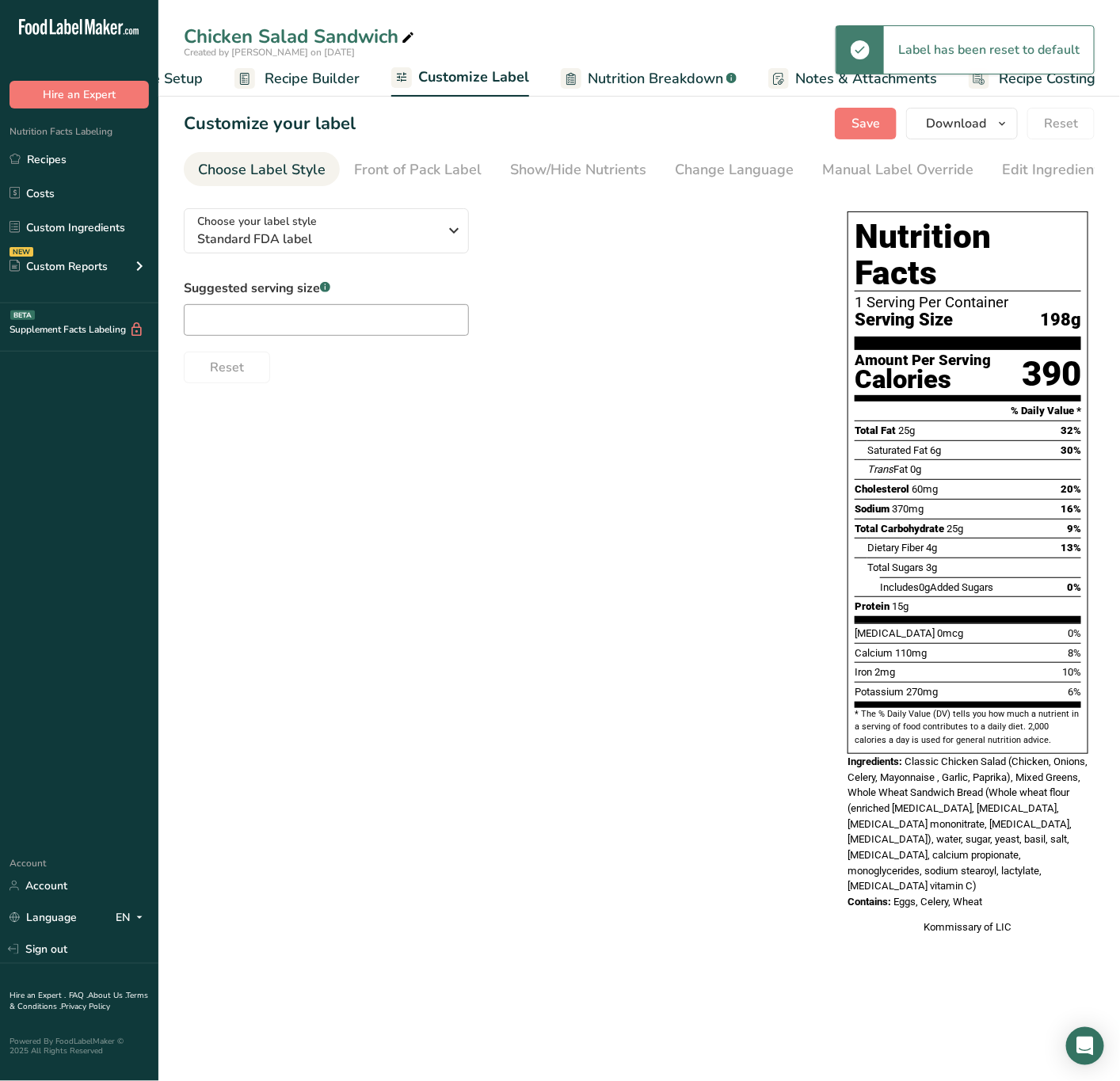
click at [313, 74] on span "Recipe Builder" at bounding box center [312, 79] width 95 height 21
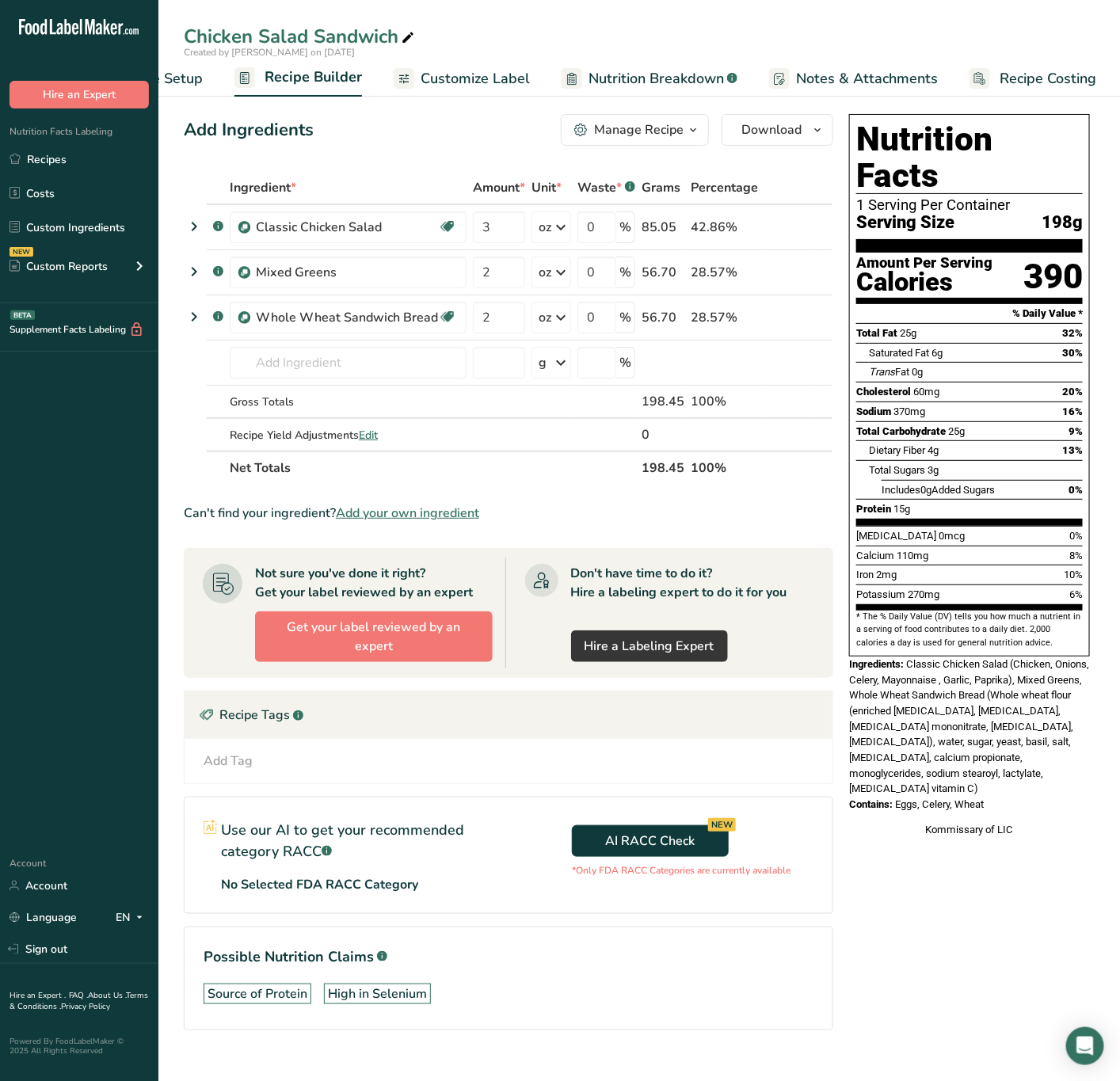
drag, startPoint x: 906, startPoint y: 630, endPoint x: 1012, endPoint y: 755, distance: 163.9
click at [1012, 755] on div "Nutrition Facts 1 Serving Per Container Serving Size 198g Amount Per Serving Ca…" at bounding box center [969, 475] width 253 height 736
copy div "Classic Chicken Salad (Chicken, Onions, Celery, Mayonnaise , Garlic, Paprika), …"
drag, startPoint x: 81, startPoint y: 162, endPoint x: 195, endPoint y: 136, distance: 116.9
click at [81, 162] on link "Recipes" at bounding box center [79, 159] width 158 height 30
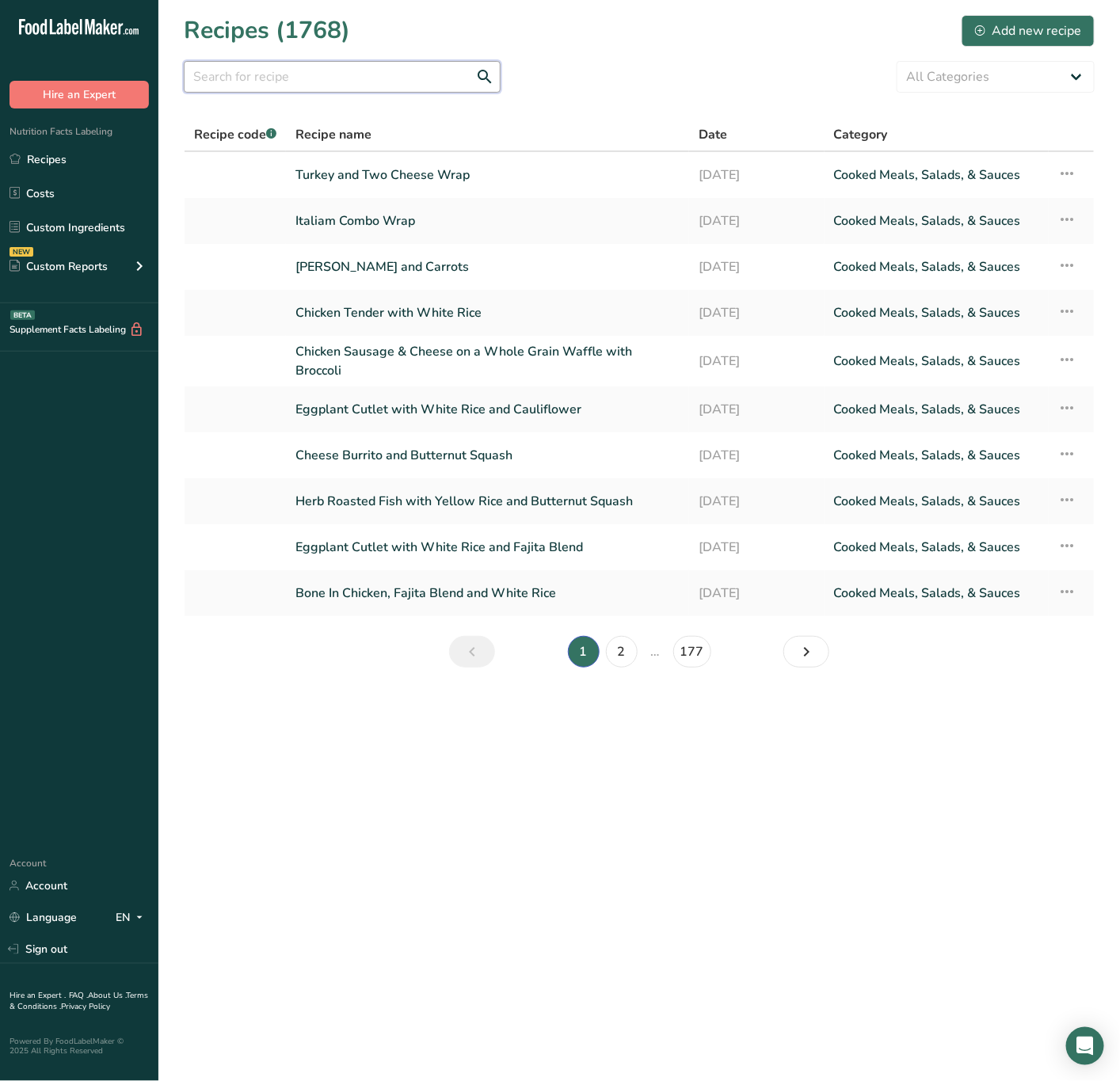
click at [319, 79] on input "text" at bounding box center [343, 77] width 317 height 32
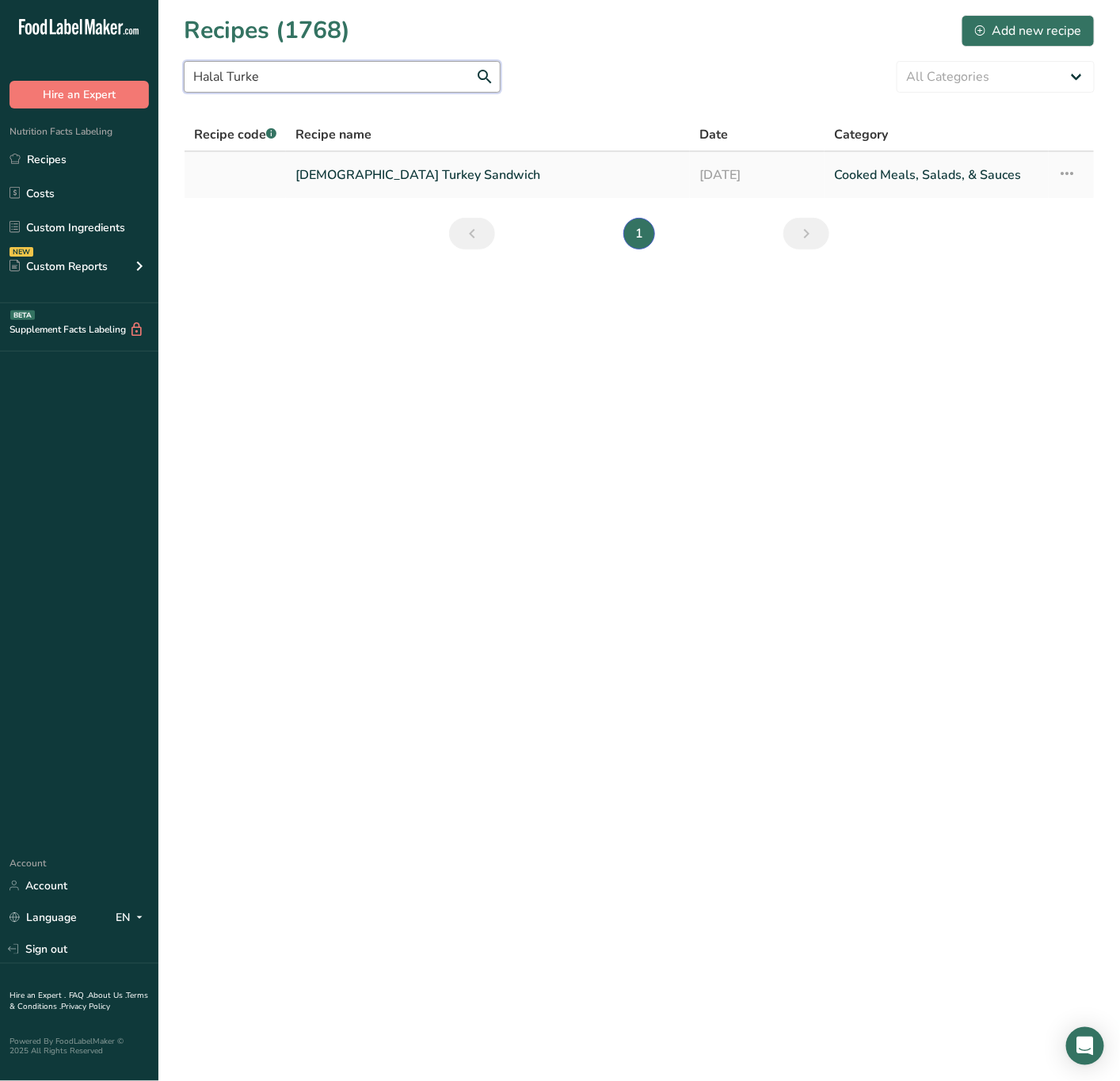
type input "Halal Turke"
click at [381, 176] on link "[DEMOGRAPHIC_DATA] Turkey Sandwich" at bounding box center [488, 175] width 385 height 34
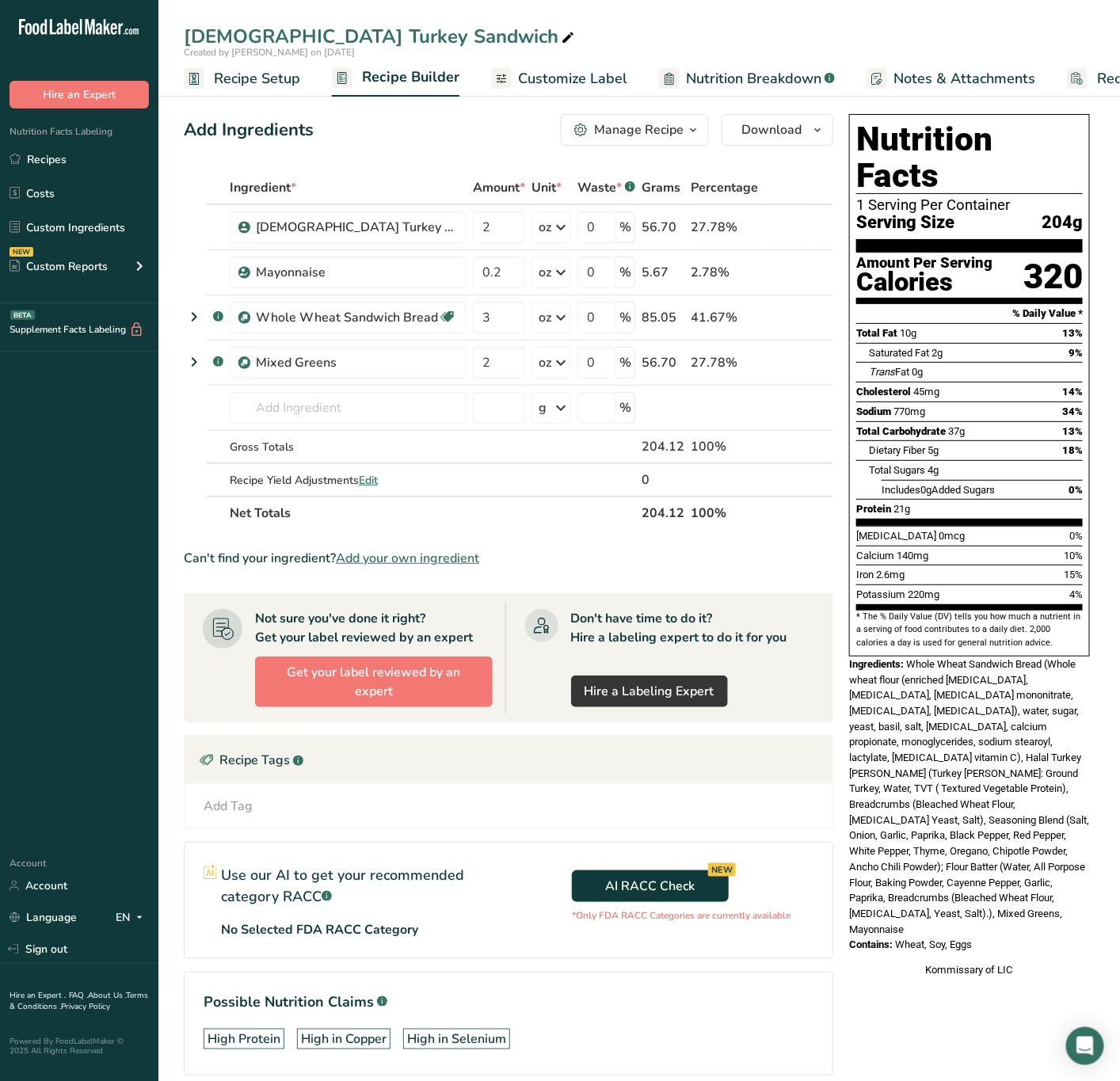
click at [649, 133] on div "Manage Recipe" at bounding box center [638, 129] width 89 height 19
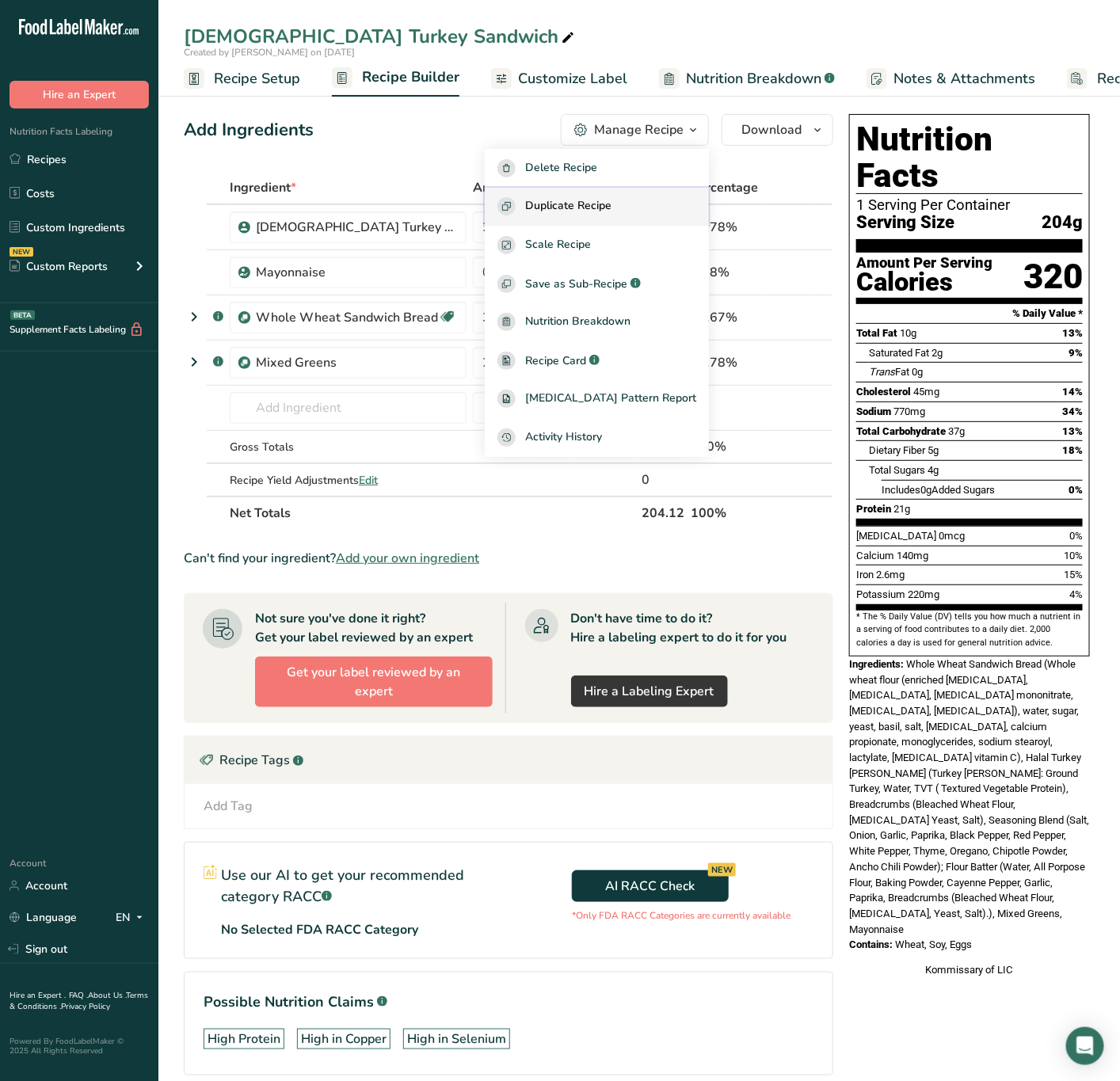
click at [665, 195] on button "Duplicate Recipe" at bounding box center [596, 207] width 224 height 39
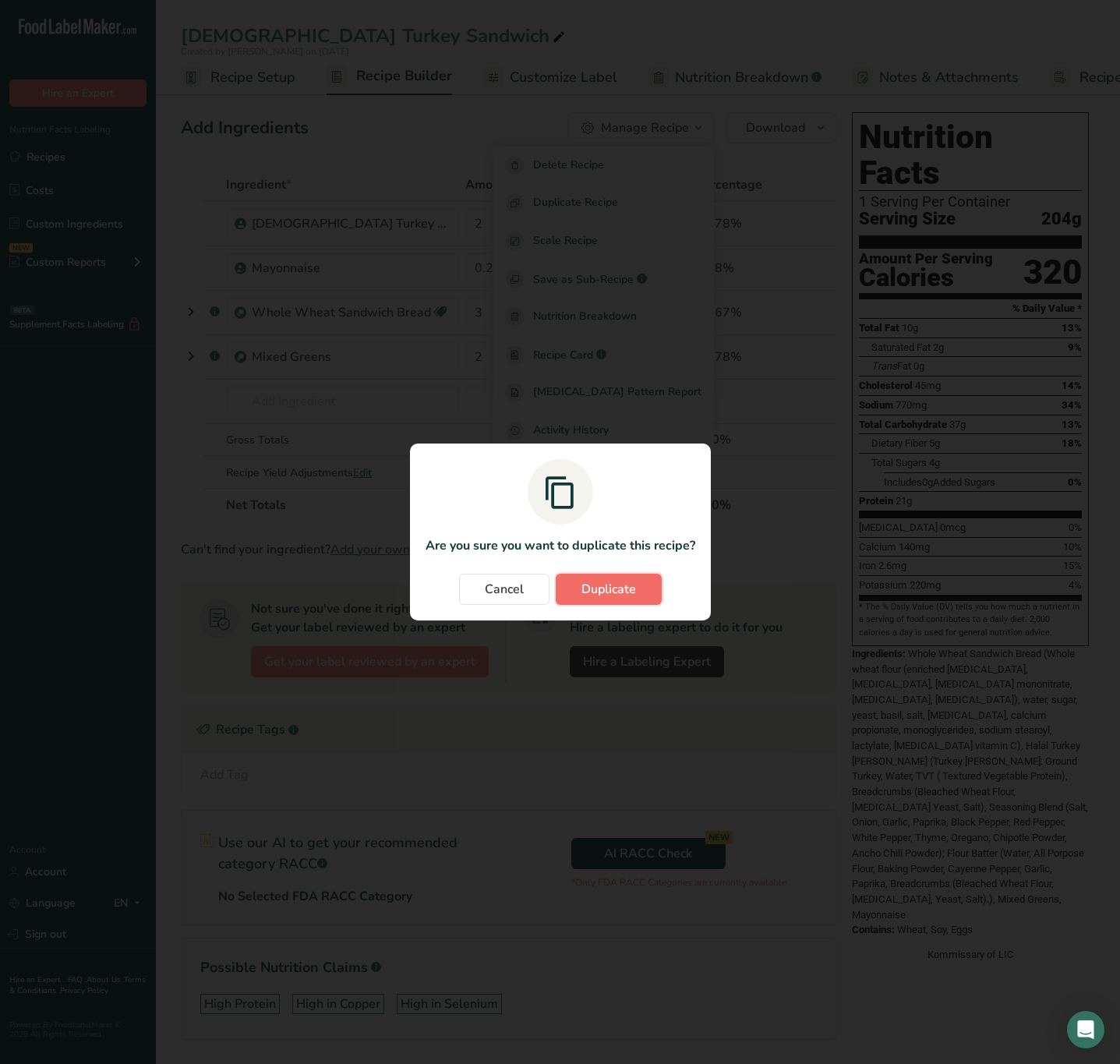
click at [604, 579] on button "Duplicate" at bounding box center [609, 589] width 106 height 31
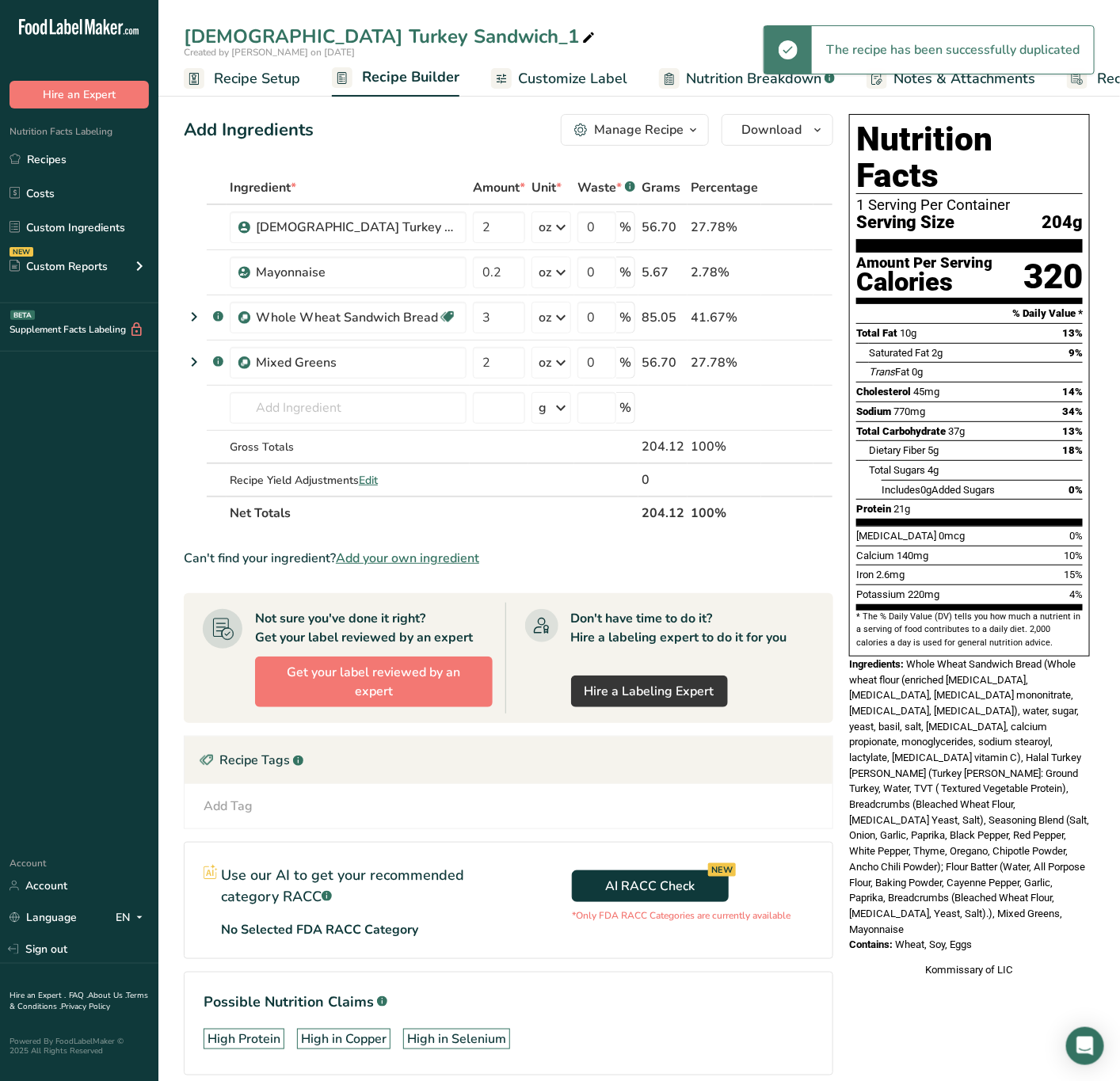
click at [582, 34] on icon at bounding box center [589, 37] width 14 height 22
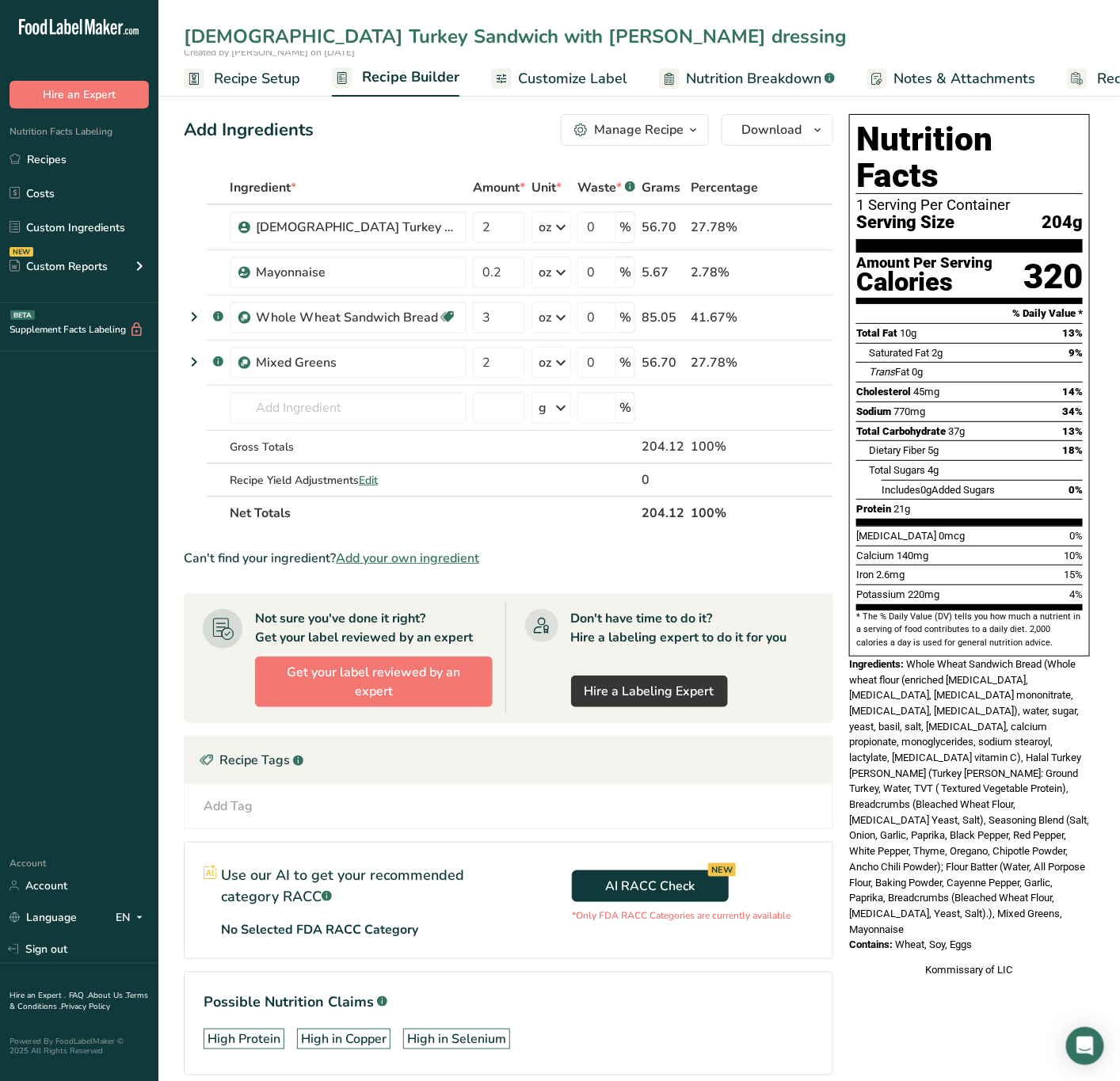
click at [519, 31] on input "[DEMOGRAPHIC_DATA] Turkey Sandwich with [PERSON_NAME] dressing" at bounding box center [639, 36] width 911 height 28
type input "[DEMOGRAPHIC_DATA] Turkey Sandwich with Caesar Dressing"
click at [800, 275] on icon at bounding box center [800, 273] width 12 height 17
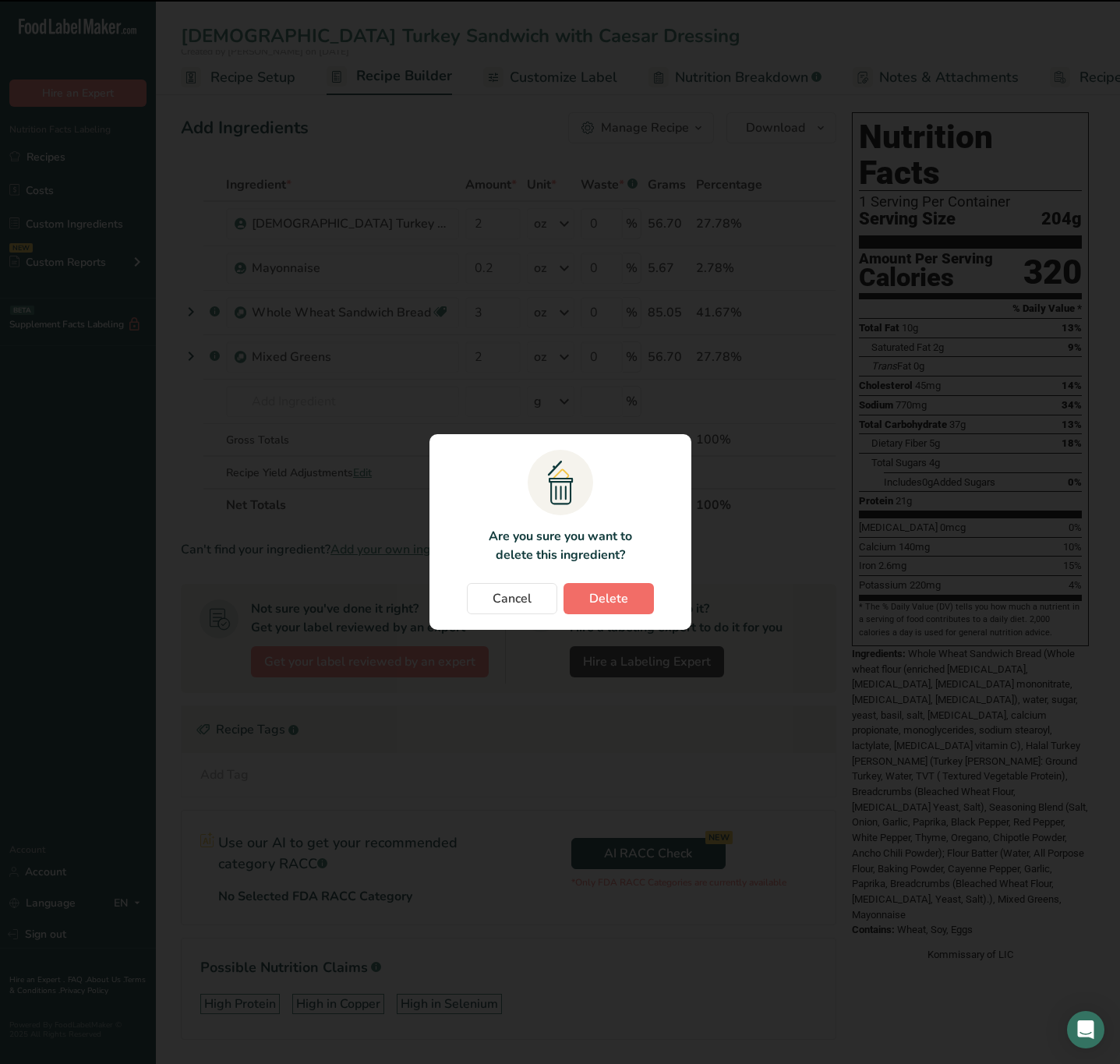
click at [623, 579] on section ".a{fill:#f5f3ed;}.b,.e{fill:#0f393a;}.c{fill:none;}.d{fill:#f2c549;}.e{stroke:r…" at bounding box center [560, 532] width 262 height 196
click at [624, 593] on span "Delete" at bounding box center [608, 598] width 39 height 18
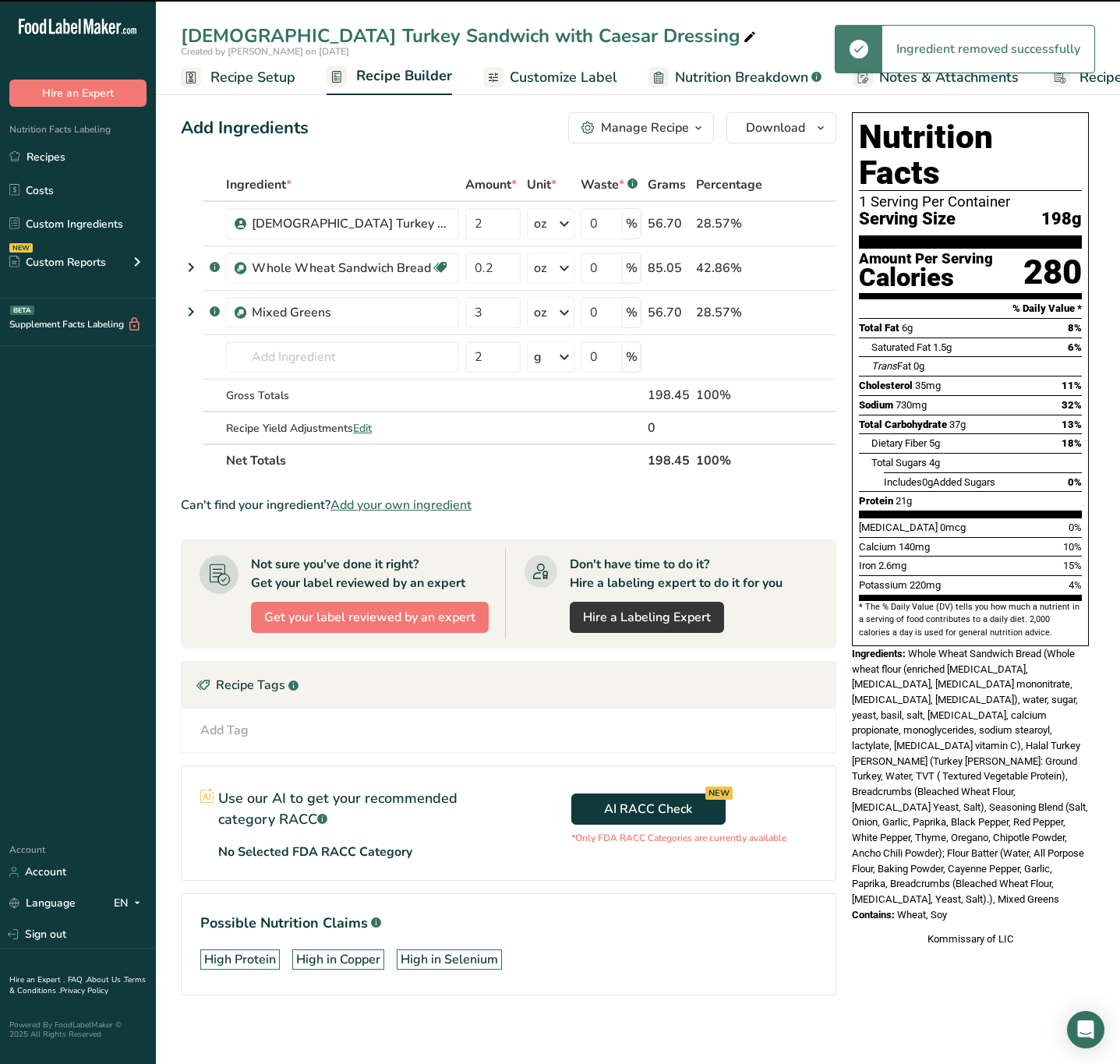
type input "3"
type input "2"
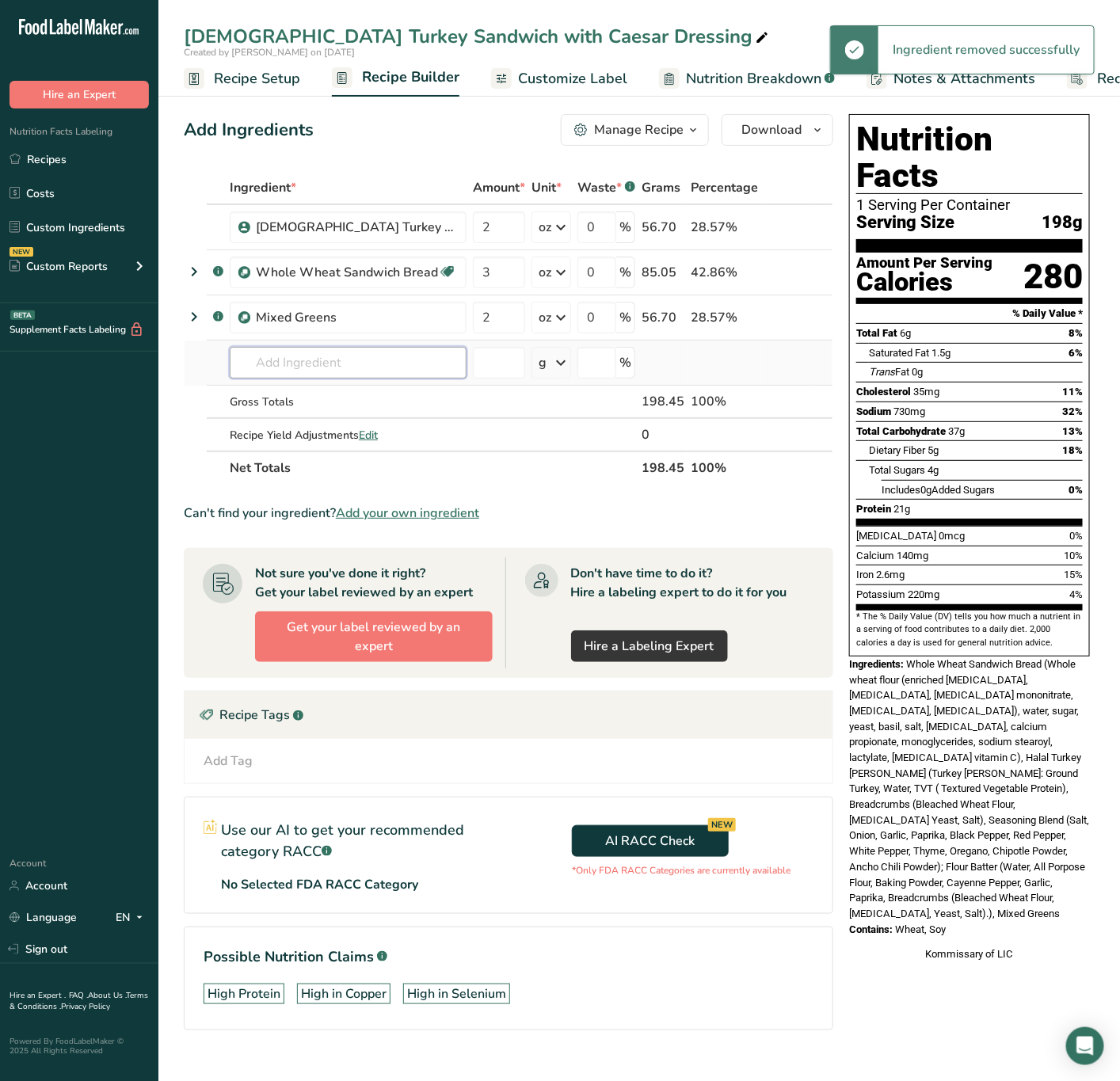
click at [343, 373] on input "text" at bounding box center [347, 363] width 236 height 32
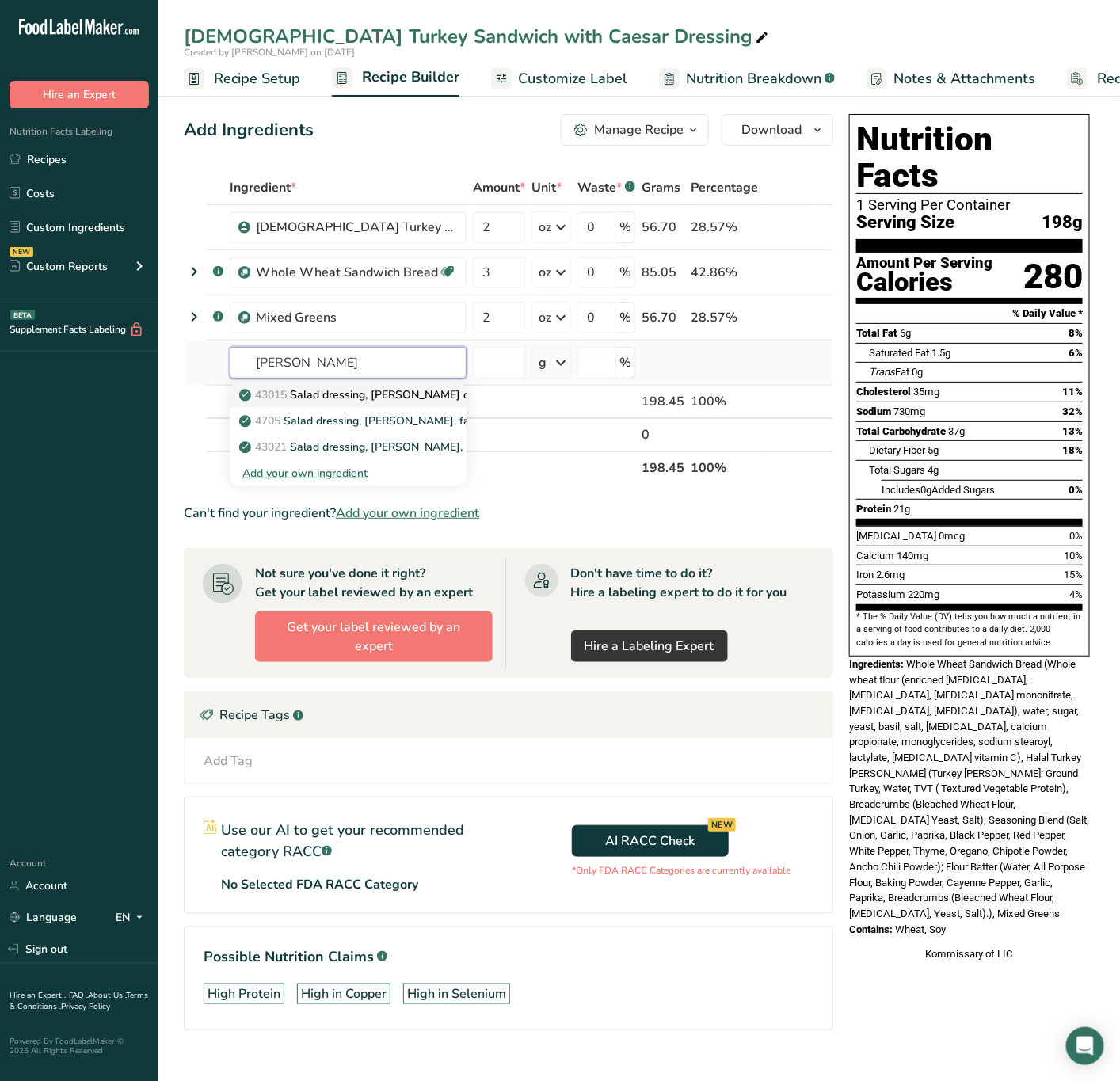
type input "Caesar Dre"
click at [386, 394] on p "43015 Salad dressing, caesar dressing, regular" at bounding box center [395, 394] width 305 height 17
type input "Salad dressing, caesar dressing, regular"
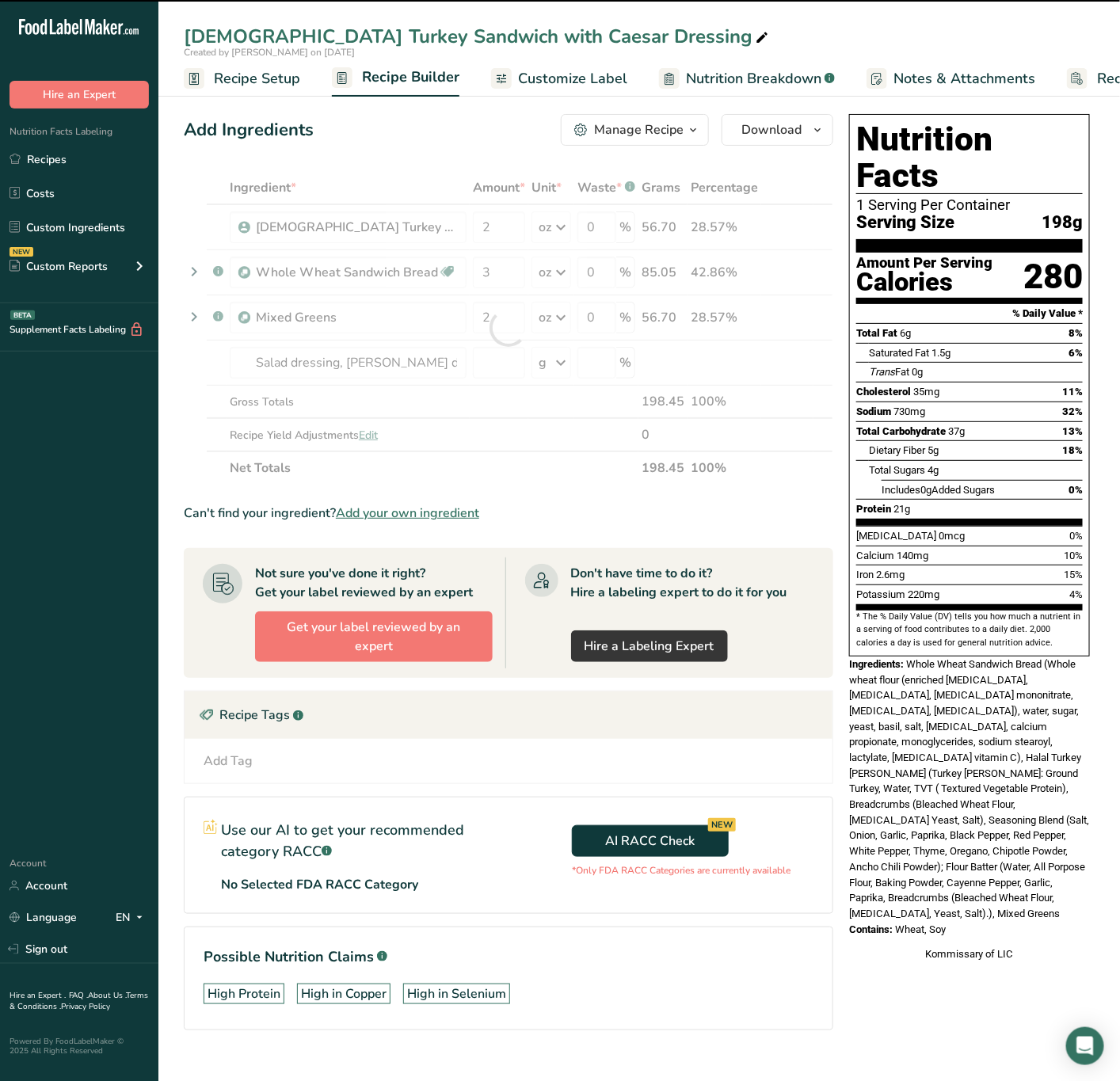
type input "0"
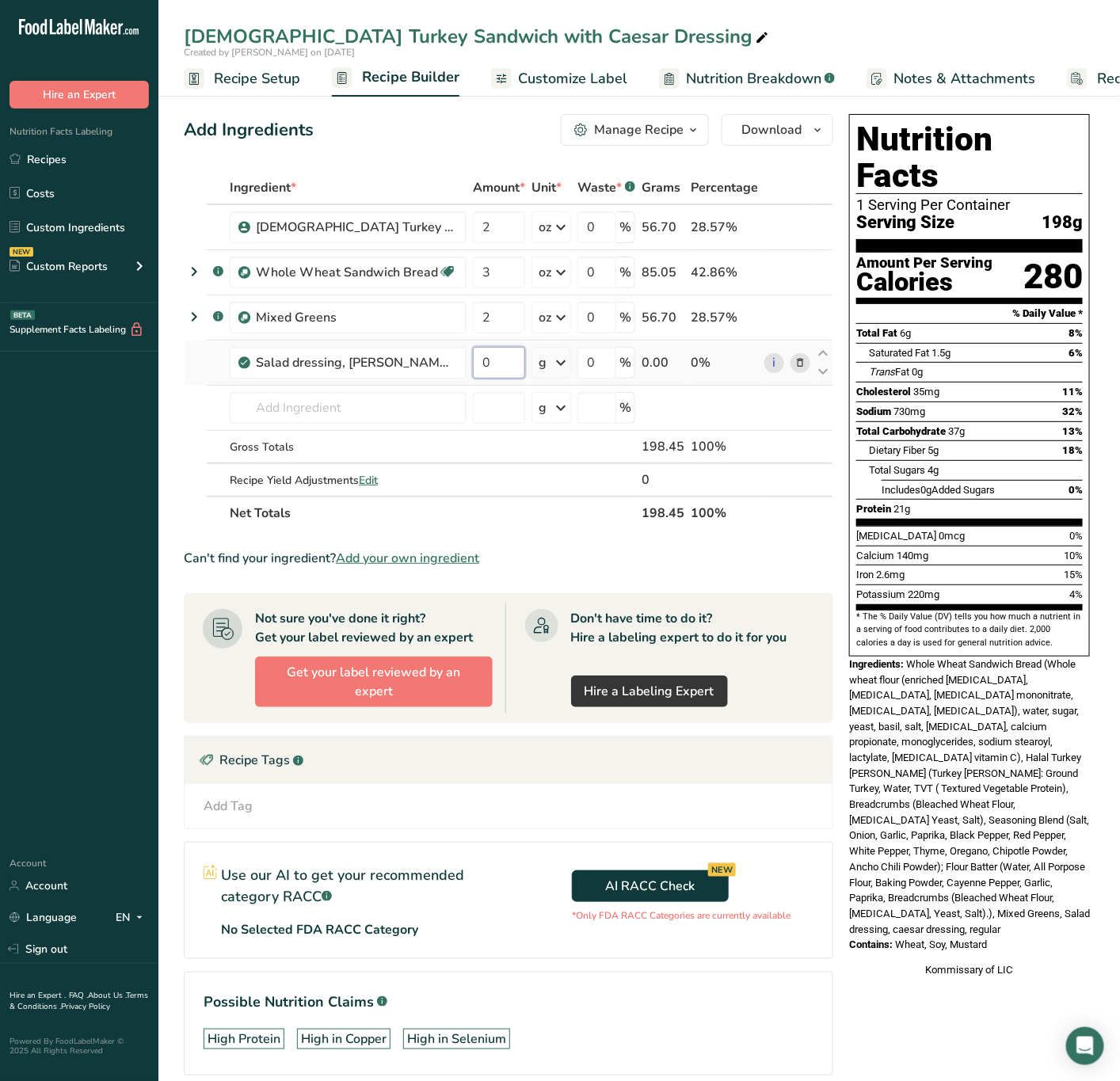
click at [488, 364] on input "0" at bounding box center [498, 363] width 52 height 32
type input "0.2"
click at [561, 364] on div "Ingredient * Amount * Unit * Waste * .a-a{fill:#347362;}.b-a{fill:#fff;} Grams …" at bounding box center [508, 350] width 649 height 359
click at [561, 364] on icon at bounding box center [560, 363] width 19 height 28
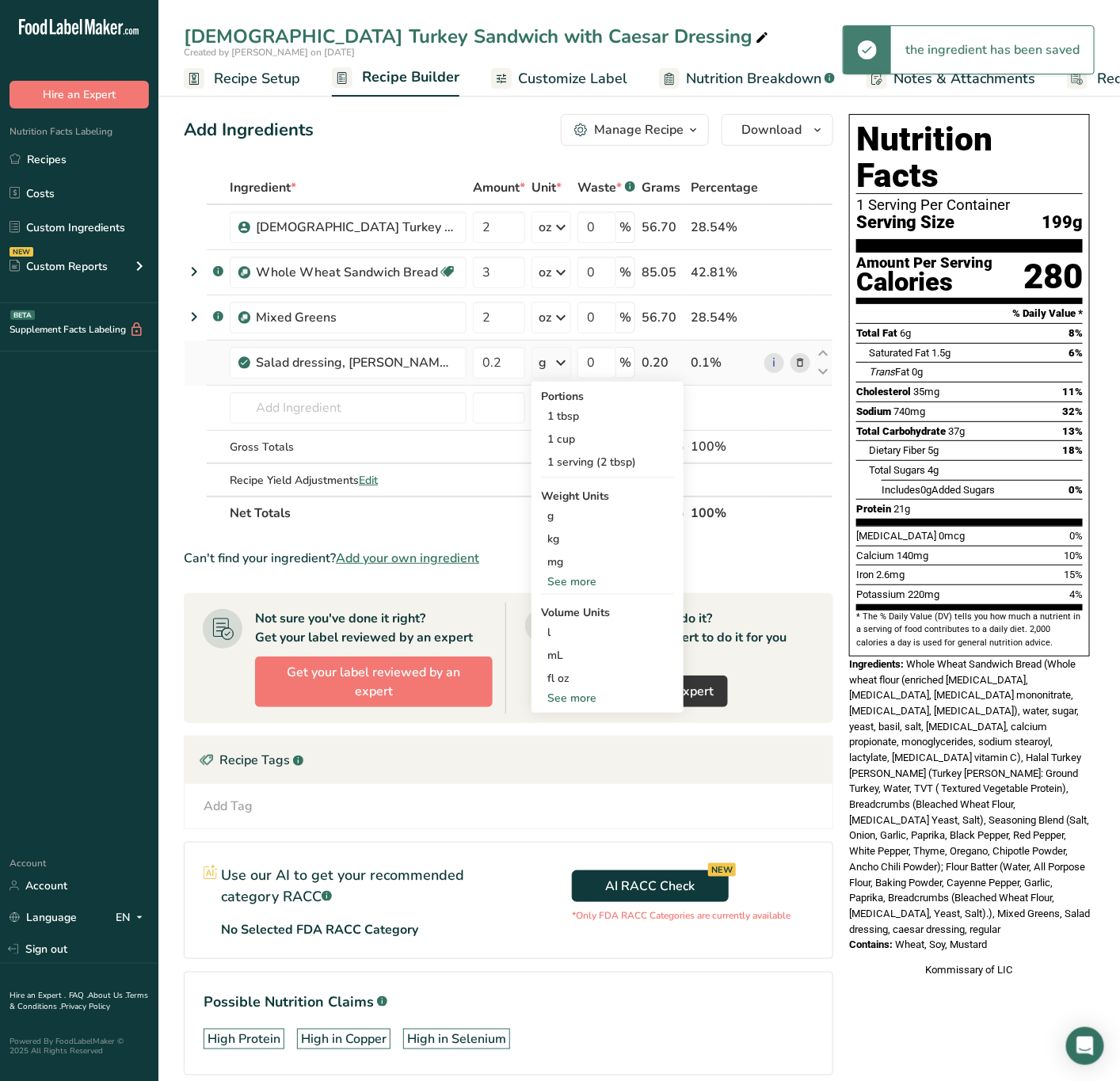
click at [567, 574] on div "See more" at bounding box center [607, 582] width 133 height 17
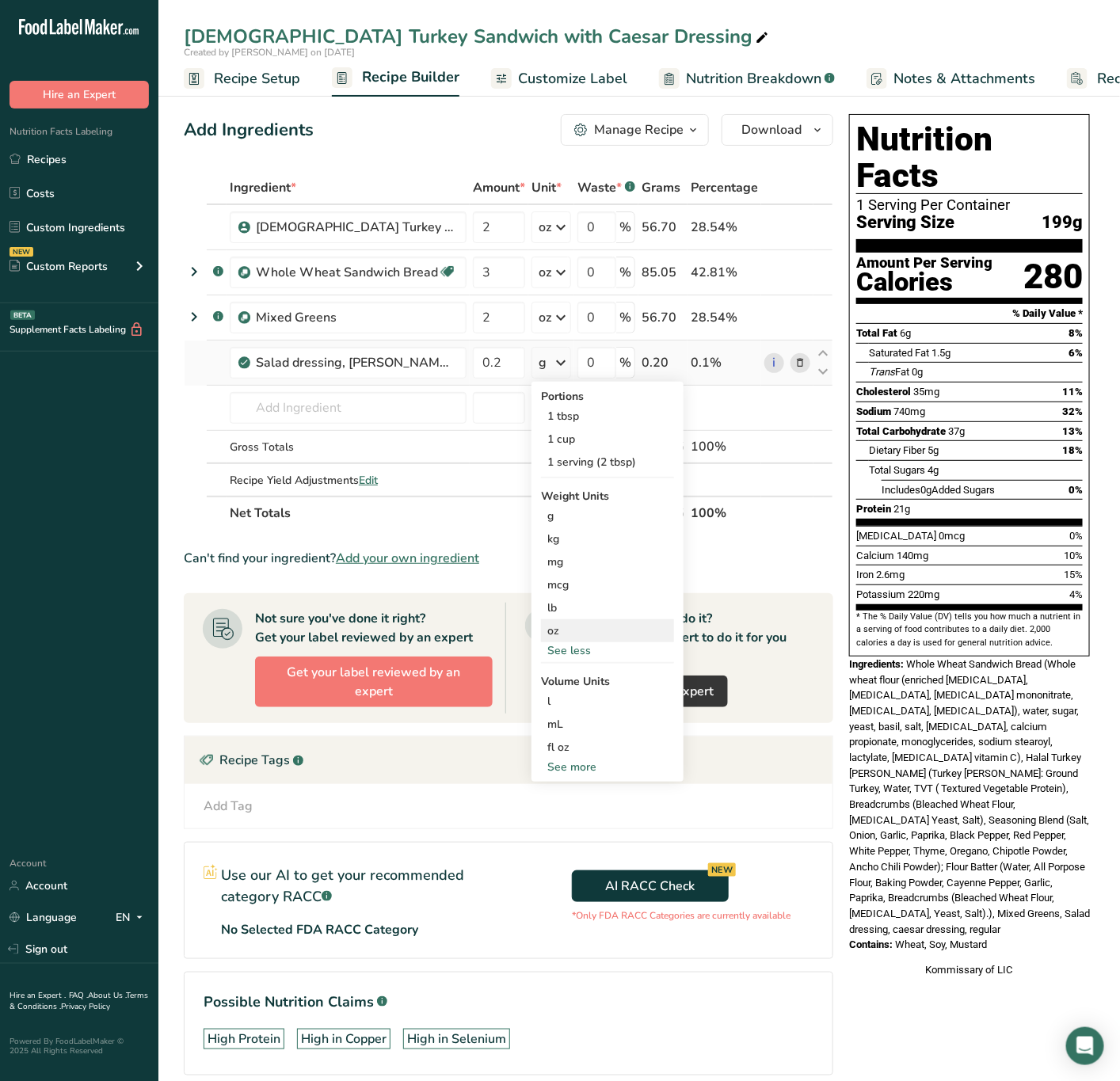
click at [582, 630] on div "oz" at bounding box center [607, 630] width 133 height 23
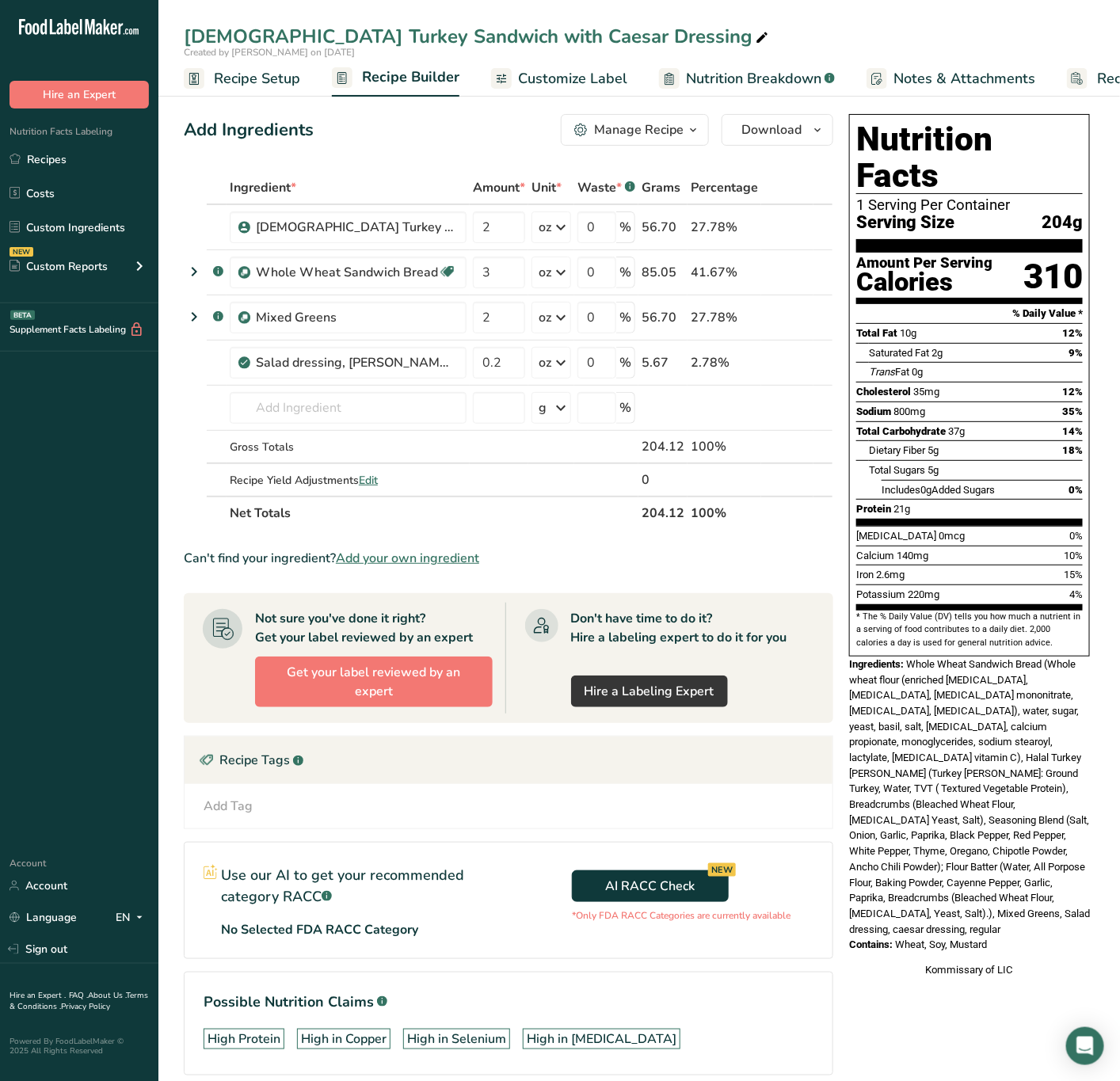
drag, startPoint x: 908, startPoint y: 630, endPoint x: 1023, endPoint y: 882, distance: 277.0
click at [1023, 882] on div "Nutrition Facts 1 Serving Per Container Serving Size 204g Amount Per Serving Ca…" at bounding box center [969, 546] width 253 height 876
copy div "Whole Wheat Sandwich Bread (Whole wheat flour (enriched niacin, ferrous sulfate…"
click at [41, 153] on link "Recipes" at bounding box center [79, 159] width 158 height 30
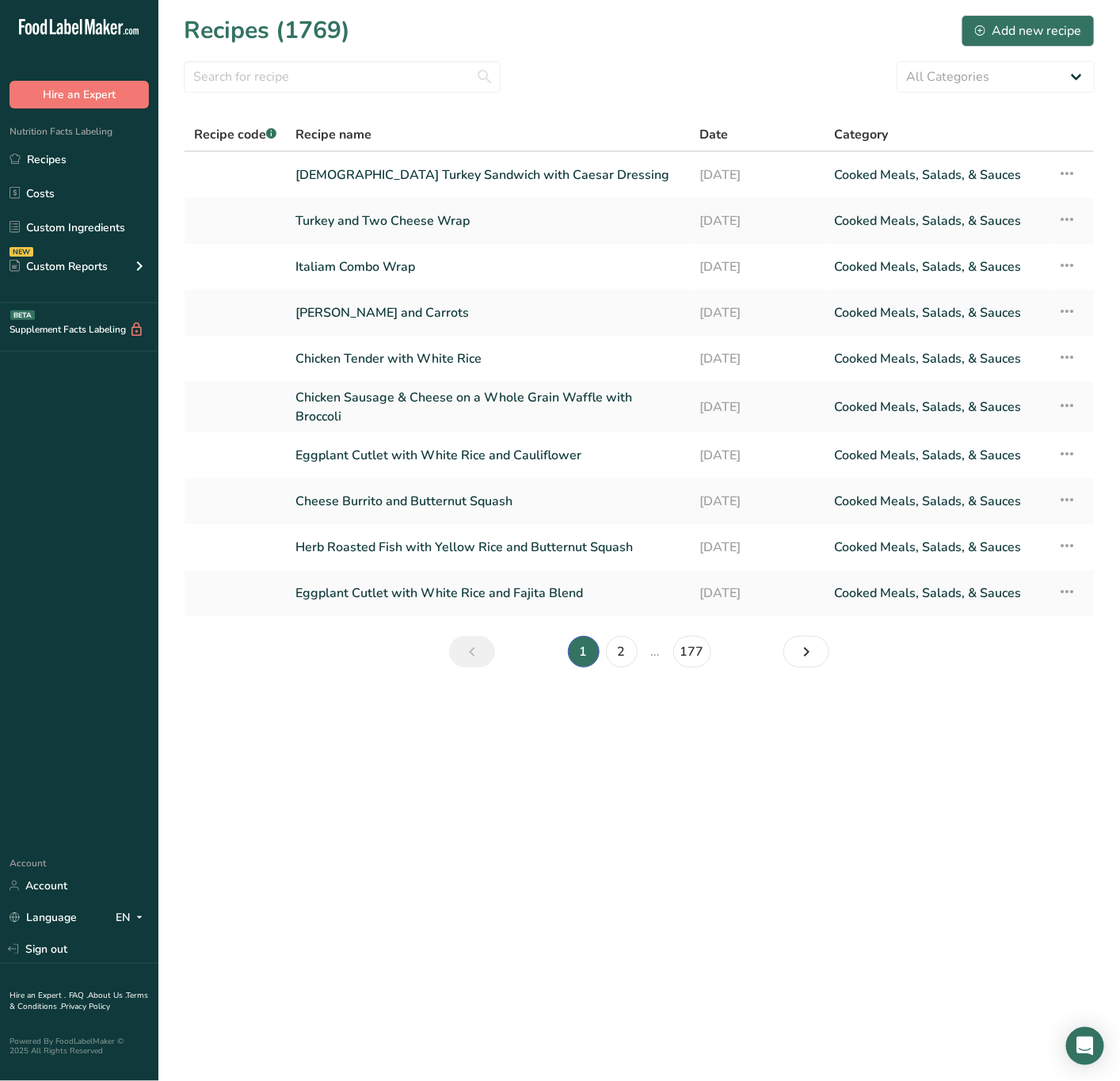
click at [380, 103] on section "Recipes (1769) Add new recipe All Categories Baked Goods Beverages Confectioner…" at bounding box center [639, 346] width 962 height 693
click at [371, 95] on section "Recipes (1769) Add new recipe All Categories Baked Goods Beverages Confectioner…" at bounding box center [639, 346] width 962 height 693
click at [366, 86] on input "text" at bounding box center [343, 77] width 317 height 32
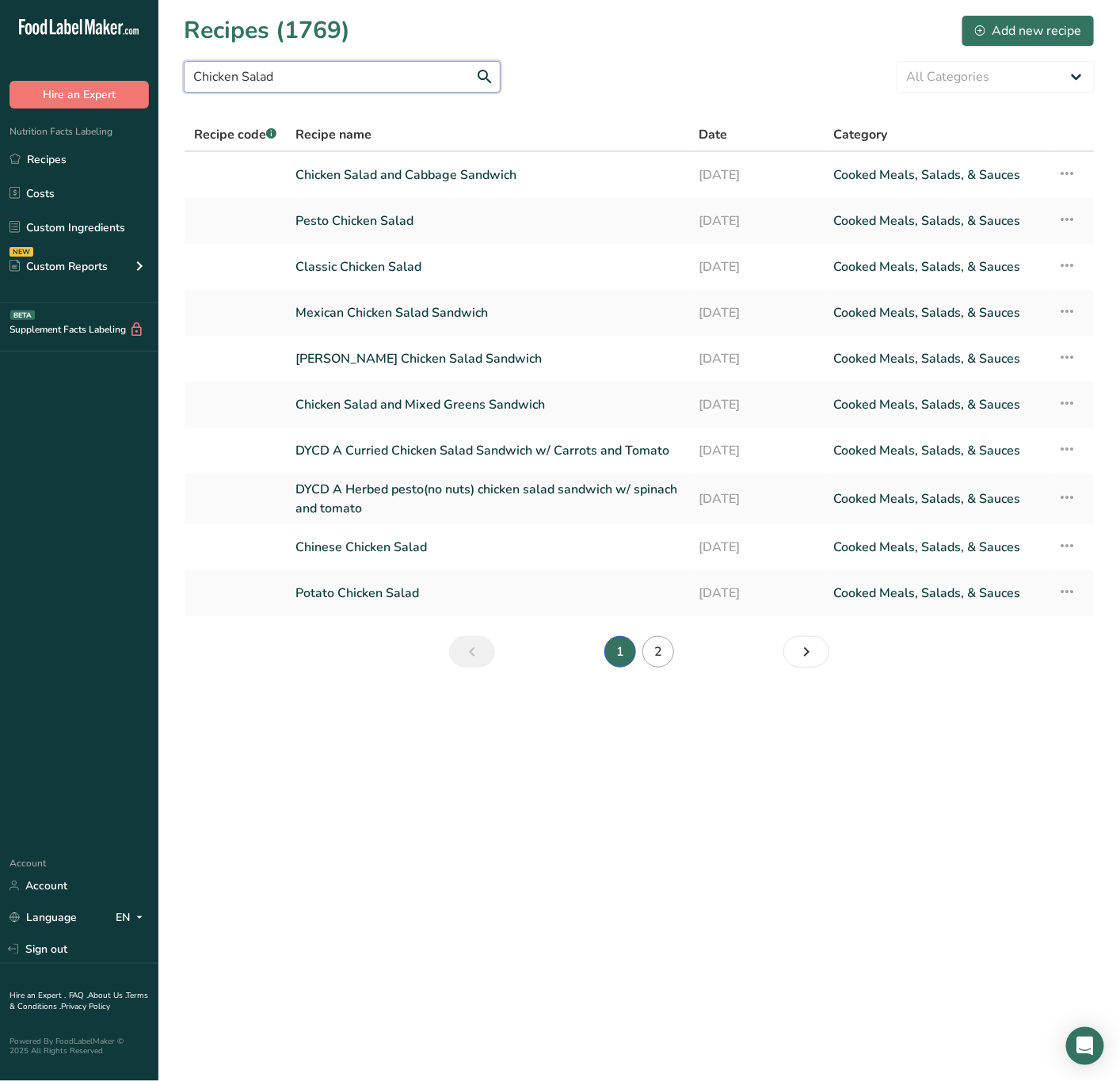
type input "Chicken Salad"
click at [670, 646] on link "2" at bounding box center [658, 652] width 32 height 32
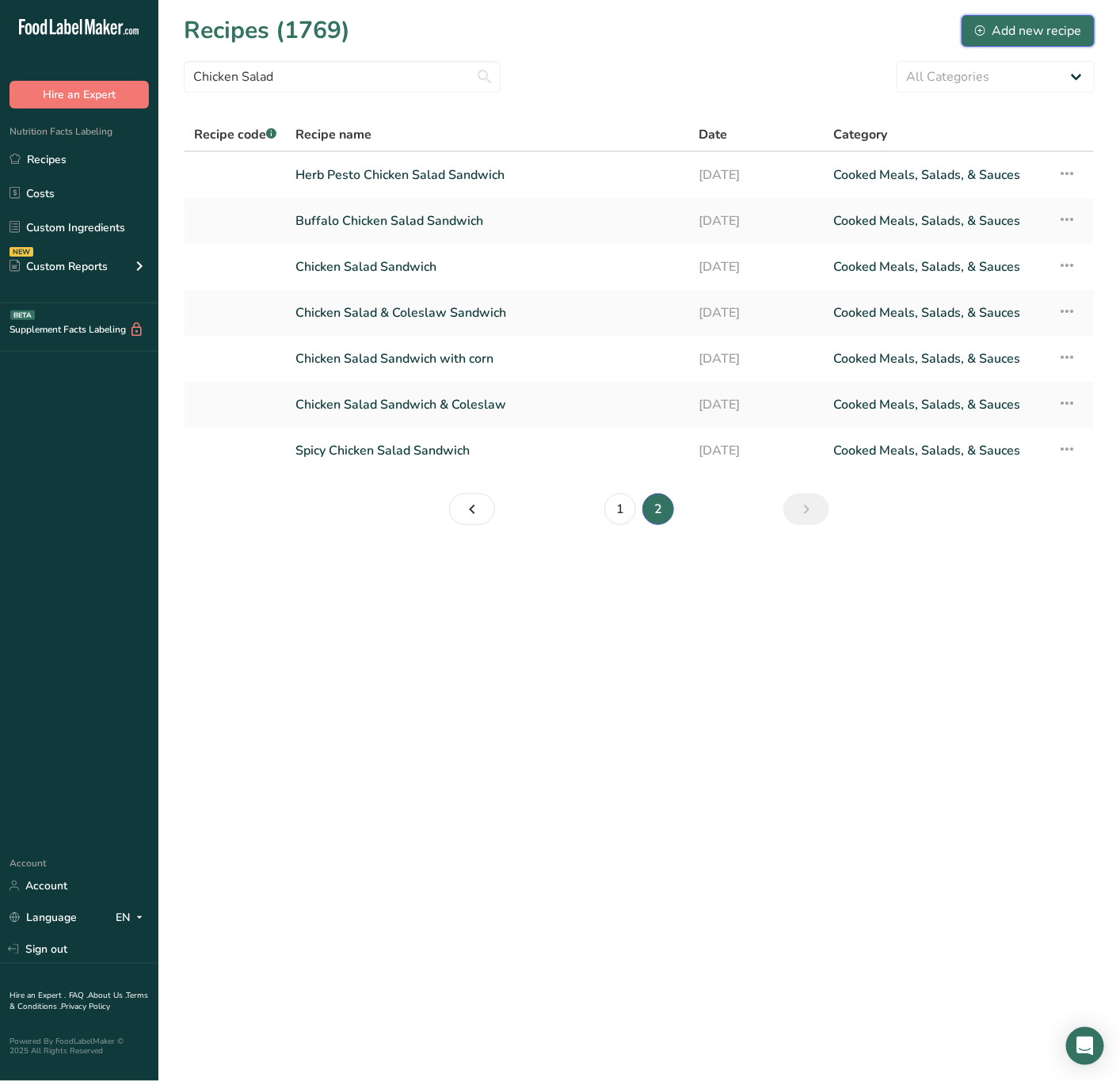
click at [981, 32] on icon at bounding box center [980, 31] width 11 height 11
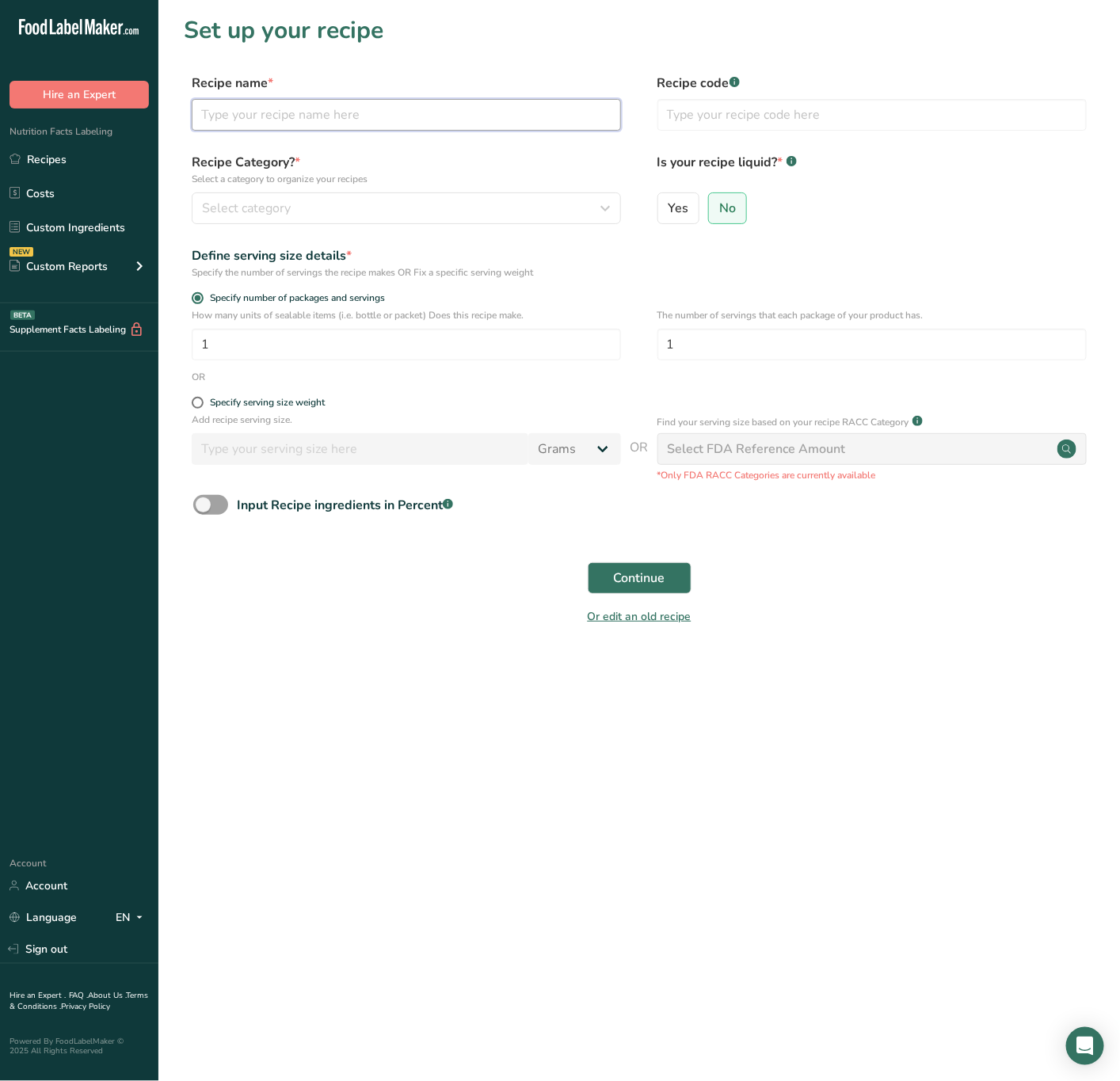
click at [431, 128] on input "text" at bounding box center [406, 115] width 429 height 32
type input "Chicken Salad Wrap with Mixed Greens"
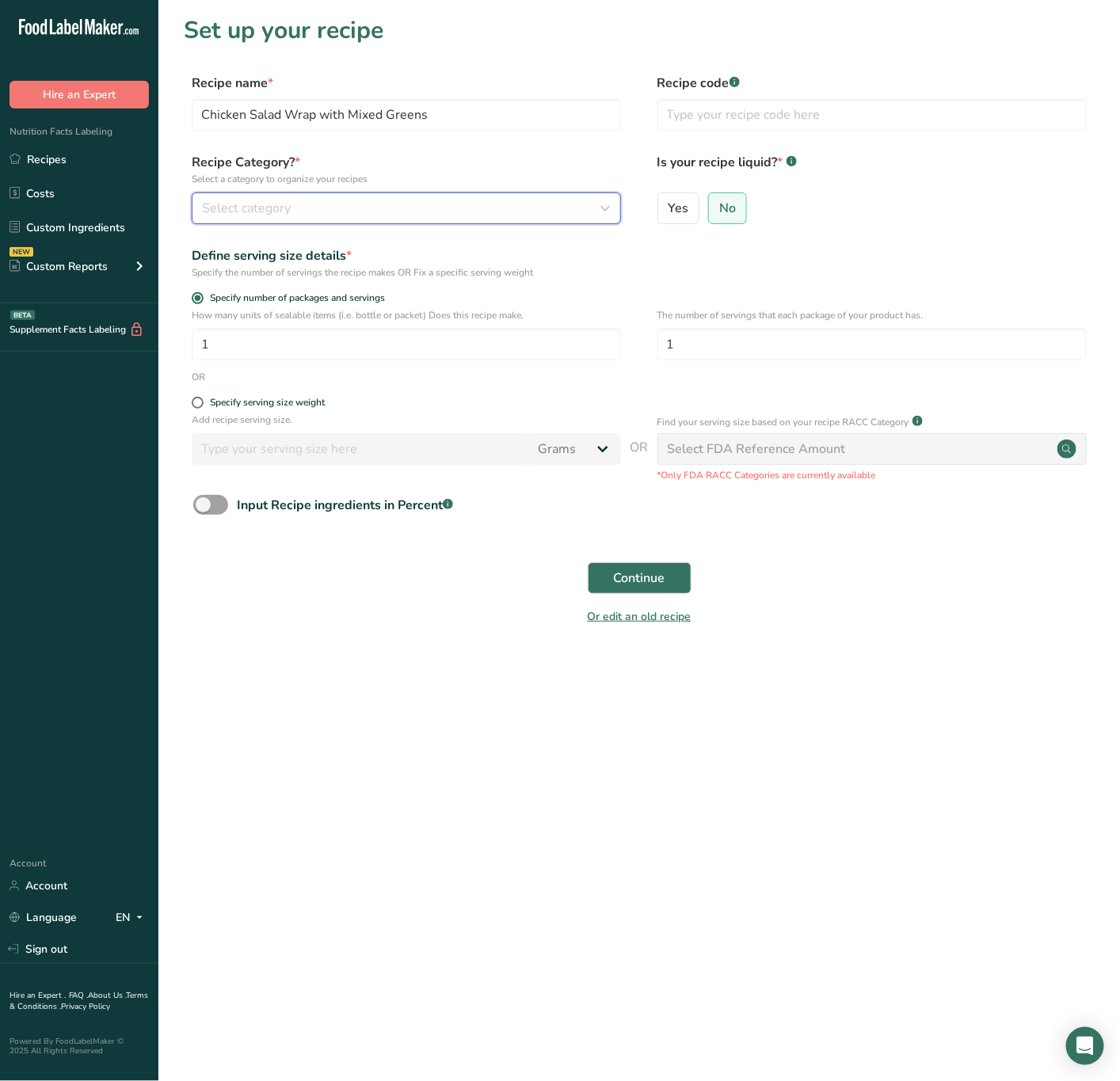
click at [414, 195] on button "Select category" at bounding box center [406, 208] width 429 height 32
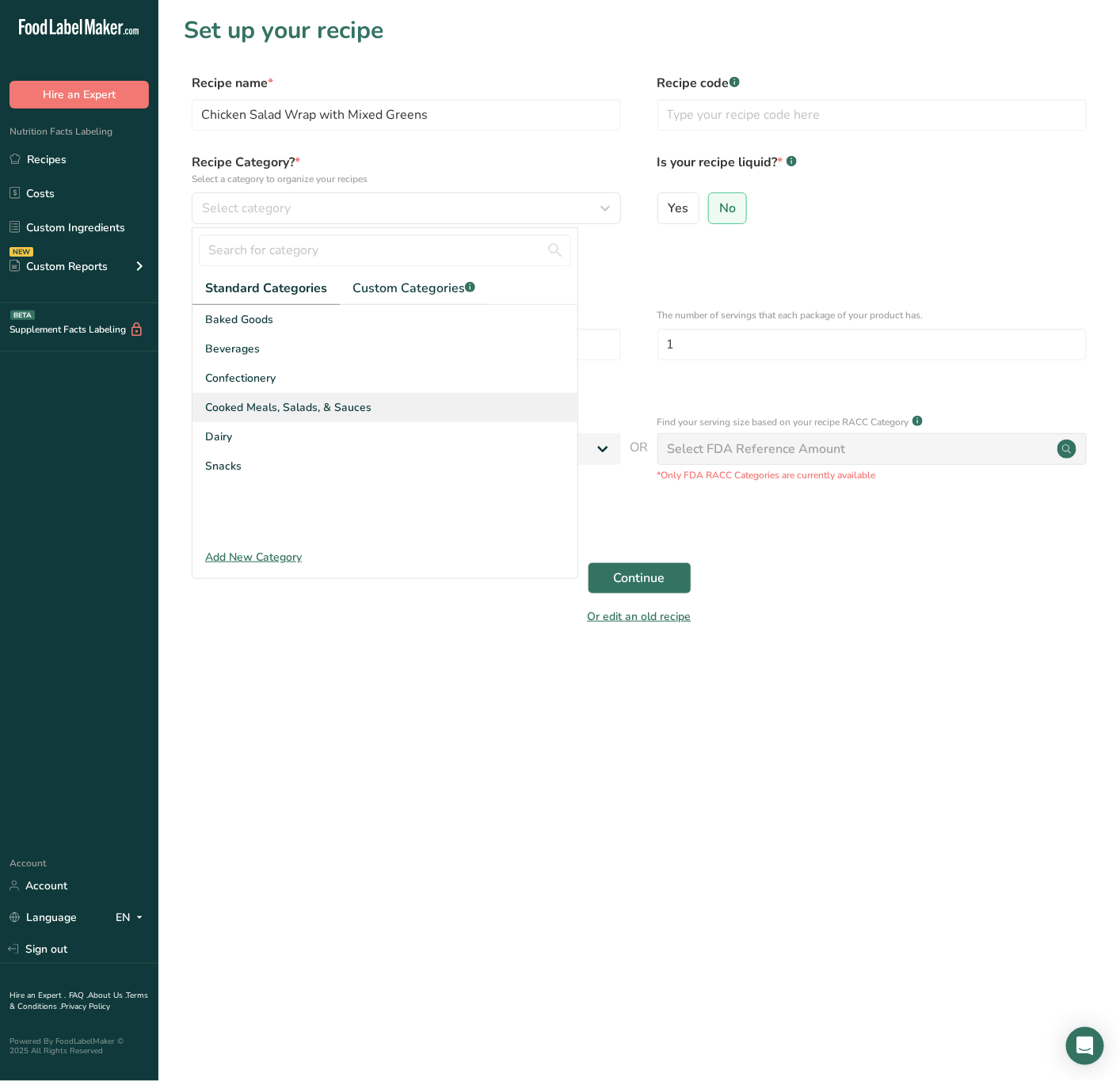
click at [312, 404] on span "Cooked Meals, Salads, & Sauces" at bounding box center [289, 407] width 166 height 17
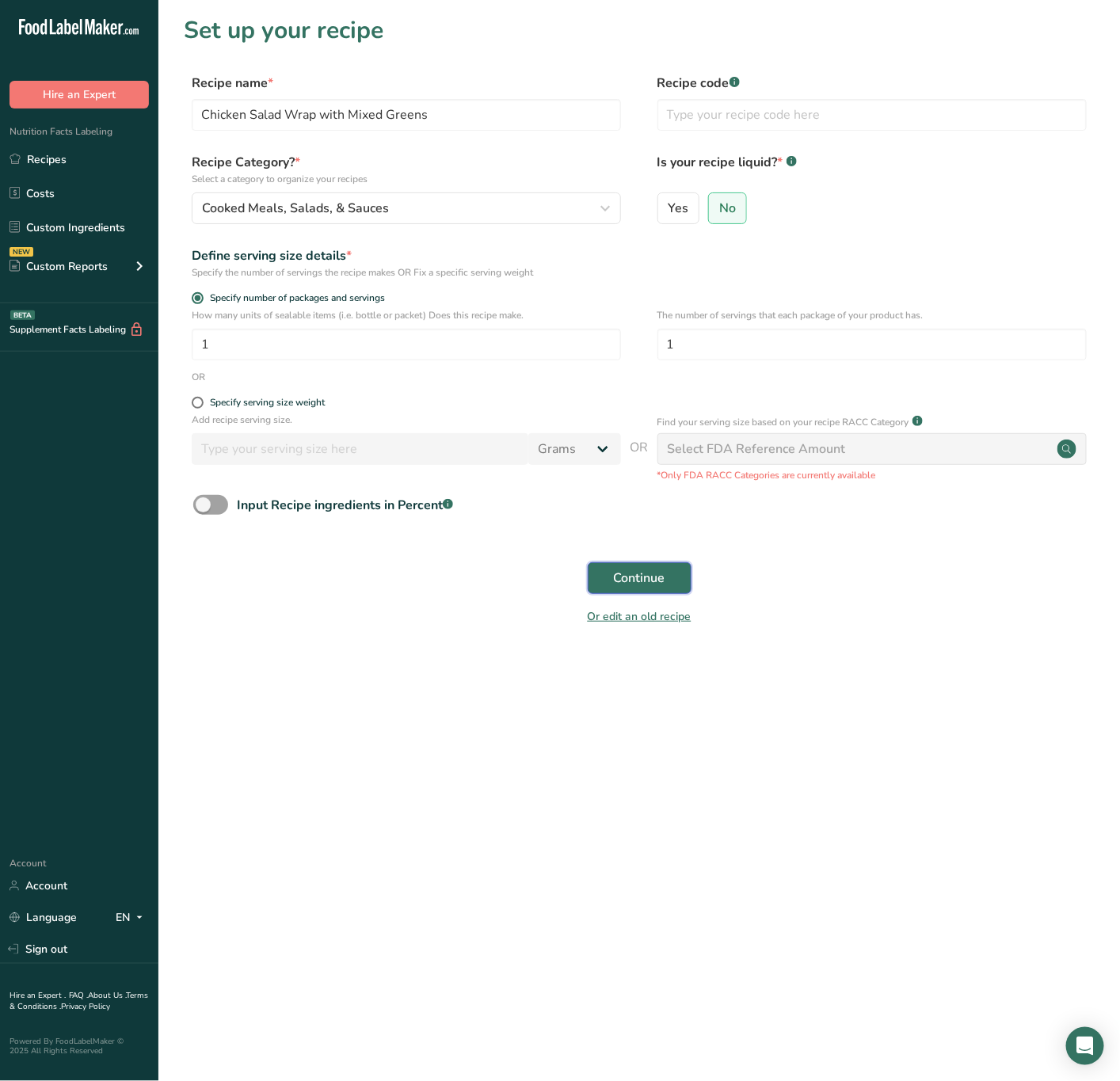
click at [637, 584] on span "Continue" at bounding box center [639, 577] width 51 height 19
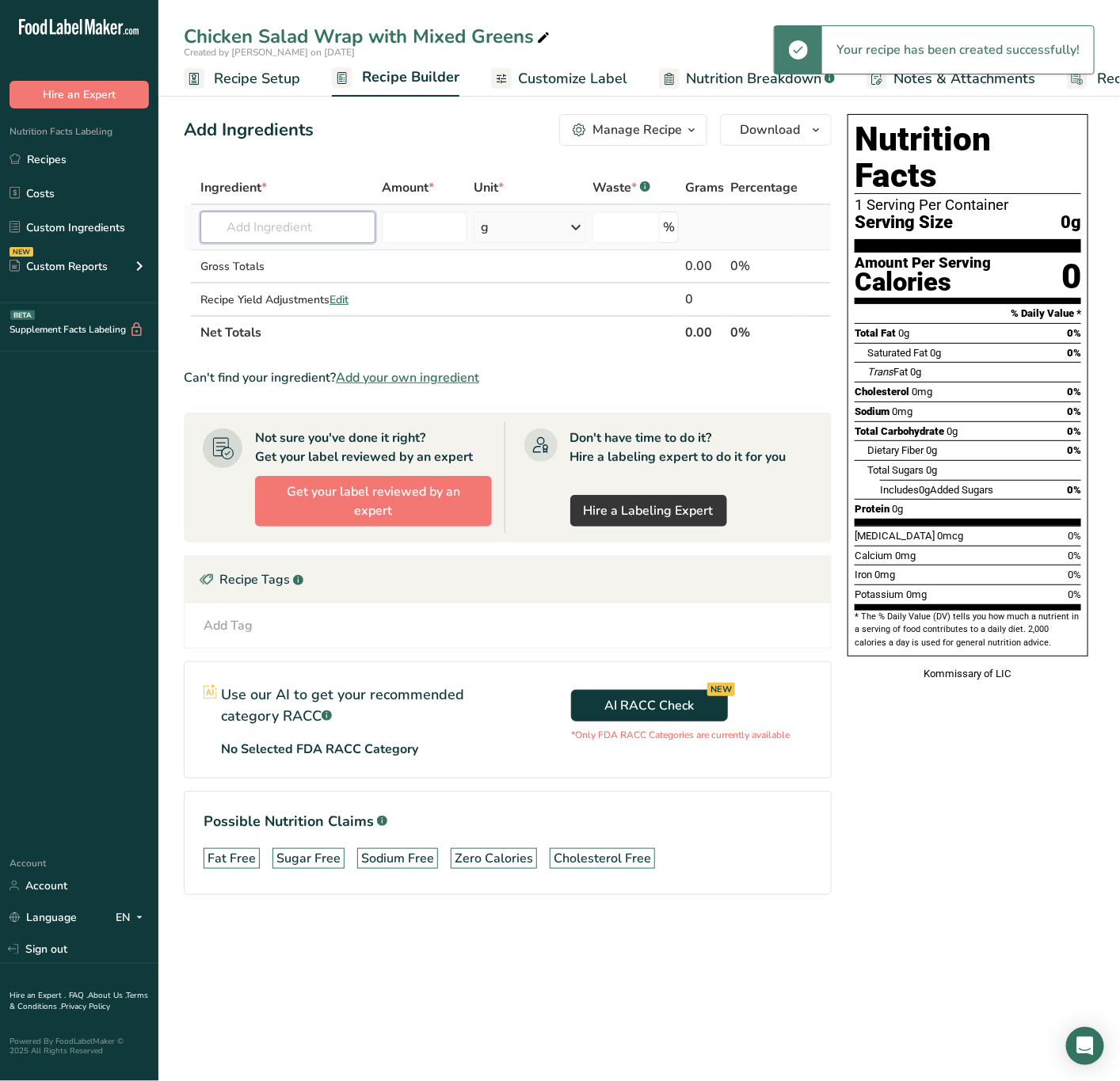
click at [282, 236] on input "text" at bounding box center [288, 228] width 175 height 32
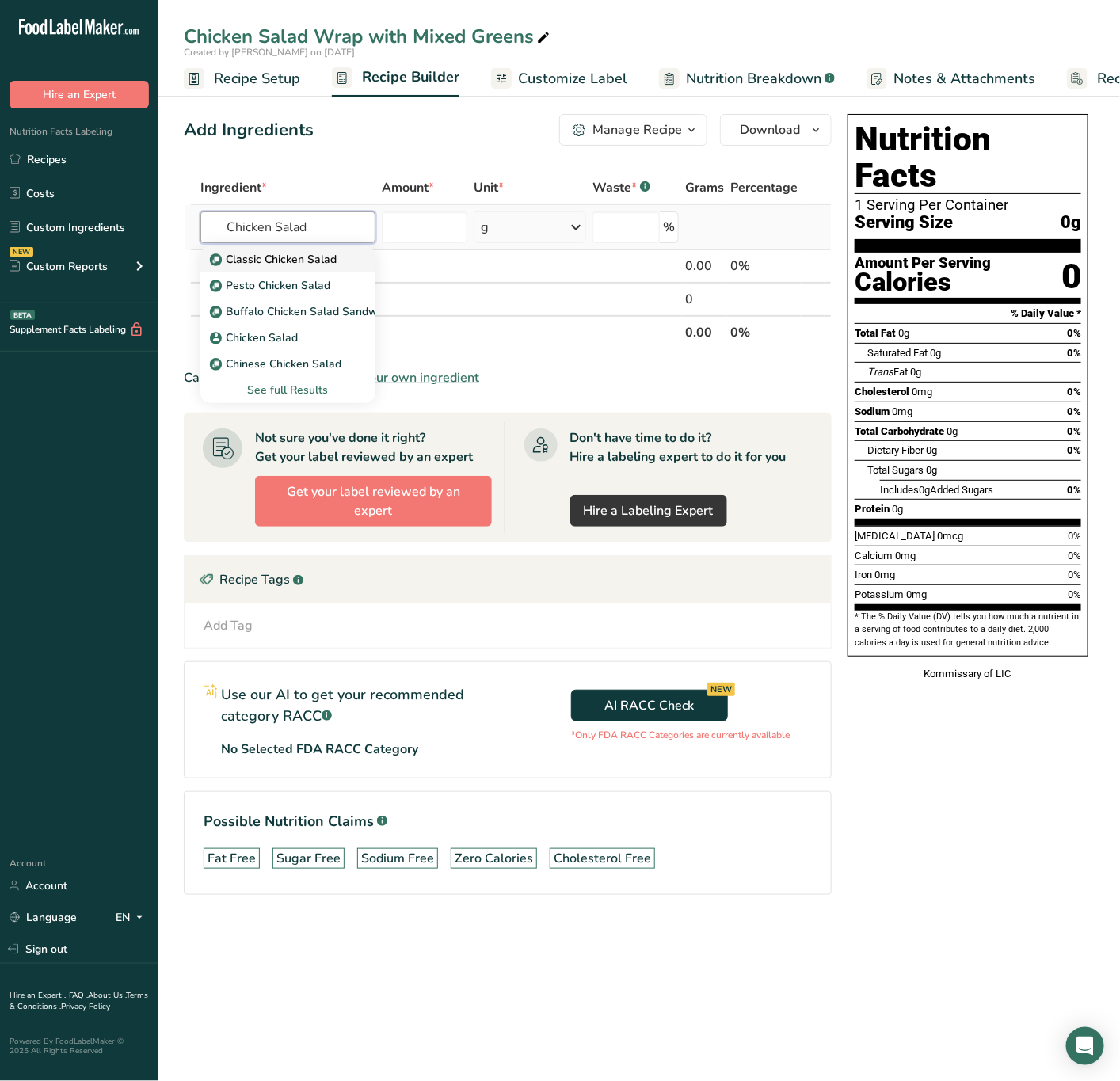
type input "Chicken Salad"
click at [299, 261] on p "Classic Chicken Salad" at bounding box center [275, 259] width 124 height 17
type input "Classic Chicken Salad"
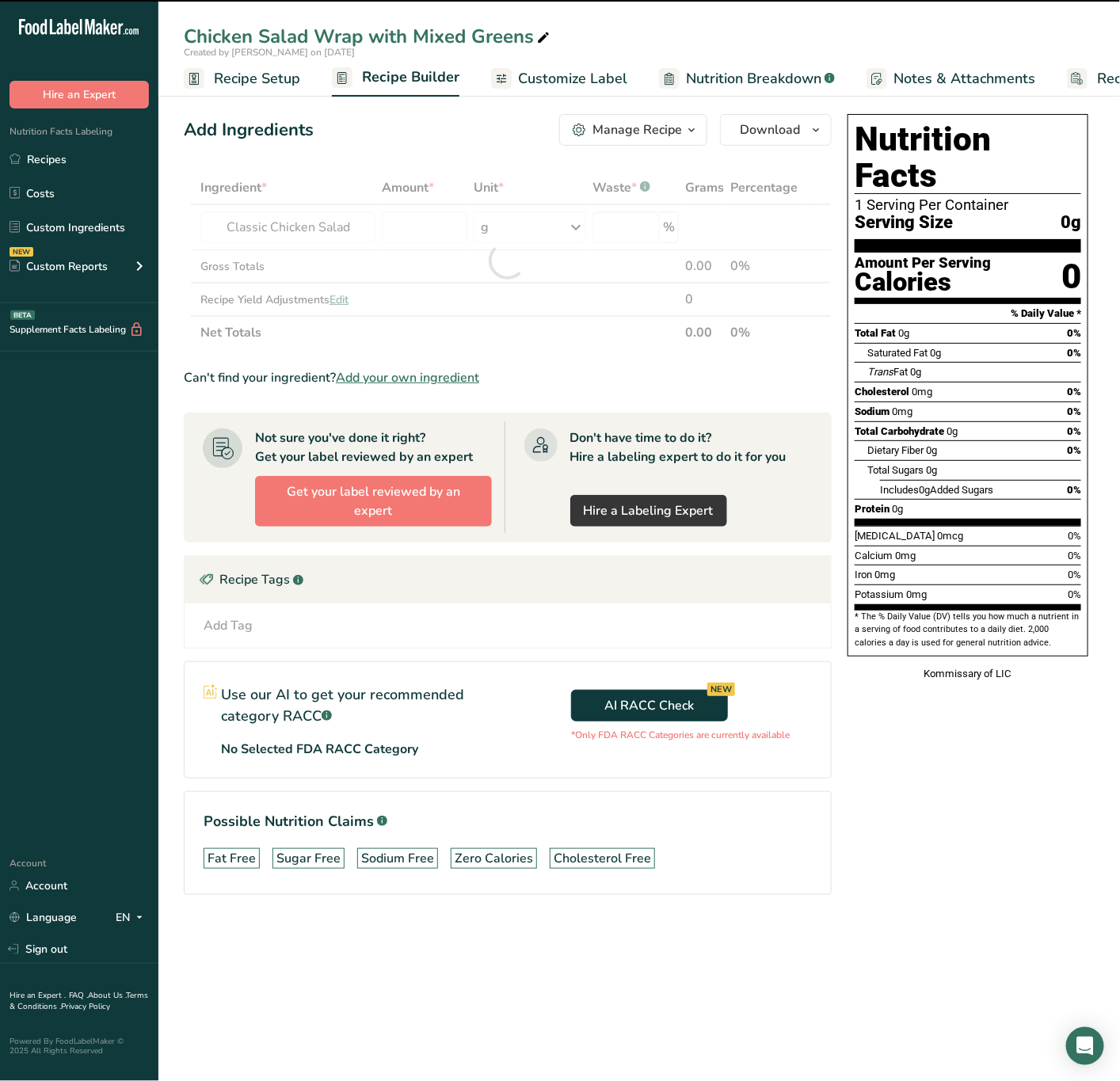
type input "0"
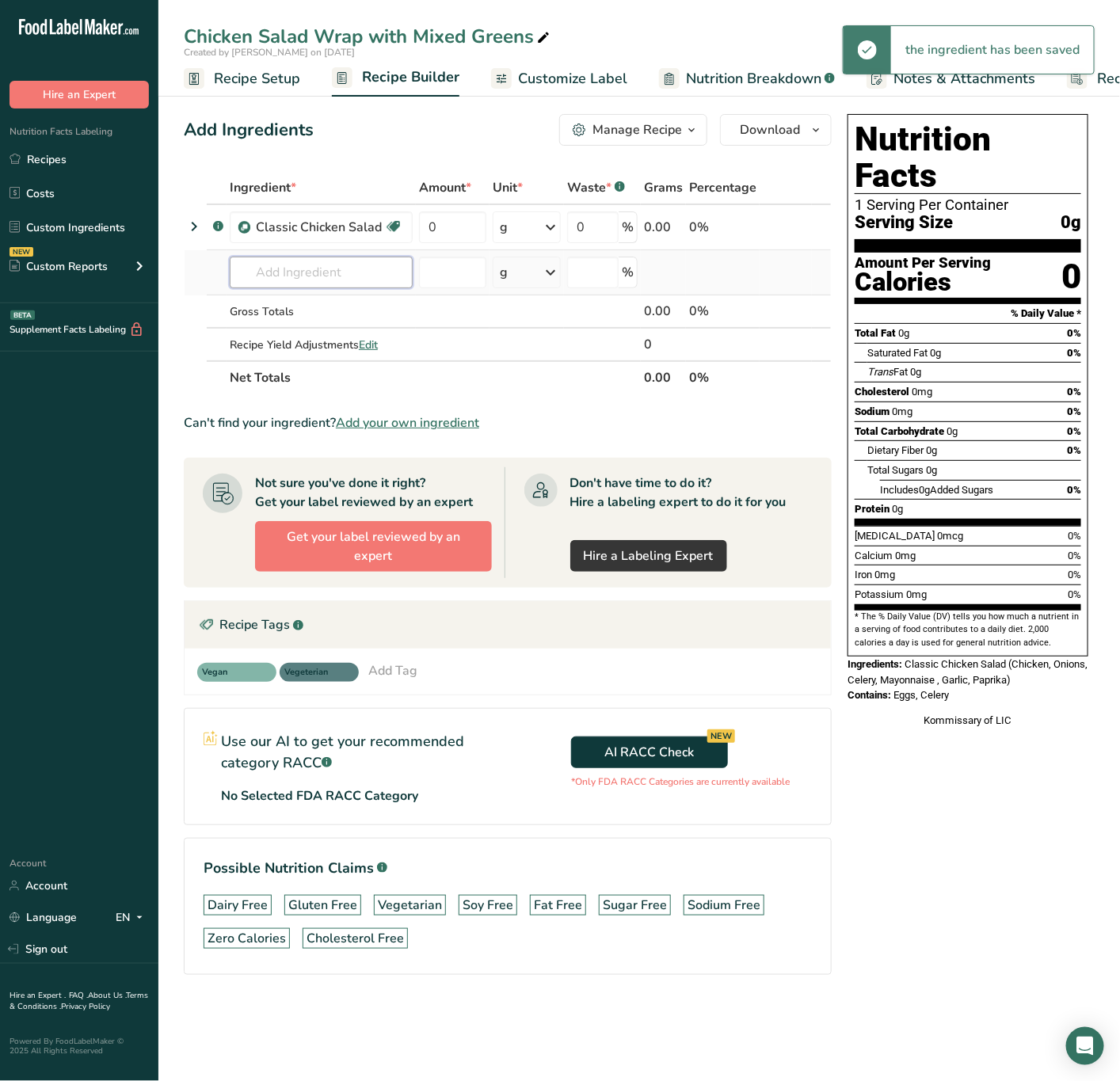
drag, startPoint x: 290, startPoint y: 281, endPoint x: 292, endPoint y: 272, distance: 9.2
click at [292, 272] on input "text" at bounding box center [321, 273] width 183 height 32
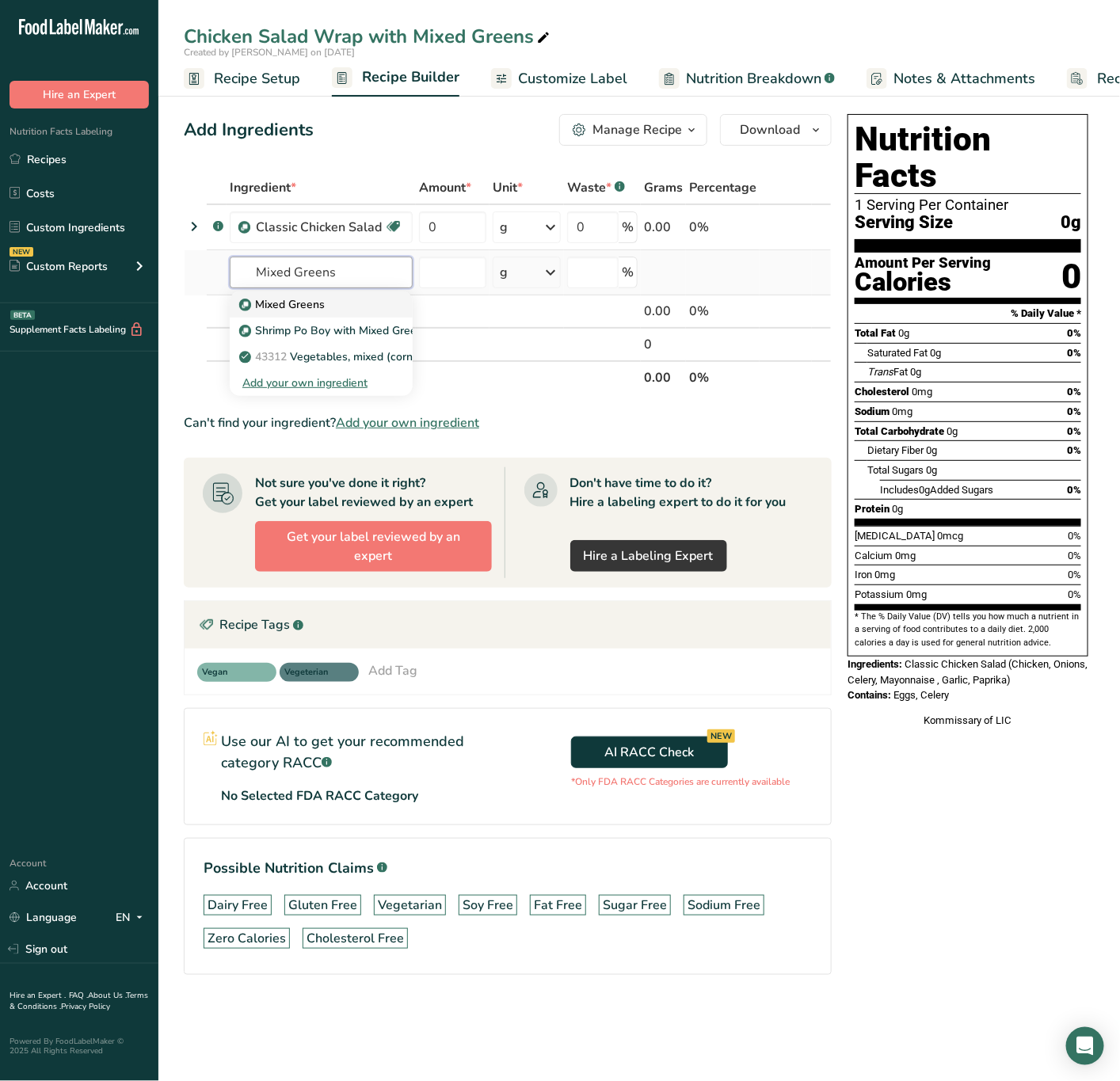
type input "Mixed Greens"
click at [303, 306] on p "Mixed Greens" at bounding box center [283, 305] width 82 height 17
type input "Mixed Greens"
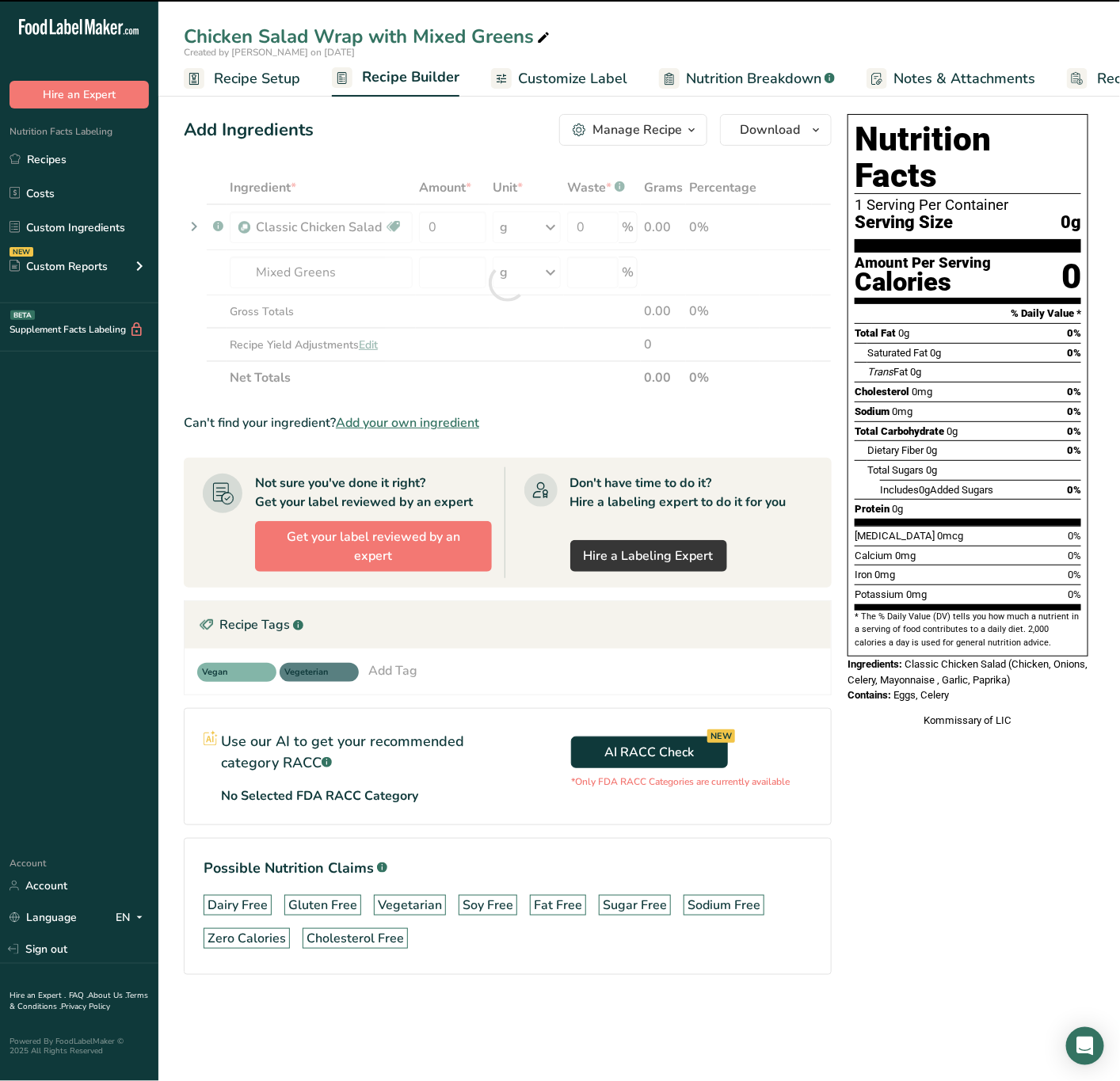
type input "0"
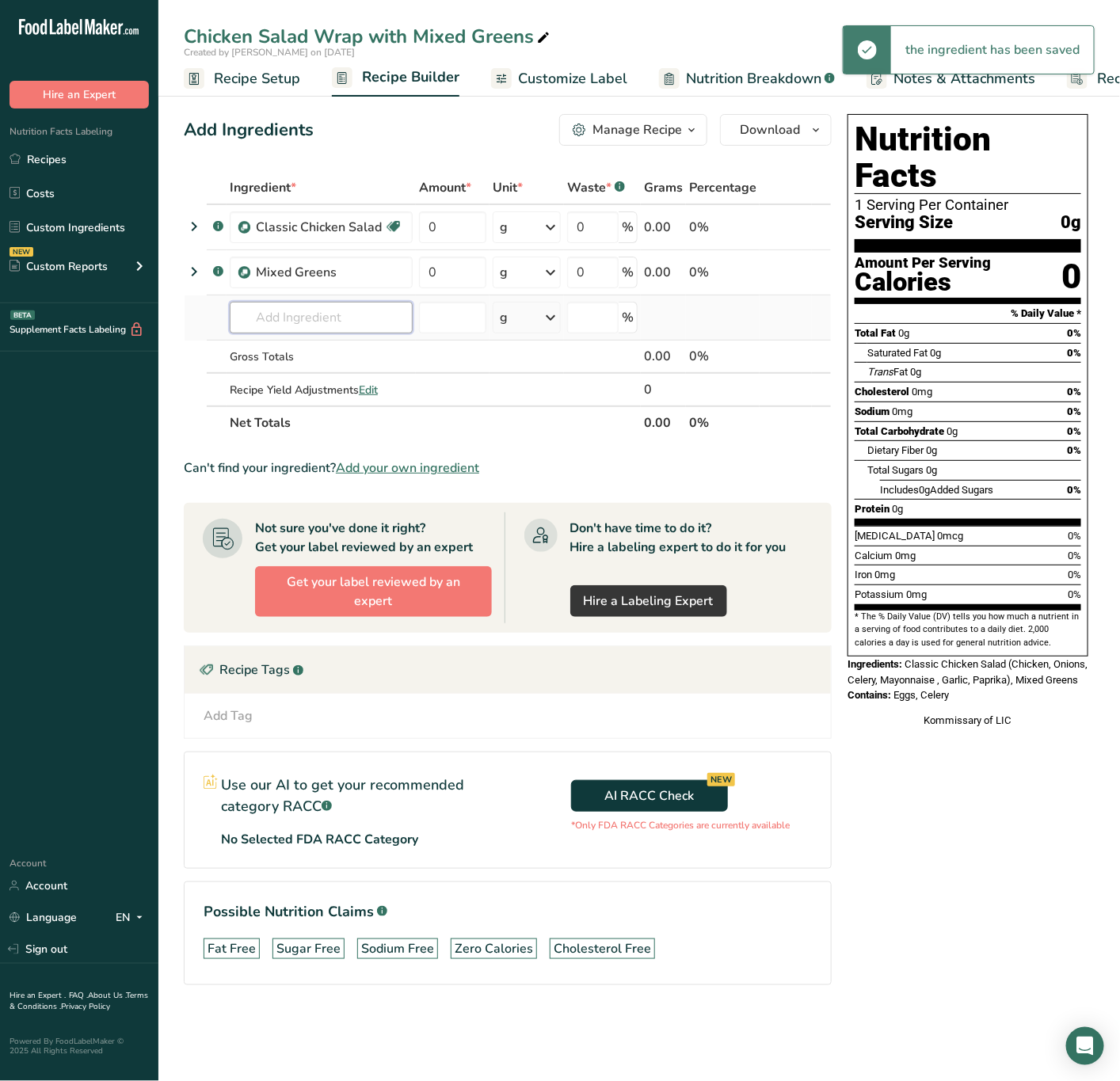
click at [296, 312] on input "text" at bounding box center [321, 318] width 183 height 32
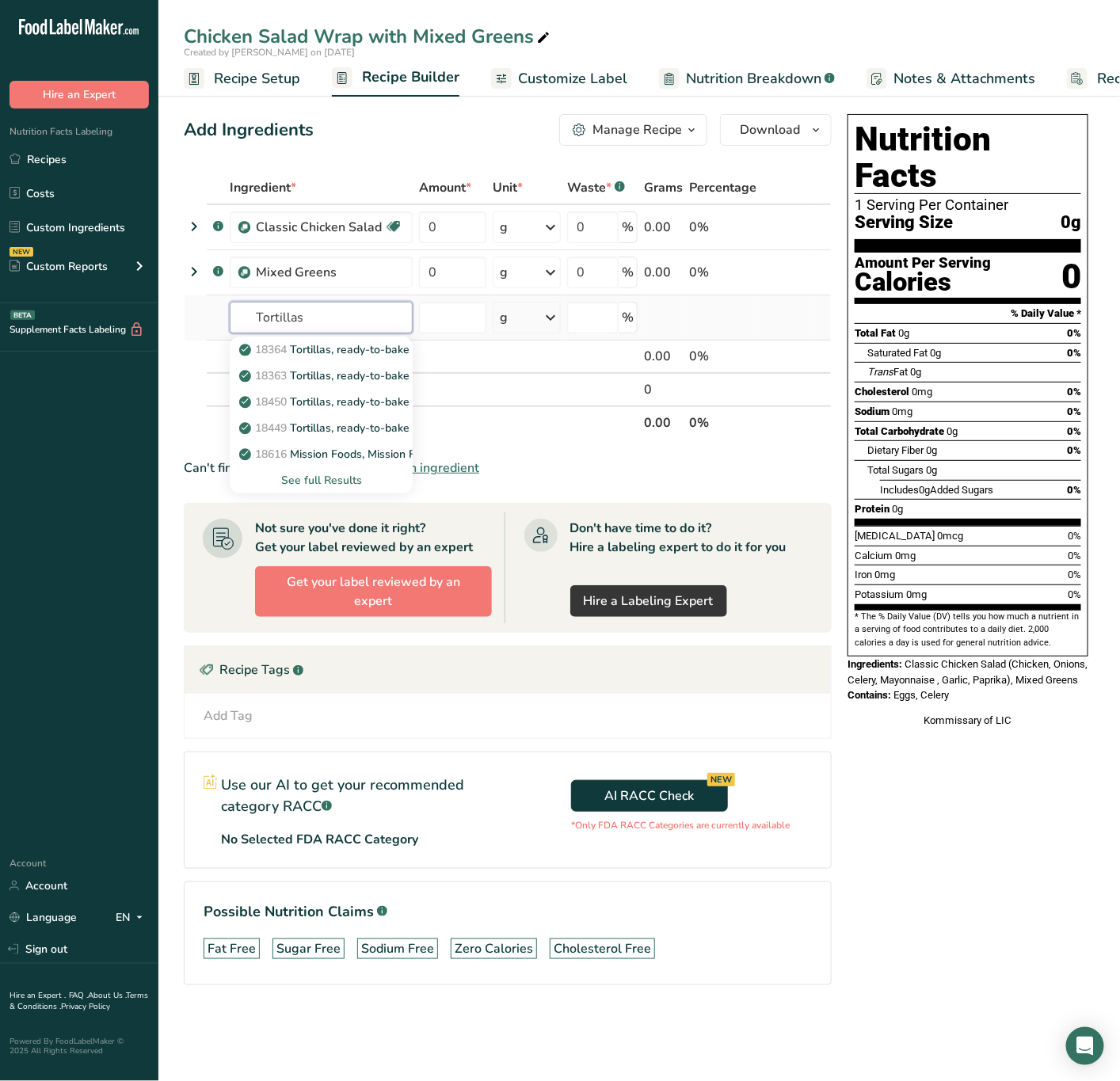
type input "Tortillas"
click at [351, 480] on div "See full Results" at bounding box center [321, 480] width 158 height 17
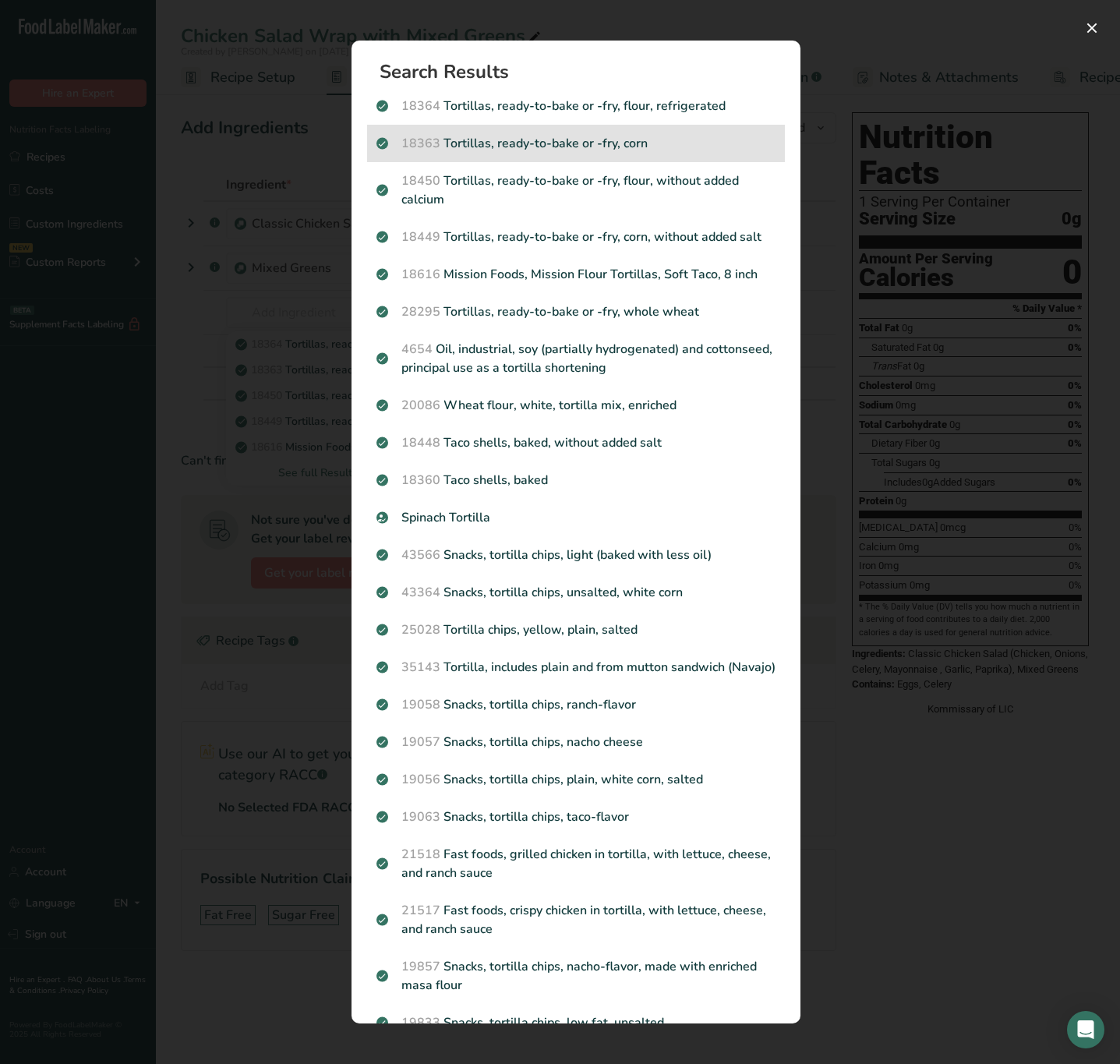
click at [713, 145] on p "18363 Tortillas, ready-to-bake or -fry, corn" at bounding box center [576, 143] width 399 height 18
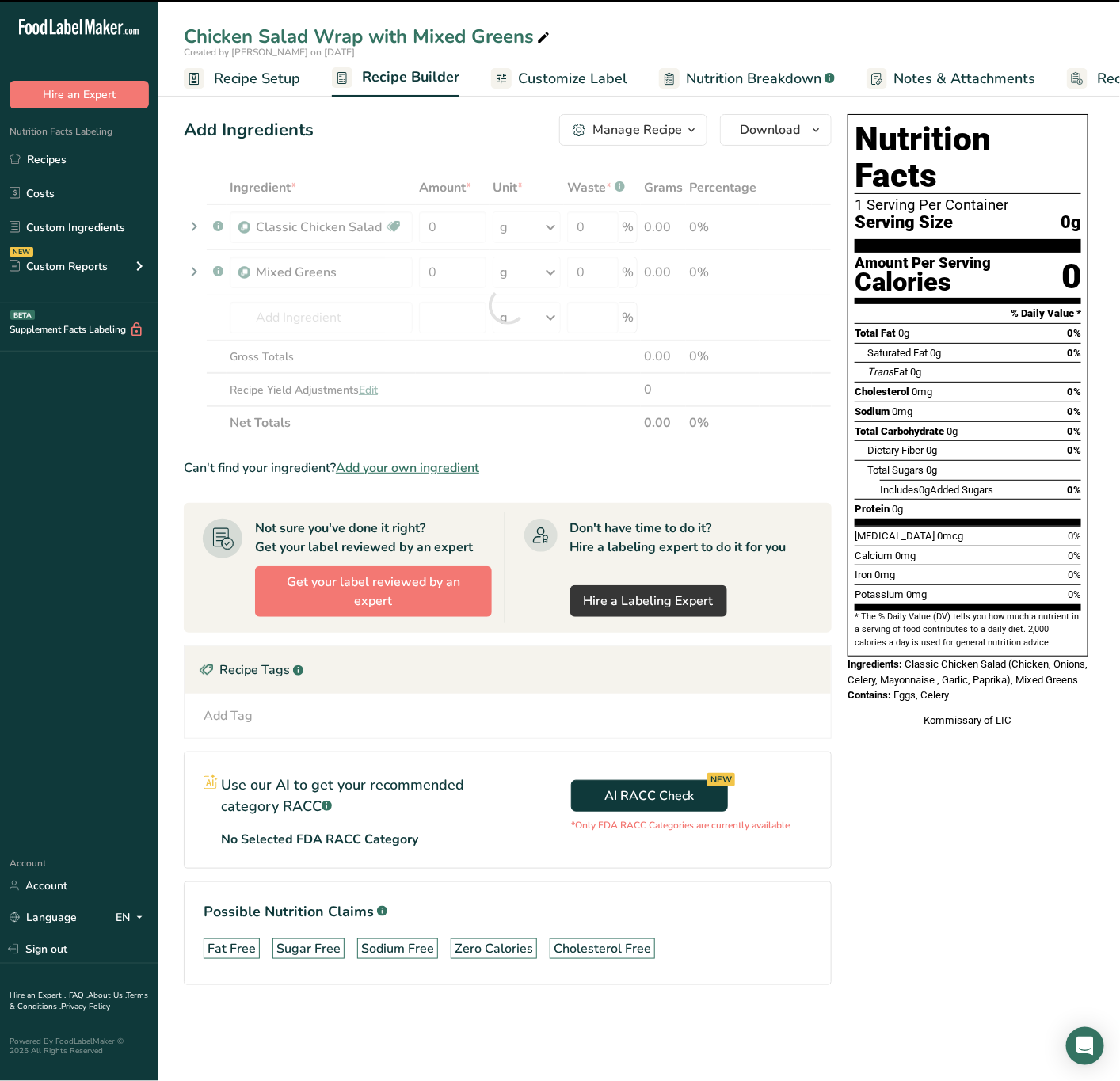
type input "0"
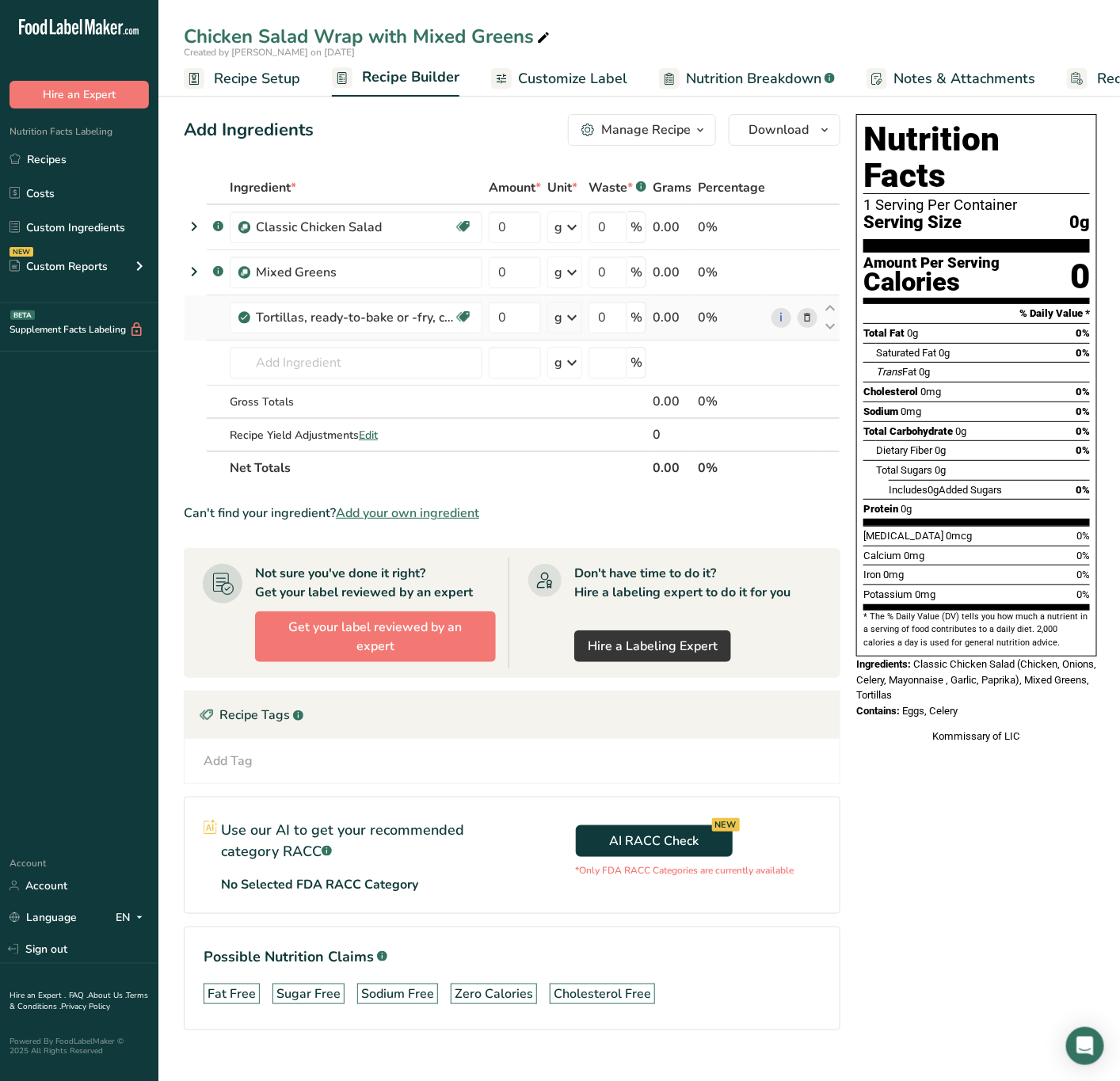
click at [561, 313] on div "g" at bounding box center [558, 317] width 8 height 19
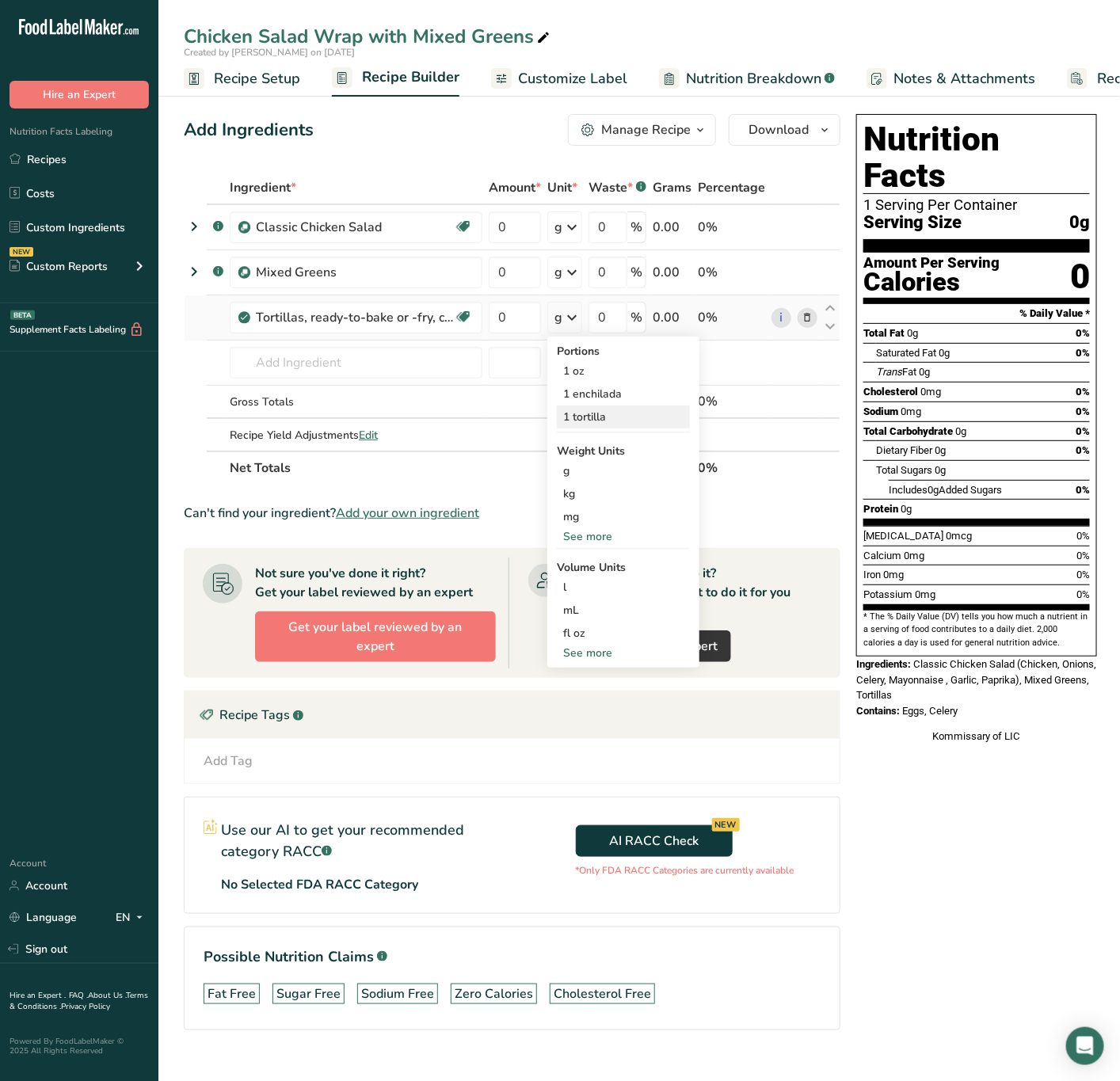
click at [632, 405] on div "1 tortilla" at bounding box center [623, 417] width 133 height 23
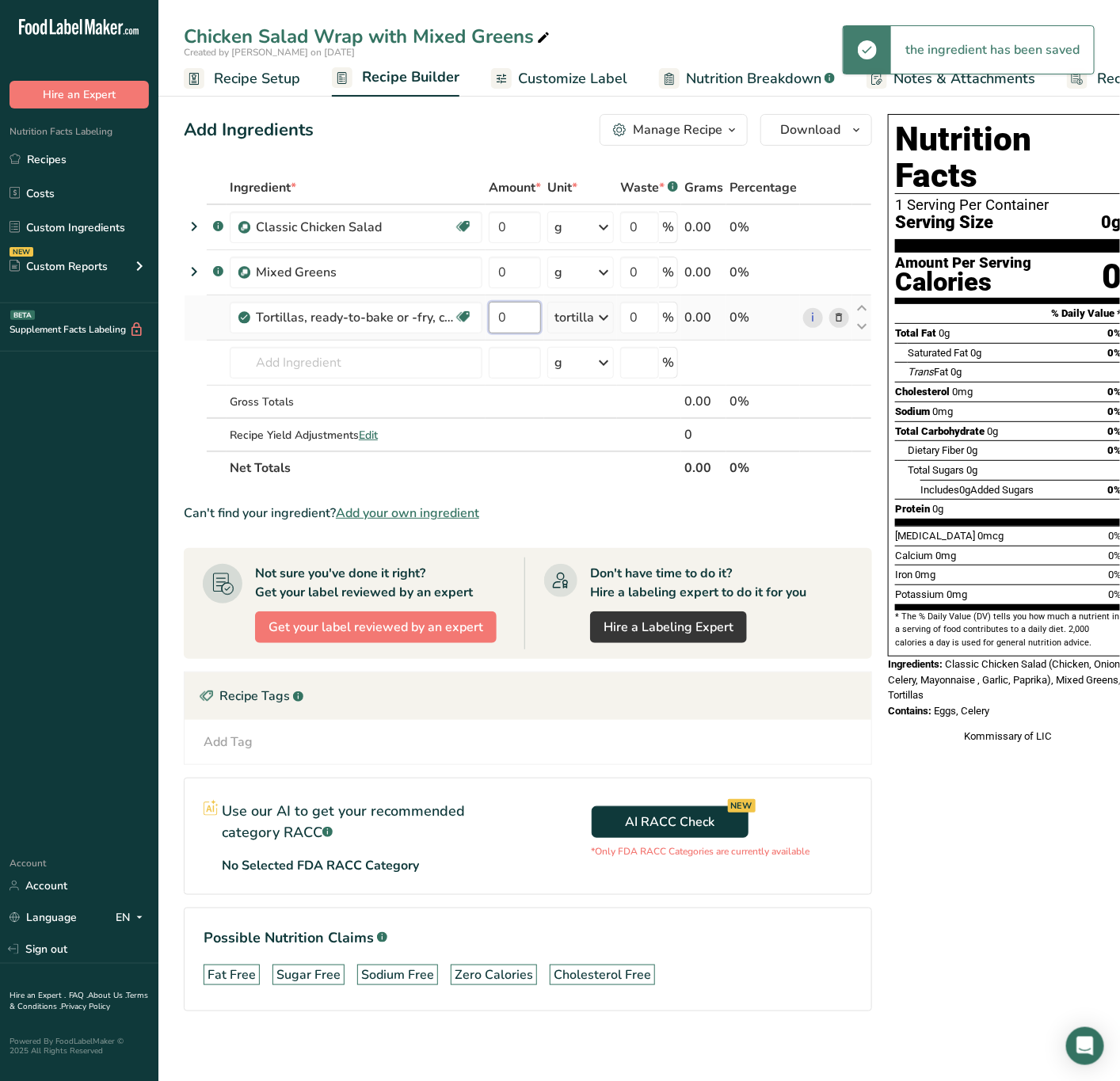
click at [515, 323] on input "0" at bounding box center [514, 318] width 52 height 32
type input "1"
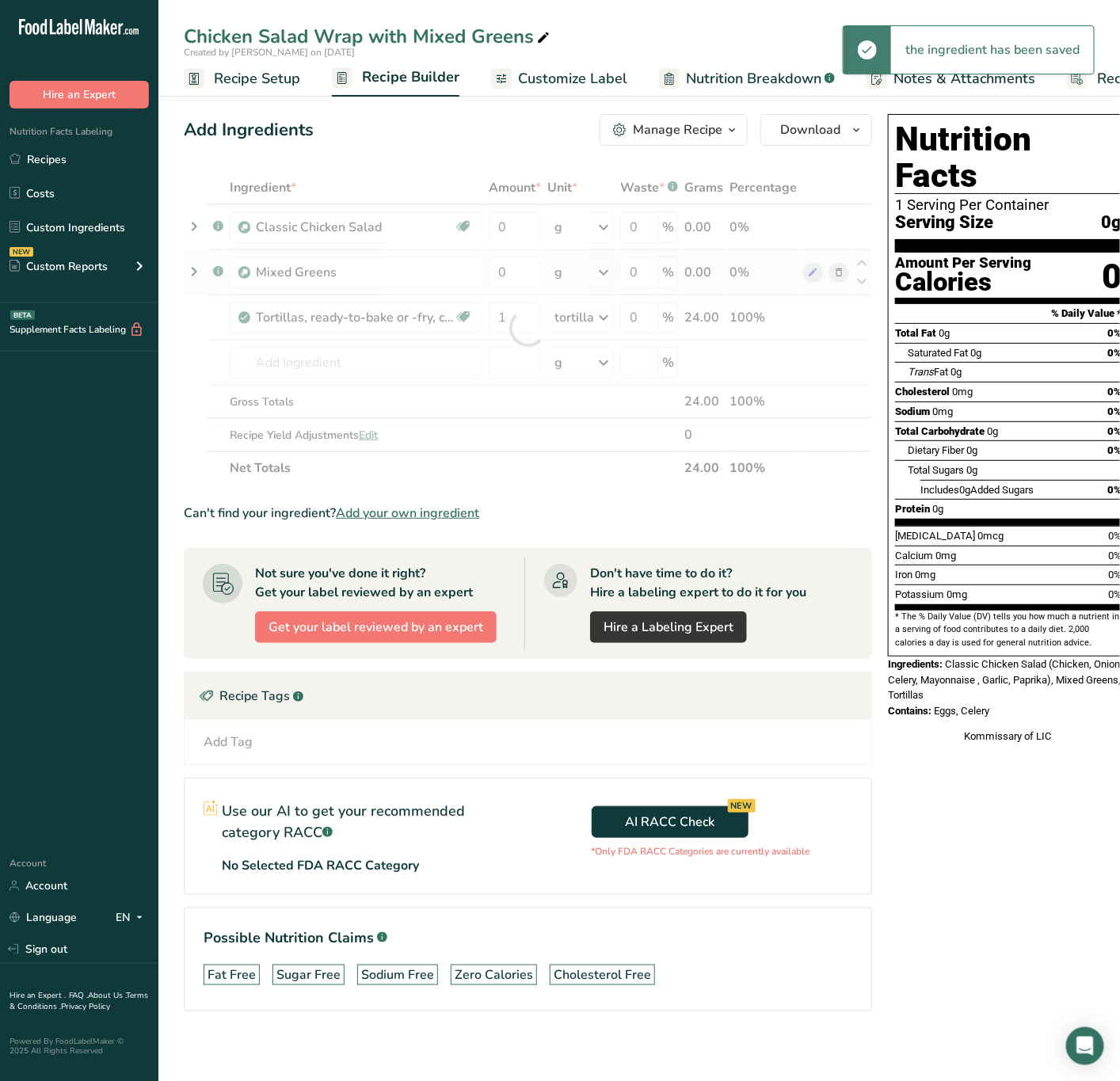
click at [512, 289] on div "Ingredient * Amount * Unit * Waste * .a-a{fill:#347362;}.b-a{fill:#fff;} Grams …" at bounding box center [528, 328] width 688 height 313
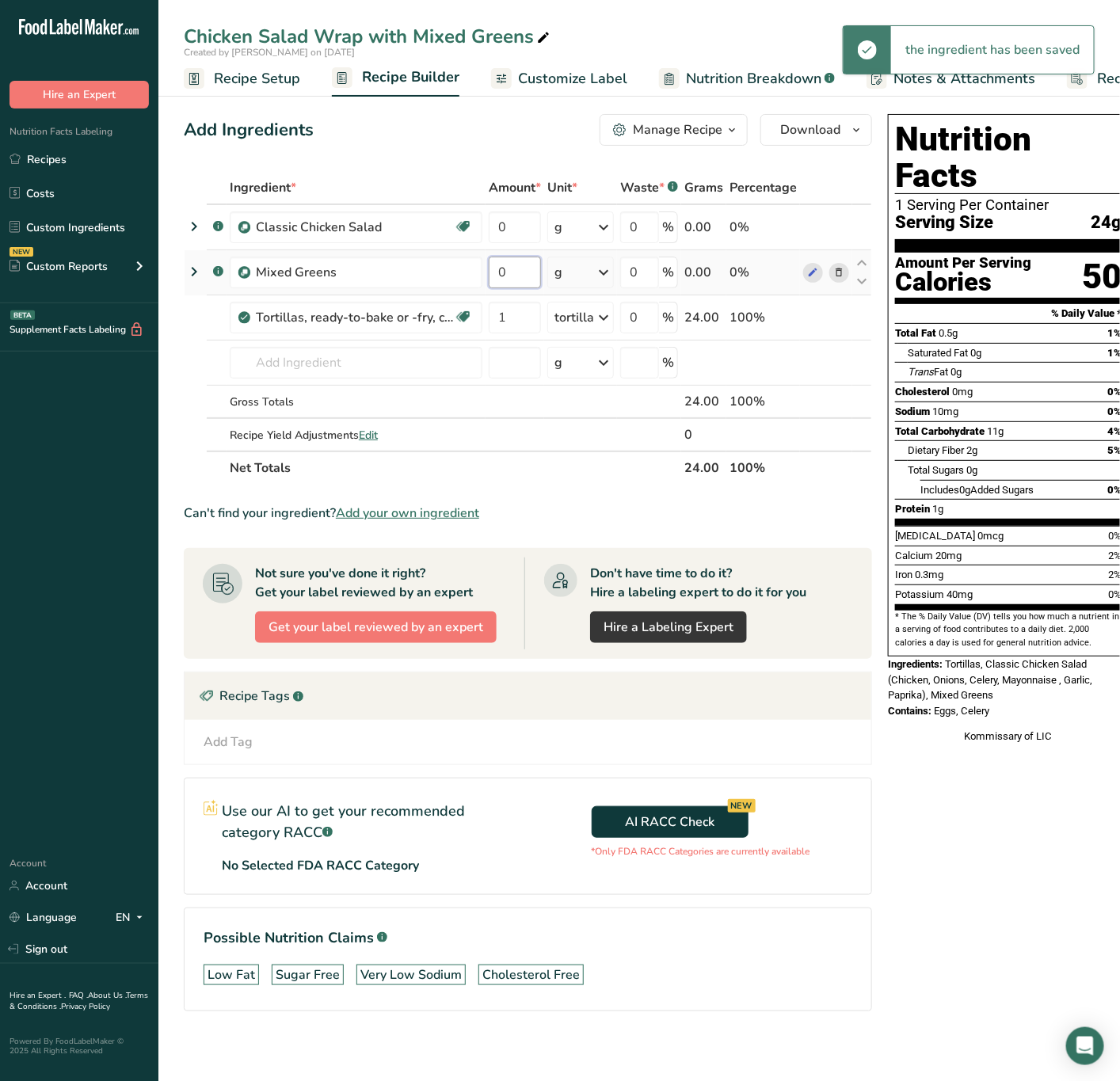
click at [515, 275] on input "0" at bounding box center [514, 273] width 52 height 32
type input "2"
click at [521, 223] on div "Ingredient * Amount * Unit * Waste * .a-a{fill:#347362;}.b-a{fill:#fff;} Grams …" at bounding box center [528, 328] width 688 height 313
click at [573, 224] on div "Ingredient * Amount * Unit * Waste * .a-a{fill:#347362;}.b-a{fill:#fff;} Grams …" at bounding box center [528, 328] width 688 height 313
click at [571, 221] on div "g" at bounding box center [580, 228] width 66 height 32
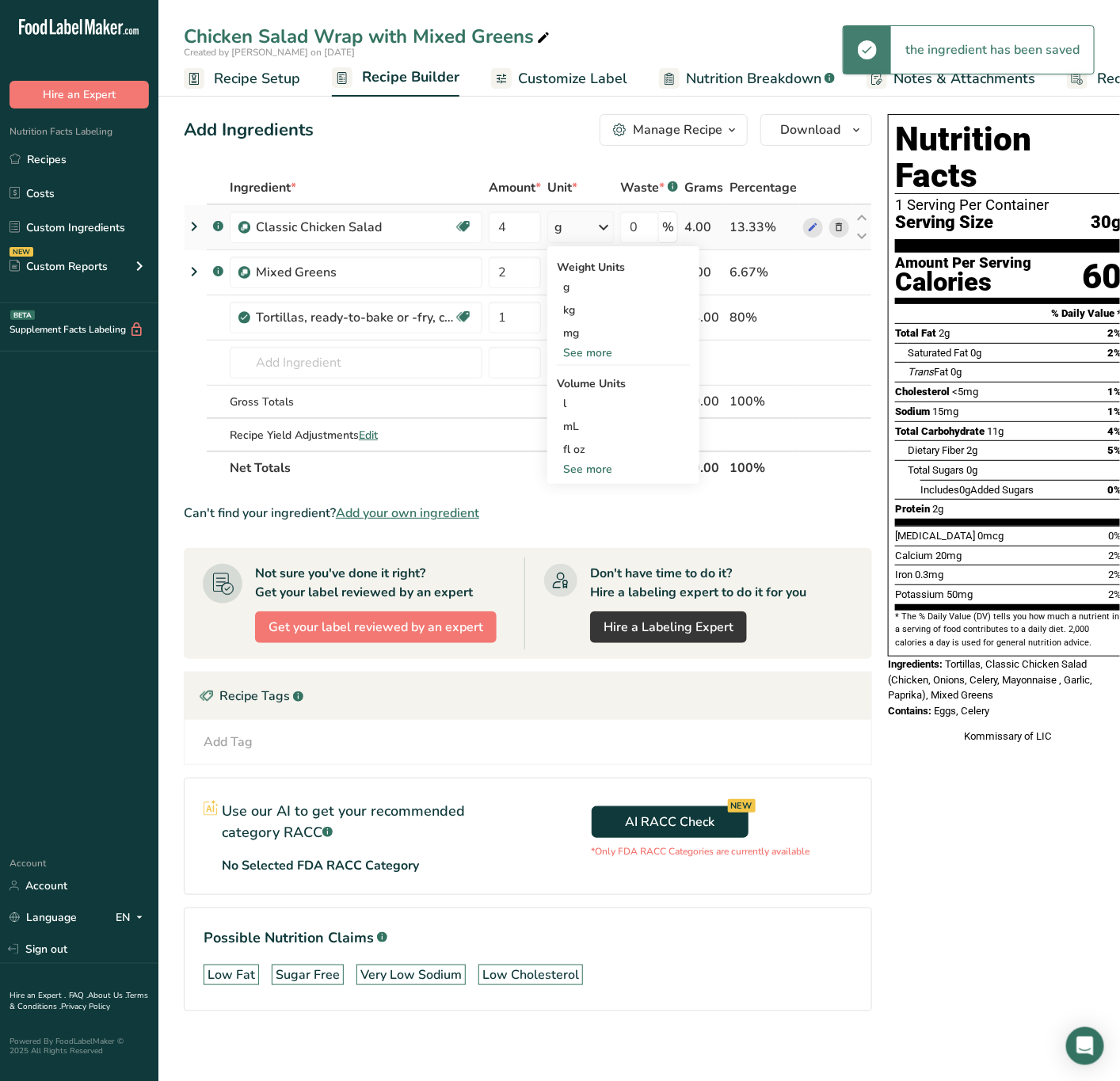
click at [604, 354] on div "See more" at bounding box center [623, 352] width 133 height 17
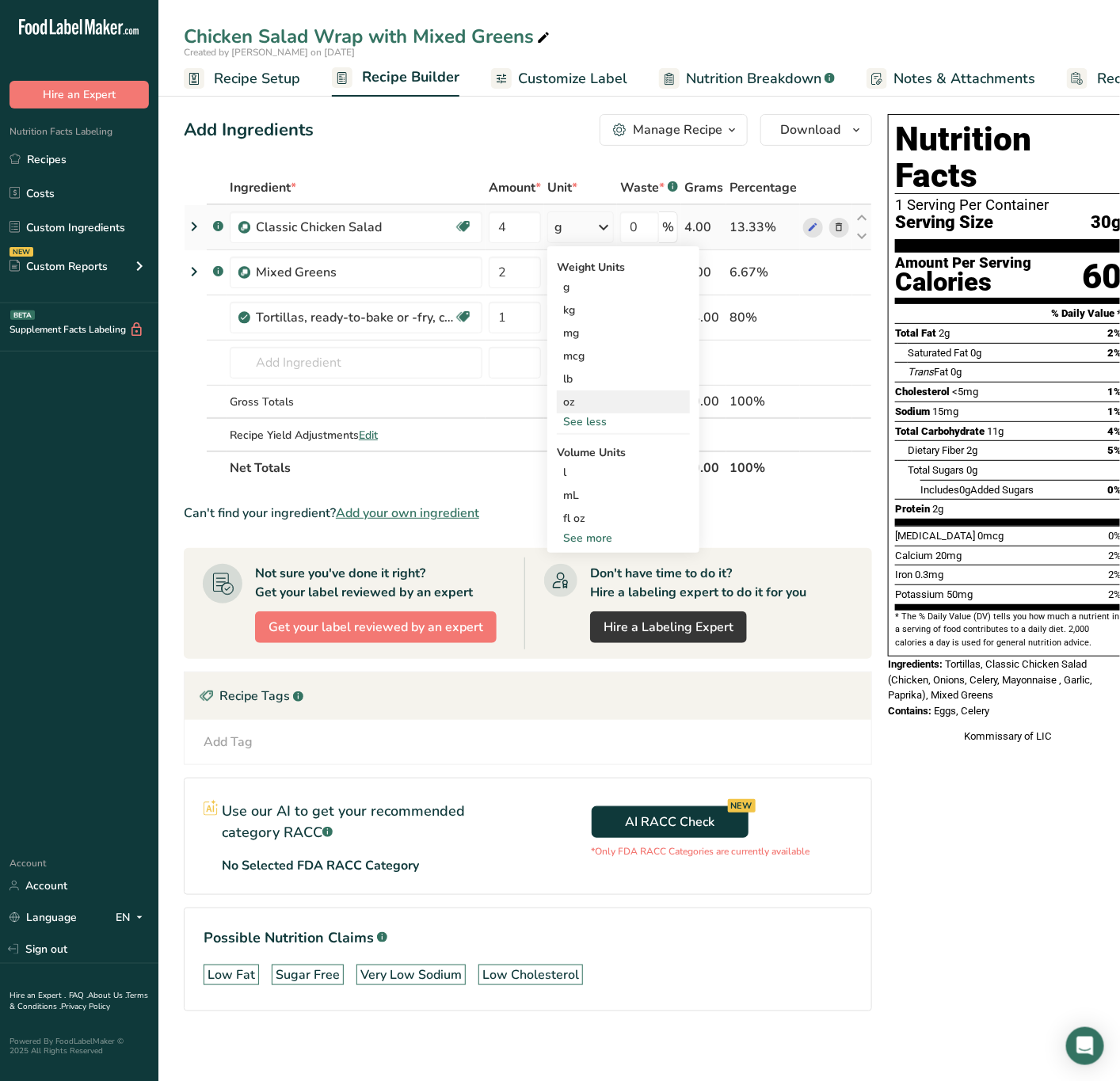
click at [613, 402] on div "oz" at bounding box center [623, 402] width 133 height 23
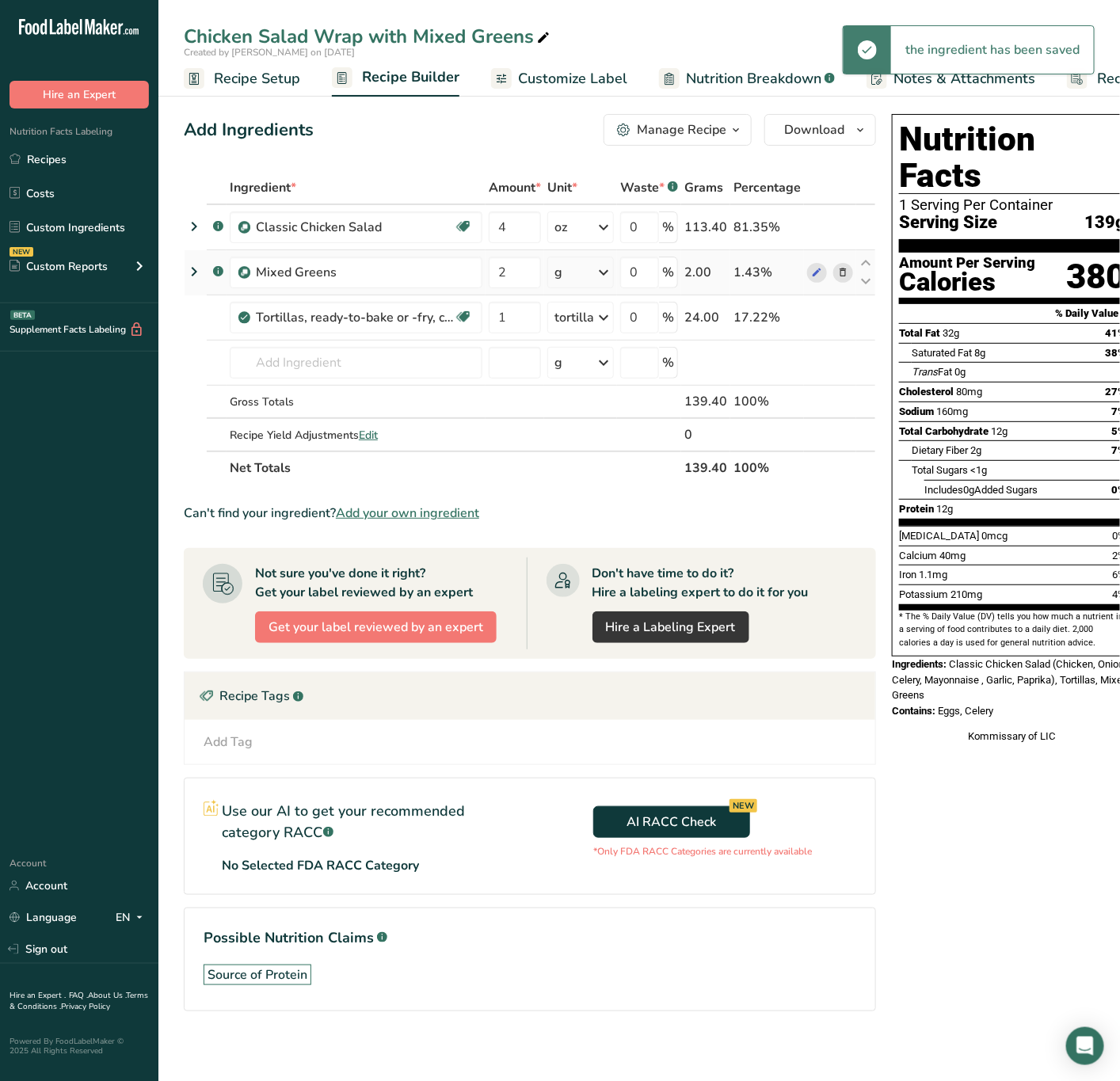
click at [583, 274] on div "g" at bounding box center [580, 273] width 66 height 32
click at [591, 388] on div "mg" at bounding box center [623, 378] width 133 height 23
click at [591, 276] on div "mg" at bounding box center [580, 273] width 66 height 32
click at [592, 390] on div "See more" at bounding box center [623, 398] width 133 height 17
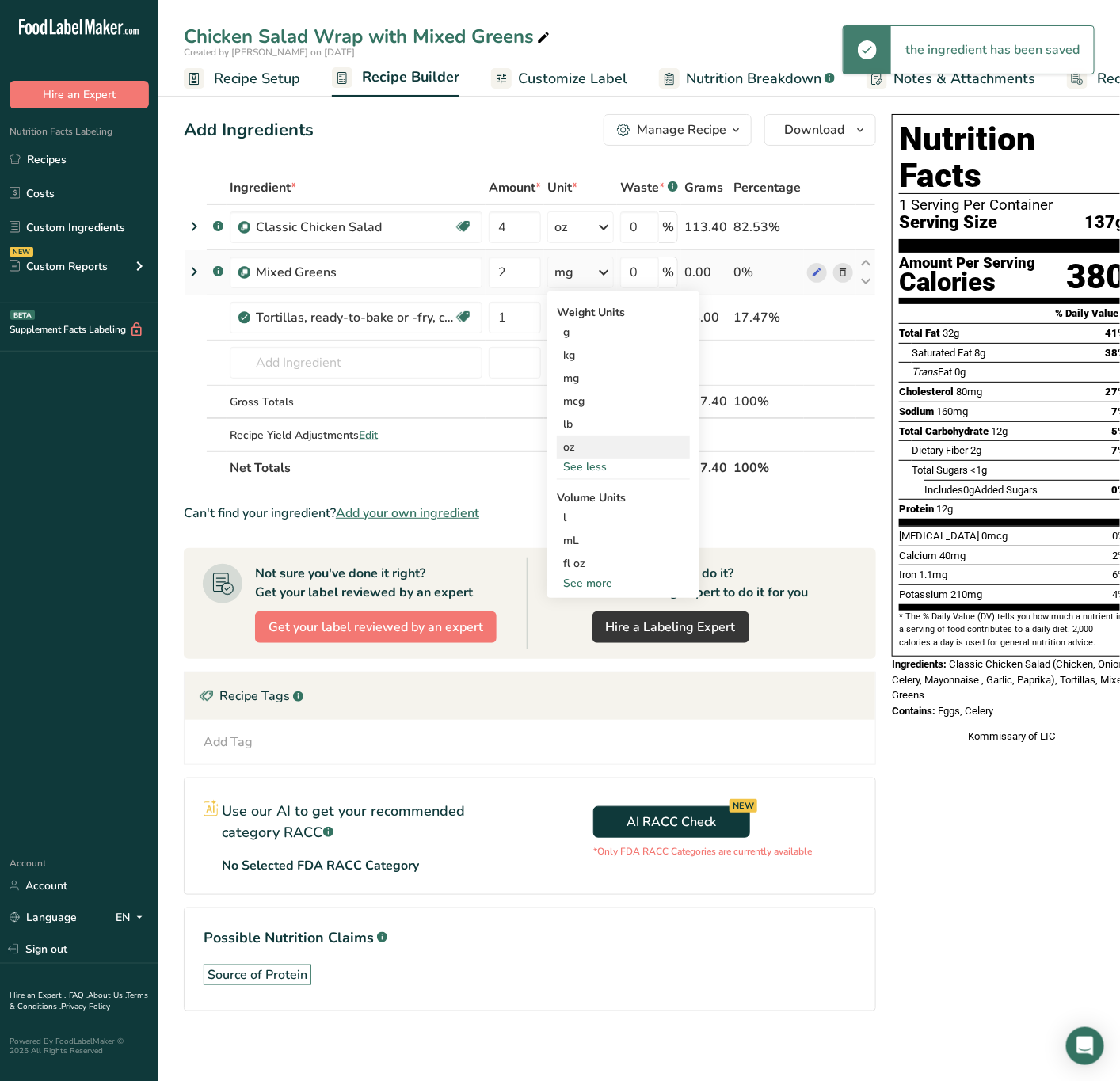
click at [594, 436] on div "oz" at bounding box center [623, 447] width 133 height 23
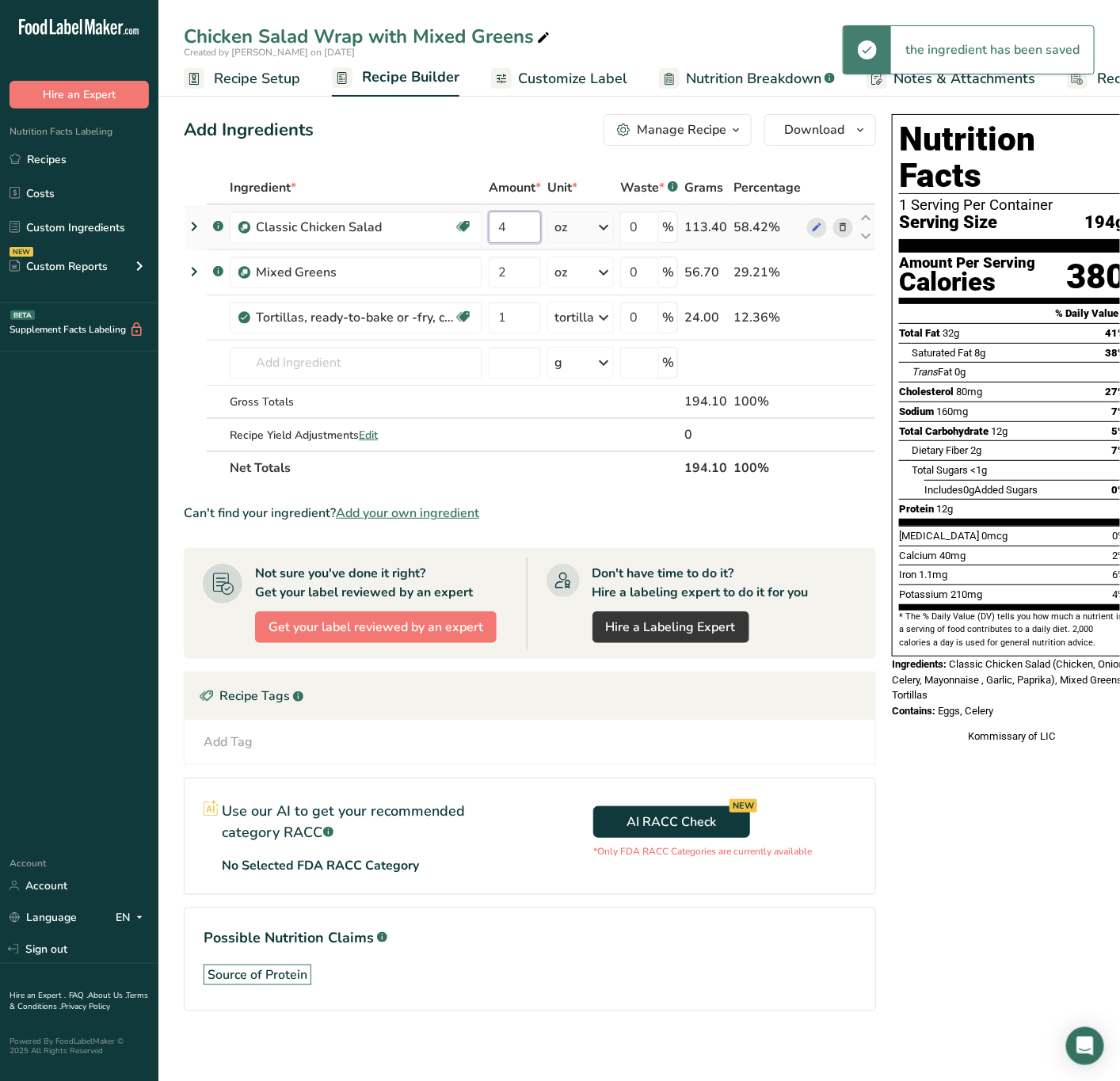
click at [519, 234] on input "4" at bounding box center [514, 228] width 52 height 32
drag, startPoint x: 519, startPoint y: 234, endPoint x: 504, endPoint y: 250, distance: 21.9
click at [491, 245] on td "4" at bounding box center [514, 228] width 58 height 45
type input "3"
drag, startPoint x: 606, startPoint y: 497, endPoint x: 626, endPoint y: 492, distance: 20.6
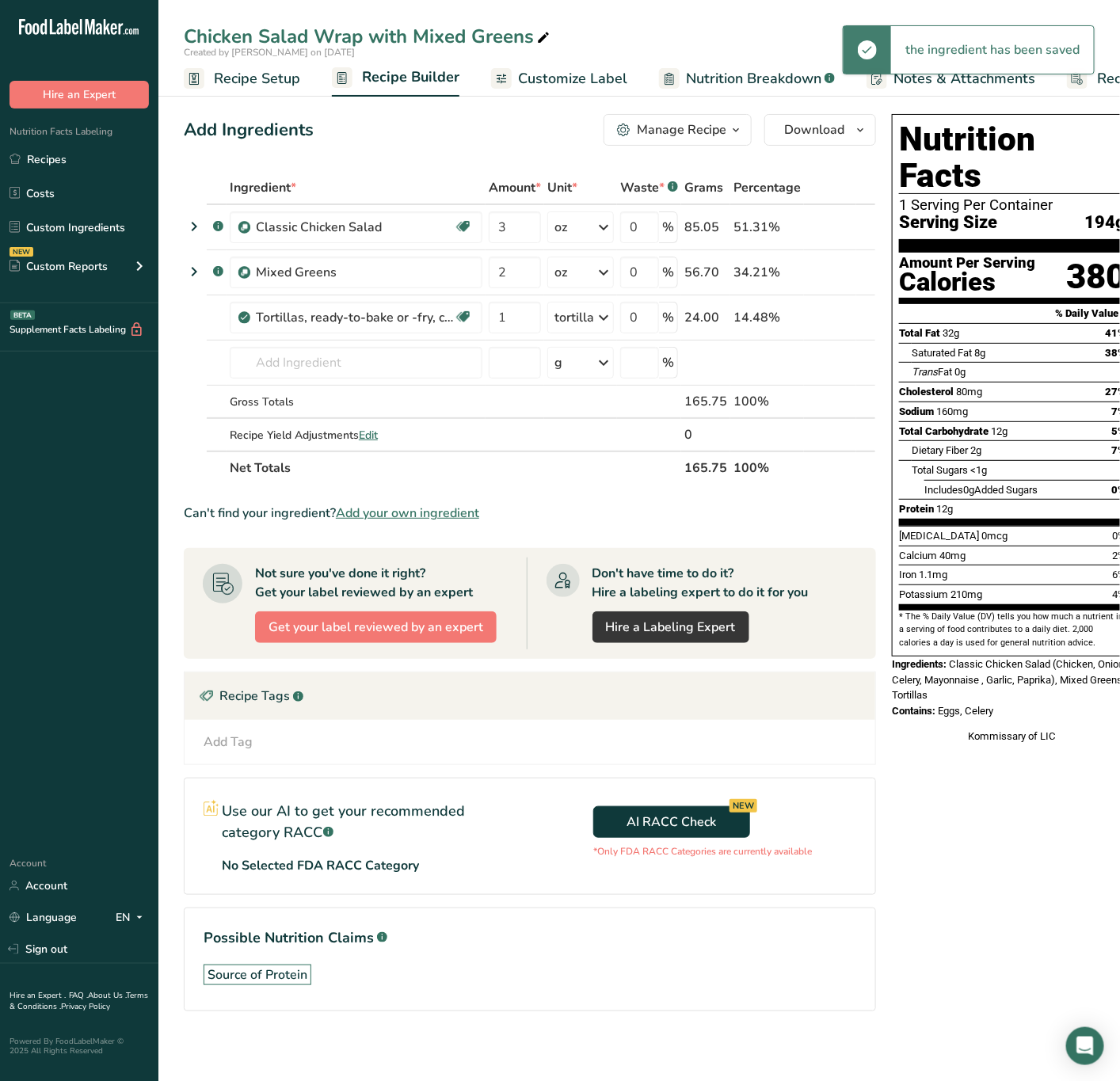
click at [615, 502] on section "Ingredient * Amount * Unit * Waste * .a-a{fill:#347362;}.b-a{fill:#fff;} Grams …" at bounding box center [530, 604] width 692 height 866
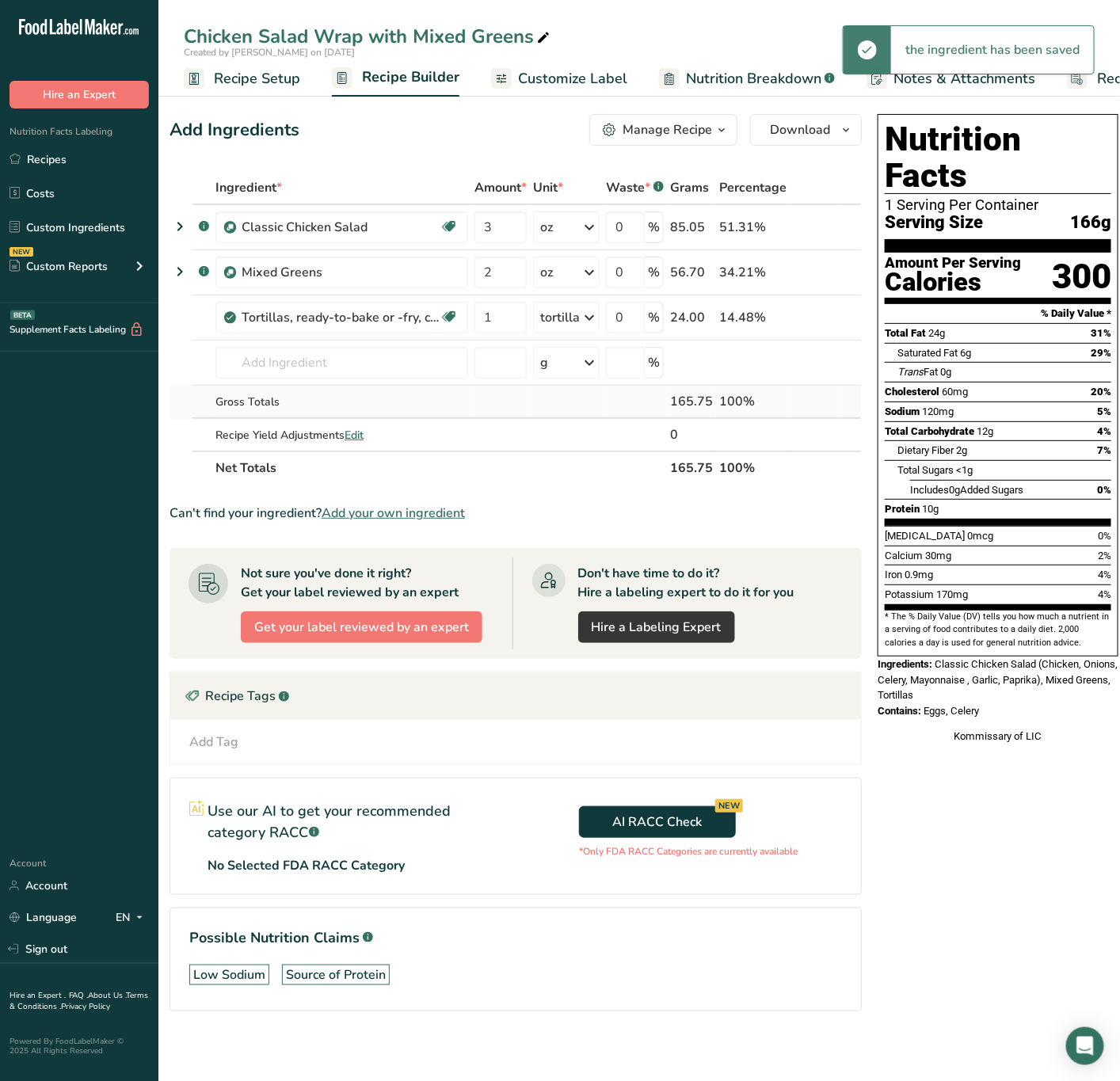
scroll to position [0, 18]
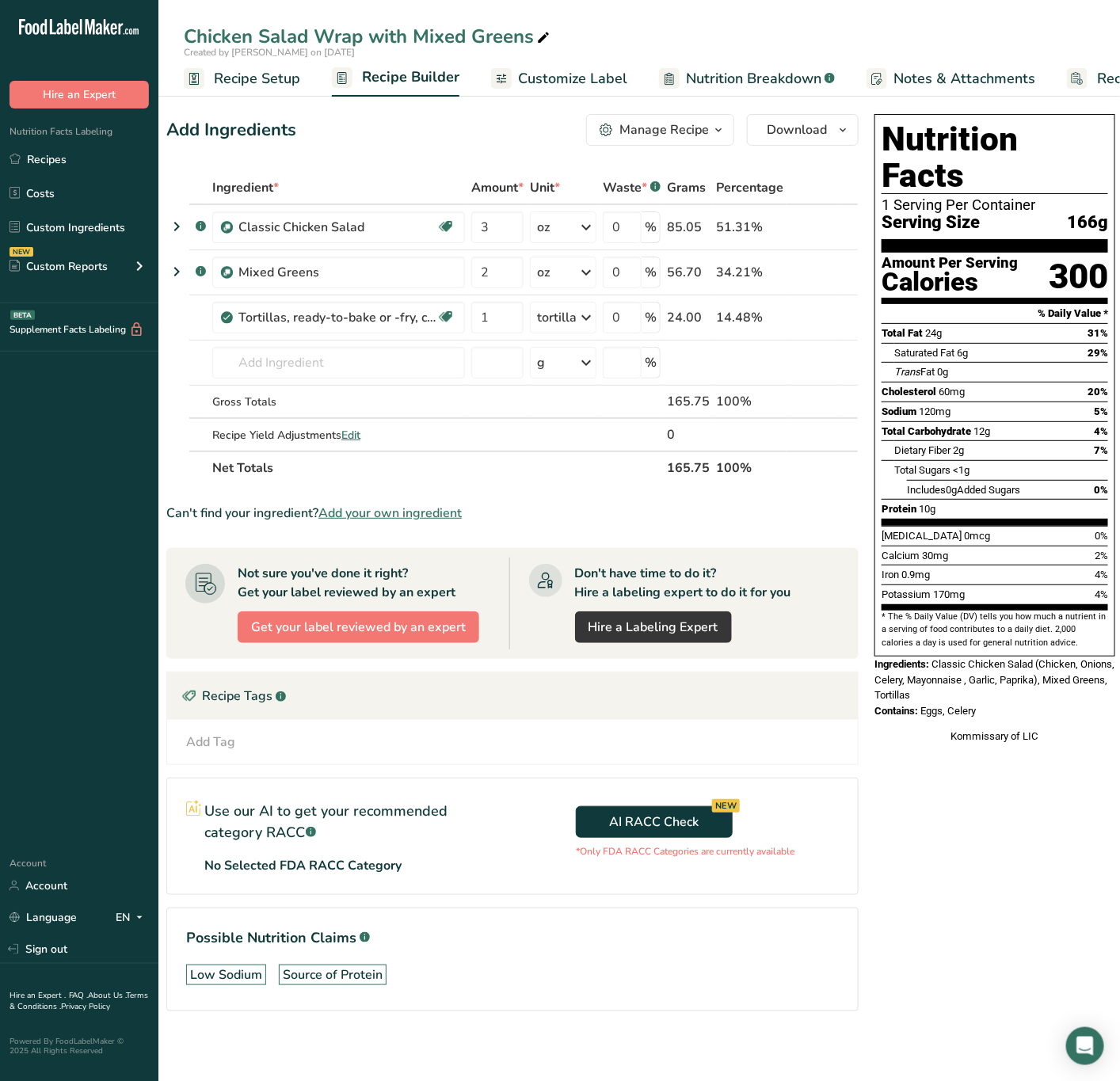
drag, startPoint x: 932, startPoint y: 628, endPoint x: 1012, endPoint y: 685, distance: 98.2
click at [1012, 685] on div "Nutrition Facts 1 Serving Per Container Serving Size 166g Amount Per Serving Ca…" at bounding box center [994, 429] width 253 height 642
copy div "Classic Chicken Salad (Chicken, Onions, Celery, Mayonnaise , Garlic, Paprika), …"
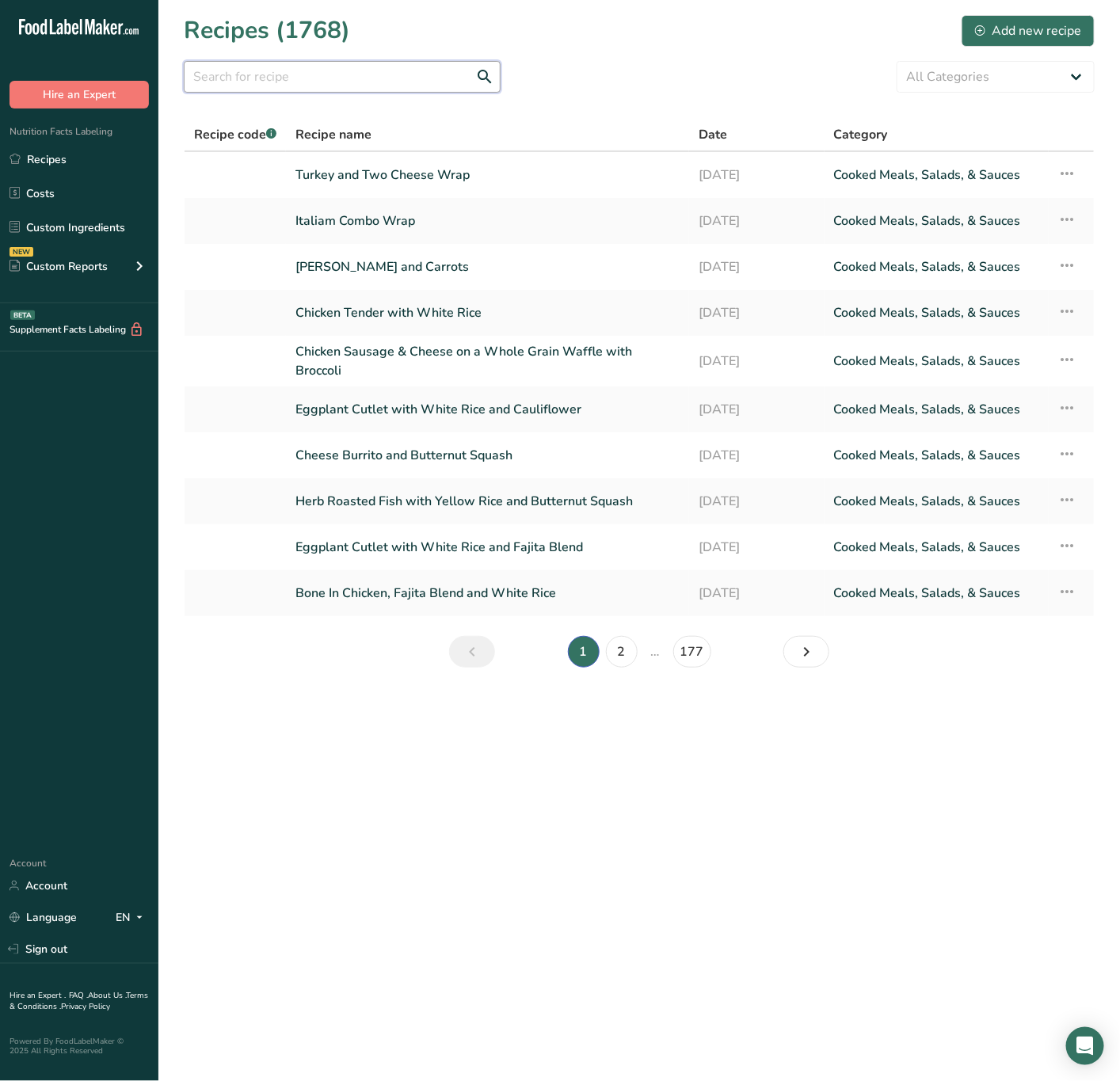
click at [345, 72] on input "text" at bounding box center [343, 77] width 317 height 32
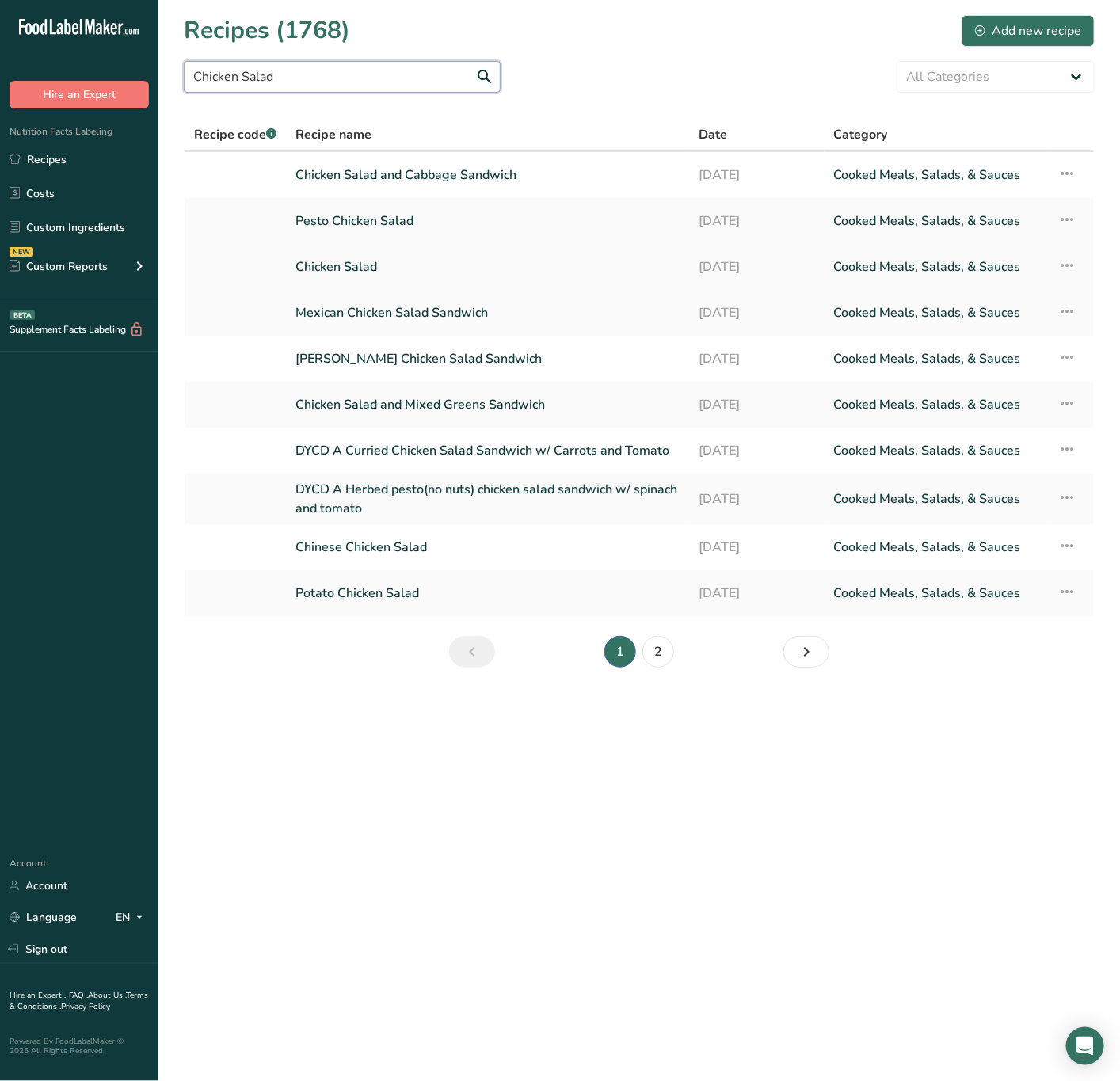
type input "Chicken Salad"
click at [381, 265] on link "Chicken Salad" at bounding box center [488, 267] width 384 height 34
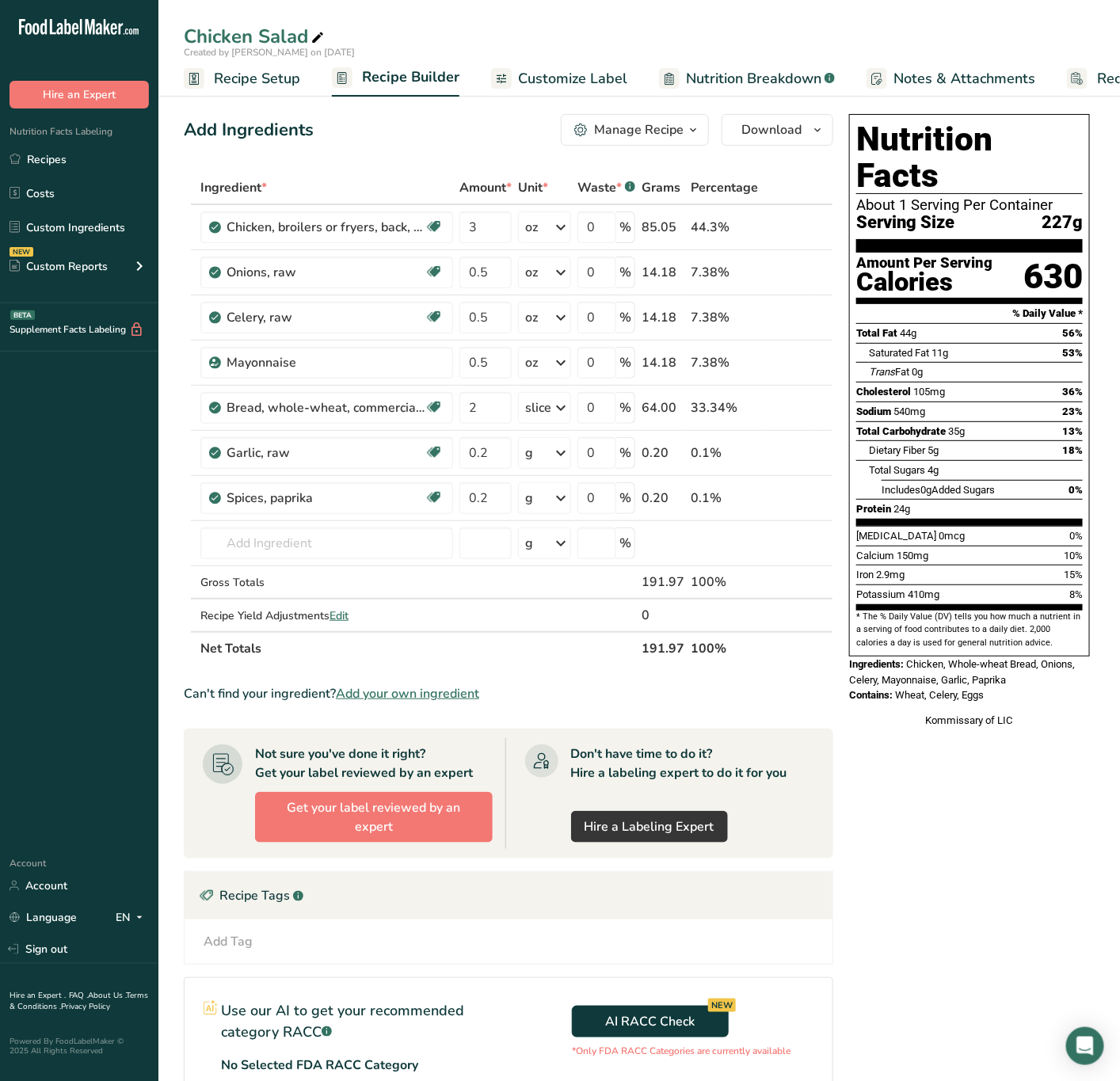
click at [285, 77] on span "Recipe Setup" at bounding box center [257, 79] width 86 height 21
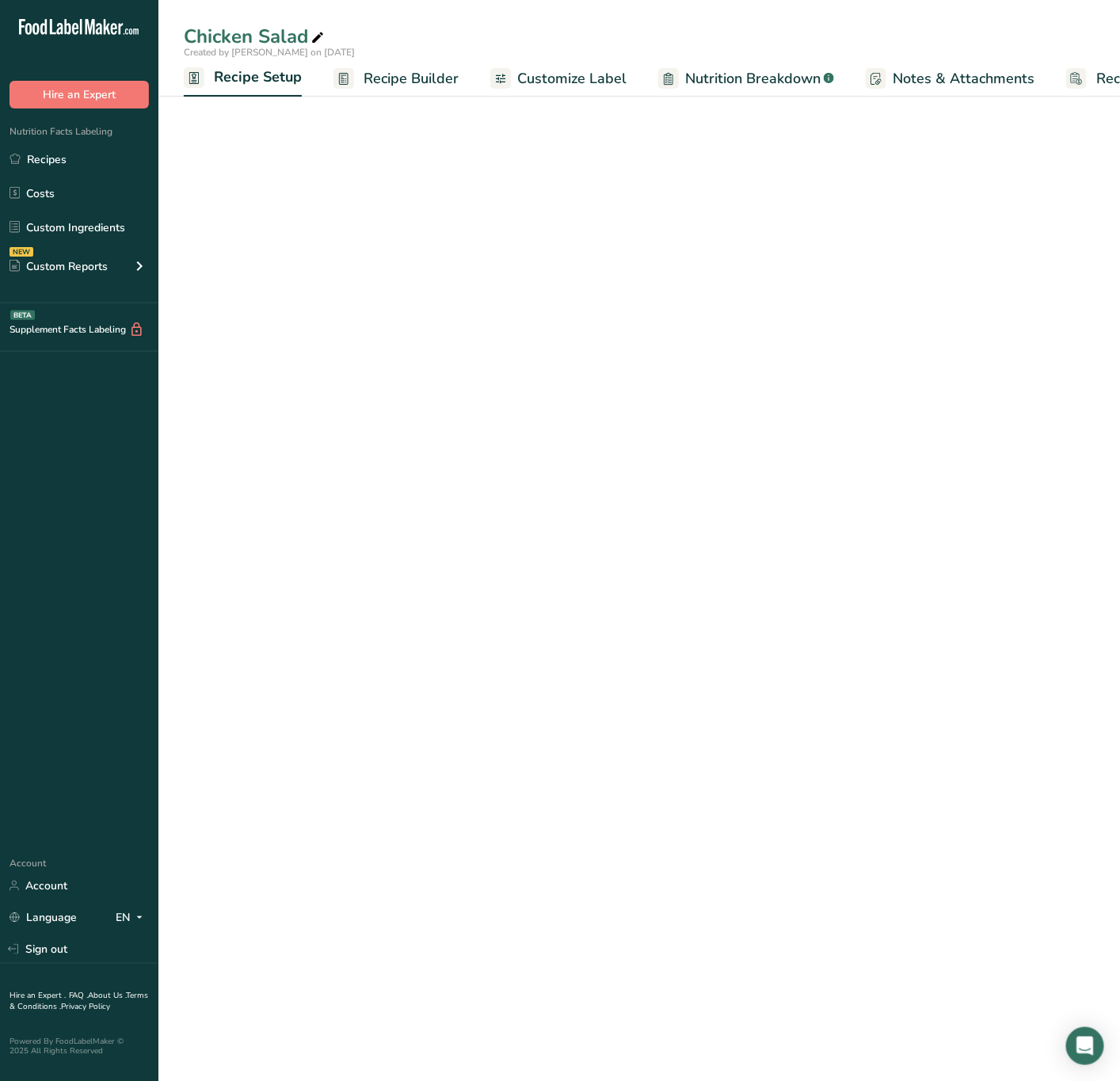
scroll to position [0, 5]
select select "5"
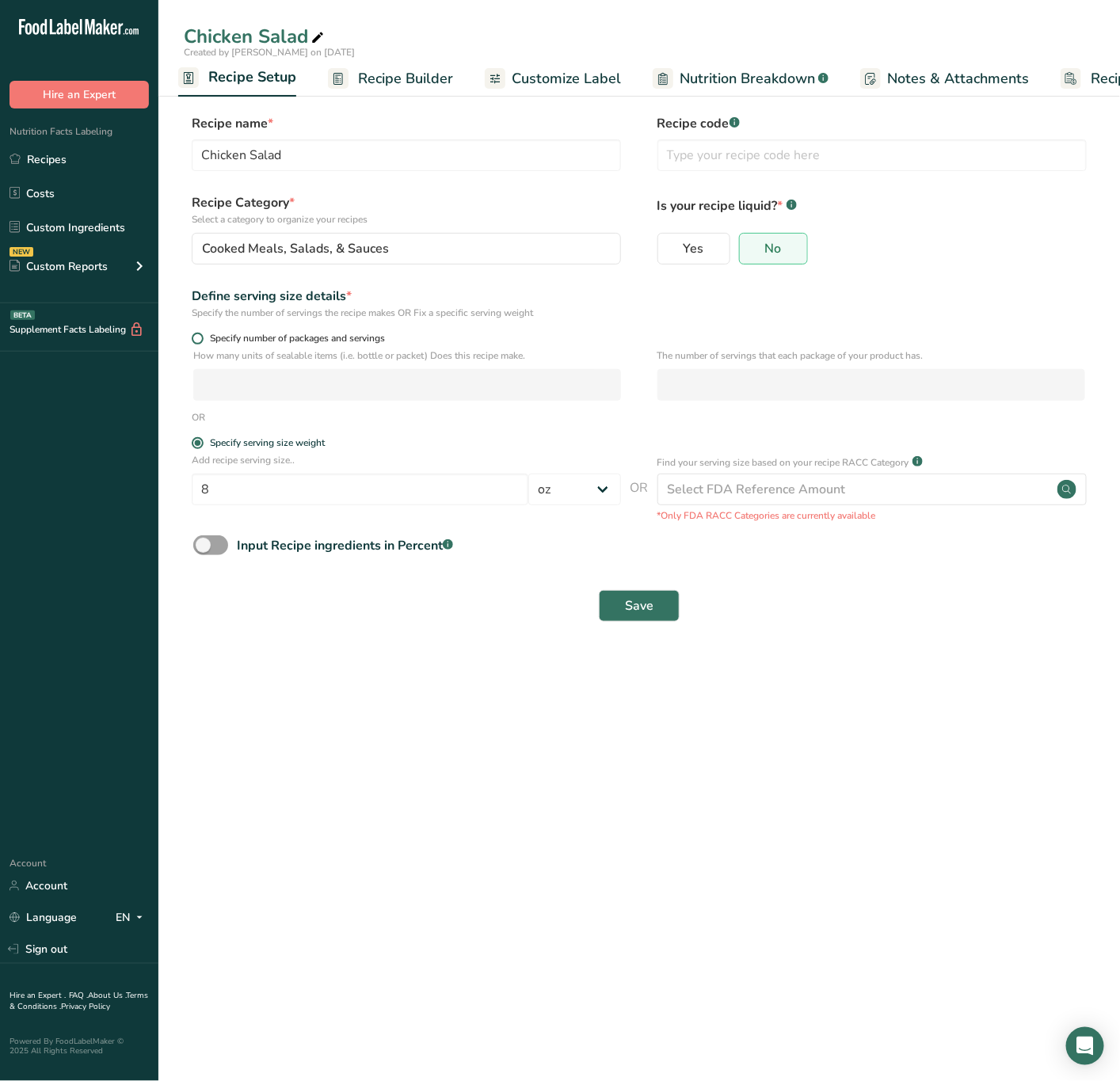
click at [221, 341] on span "Specify number of packages and servings" at bounding box center [294, 338] width 182 height 12
click at [202, 341] on input "Specify number of packages and servings" at bounding box center [197, 339] width 11 height 11
radio input "true"
radio input "false"
select select "0"
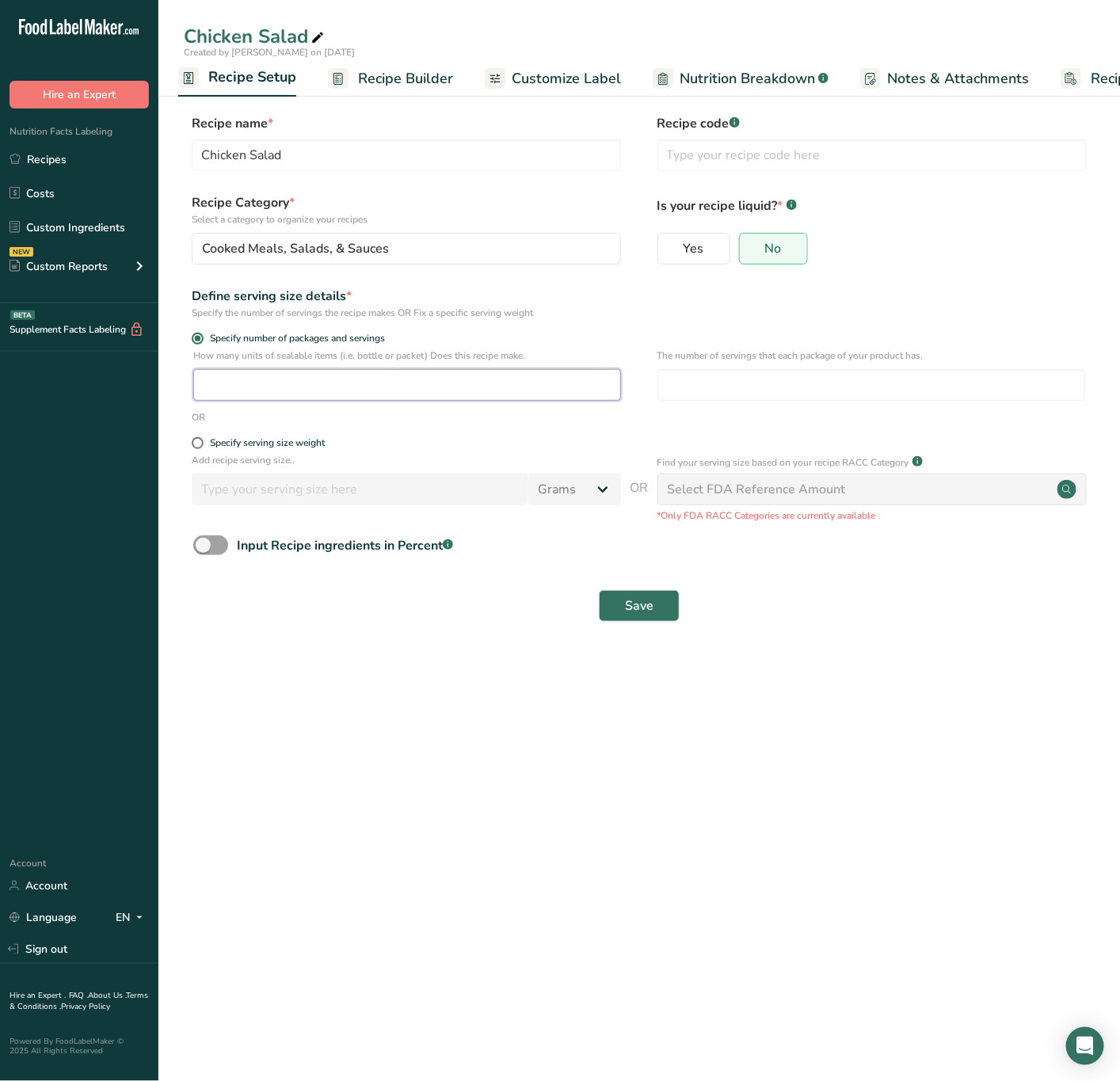
click at [228, 375] on input "number" at bounding box center [406, 385] width 428 height 32
type input "1"
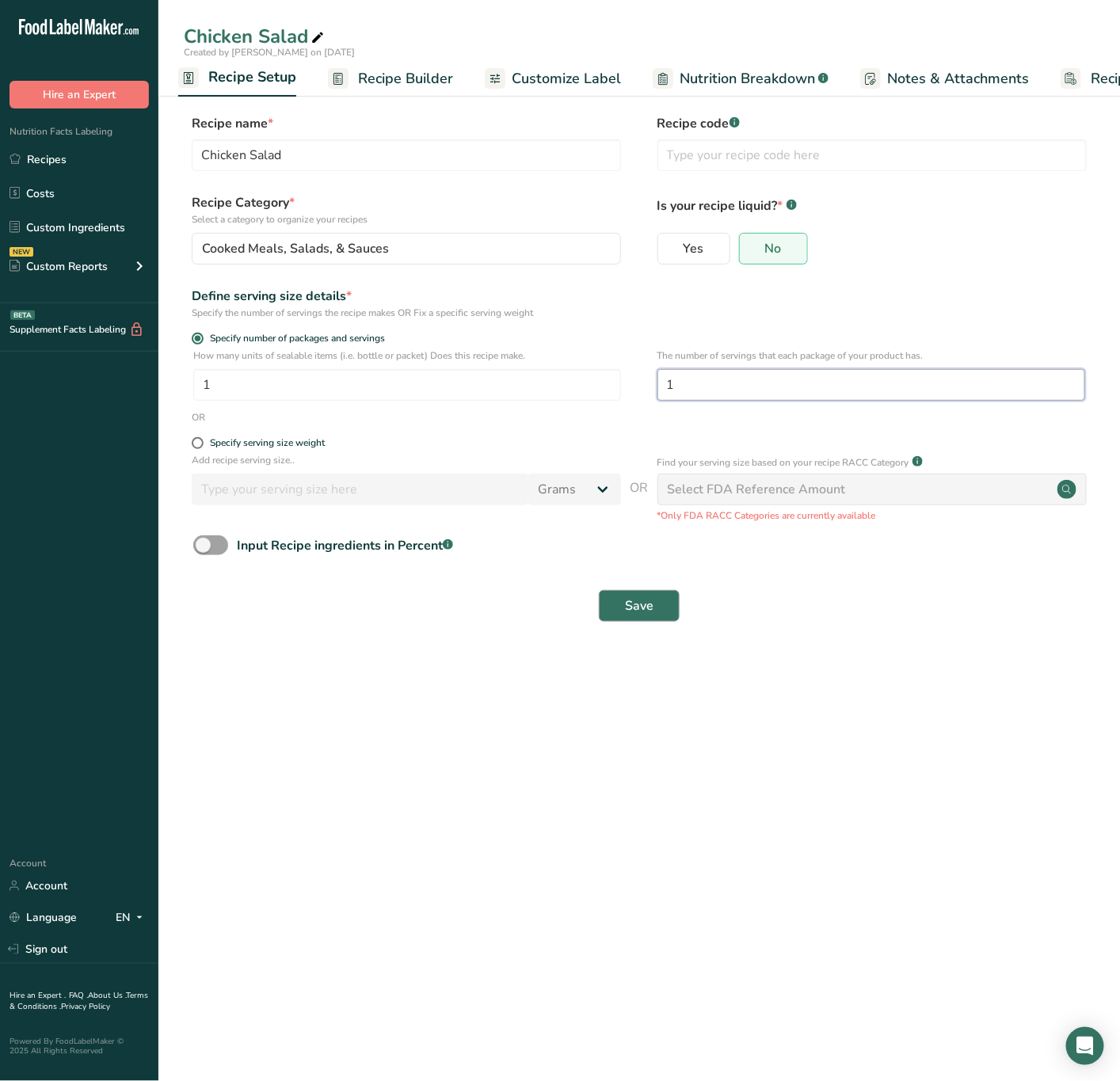
type input "1"
click at [613, 604] on button "Save" at bounding box center [638, 606] width 81 height 32
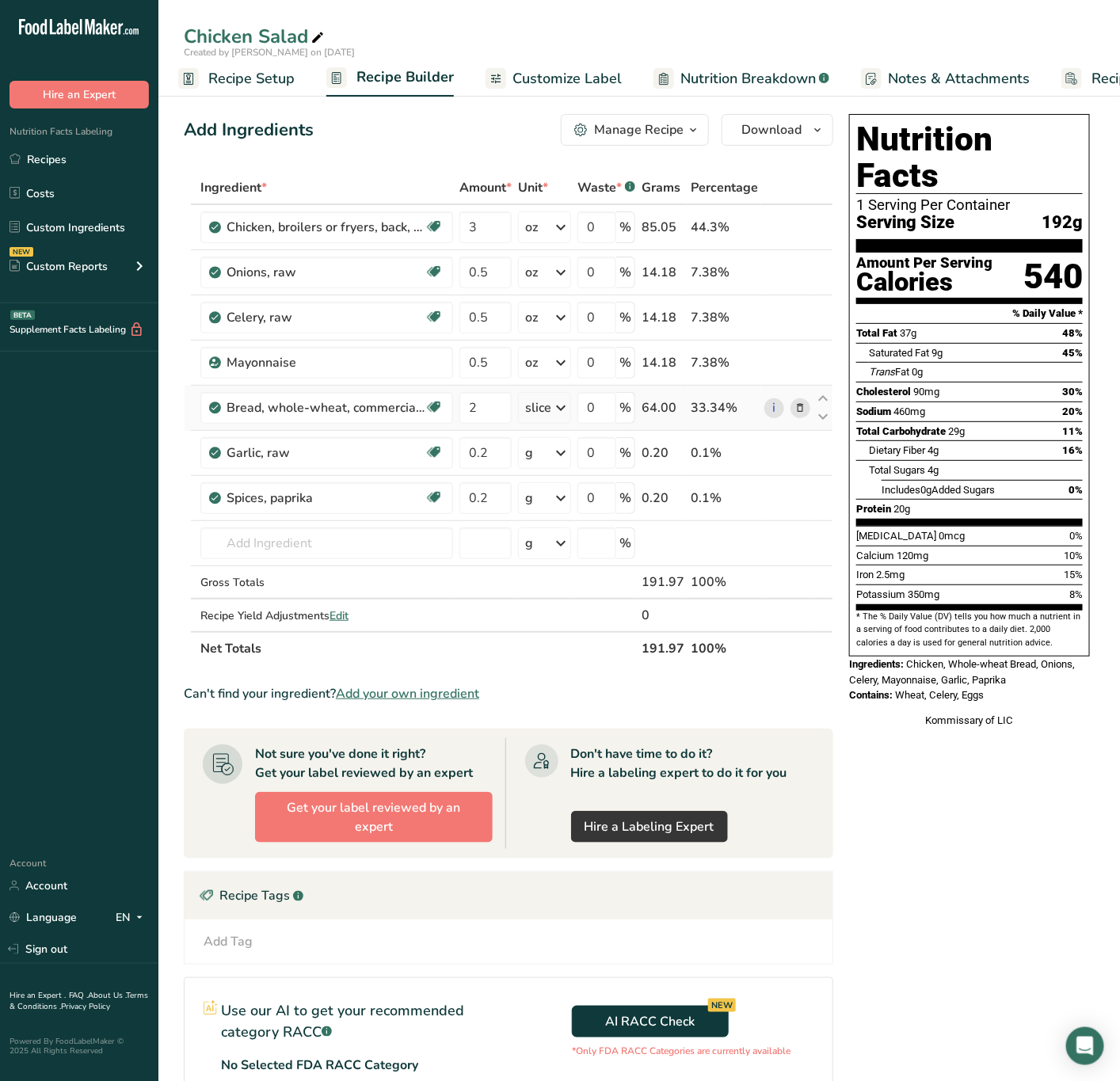
click at [801, 409] on icon at bounding box center [800, 408] width 12 height 17
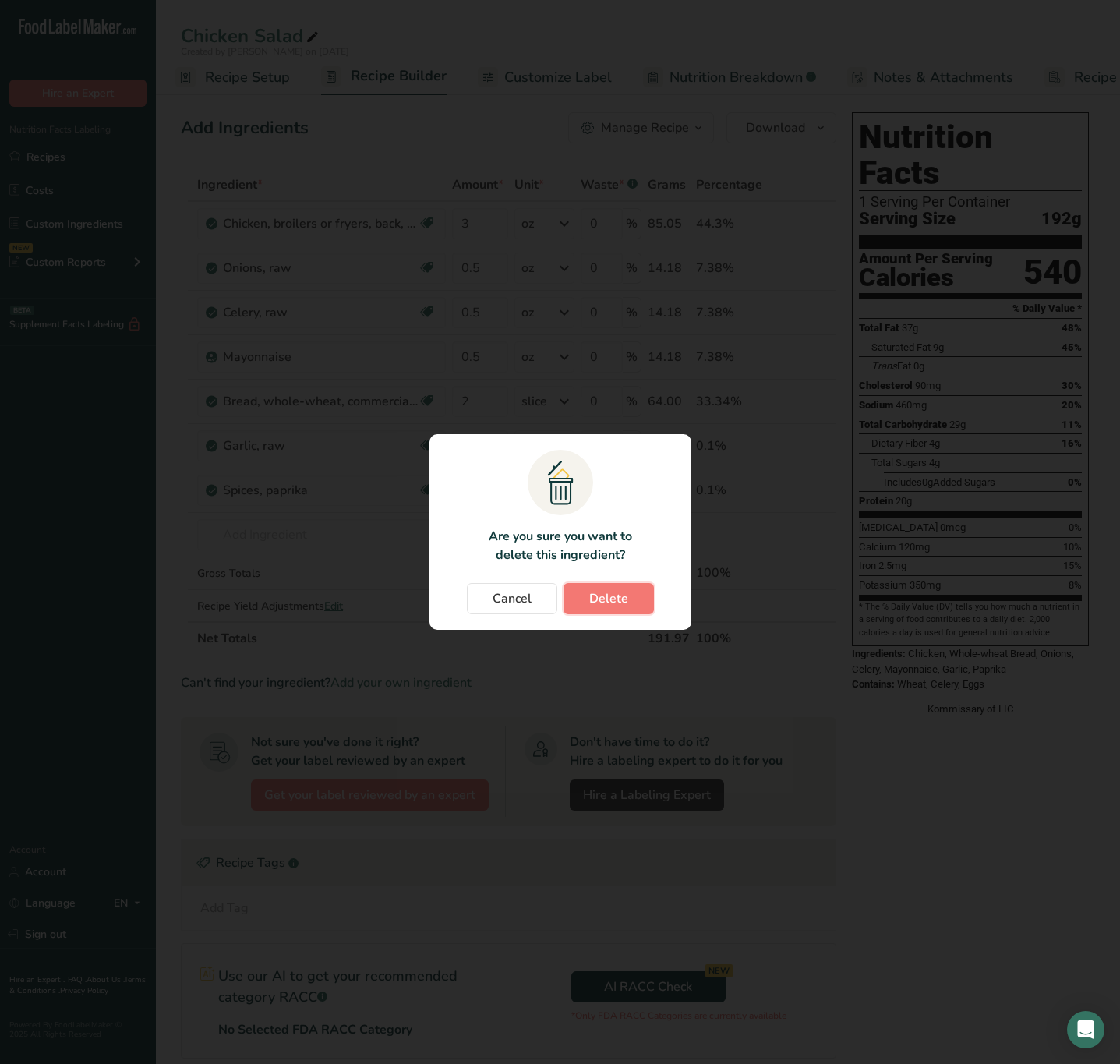
click at [634, 594] on button "Delete" at bounding box center [609, 599] width 91 height 31
type input "0.2"
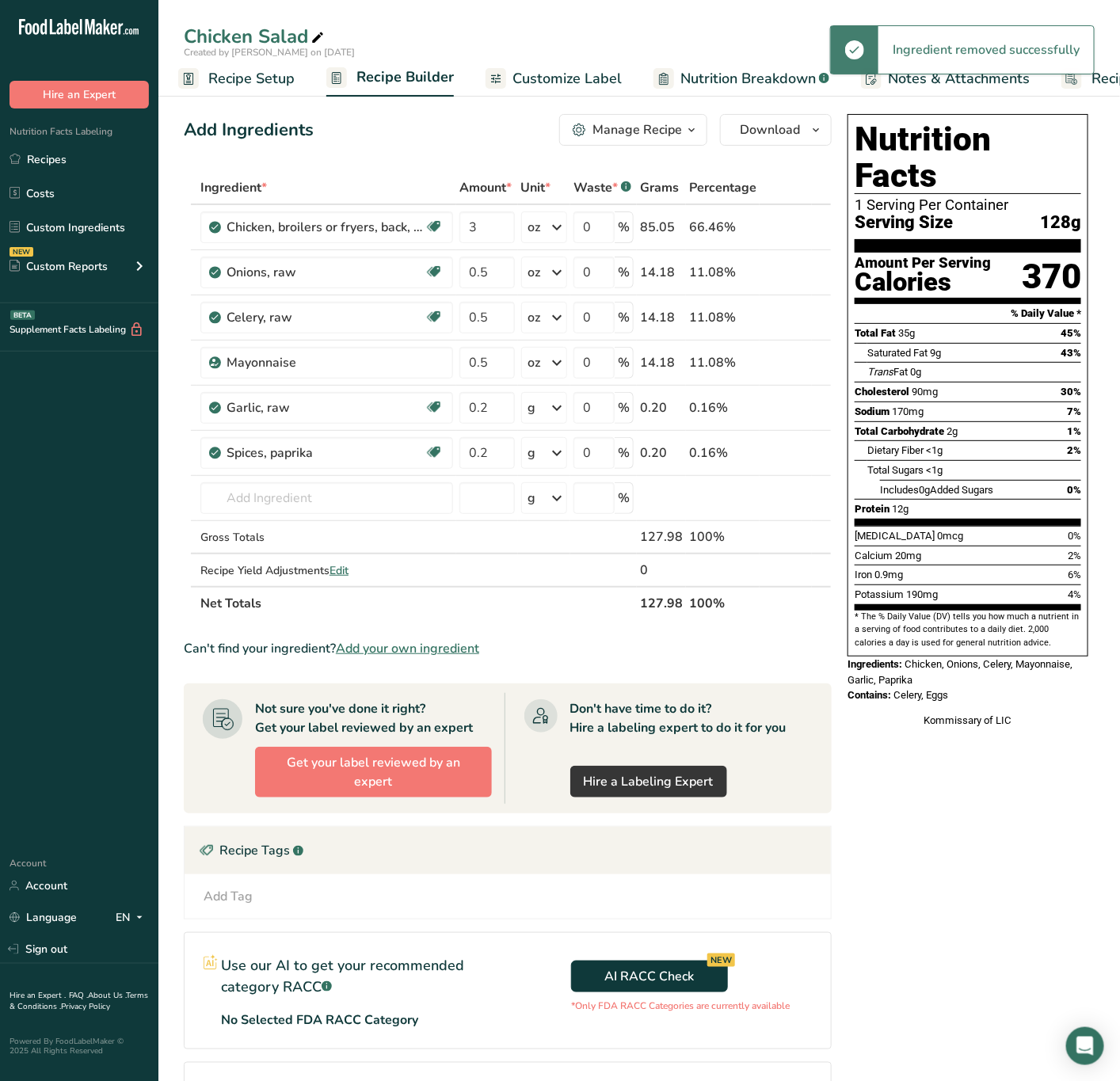
click at [185, 32] on div "Chicken Salad" at bounding box center [256, 36] width 143 height 28
click at [185, 34] on input "Chicken Salad" at bounding box center [639, 36] width 911 height 28
type input "Classic Chicken Salad"
click at [646, 129] on div "Manage Recipe" at bounding box center [637, 129] width 89 height 19
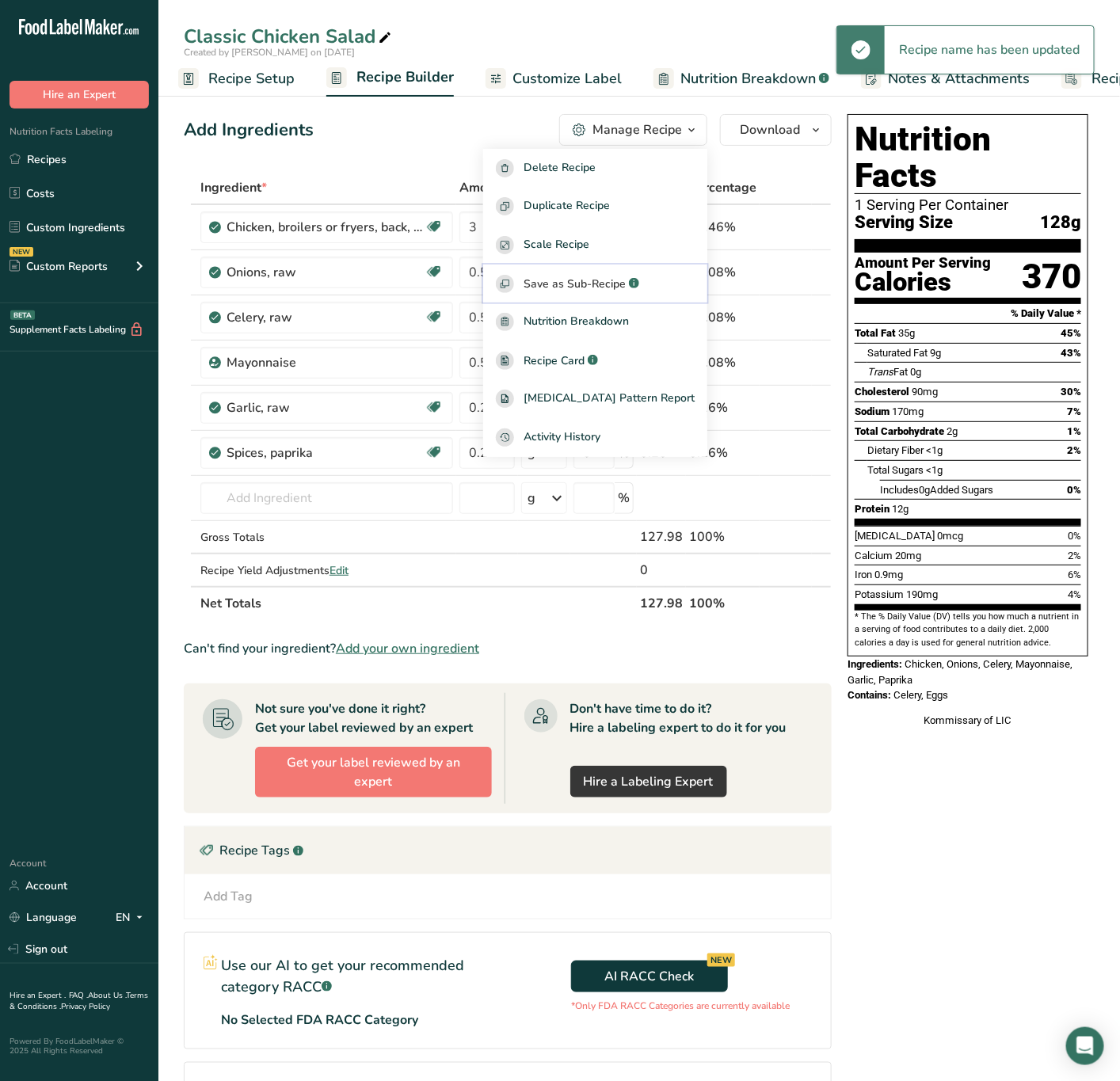
click at [608, 275] on span "Save as Sub-Recipe" at bounding box center [574, 283] width 102 height 17
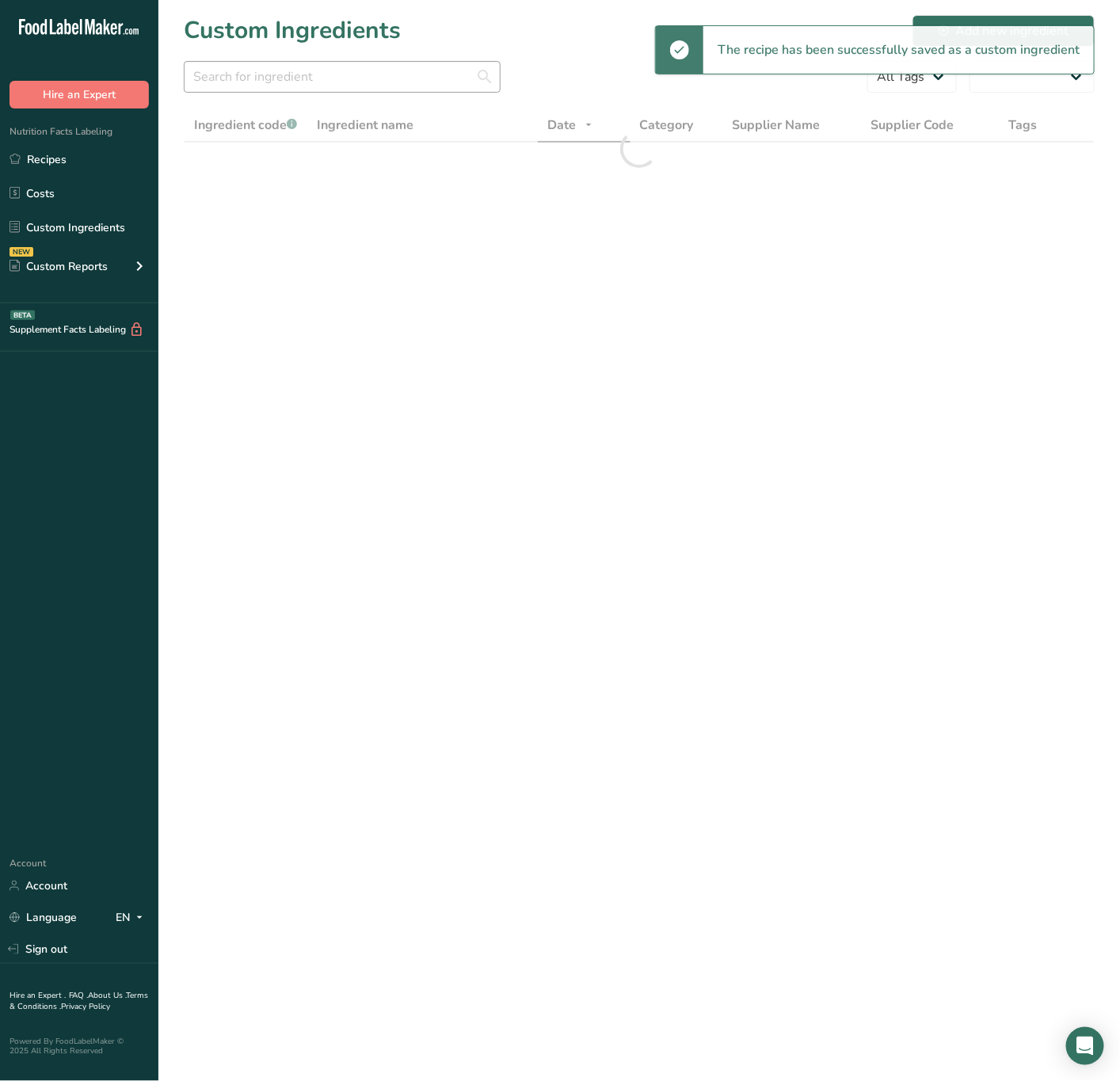
select select "30"
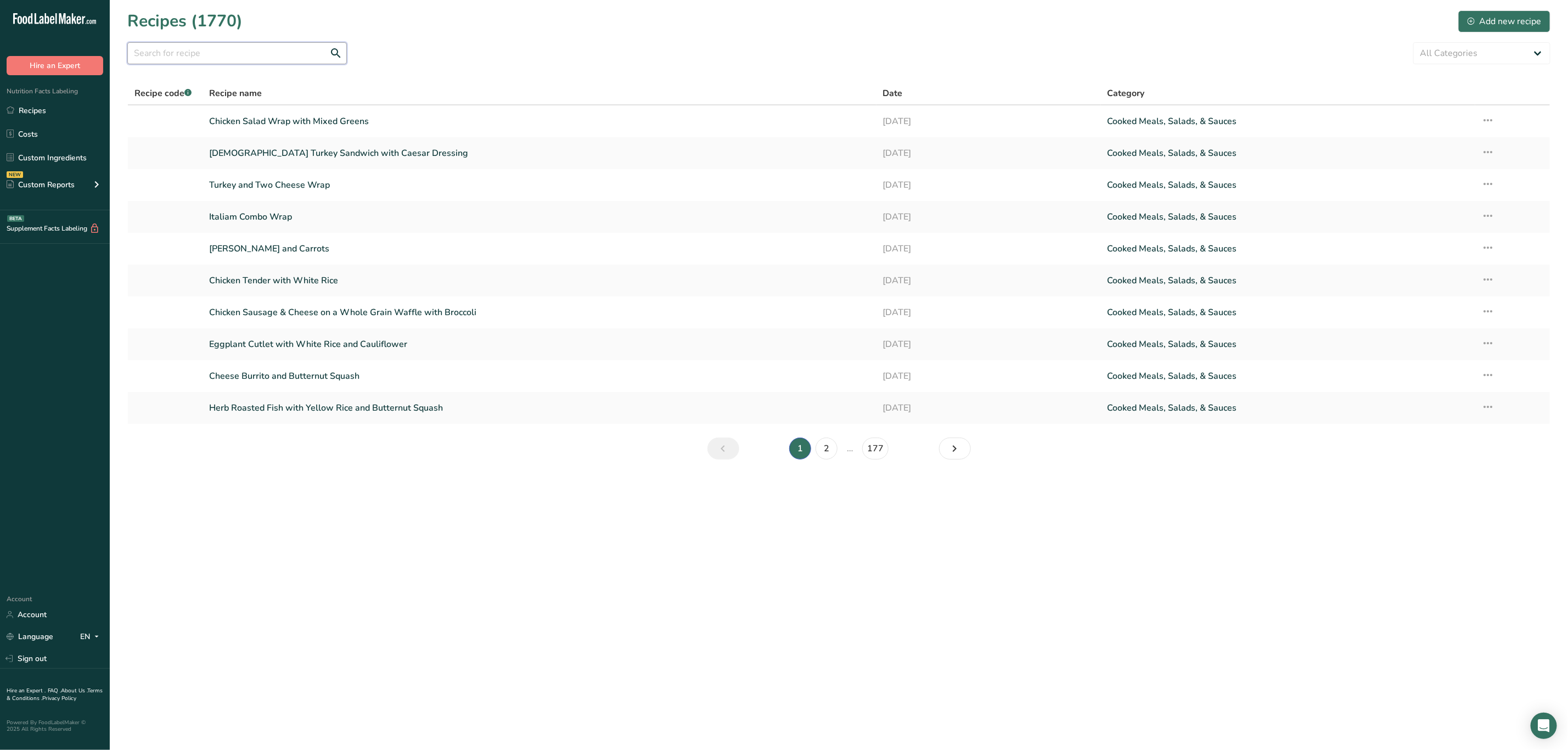
click at [292, 60] on input "text" at bounding box center [238, 53] width 220 height 22
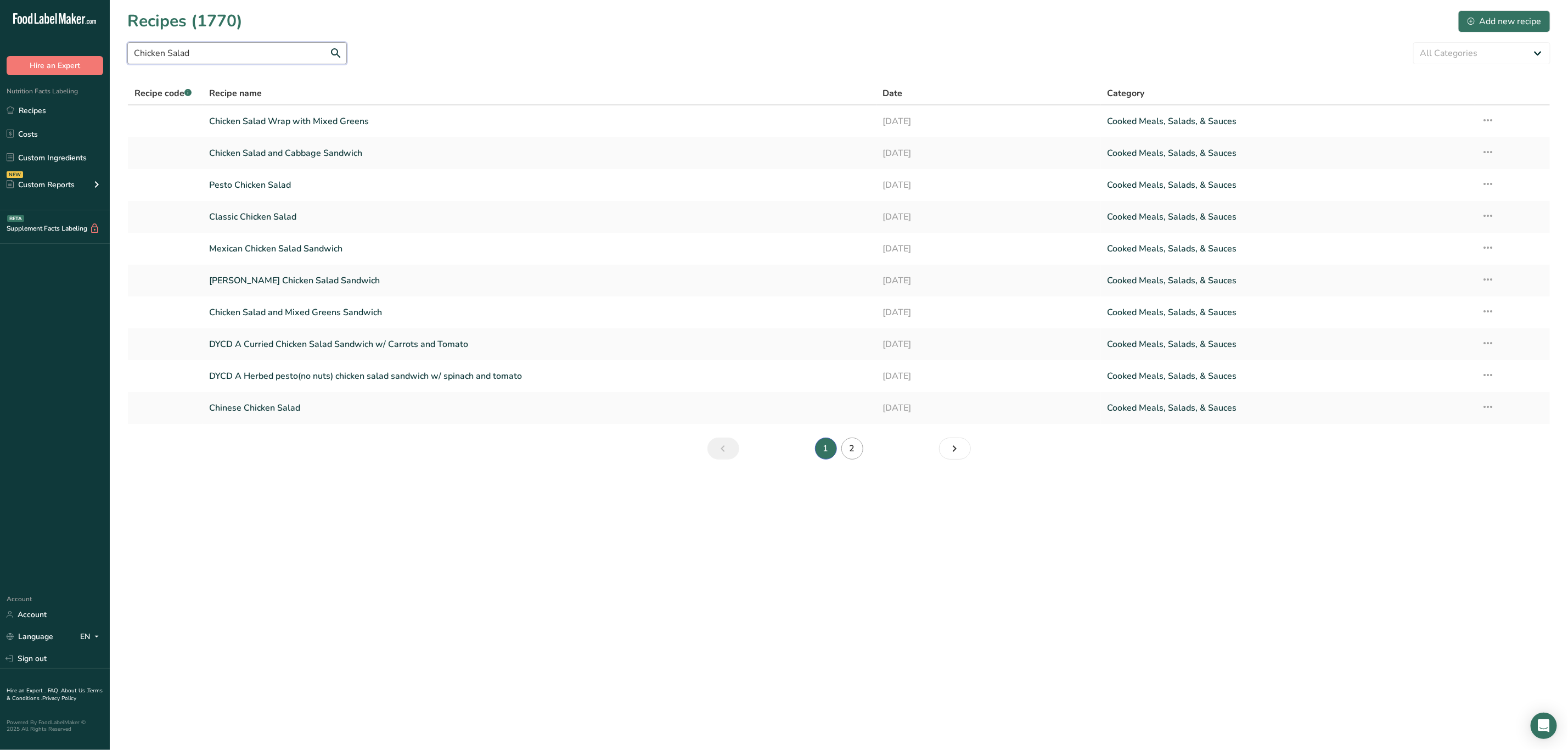
type input "Chicken Salad"
click at [776, 449] on link "2" at bounding box center [852, 449] width 22 height 22
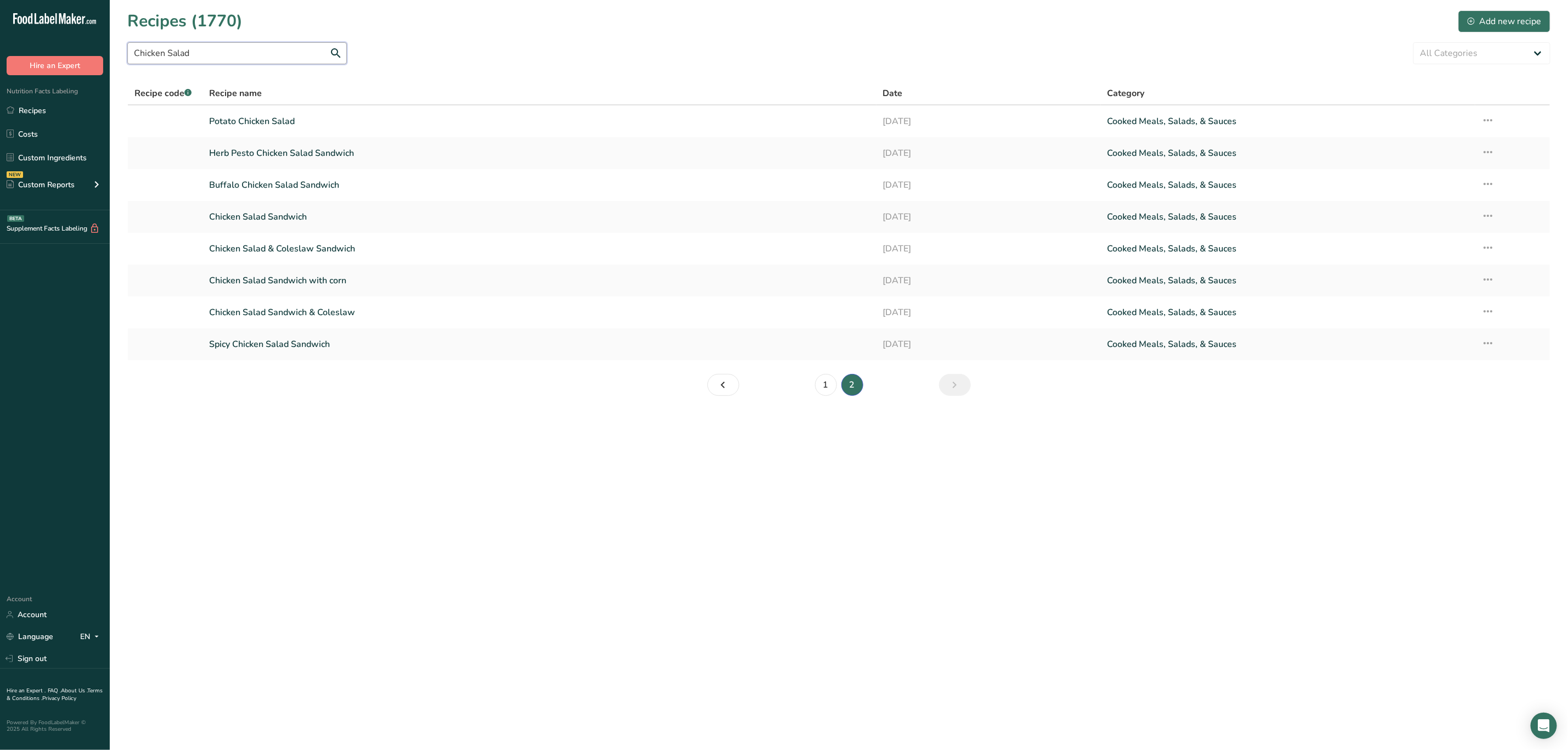
drag, startPoint x: 255, startPoint y: 48, endPoint x: 0, endPoint y: 97, distance: 259.7
click at [0, 97] on div ".a-20{fill:#fff;} Hire an Expert Nutrition Facts Labeling Recipes Costs Custom …" at bounding box center [784, 375] width 1568 height 750
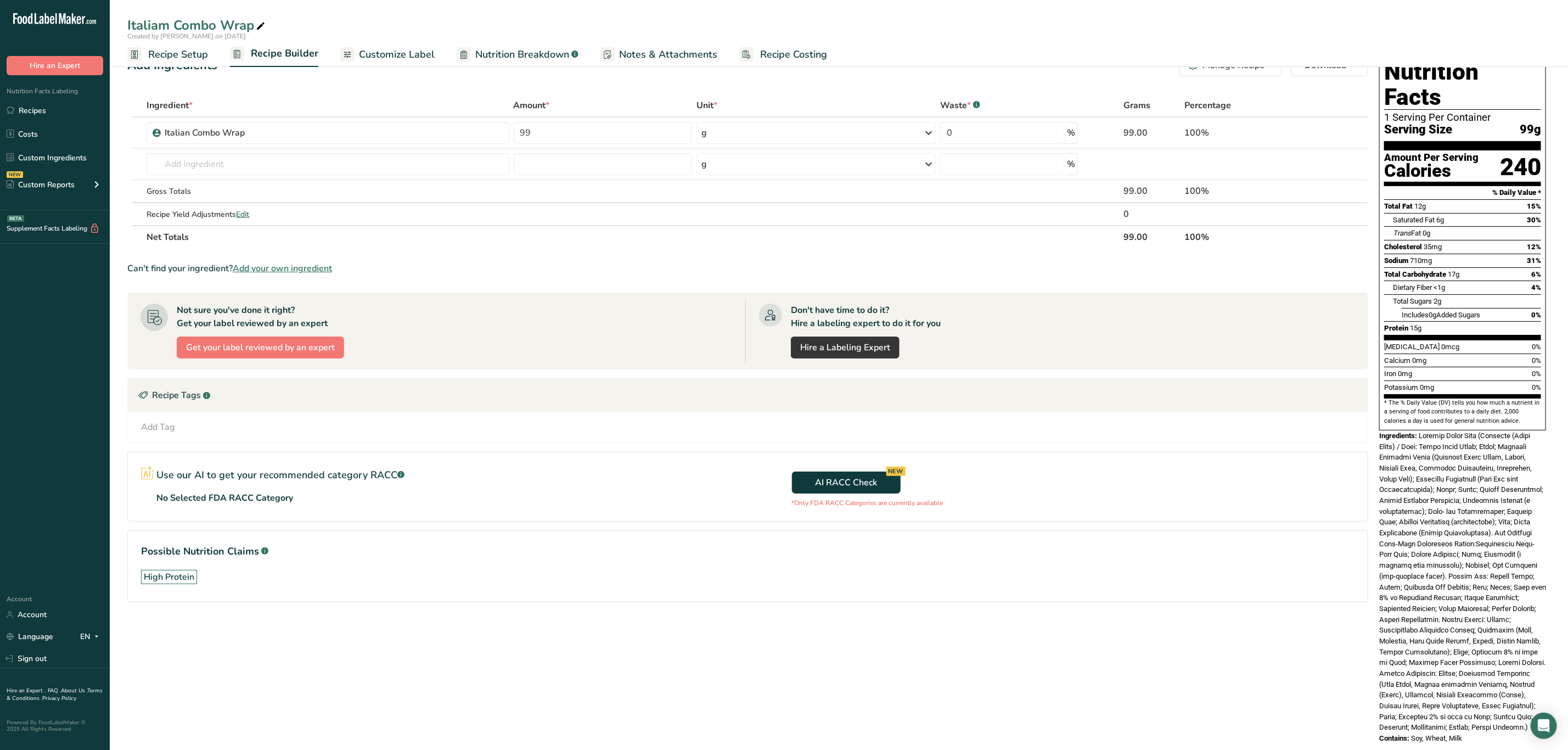
scroll to position [53, 0]
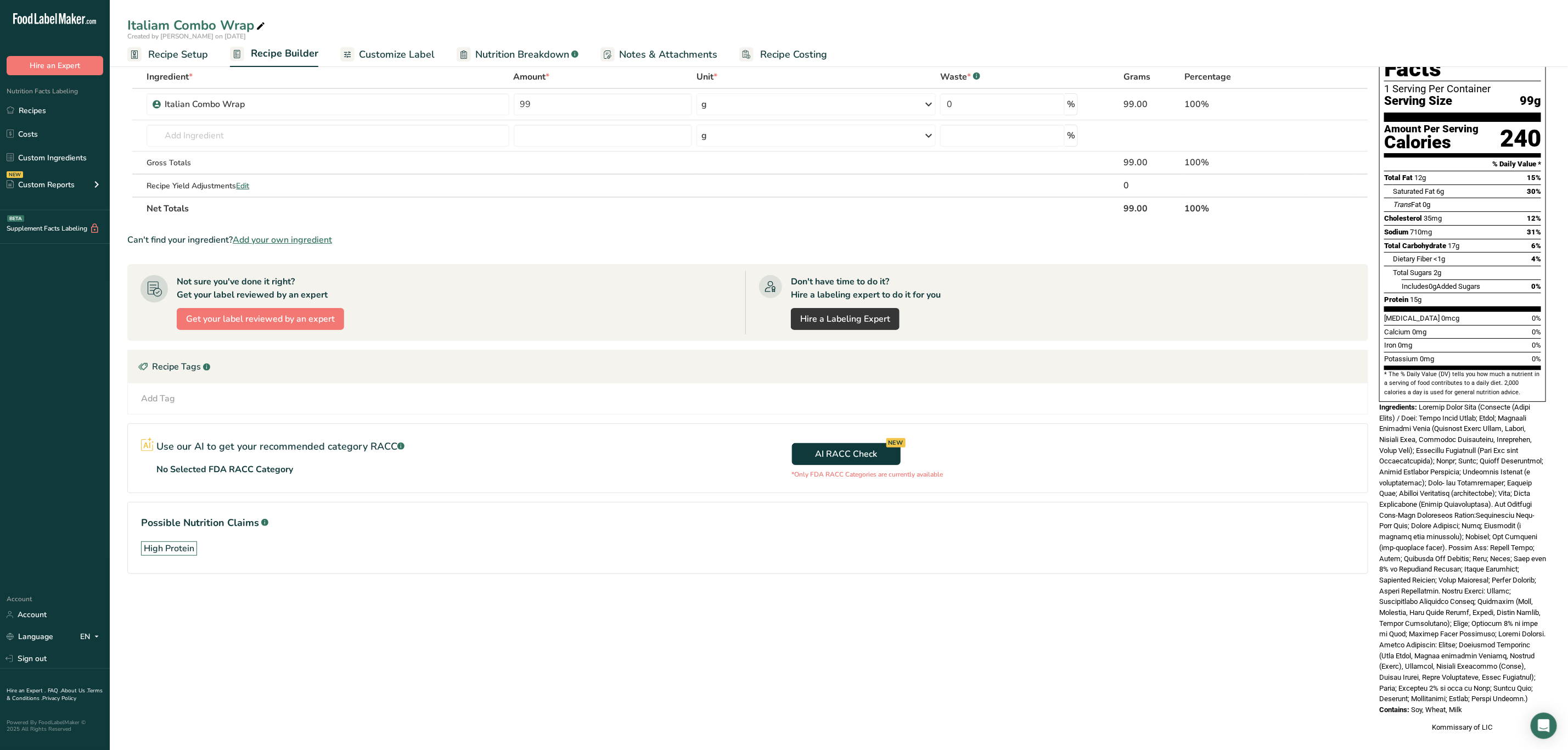
drag, startPoint x: 1421, startPoint y: 384, endPoint x: 1514, endPoint y: 690, distance: 319.8
click at [1514, 690] on div "Nutrition Facts 1 Serving Per Container Serving Size 99g Amount Per Serving Cal…" at bounding box center [1463, 379] width 176 height 716
copy div "Italian Combo Wrap (Tortilla (Whole Grain) / Wrap: Whole Wheat Flour; Water; Bl…"
click at [1495, 537] on span at bounding box center [1463, 553] width 167 height 300
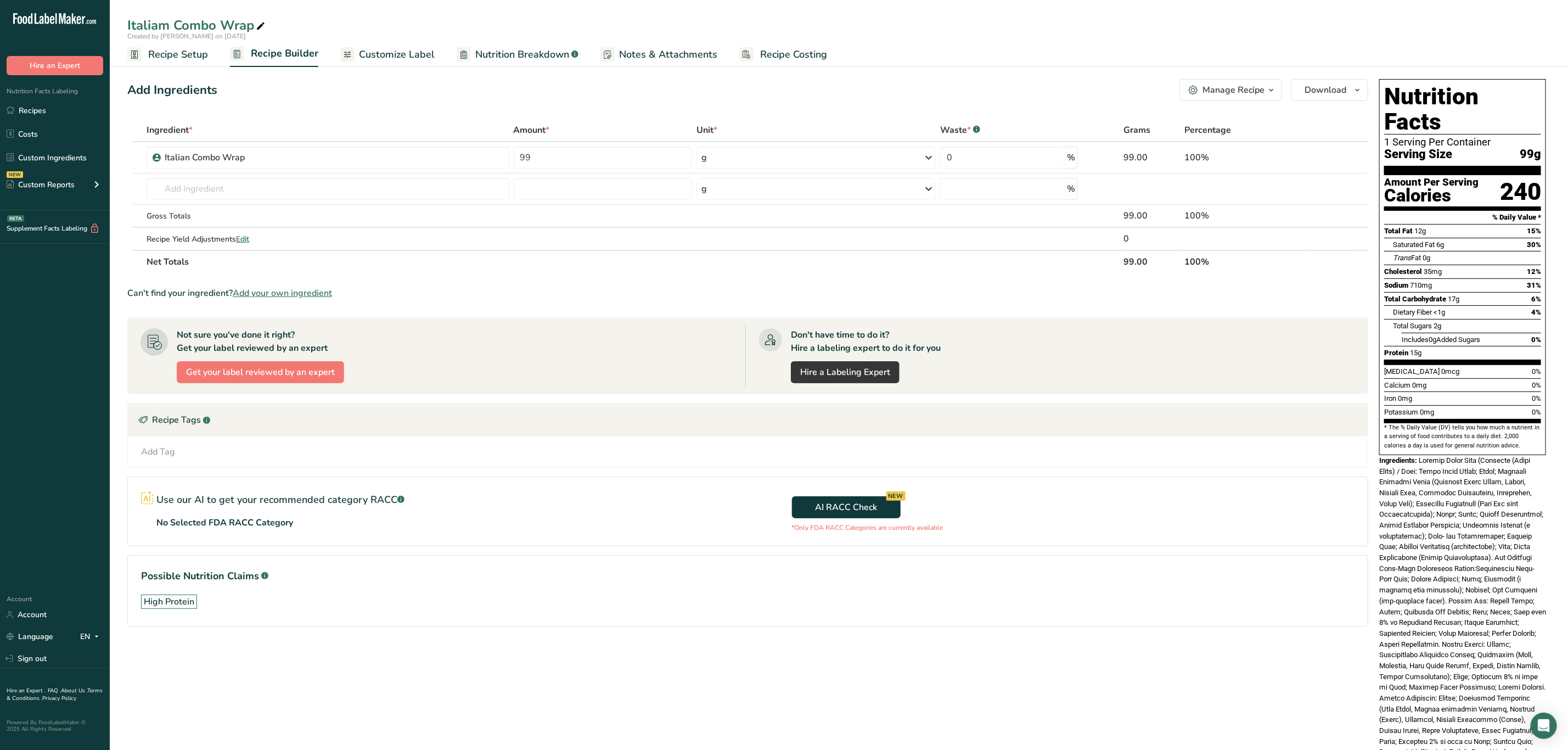
click at [1505, 517] on span at bounding box center [1463, 606] width 167 height 300
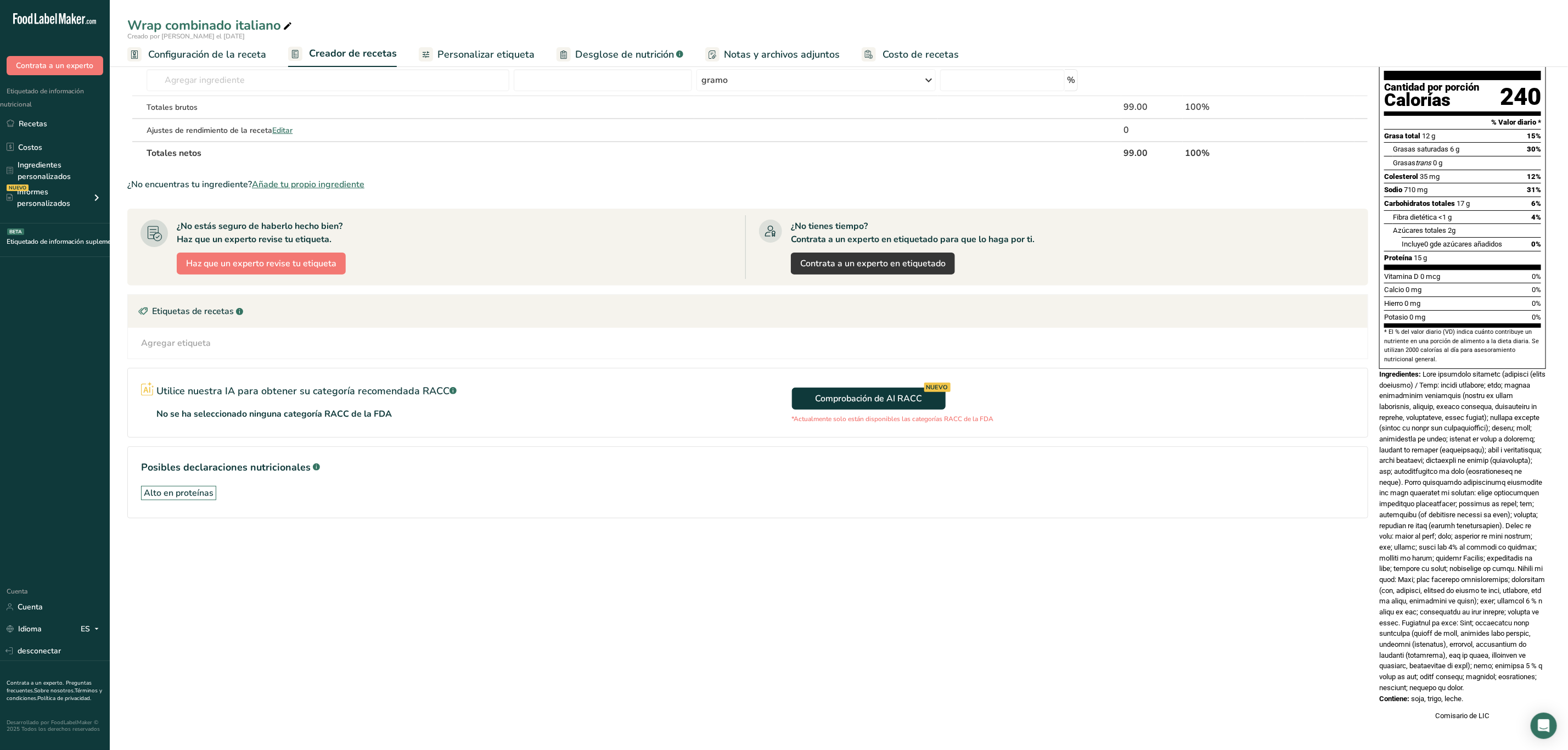
scroll to position [147, 0]
drag, startPoint x: 1425, startPoint y: 350, endPoint x: 1525, endPoint y: 687, distance: 351.5
click at [1525, 687] on div "Información nutricional 1 porción por envase Tamaño de la porción 99 gramos Can…" at bounding box center [1463, 346] width 176 height 760
copy div "Wrap combinado italiano (tortilla (grano integral) / Wrap: harina integral; agu…"
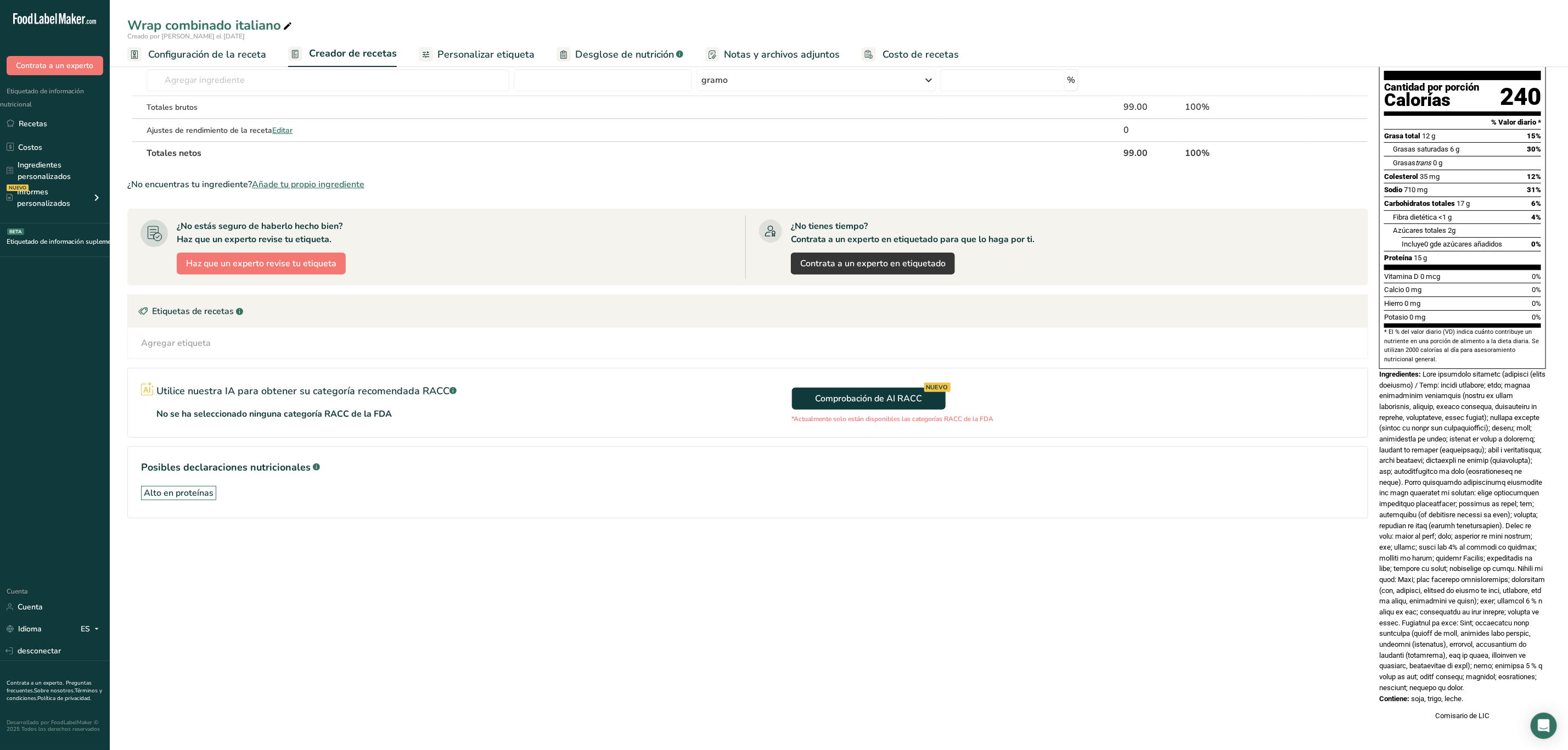
click at [1554, 447] on section "Añadir ingredientes Administrar receta Eliminar receta Receta duplicada Receta …" at bounding box center [839, 349] width 1459 height 802
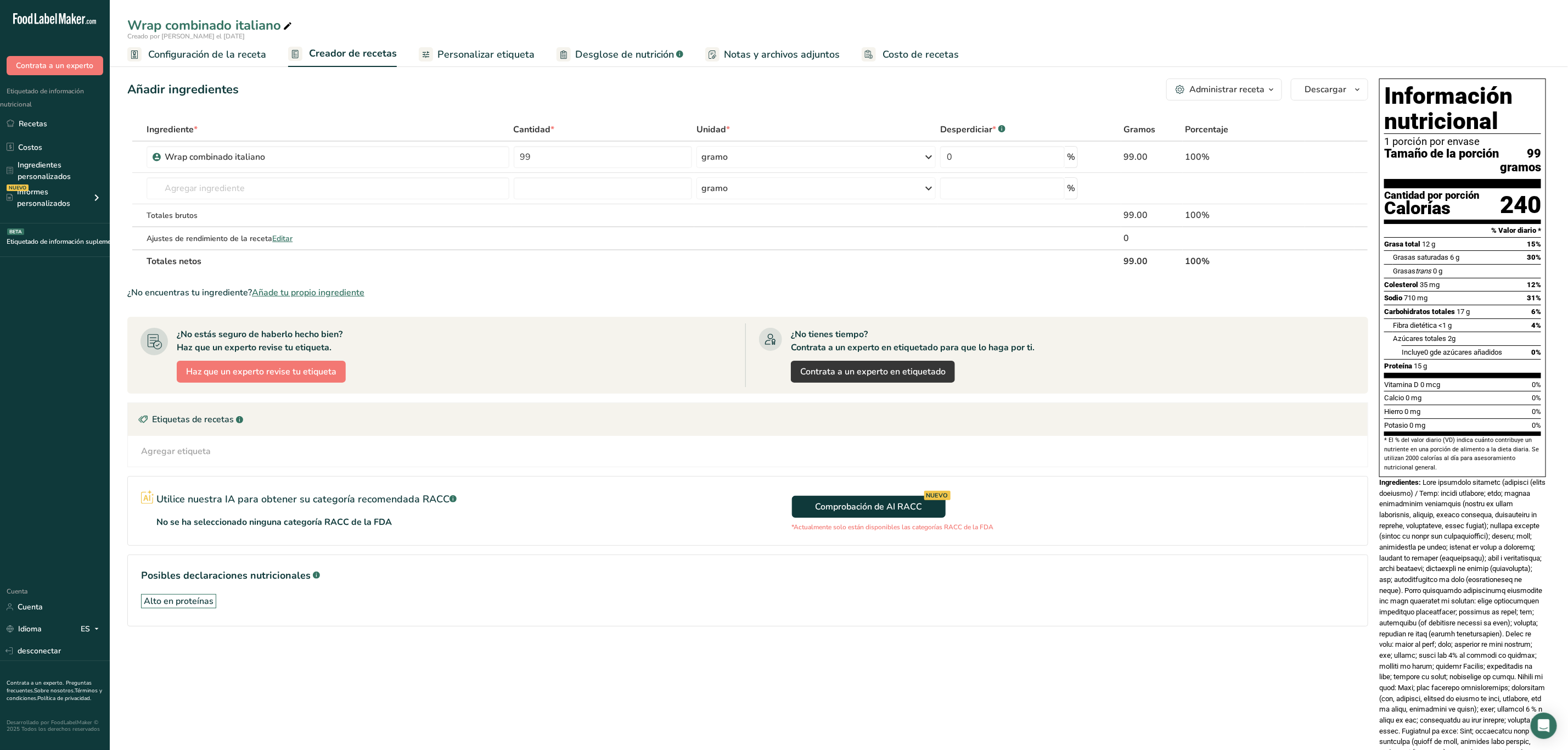
scroll to position [0, 0]
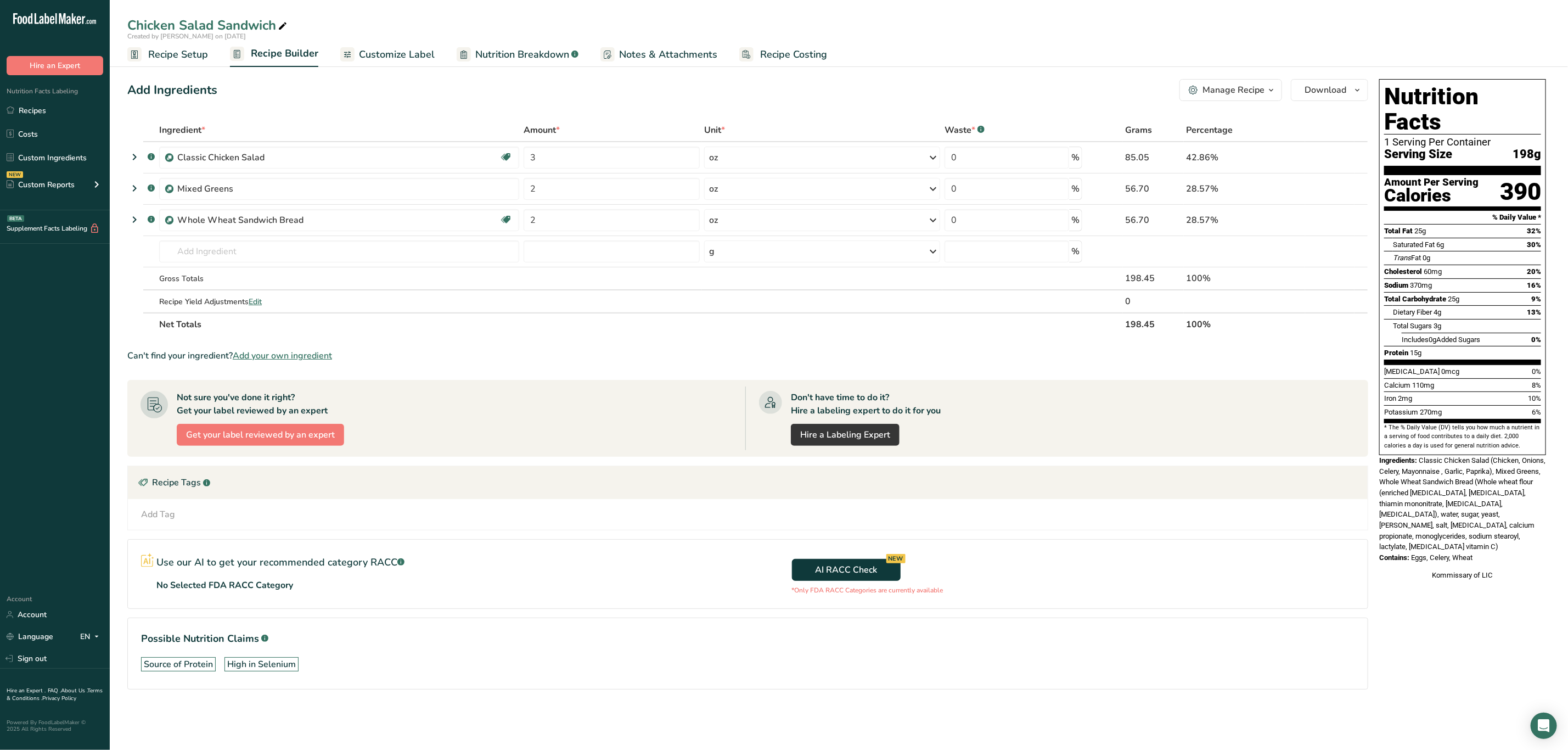
drag, startPoint x: 1422, startPoint y: 439, endPoint x: 1490, endPoint y: 524, distance: 108.9
click at [1490, 524] on div "Nutrition Facts 1 Serving Per Container Serving Size 198g Amount Per Serving Ca…" at bounding box center [1463, 330] width 176 height 510
copy div "Classic Chicken Salad (Chicken, Onions, Celery, Mayonnaise , Garlic, Paprika), …"
click at [1504, 533] on div "Nutrition Facts 1 Serving Per Container Serving Size 198g Amount Per Serving Ca…" at bounding box center [1463, 330] width 176 height 510
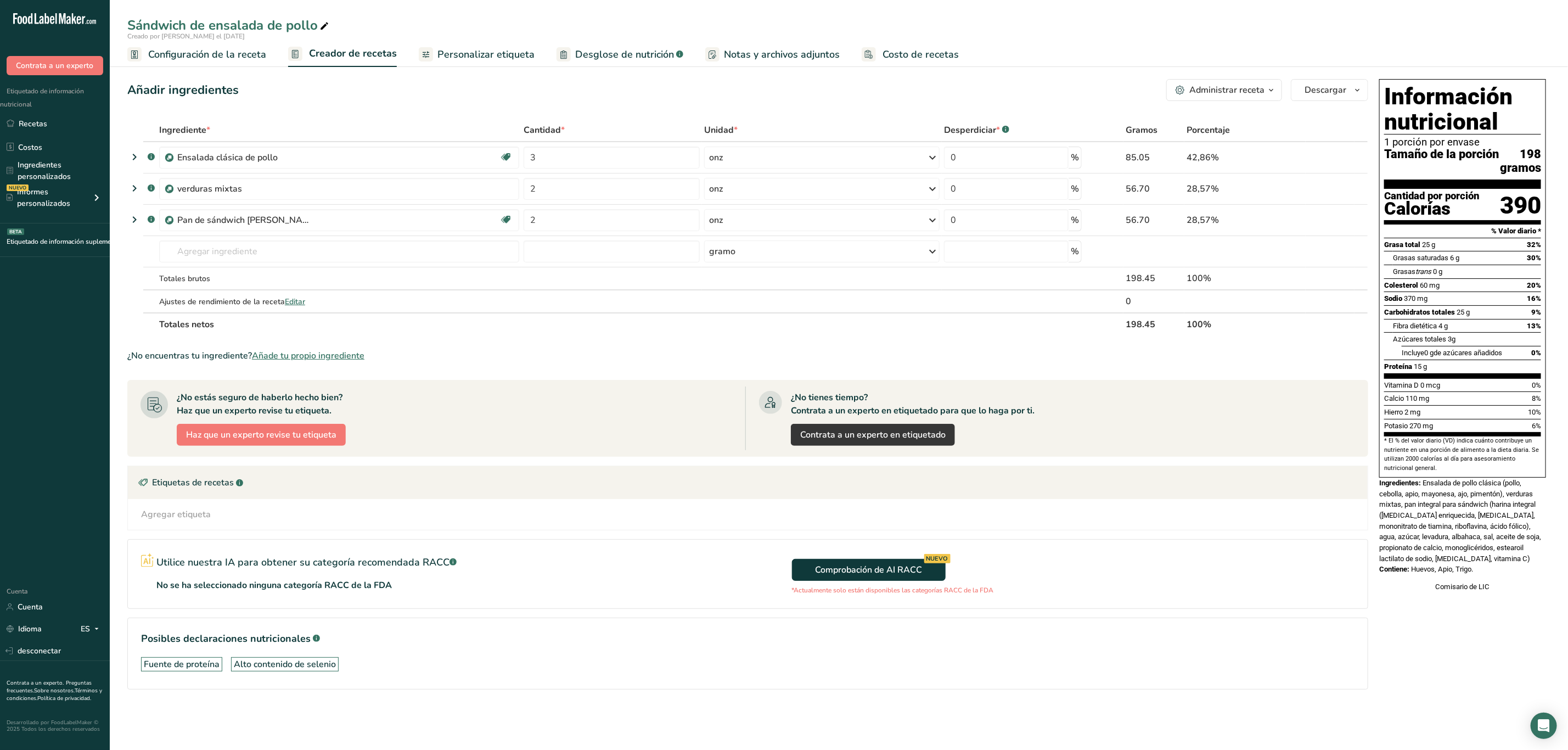
drag, startPoint x: 1424, startPoint y: 501, endPoint x: 1517, endPoint y: 585, distance: 125.3
click at [1517, 585] on div "Información nutricional 1 porción por envase Tamaño de la porción 198 gramos Ca…" at bounding box center [1463, 336] width 176 height 522
copy div "Ensalada de pollo clásica (pollo, cebolla, apio, mayonesa, ajo, pimentón), verd…"
click at [1526, 562] on font "Ensalada de pollo clásica (pollo, cebolla, apio, mayonesa, ajo, pimentón), verd…" at bounding box center [1461, 520] width 162 height 84
click at [1518, 564] on div "Ingredientes: Ensalada de pollo clásica (pollo, cebolla, apio, mayonesa, ajo, p…" at bounding box center [1463, 520] width 167 height 87
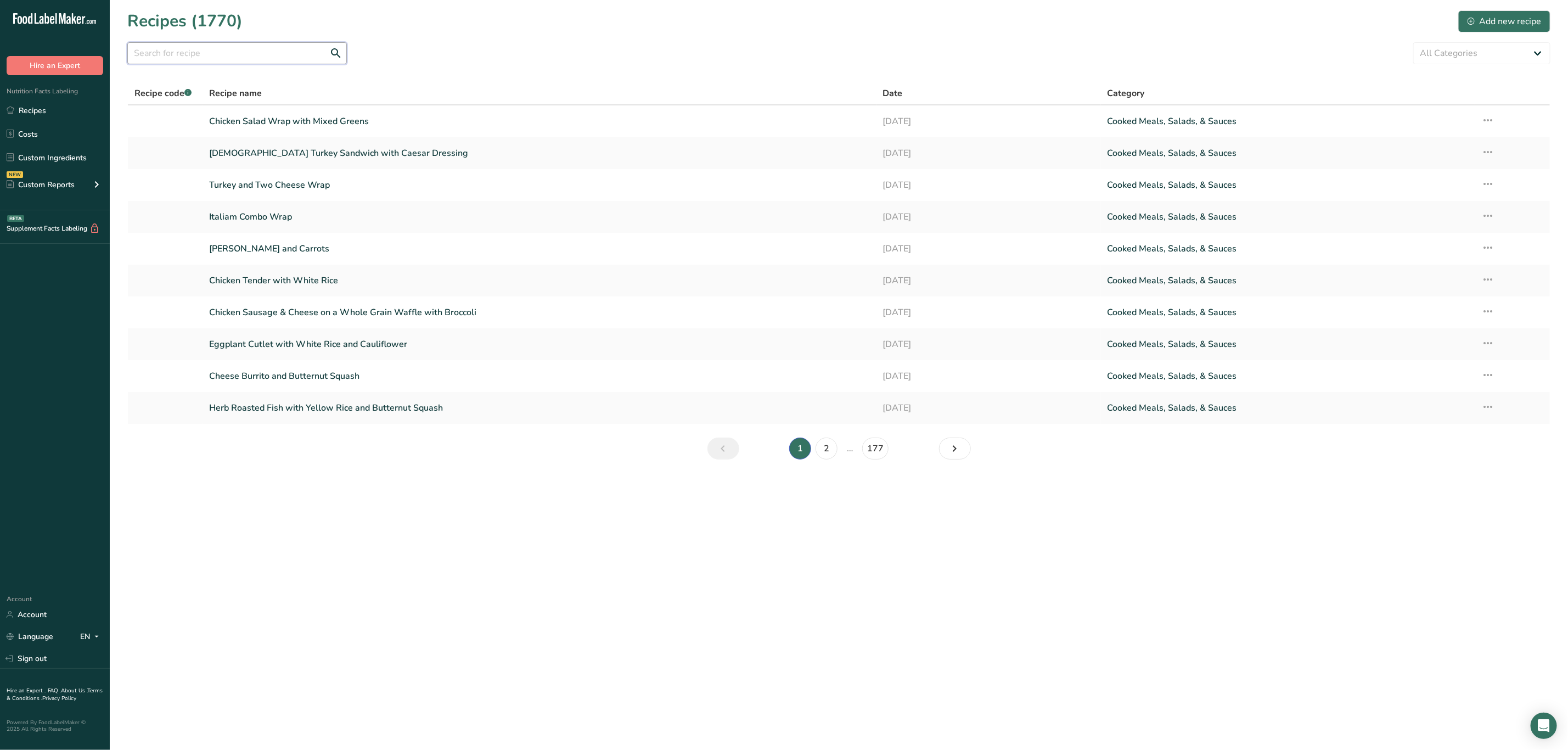
click at [290, 48] on input "text" at bounding box center [238, 53] width 220 height 22
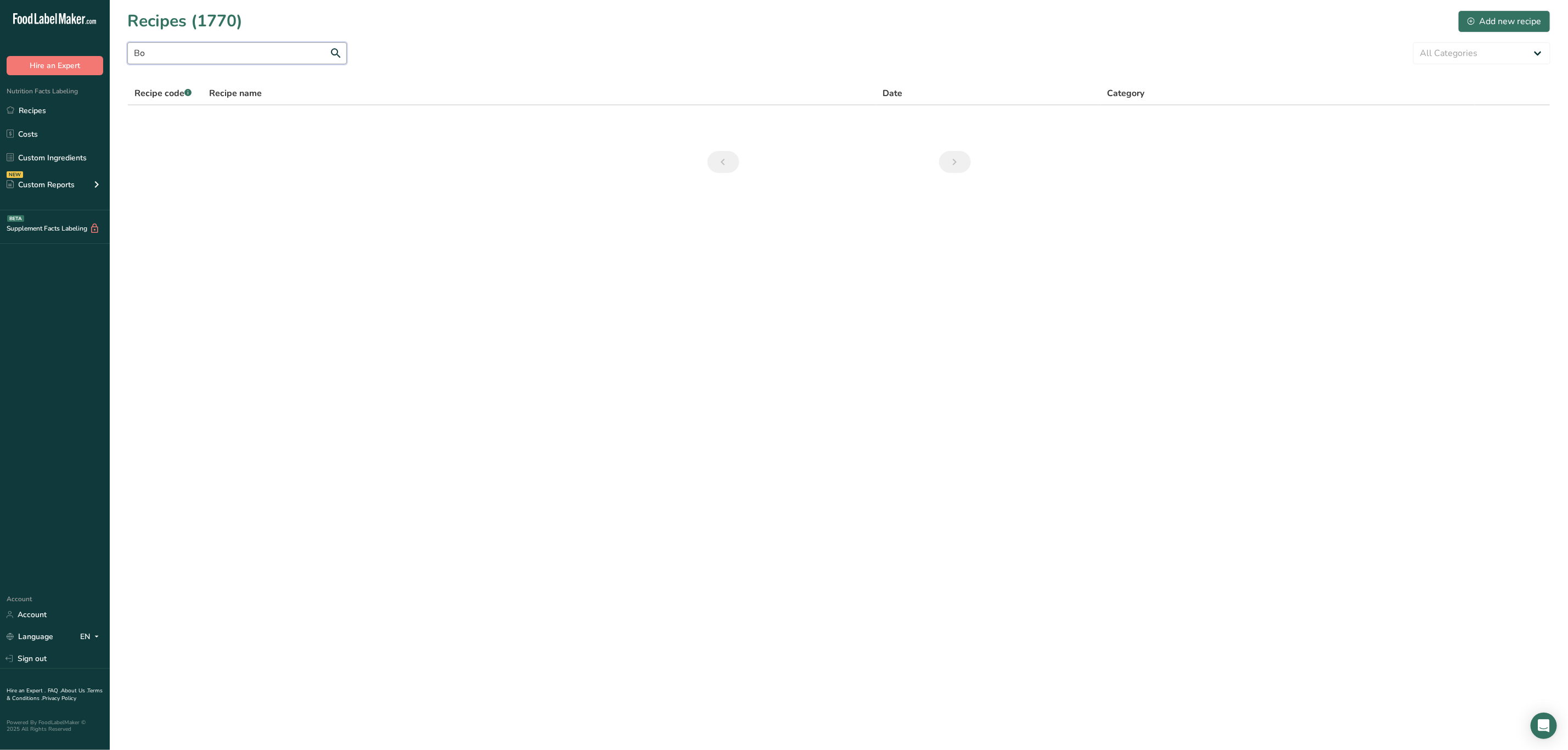
type input "B"
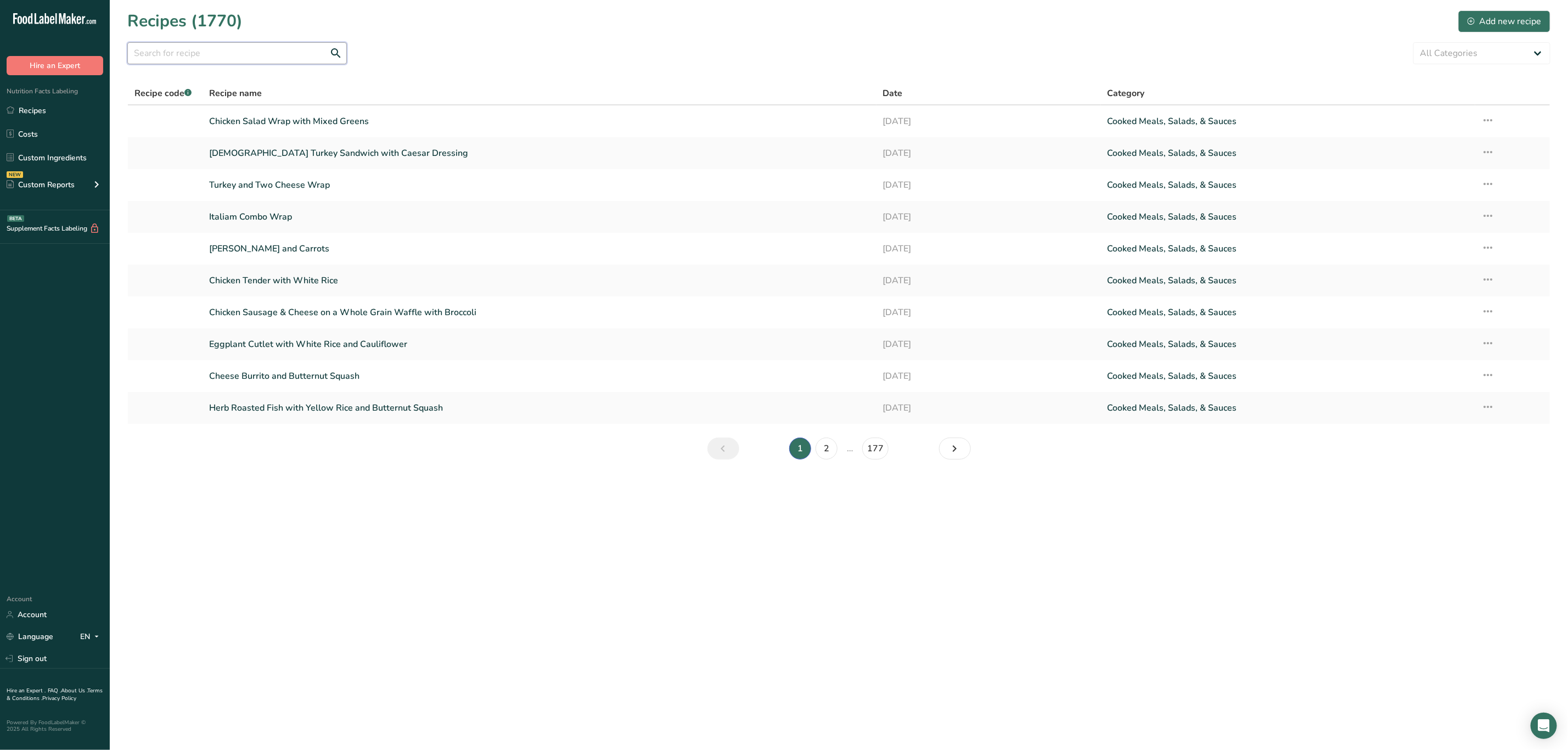
click at [261, 51] on input "text" at bounding box center [238, 53] width 220 height 22
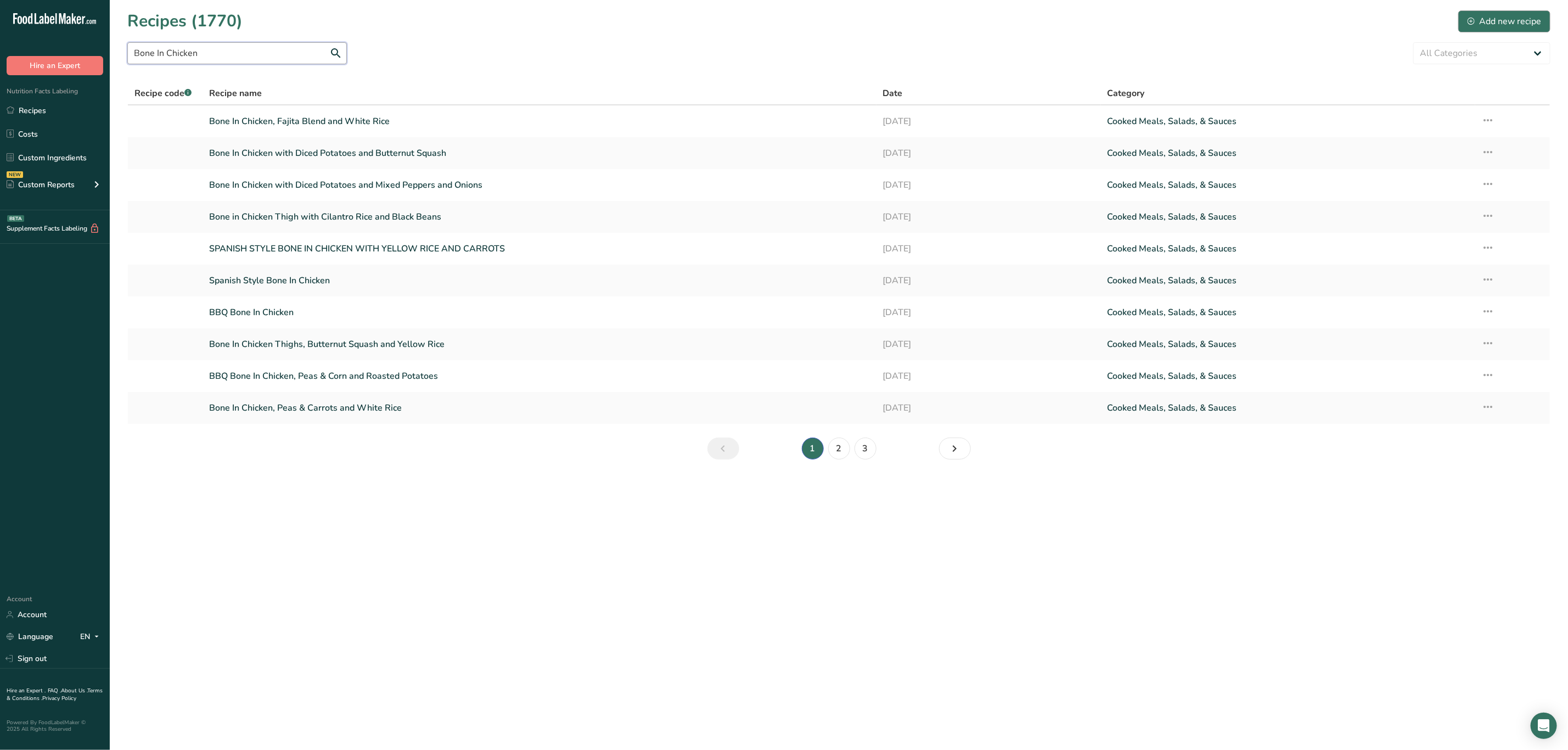
type input "Bone In Chicken"
click at [1502, 15] on div "Add new recipe" at bounding box center [1505, 21] width 74 height 13
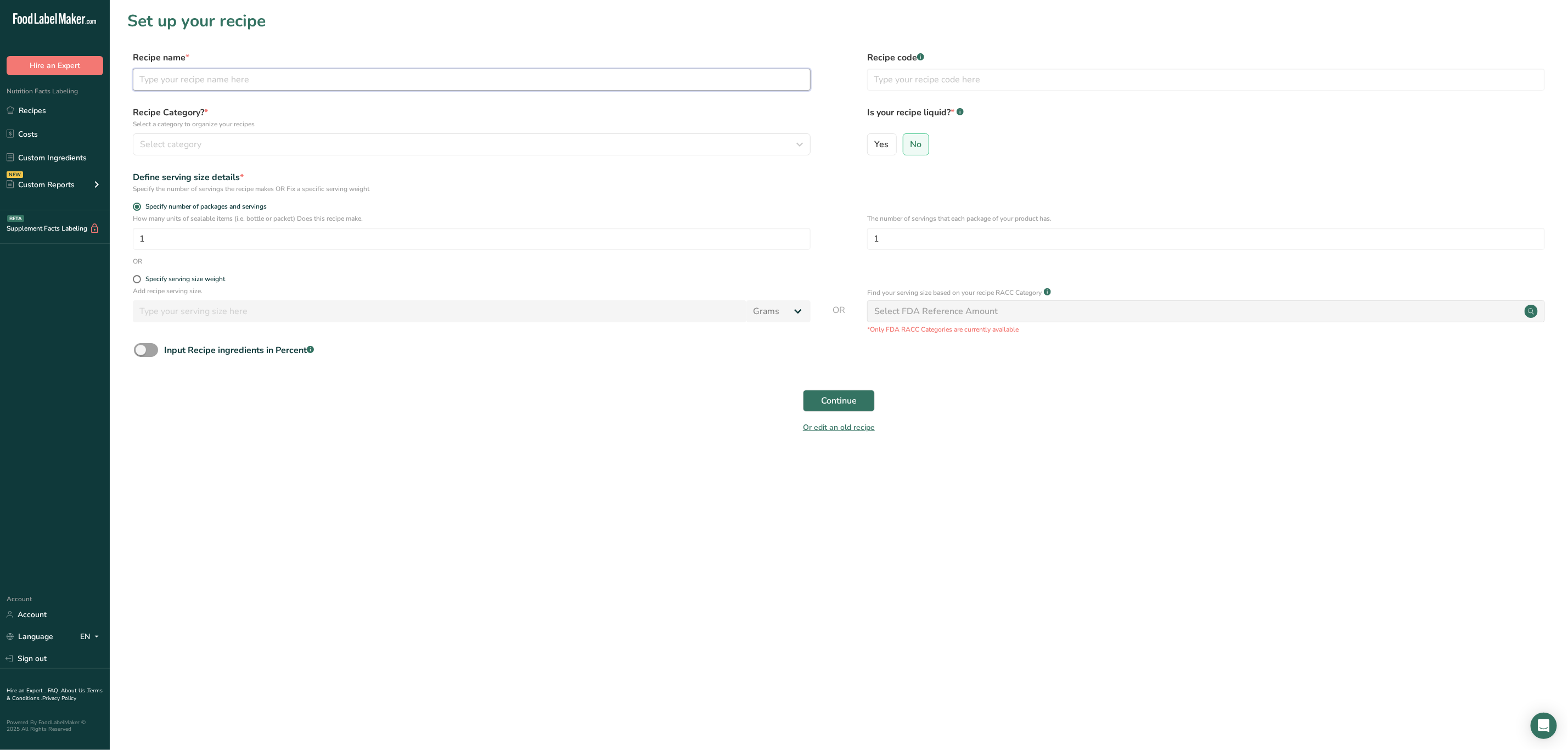
click at [331, 79] on input "text" at bounding box center [471, 80] width 678 height 22
type input "Santa Fe Chicken Thighs"
click at [333, 149] on div "Select category" at bounding box center [468, 144] width 657 height 13
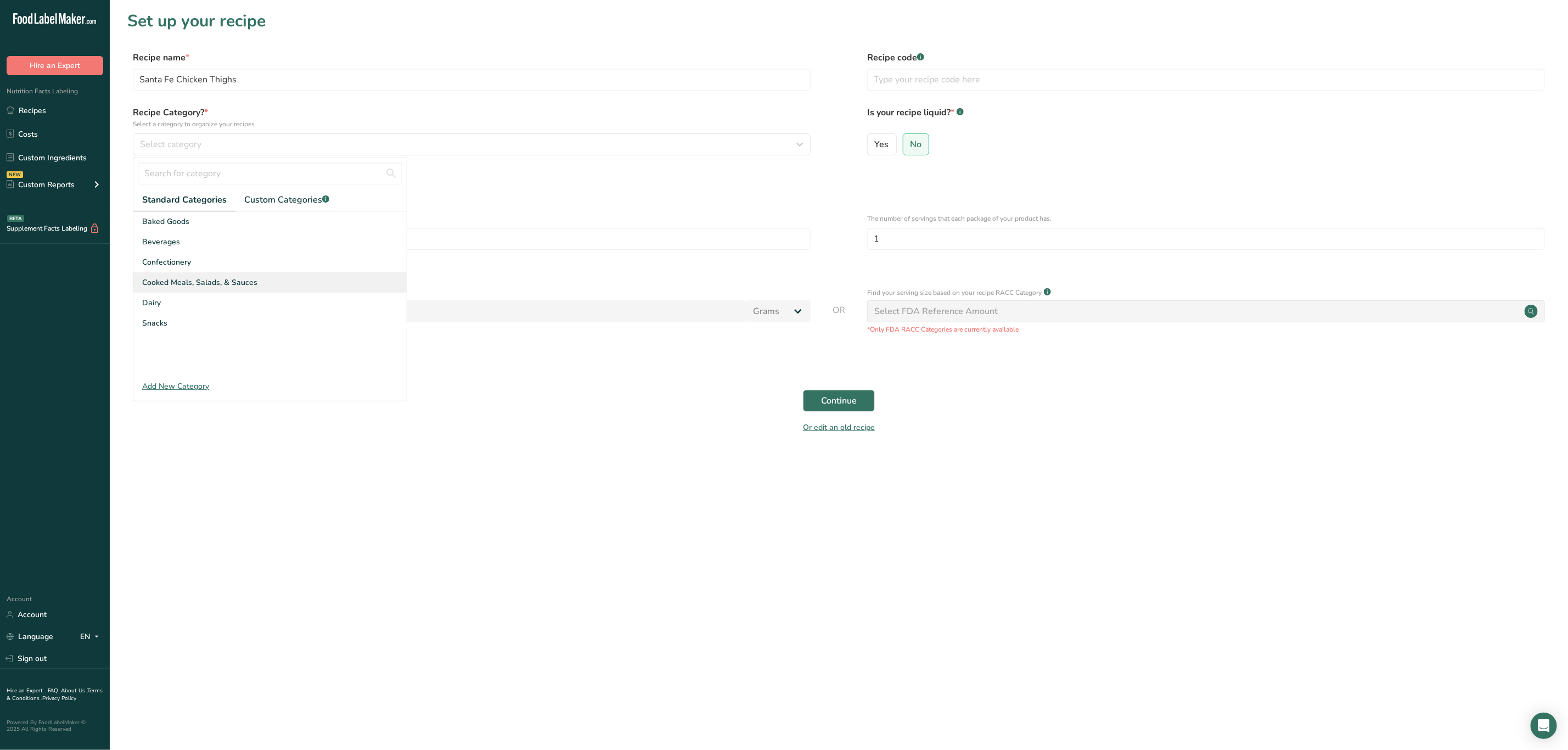
click at [263, 279] on div "Cooked Meals, Salads, & Sauces" at bounding box center [269, 282] width 273 height 20
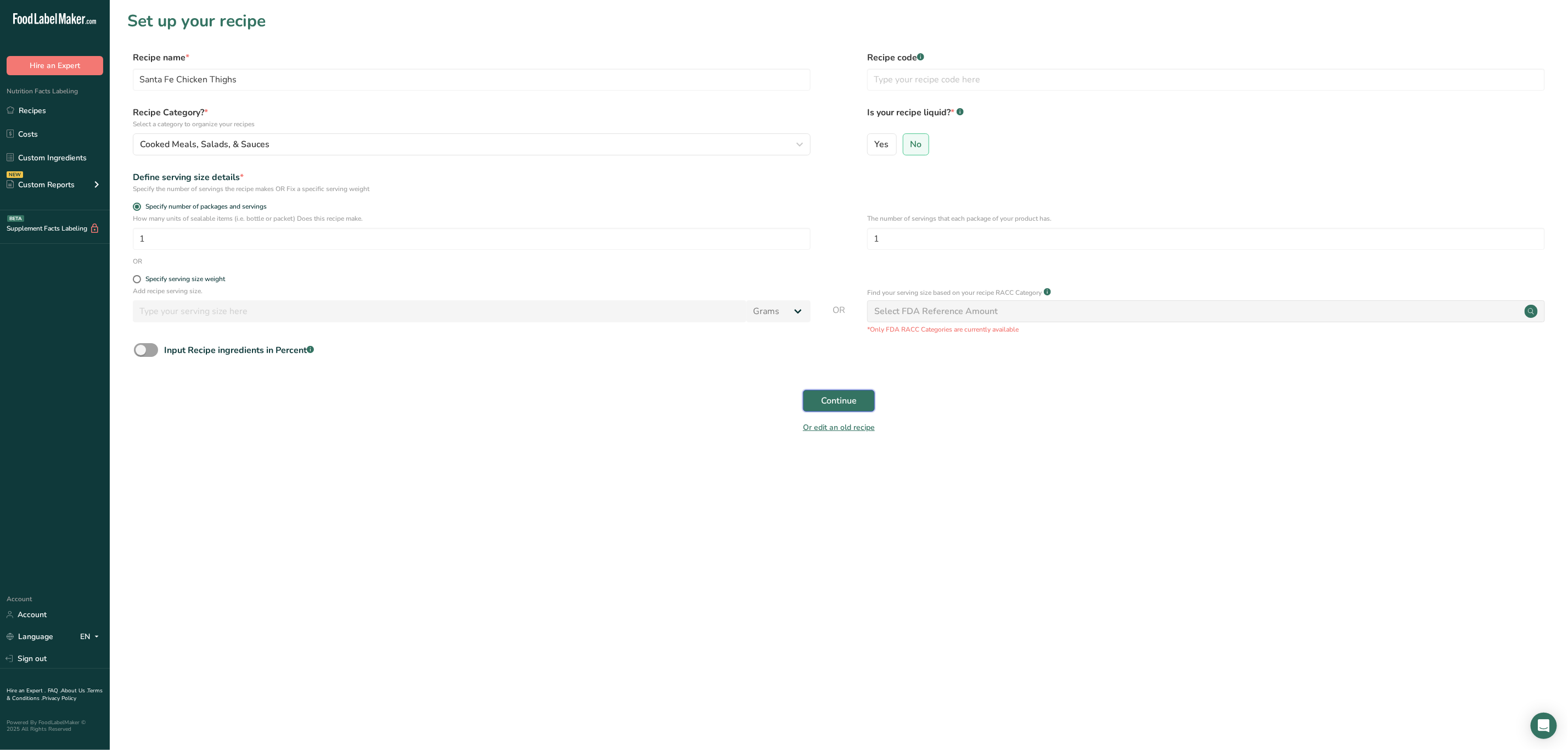
click at [830, 399] on span "Continue" at bounding box center [839, 400] width 36 height 13
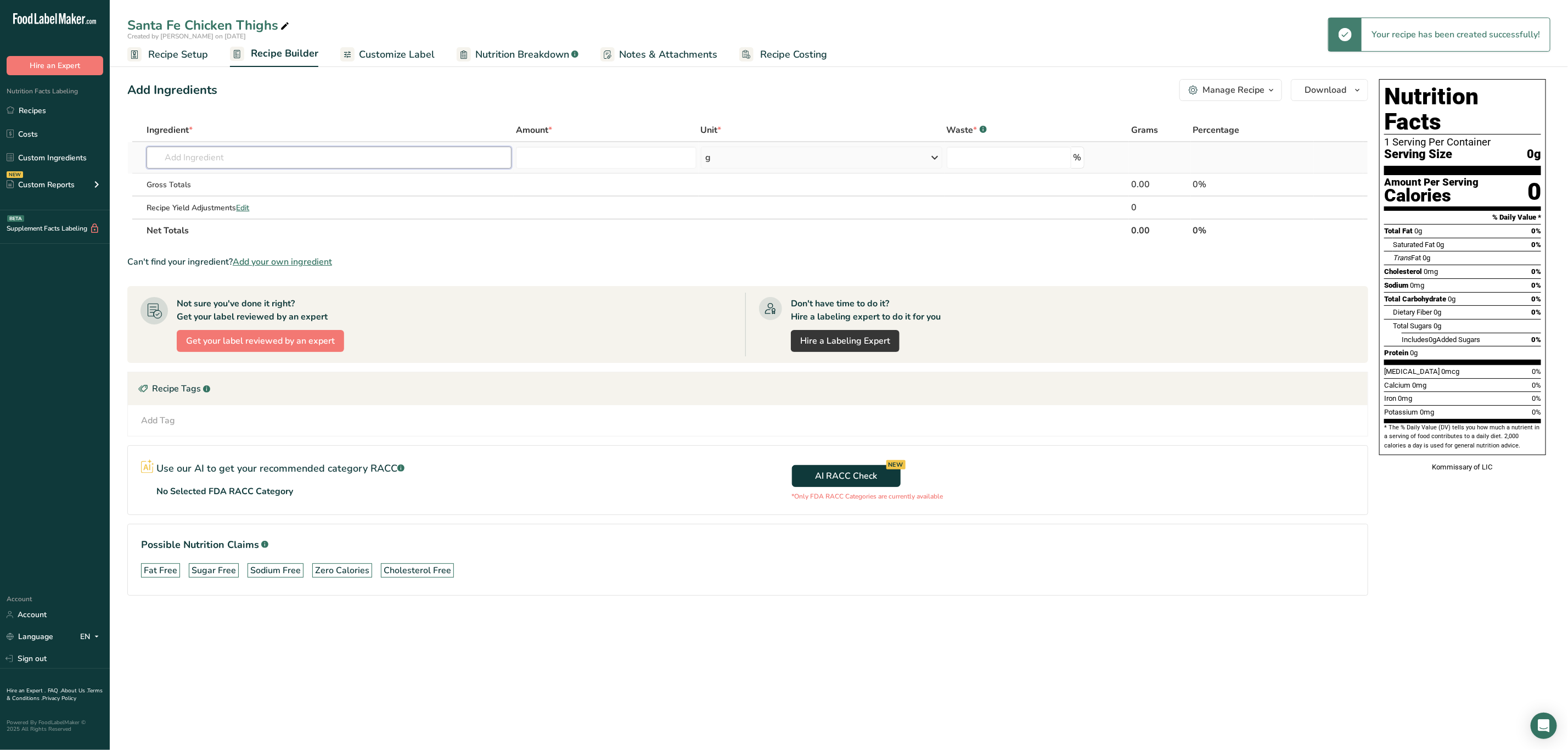
click at [258, 163] on input "text" at bounding box center [329, 158] width 365 height 22
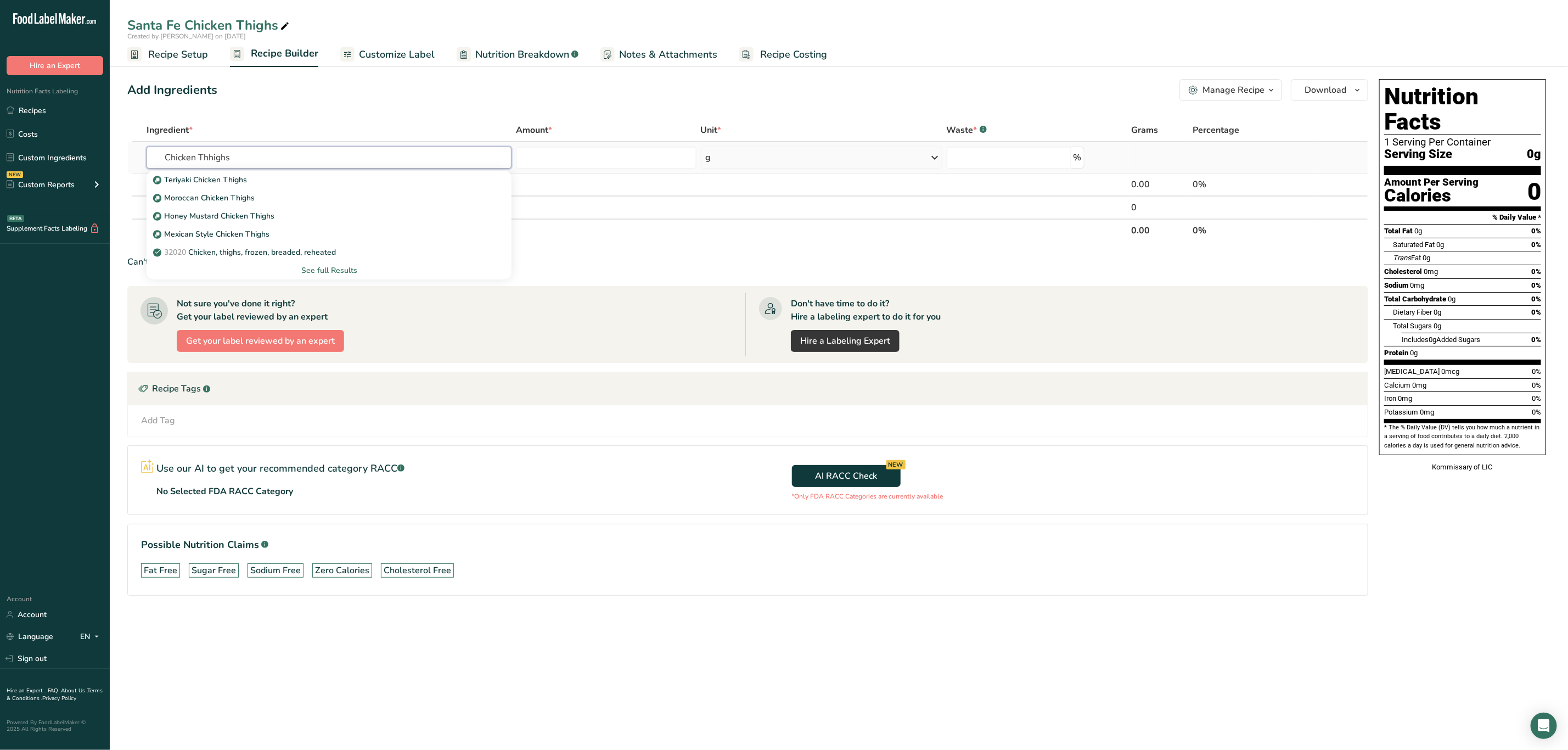
type input "Chicken Thhighs"
click at [345, 267] on div "See full Results" at bounding box center [329, 270] width 347 height 12
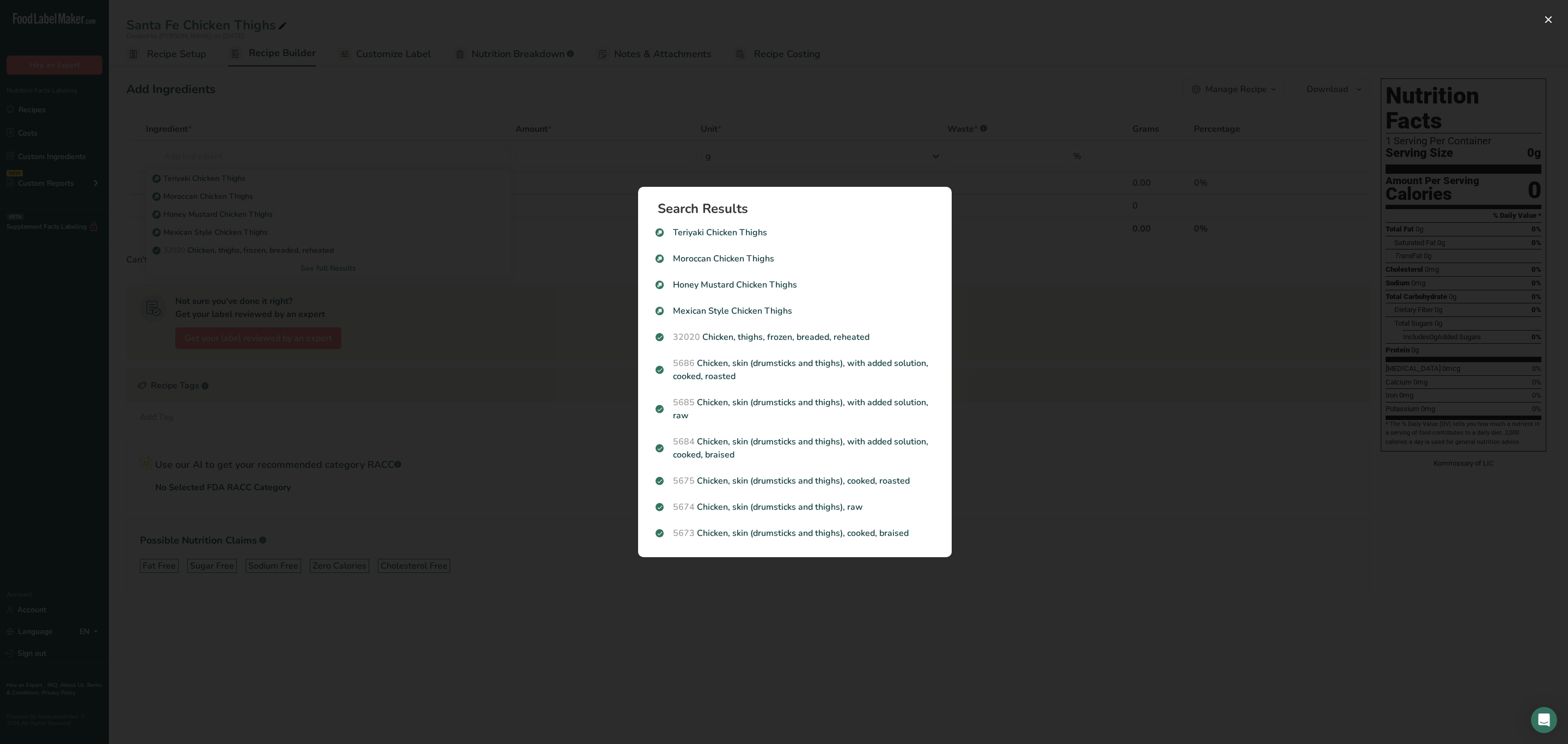
click at [897, 512] on p "5674 Chicken, skin (drumsticks and thighs), raw" at bounding box center [795, 507] width 279 height 13
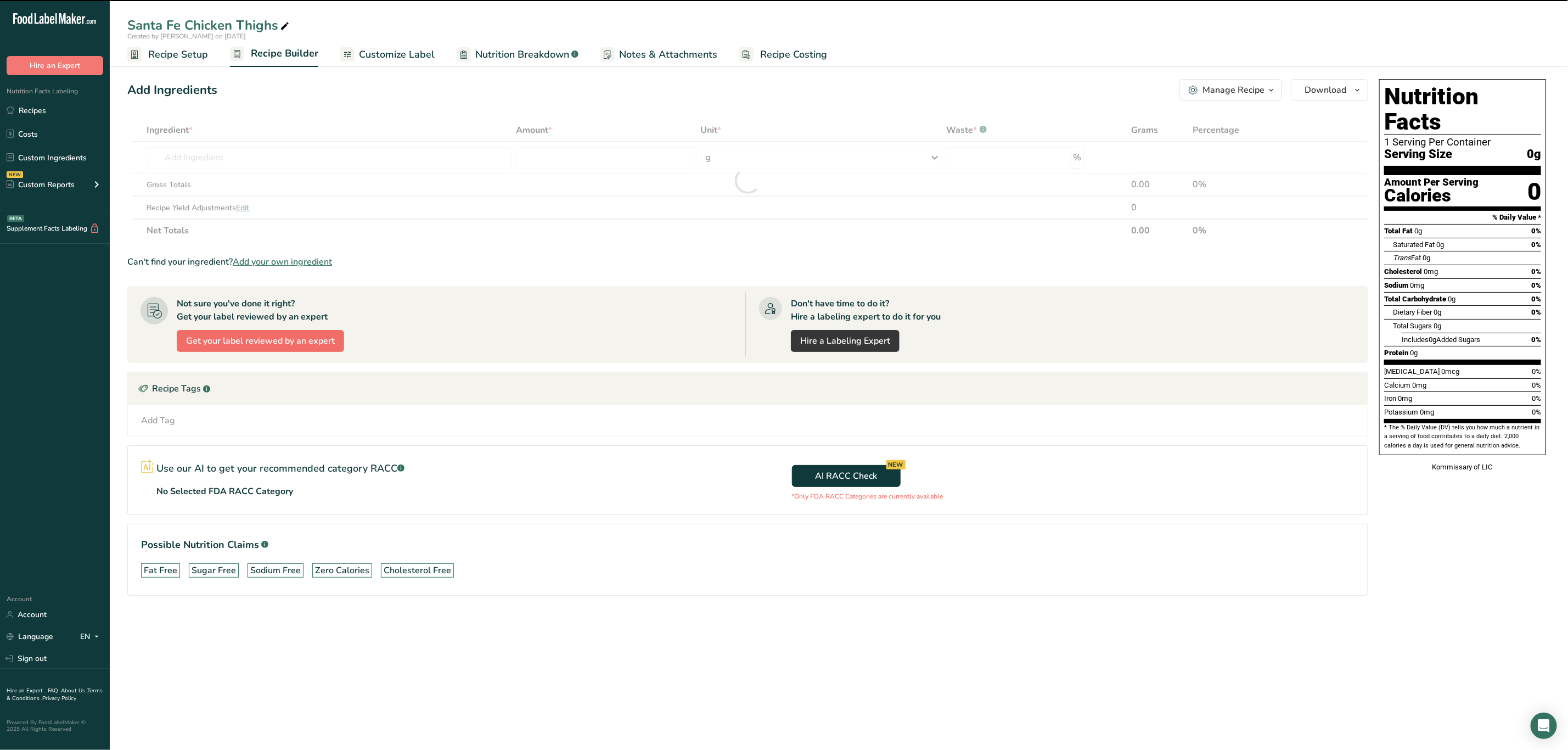
type input "0"
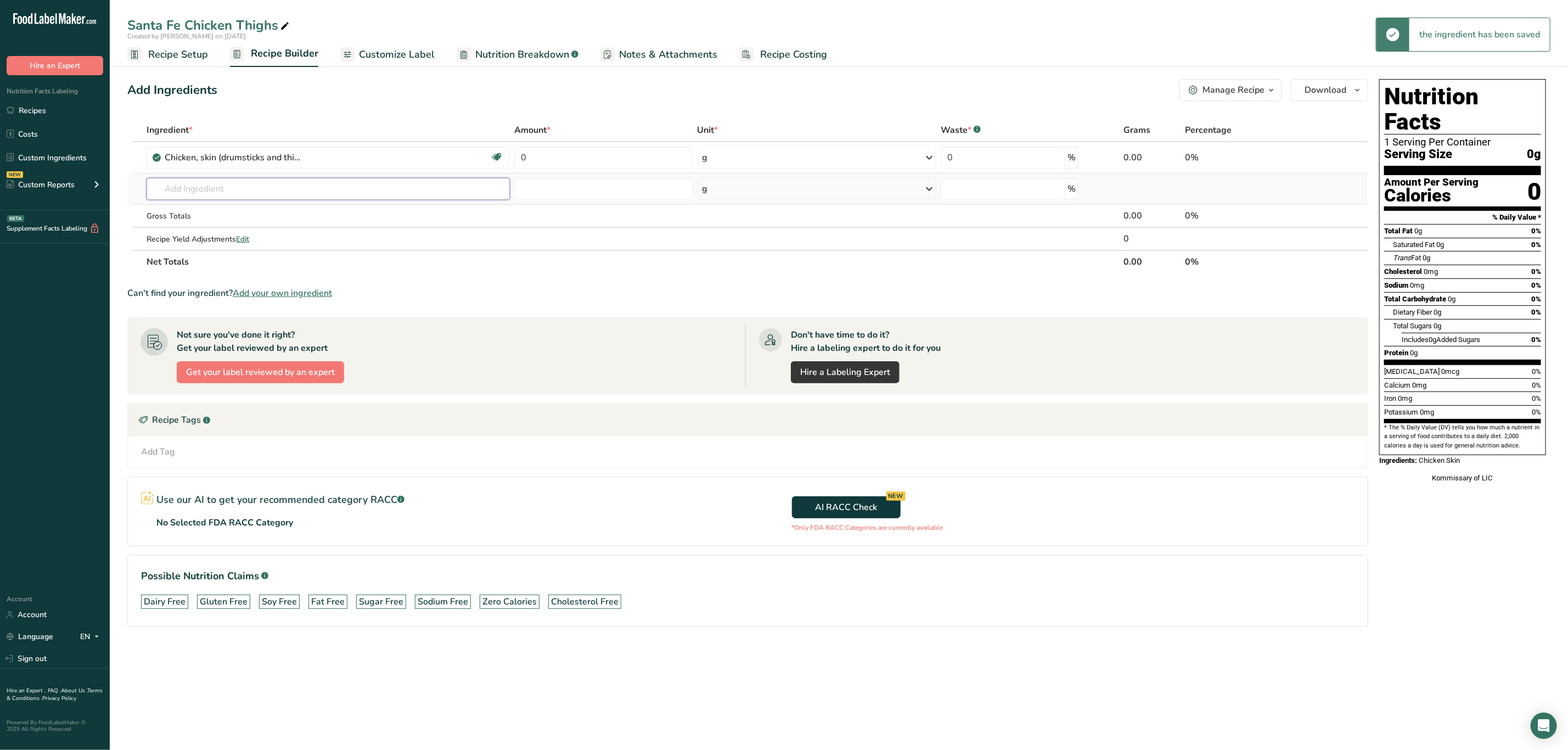
click at [244, 193] on input "text" at bounding box center [328, 189] width 363 height 22
click at [1331, 160] on icon at bounding box center [1332, 158] width 8 height 12
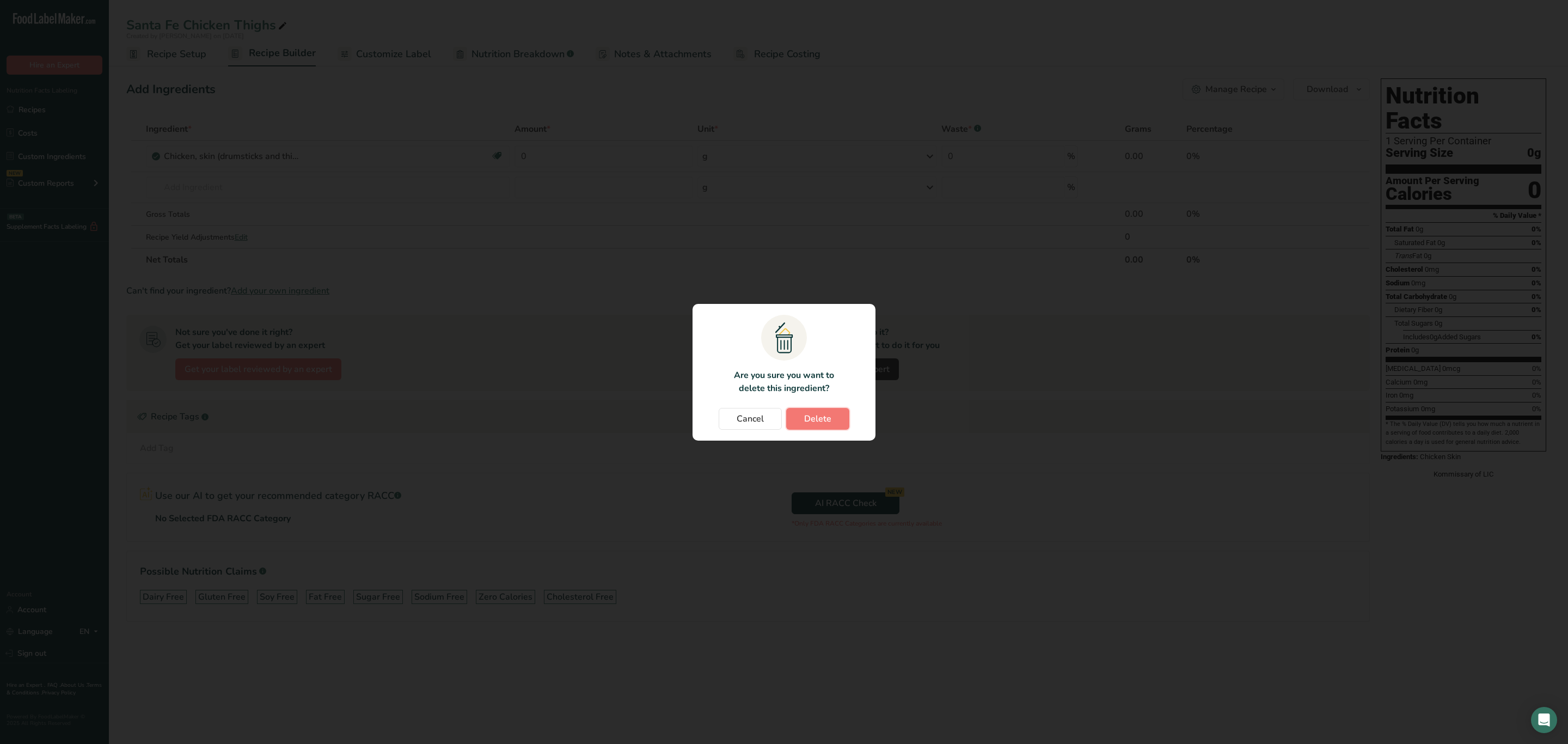
drag, startPoint x: 813, startPoint y: 416, endPoint x: 712, endPoint y: 379, distance: 107.6
click at [809, 416] on span "Delete" at bounding box center [817, 418] width 27 height 13
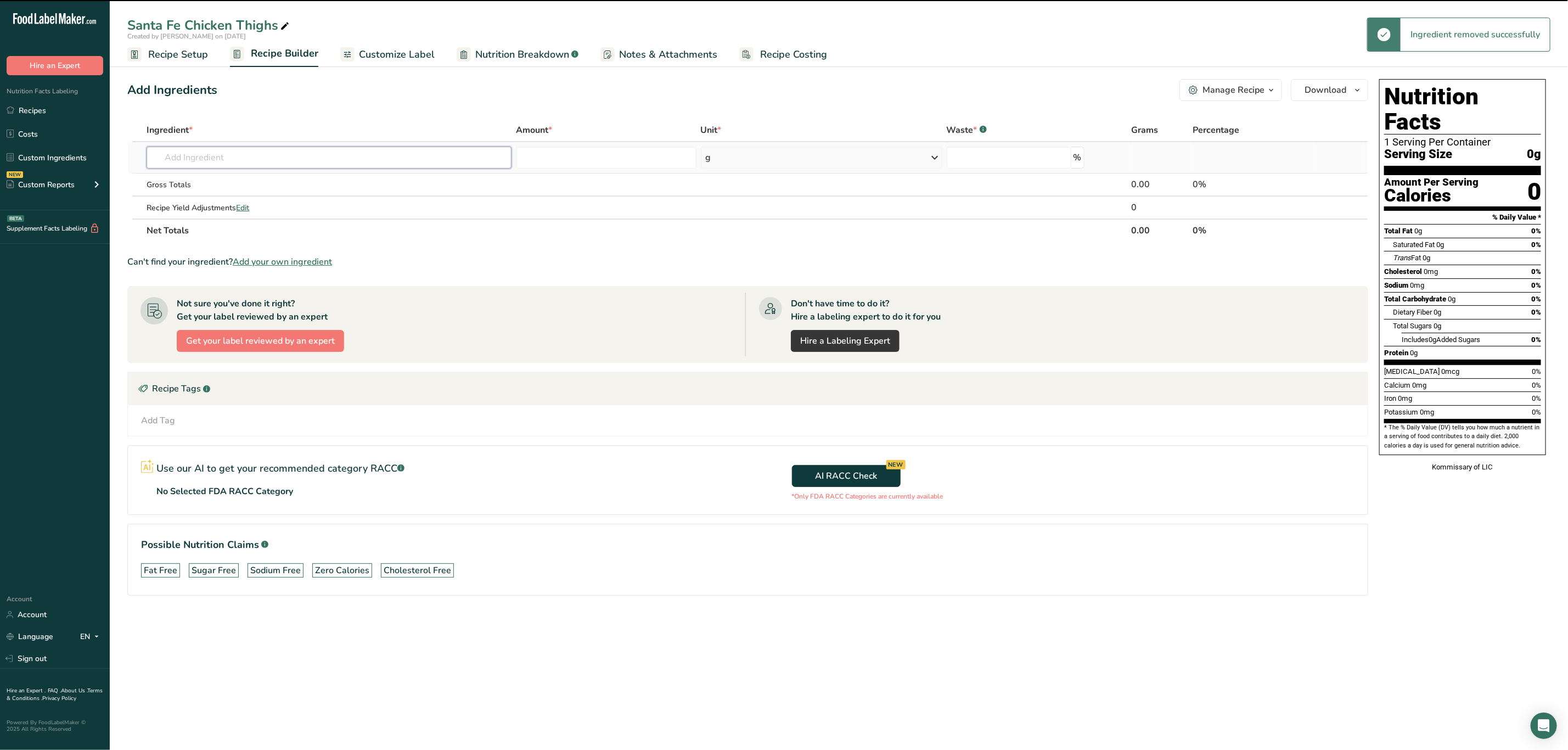
click at [296, 163] on input "text" at bounding box center [329, 158] width 365 height 22
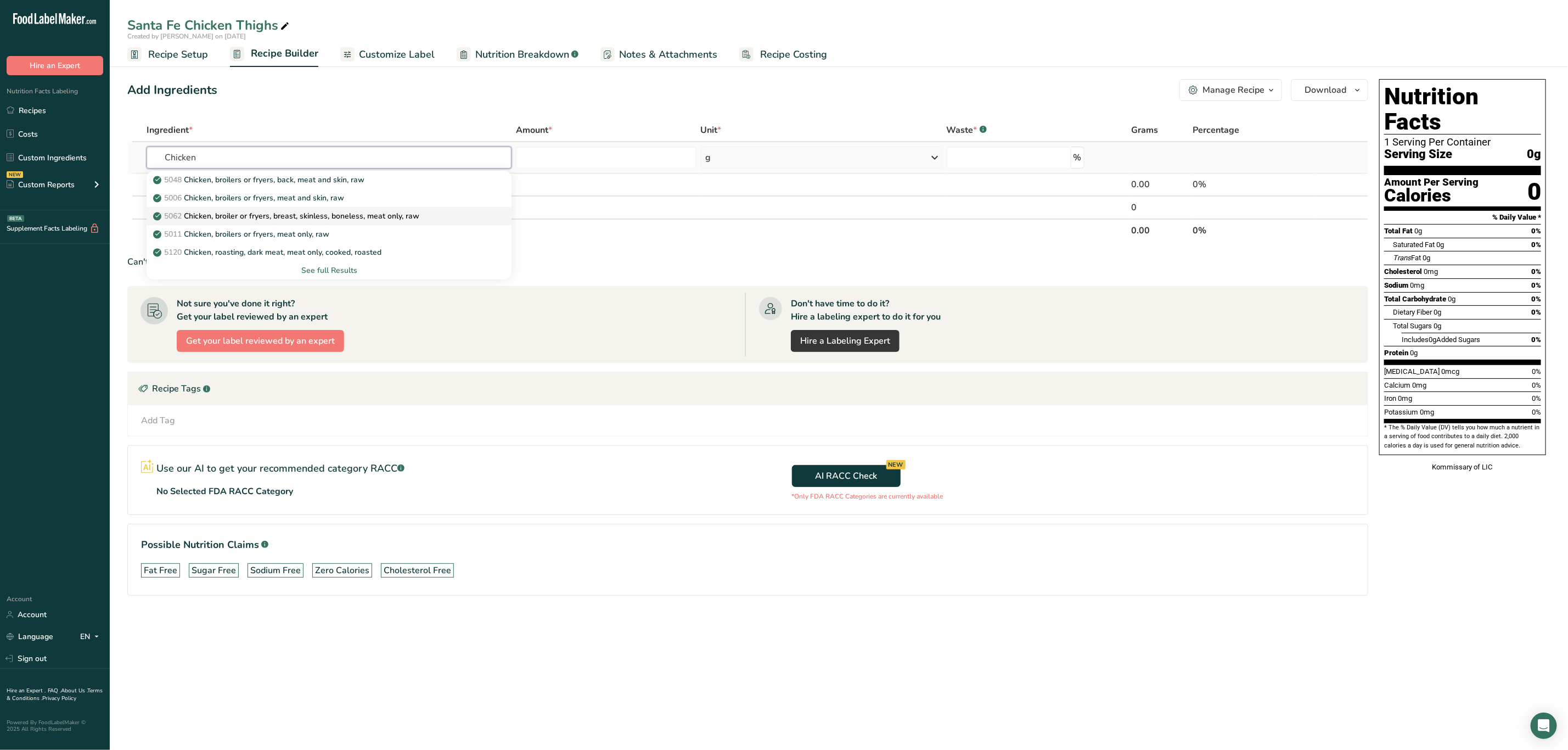
type input "Chicken"
click at [411, 212] on p "5062 Chicken, broiler or fryers, breast, skinless, boneless, meat only, raw" at bounding box center [287, 216] width 264 height 12
type input "Chicken, broiler or fryers, breast, skinless, boneless, meat only, raw"
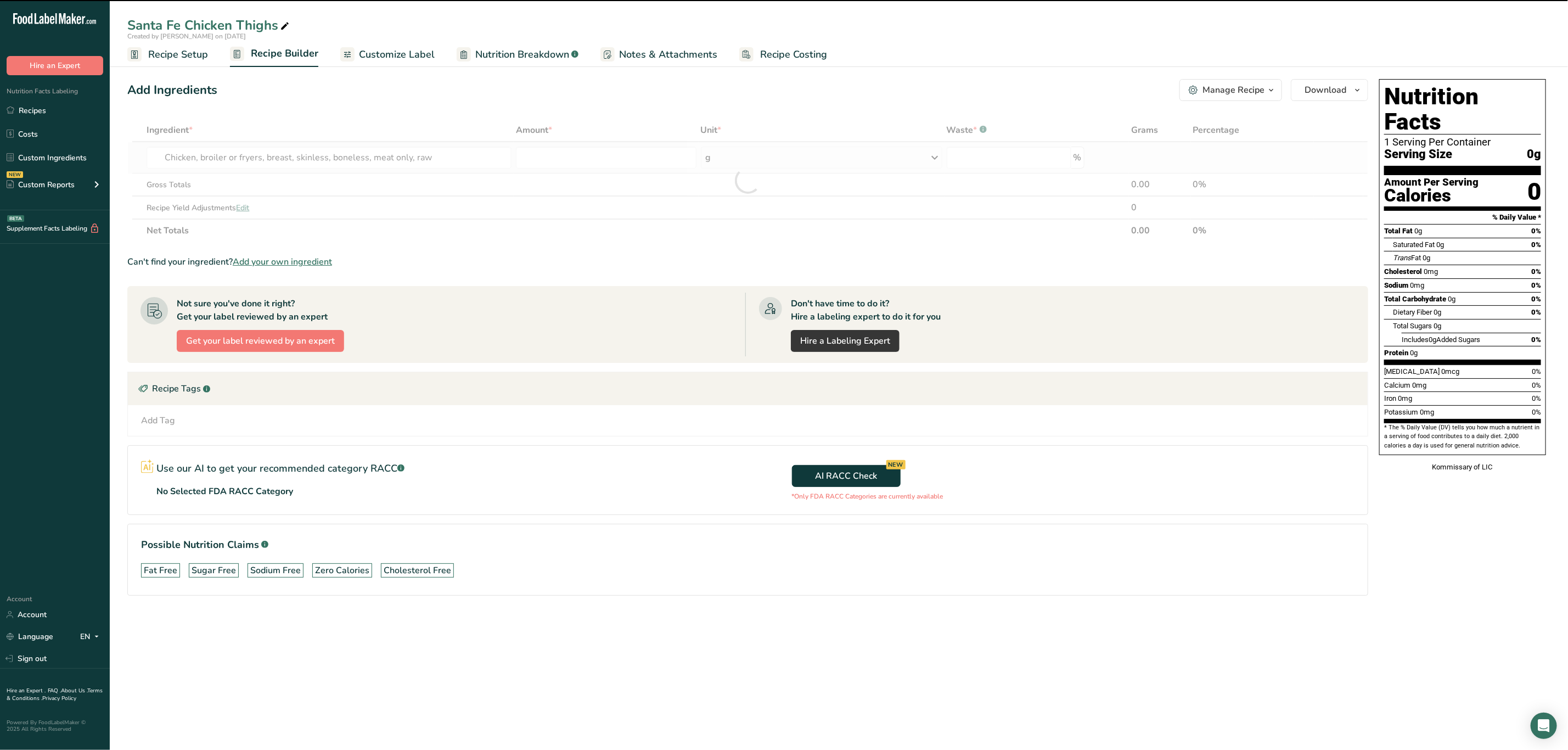
type input "0"
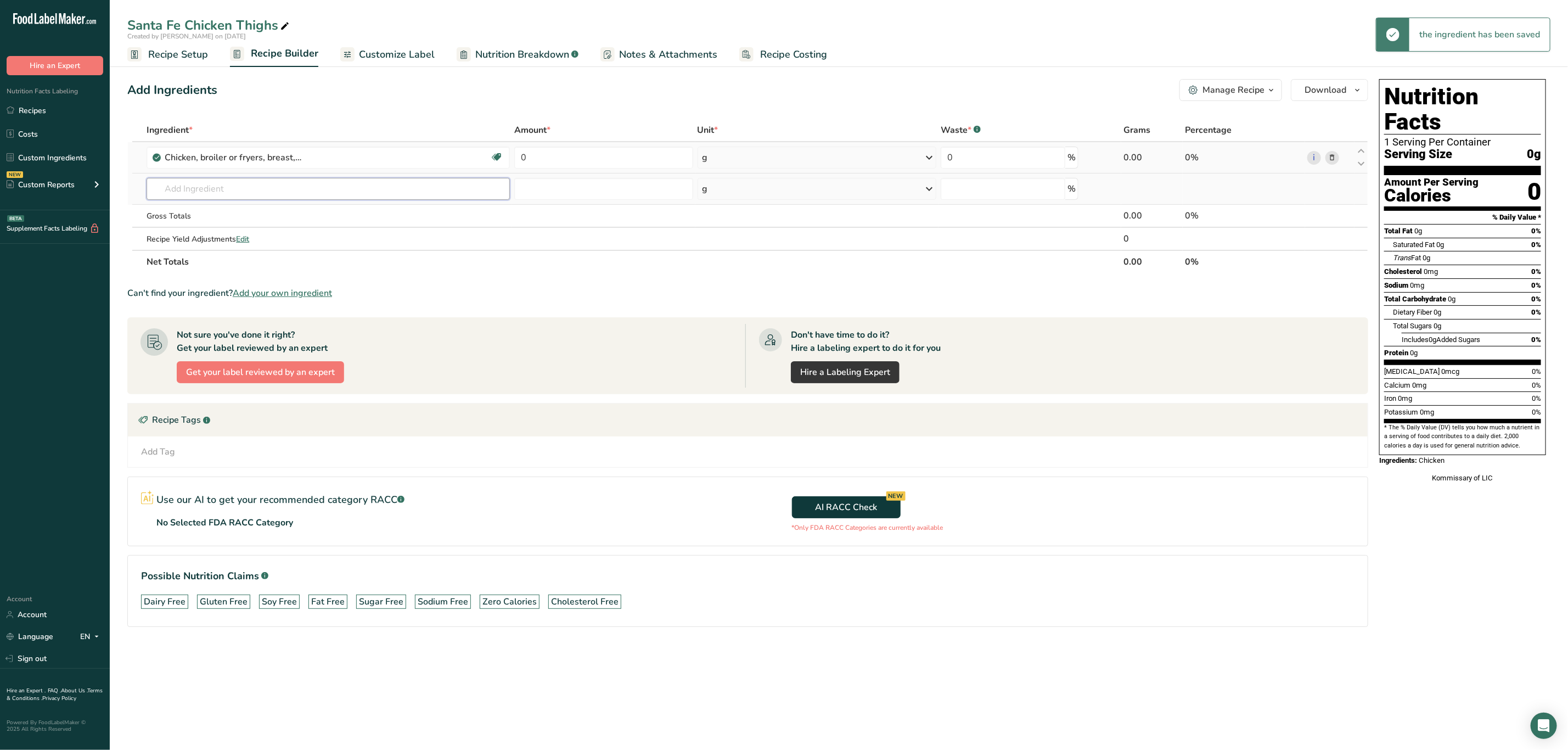
click at [292, 193] on input "text" at bounding box center [328, 189] width 363 height 22
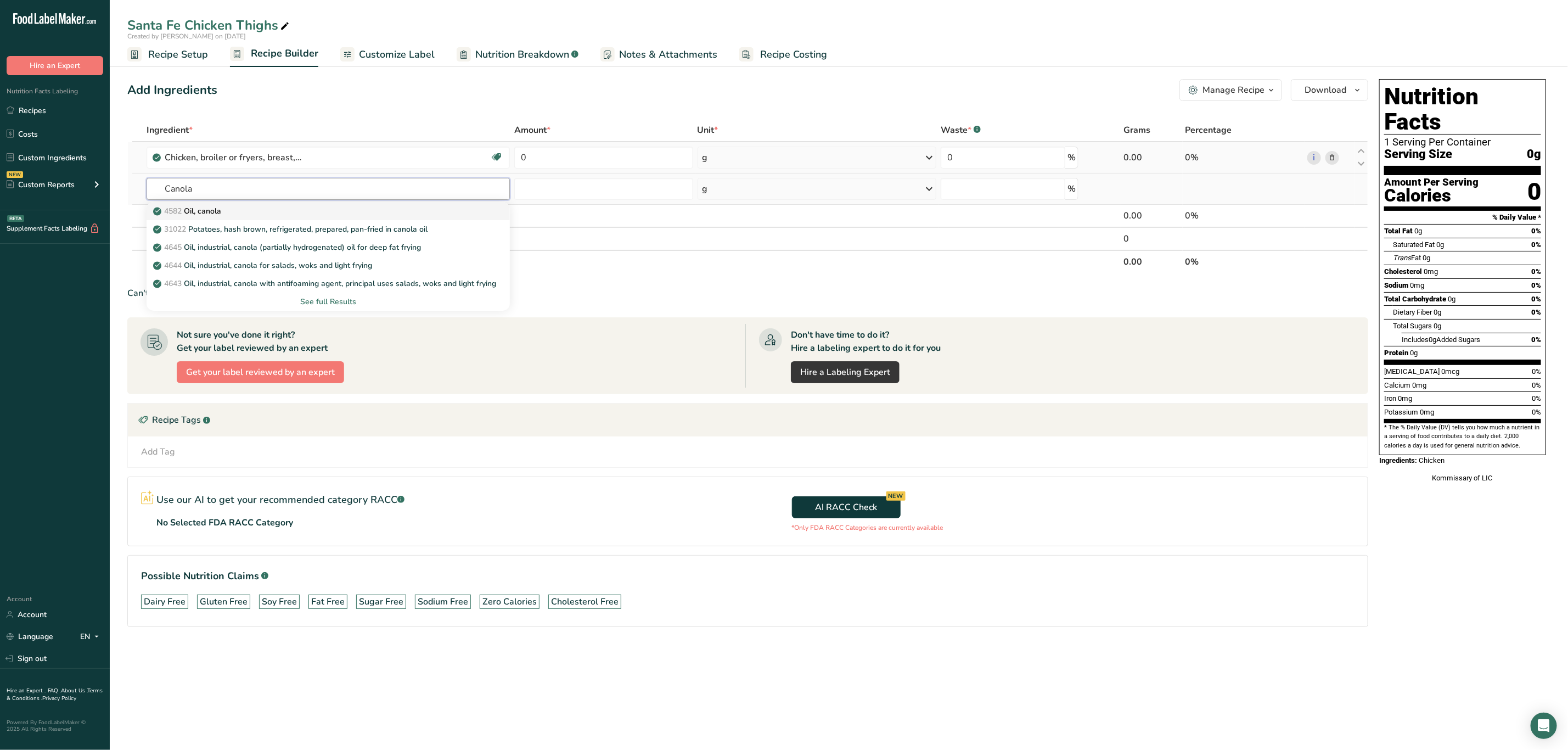
type input "Canola"
click at [292, 206] on div "4582 Oil, canola" at bounding box center [319, 211] width 328 height 12
type input "Oil, canola"
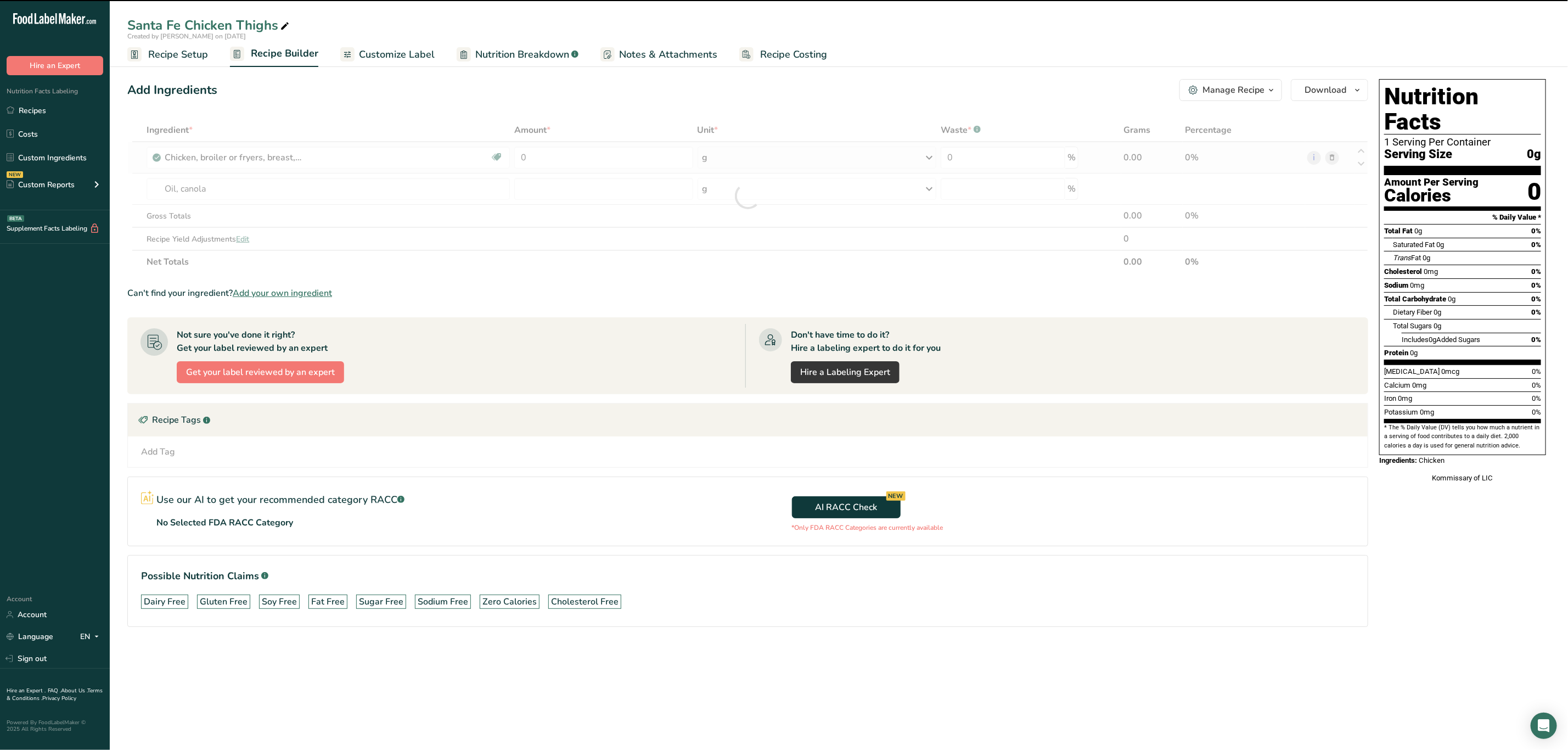
type input "0"
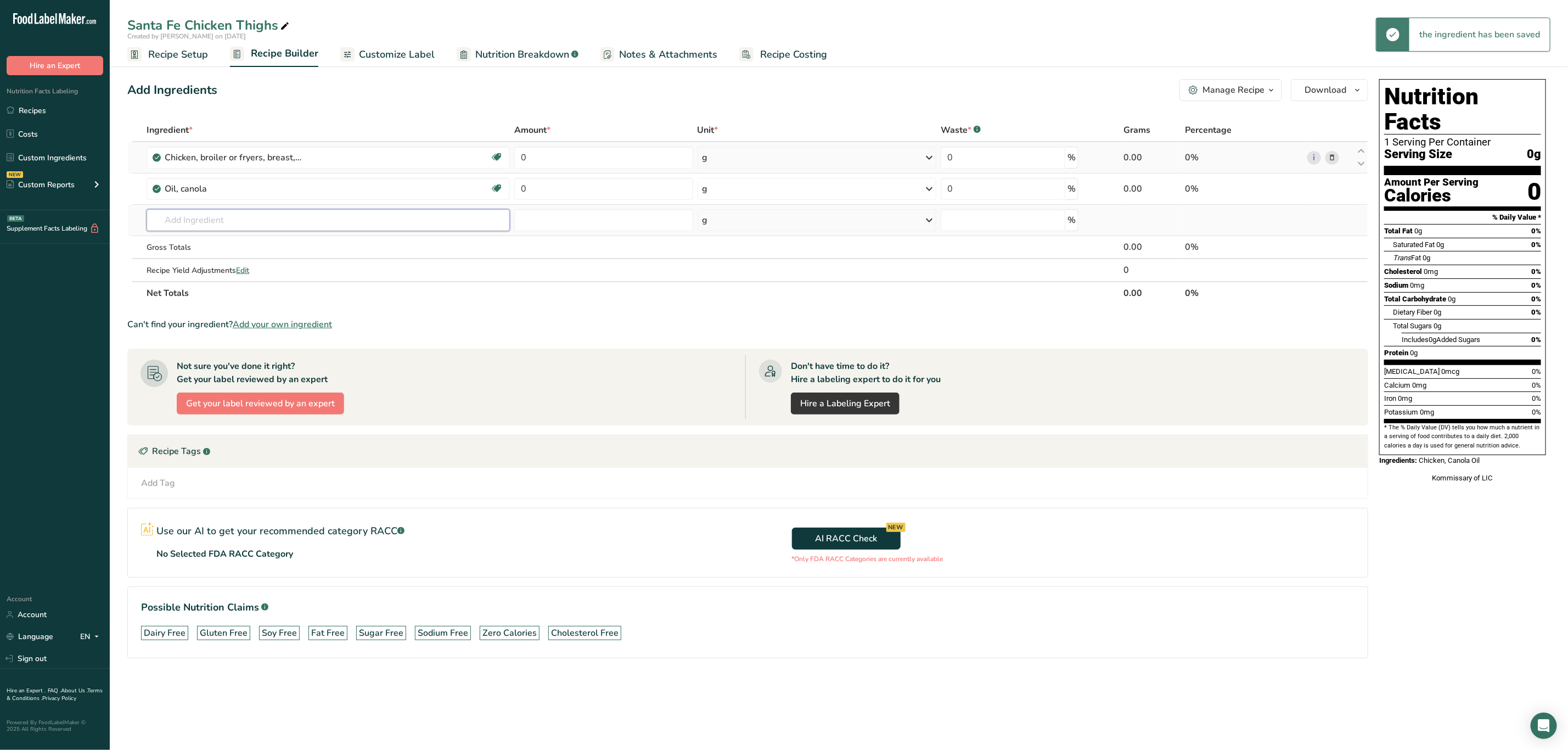
click at [285, 228] on input "text" at bounding box center [328, 220] width 363 height 22
drag, startPoint x: 351, startPoint y: 222, endPoint x: -2, endPoint y: 211, distance: 353.2
click at [0, 211] on html ".a-20{fill:#fff;} Hire an Expert Nutrition Facts Labeling Recipes Costs Custom …" at bounding box center [784, 375] width 1568 height 750
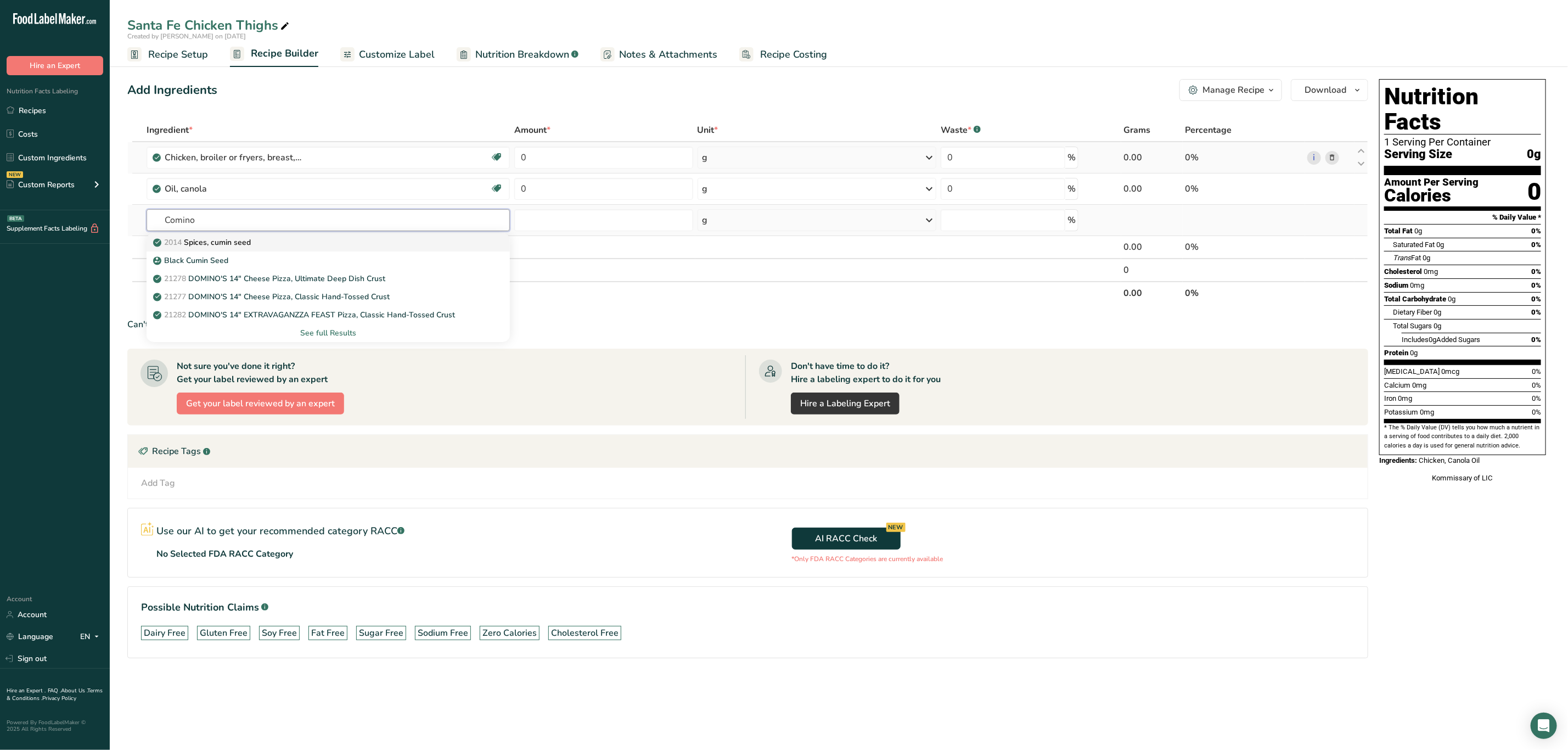
type input "Comino"
click at [301, 238] on div "2014 Spices, cumin seed" at bounding box center [319, 242] width 328 height 12
type input "Spices, cumin seed"
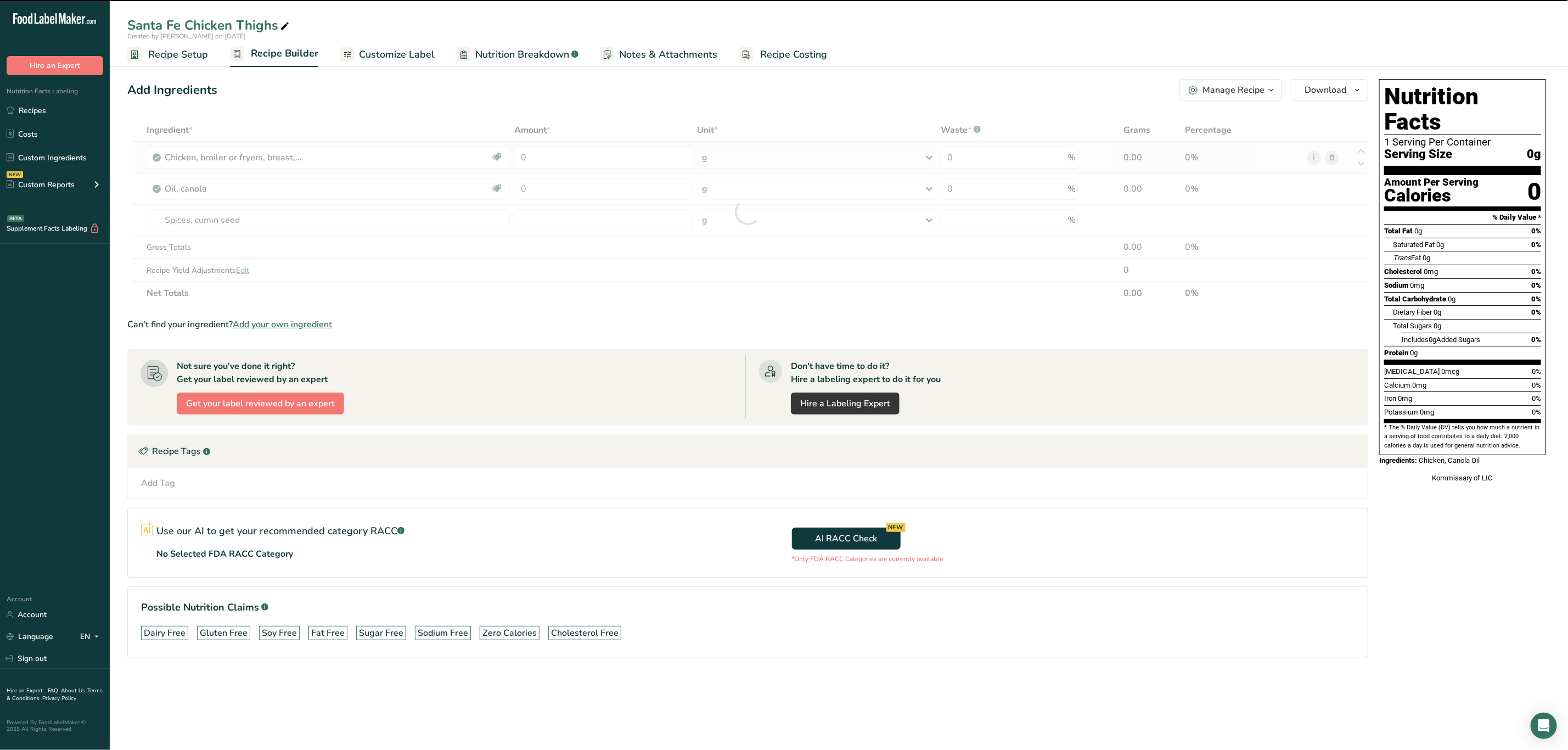
type input "0"
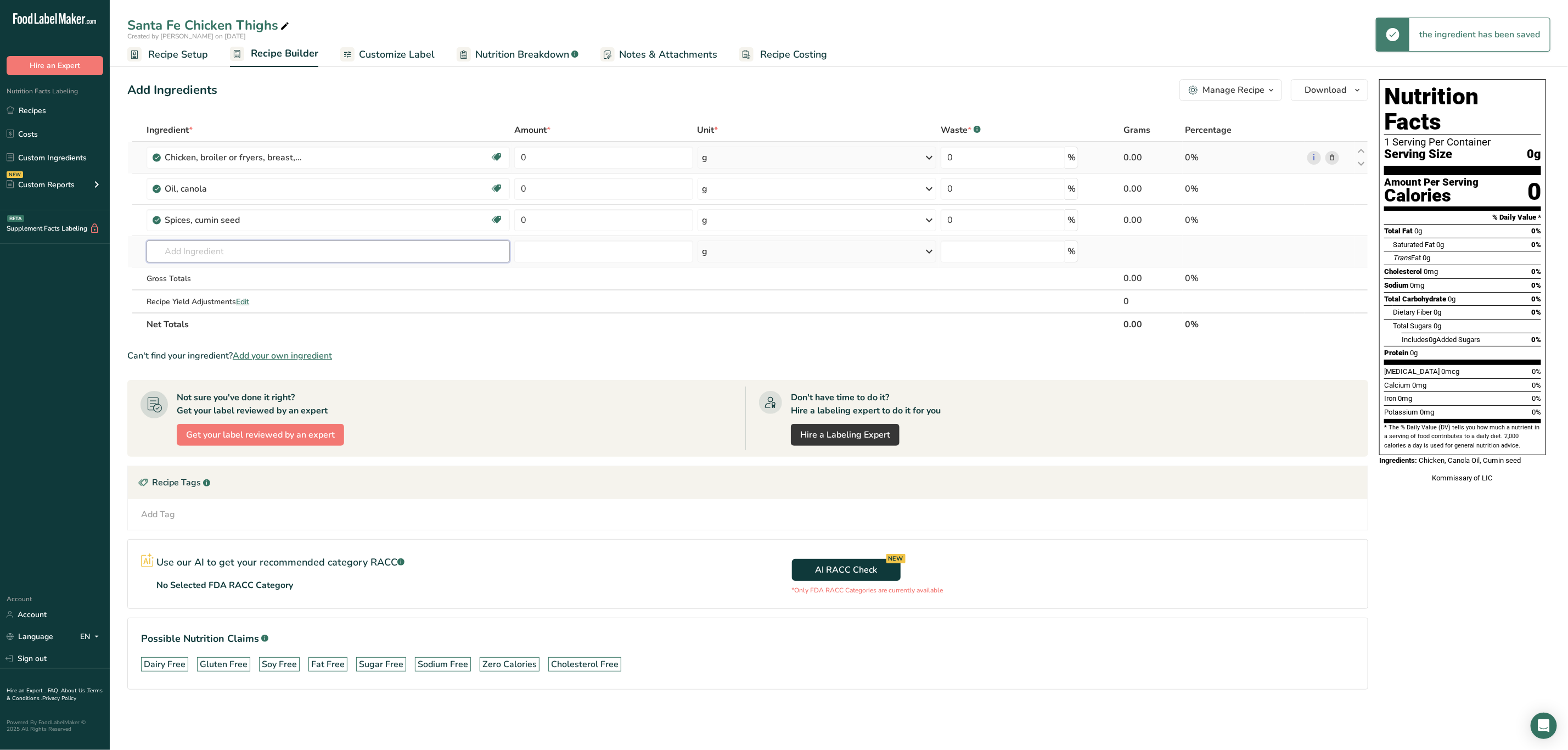
click at [242, 249] on input "text" at bounding box center [328, 252] width 363 height 22
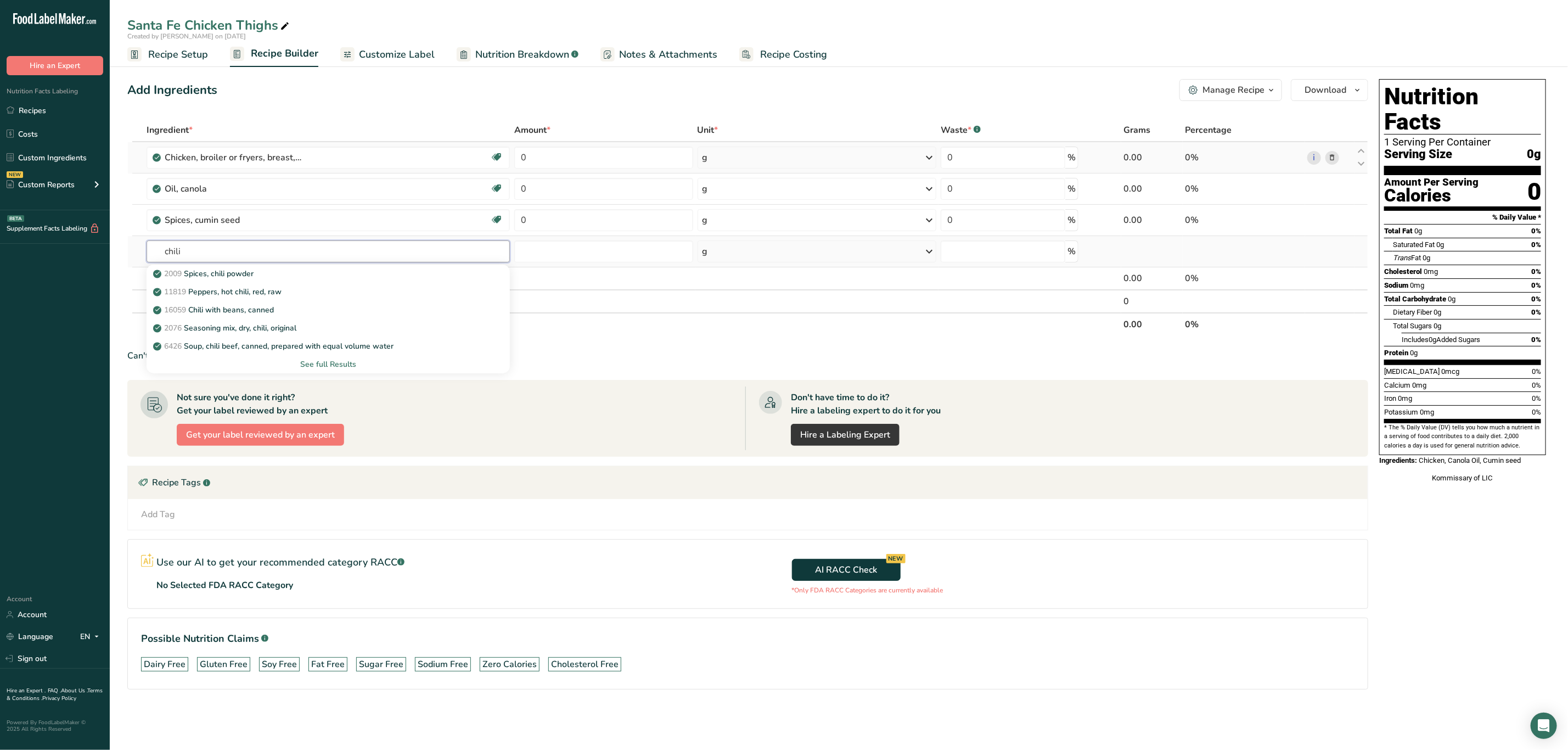
type input "chili"
click at [244, 266] on div "2009 Spices, chili powder 11819 Peppers, hot chili, red, raw 16059 Chili with b…" at bounding box center [328, 318] width 363 height 111
click at [249, 274] on p "2009 Spices, chili powder" at bounding box center [204, 273] width 98 height 12
type input "Spices, chili powder"
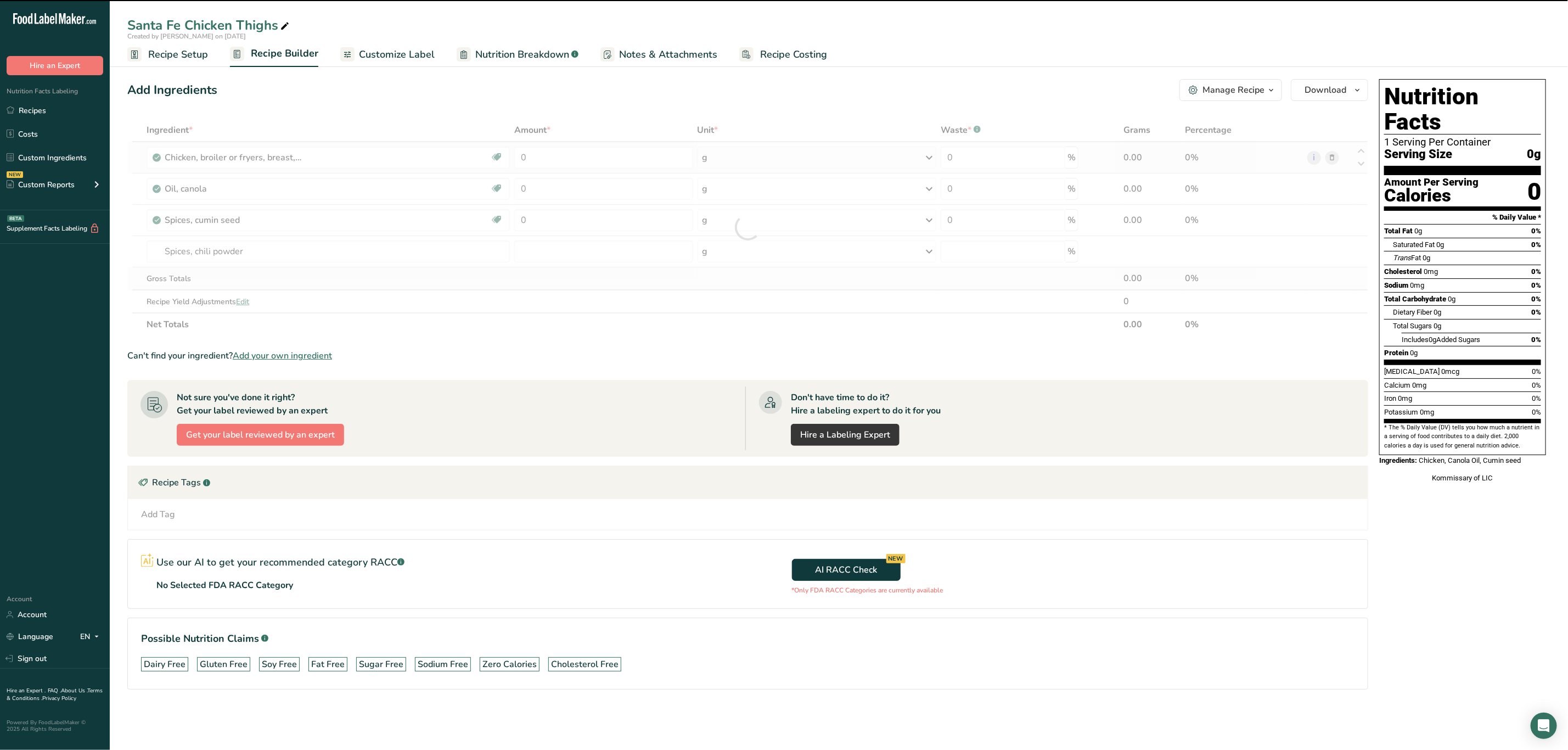
type input "0"
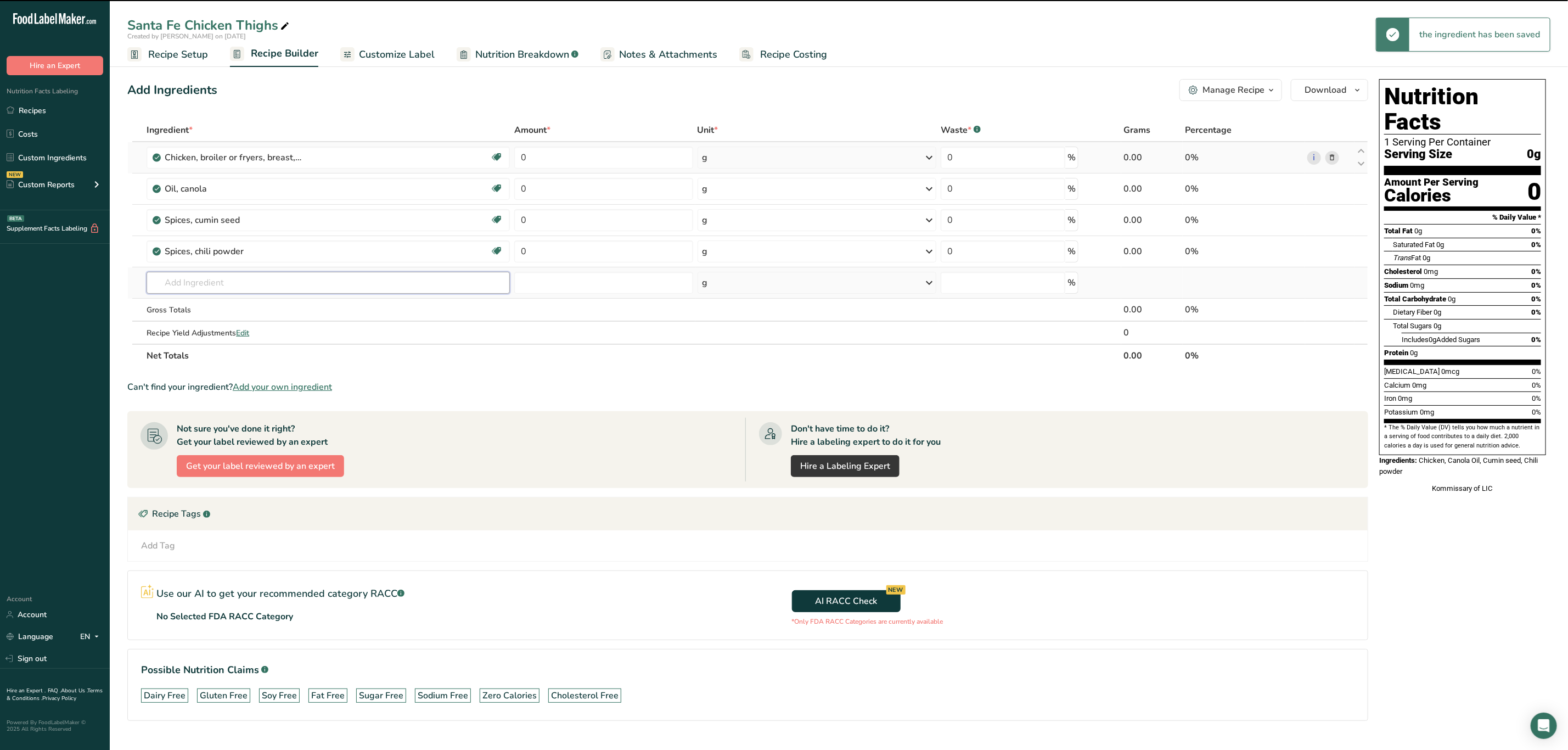
click at [239, 277] on input "text" at bounding box center [328, 283] width 363 height 22
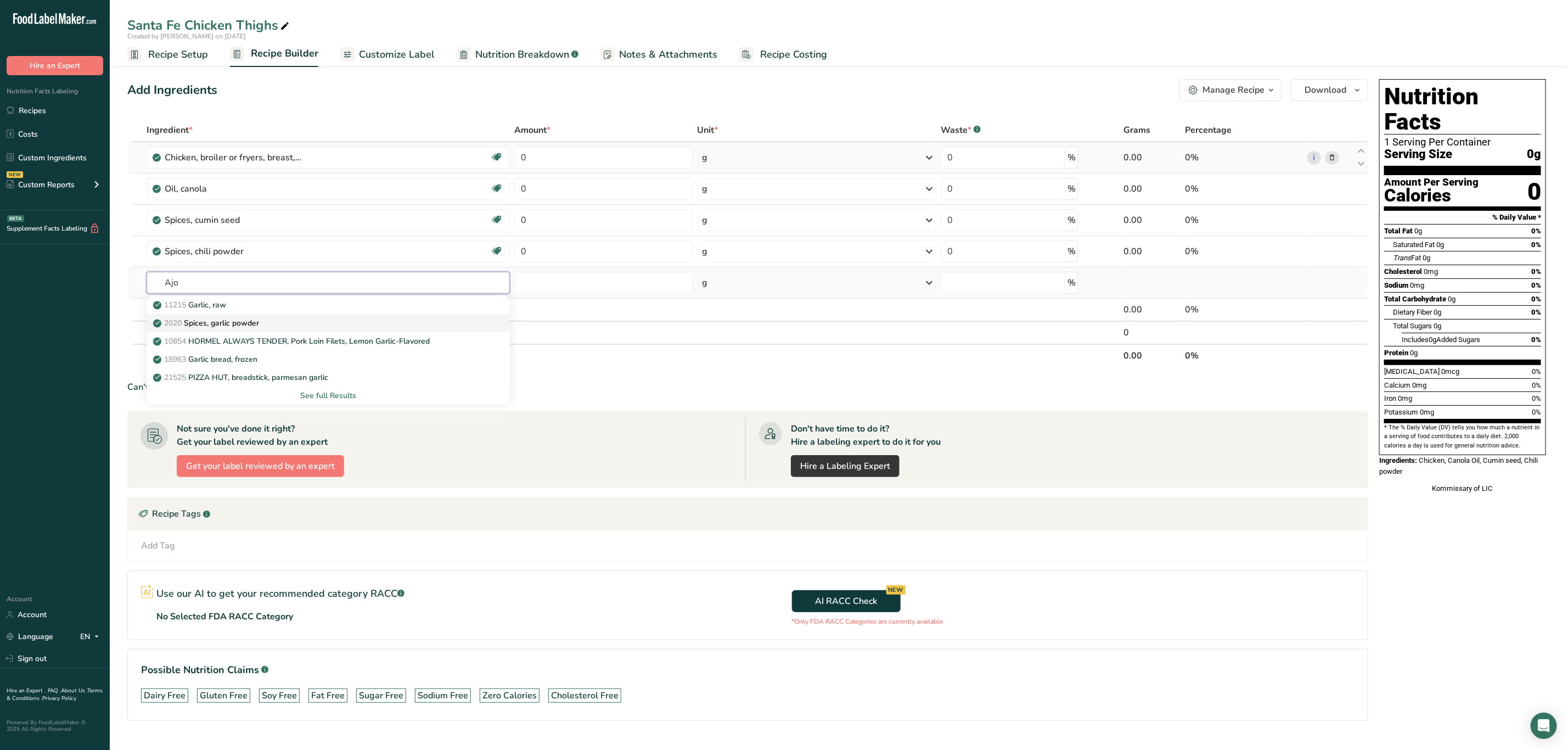
type input "Ajo"
click at [254, 317] on link "2020 Spices, garlic powder" at bounding box center [328, 323] width 363 height 18
type input "Spices, garlic powder"
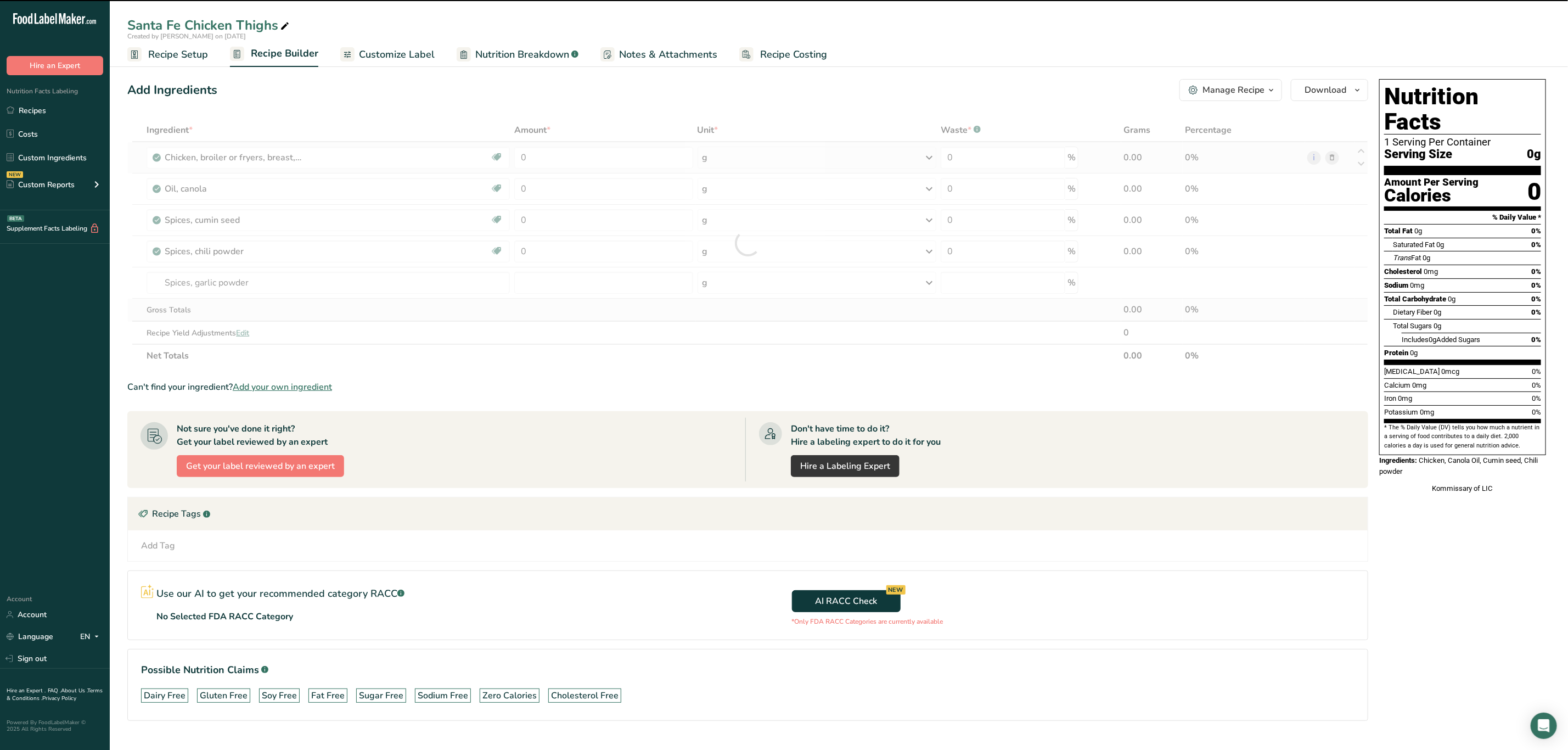
type input "0"
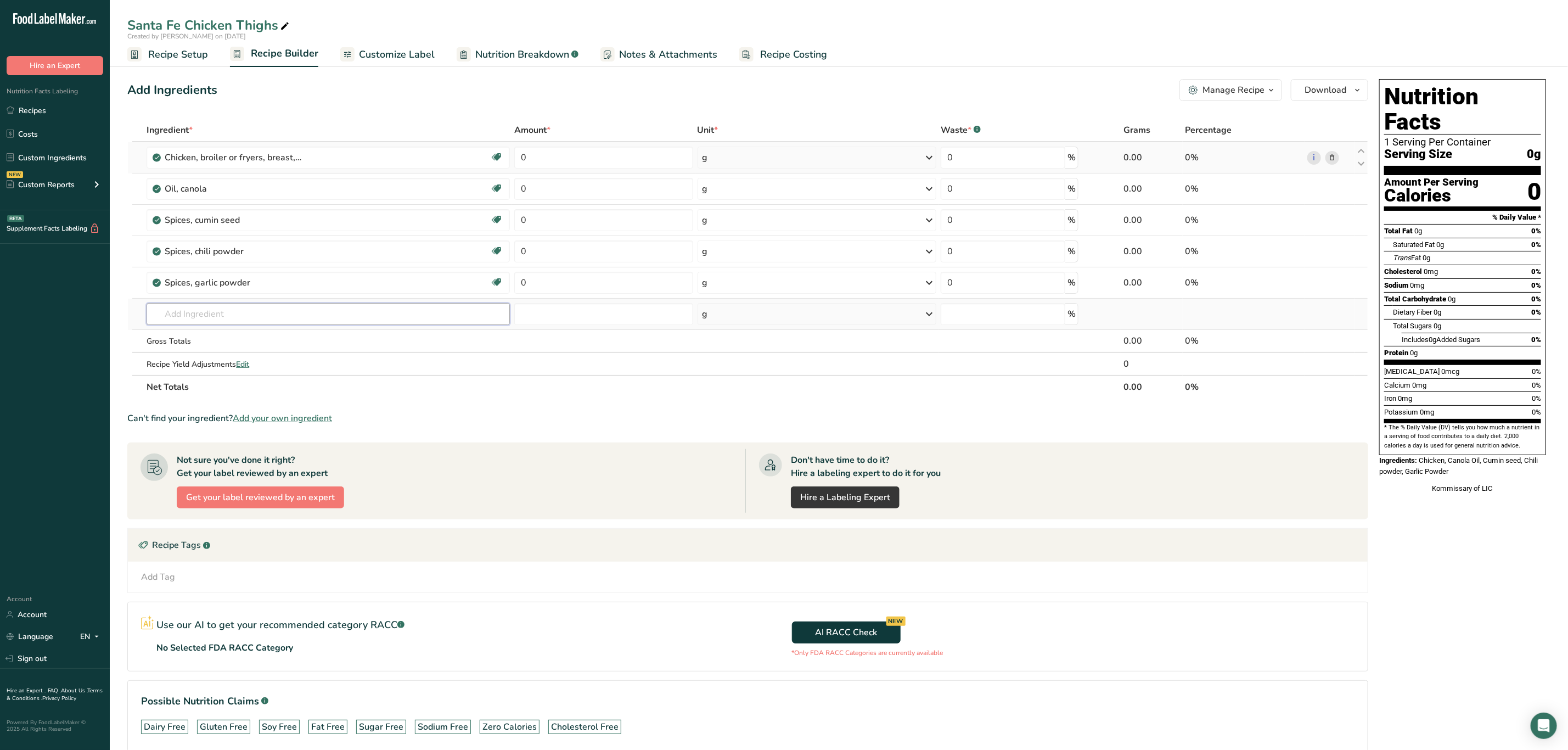
click at [299, 314] on input "text" at bounding box center [328, 314] width 363 height 22
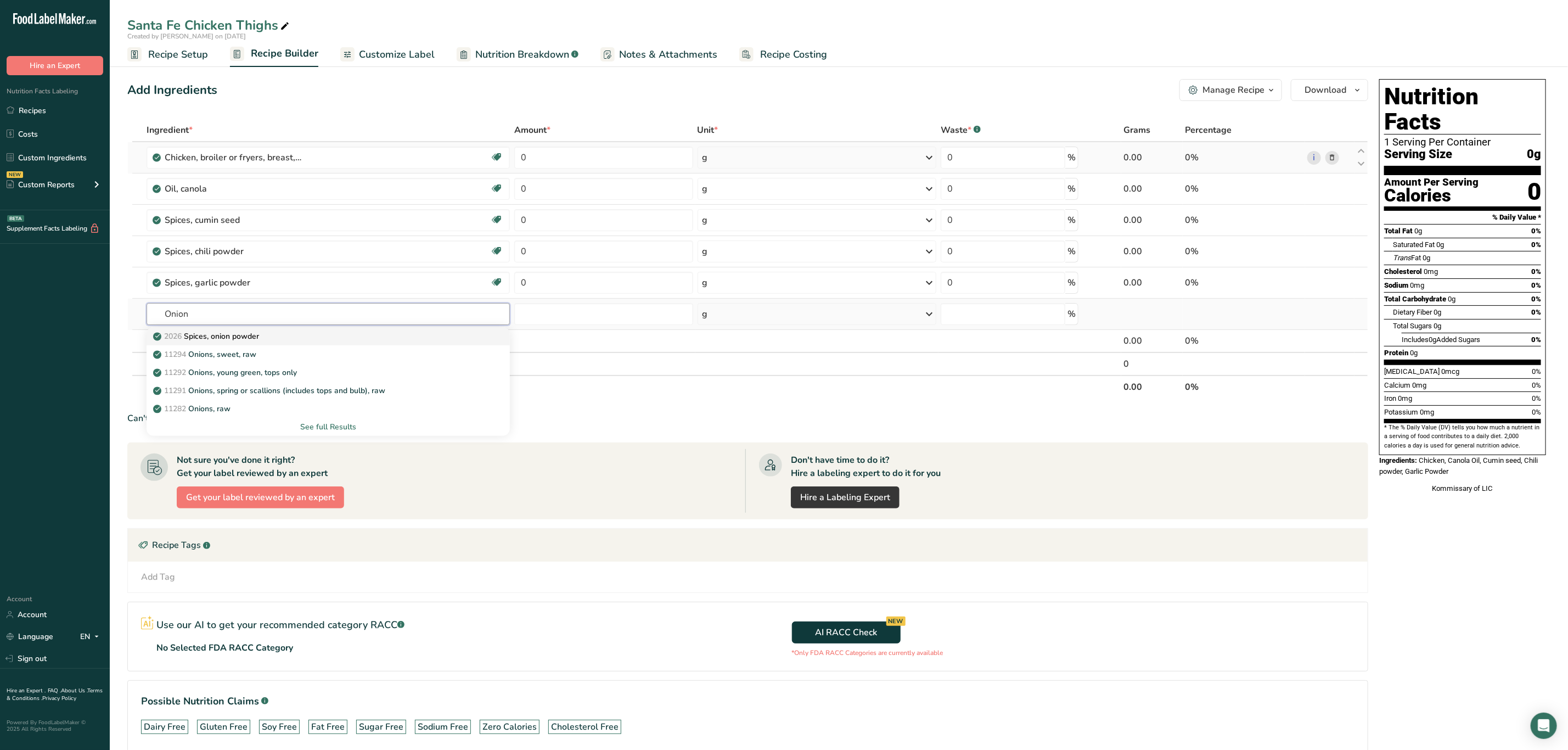
type input "Onion"
click at [253, 333] on p "2026 Spices, onion powder" at bounding box center [207, 336] width 104 height 12
type input "Spices, onion powder"
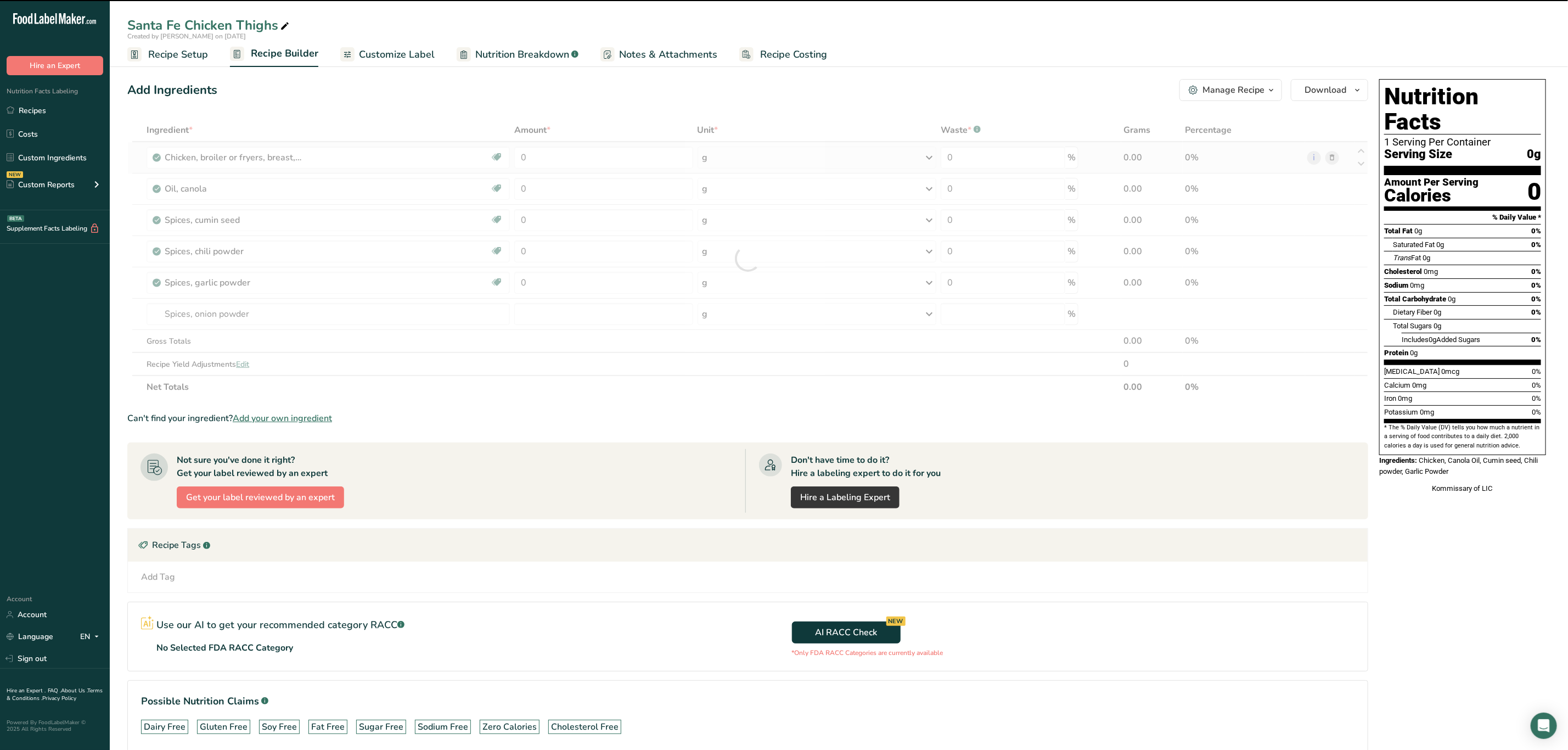
type input "0"
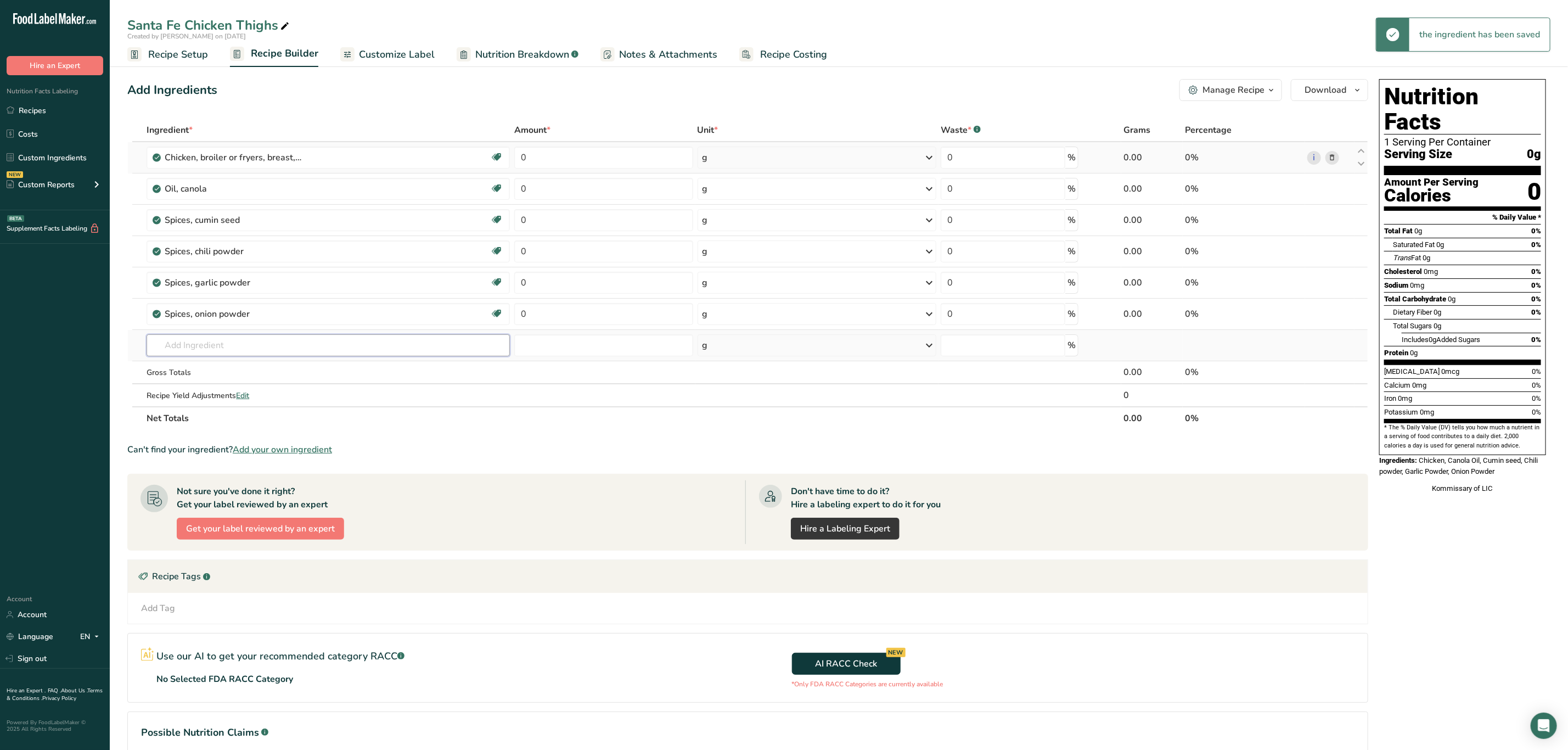
click at [229, 340] on input "text" at bounding box center [328, 346] width 363 height 22
type input "Paprik"
click at [224, 366] on p "2028 Spices, paprika" at bounding box center [196, 367] width 81 height 12
type input "Spices, paprika"
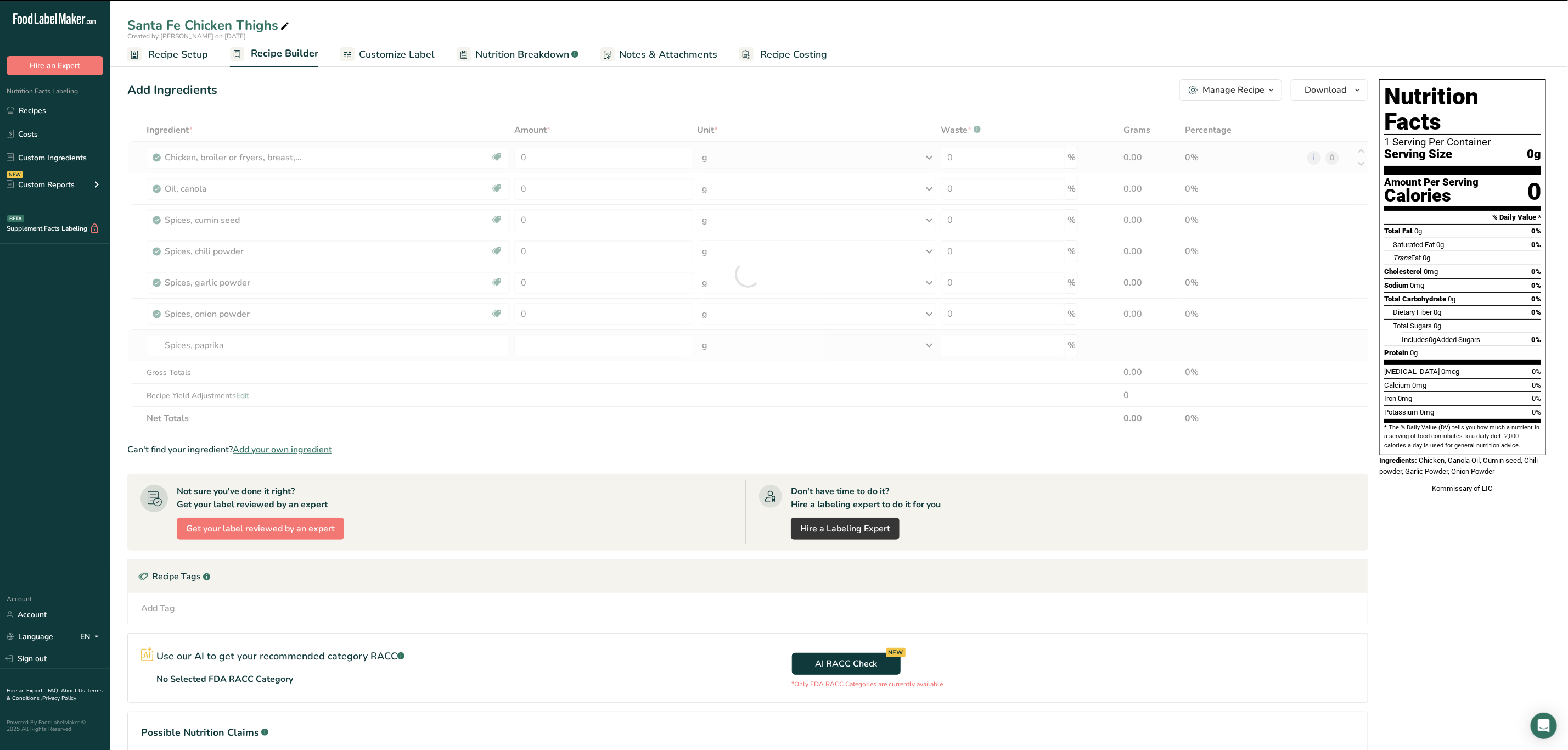
type input "0"
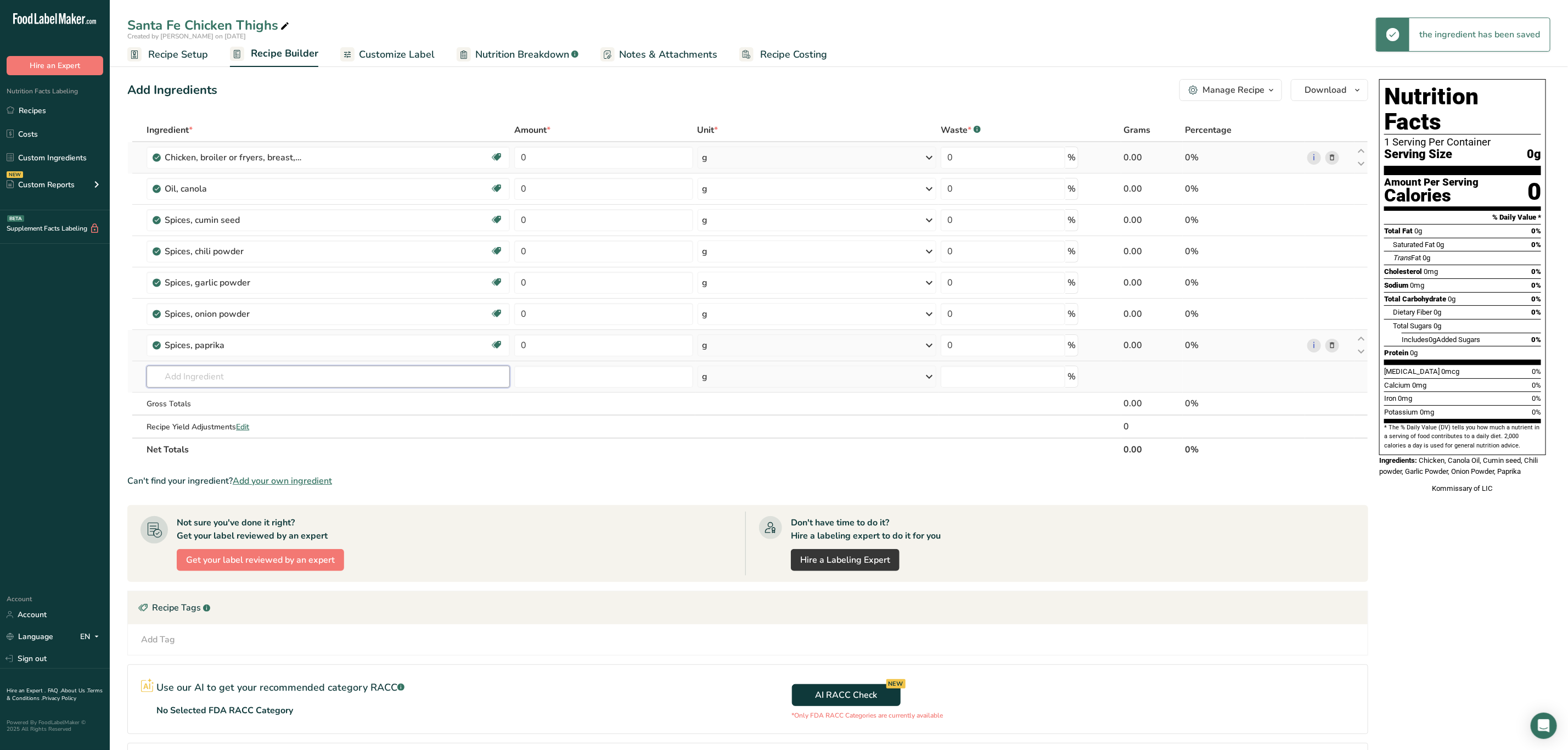
click at [216, 381] on input "text" at bounding box center [328, 377] width 363 height 22
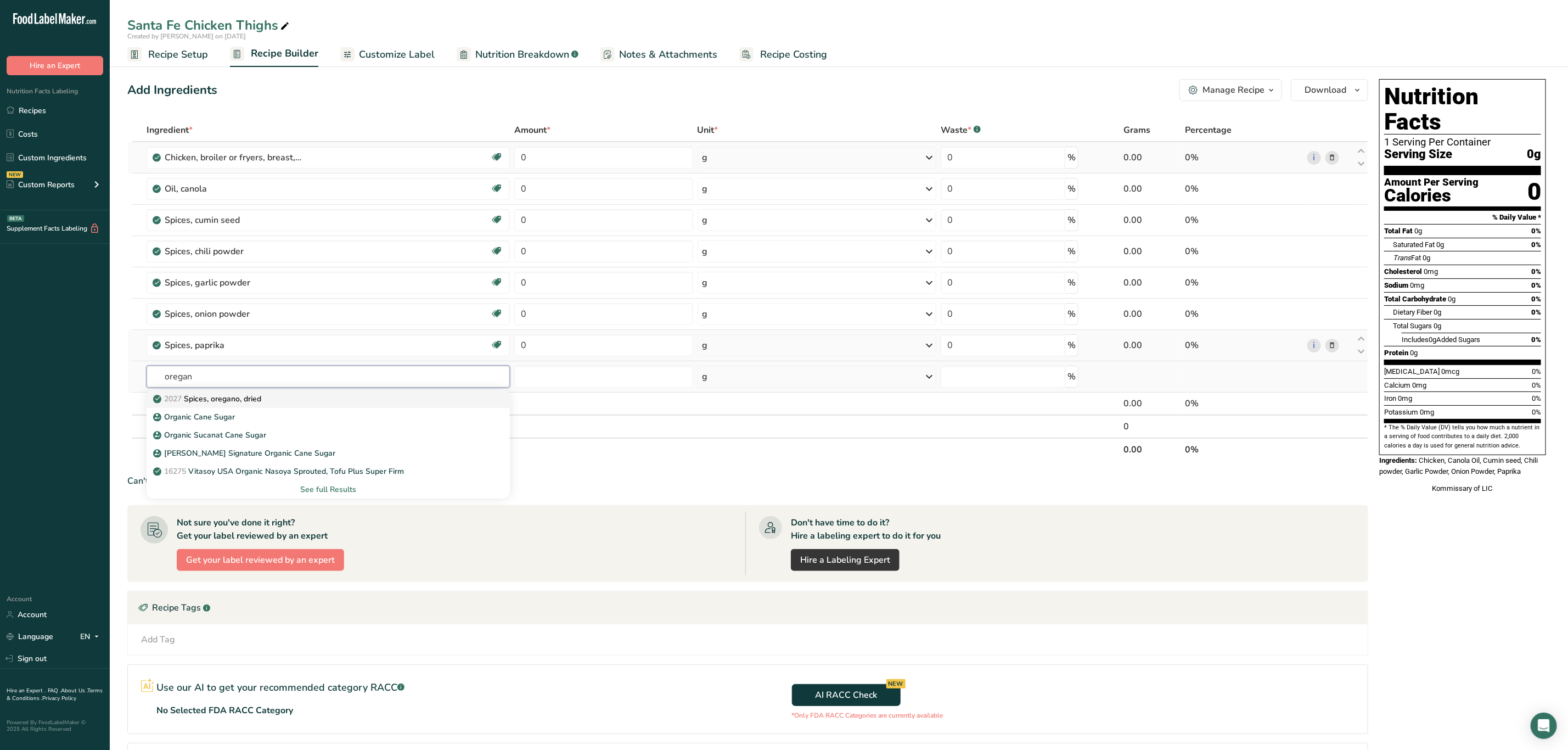
type input "oregan"
click at [241, 401] on p "2027 Spices, oregano, dried" at bounding box center [208, 398] width 106 height 12
type input "Spices, oregano, dried"
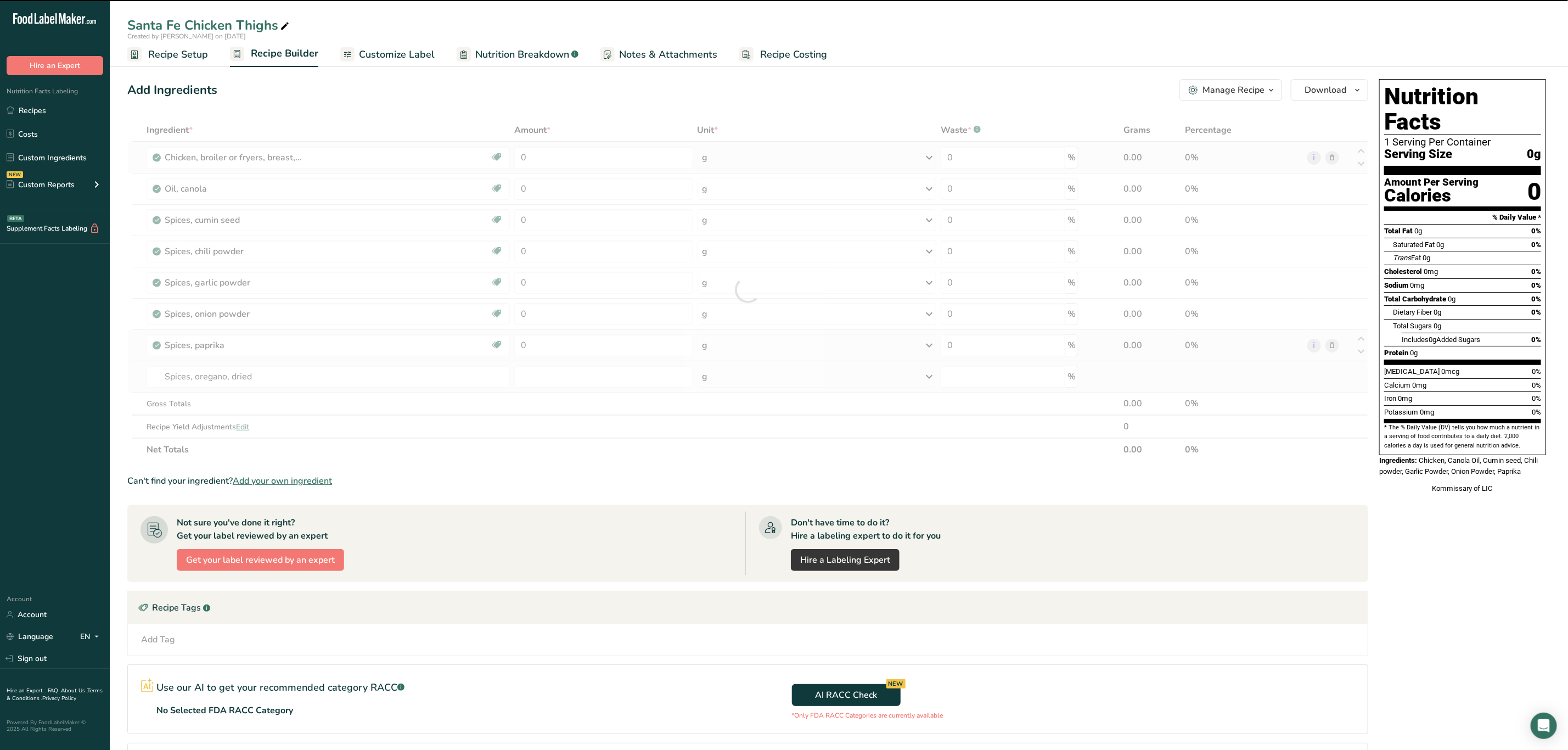
type input "0"
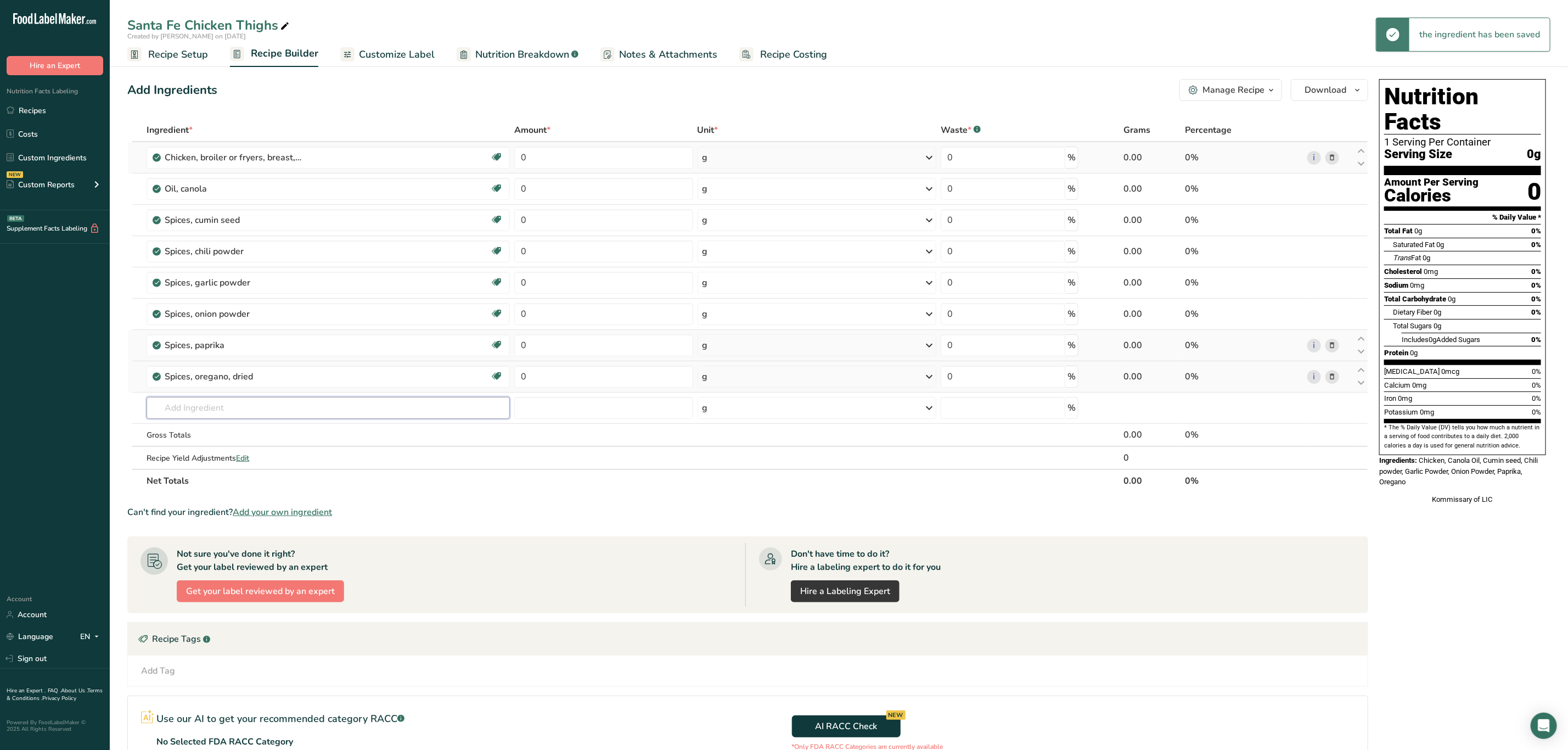
click at [241, 401] on input "text" at bounding box center [328, 408] width 363 height 22
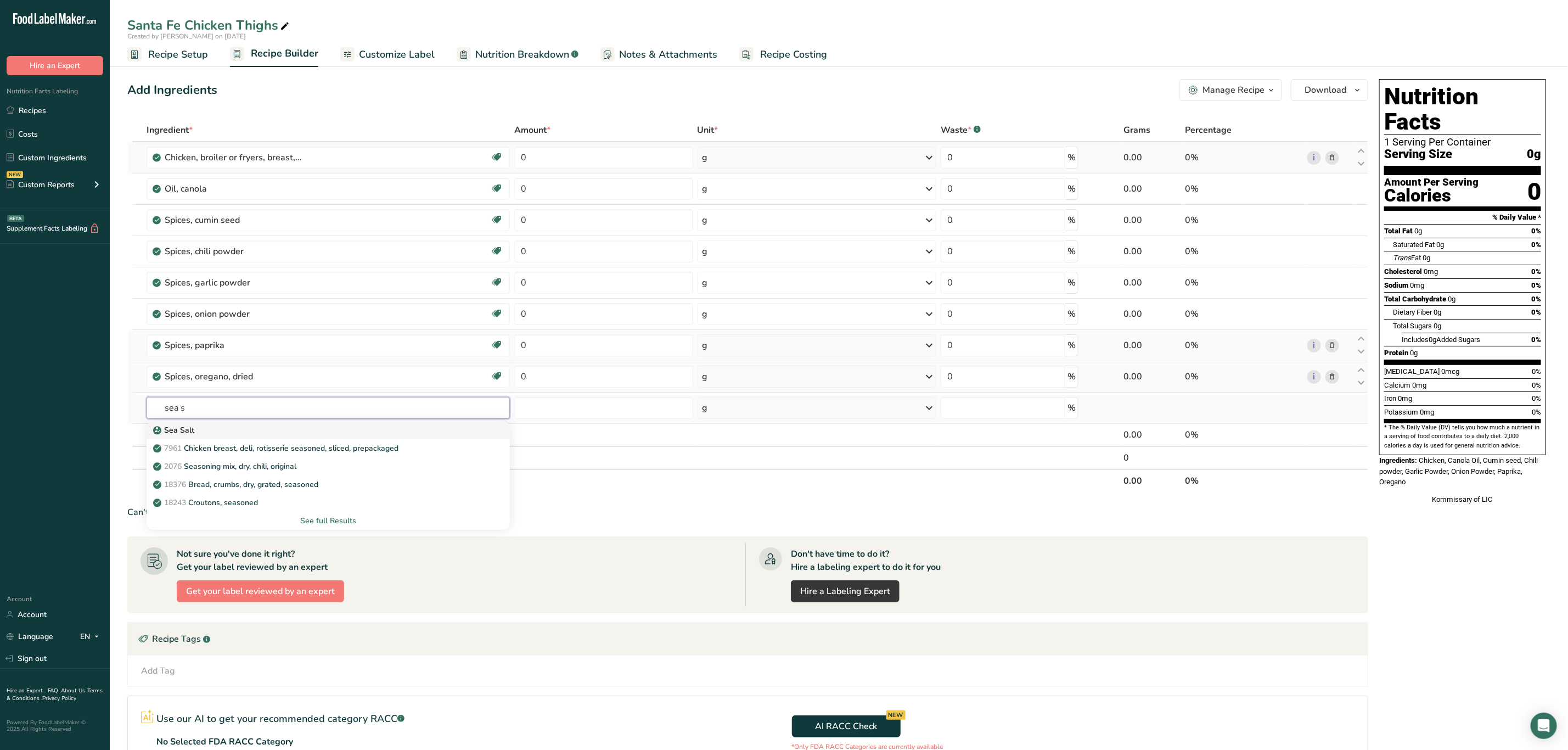
type input "sea s"
click at [239, 427] on div "Sea Salt" at bounding box center [319, 430] width 328 height 12
type input "Sea Salt"
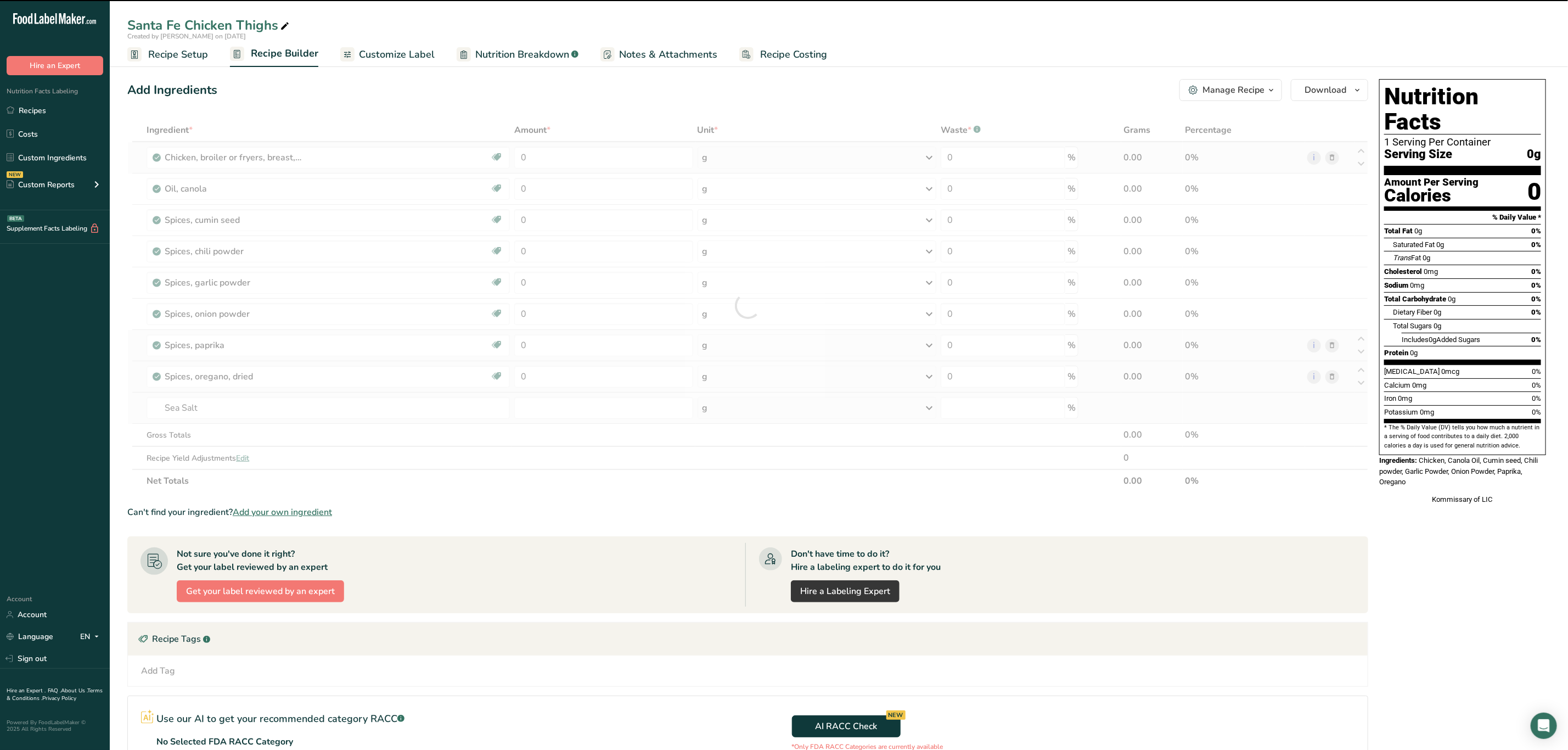
type input "0"
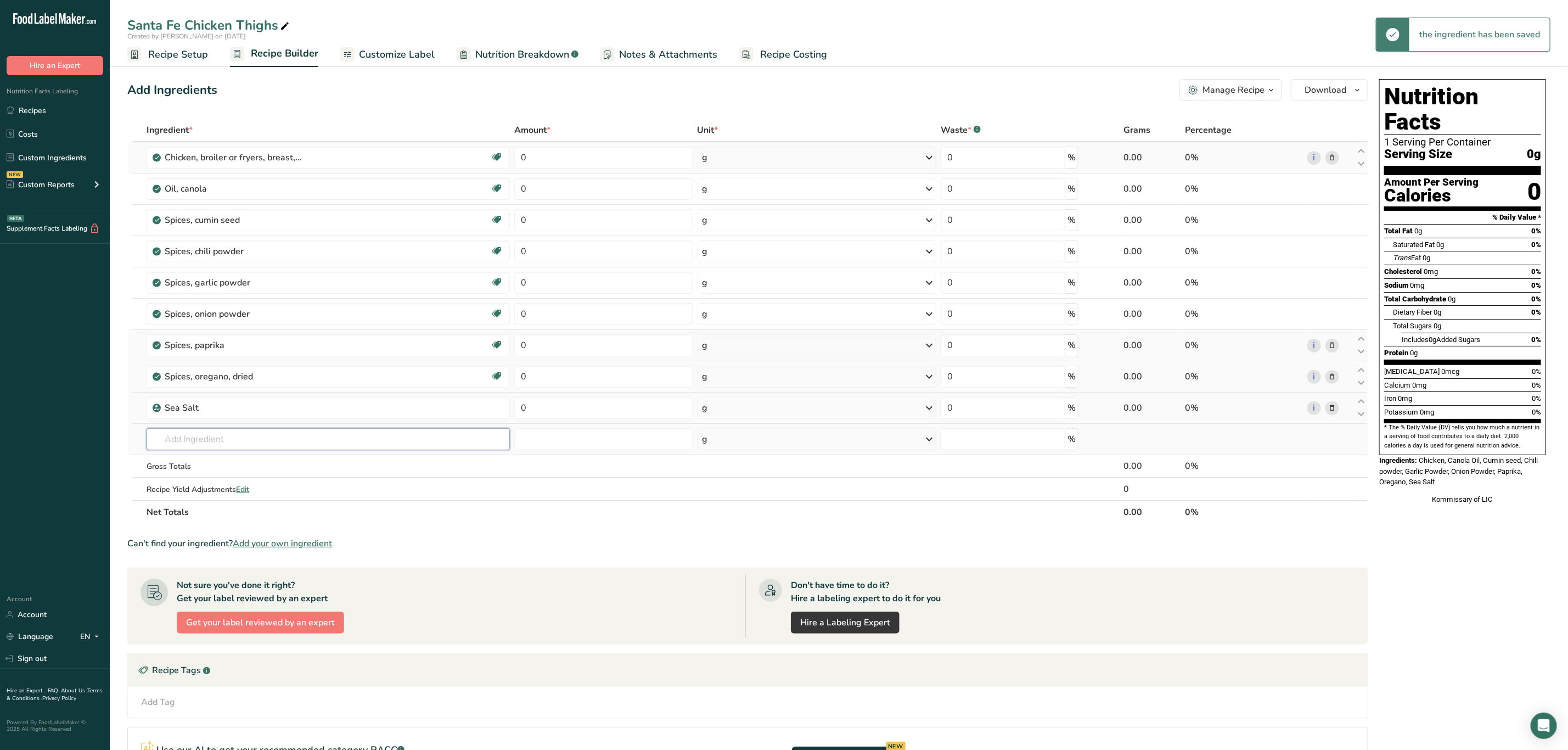
click at [237, 443] on input "text" at bounding box center [328, 439] width 363 height 22
type input "Black pep"
click at [252, 480] on p "2030 Spices, pepper, black" at bounding box center [206, 479] width 102 height 12
type input "Spices, pepper, black"
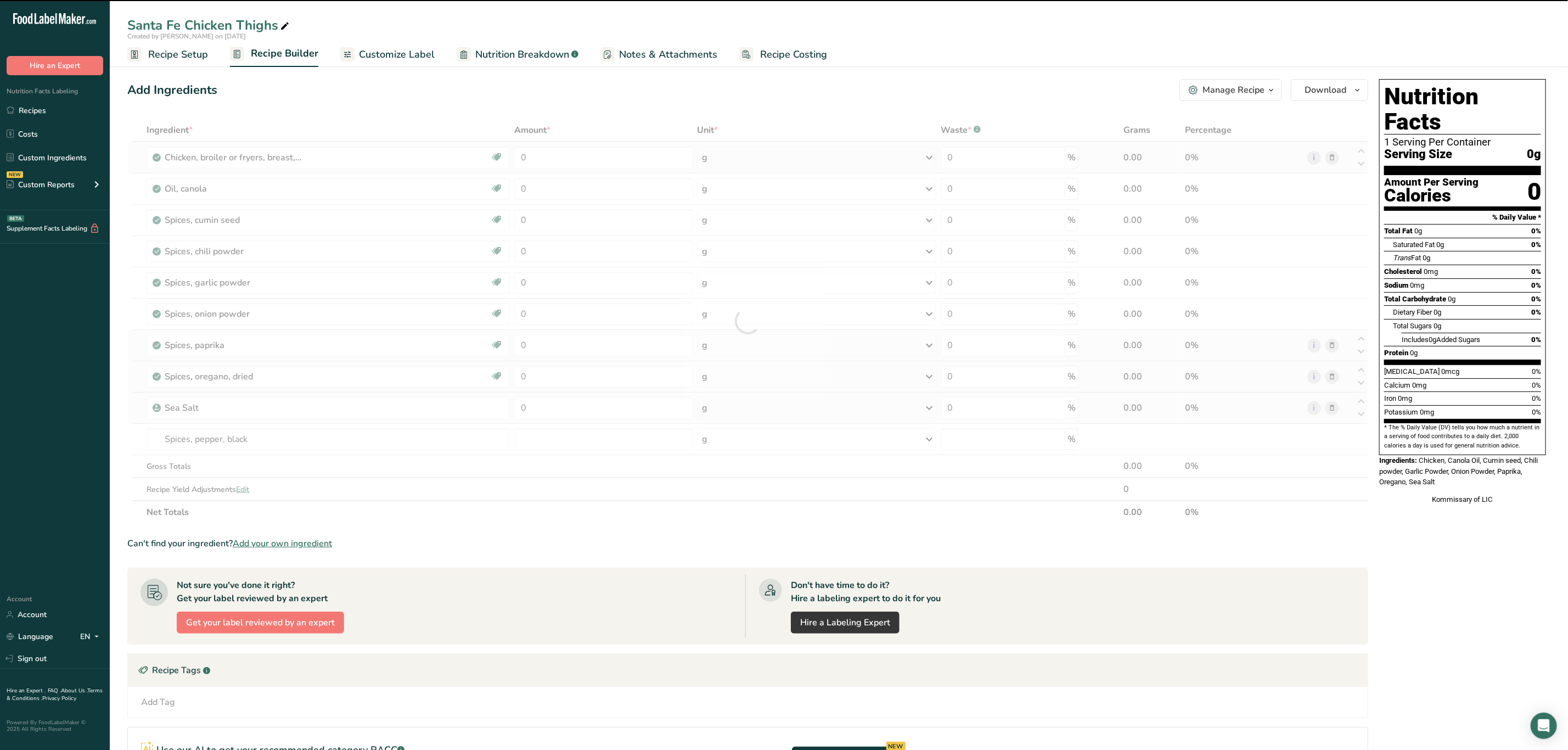
type input "0"
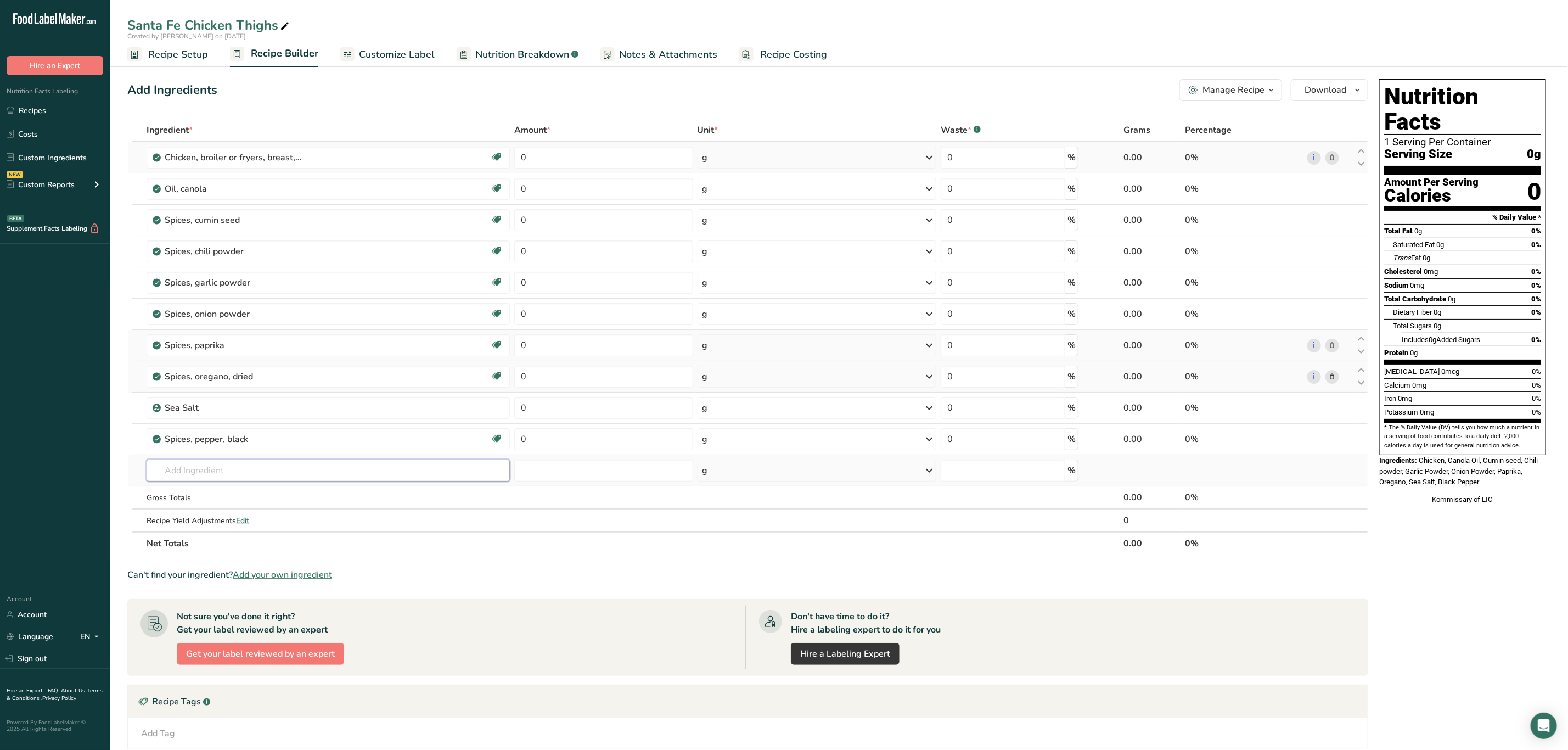
click at [219, 471] on input "text" at bounding box center [328, 471] width 363 height 22
type input "Vin"
click at [269, 494] on div "2048 Vinegar, cider" at bounding box center [319, 492] width 328 height 12
type input "Vinegar, cider"
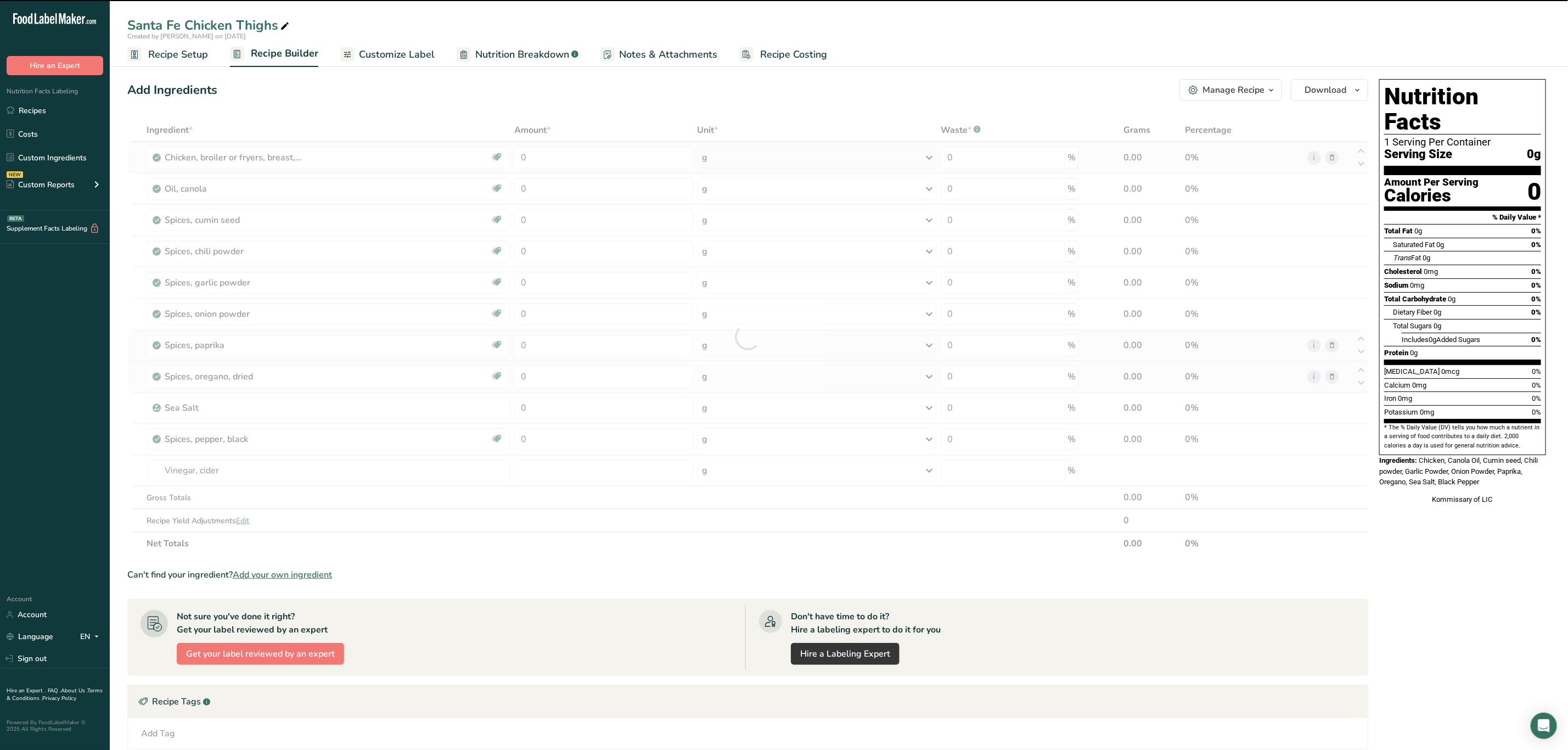
type input "0"
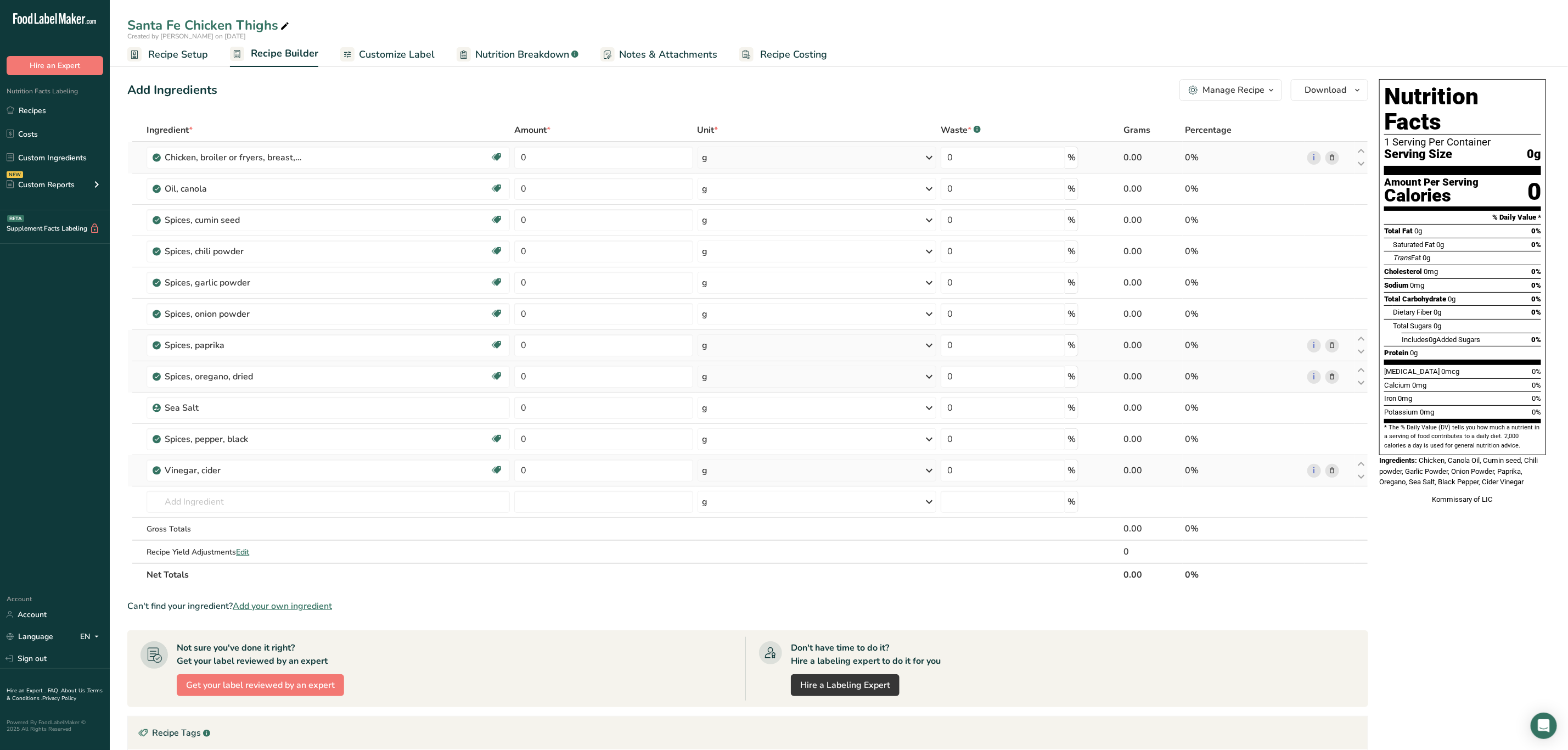
click at [1337, 476] on span at bounding box center [1332, 470] width 13 height 13
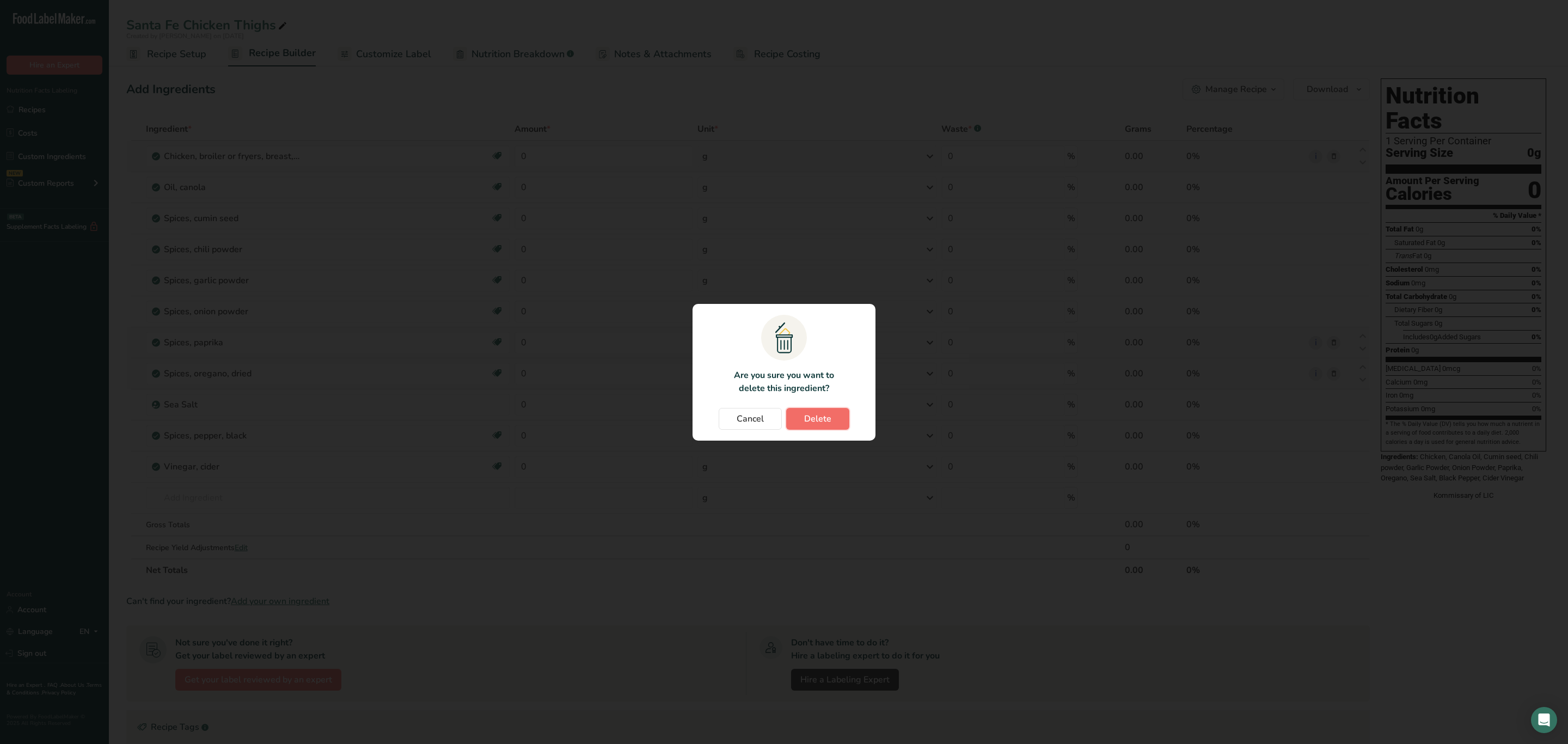
click at [824, 413] on span "Delete" at bounding box center [817, 418] width 27 height 13
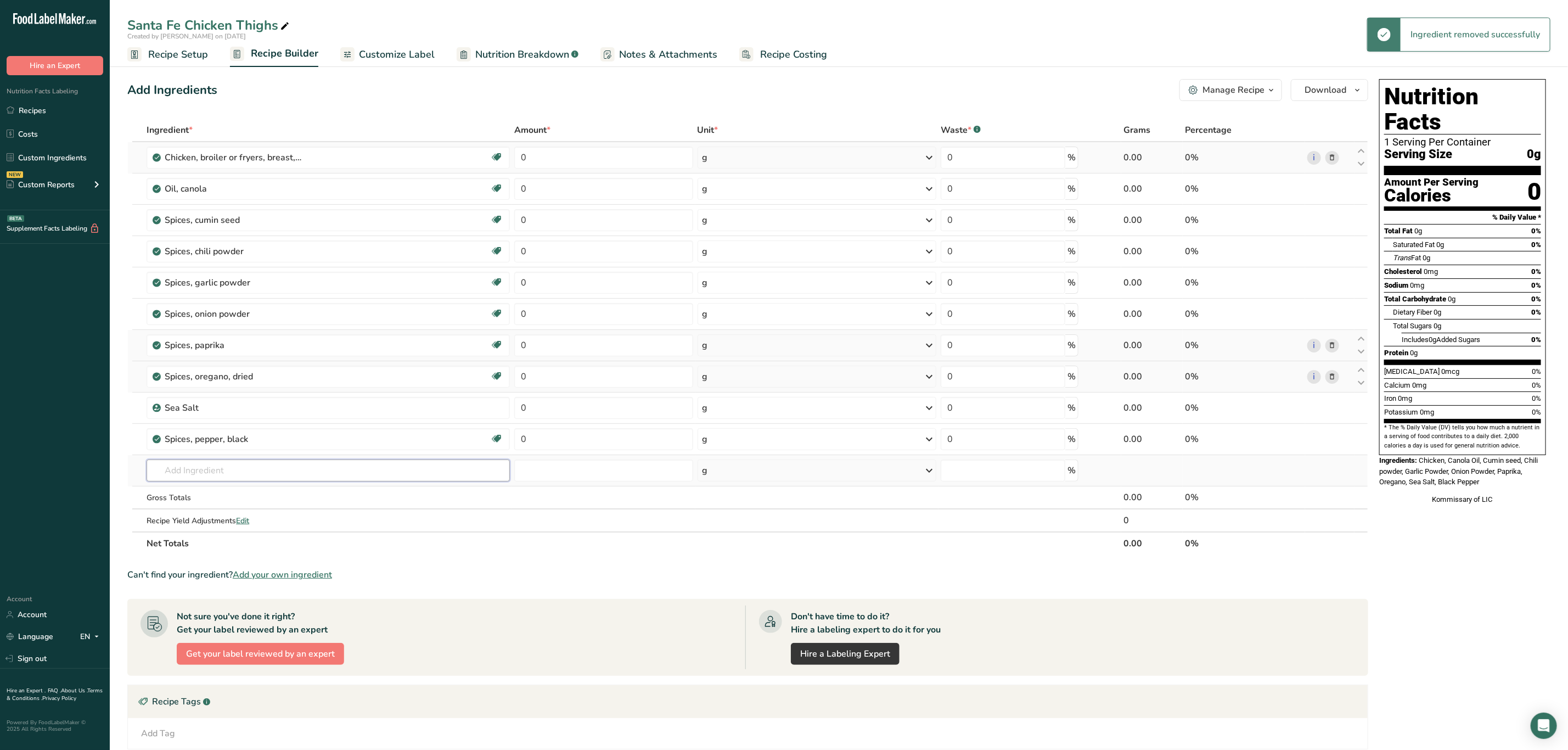
click at [417, 465] on input "text" at bounding box center [328, 471] width 363 height 22
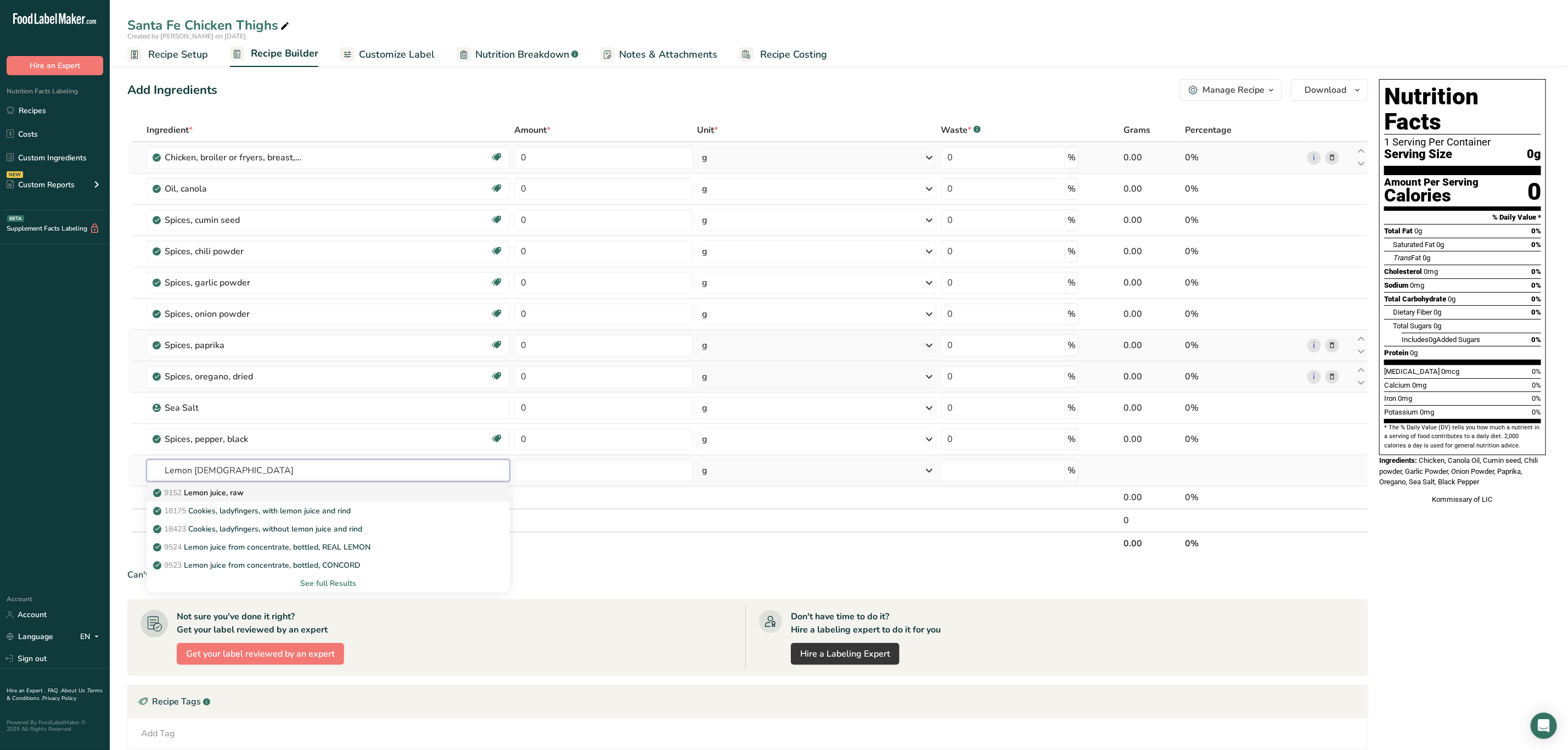
type input "Lemon Juic"
click at [244, 497] on p "9152 Lemon juice, raw" at bounding box center [199, 492] width 88 height 12
type input "Lemon juice, raw"
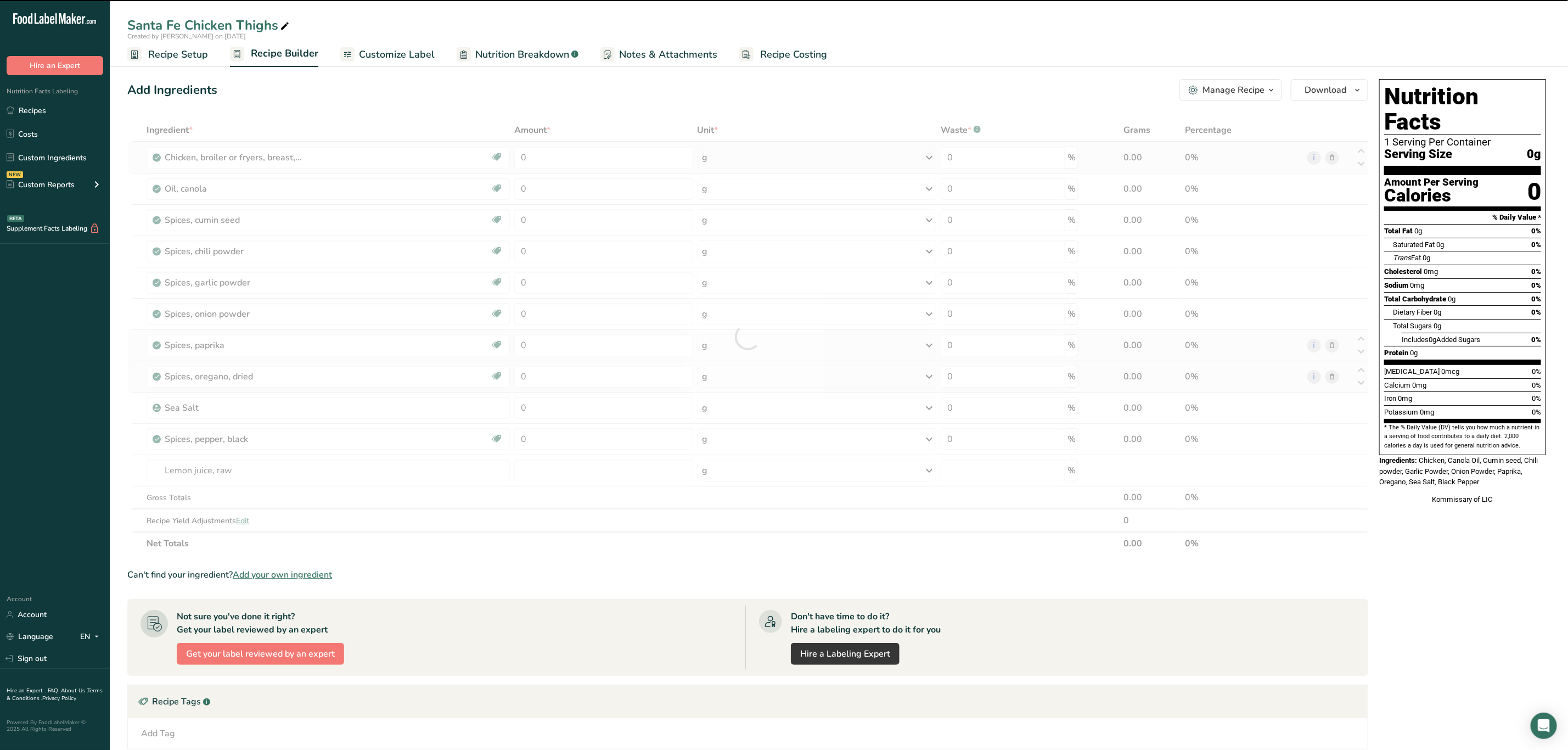
type input "0"
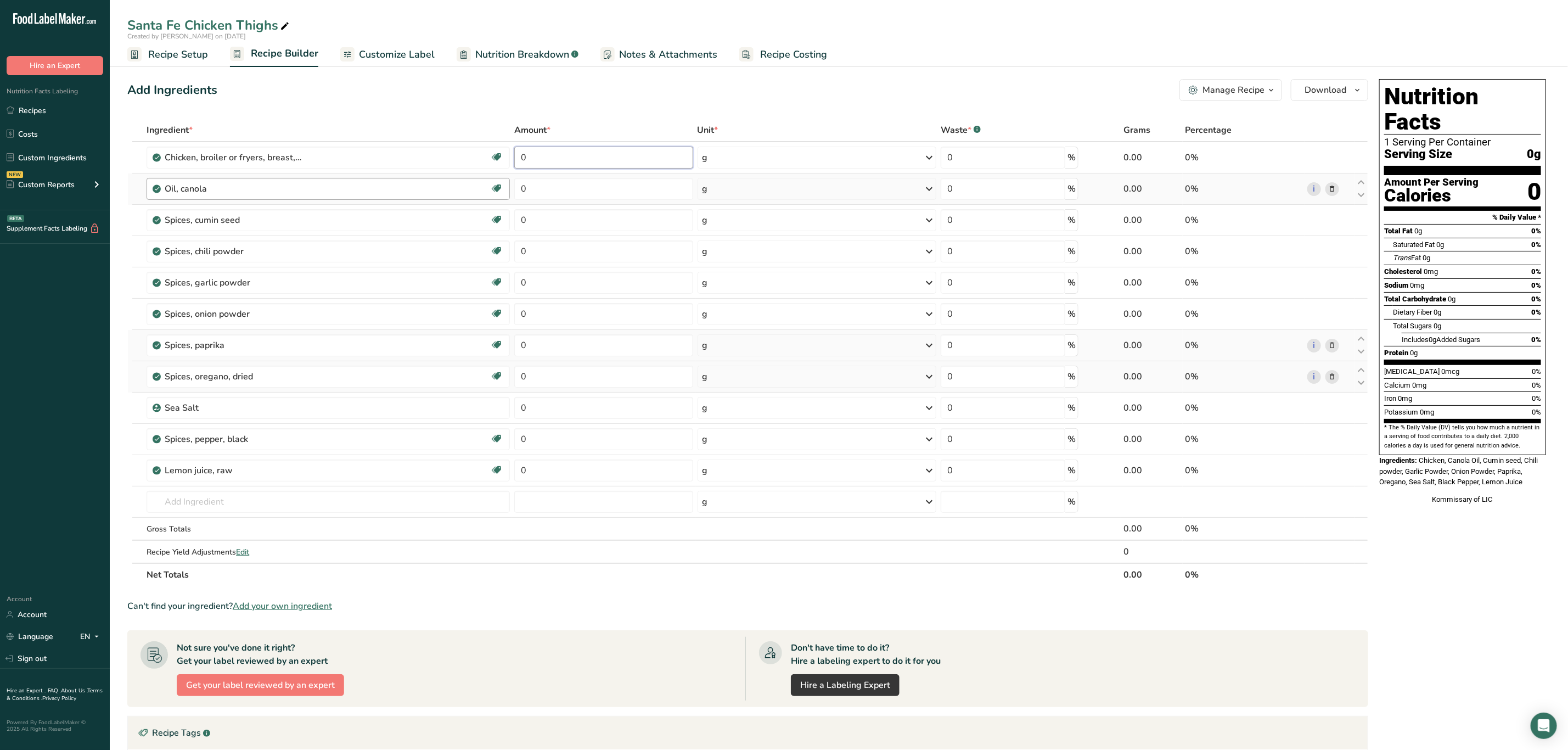
drag, startPoint x: 570, startPoint y: 164, endPoint x: 491, endPoint y: 188, distance: 82.6
click at [491, 188] on tbody "Chicken, broiler or fryers, breast, skinless, boneless, meat only, raw Dairy fr…" at bounding box center [747, 352] width 1240 height 420
type input "3.5"
click at [759, 155] on div "Ingredient * Amount * Unit * Waste * .a-a{fill:#347362;}.b-a{fill:#fff;} Grams …" at bounding box center [748, 352] width 1241 height 468
click at [759, 155] on div "g" at bounding box center [817, 158] width 239 height 22
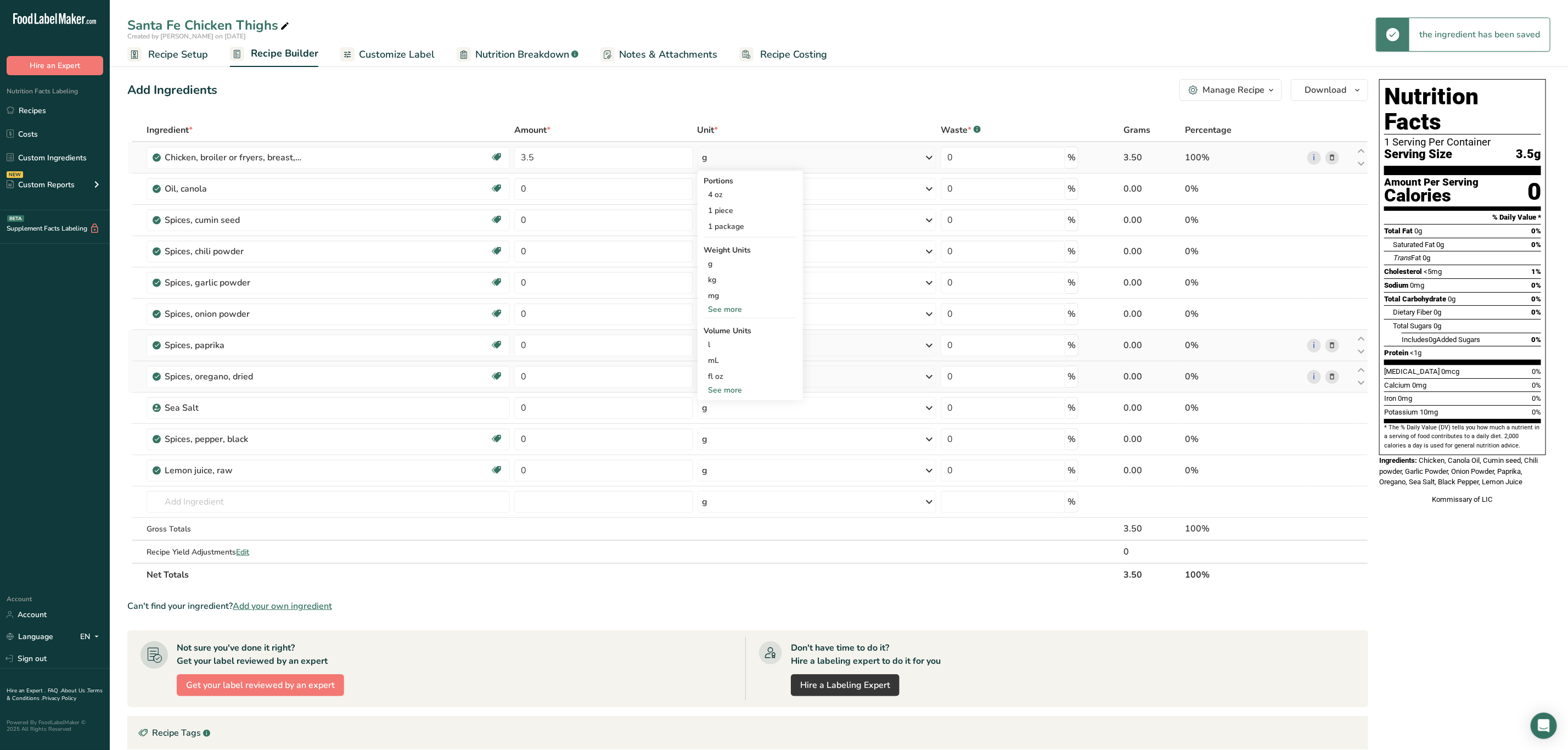
click at [721, 305] on div "See more" at bounding box center [751, 309] width 92 height 12
click at [725, 333] on div "lb" at bounding box center [751, 328] width 92 height 16
click at [733, 158] on div "lb" at bounding box center [817, 158] width 239 height 22
click at [715, 340] on div "oz" at bounding box center [751, 344] width 92 height 16
click at [549, 465] on input "0" at bounding box center [603, 471] width 179 height 22
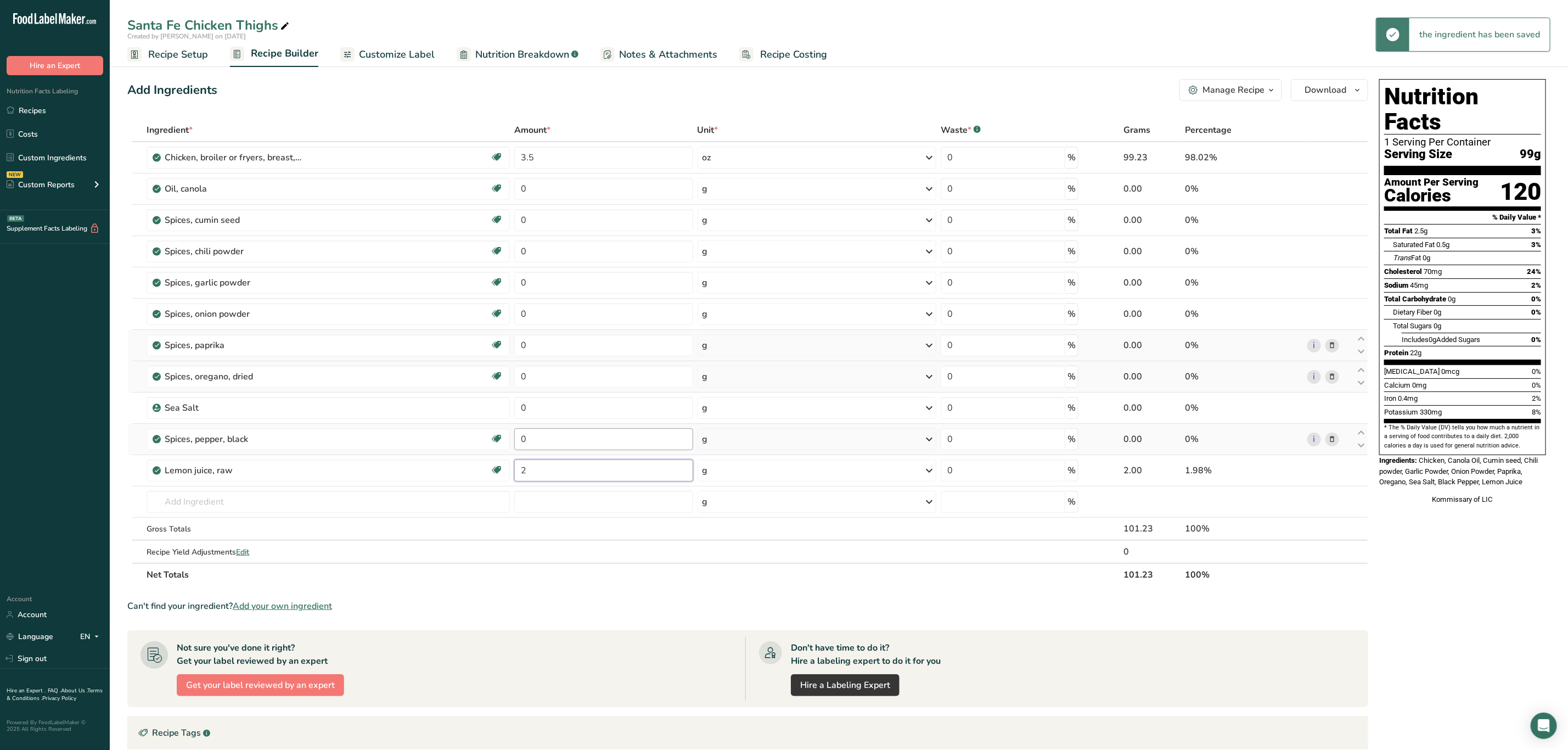
type input "2"
click at [544, 451] on div "Ingredient * Amount * Unit * Waste * .a-a{fill:#347362;}.b-a{fill:#fff;} Grams …" at bounding box center [748, 352] width 1241 height 468
type input "1"
click at [555, 408] on div "Ingredient * Amount * Unit * Waste * .a-a{fill:#347362;}.b-a{fill:#fff;} Grams …" at bounding box center [748, 352] width 1241 height 468
type input "1"
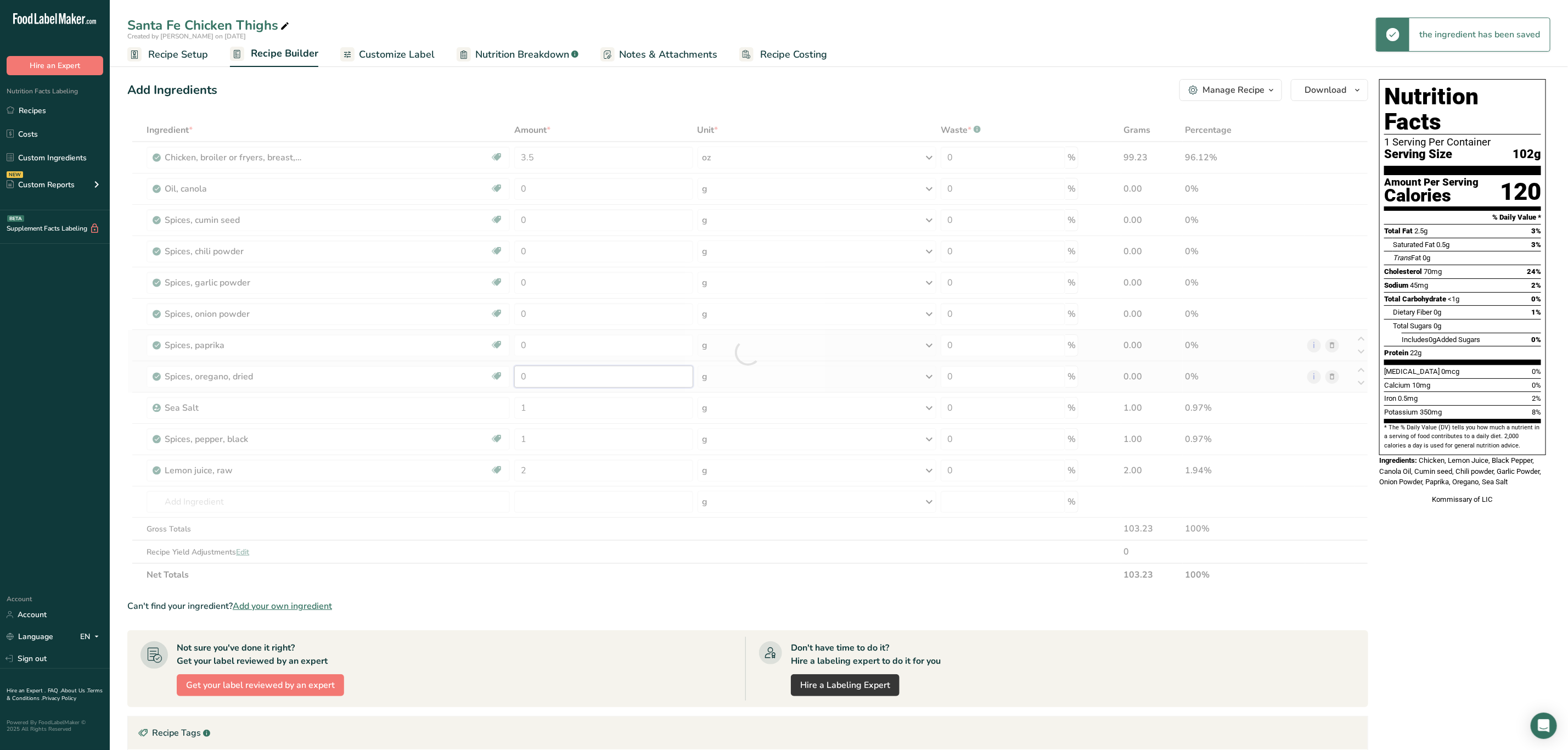
click at [545, 382] on div "Ingredient * Amount * Unit * Waste * .a-a{fill:#347362;}.b-a{fill:#fff;} Grams …" at bounding box center [748, 352] width 1241 height 468
type input "1"
click at [549, 351] on div "Ingredient * Amount * Unit * Waste * .a-a{fill:#347362;}.b-a{fill:#fff;} Grams …" at bounding box center [748, 352] width 1241 height 468
type input "1"
click at [554, 315] on div "Ingredient * Amount * Unit * Waste * .a-a{fill:#347362;}.b-a{fill:#fff;} Grams …" at bounding box center [748, 352] width 1241 height 468
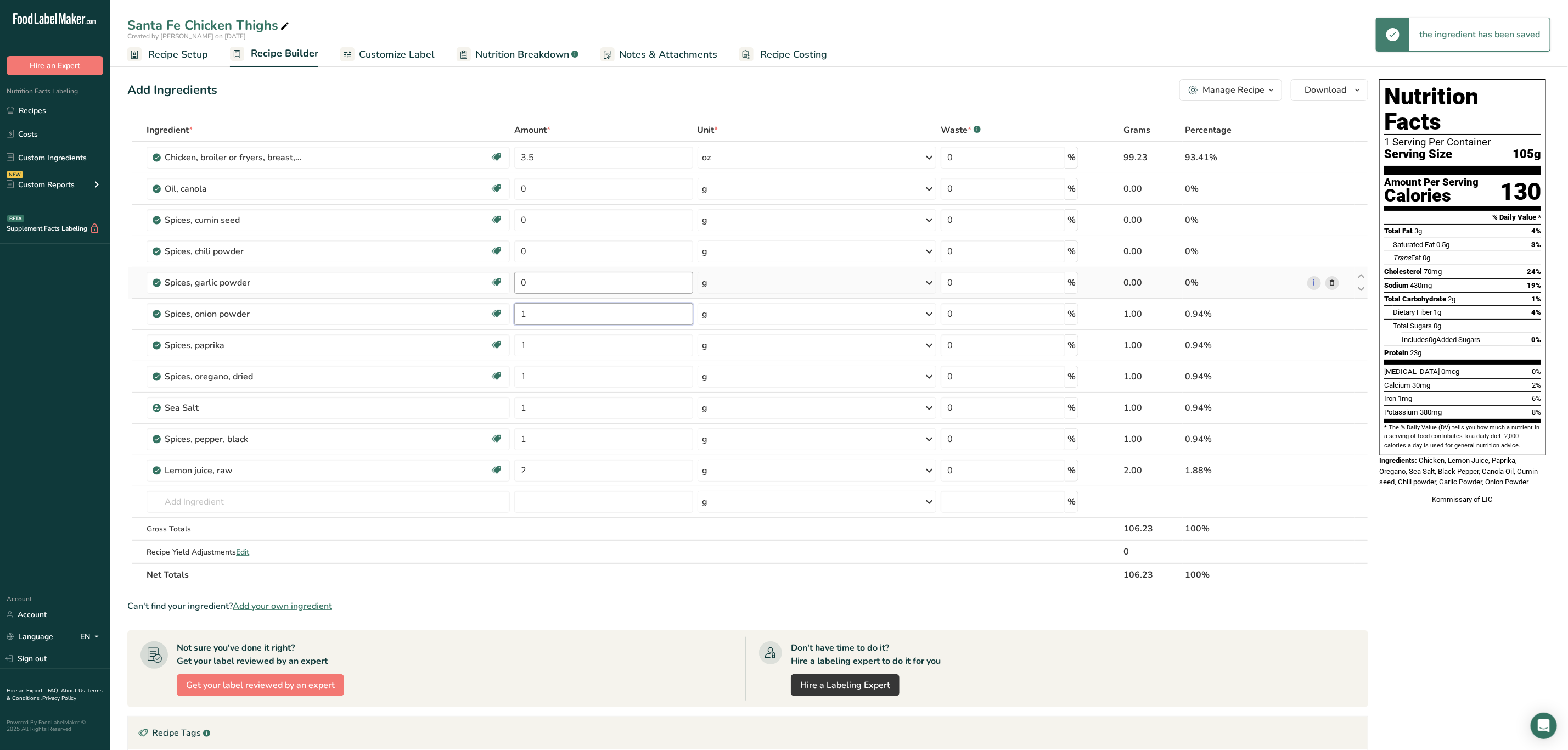
type input "1"
click at [536, 277] on div "Ingredient * Amount * Unit * Waste * .a-a{fill:#347362;}.b-a{fill:#fff;} Grams …" at bounding box center [748, 352] width 1241 height 468
type input "1"
click at [533, 254] on div "Ingredient * Amount * Unit * Waste * .a-a{fill:#347362;}.b-a{fill:#fff;} Grams …" at bounding box center [748, 352] width 1241 height 468
type input "1"
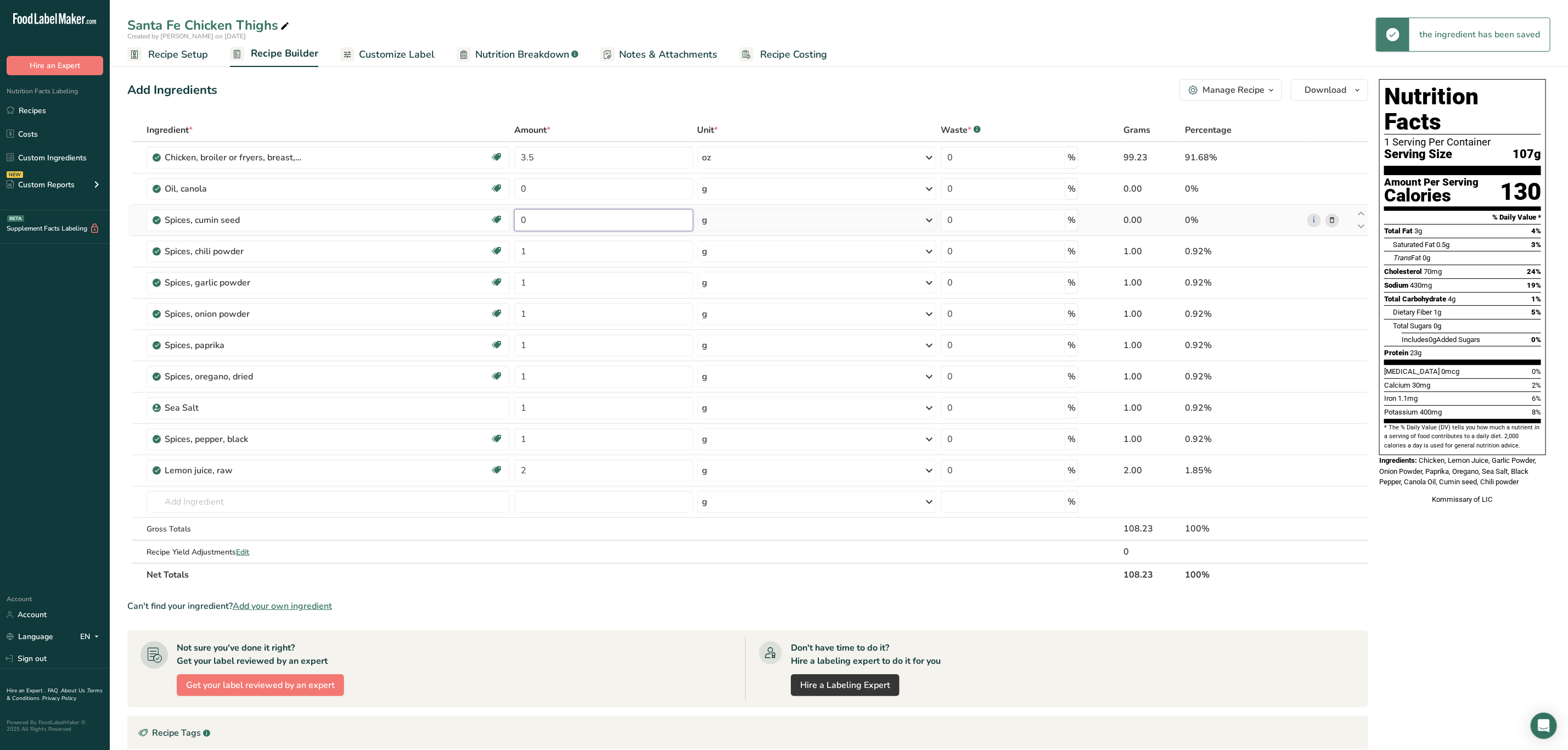
click at [533, 217] on div "Ingredient * Amount * Unit * Waste * .a-a{fill:#347362;}.b-a{fill:#fff;} Grams …" at bounding box center [748, 352] width 1241 height 468
type input "1"
click at [534, 187] on div "Ingredient * Amount * Unit * Waste * .a-a{fill:#347362;}.b-a{fill:#fff;} Grams …" at bounding box center [748, 352] width 1241 height 468
type input "2"
click at [632, 576] on div "Ingredient * Amount * Unit * Waste * .a-a{fill:#347362;}.b-a{fill:#fff;} Grams …" at bounding box center [748, 352] width 1241 height 468
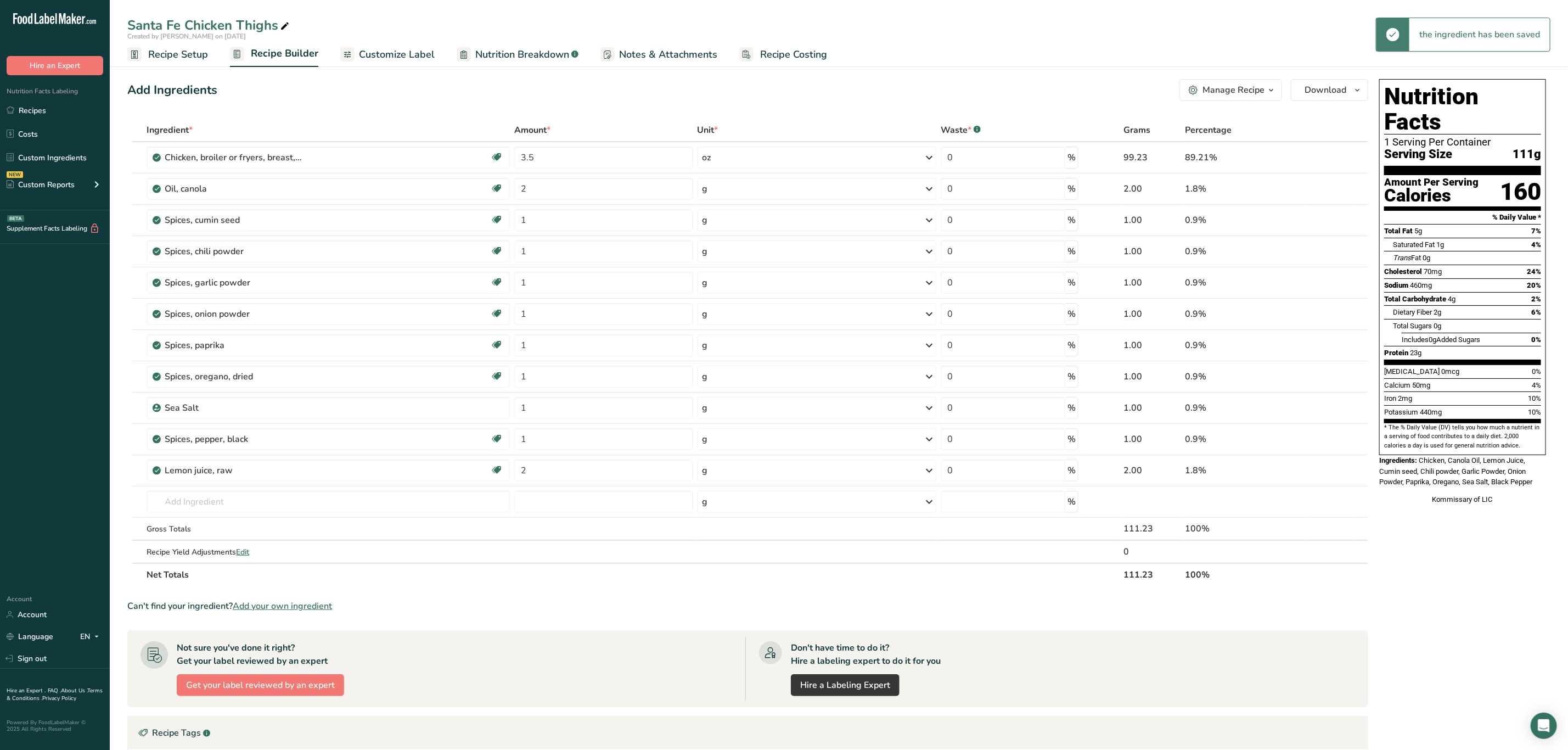
click at [1221, 90] on div "Manage Recipe" at bounding box center [1234, 90] width 62 height 13
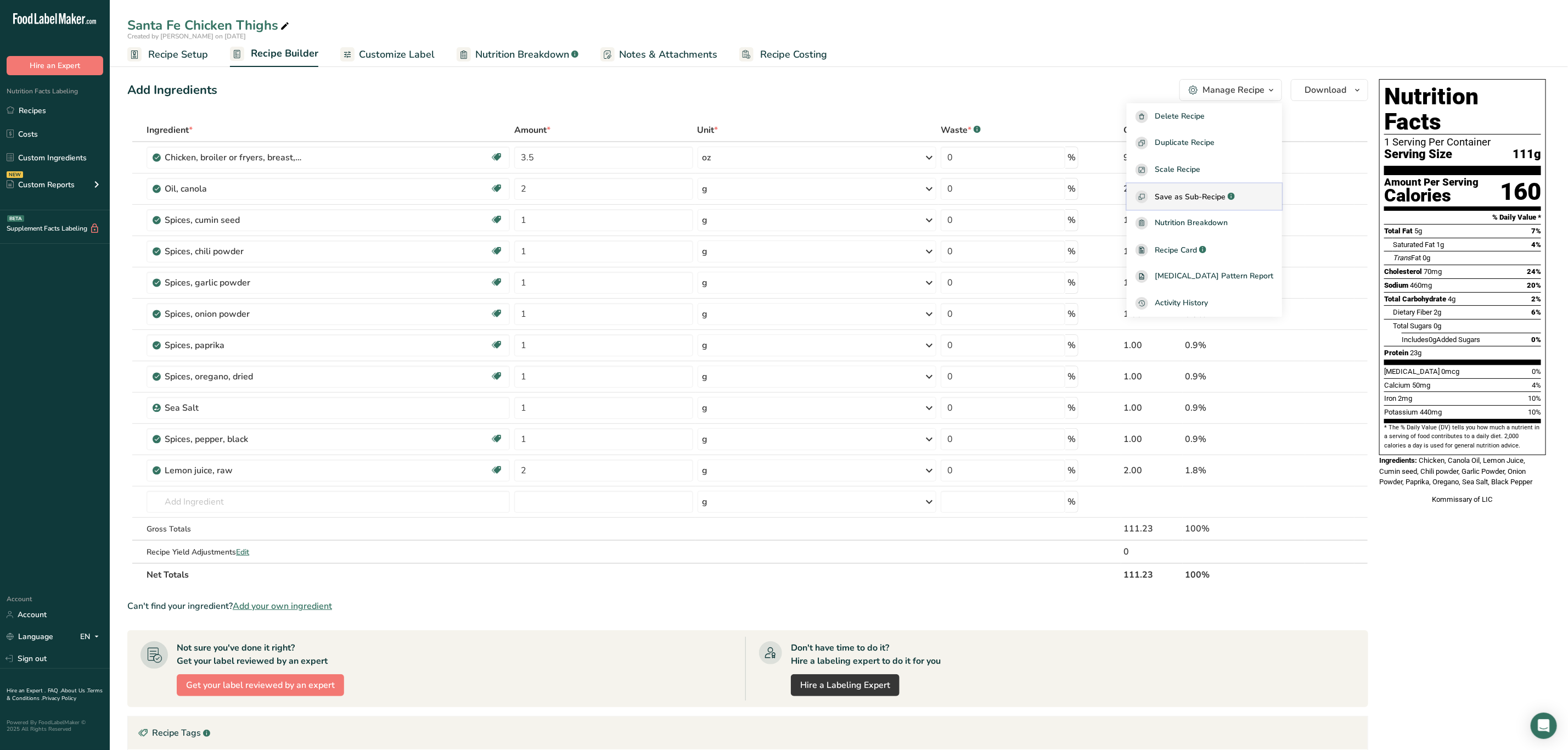
click at [1224, 195] on span "Save as Sub-Recipe" at bounding box center [1190, 196] width 71 height 12
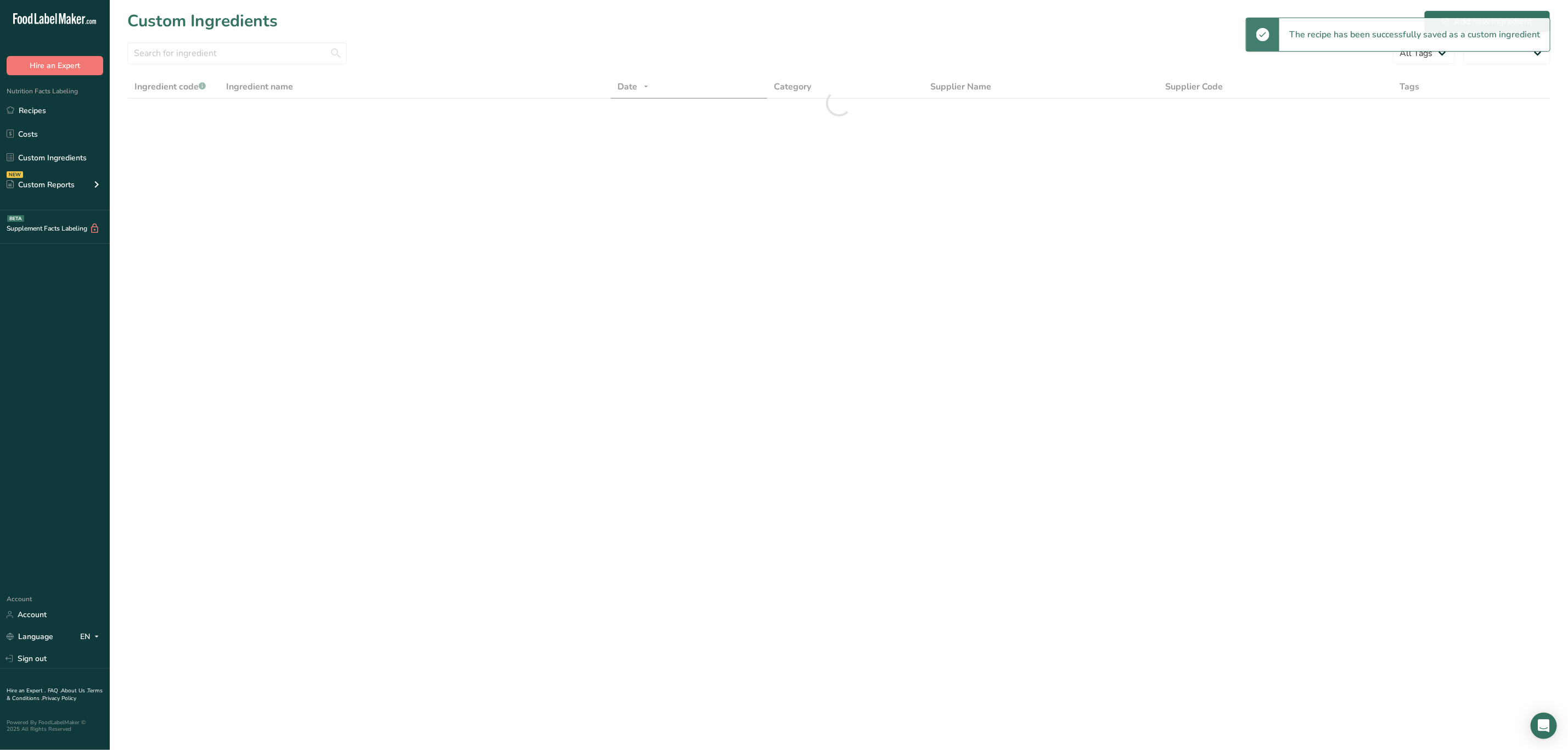
select select "30"
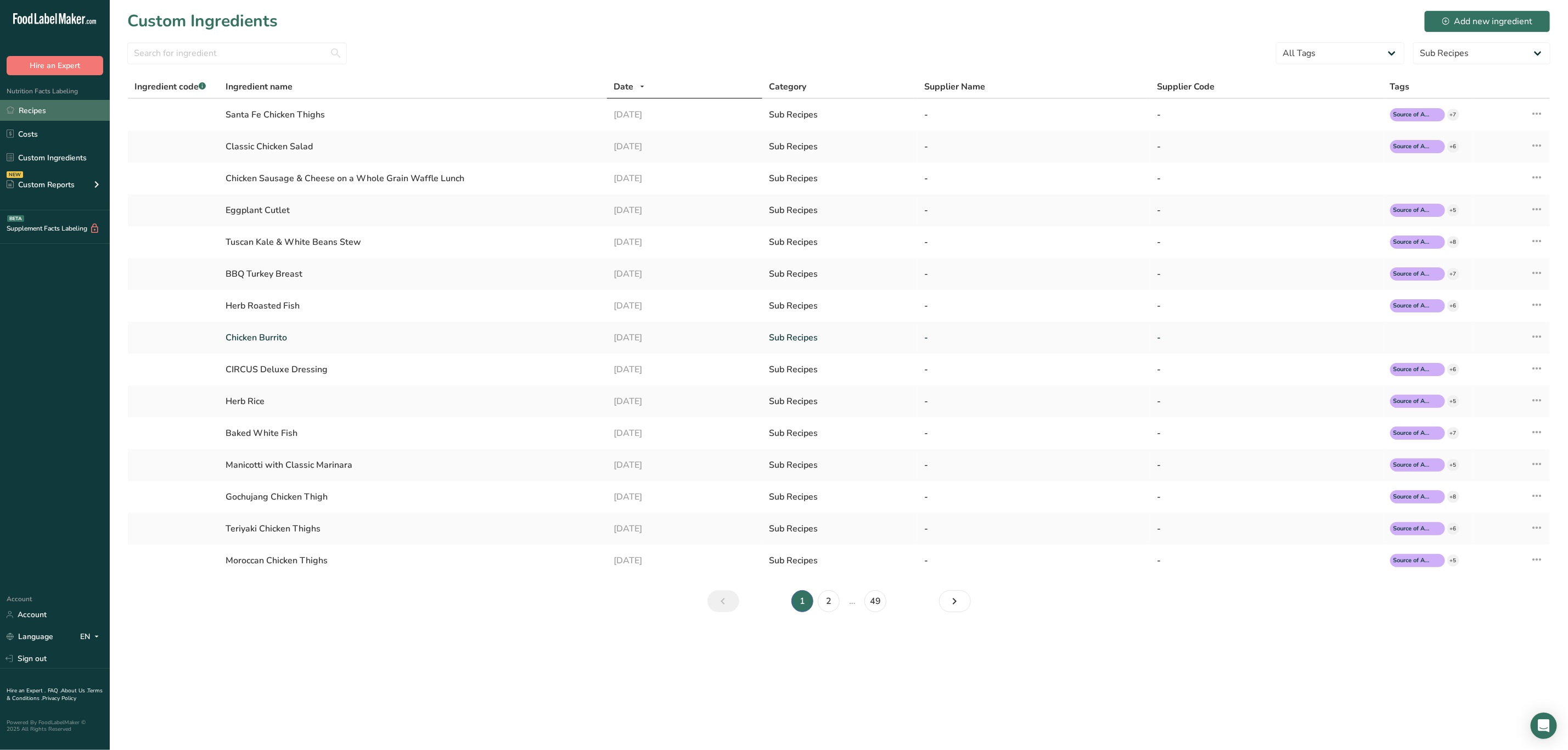
drag, startPoint x: 70, startPoint y: 114, endPoint x: 75, endPoint y: 109, distance: 7.1
click at [70, 114] on link "Recipes" at bounding box center [55, 110] width 110 height 21
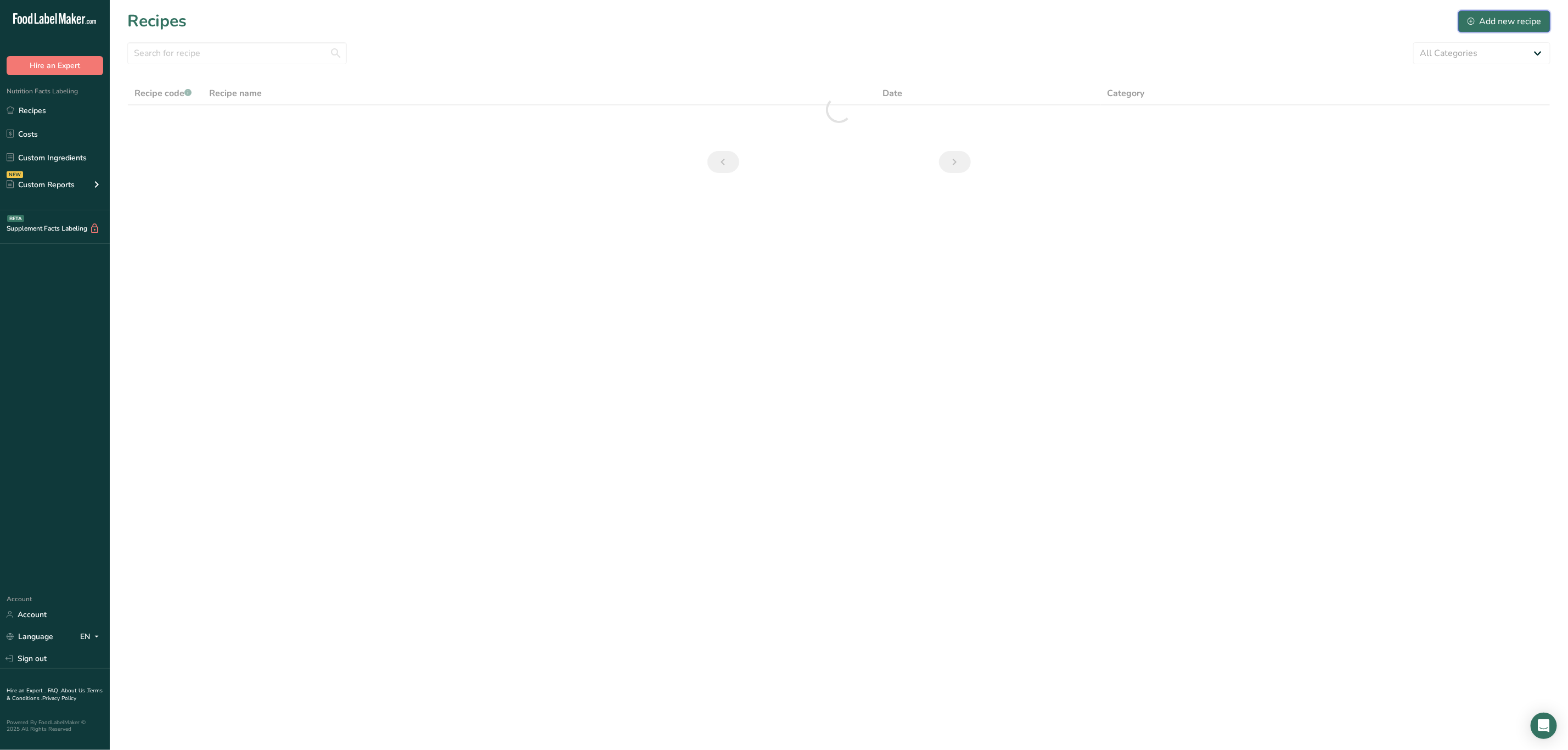
click at [1500, 23] on div "Add new recipe" at bounding box center [1505, 21] width 74 height 13
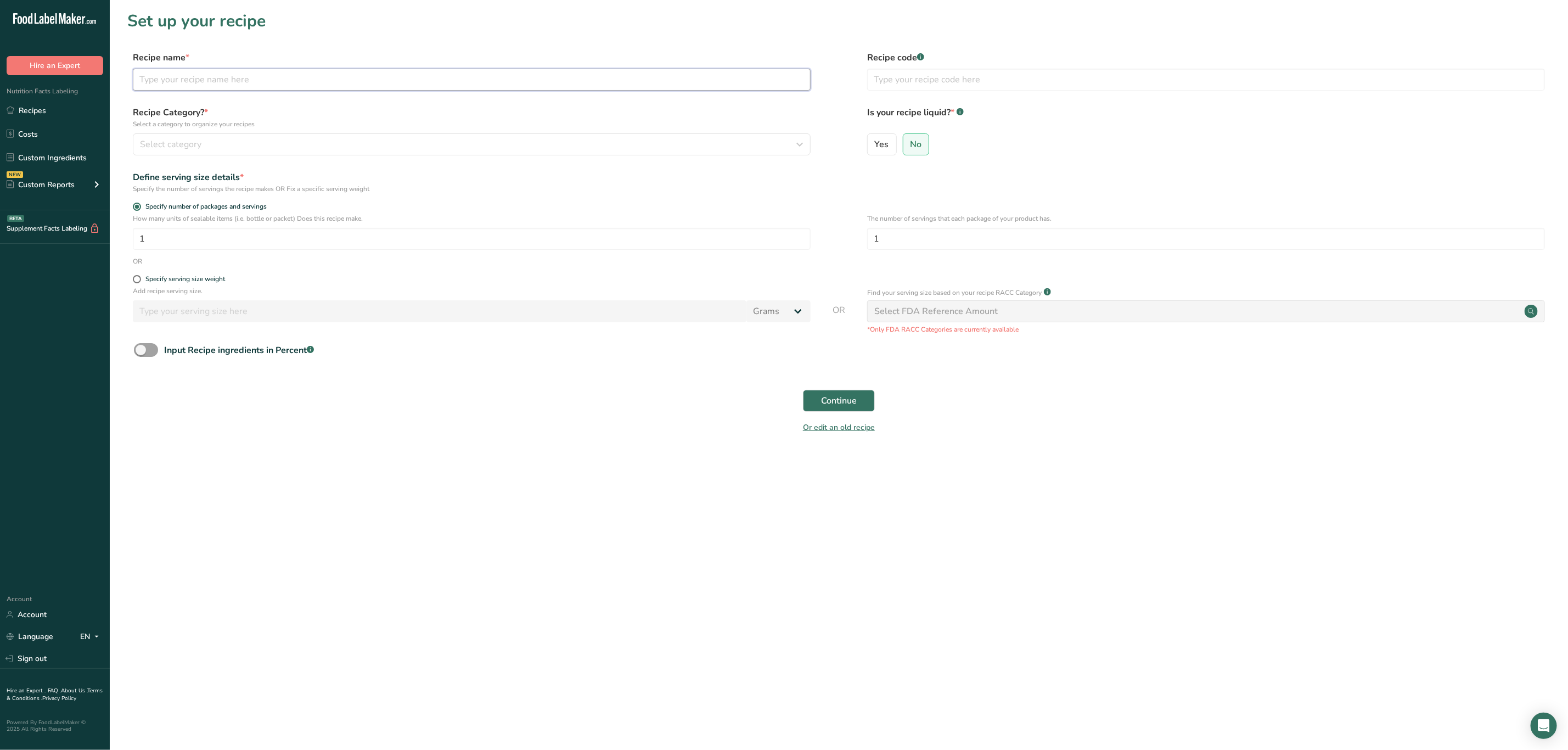
click at [250, 80] on input "text" at bounding box center [471, 80] width 678 height 22
type input "Santa Fe Chicken with Cilantro Rice and Carrots"
click at [850, 399] on span "Continue" at bounding box center [839, 400] width 36 height 13
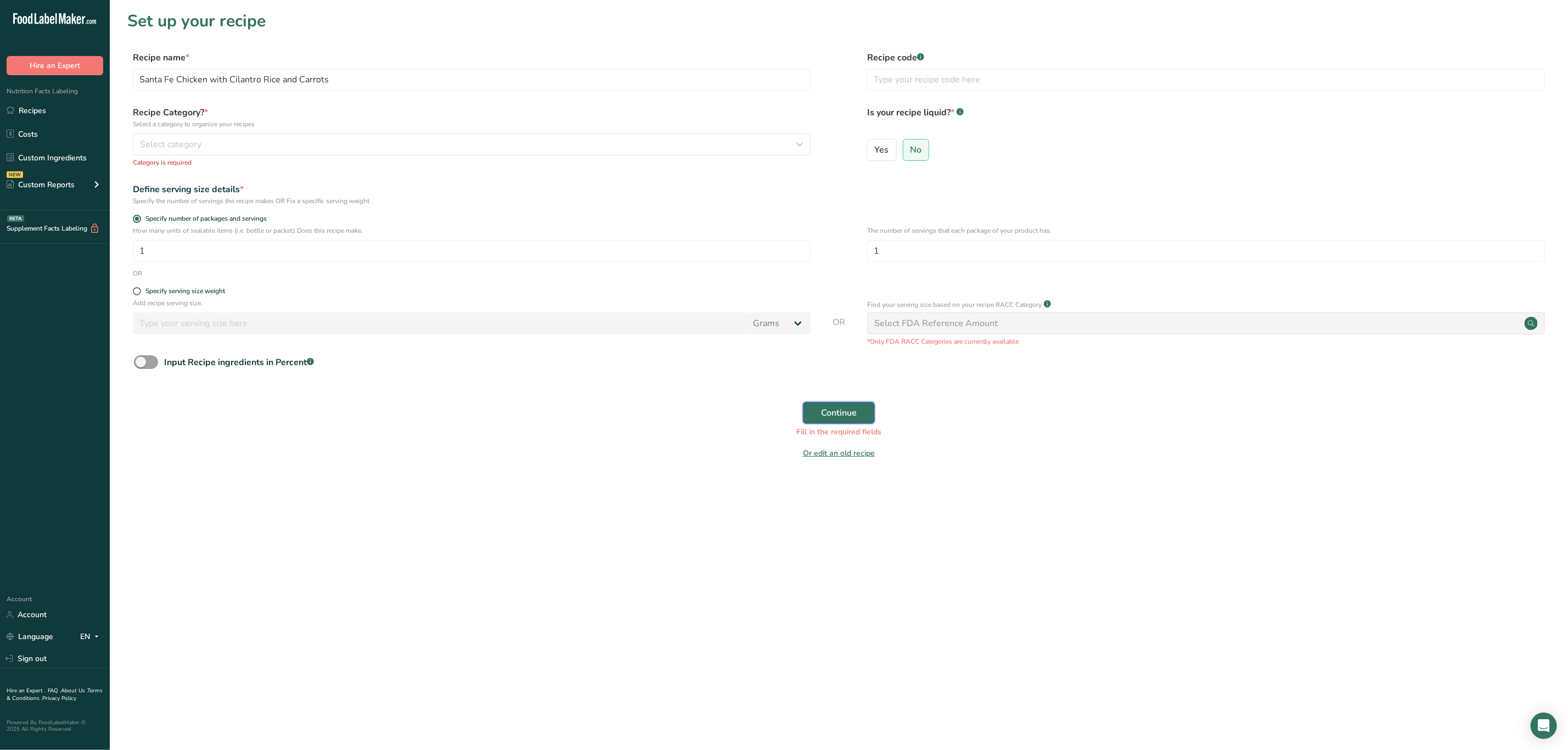
click at [842, 411] on span "Continue" at bounding box center [839, 412] width 36 height 13
click at [242, 147] on div "Select category" at bounding box center [468, 144] width 657 height 13
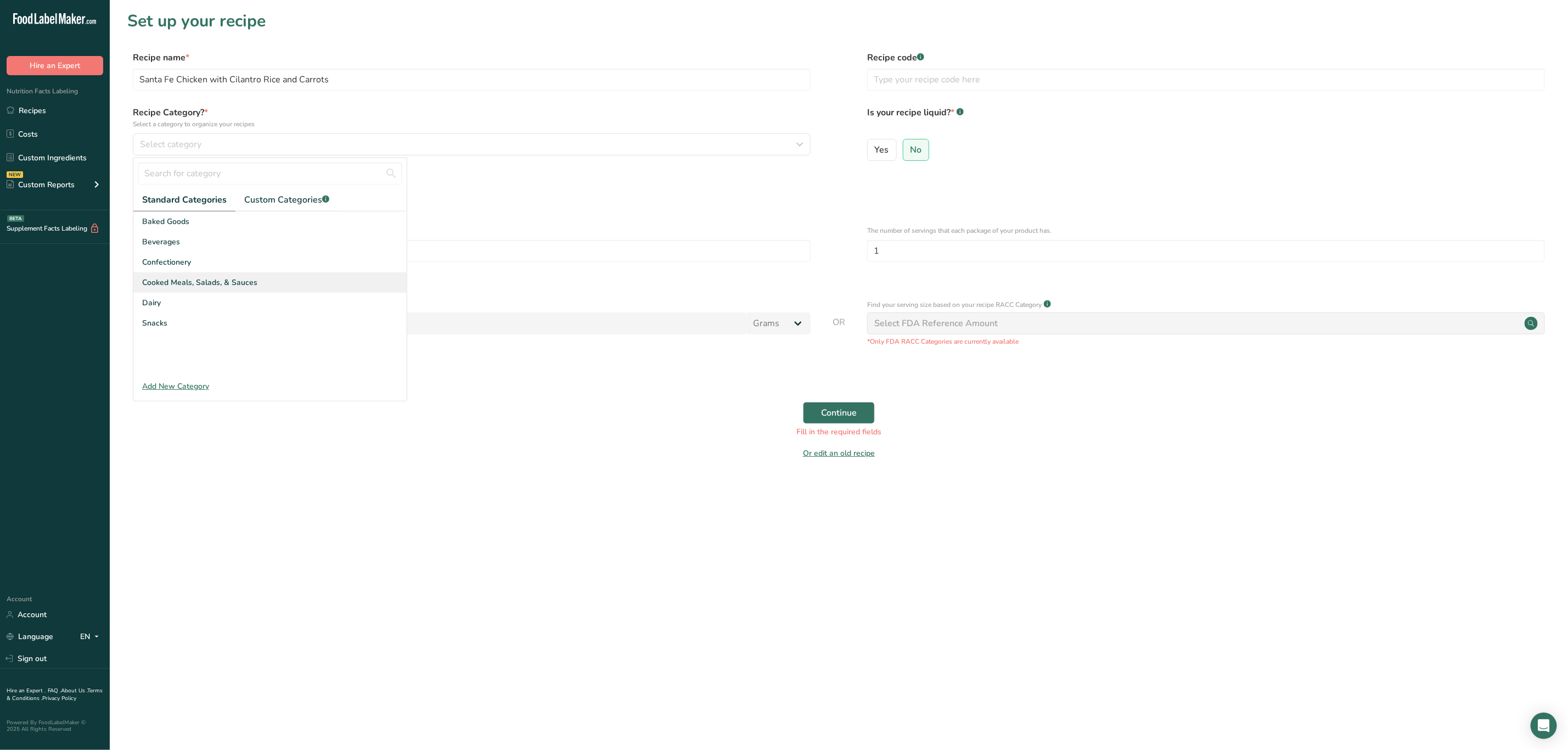
click at [198, 284] on span "Cooked Meals, Salads, & Sauces" at bounding box center [200, 282] width 115 height 12
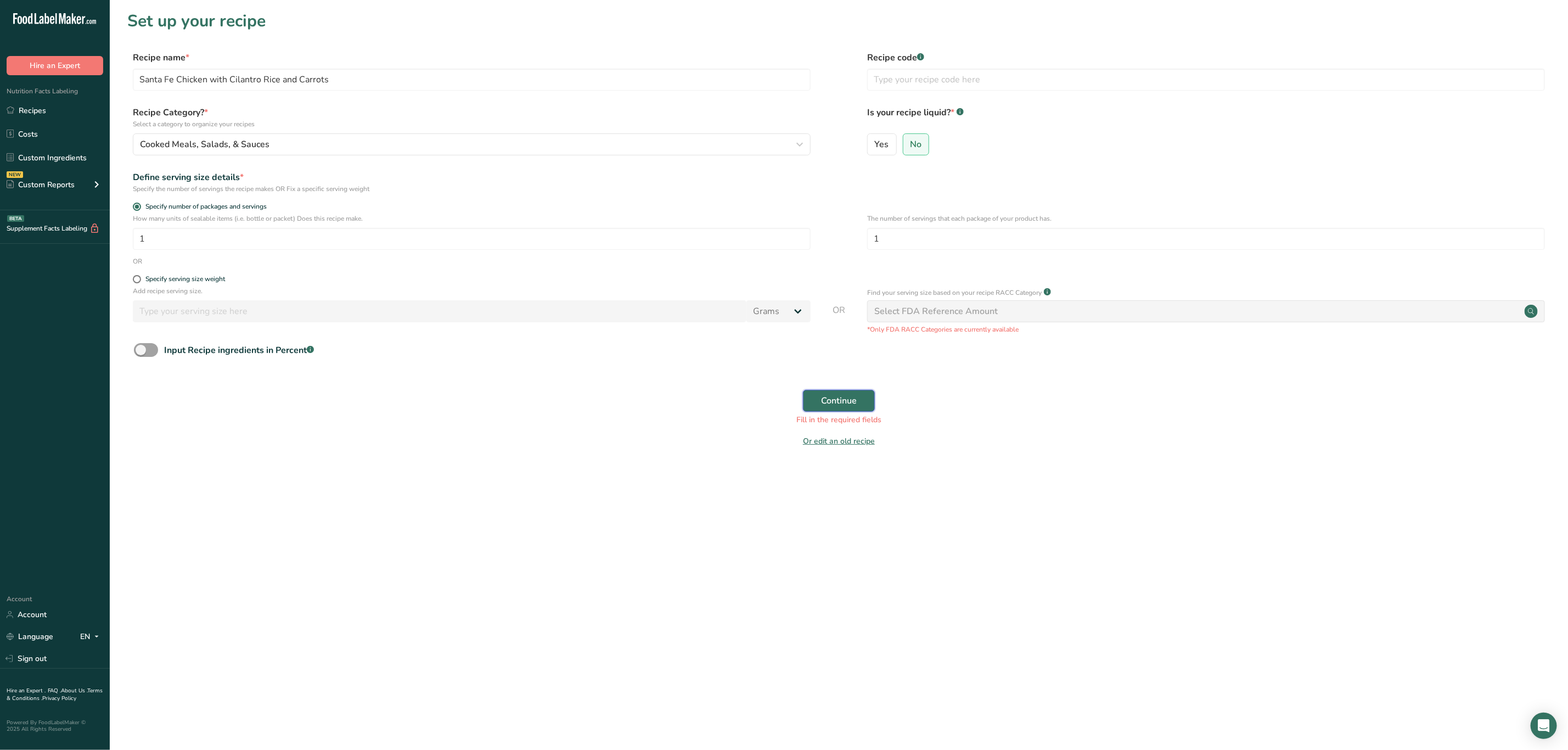
click at [827, 393] on button "Continue" at bounding box center [839, 401] width 72 height 22
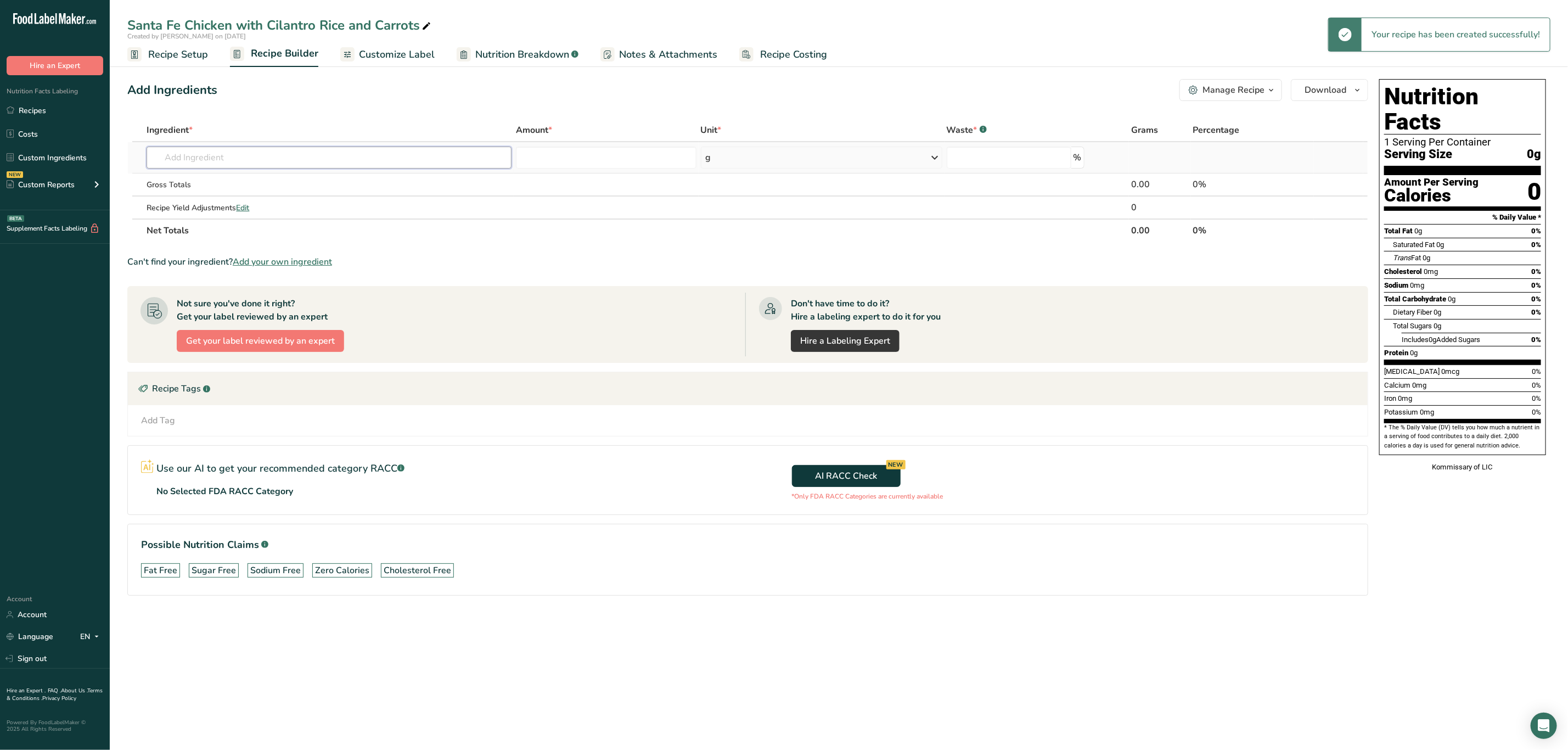
click at [236, 160] on input "text" at bounding box center [329, 158] width 365 height 22
type input "Santa Fe C"
click at [273, 196] on div "Santa Fe Chicken Thighs" at bounding box center [320, 198] width 330 height 12
type input "Santa Fe Chicken Thighs"
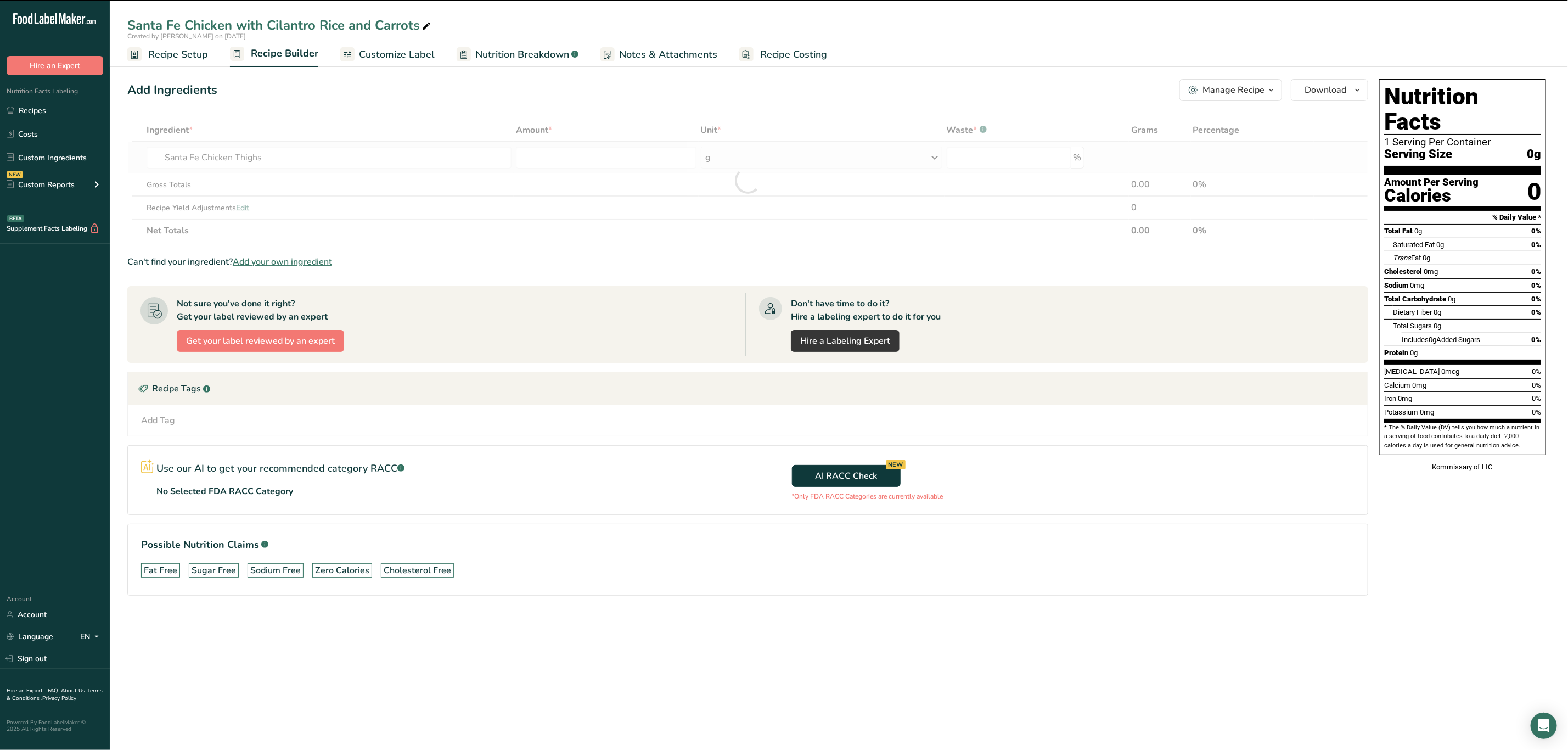
type input "0"
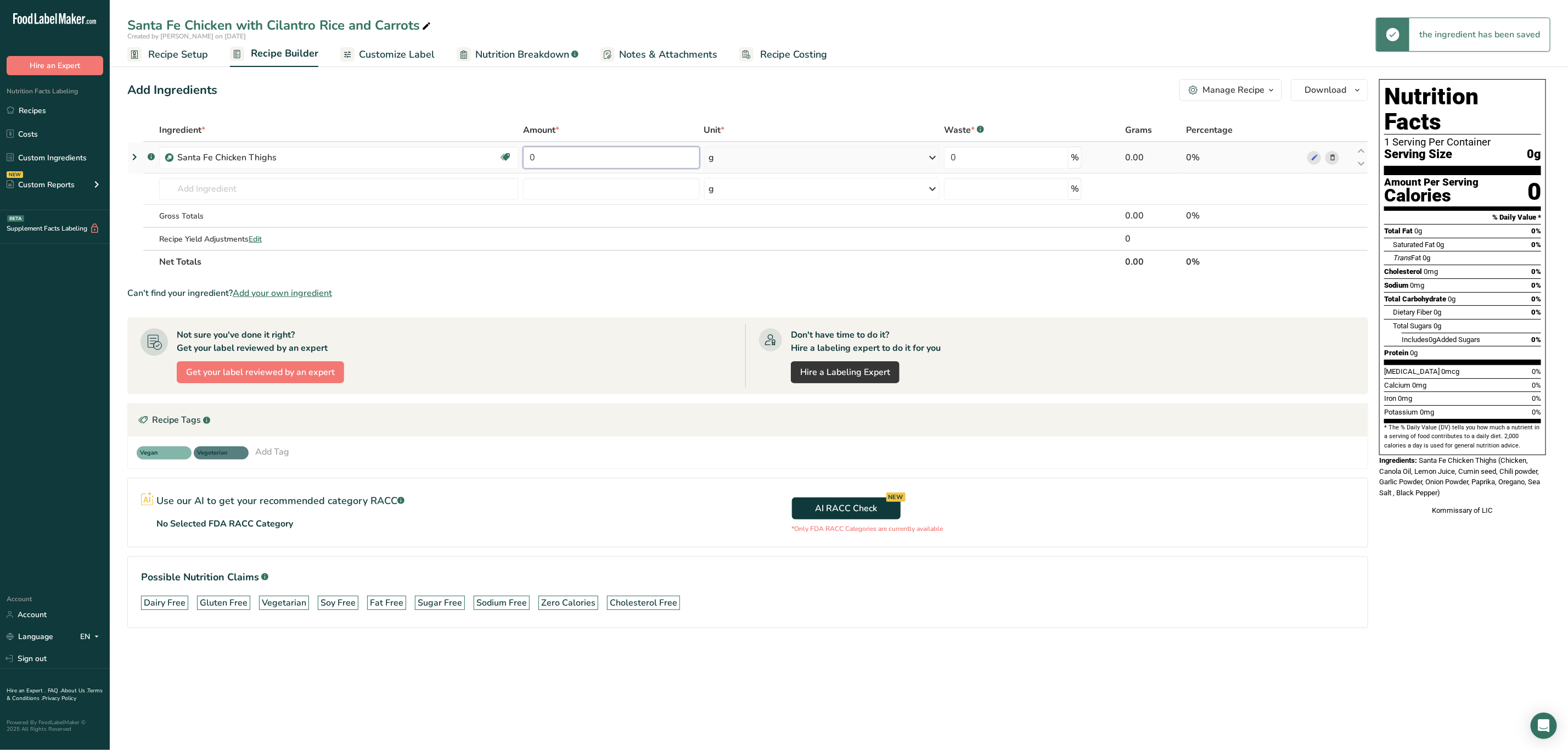
click at [583, 152] on input "0" at bounding box center [611, 158] width 177 height 22
type input "4"
click at [736, 157] on div "Ingredient * Amount * Unit * Waste * .a-a{fill:#347362;}.b-a{fill:#fff;} Grams …" at bounding box center [748, 196] width 1241 height 155
drag, startPoint x: 736, startPoint y: 160, endPoint x: 730, endPoint y: 166, distance: 8.5
click at [735, 160] on div "g" at bounding box center [822, 158] width 236 height 22
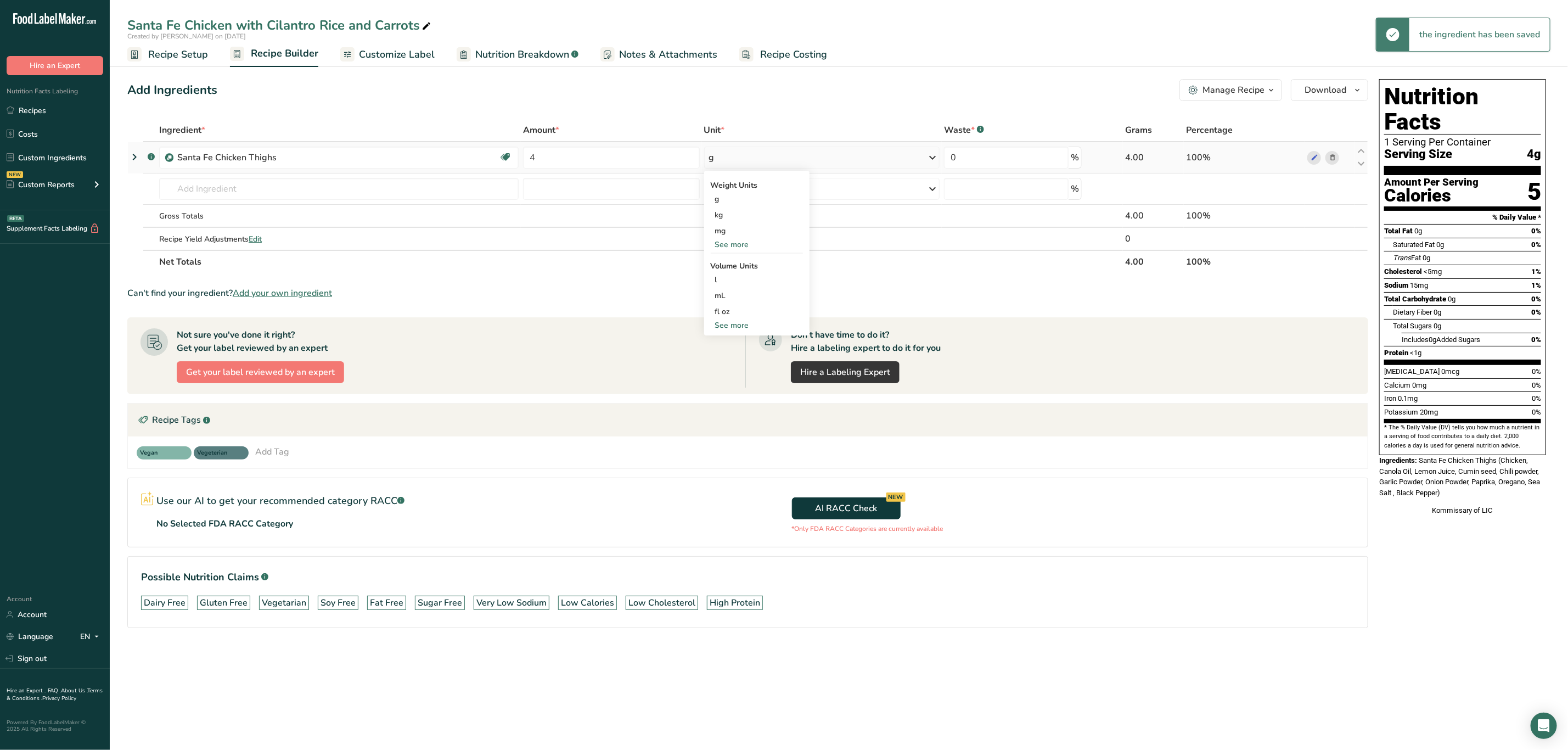
click at [735, 239] on div "See more" at bounding box center [757, 244] width 92 height 12
click at [733, 277] on div "oz" at bounding box center [757, 279] width 92 height 16
click at [293, 190] on input "text" at bounding box center [339, 189] width 360 height 22
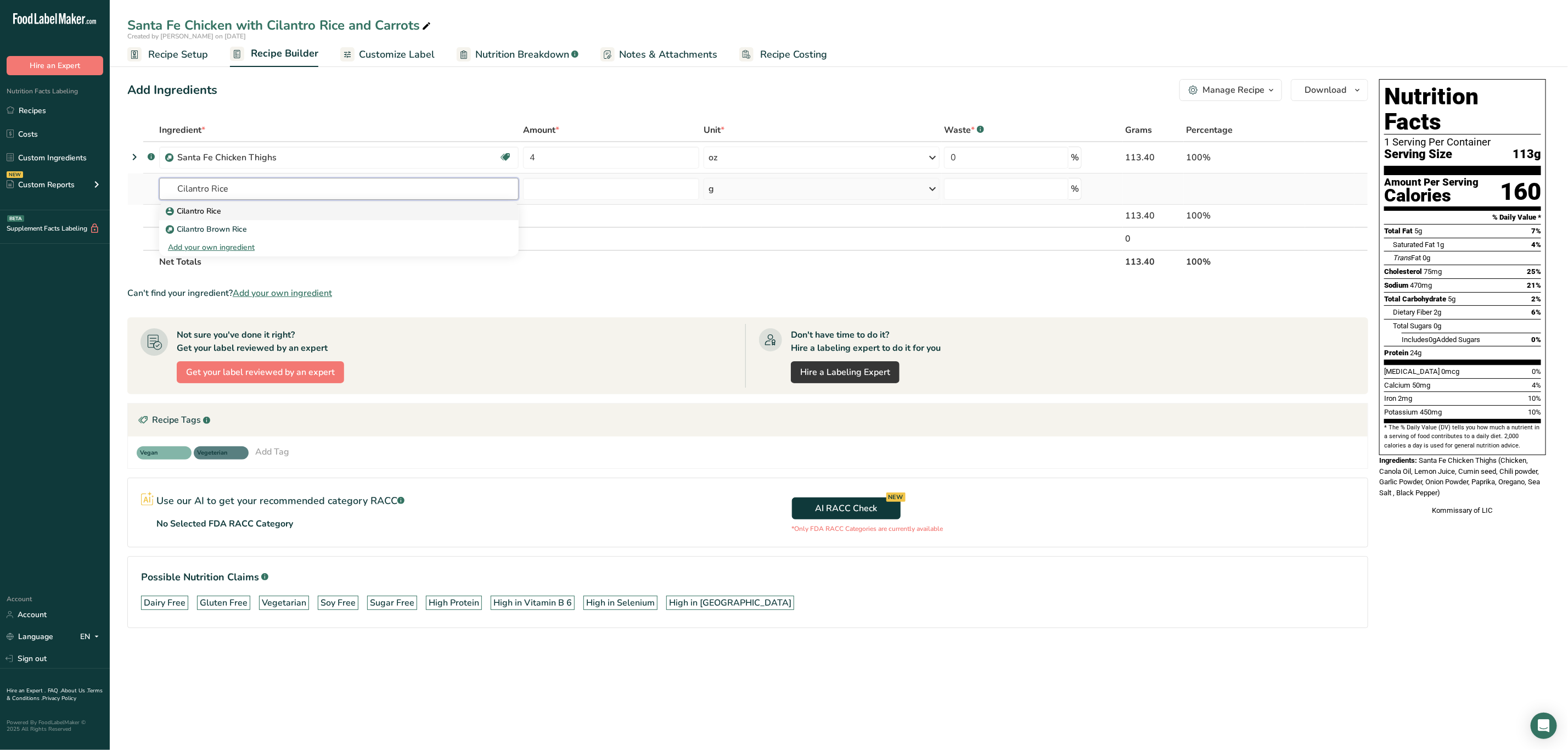
type input "Cilantro Rice"
click at [284, 210] on div "Cilantro Rice" at bounding box center [330, 211] width 325 height 12
type input "Cilantro Rice"
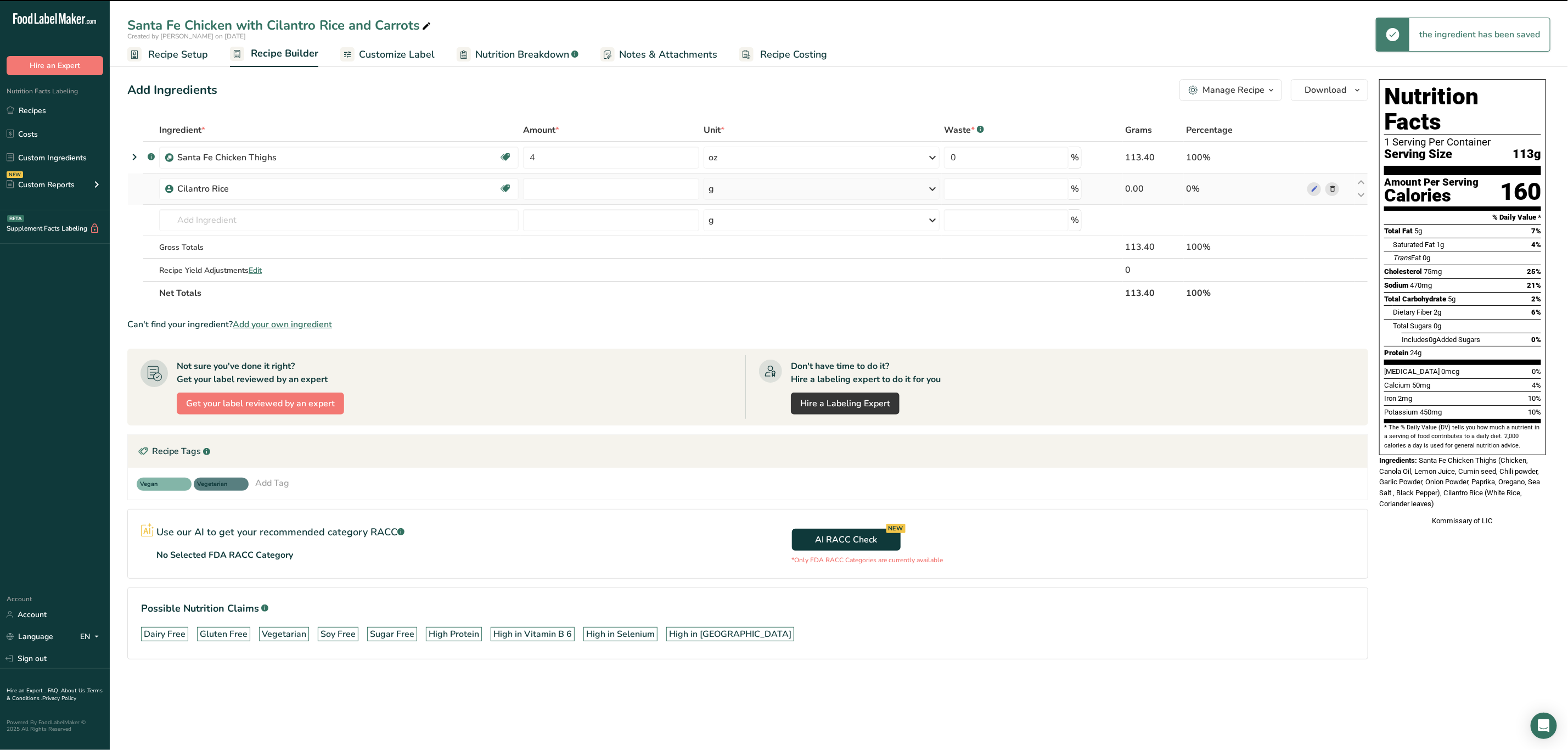
type input "0"
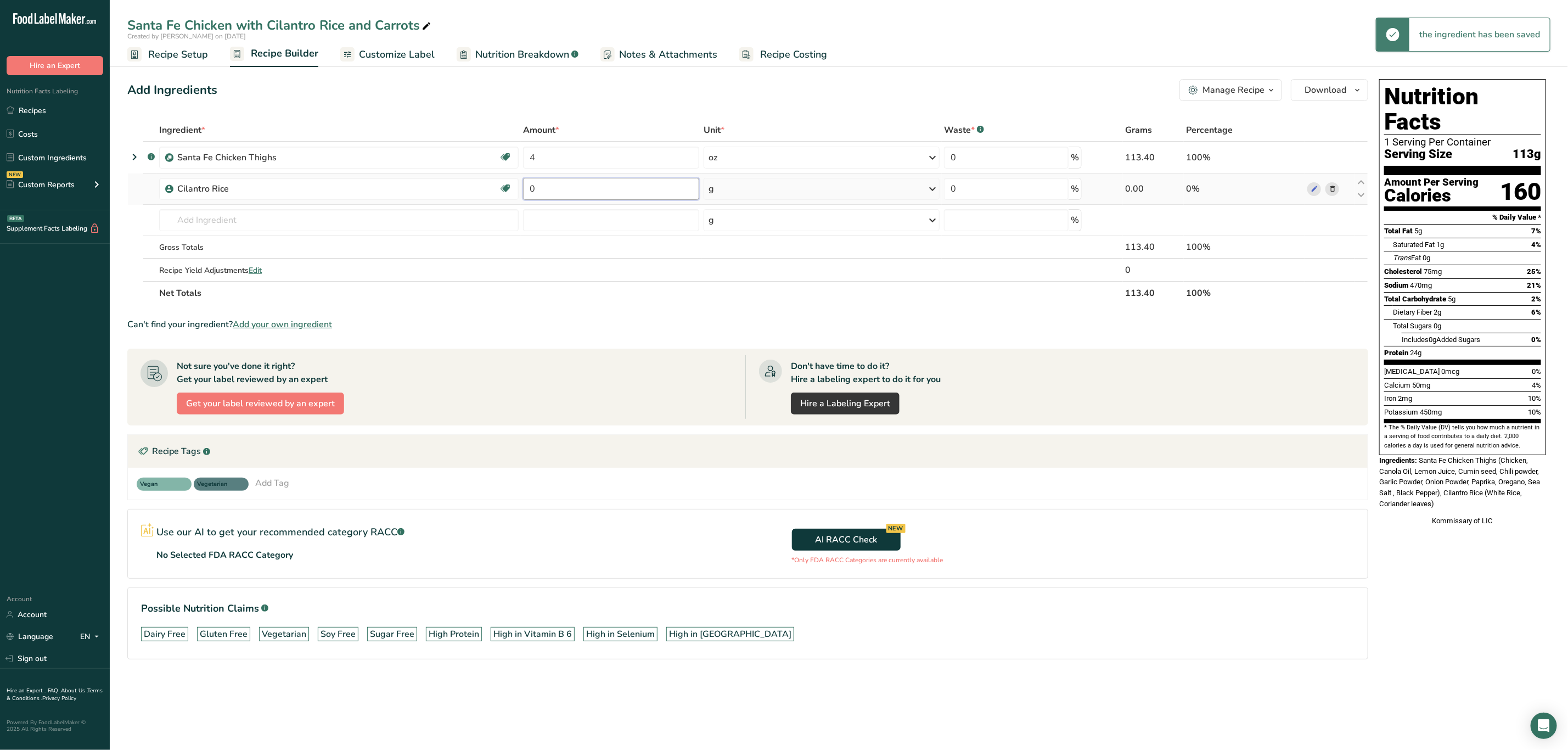
drag, startPoint x: 547, startPoint y: 190, endPoint x: 541, endPoint y: 193, distance: 6.7
click at [546, 190] on input "0" at bounding box center [611, 189] width 177 height 22
type input "6"
click at [746, 186] on div "Ingredient * Amount * Unit * Waste * .a-a{fill:#347362;}.b-a{fill:#fff;} Grams …" at bounding box center [748, 211] width 1241 height 186
click at [740, 190] on div "g" at bounding box center [822, 189] width 236 height 22
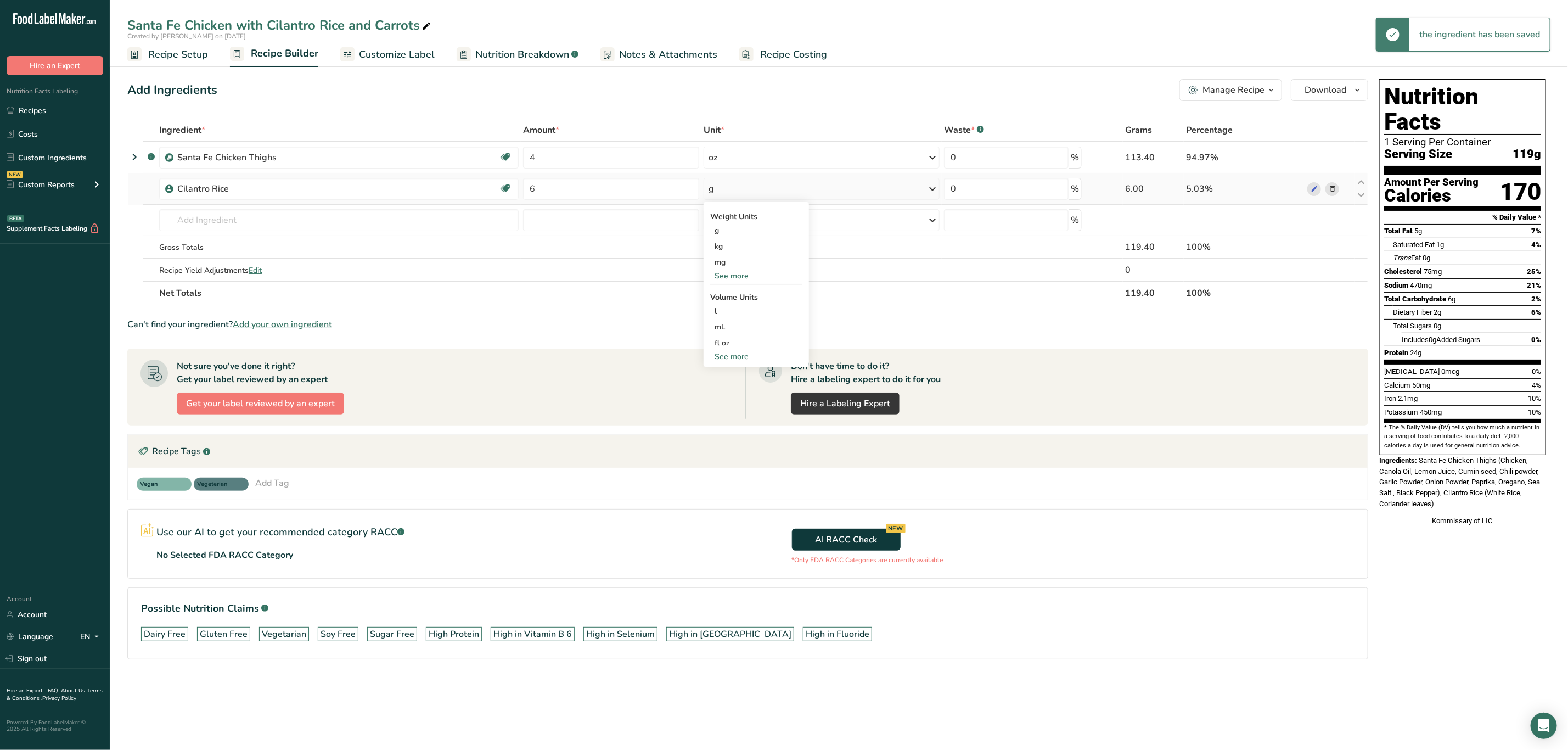
click at [732, 271] on div "See more" at bounding box center [756, 276] width 92 height 12
click at [725, 304] on div "oz" at bounding box center [756, 310] width 92 height 16
click at [207, 222] on input "text" at bounding box center [339, 220] width 360 height 22
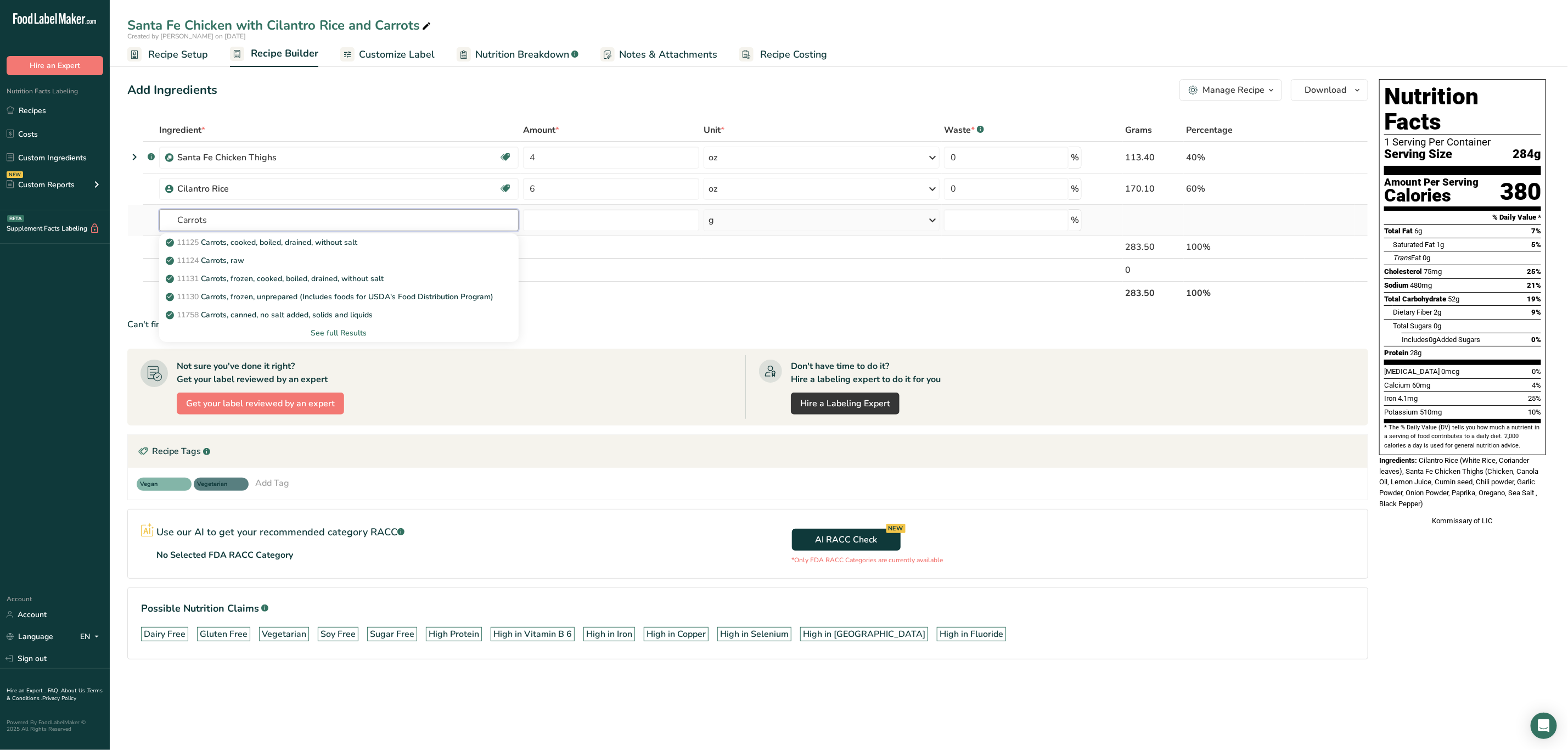
type input "Carrots"
click at [348, 331] on div "See full Results" at bounding box center [339, 333] width 342 height 12
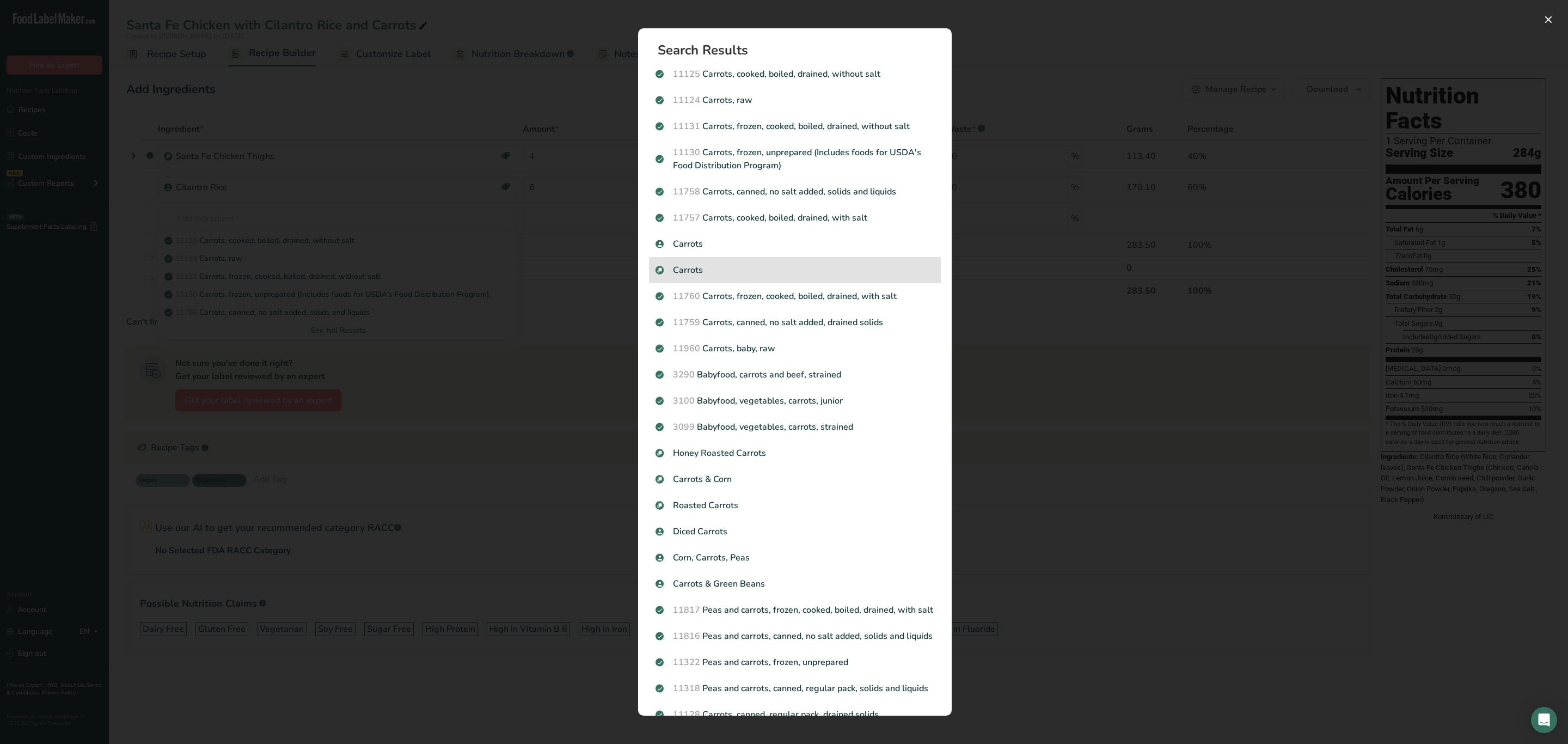
click at [735, 268] on p "Carrots" at bounding box center [795, 270] width 279 height 13
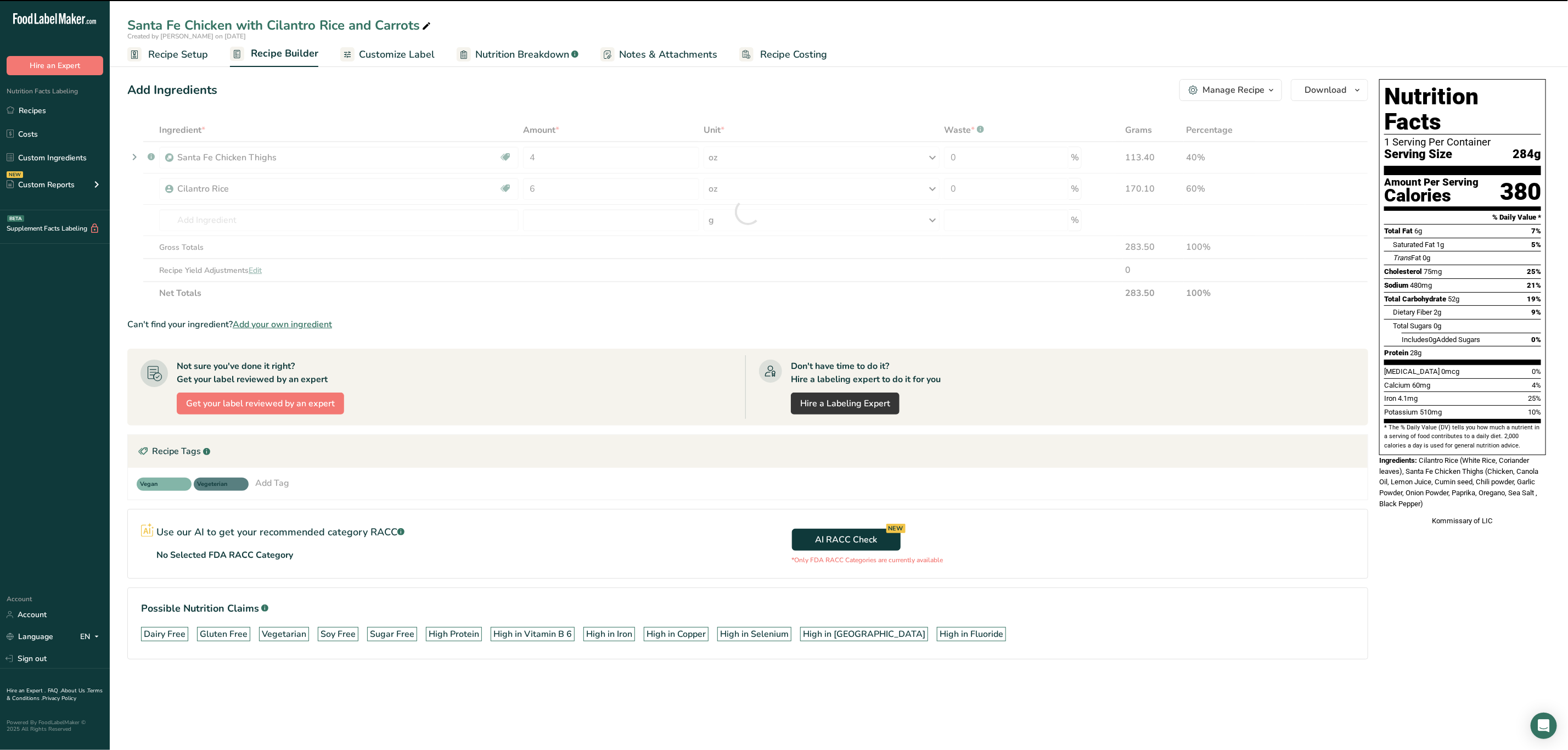
type input "0"
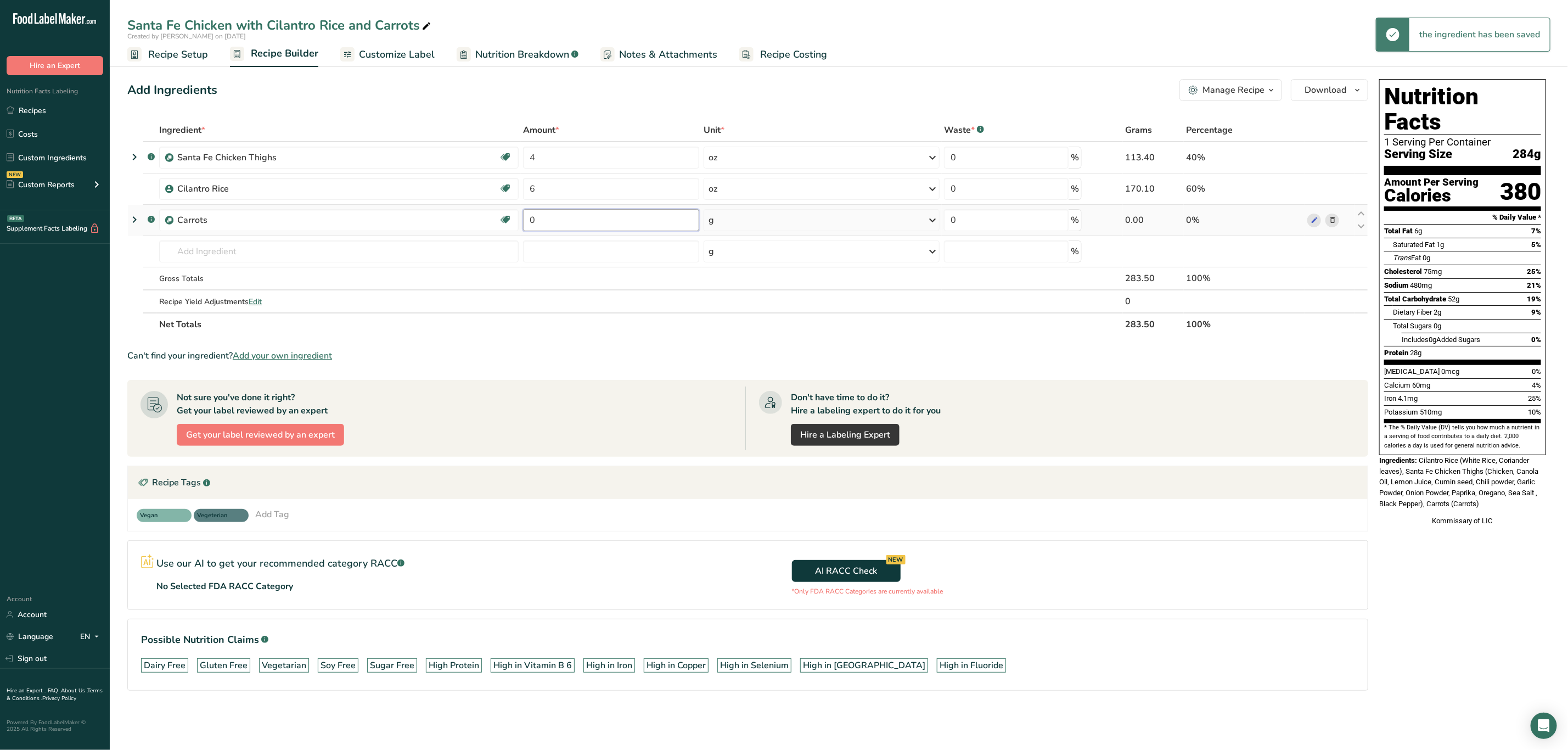
click at [558, 225] on input "0" at bounding box center [611, 220] width 177 height 22
type input "4"
click at [738, 218] on div "Ingredient * Amount * Unit * Waste * .a-a{fill:#347362;}.b-a{fill:#fff;} Grams …" at bounding box center [748, 227] width 1241 height 217
click at [738, 223] on div "g" at bounding box center [822, 220] width 236 height 22
click at [738, 304] on div "See more" at bounding box center [756, 307] width 92 height 12
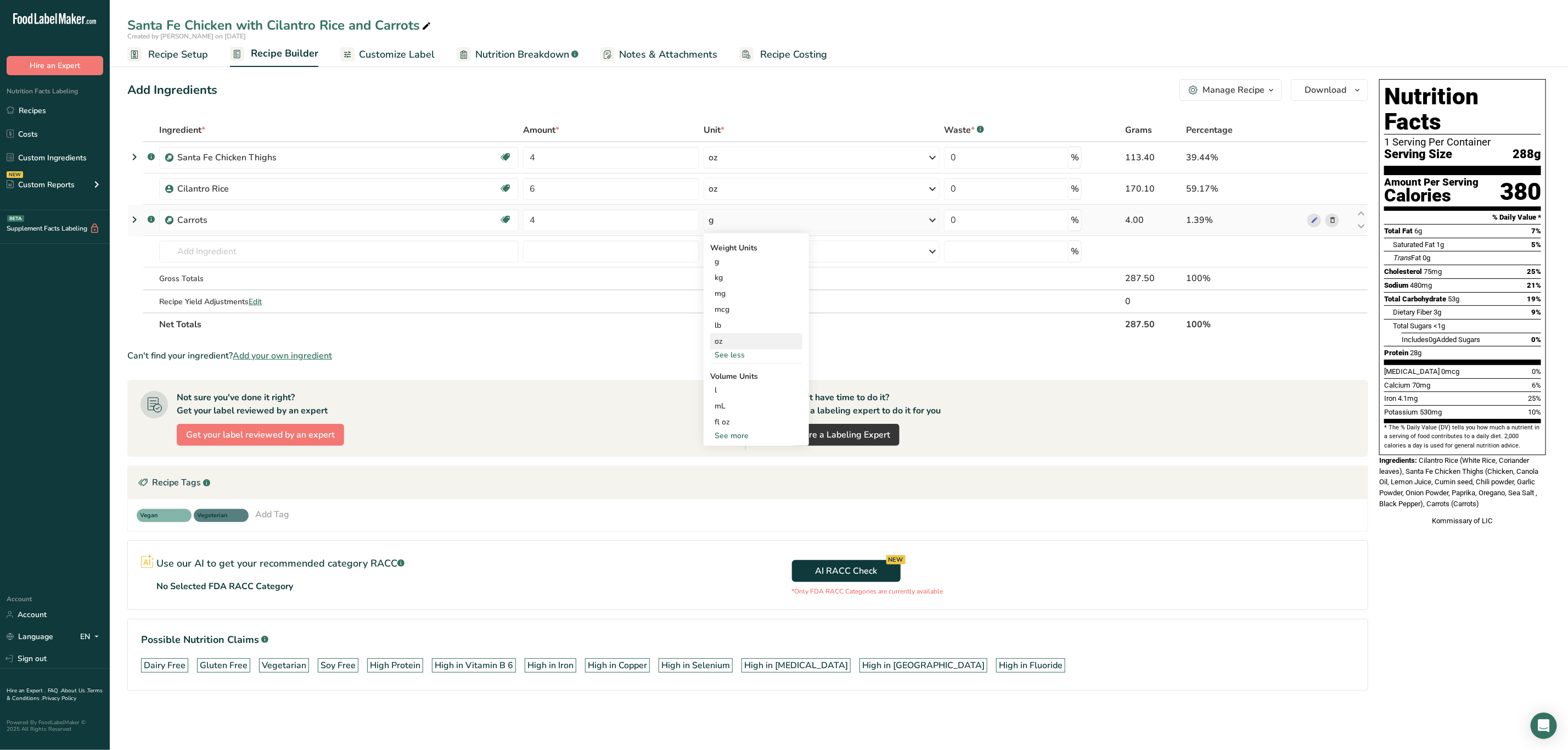
click at [741, 339] on div "oz" at bounding box center [756, 341] width 92 height 16
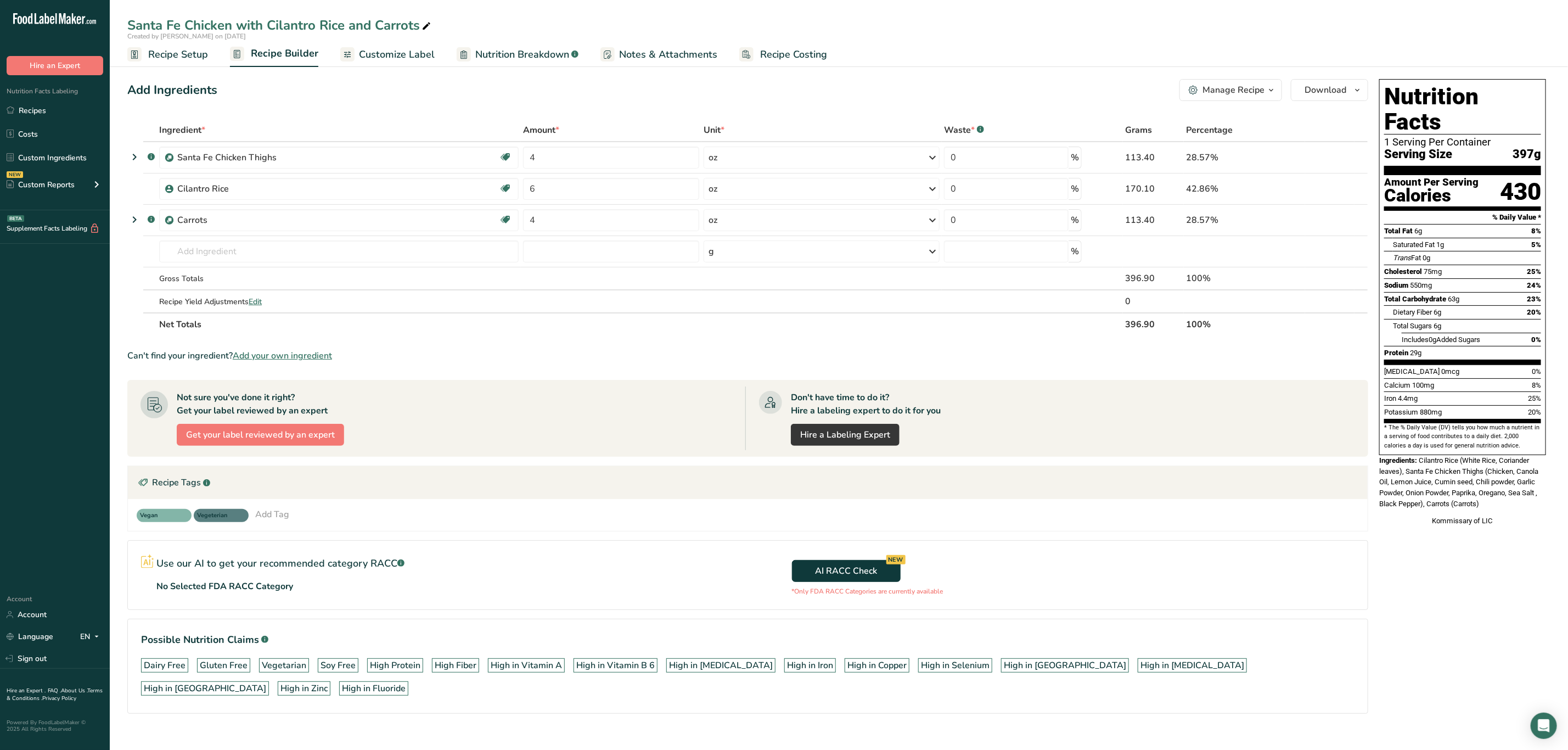
click at [394, 22] on div "Santa Fe Chicken with Cilantro Rice and Carrots" at bounding box center [280, 25] width 306 height 20
drag, startPoint x: 1422, startPoint y: 437, endPoint x: 1496, endPoint y: 479, distance: 85.1
click at [1496, 479] on div "Ingredients: Cilantro Rice (White Rice, Coriander leaves), Santa Fe Chicken Thi…" at bounding box center [1463, 482] width 167 height 54
copy span "Cilantro Rice (White Rice, Coriander leaves), Santa Fe Chicken Thighs (Chicken,…"
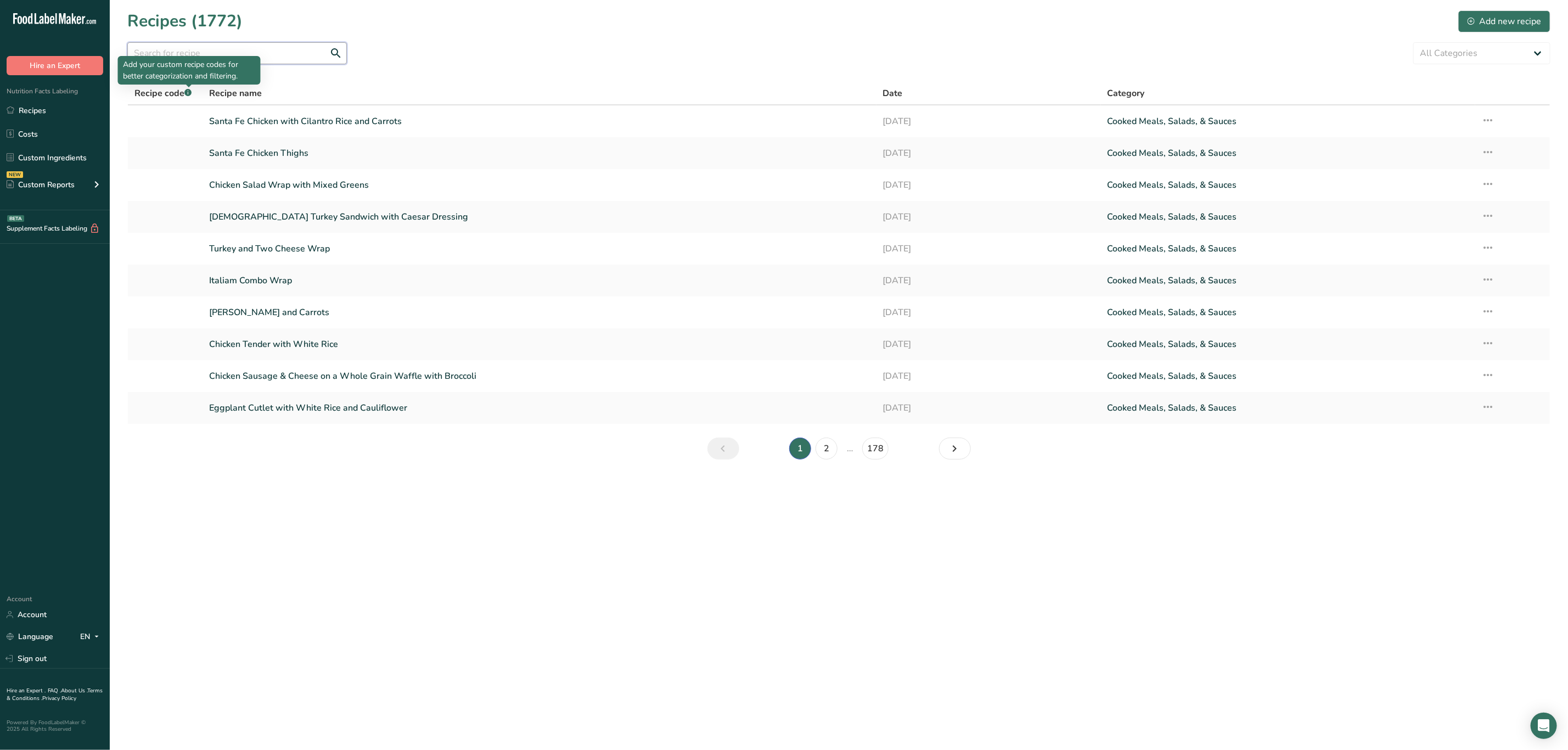
click at [210, 55] on input "text" at bounding box center [238, 53] width 220 height 22
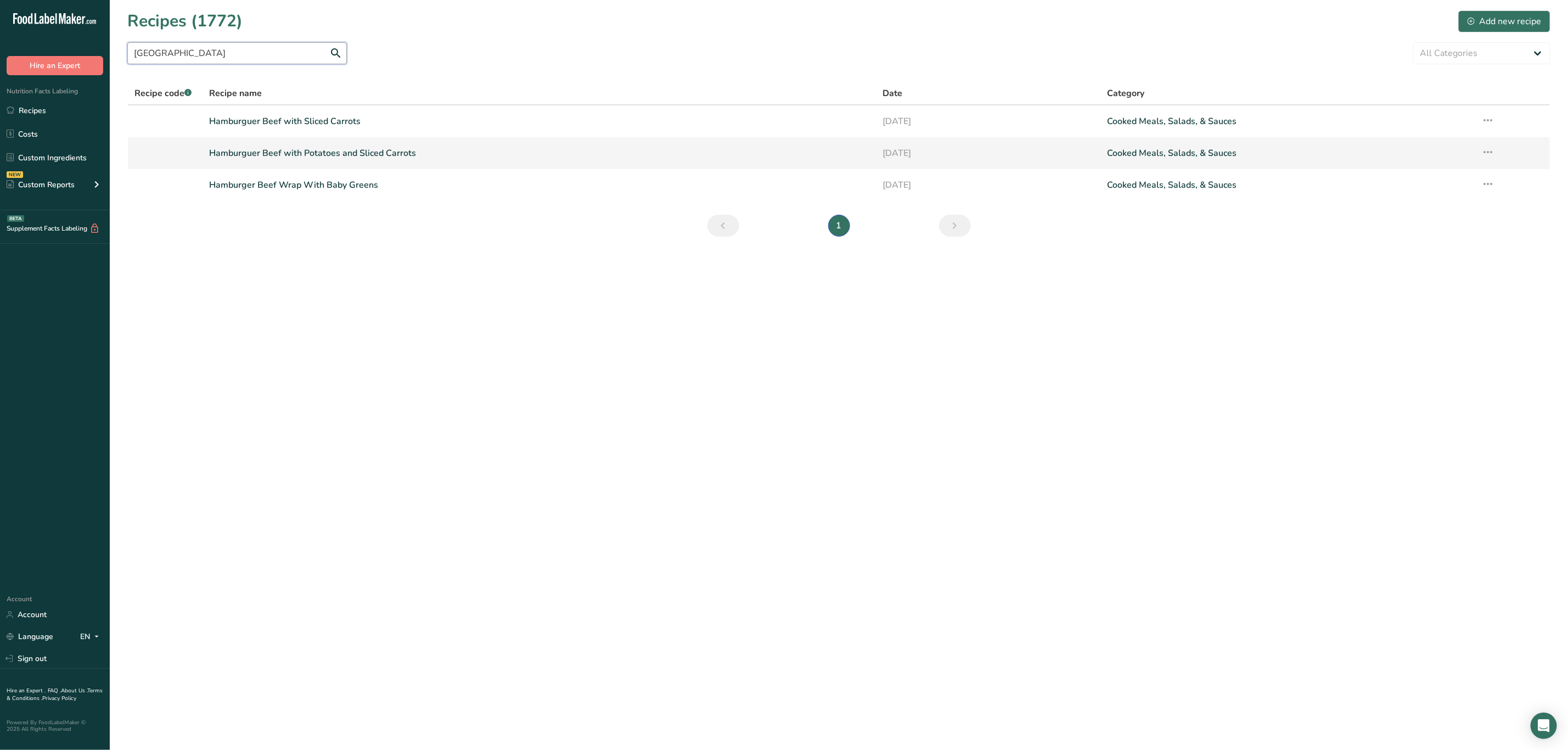
type input "[GEOGRAPHIC_DATA]"
click at [854, 145] on link "Hamburguer Beef with Potatoes and Sliced Carrots" at bounding box center [539, 153] width 660 height 23
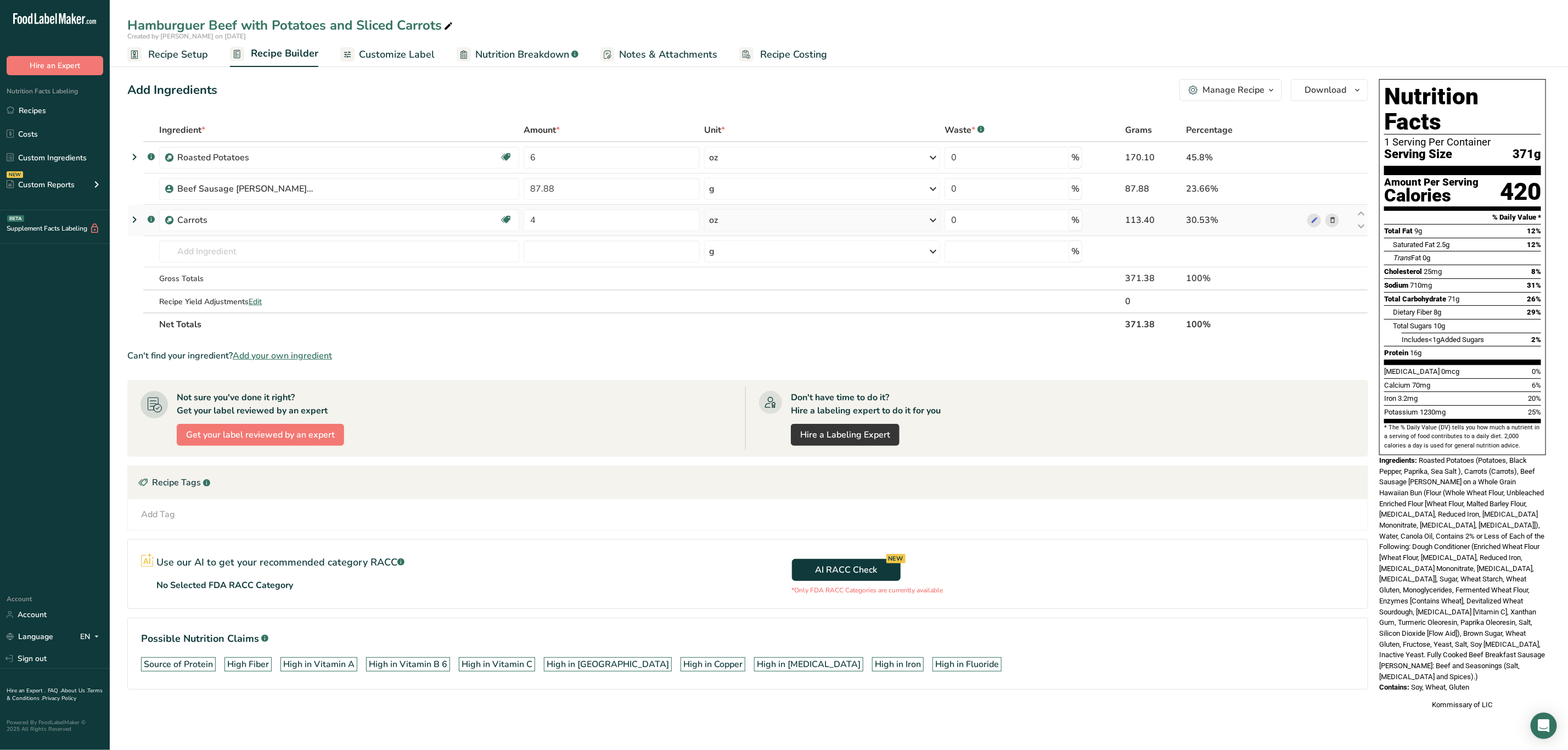
click at [1330, 219] on icon at bounding box center [1332, 220] width 8 height 12
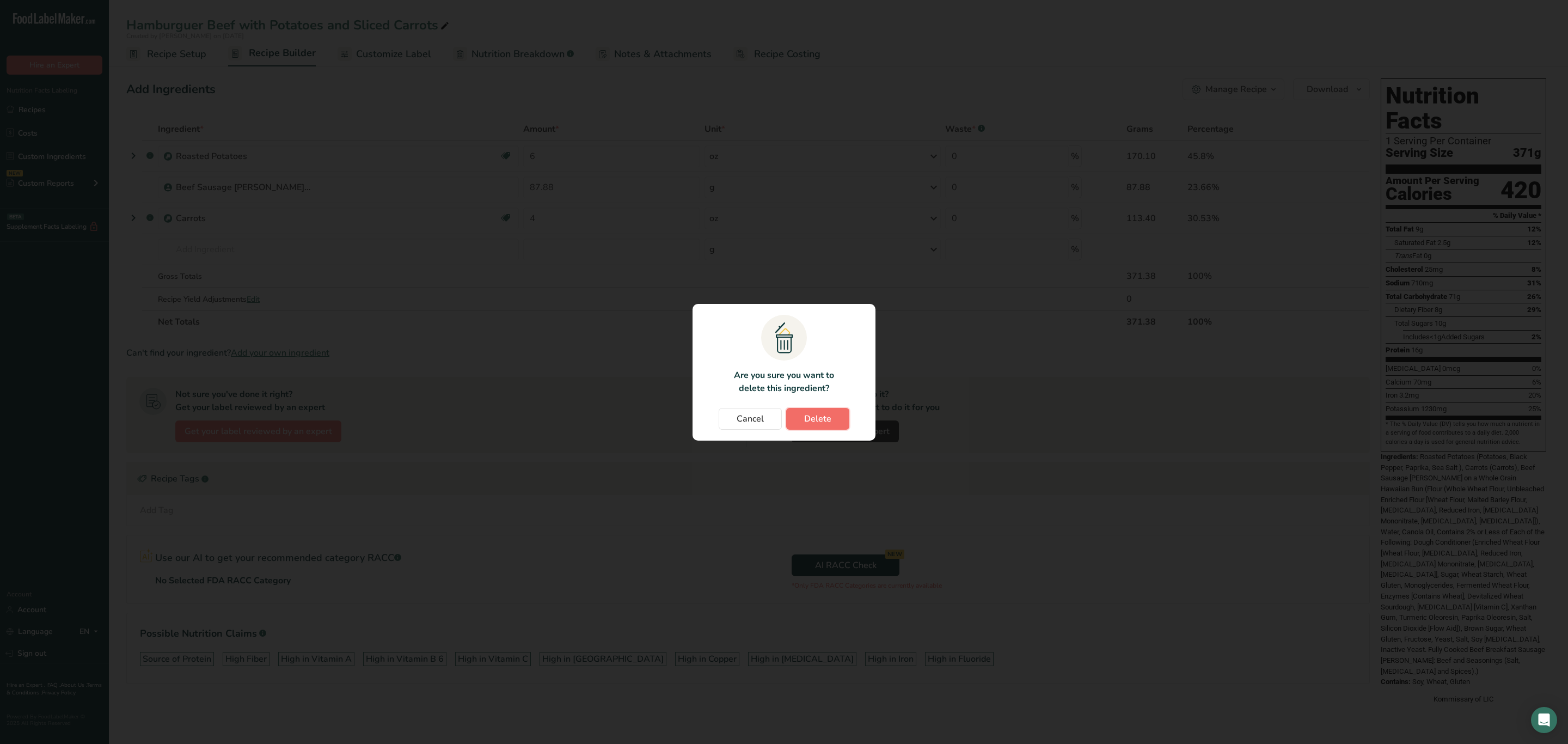
click at [822, 422] on span "Delete" at bounding box center [817, 418] width 27 height 13
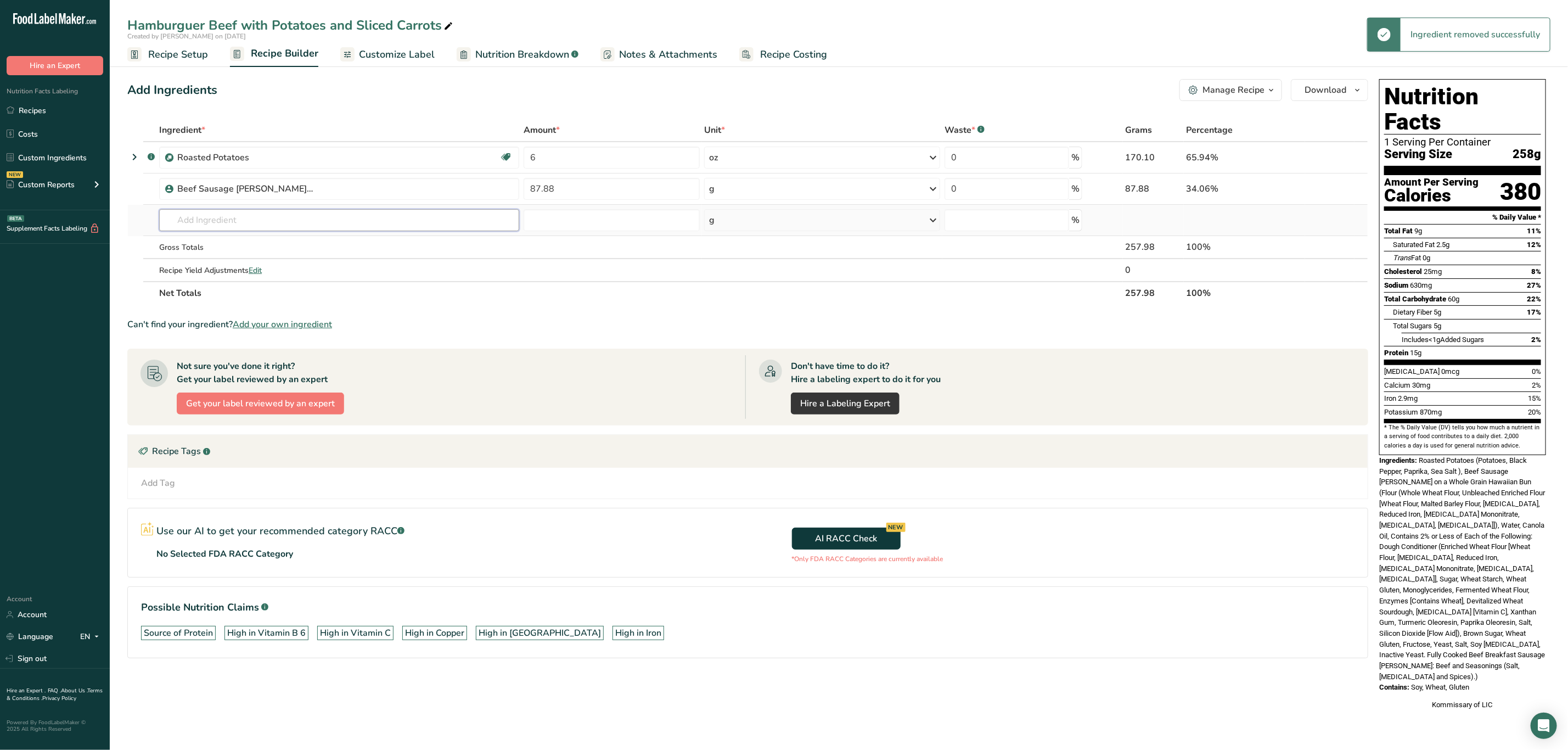
click at [206, 231] on input "text" at bounding box center [339, 220] width 360 height 22
type input "California Blen"
click at [206, 241] on p "California Blend" at bounding box center [206, 242] width 75 height 12
type input "California Blend"
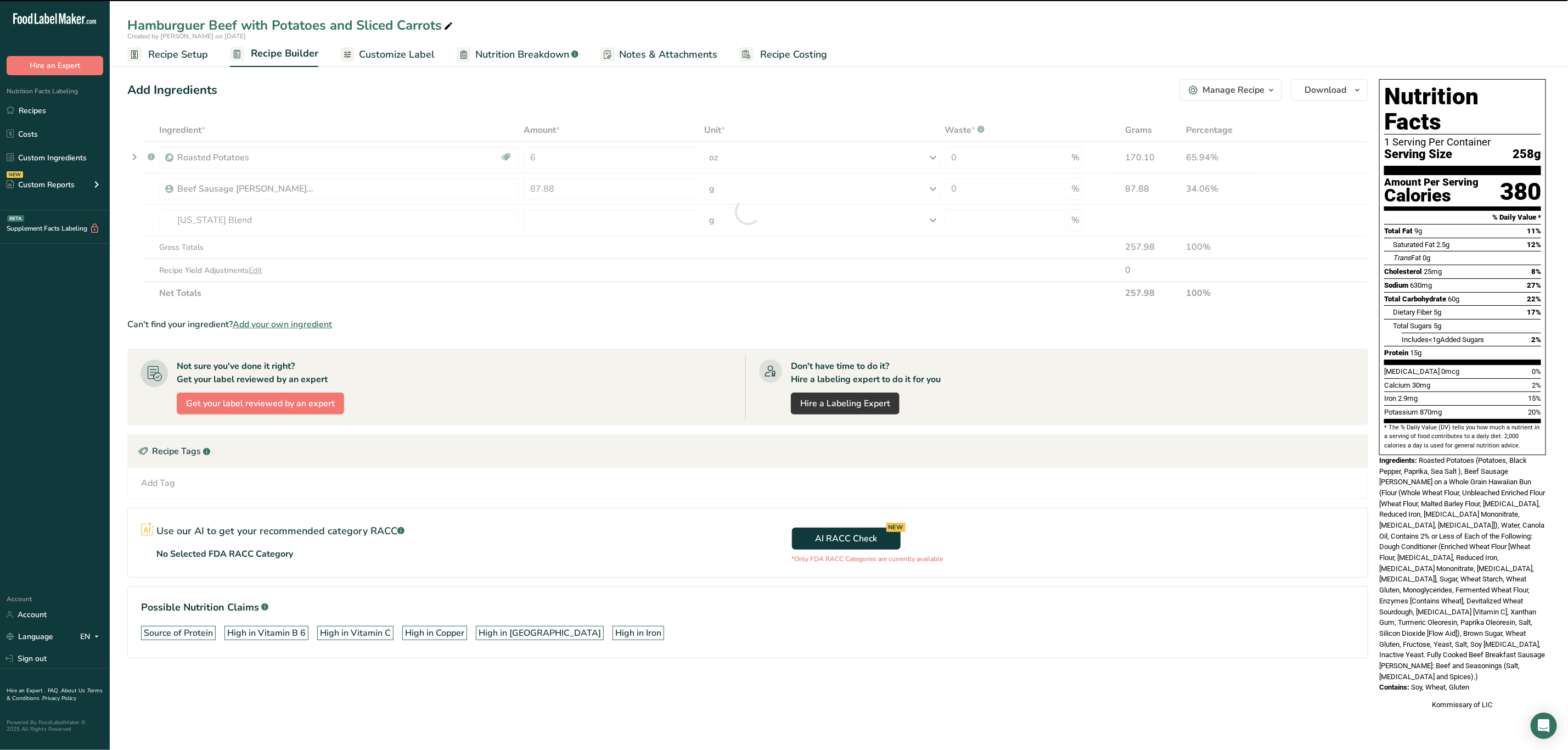
type input "0"
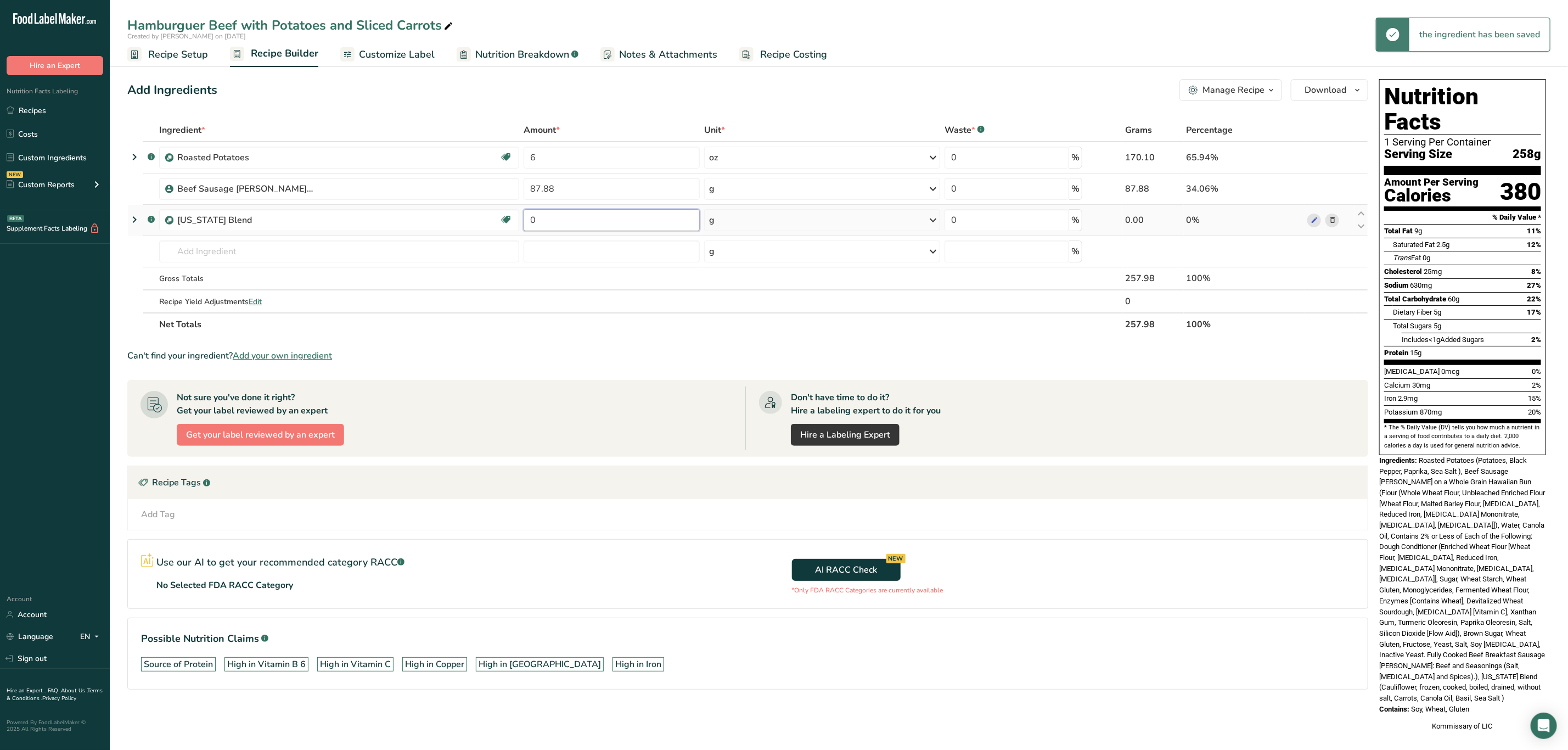
click at [611, 221] on input "0" at bounding box center [611, 220] width 176 height 22
type input "4"
click at [720, 219] on div "Ingredient * Amount * Unit * Waste * .a-a{fill:#347362;}.b-a{fill:#fff;} Grams …" at bounding box center [748, 227] width 1241 height 217
click at [725, 219] on div "g" at bounding box center [822, 220] width 236 height 22
click at [733, 299] on div "mg" at bounding box center [757, 293] width 92 height 16
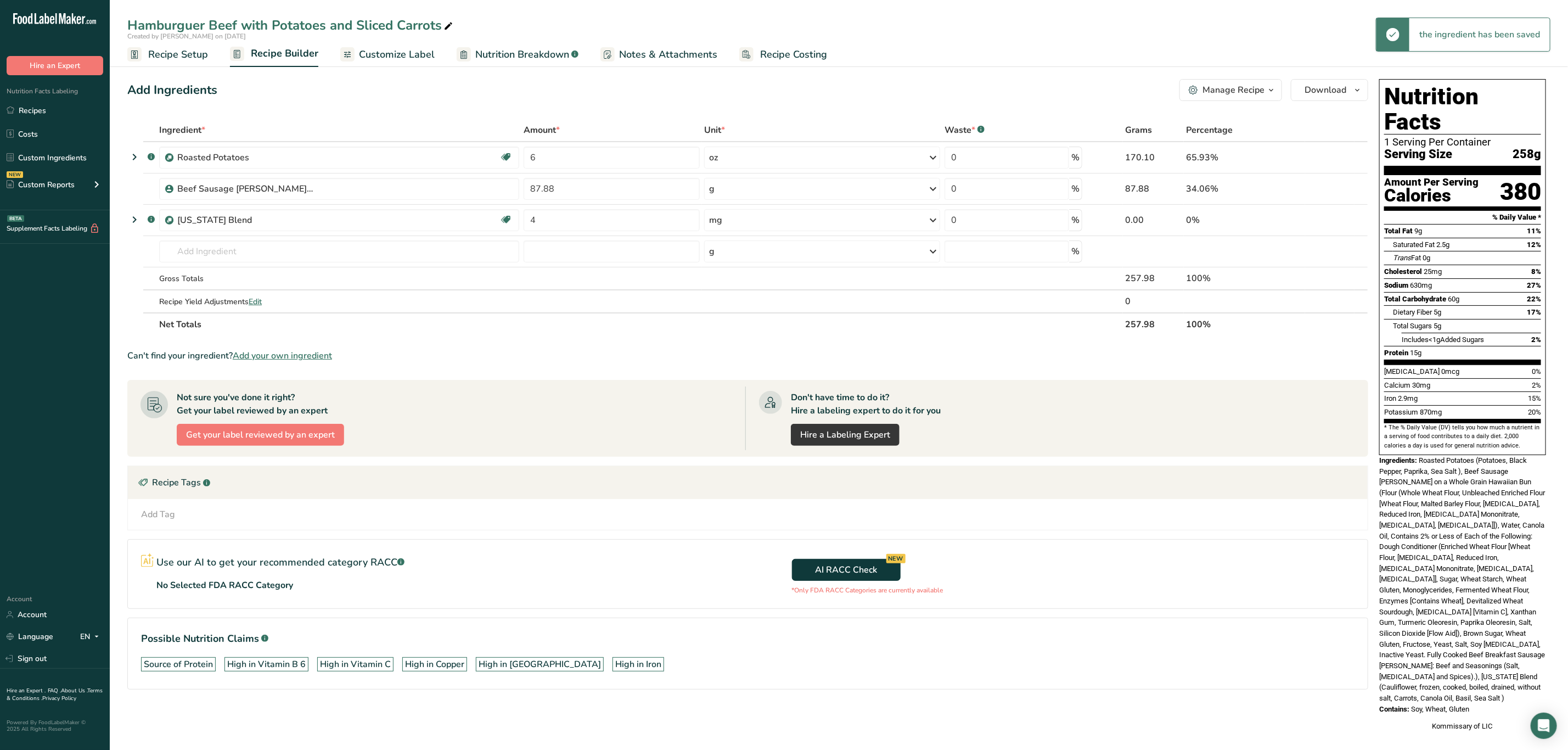
click at [732, 227] on div "mg" at bounding box center [822, 220] width 236 height 22
click at [733, 304] on div "See more" at bounding box center [757, 307] width 92 height 12
drag, startPoint x: 728, startPoint y: 342, endPoint x: 721, endPoint y: 336, distance: 9.2
click at [727, 342] on div "oz" at bounding box center [757, 341] width 92 height 16
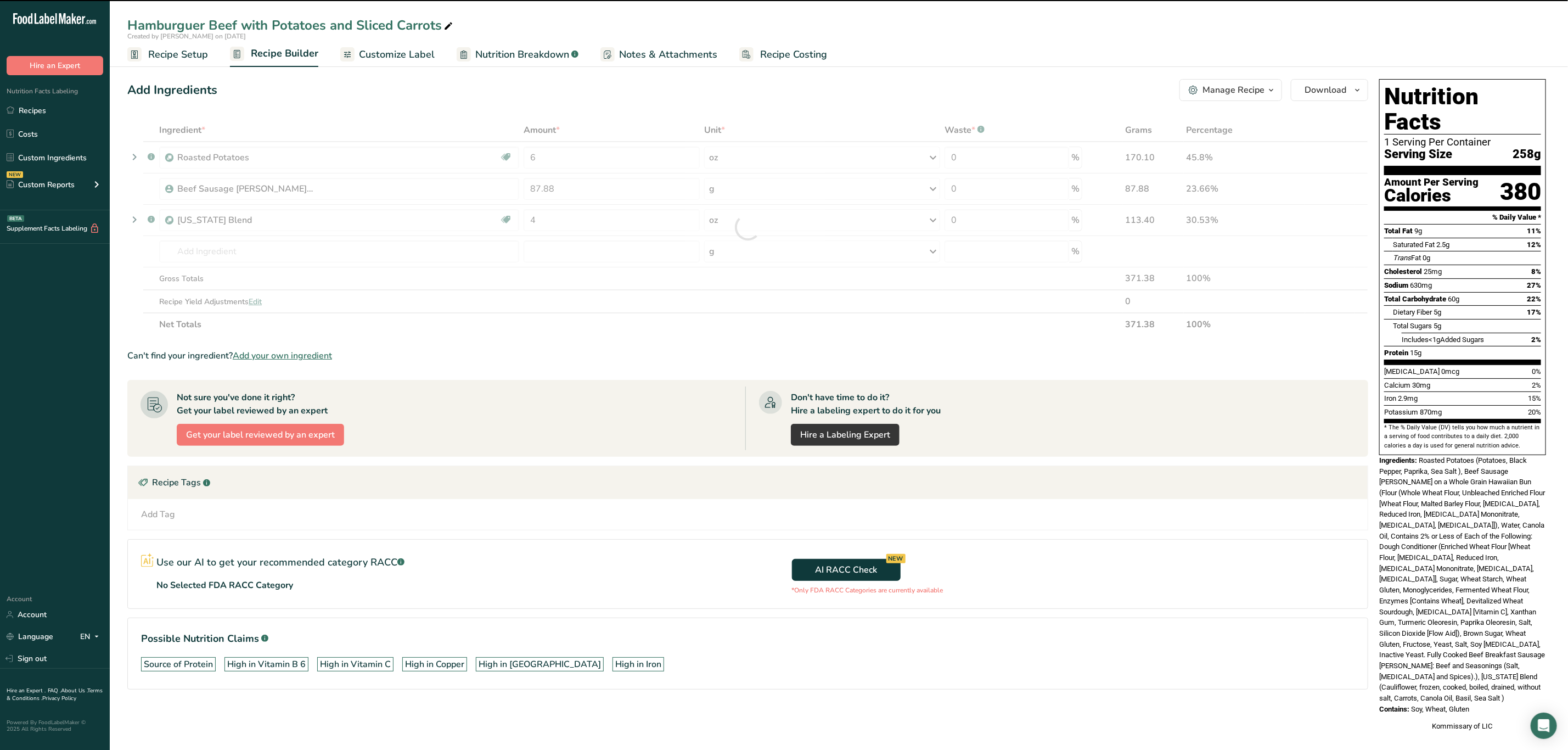
click at [453, 20] on span at bounding box center [448, 26] width 13 height 13
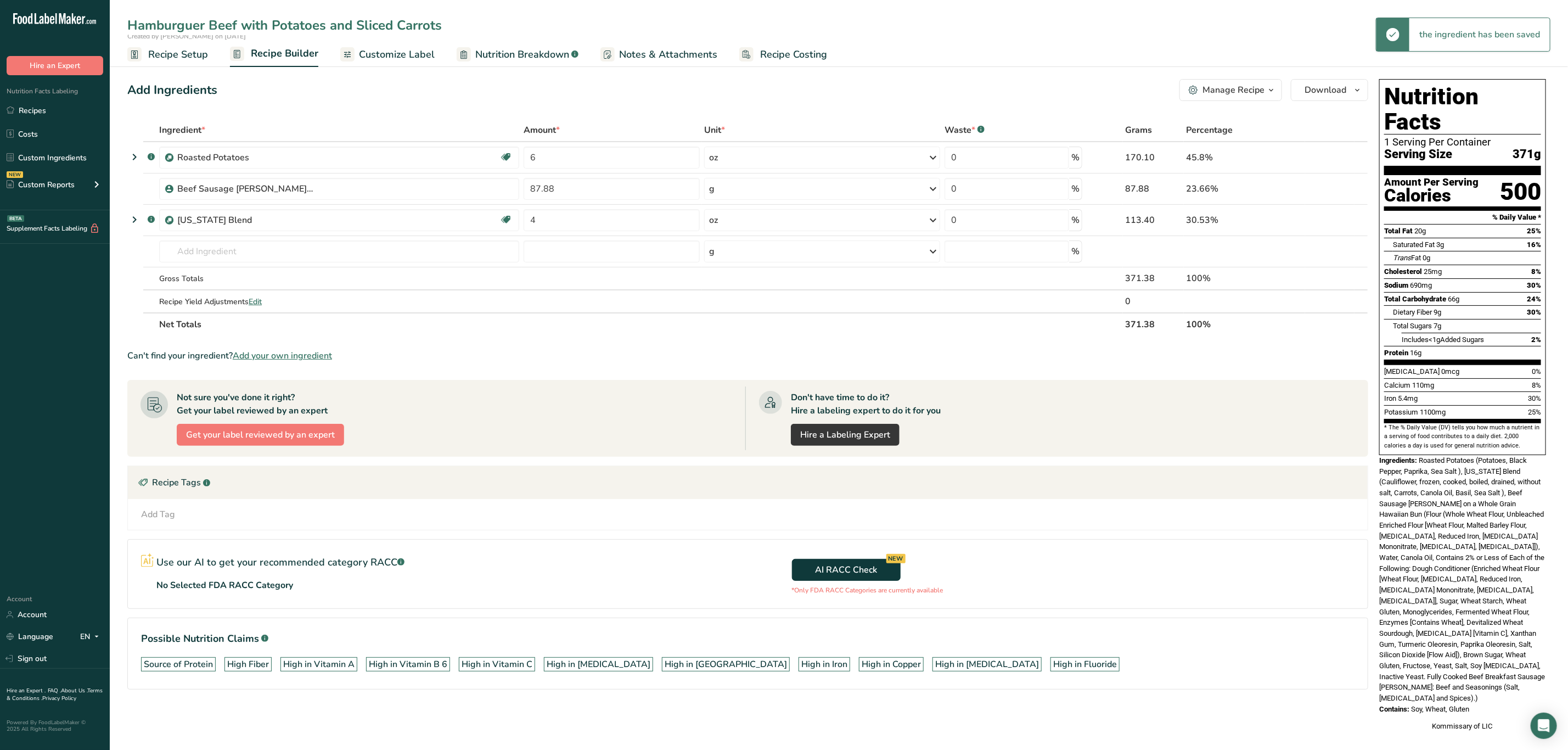
click at [422, 15] on input "Hamburguer Beef with Potatoes and Sliced Carrots" at bounding box center [839, 25] width 1423 height 20
click at [427, 27] on input "Hamburguer Beef with Potatoes and California blend" at bounding box center [839, 25] width 1423 height 20
type input "Hamburguer Beef with Potatoes and California Blend"
click at [436, 80] on div "Add Ingredients Manage Recipe Delete Recipe Duplicate Recipe Scale Recipe Save …" at bounding box center [748, 90] width 1241 height 22
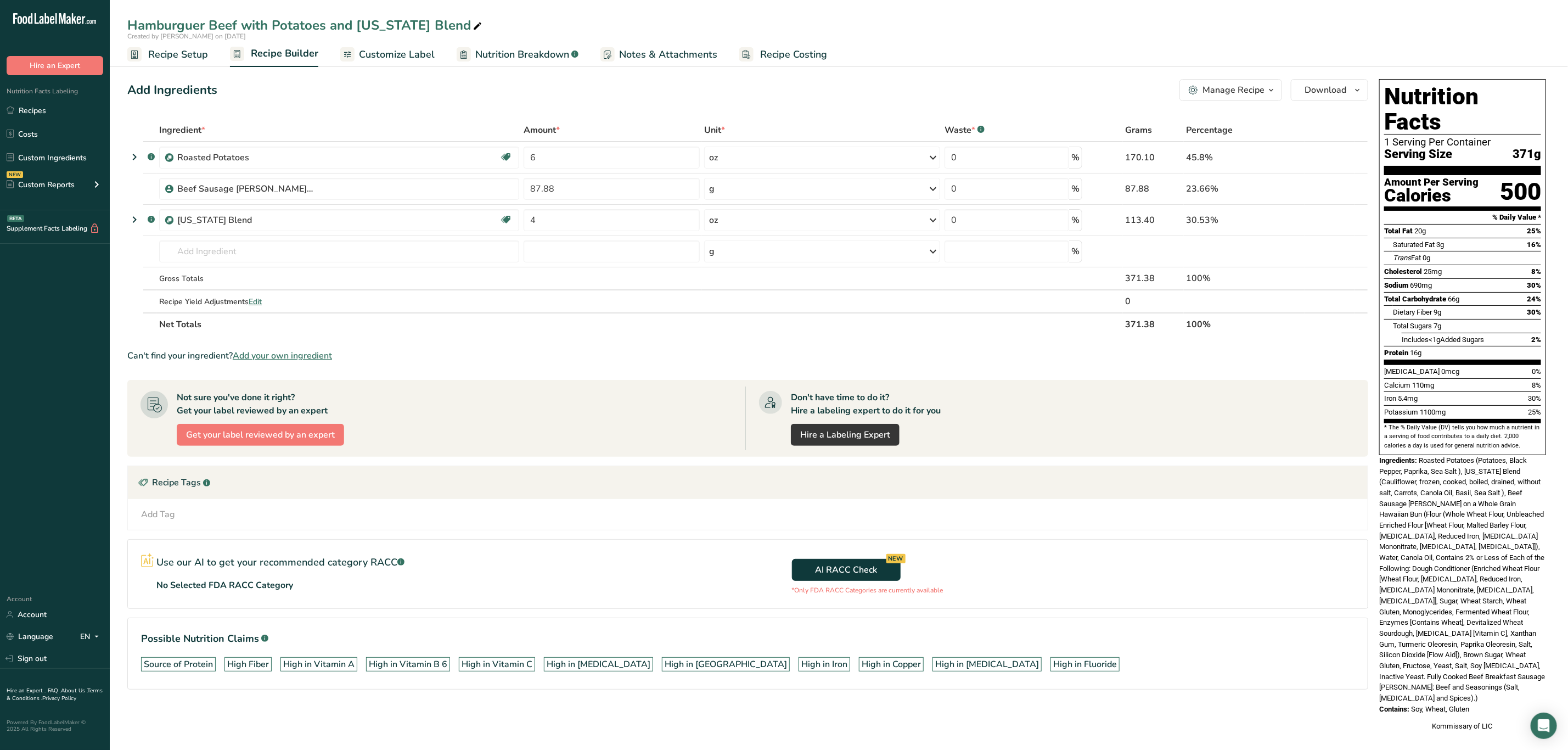
drag, startPoint x: 1422, startPoint y: 436, endPoint x: 1497, endPoint y: 663, distance: 239.1
click at [1497, 663] on div "Nutrition Facts 1 Serving Per Container Serving Size 371g Amount Per Serving Ca…" at bounding box center [1463, 406] width 176 height 662
copy div "Roasted Potatoes (Potatoes, Black Pepper, Paprika, Sea Salt ), California Blend…"
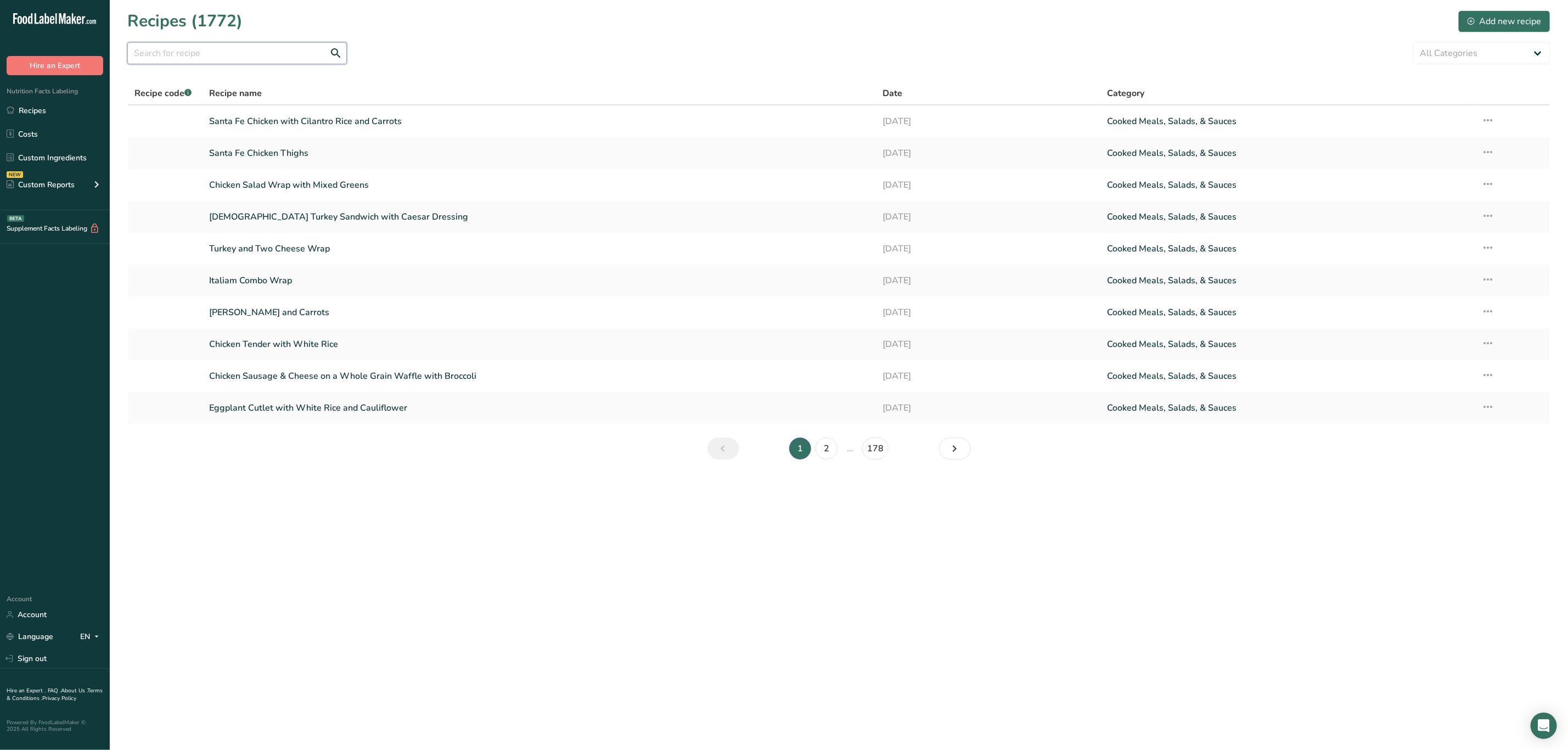
click at [295, 48] on input "text" at bounding box center [238, 53] width 220 height 22
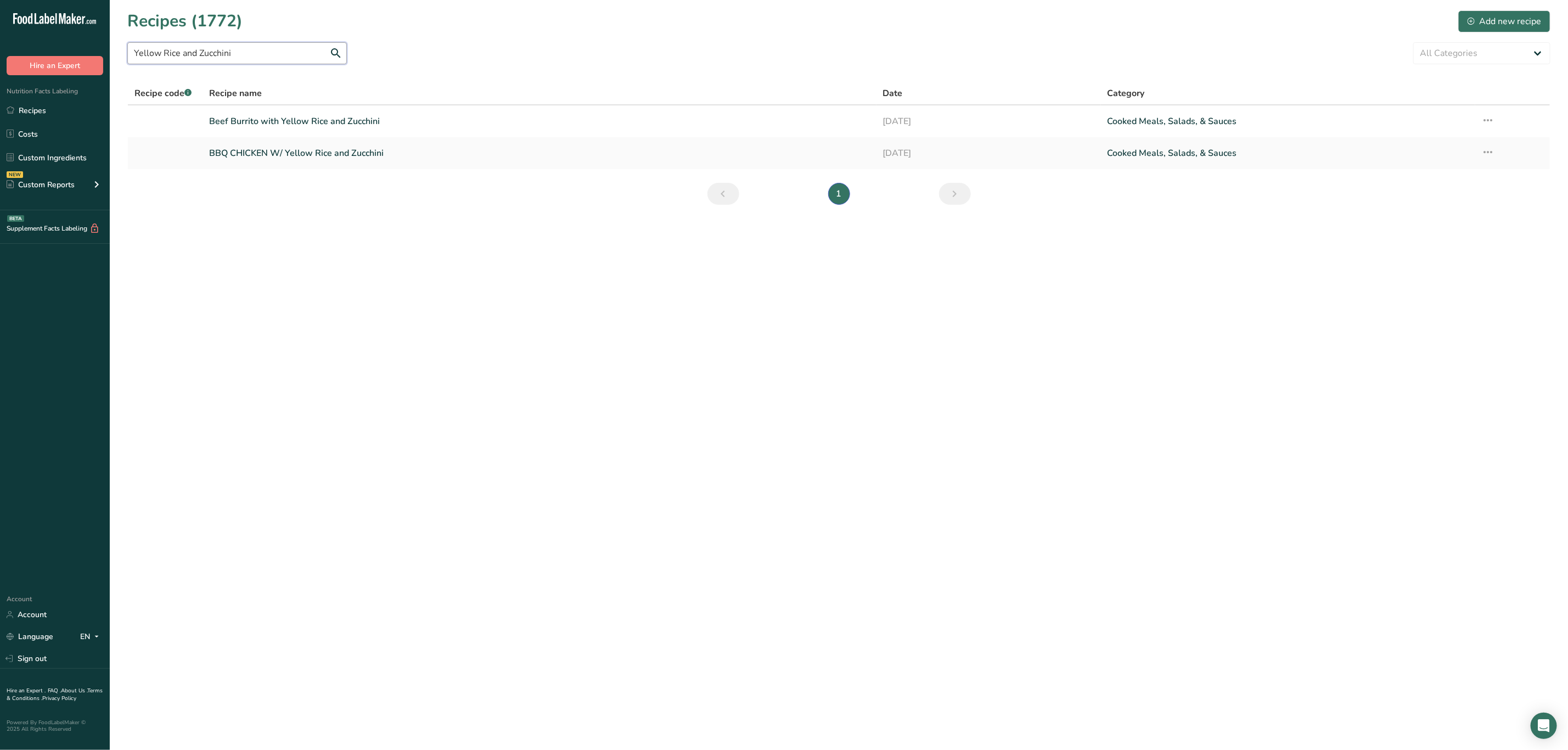
drag, startPoint x: 284, startPoint y: 50, endPoint x: 117, endPoint y: 58, distance: 167.2
click at [117, 58] on section "Recipes (1772) Add new recipe Yellow Rice and Zucchini All Categories Baked Goo…" at bounding box center [839, 111] width 1459 height 222
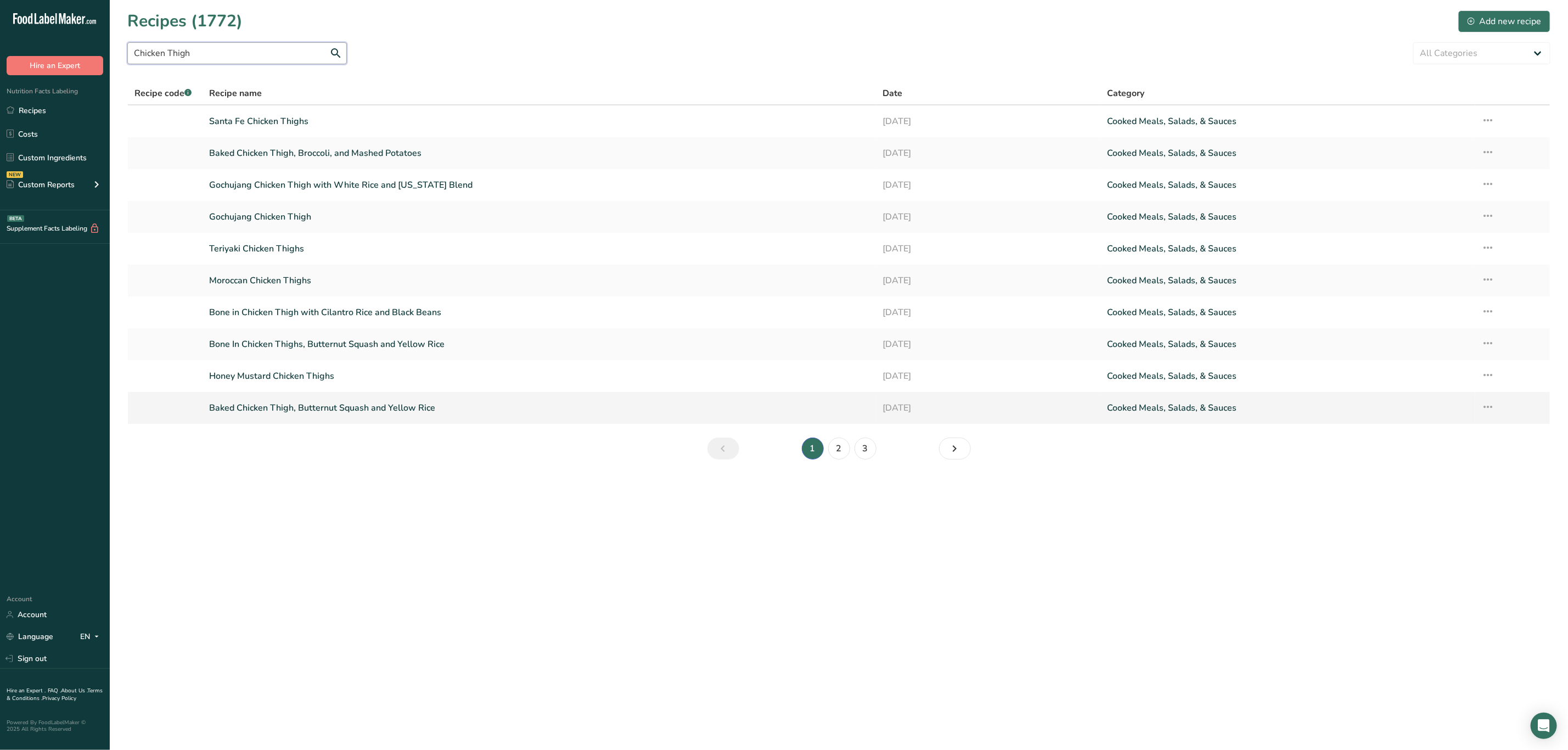
type input "Chicken Thigh"
click at [407, 408] on link "Baked Chicken Thigh, Butternut Squash and Yellow Rice" at bounding box center [539, 408] width 660 height 23
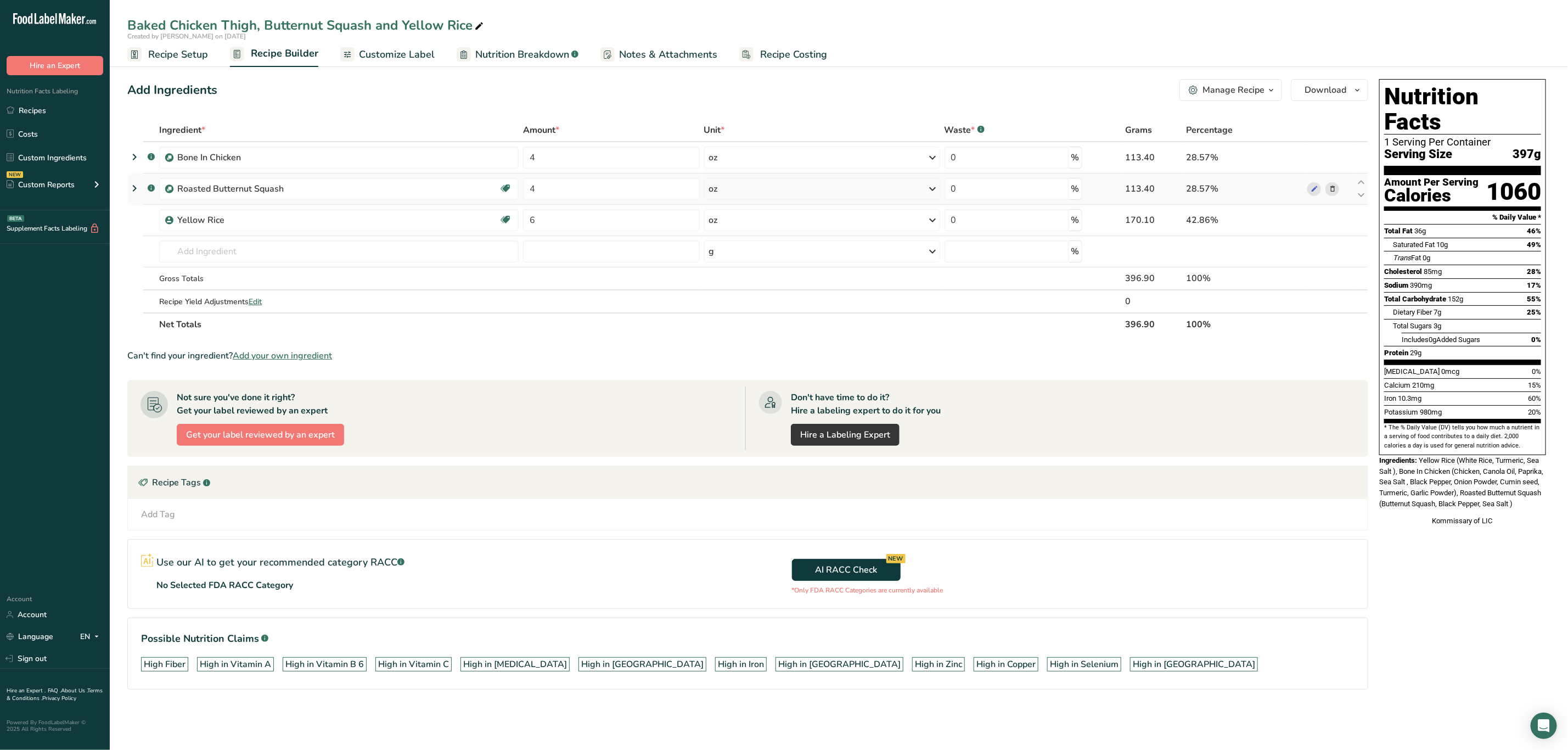
click at [1333, 191] on icon at bounding box center [1332, 189] width 8 height 12
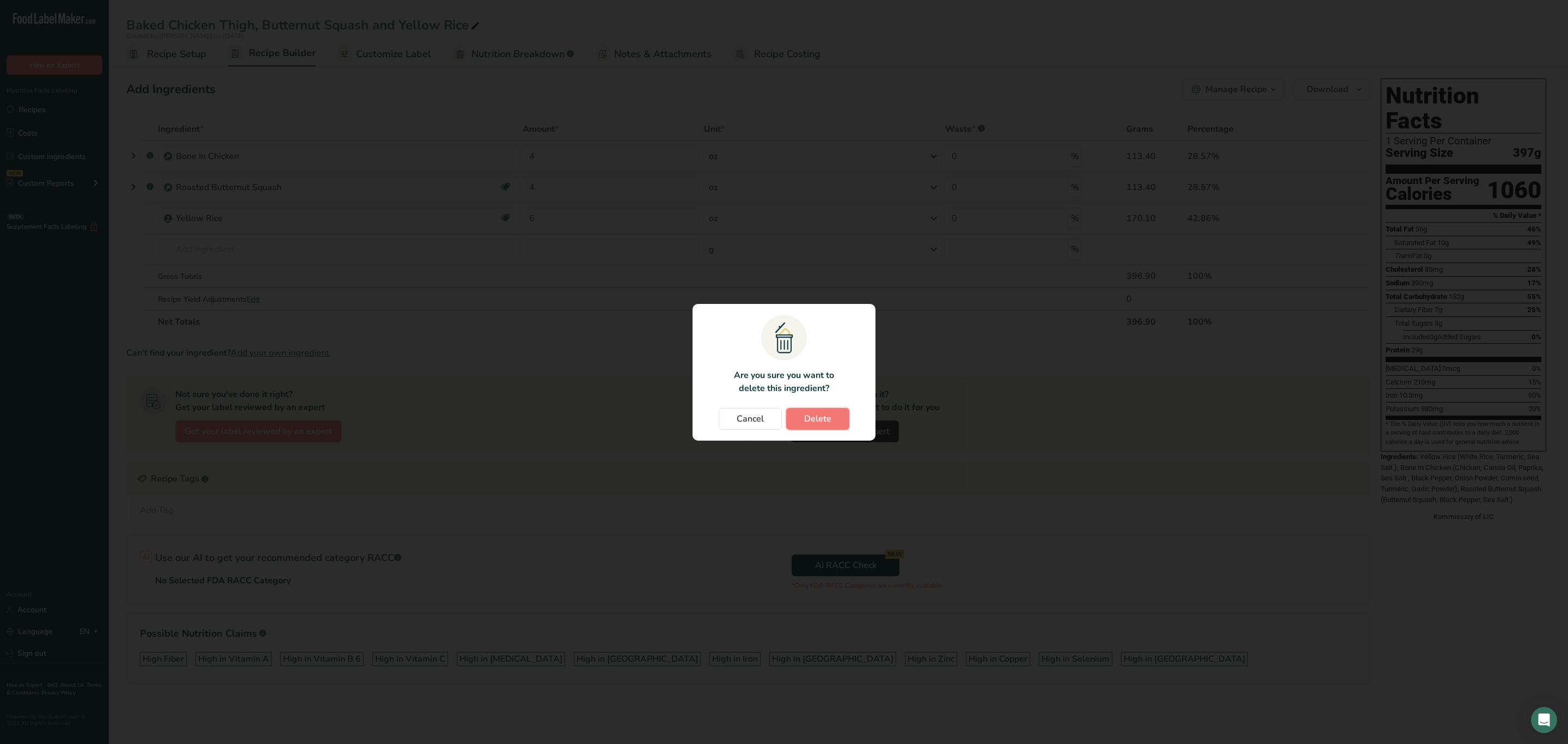
click at [821, 414] on span "Delete" at bounding box center [817, 418] width 27 height 13
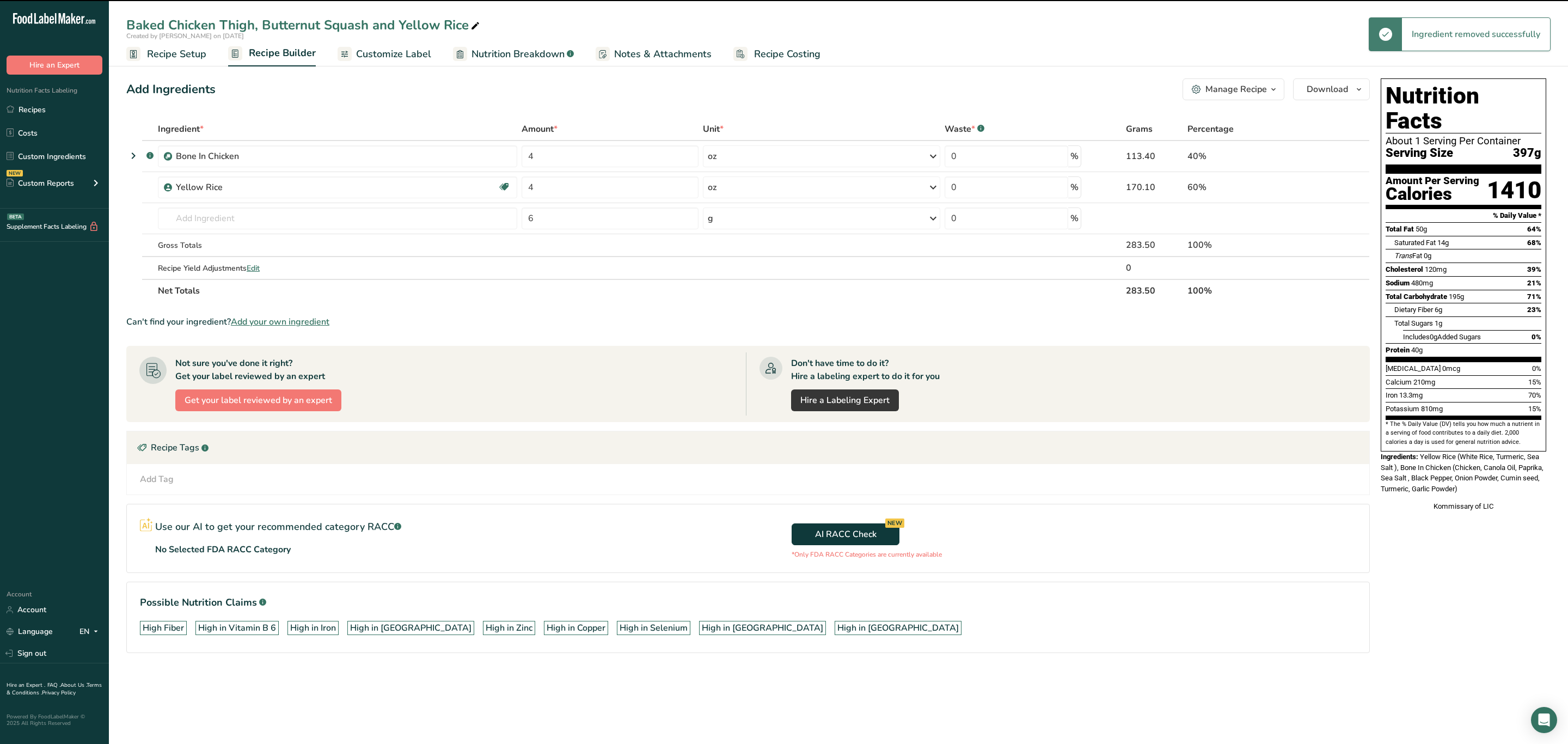
type input "6"
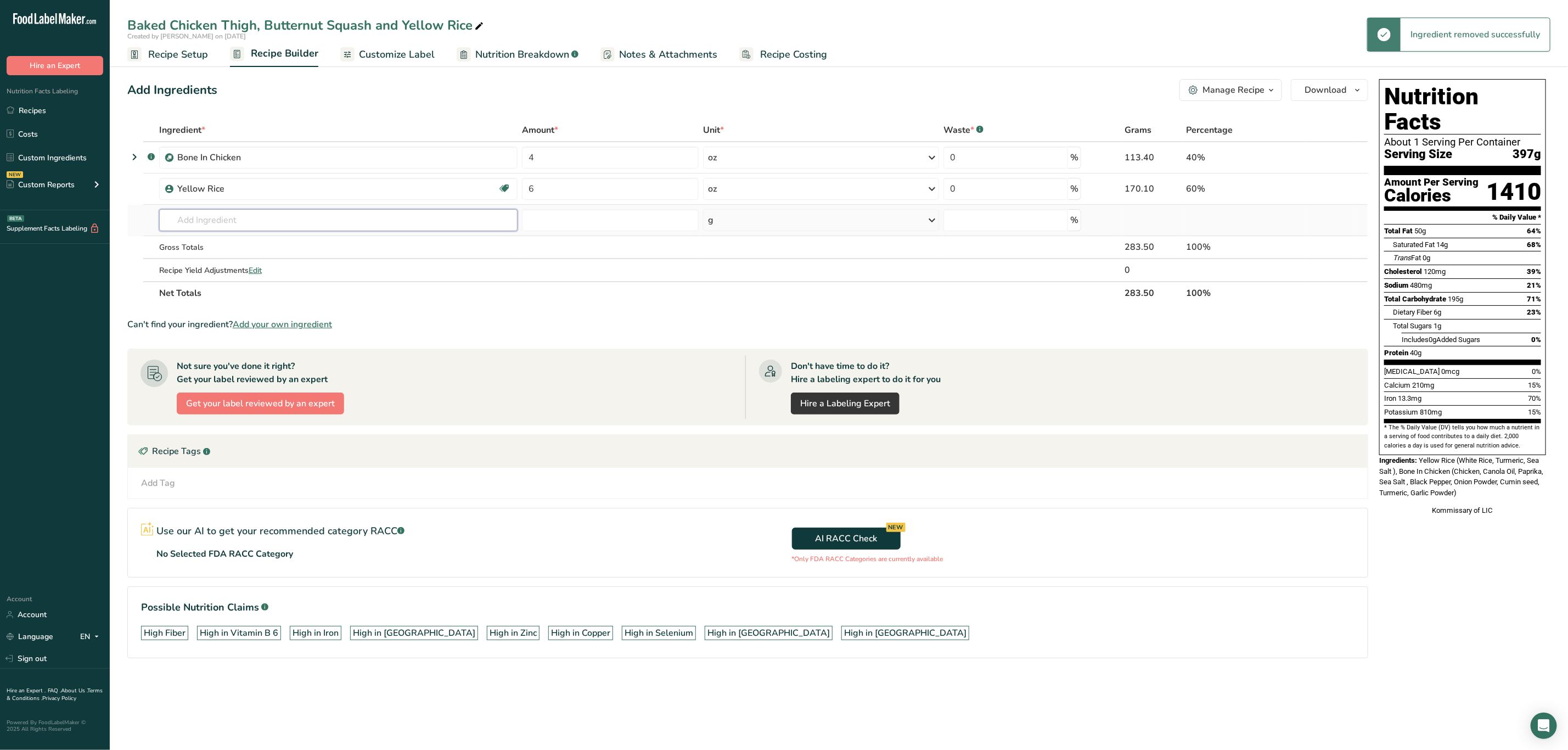
click at [225, 218] on input "text" at bounding box center [338, 220] width 358 height 22
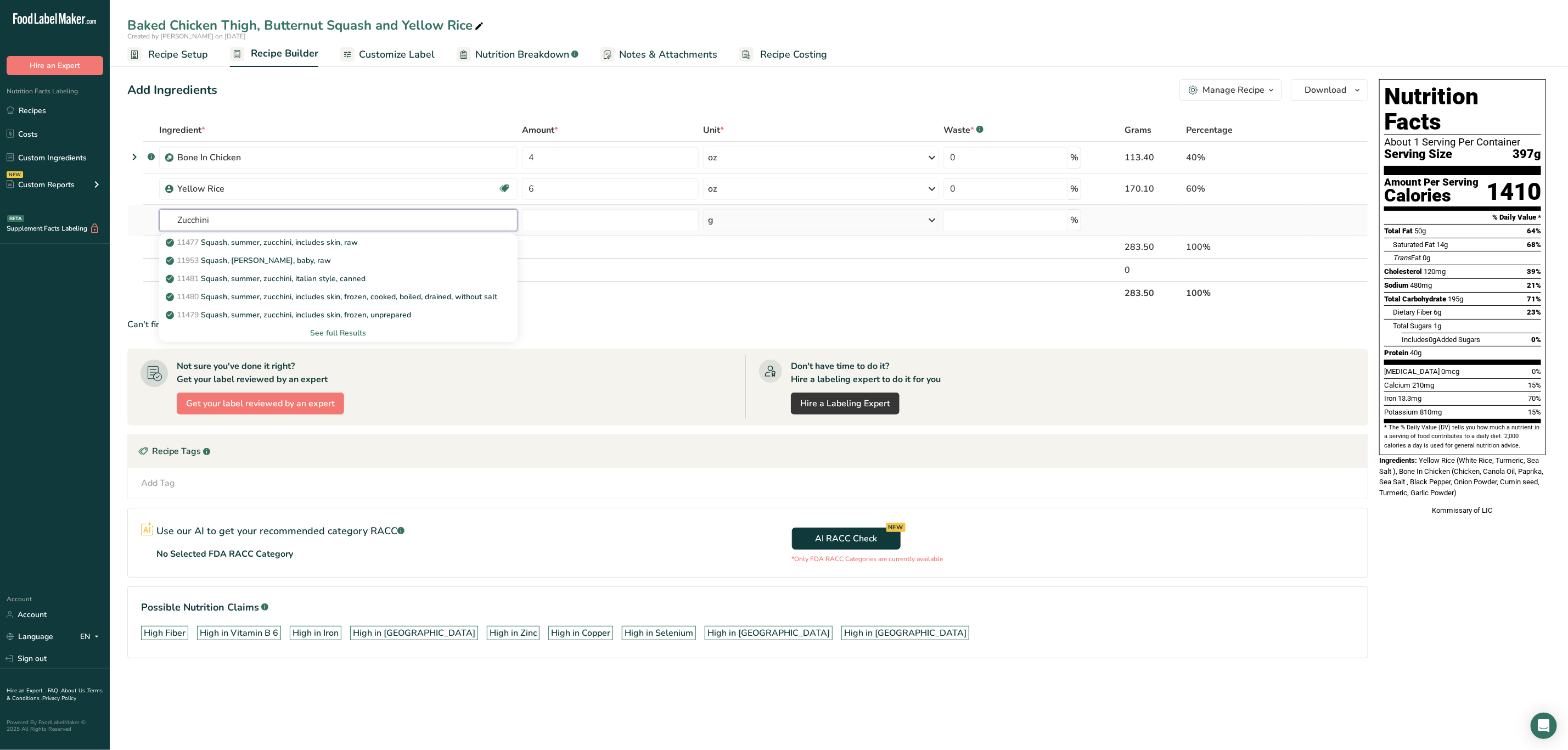
type input "Zucchini"
click at [335, 328] on div "See full Results" at bounding box center [338, 333] width 341 height 12
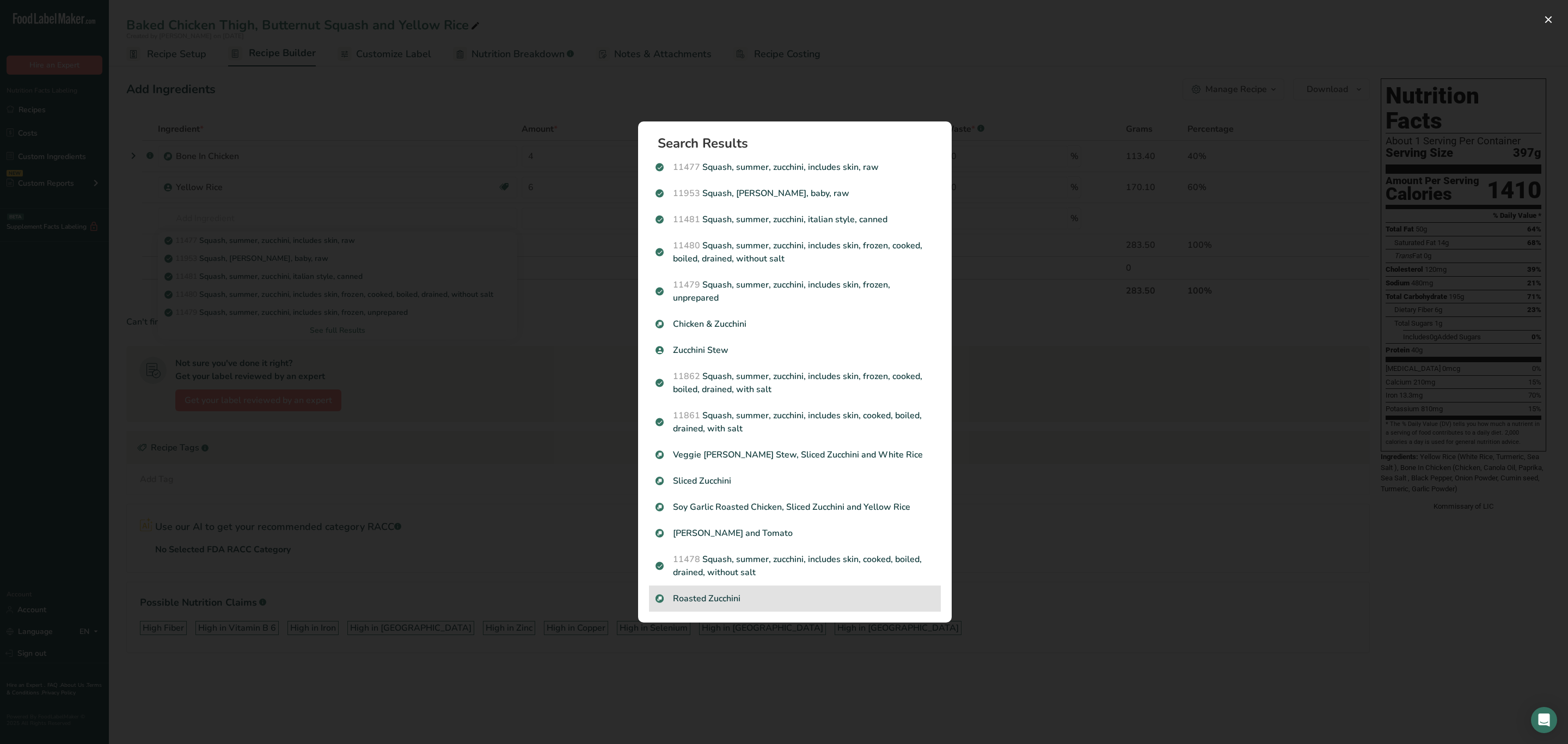
click at [729, 598] on p "Roasted Zucchini" at bounding box center [795, 598] width 279 height 13
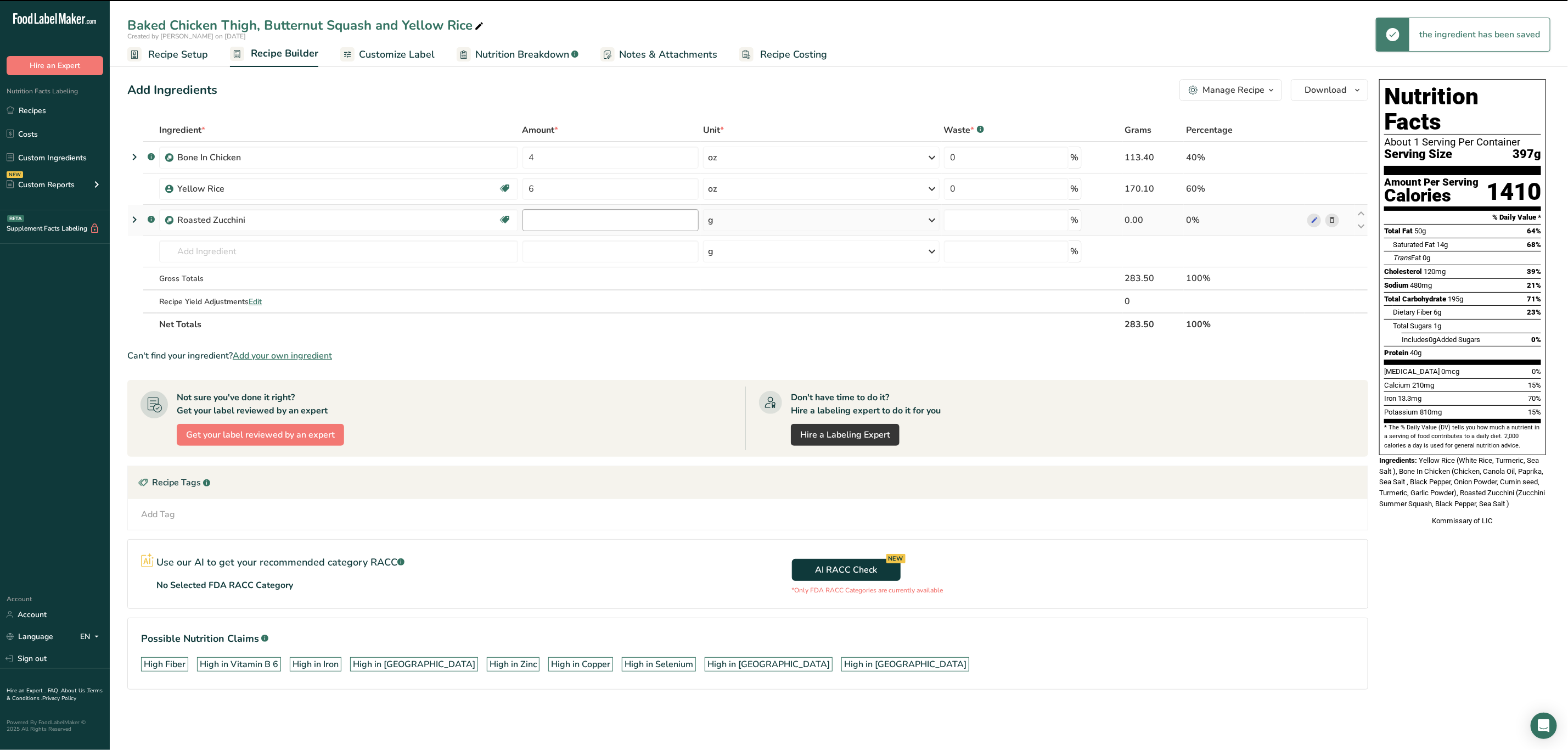
type input "0"
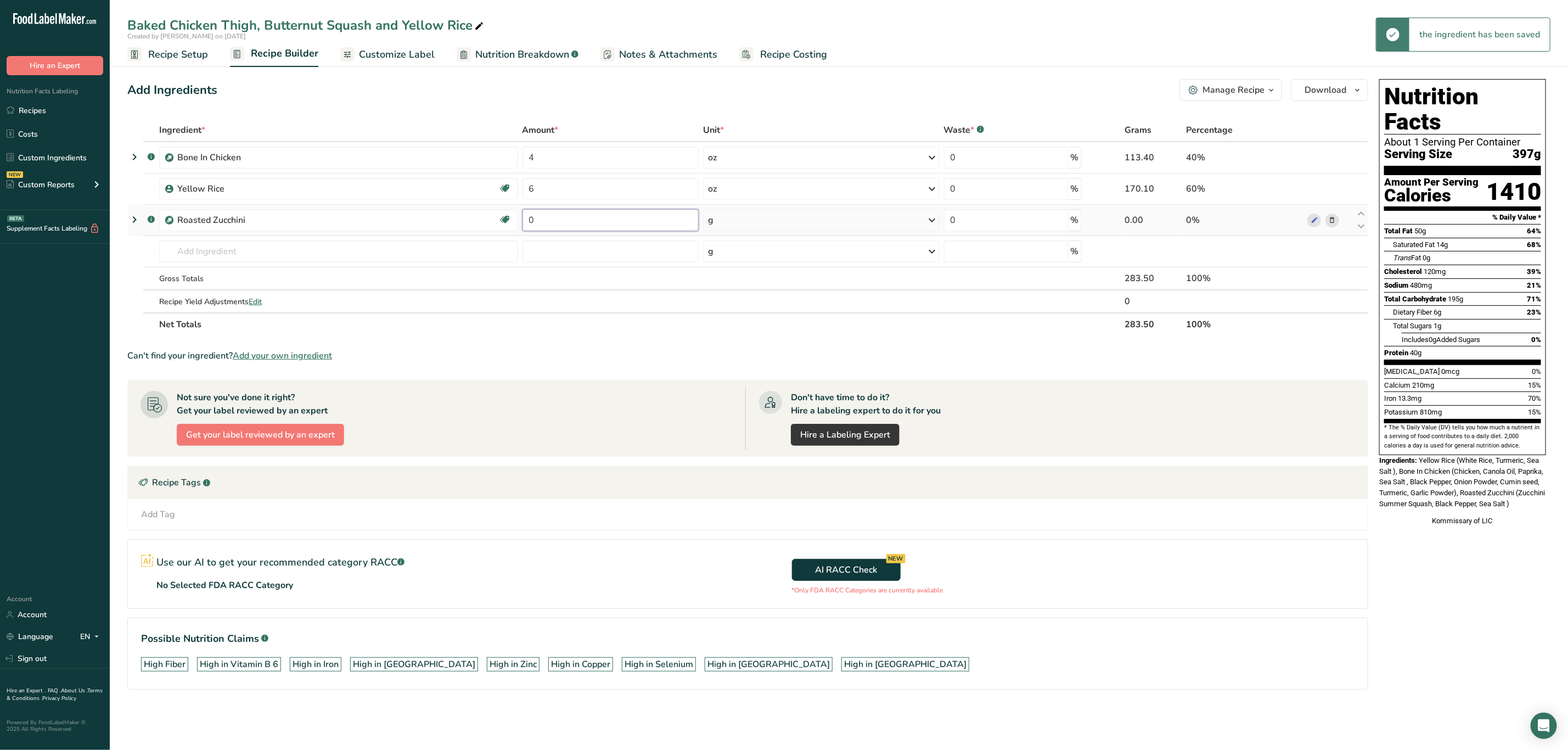
click at [606, 227] on input "0" at bounding box center [611, 220] width 177 height 22
type input "4"
click at [738, 222] on div "Ingredient * Amount * Unit * Waste * .a-a{fill:#347362;}.b-a{fill:#fff;} Grams …" at bounding box center [748, 227] width 1241 height 217
click at [736, 221] on div "g" at bounding box center [821, 220] width 236 height 22
click at [736, 305] on div "See more" at bounding box center [756, 307] width 92 height 12
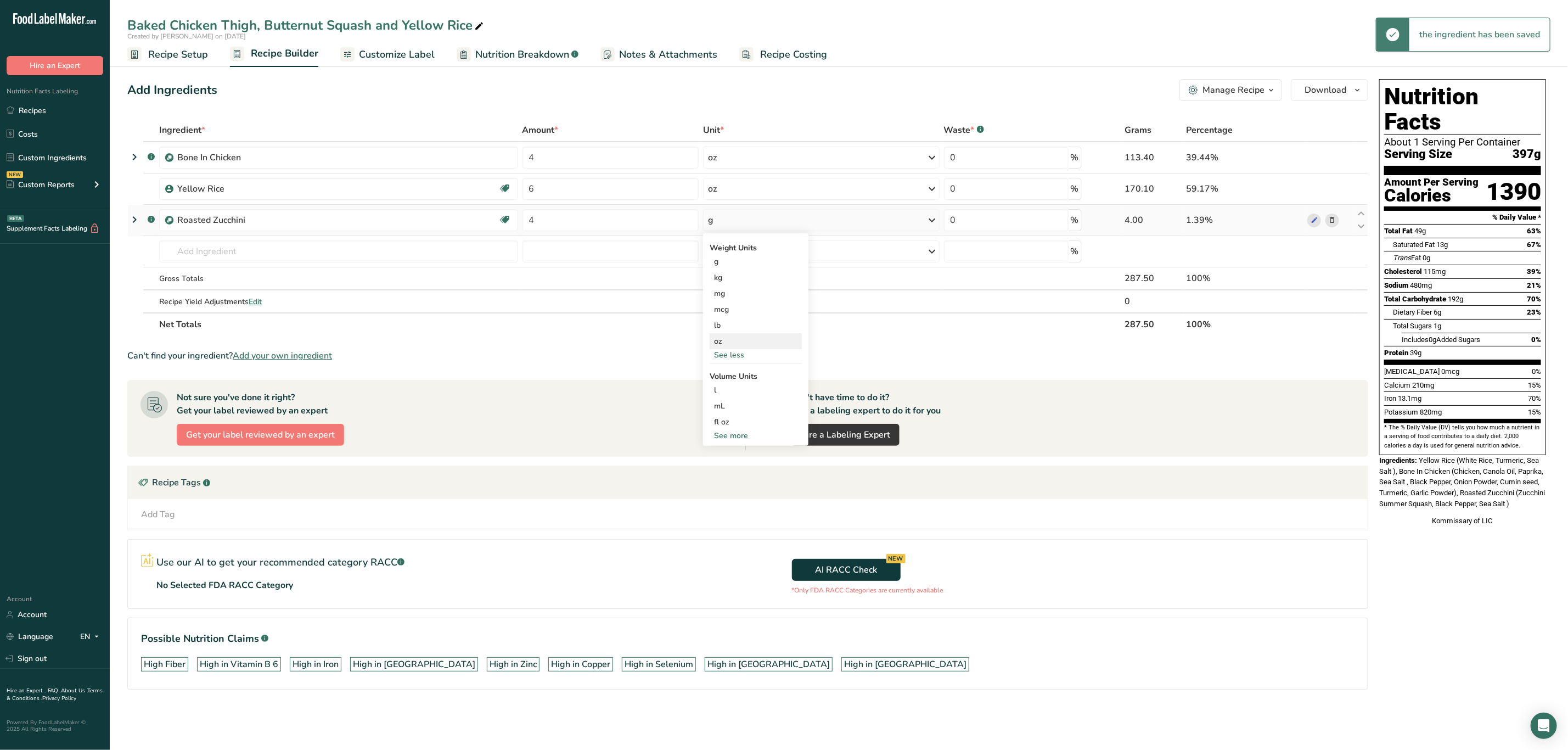
click at [730, 341] on div "oz" at bounding box center [756, 341] width 92 height 16
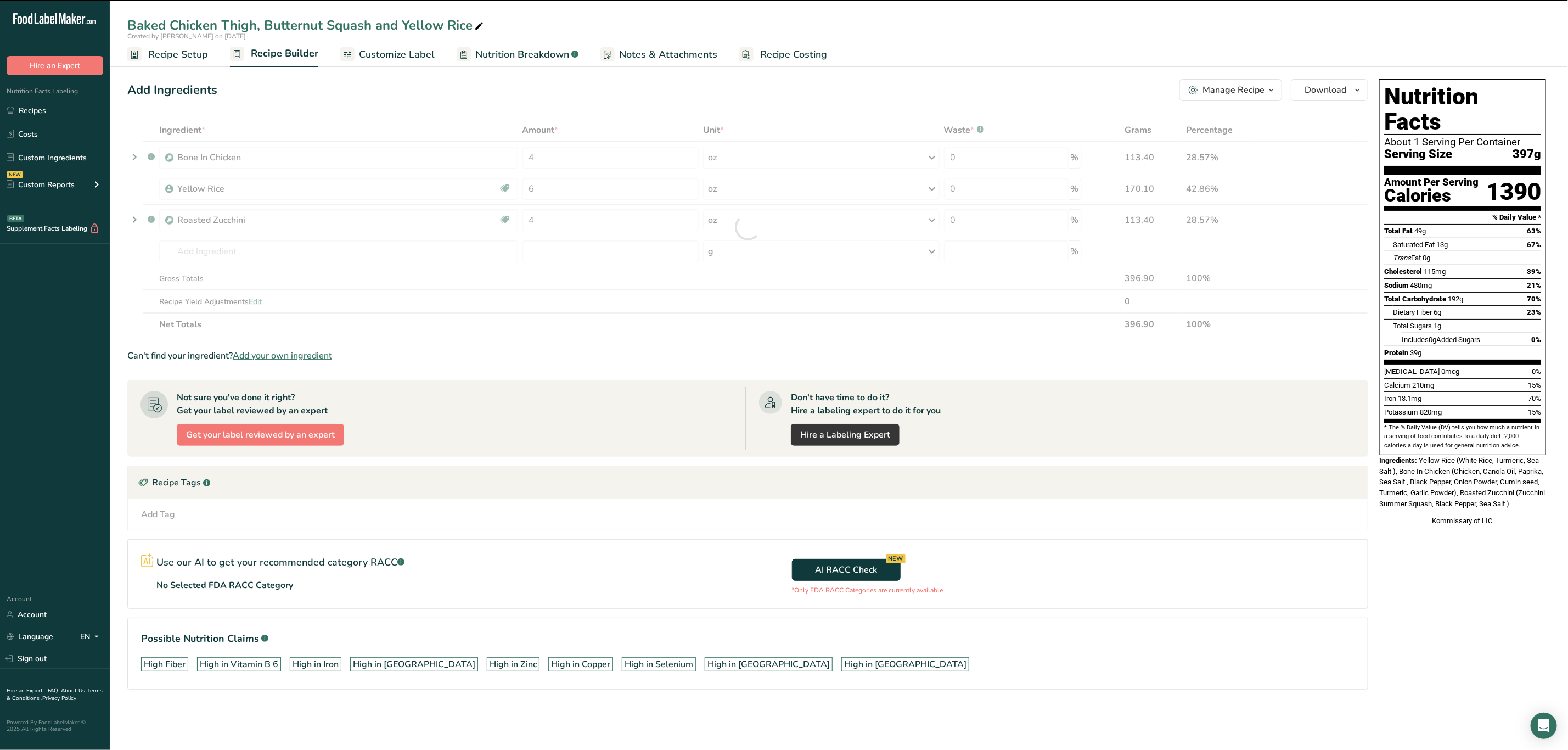
click at [478, 18] on icon at bounding box center [479, 26] width 10 height 15
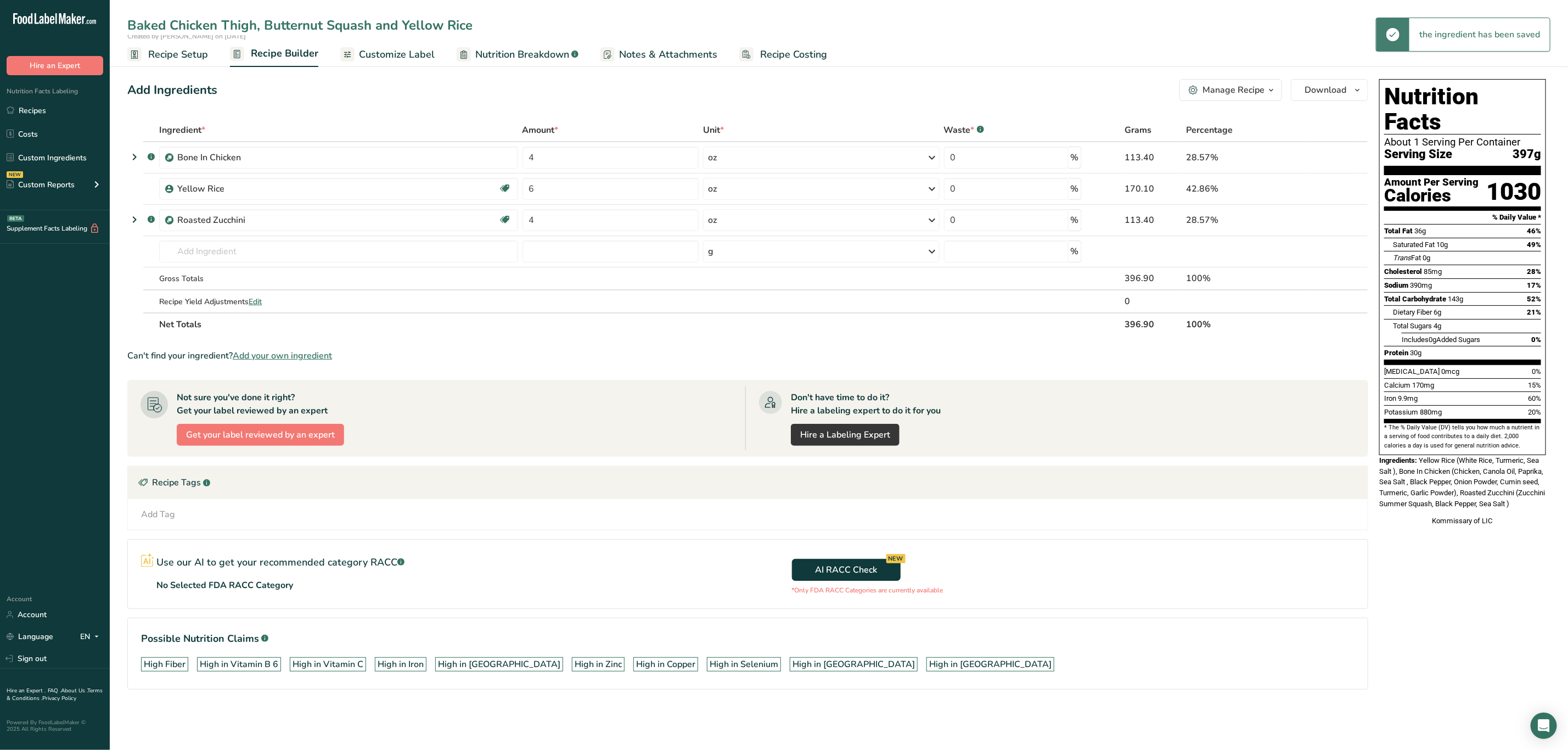
click at [348, 20] on input "Baked Chicken Thigh, Butternut Squash and Yellow Rice" at bounding box center [839, 25] width 1423 height 20
type input "Baked Chicken Thigh, Zucchini and Yellow Rice"
click at [479, 331] on th "Net Totals" at bounding box center [640, 324] width 966 height 23
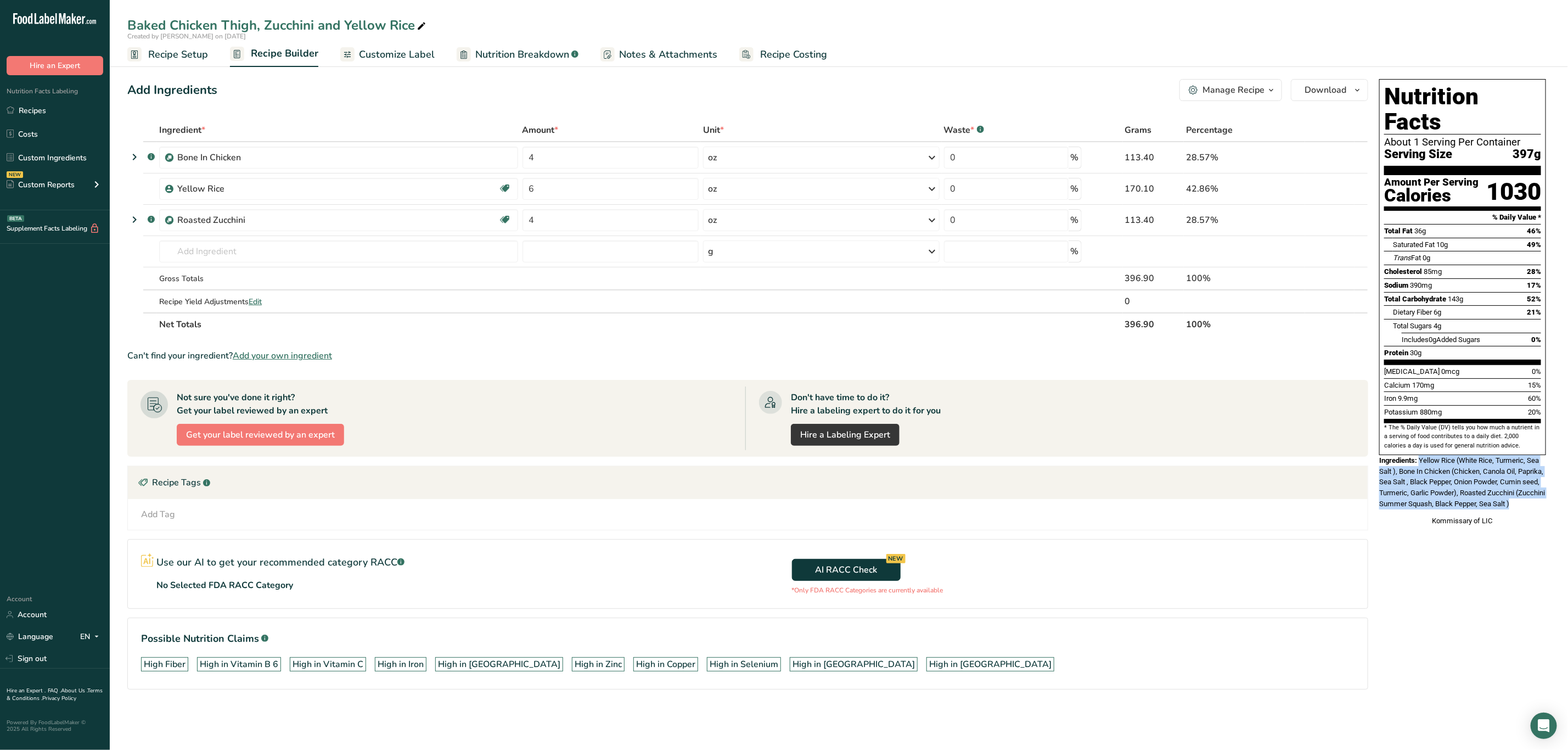
drag, startPoint x: 1423, startPoint y: 435, endPoint x: 1553, endPoint y: 483, distance: 138.6
click at [1554, 483] on section "Add Ingredients Manage Recipe Delete Recipe Duplicate Recipe Scale Recipe Save …" at bounding box center [839, 400] width 1459 height 685
copy span "Yellow Rice (White Rice, Turmeric, Sea Salt ), Bone In Chicken (Chicken, Canola…"
click at [190, 53] on span "Recipe Setup" at bounding box center [178, 55] width 60 height 15
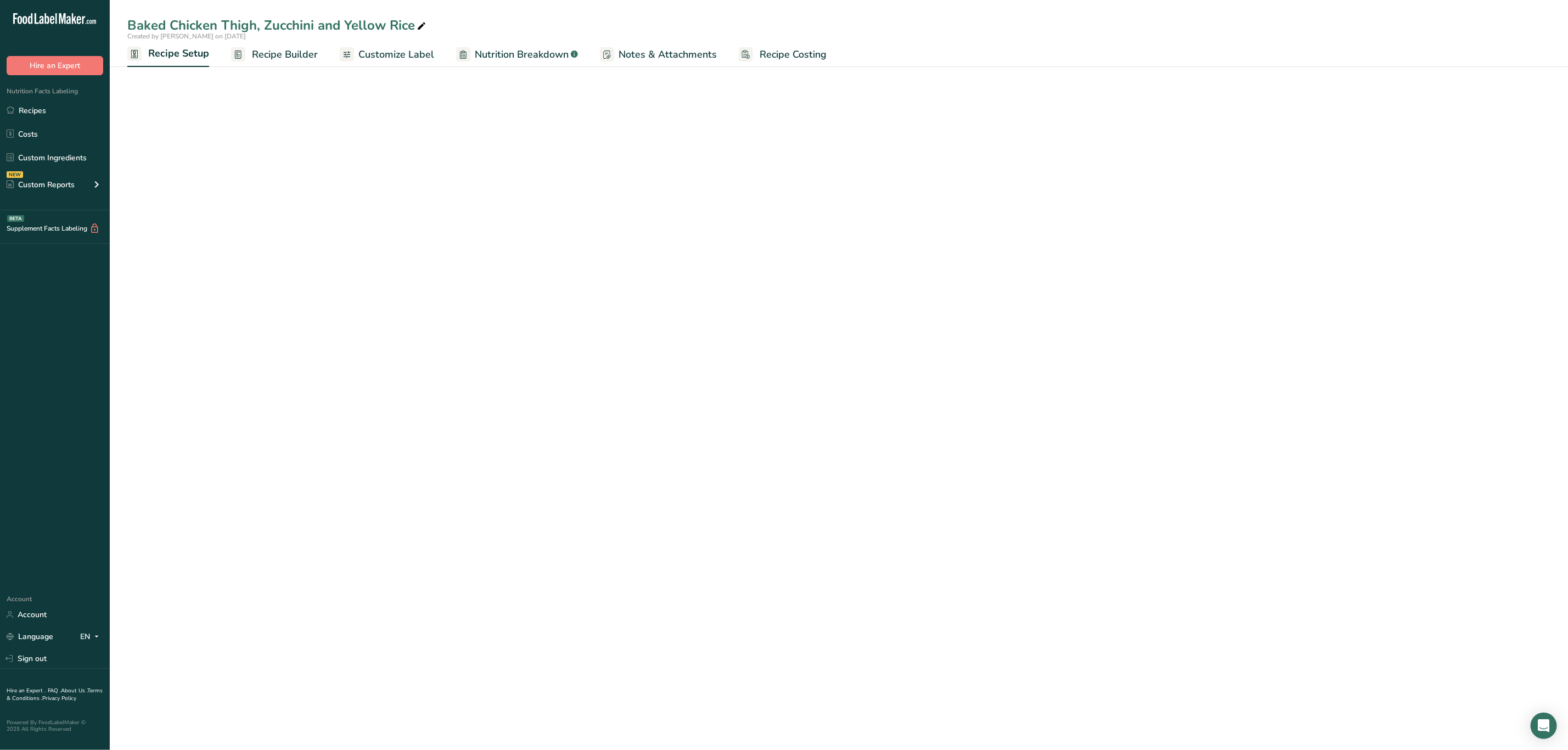
click at [198, 49] on span "Recipe Setup" at bounding box center [179, 53] width 61 height 15
select select "5"
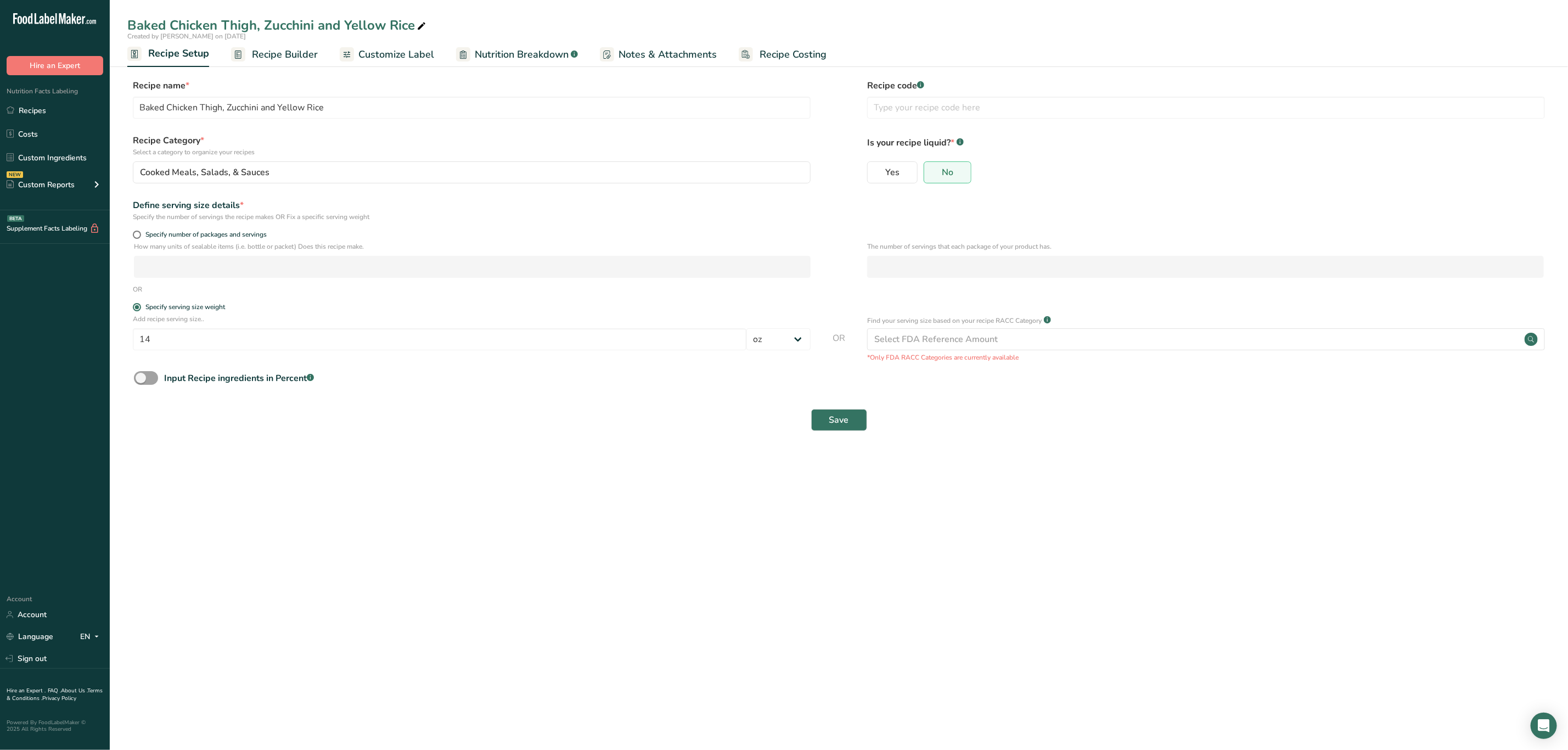
click at [137, 224] on form "Recipe name * Baked Chicken Thigh, Zucchini and Yellow Rice Recipe code .a-a{fi…" at bounding box center [839, 258] width 1423 height 358
click at [143, 231] on span "Specify number of packages and servings" at bounding box center [204, 234] width 126 height 8
click at [140, 231] on input "Specify number of packages and servings" at bounding box center [136, 235] width 7 height 7
radio input "true"
radio input "false"
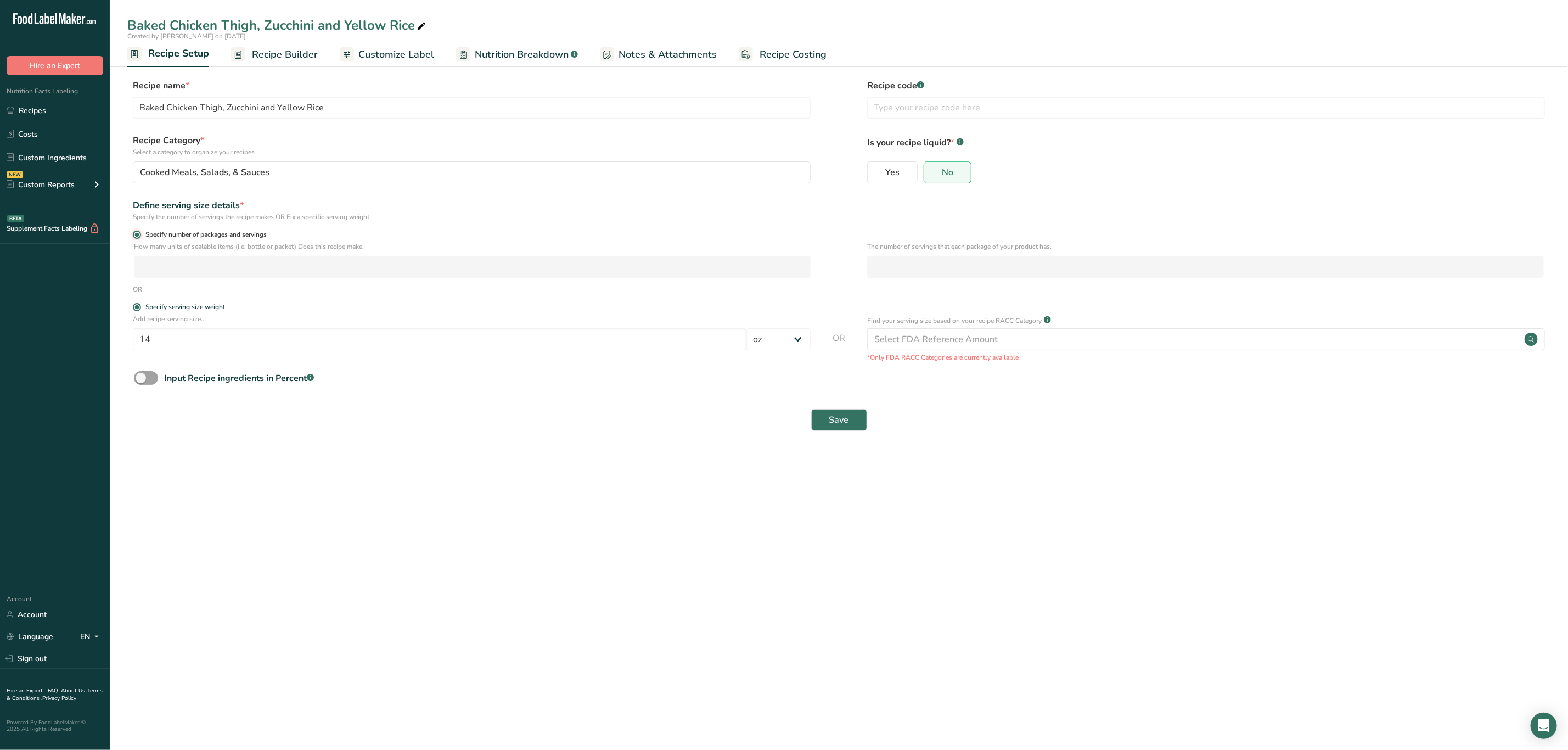
select select "0"
click at [157, 257] on input "number" at bounding box center [472, 267] width 677 height 22
type input "1"
click at [851, 420] on button "Save" at bounding box center [839, 420] width 56 height 22
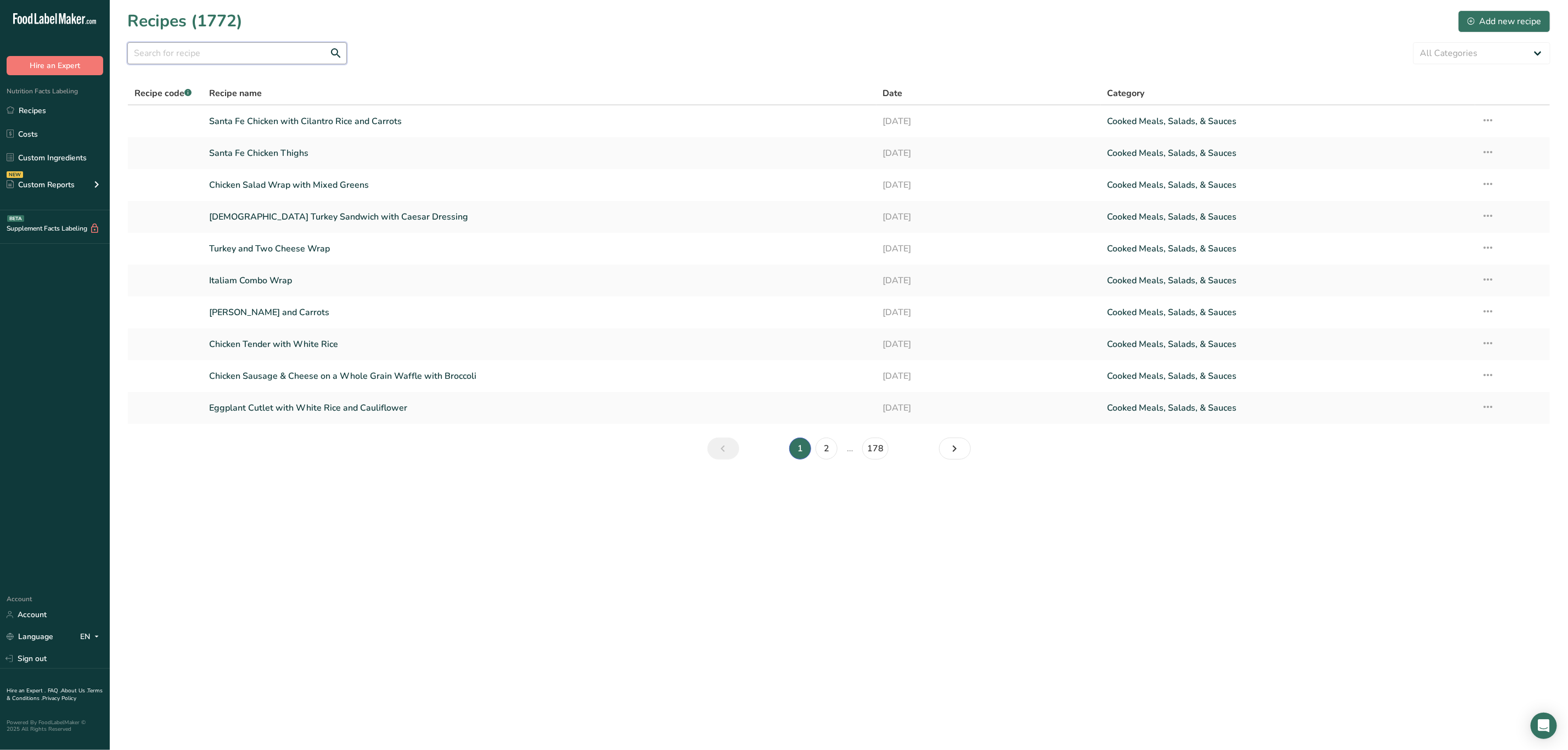
click at [284, 45] on input "text" at bounding box center [238, 53] width 220 height 22
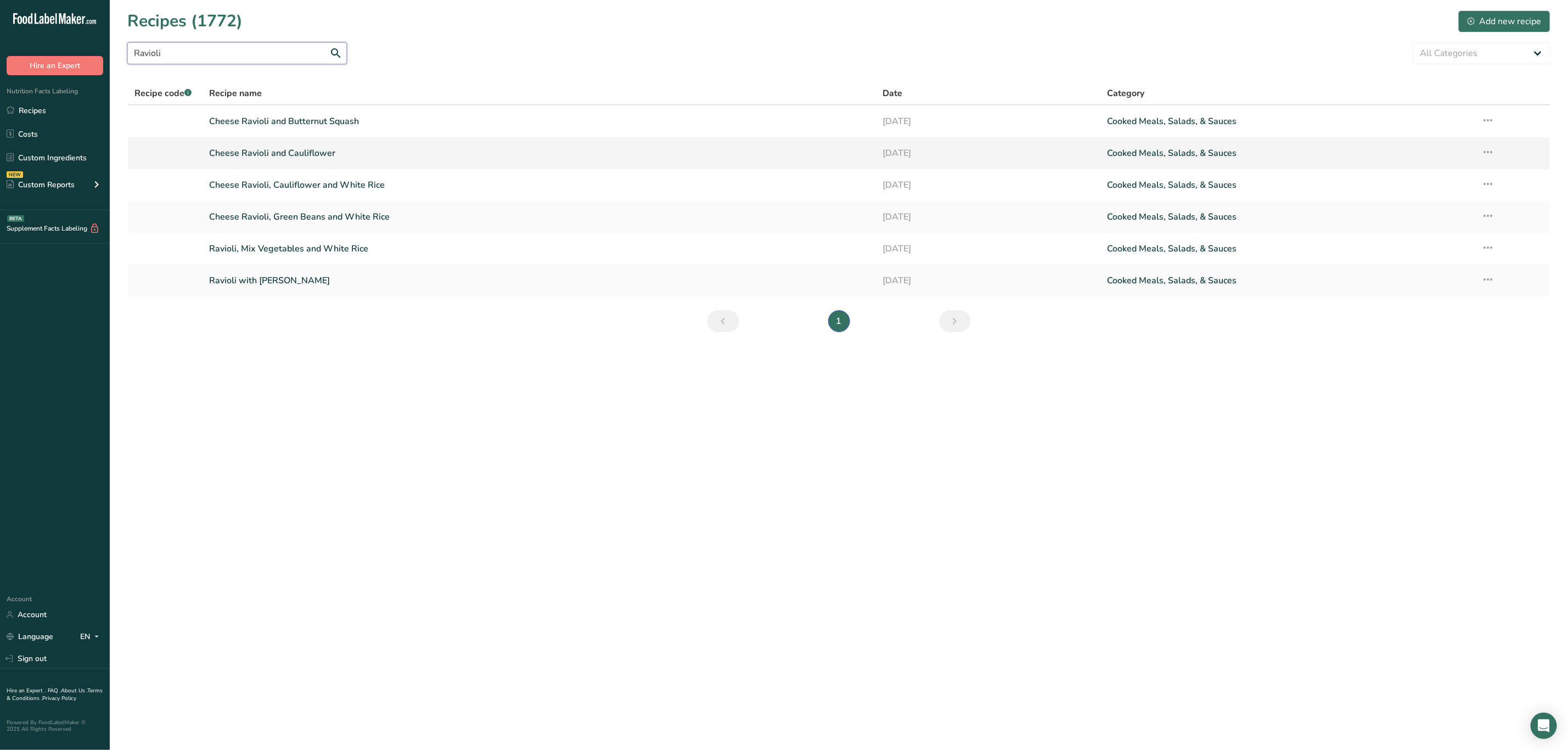
type input "Ravioli"
click at [320, 155] on link "Cheese Ravioli and Cauliflower" at bounding box center [539, 153] width 660 height 23
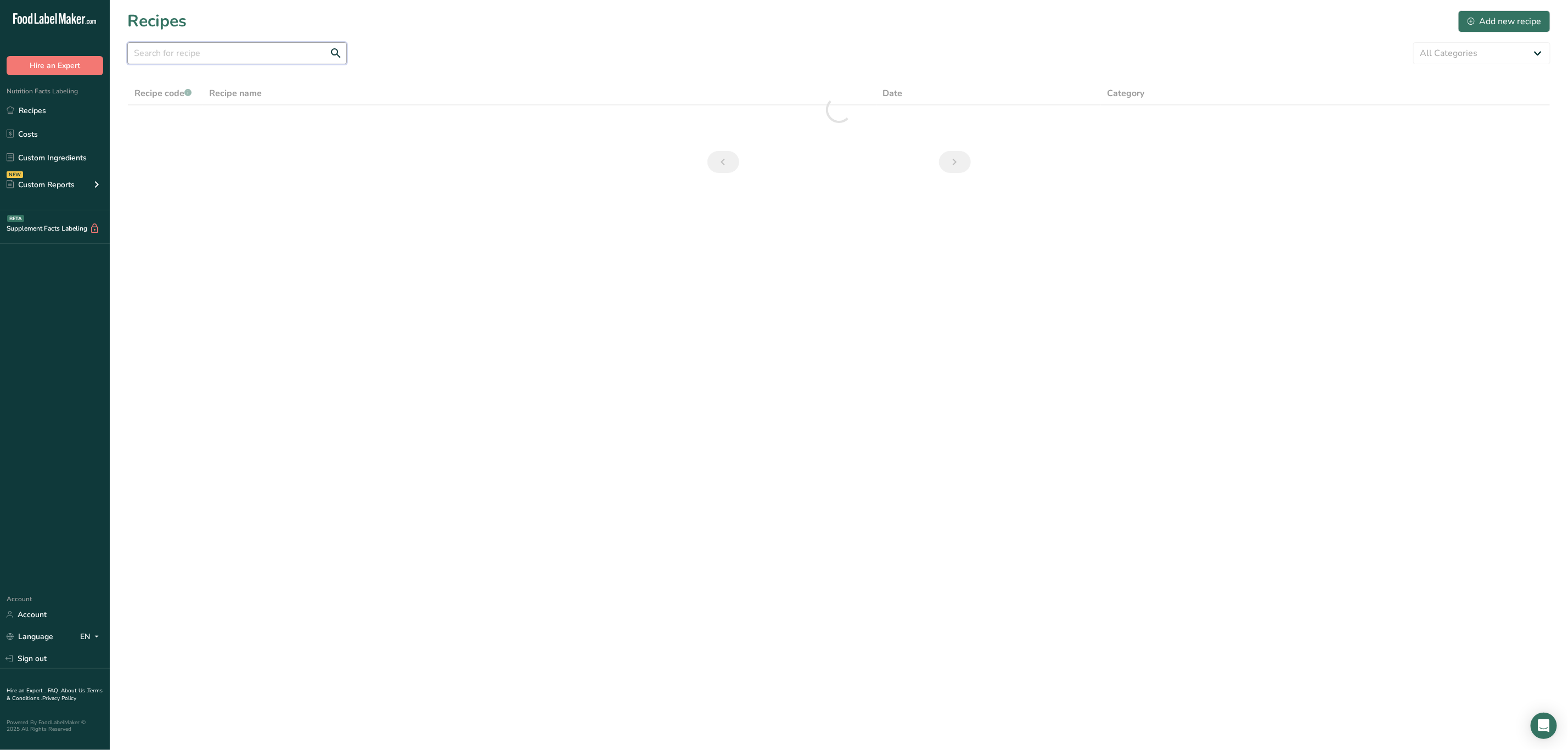
click at [295, 45] on input "text" at bounding box center [238, 53] width 220 height 22
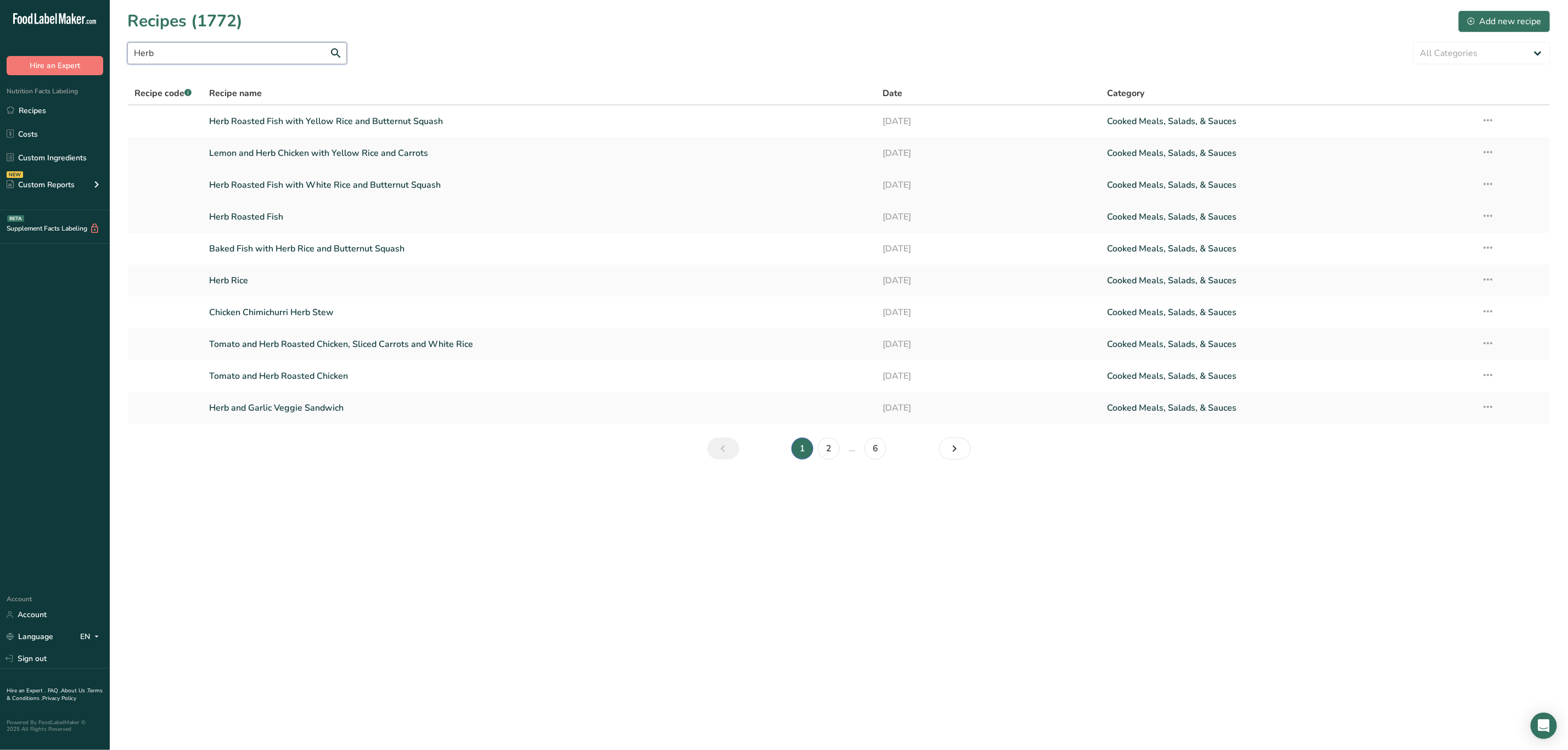
type input "Herb"
click at [345, 178] on link "Herb Roasted Fish with White Rice and Butternut Squash" at bounding box center [539, 185] width 660 height 23
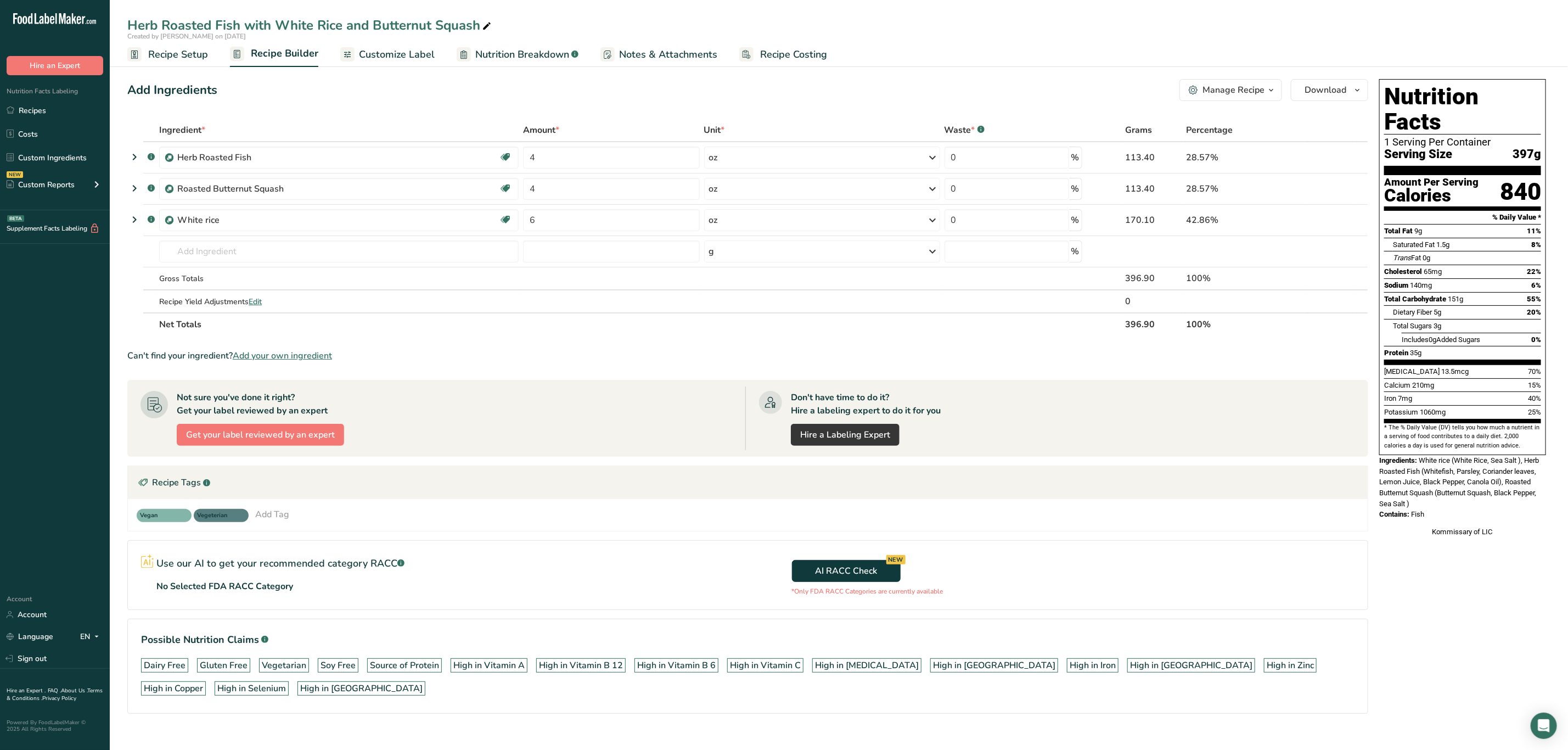
click at [485, 27] on icon at bounding box center [487, 26] width 10 height 15
drag, startPoint x: 483, startPoint y: 26, endPoint x: 384, endPoint y: 40, distance: 100.0
click at [384, 40] on div "Herb Roasted Fish with White Rice and Butternut Squash Created by Kimberly Feli…" at bounding box center [839, 28] width 1459 height 26
type input "Herb Roasted Fish with White Rice and Plantains"
click at [1335, 188] on icon at bounding box center [1332, 189] width 8 height 12
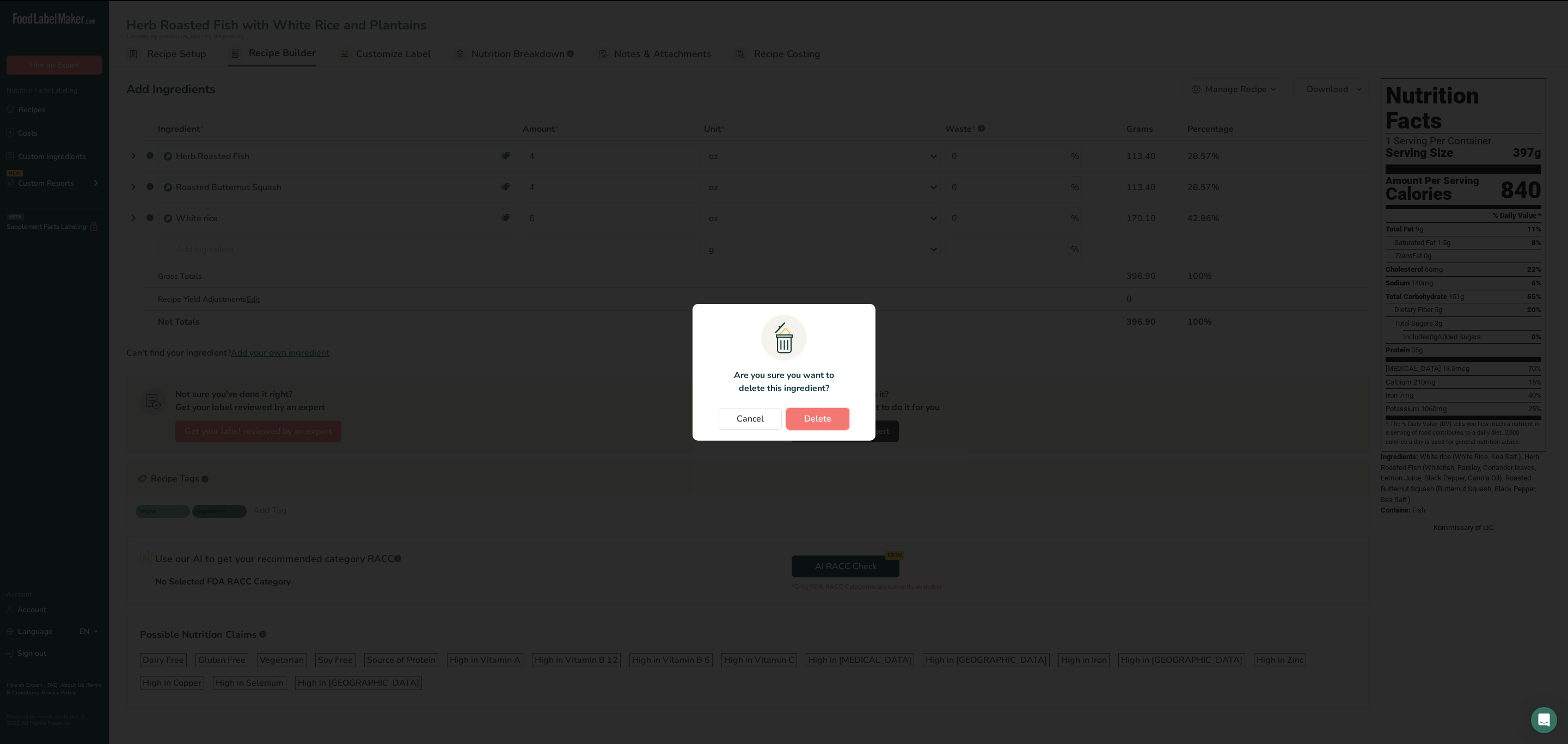
drag, startPoint x: 821, startPoint y: 423, endPoint x: 815, endPoint y: 421, distance: 6.3
click at [817, 422] on span "Delete" at bounding box center [817, 418] width 27 height 13
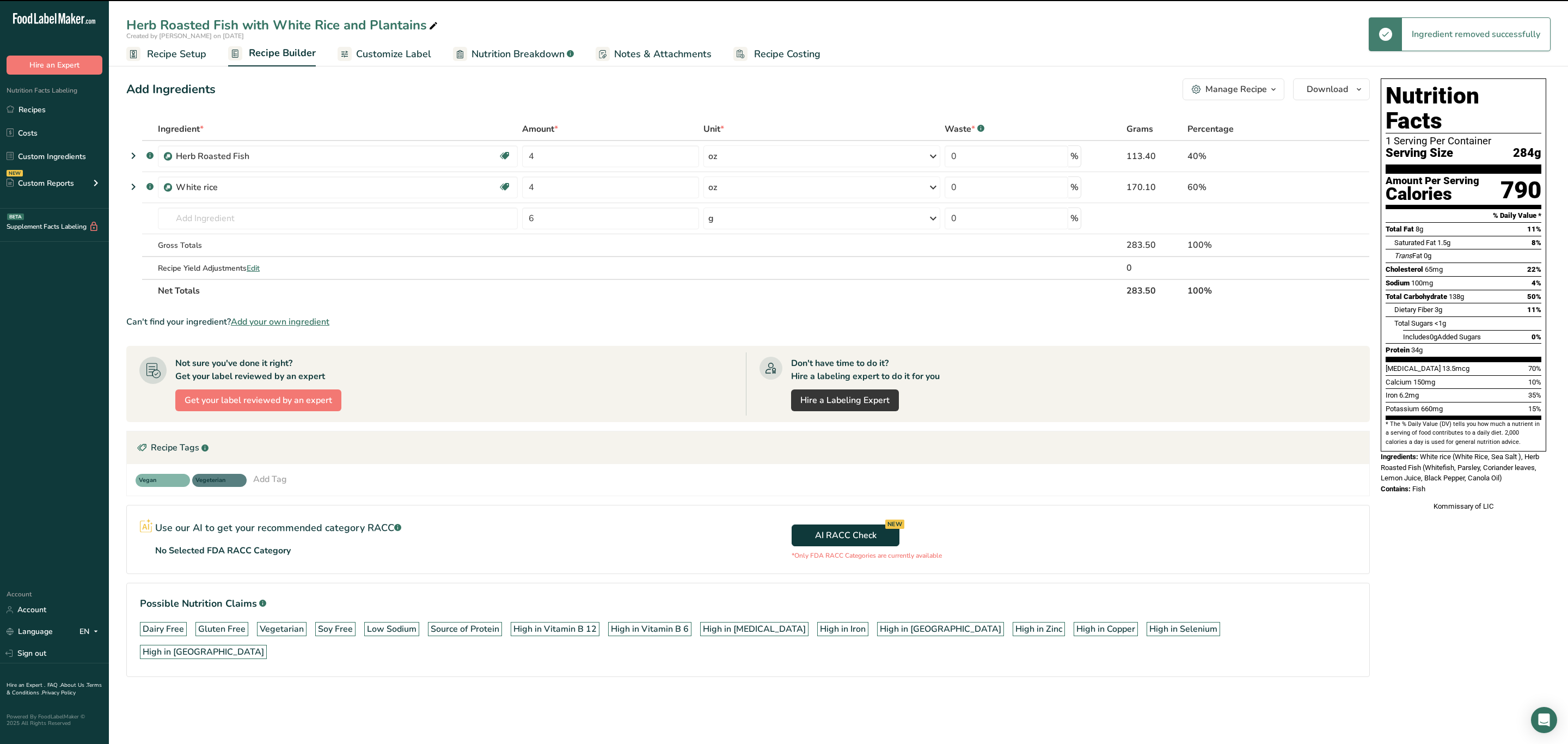
type input "6"
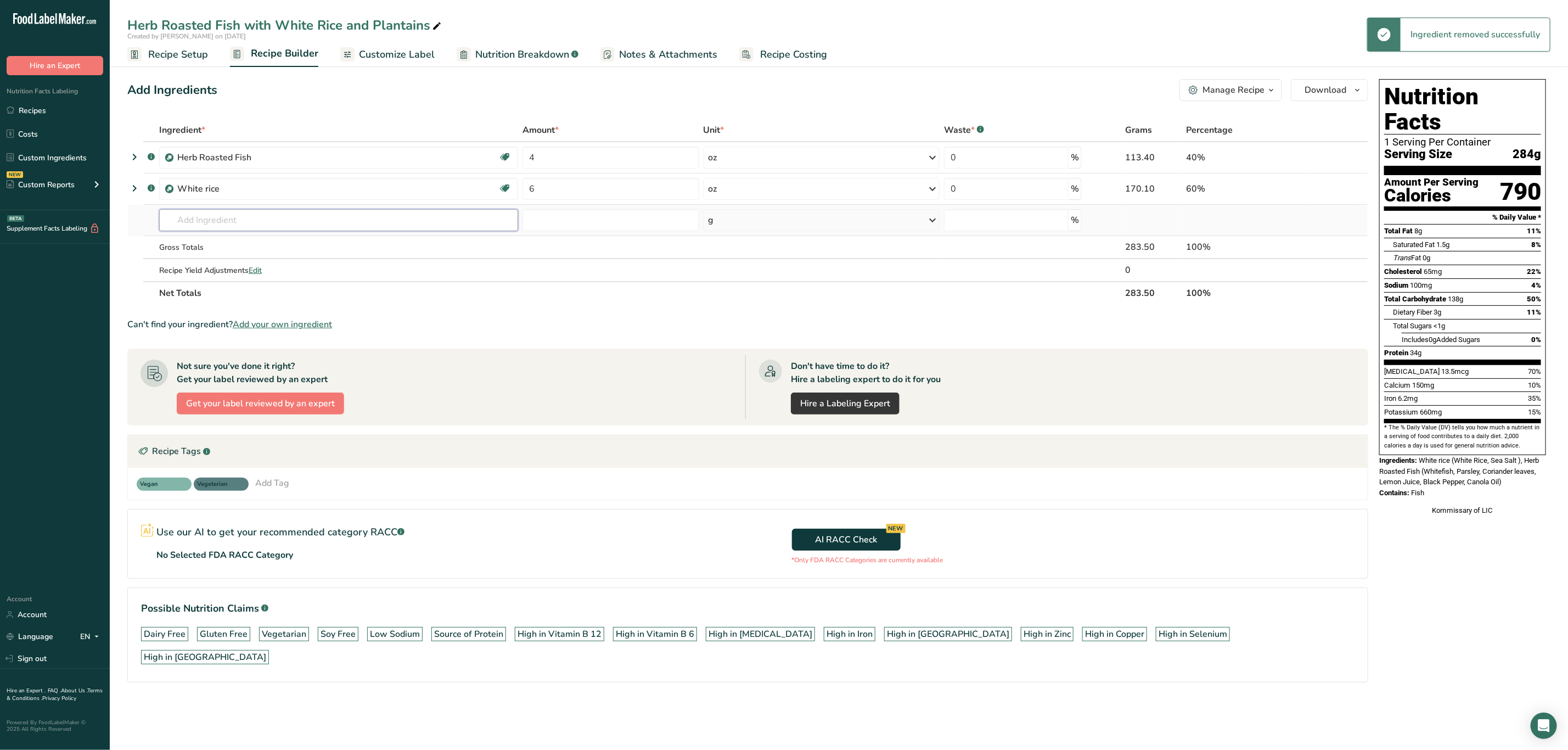
click at [236, 218] on input "text" at bounding box center [338, 220] width 359 height 22
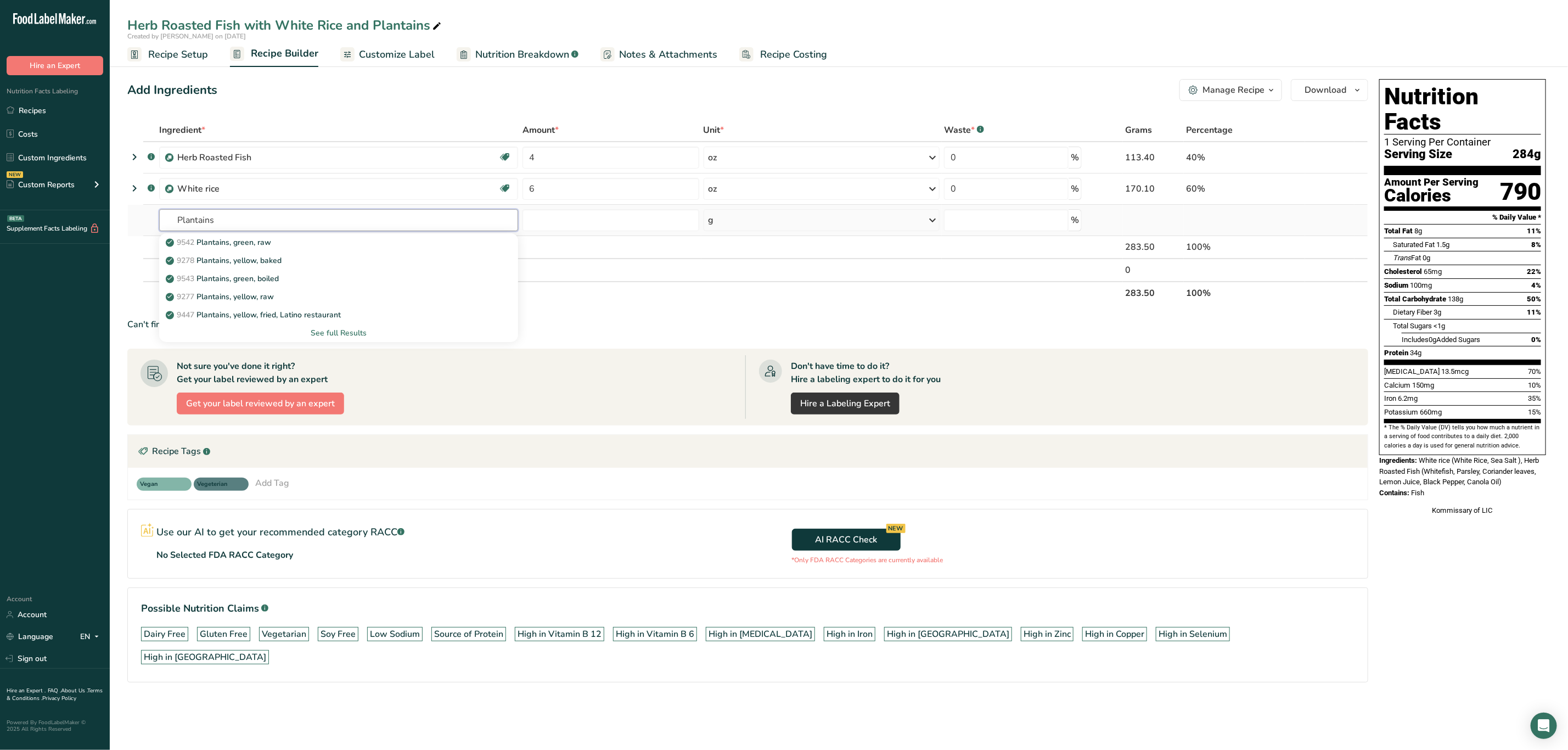
type input "Plantains"
click at [338, 333] on div "See full Results" at bounding box center [339, 333] width 341 height 12
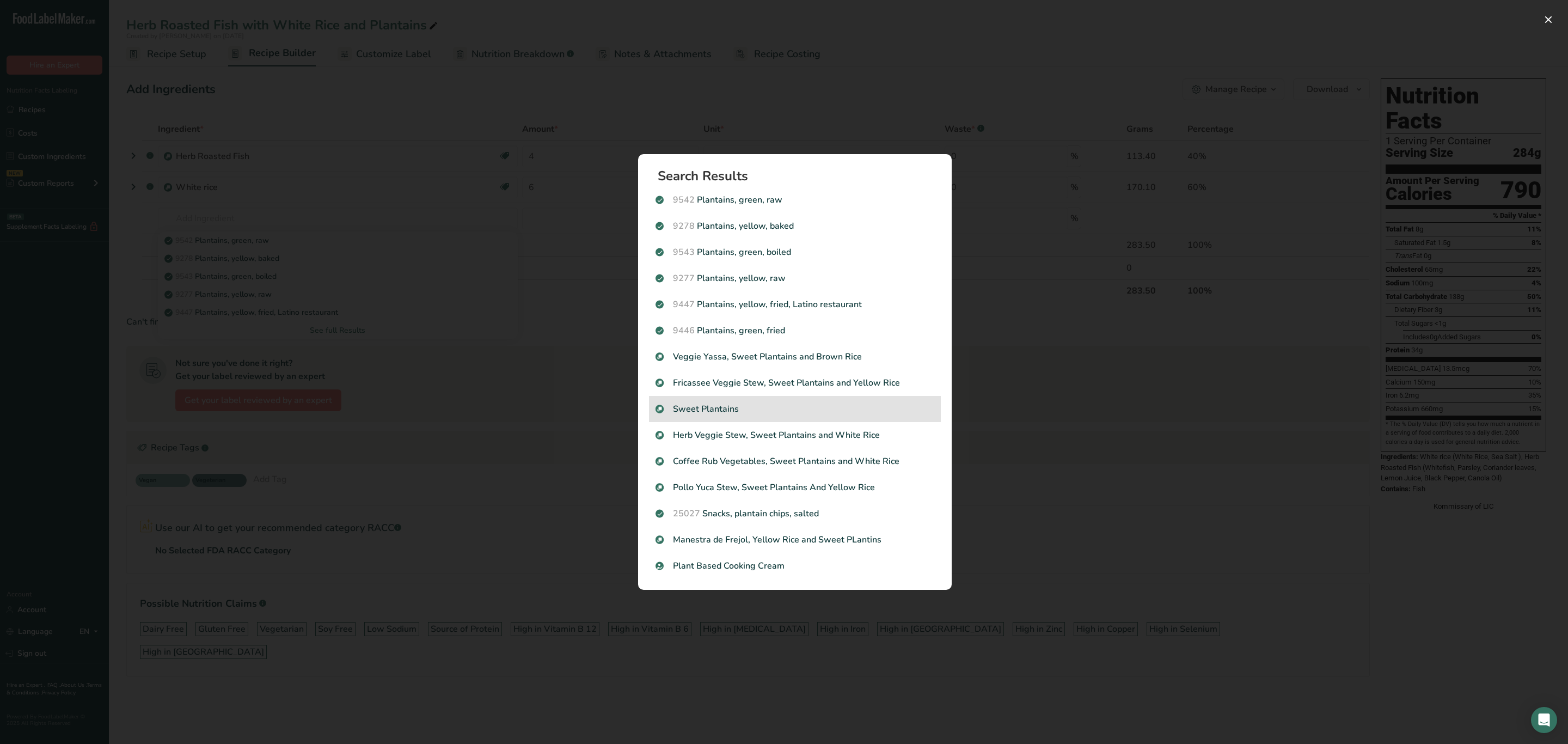
click at [737, 407] on p "Sweet Plantains" at bounding box center [795, 409] width 279 height 13
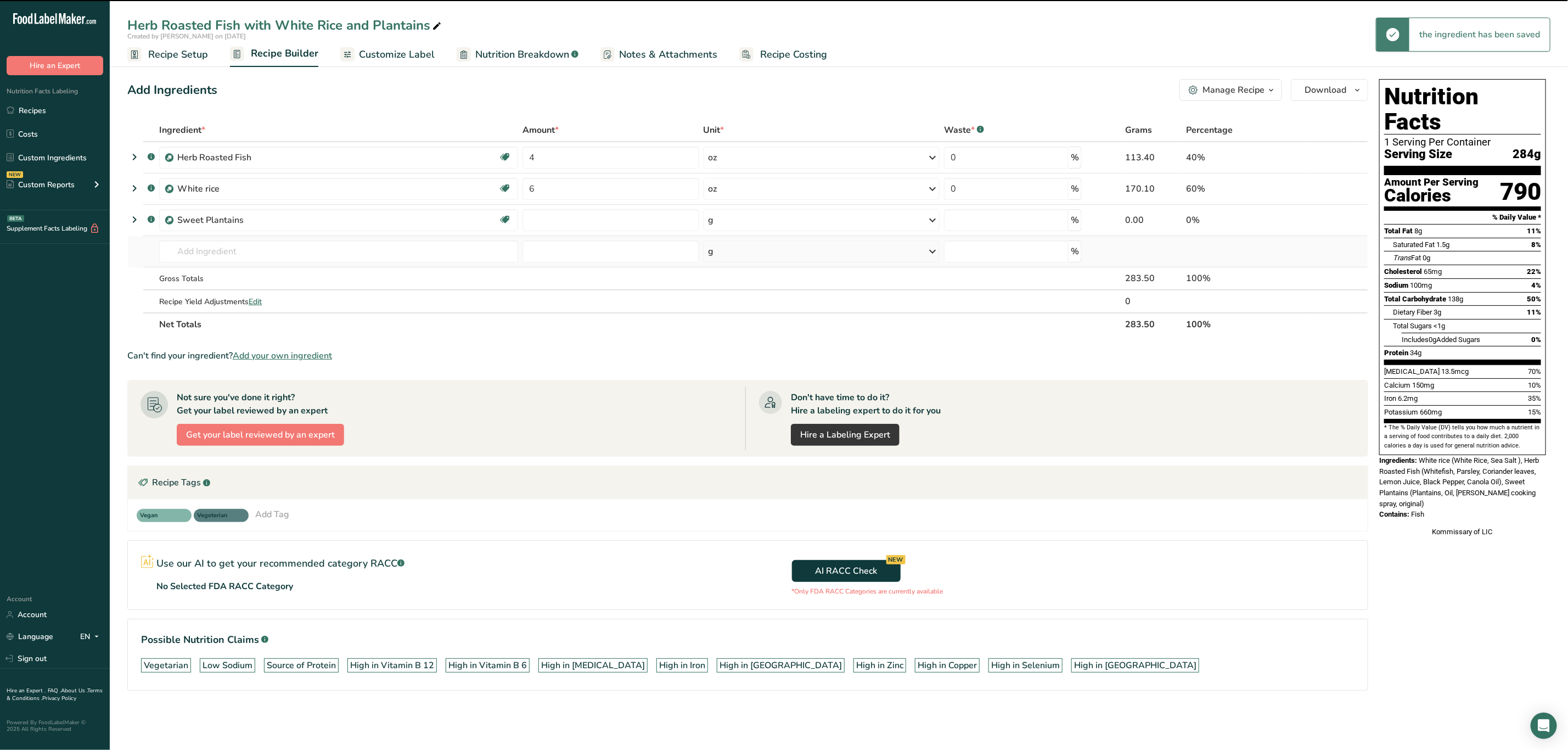
type input "0"
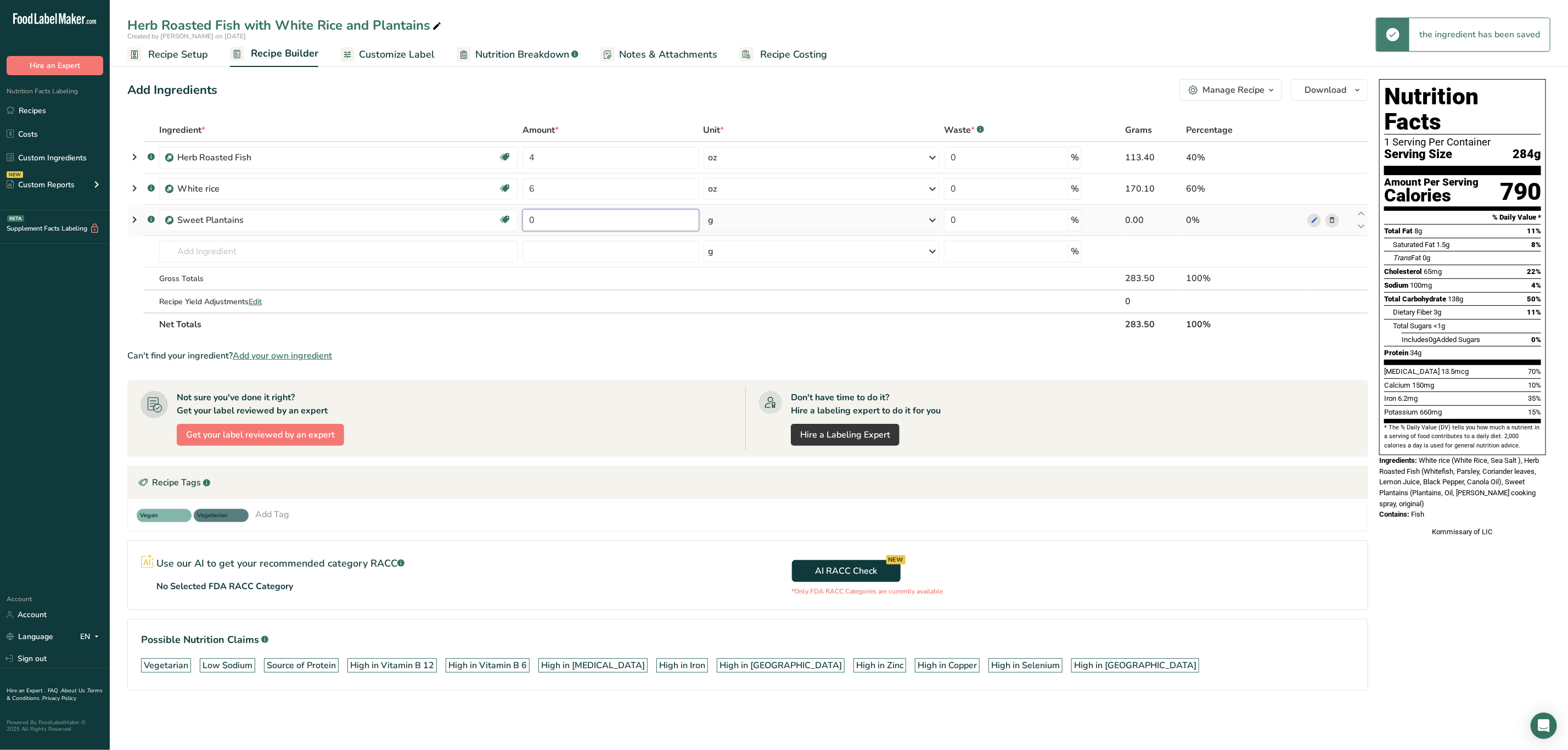
click at [579, 220] on input "0" at bounding box center [611, 220] width 177 height 22
type input "4"
click at [749, 223] on div "Ingredient * Amount * Unit * Waste * .a-a{fill:#347362;}.b-a{fill:#fff;} Grams …" at bounding box center [748, 227] width 1241 height 217
click at [749, 223] on div "g" at bounding box center [822, 220] width 236 height 22
click at [733, 303] on div "See more" at bounding box center [756, 307] width 92 height 12
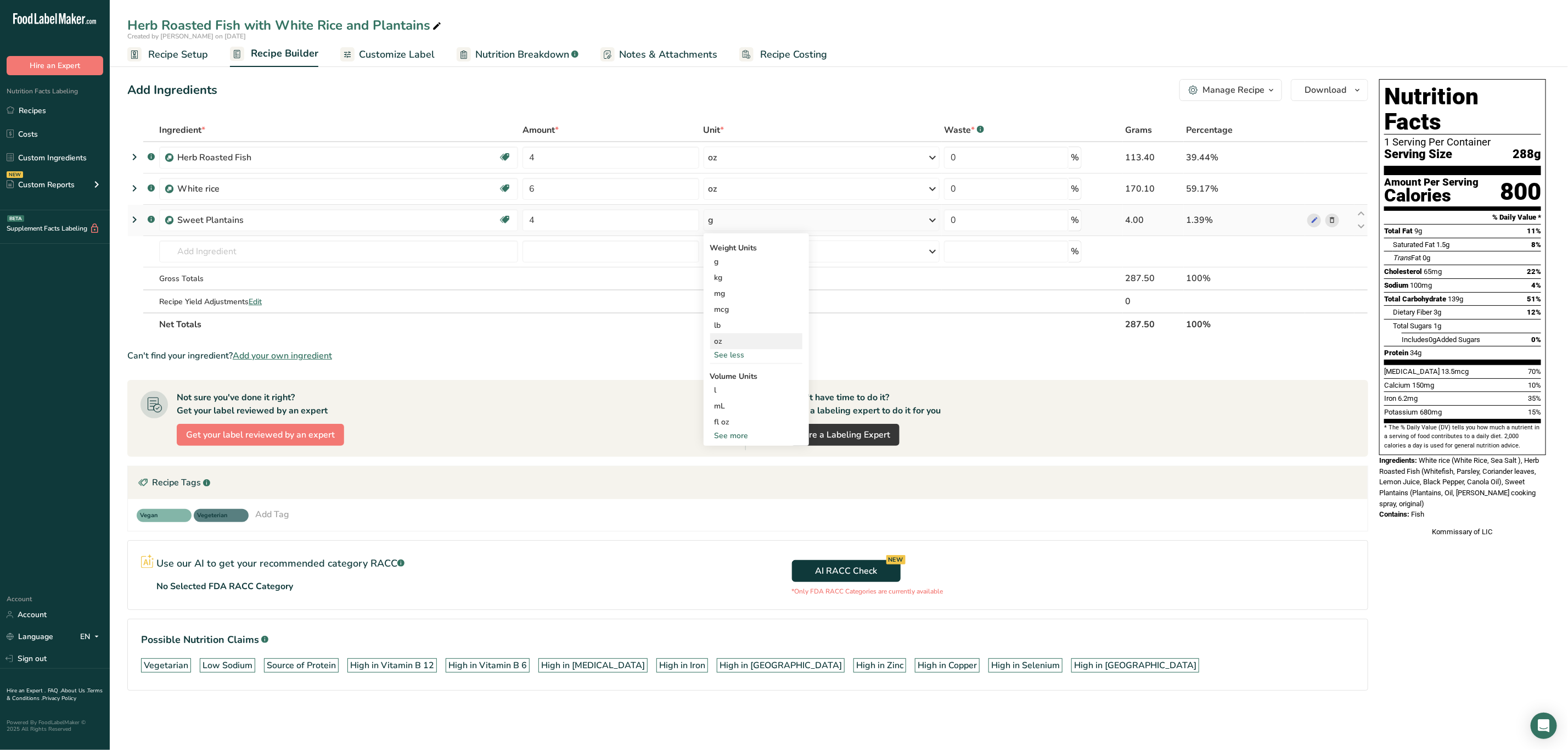
click at [730, 343] on div "oz" at bounding box center [756, 341] width 92 height 16
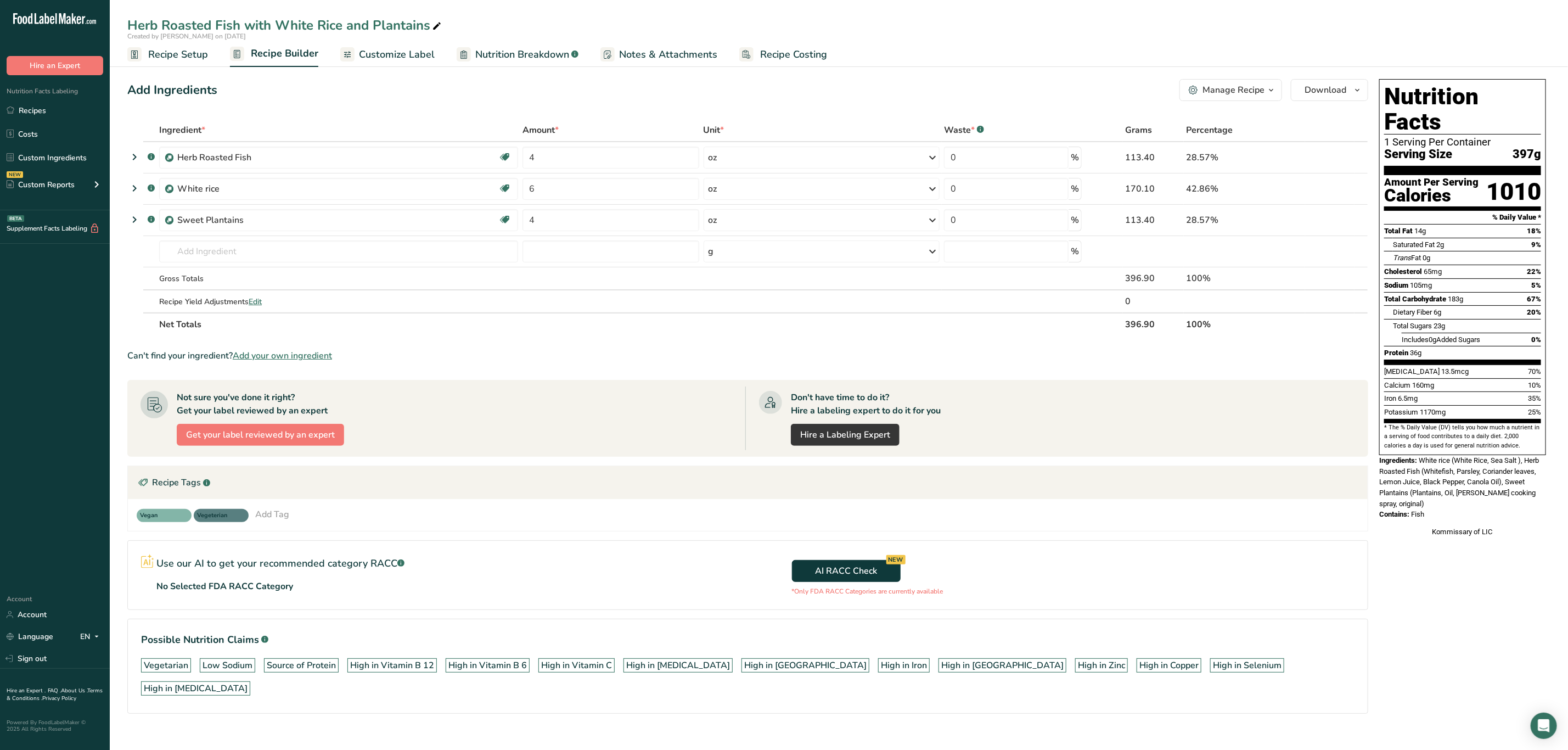
click at [812, 343] on section "Ingredient * Amount * Unit * Waste * .a-a{fill:#347362;}.b-a{fill:#fff;} Grams …" at bounding box center [748, 425] width 1241 height 613
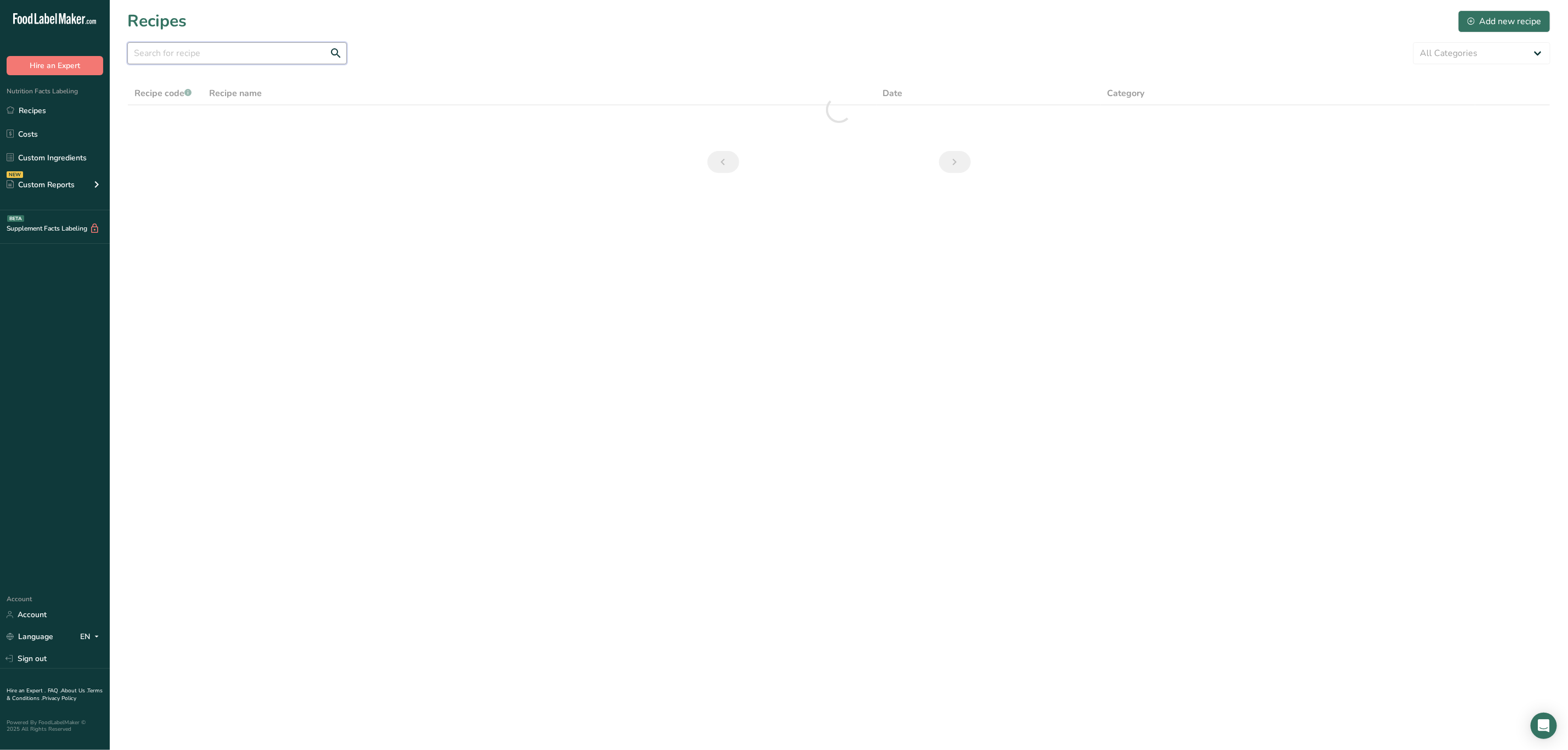
click at [294, 51] on input "text" at bounding box center [238, 53] width 220 height 22
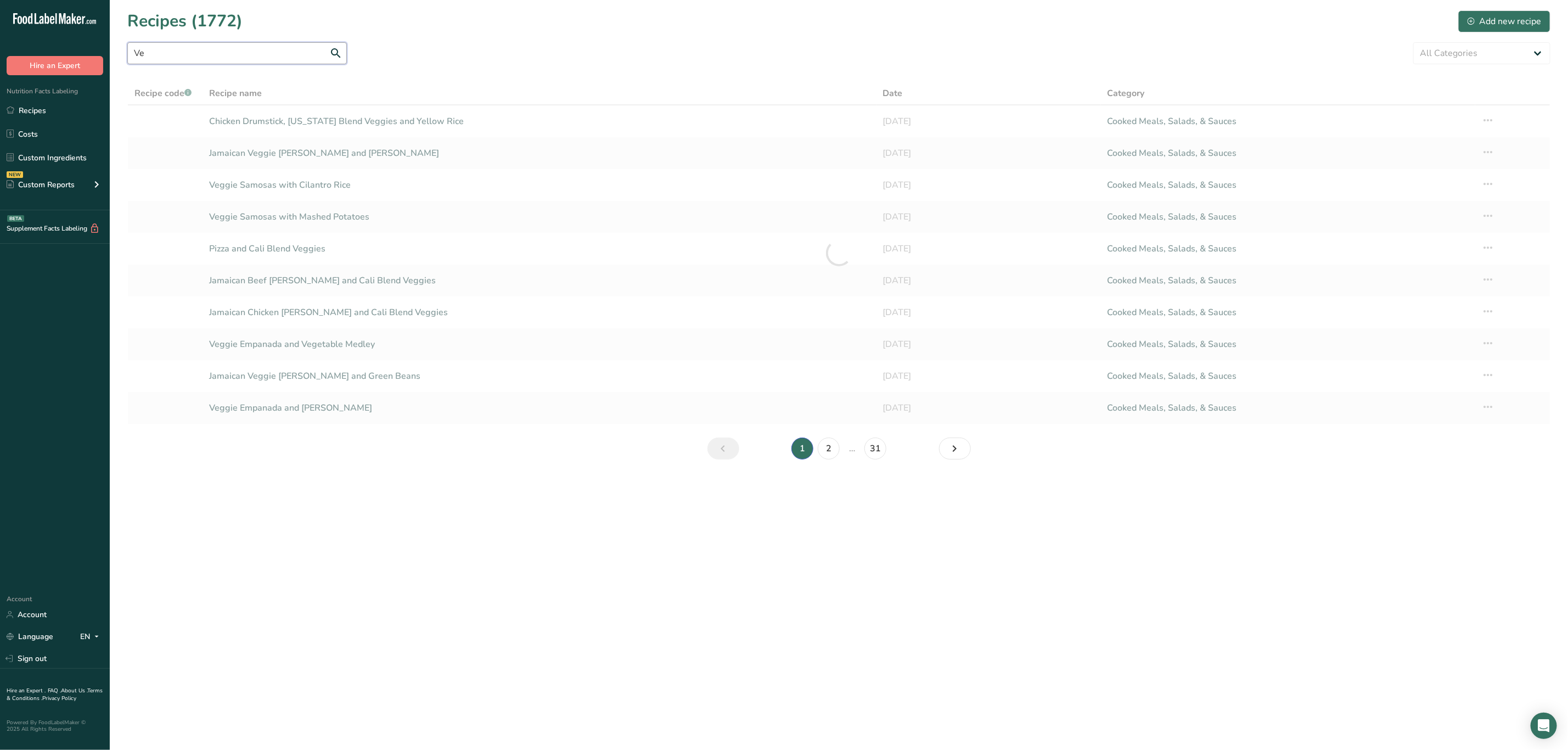
type input "V"
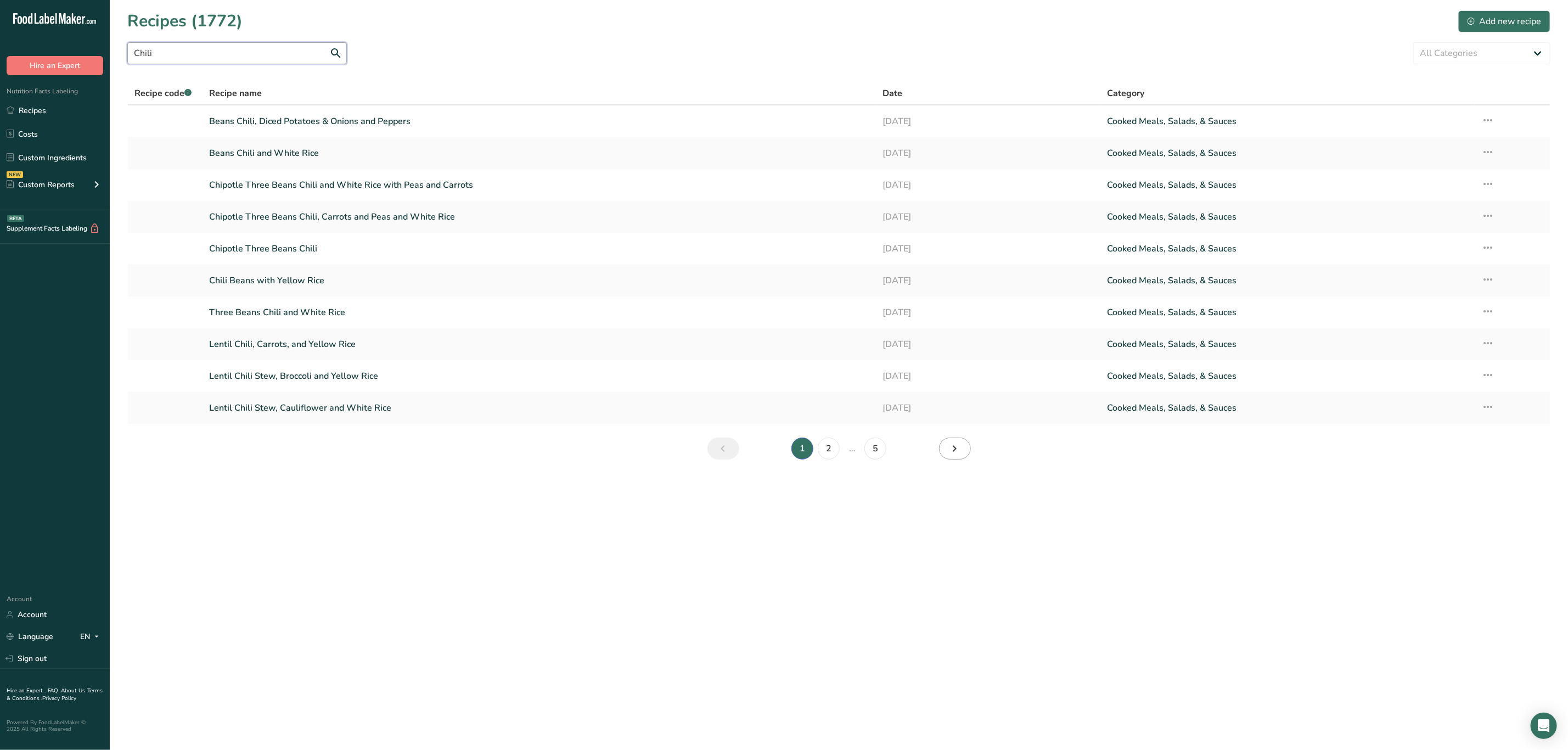
type input "Chili"
click at [947, 451] on link "Next page" at bounding box center [955, 449] width 32 height 22
click at [326, 213] on link "Chicken Chili, Butternut Squash and Yellow Rice" at bounding box center [539, 217] width 660 height 23
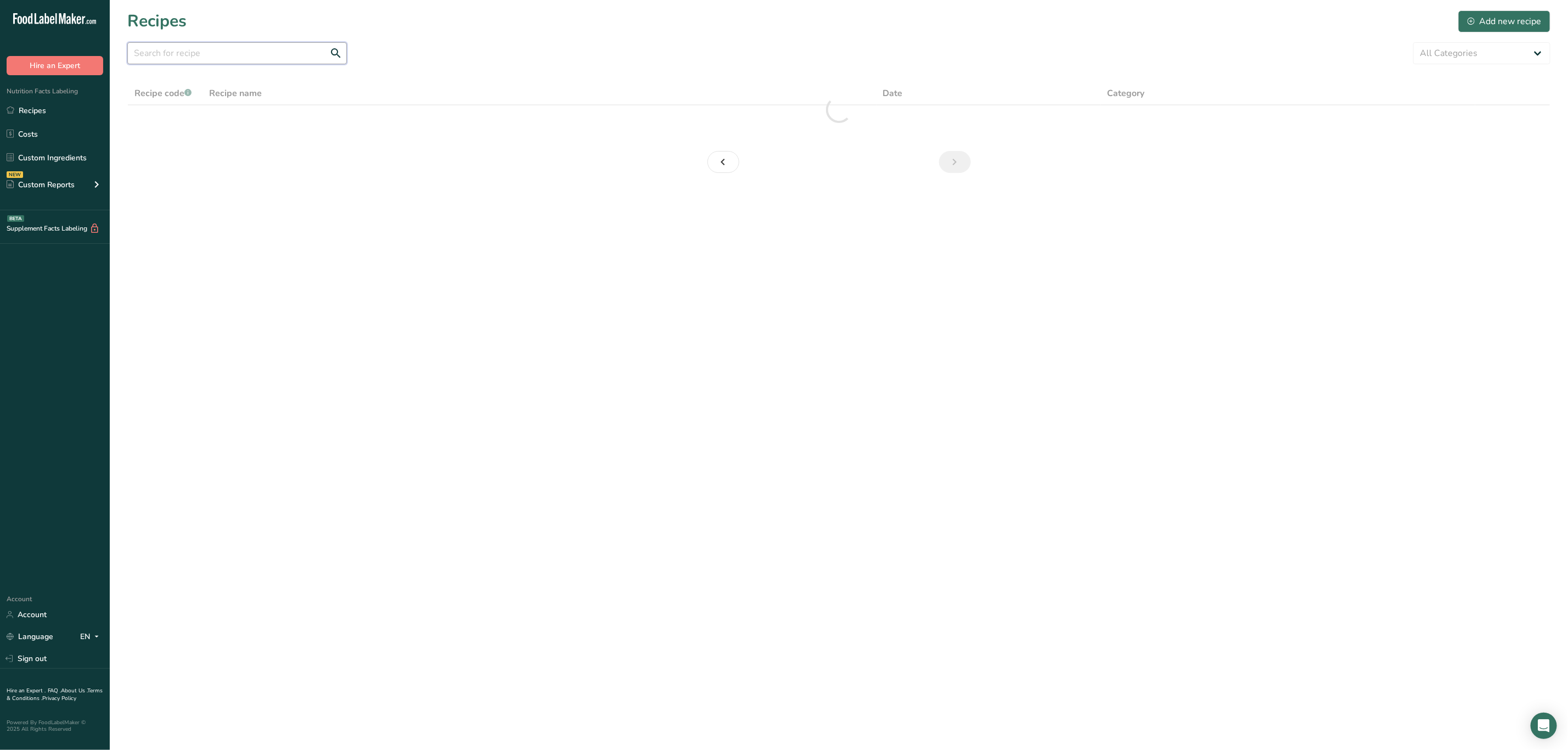
click at [212, 51] on input "text" at bounding box center [238, 53] width 220 height 22
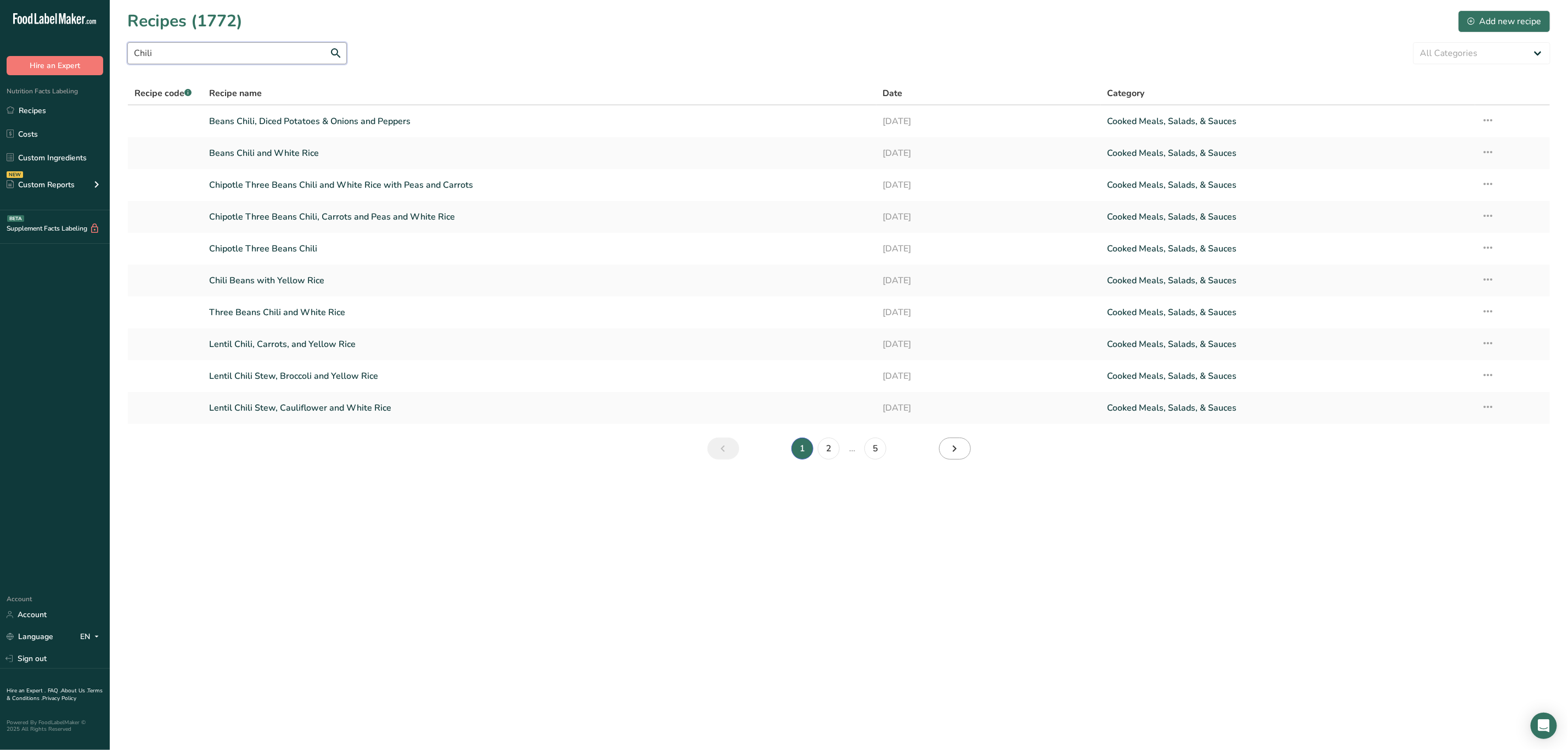
type input "Chili"
click at [965, 442] on link "Page 2." at bounding box center [955, 449] width 32 height 22
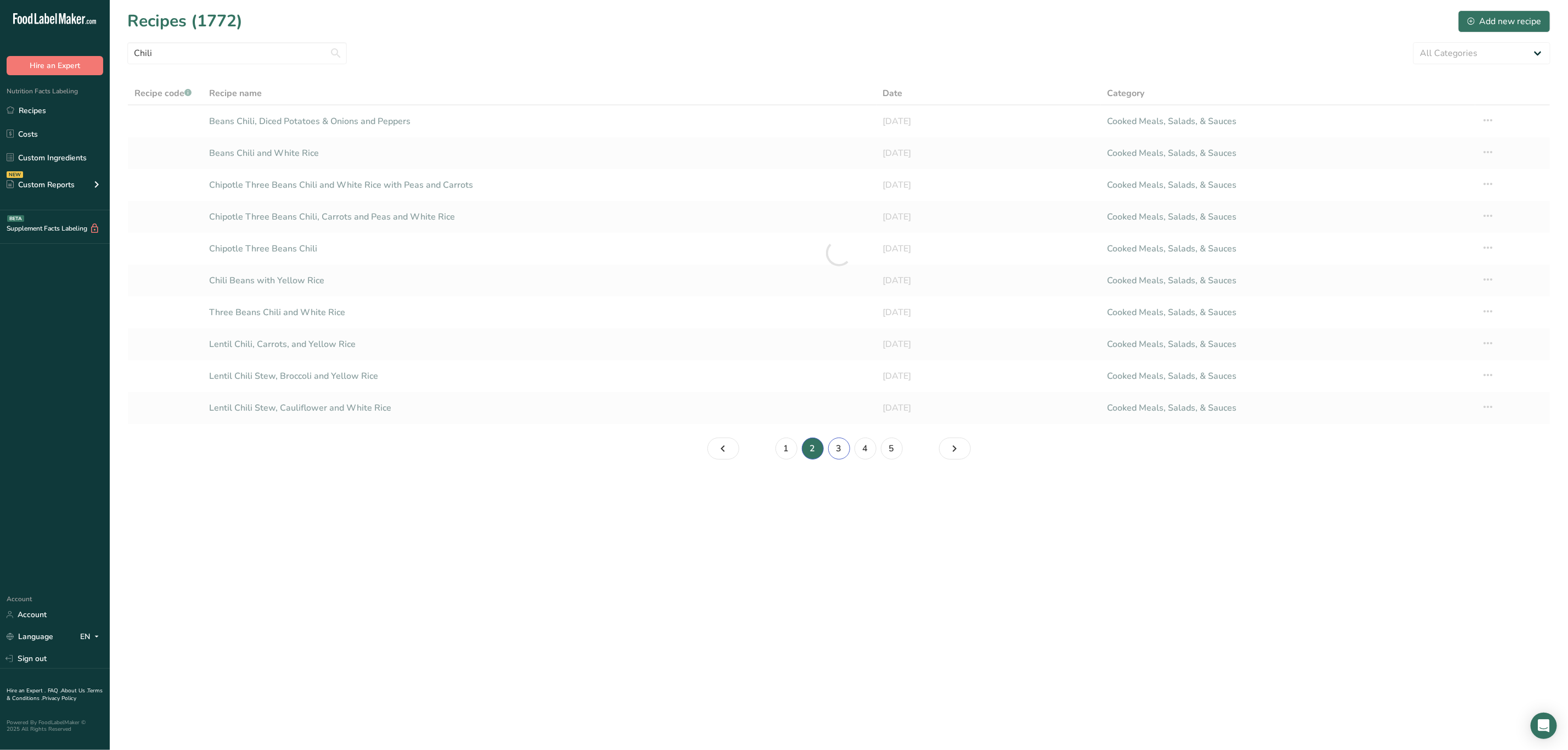
click at [835, 445] on link "3" at bounding box center [840, 449] width 22 height 22
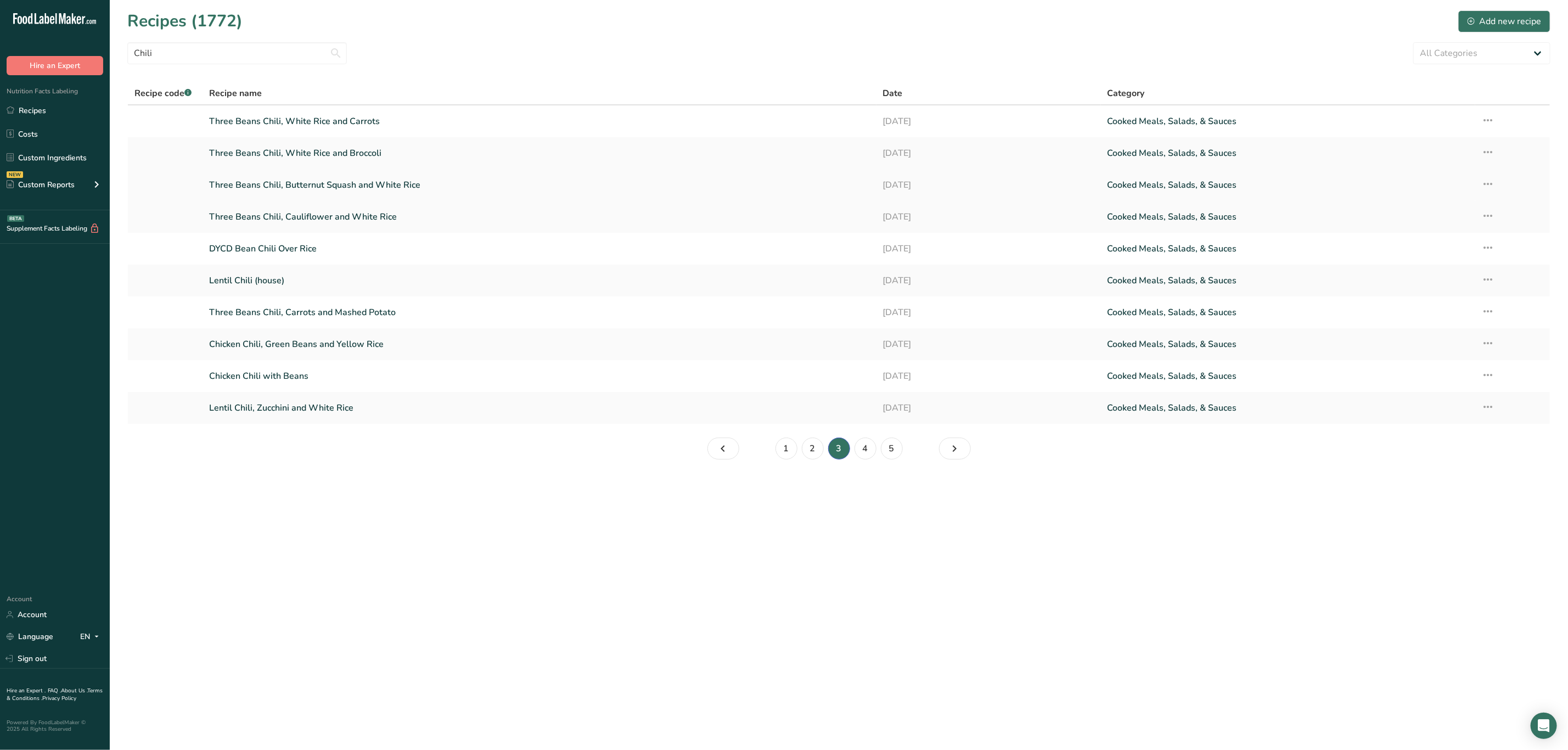
click at [395, 180] on link "Three Beans Chili, Butternut Squash and White Rice" at bounding box center [539, 185] width 660 height 23
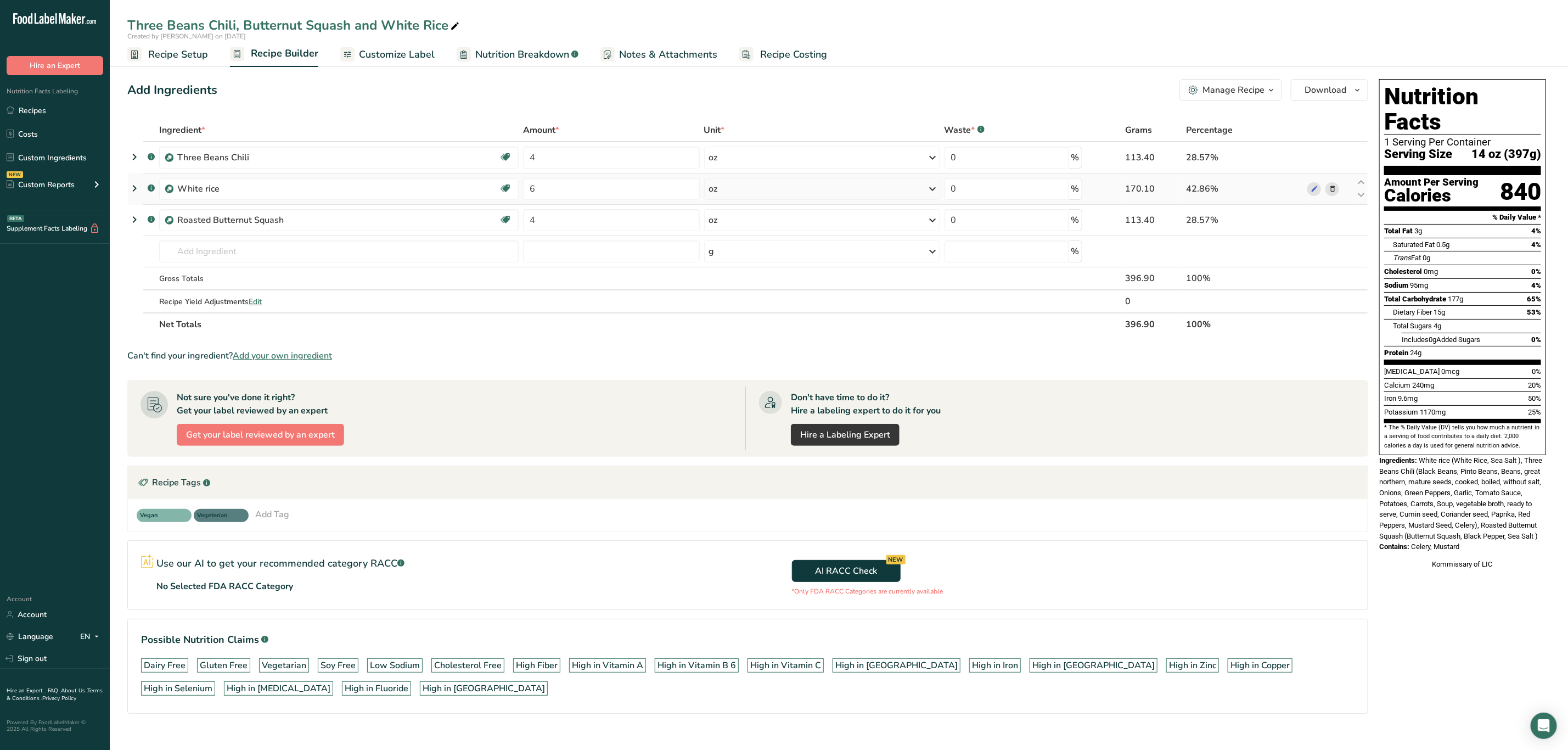
click at [1334, 188] on icon at bounding box center [1332, 189] width 8 height 12
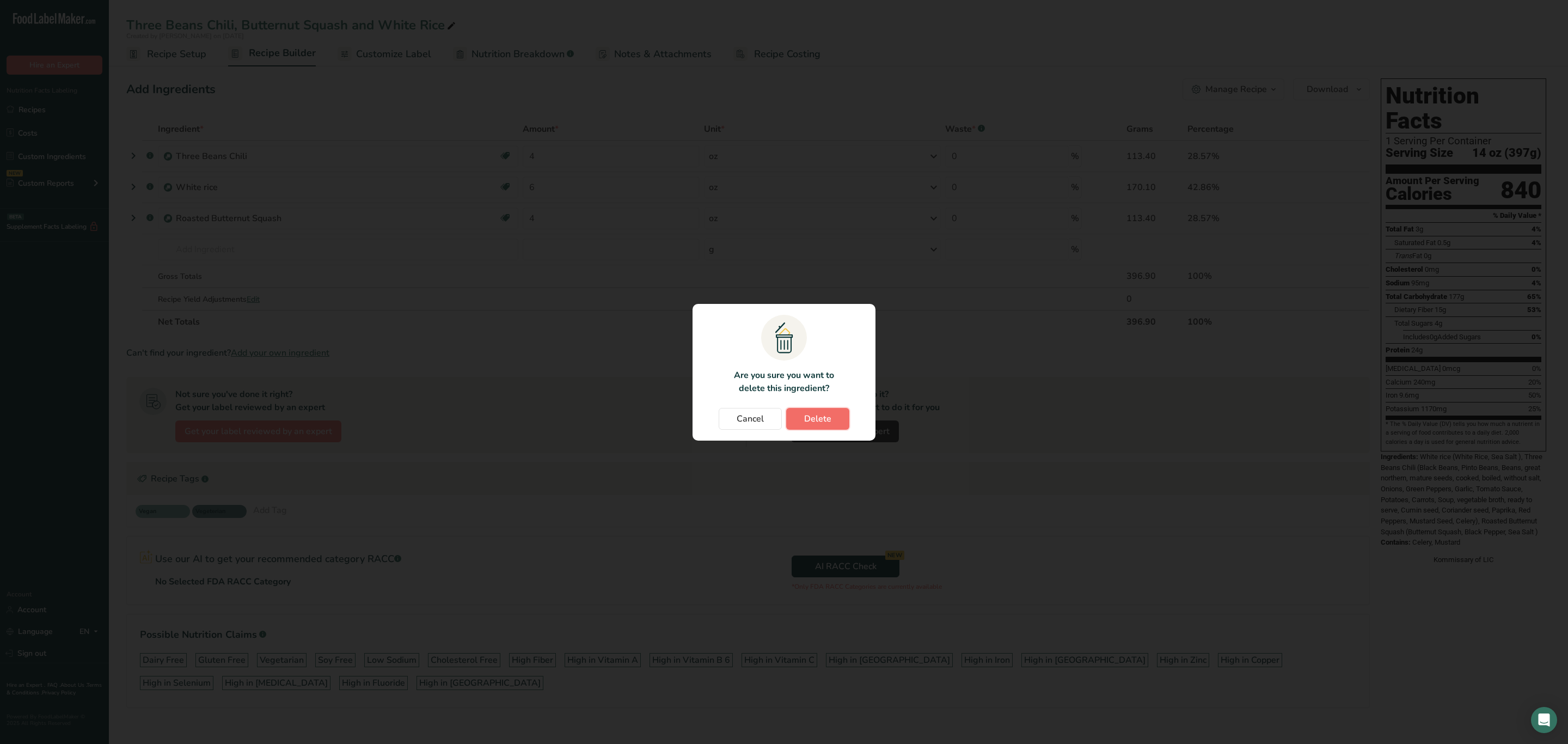
click at [831, 418] on button "Delete" at bounding box center [818, 419] width 63 height 22
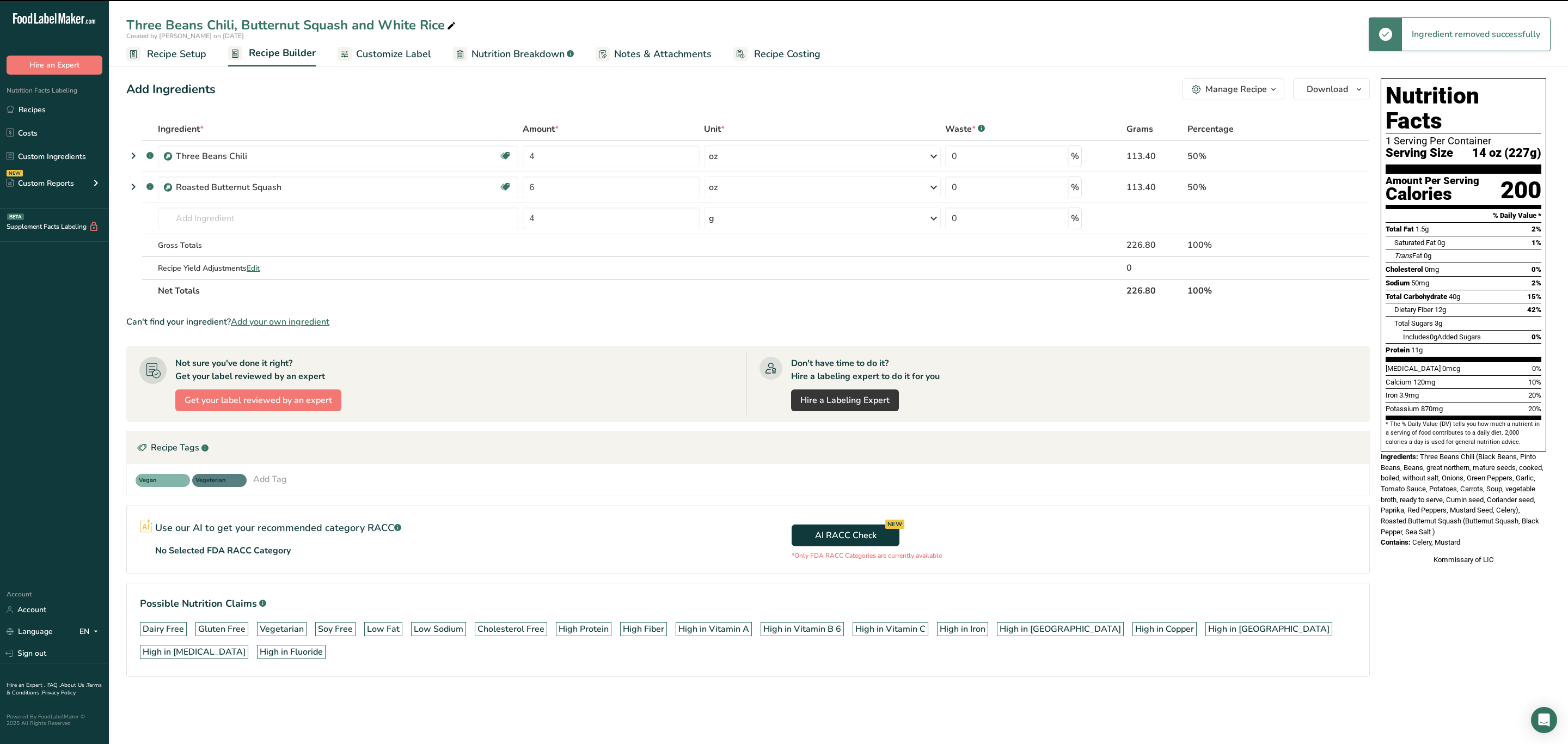
type input "4"
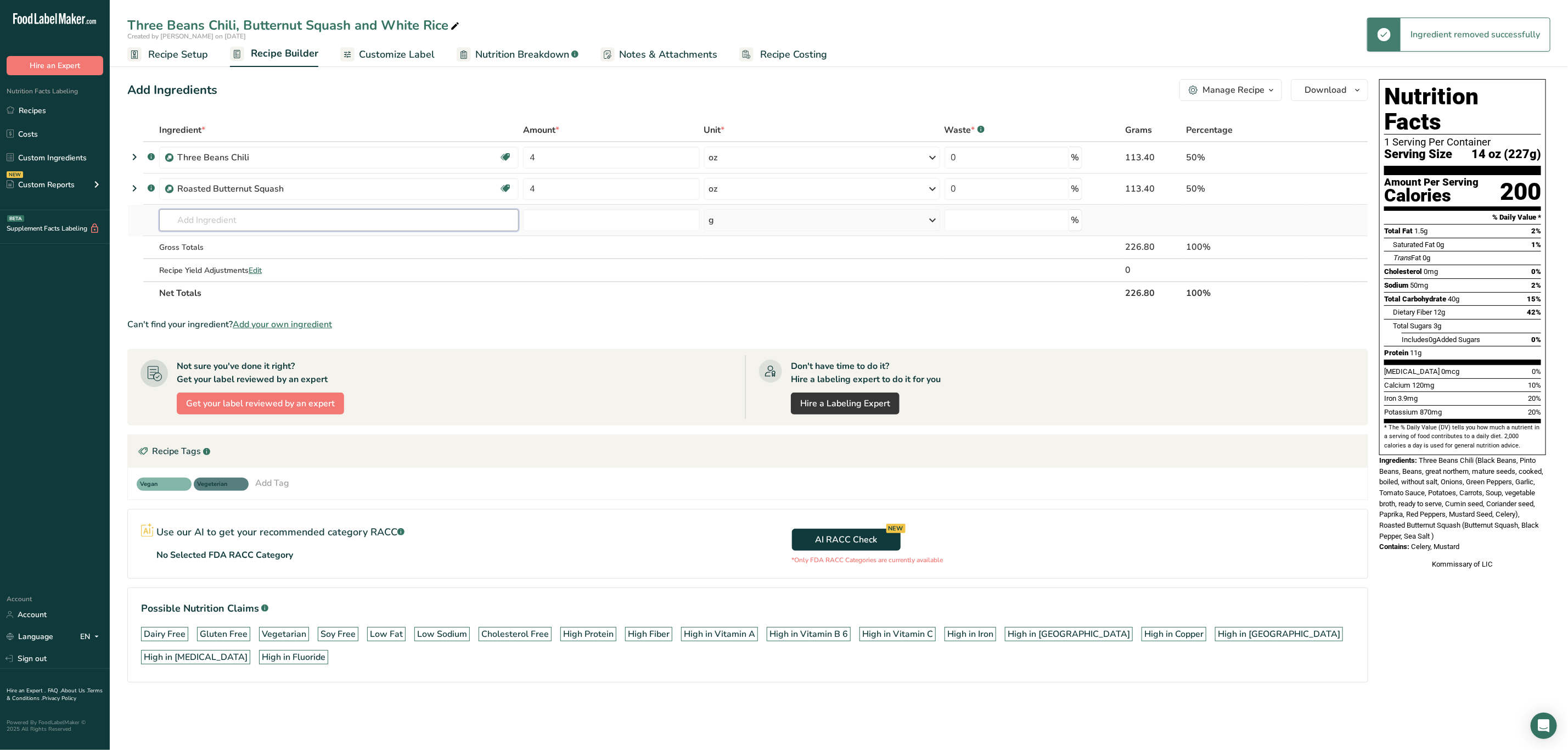
click at [239, 219] on input "text" at bounding box center [339, 220] width 360 height 22
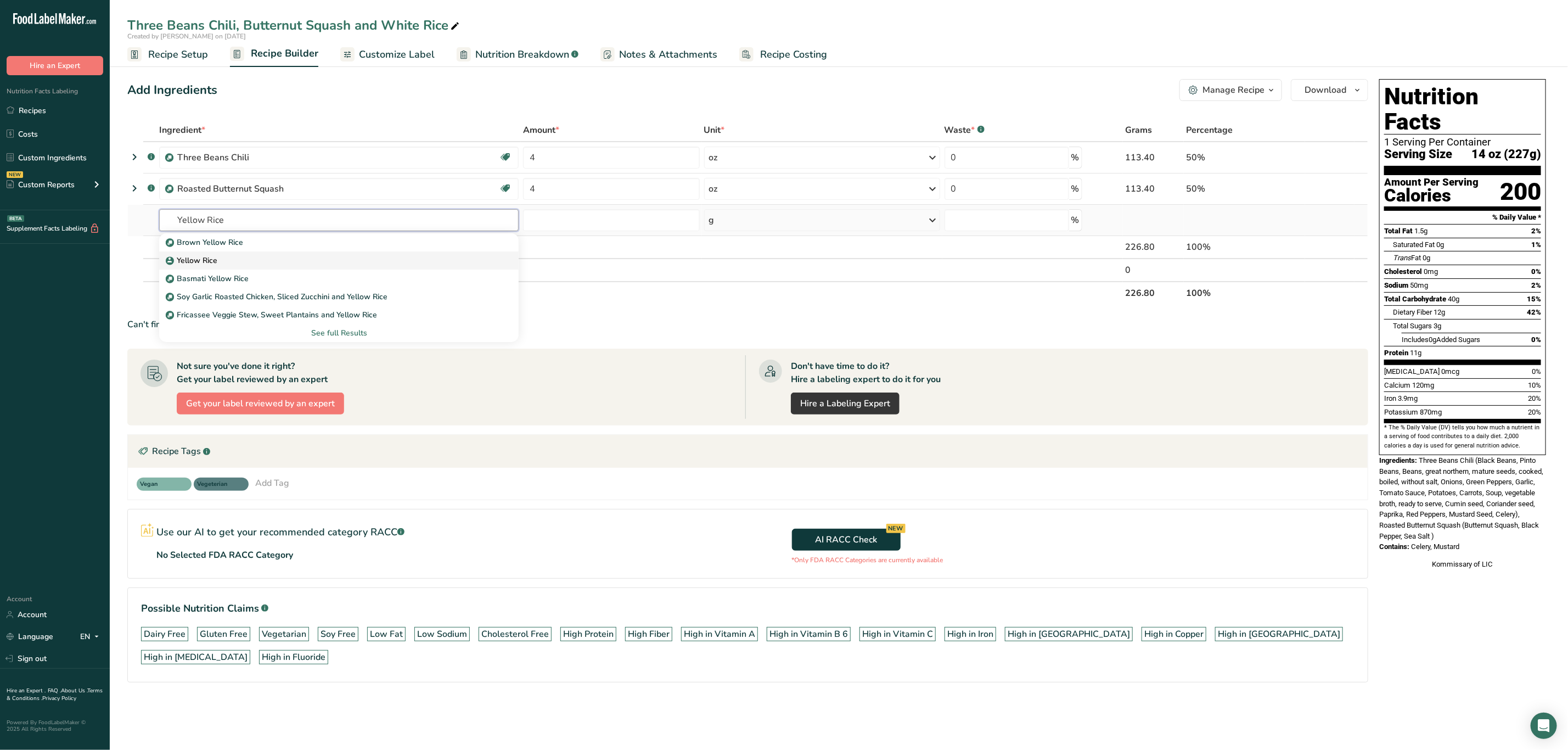
type input "Yellow Rice"
click at [208, 260] on p "Yellow Rice" at bounding box center [193, 260] width 49 height 12
type input "Yellow Rice"
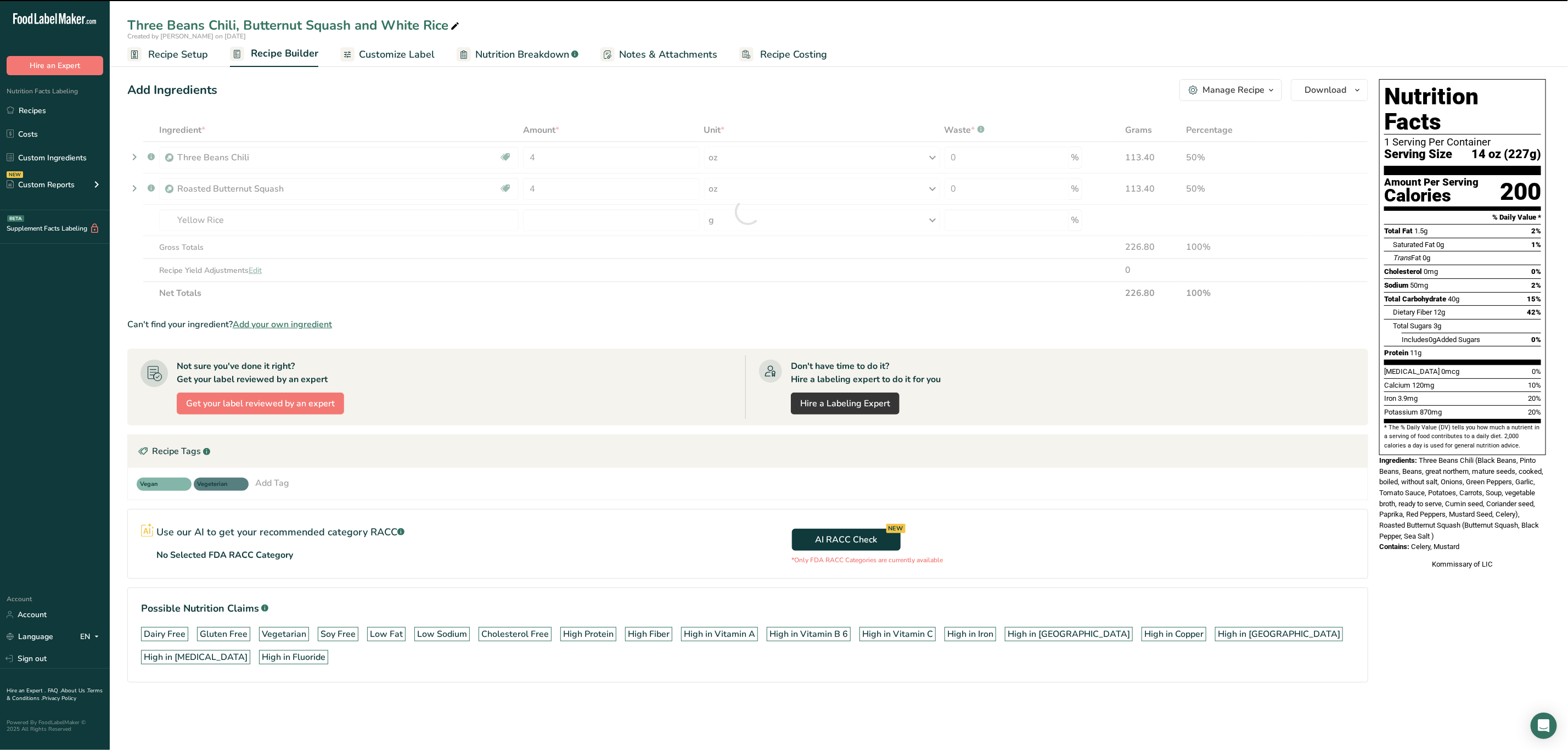
type input "0"
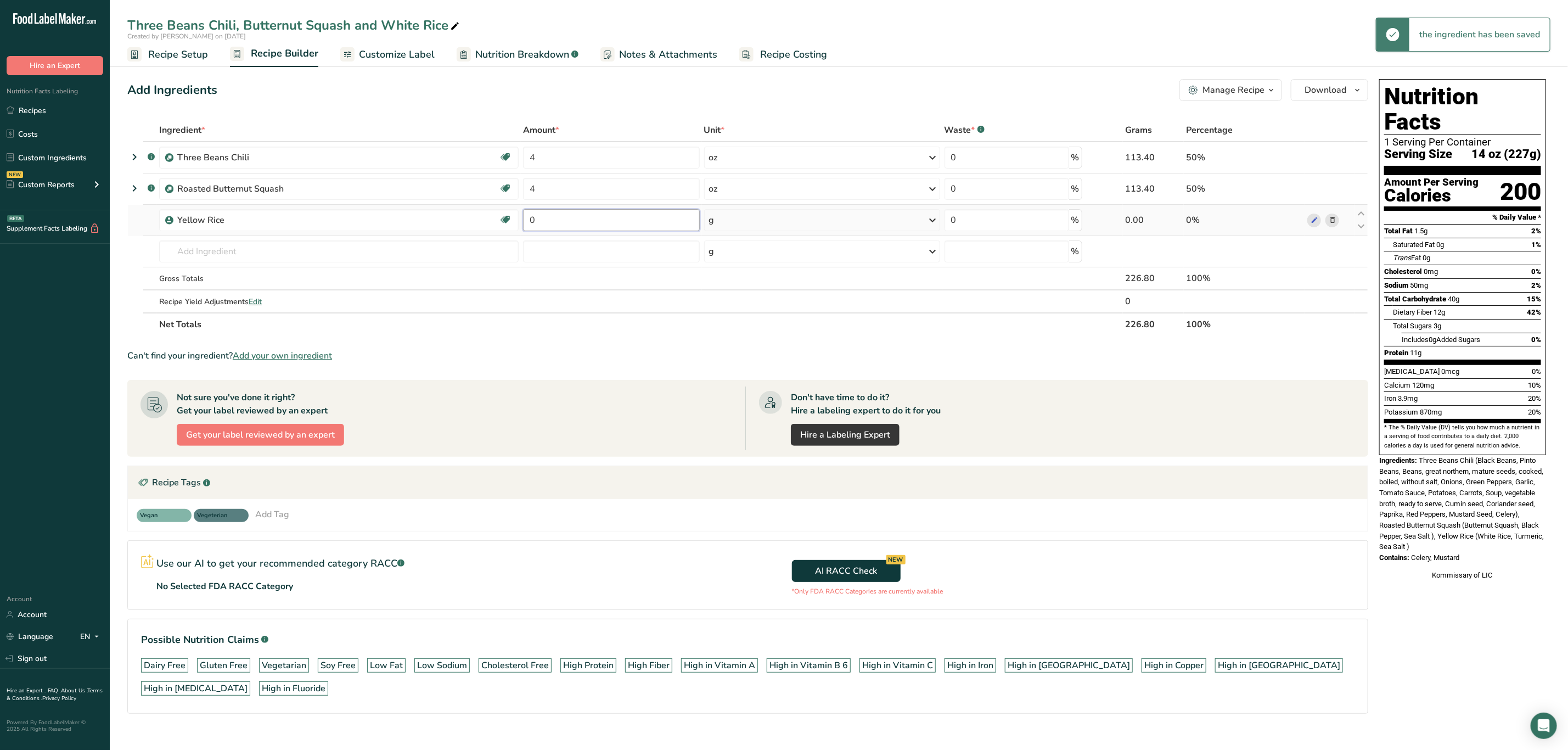
click at [578, 225] on input "0" at bounding box center [611, 220] width 176 height 22
type input "6"
click at [755, 216] on div "Ingredient * Amount * Unit * Waste * .a-a{fill:#347362;}.b-a{fill:#fff;} Grams …" at bounding box center [748, 227] width 1241 height 217
click at [726, 222] on div "g" at bounding box center [822, 220] width 236 height 22
click at [730, 298] on div "mg" at bounding box center [757, 293] width 92 height 16
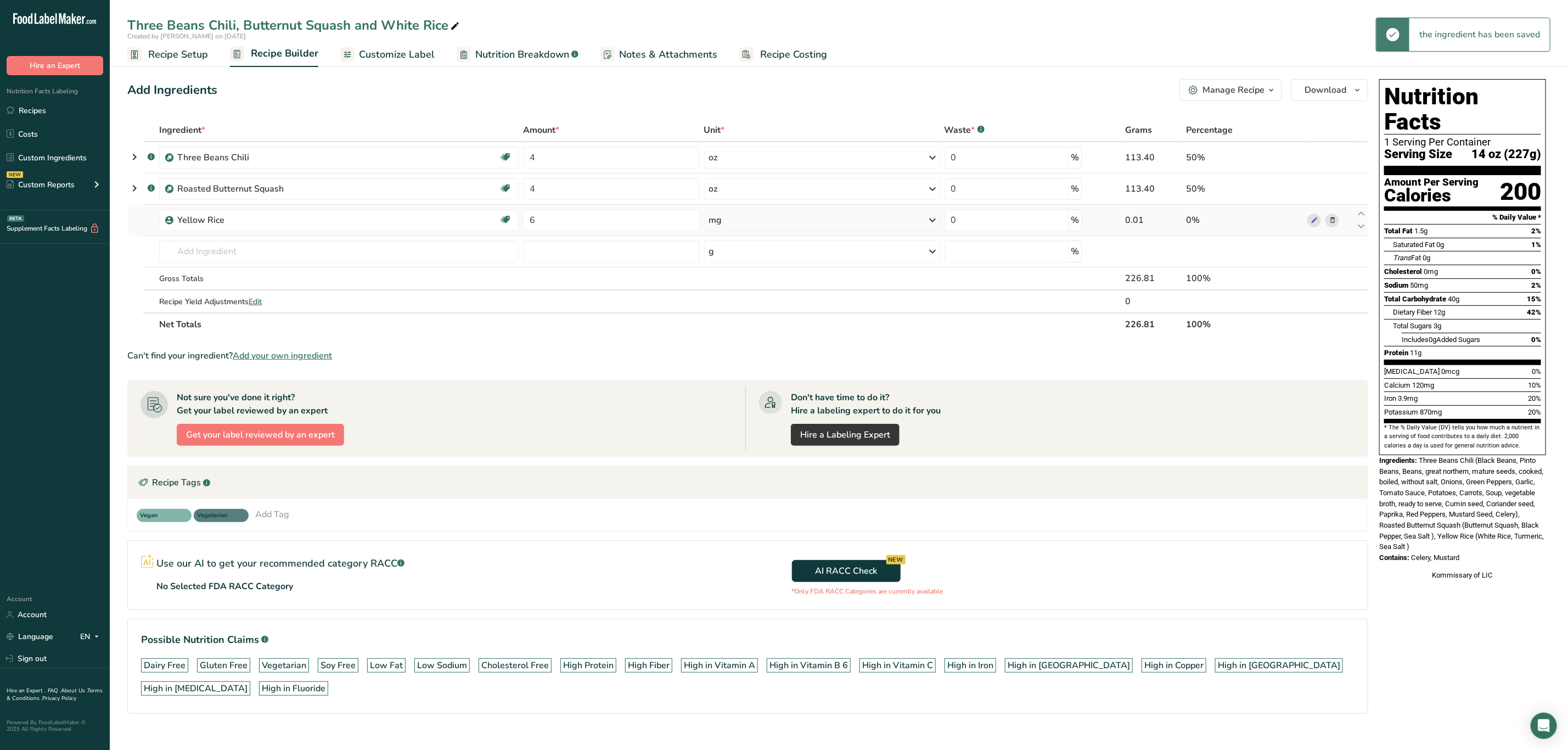
click at [736, 222] on div "mg" at bounding box center [822, 220] width 236 height 22
click at [740, 302] on div "See more" at bounding box center [757, 307] width 92 height 12
click at [727, 334] on div "oz" at bounding box center [757, 341] width 92 height 16
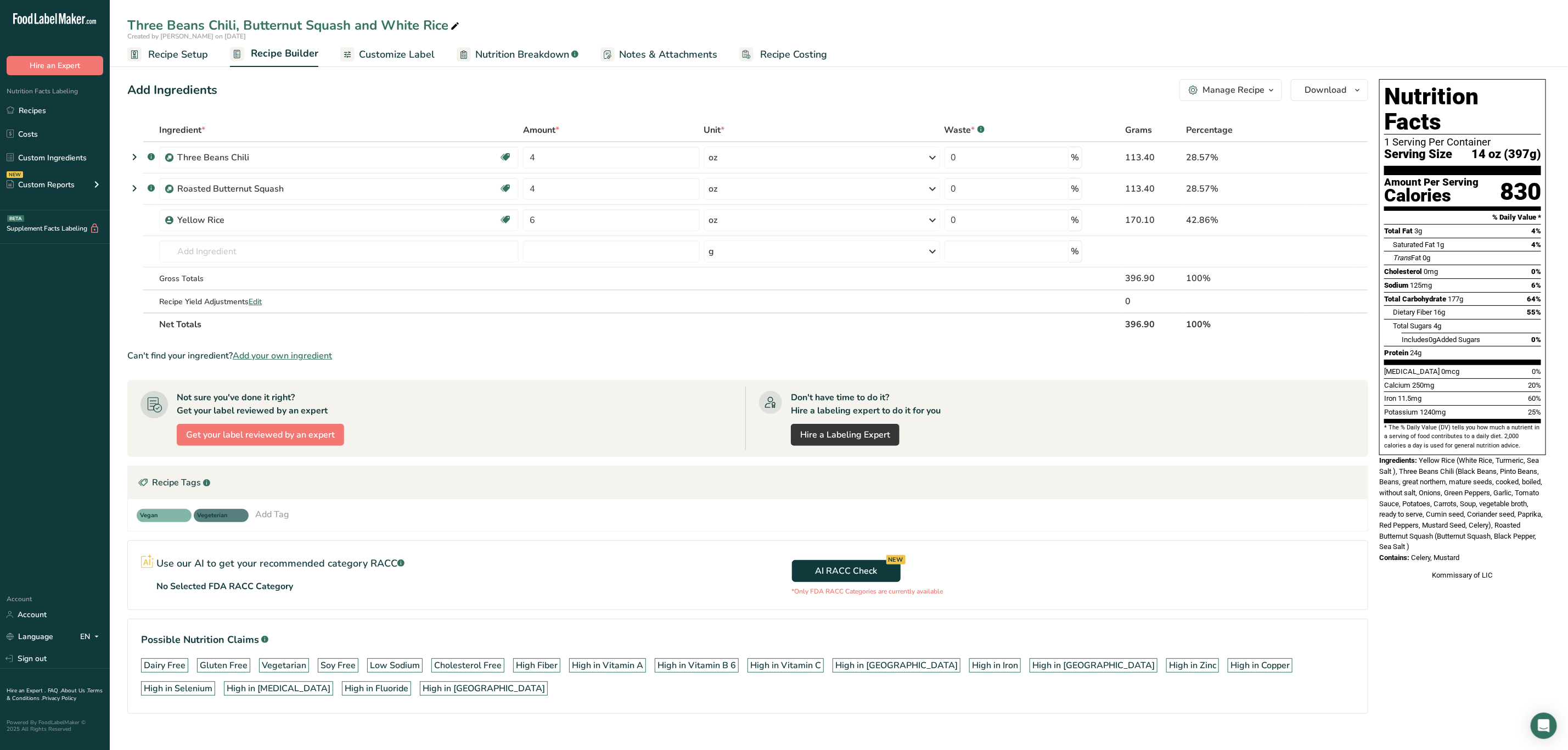
click at [457, 25] on icon at bounding box center [455, 26] width 10 height 15
click at [406, 23] on input "Three Beans Chili, Butternut Squash and White Rice" at bounding box center [839, 25] width 1423 height 20
click at [406, 22] on input "Three Beans Chili, Butternut Squash and White Rice" at bounding box center [839, 25] width 1423 height 20
type input "Three Beans Chili, Butternut Squash and Yellow Rice"
click at [447, 358] on div "Can't find your ingredient? Add your own ingredient" at bounding box center [748, 355] width 1241 height 13
